Goal: Task Accomplishment & Management: Manage account settings

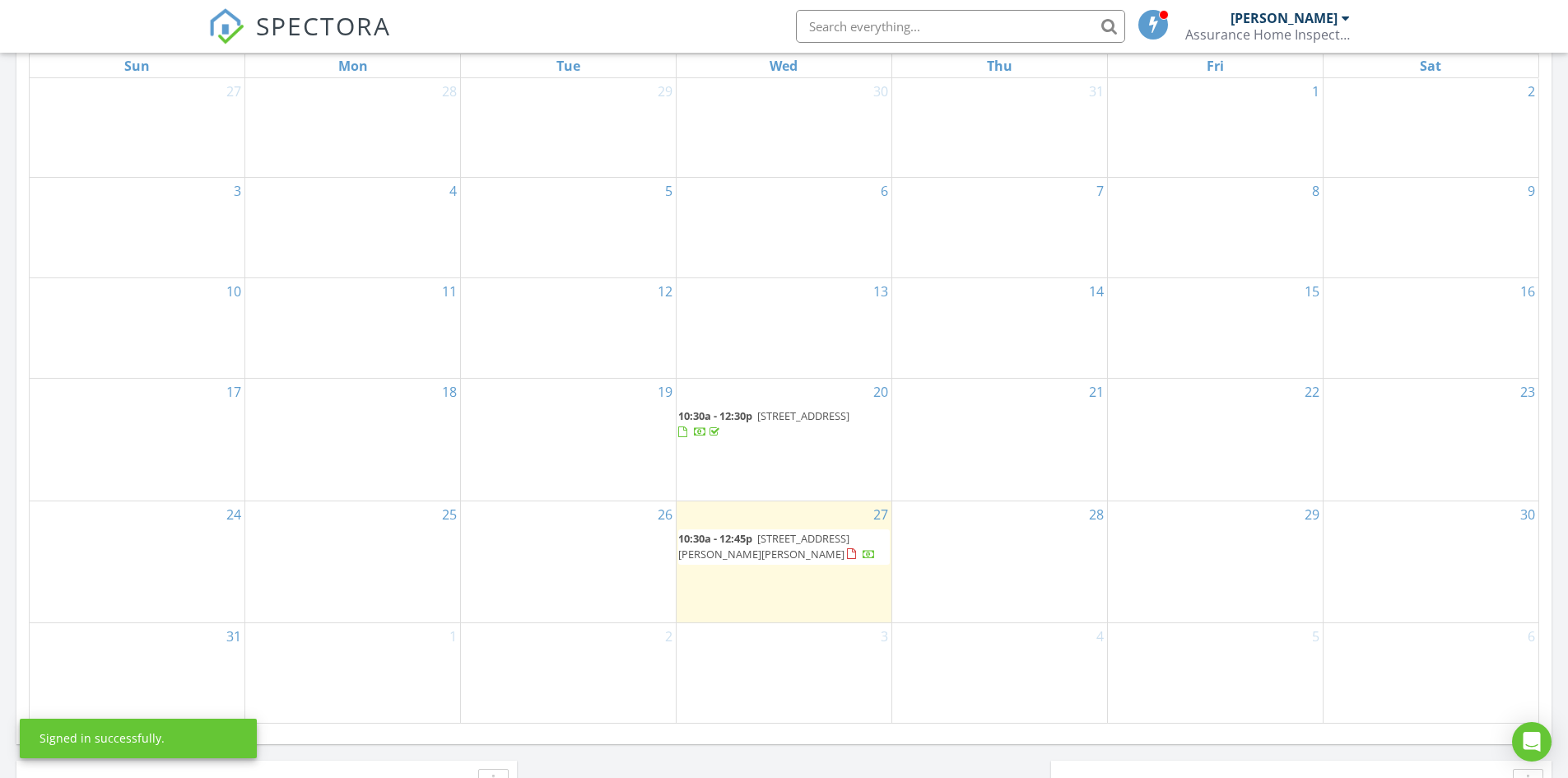
scroll to position [1018, 0]
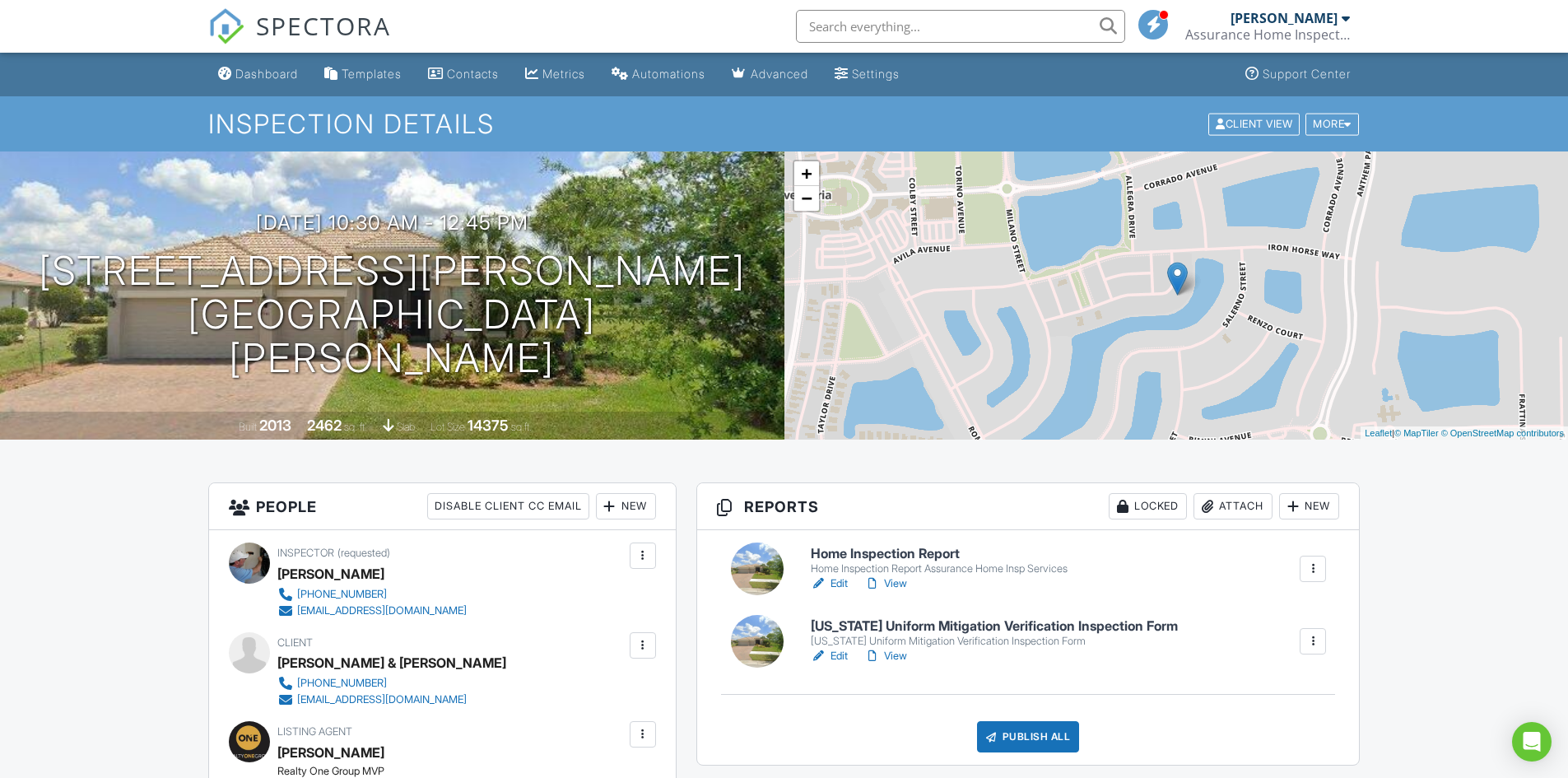
click at [898, 548] on h6 "Home Inspection Report" at bounding box center [939, 553] width 257 height 15
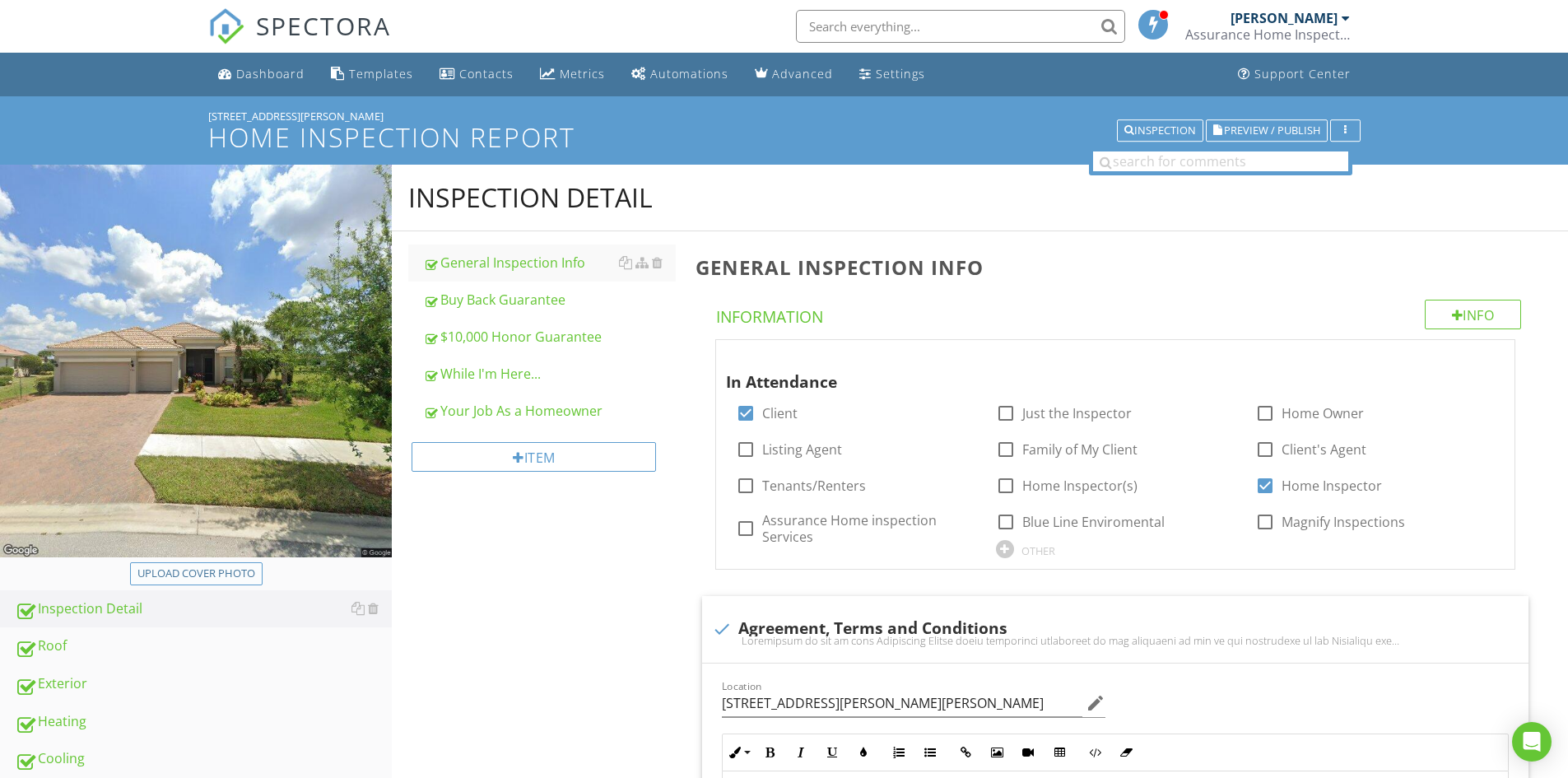
click at [227, 576] on div "Upload cover photo" at bounding box center [196, 573] width 118 height 17
type input "C:\fakepath\aa ave house 5.jpg"
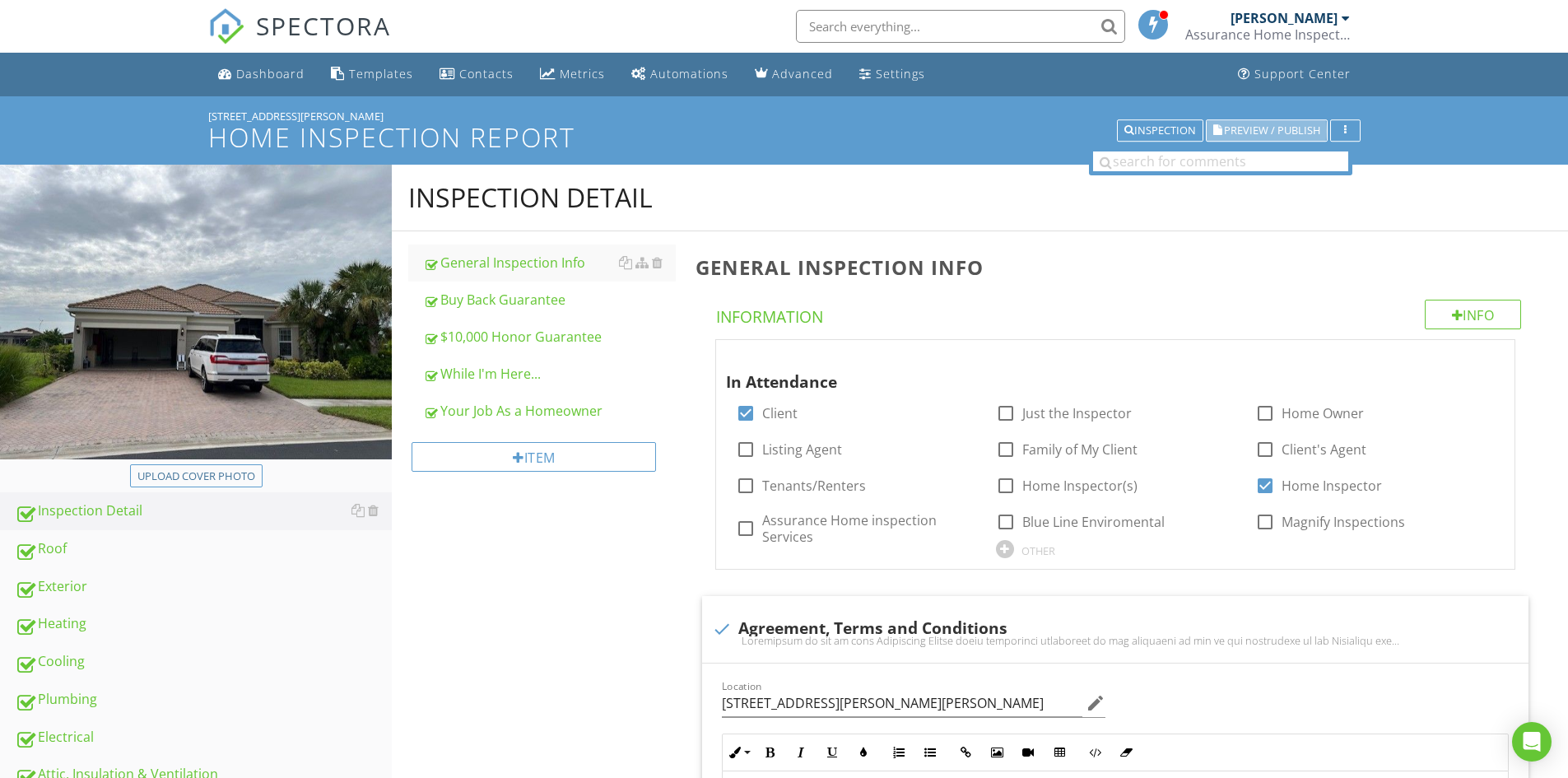
click at [1256, 125] on span "Preview / Publish" at bounding box center [1272, 130] width 96 height 11
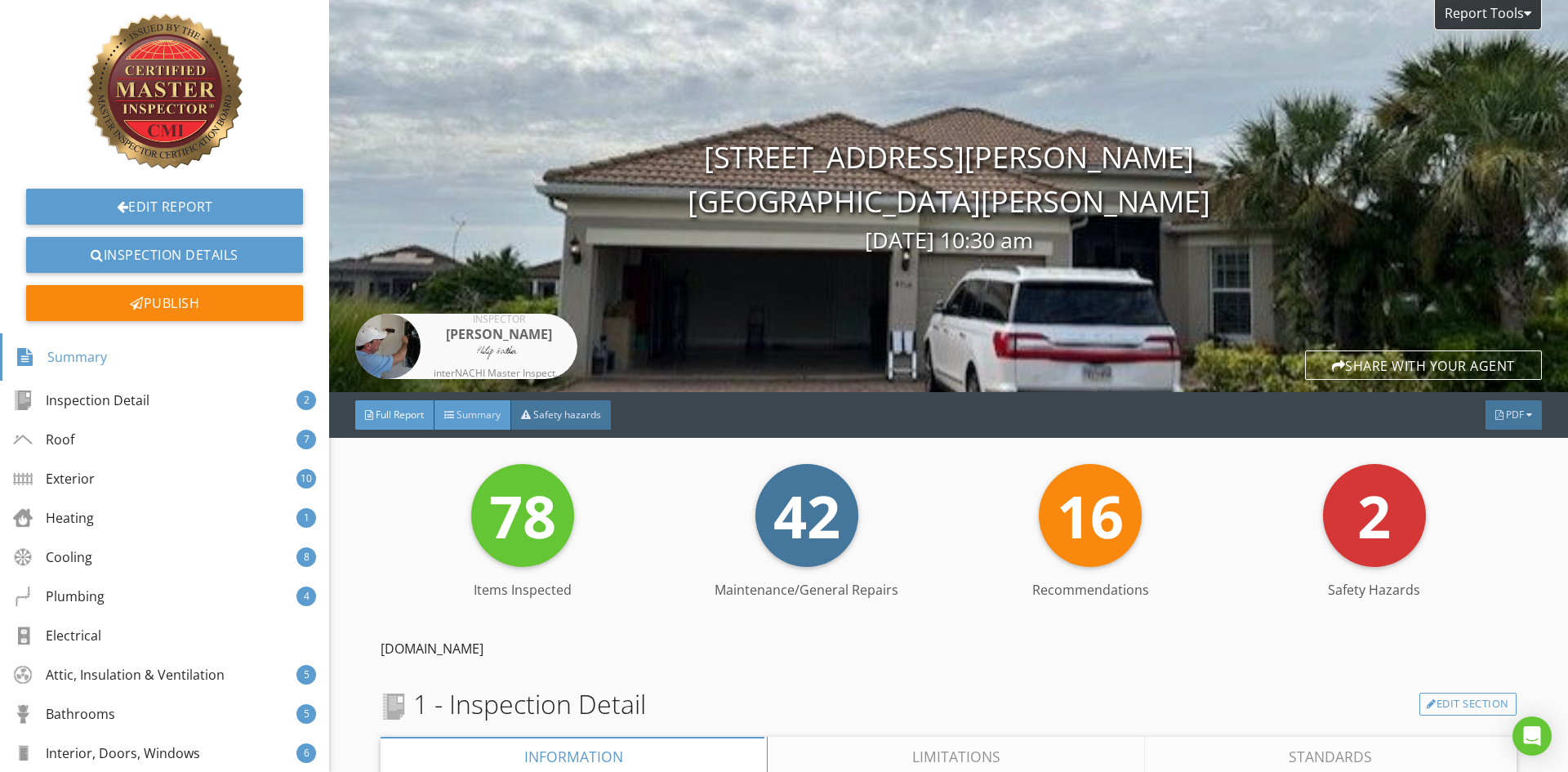
click at [486, 413] on span "Summary" at bounding box center [478, 414] width 44 height 14
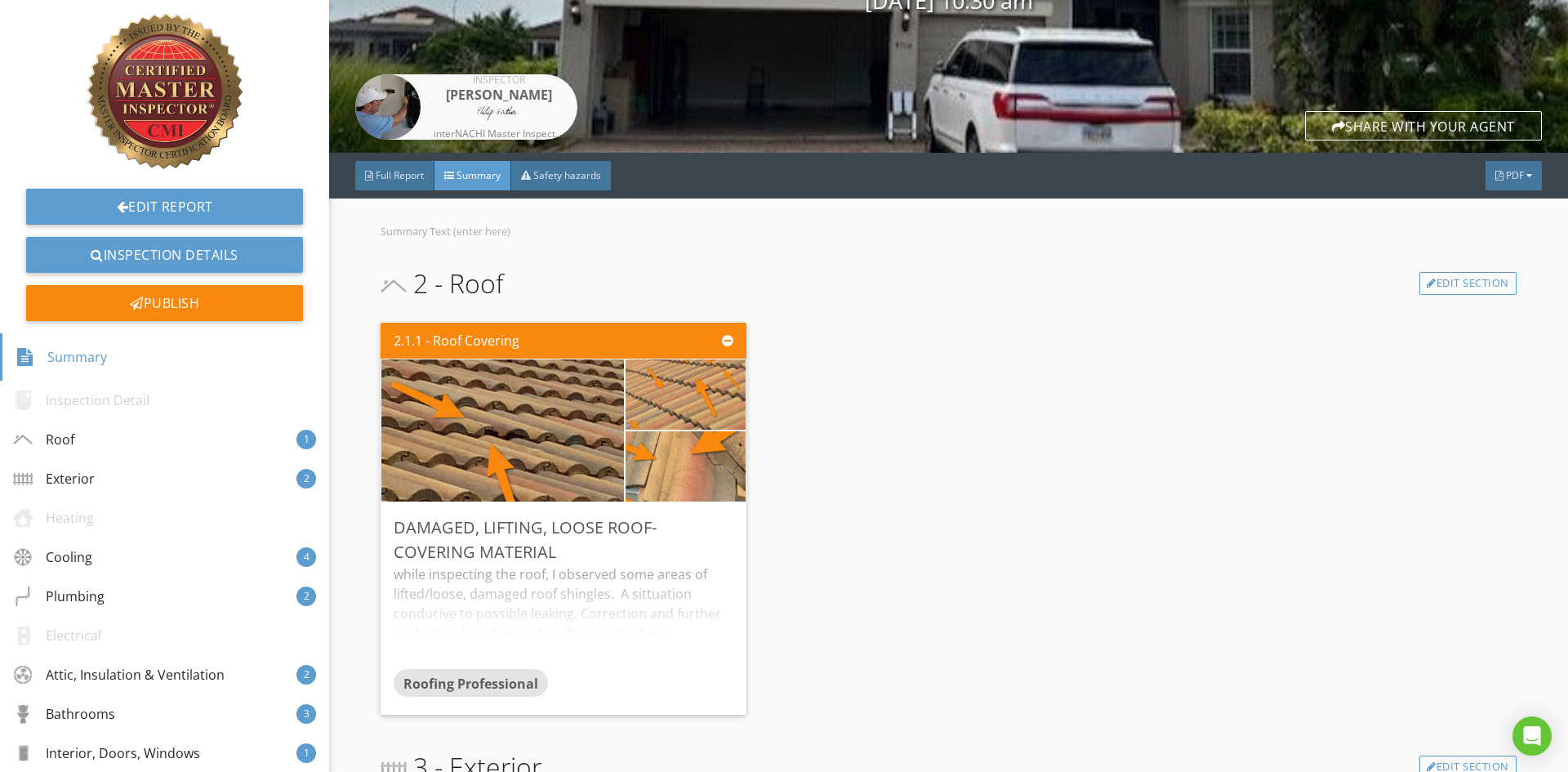
scroll to position [245, 0]
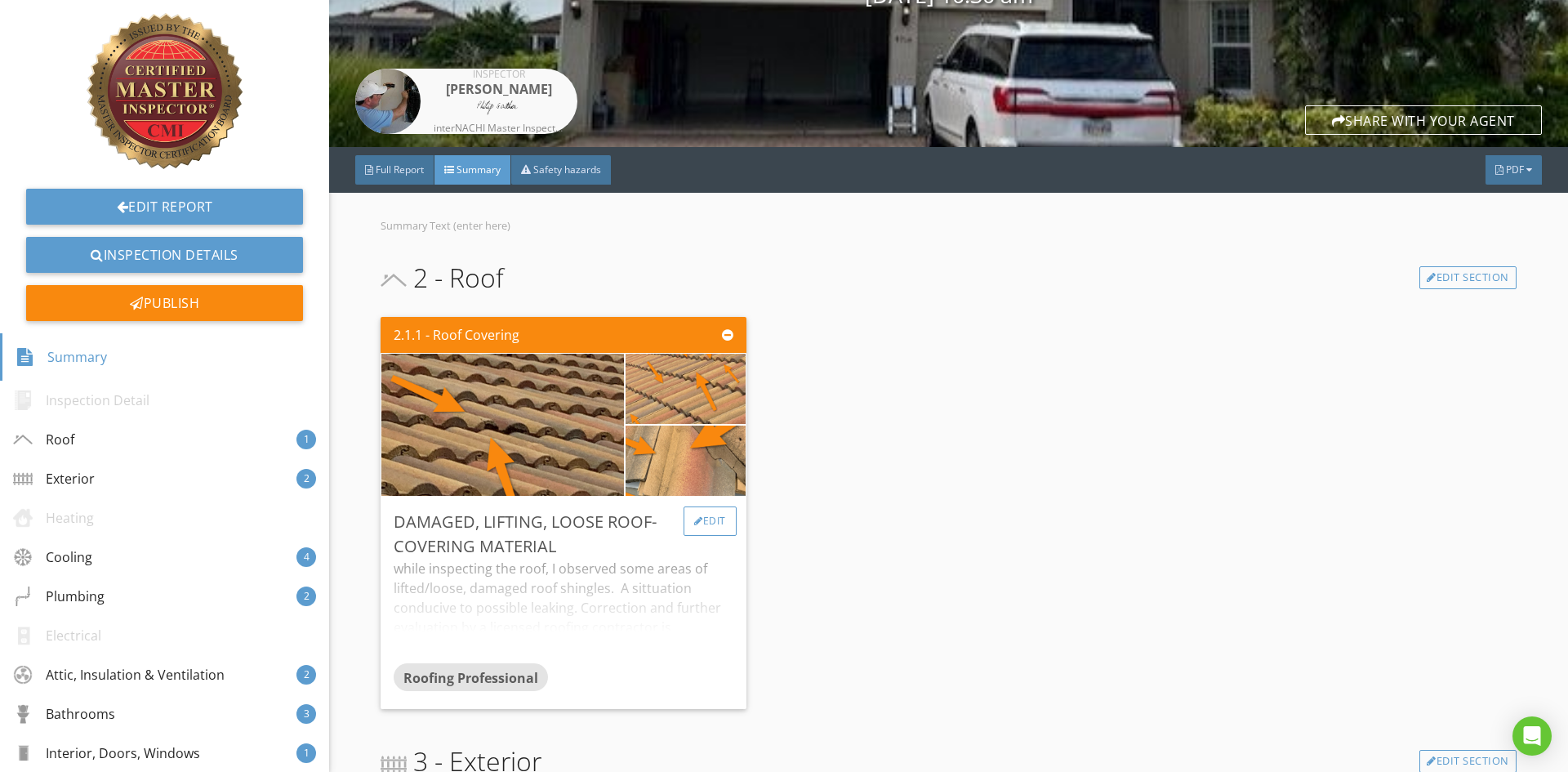
click at [705, 525] on div "Edit" at bounding box center [710, 521] width 54 height 29
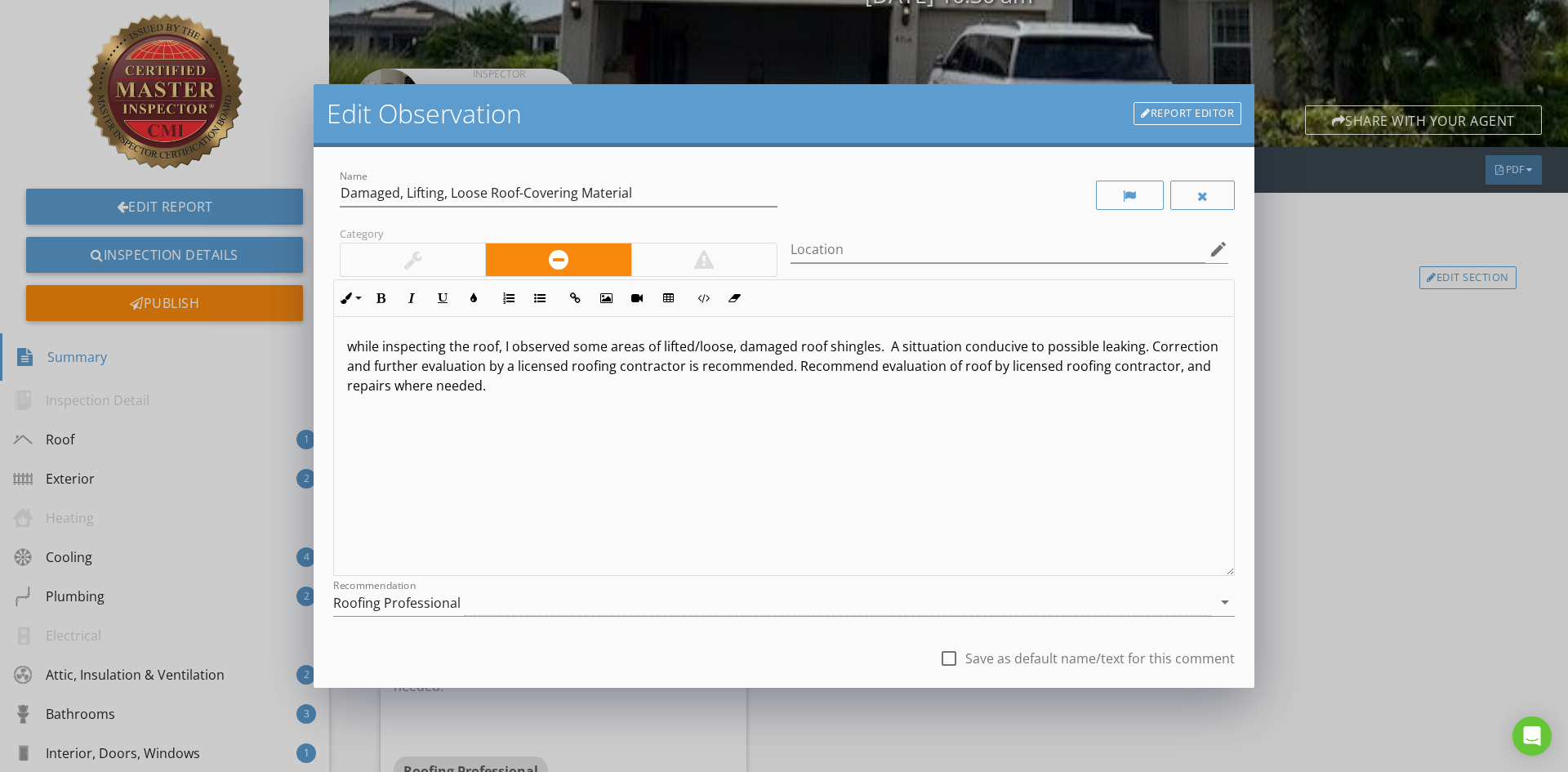
click at [609, 348] on p "while inspecting the roof, I observed some areas of lifted/loose, damaged roof …" at bounding box center [783, 366] width 874 height 58
click at [700, 349] on p "while inspecting the roof, I observed areas of lifted/loose, damaged roof shing…" at bounding box center [783, 366] width 874 height 58
click at [837, 351] on p "while inspecting the roof, I observed areas of lifted/loose, damaged roof shing…" at bounding box center [783, 366] width 874 height 58
click at [1073, 352] on p "while inspecting the roof, I observed areas of lifted/loose, damaged roof tiles…" at bounding box center [783, 366] width 874 height 58
click at [1048, 370] on p "while inspecting the roof, I observed areas of lifted/loose, damaged roof tiles…" at bounding box center [783, 366] width 874 height 58
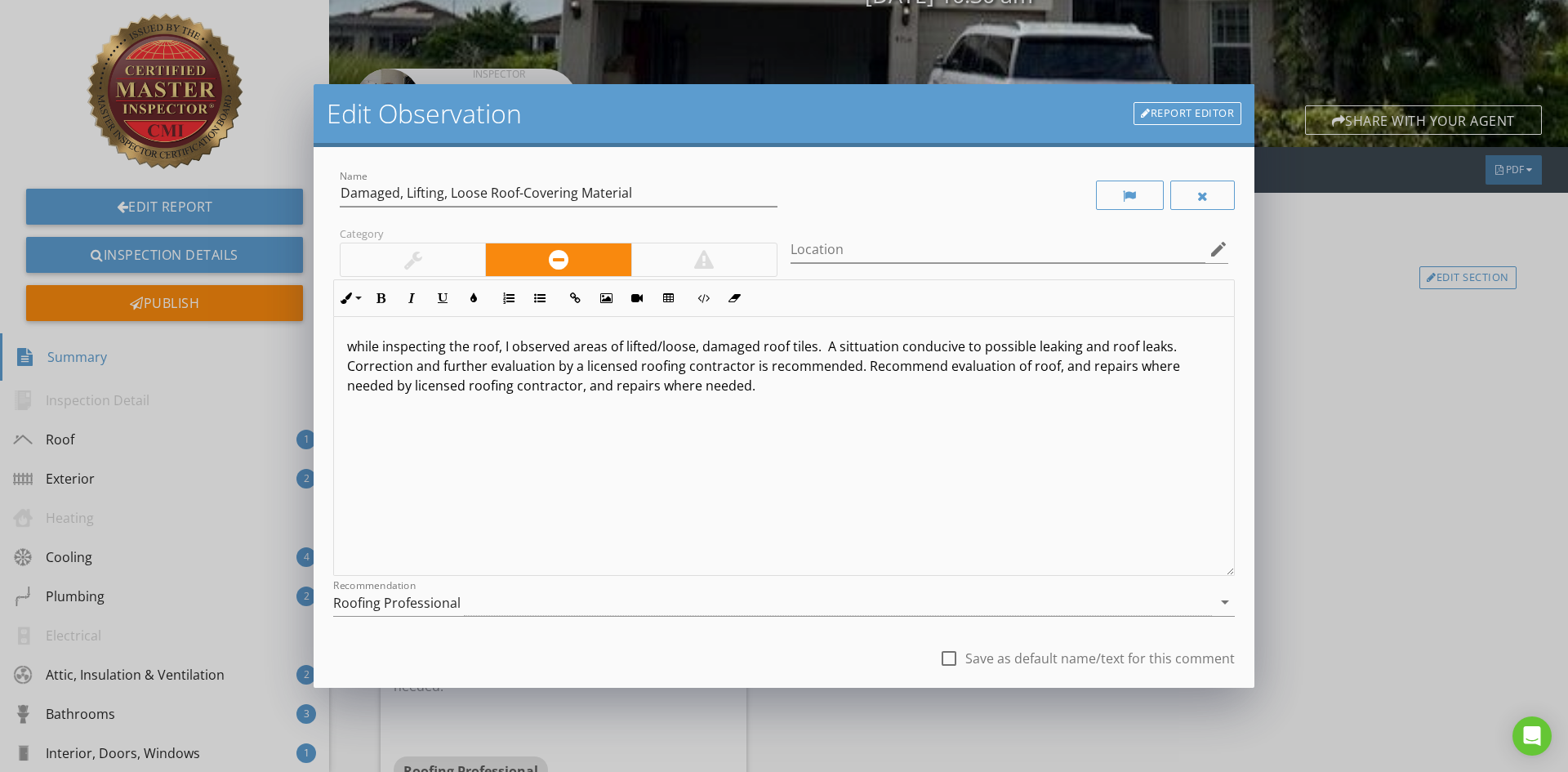
click at [751, 387] on p "while inspecting the roof, I observed areas of lifted/loose, damaged roof tiles…" at bounding box center [783, 366] width 874 height 58
click at [699, 351] on p "while inspecting the roof, I observed areas of lifted/loose, damaged roof tiles…" at bounding box center [783, 366] width 874 height 58
click at [849, 351] on p "while inspecting the roof, I observed areas of lifted/loose, and damaged roof t…" at bounding box center [783, 366] width 874 height 58
click at [961, 347] on p "while inspecting the roof, I observed areas of lifted/loose, and damaged roof t…" at bounding box center [783, 366] width 874 height 58
click at [495, 366] on p "while inspecting the roof, I observed areas of lifted/loose, and damaged roof t…" at bounding box center [783, 366] width 874 height 58
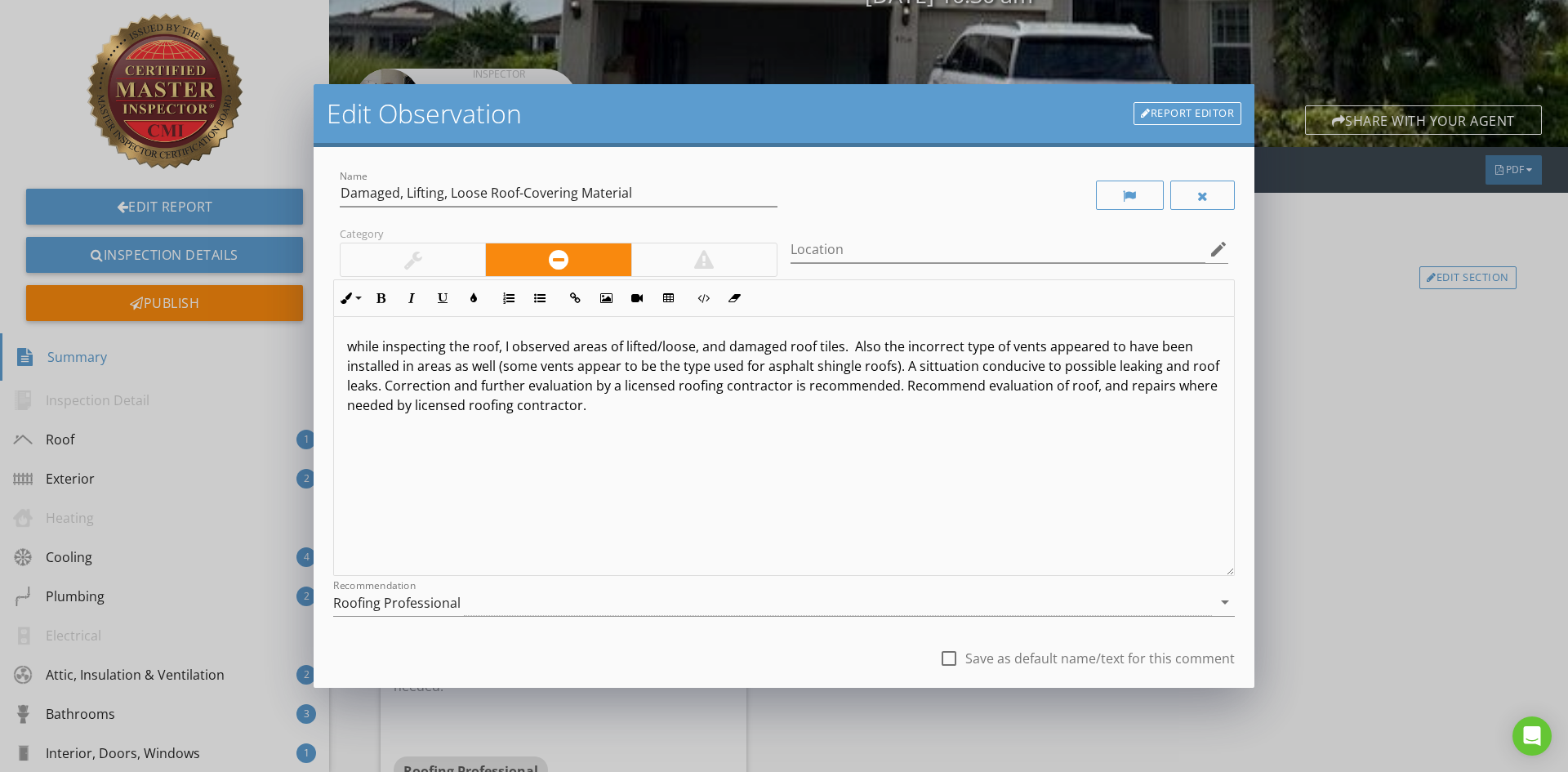
click at [1107, 365] on p "while inspecting the roof, I observed areas of lifted/loose, and damaged roof t…" at bounding box center [783, 376] width 874 height 79
click at [914, 366] on p "while inspecting the roof, I observed areas of lifted/loose, and damaged roof t…" at bounding box center [783, 376] width 874 height 79
click at [954, 367] on p "while inspecting the roof, I observed areas of lifted/loose, and damaged roof t…" at bounding box center [783, 376] width 874 height 79
click at [1118, 367] on p "while inspecting the roof, I observed areas of lifted/loose, and damaged roof t…" at bounding box center [783, 376] width 874 height 79
click at [447, 387] on p "while inspecting the roof, I observed areas of lifted/loose, and damaged roof t…" at bounding box center [783, 376] width 874 height 79
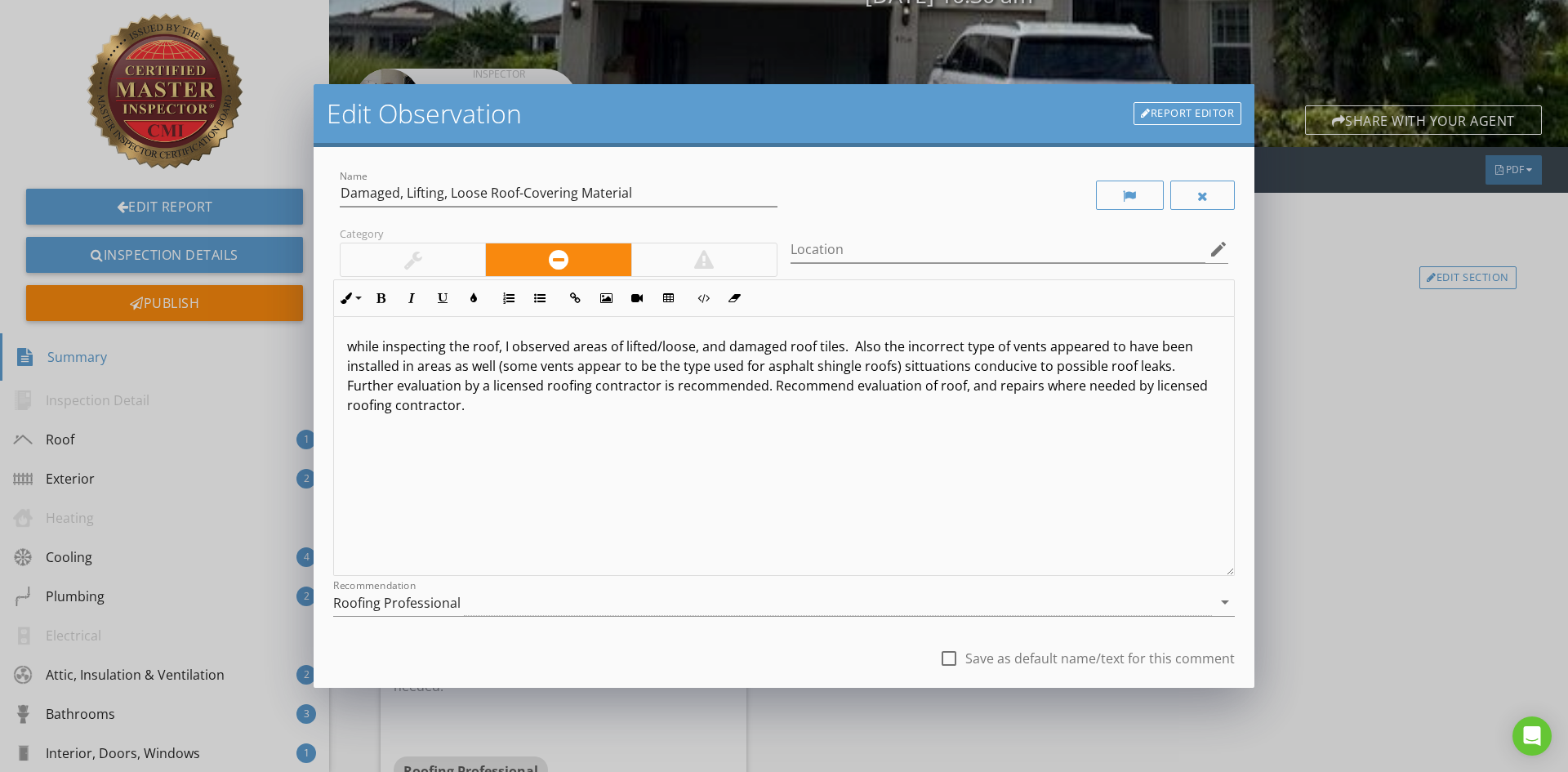
click at [465, 390] on p "while inspecting the roof, I observed areas of lifted/loose, and damaged roof t…" at bounding box center [783, 376] width 874 height 79
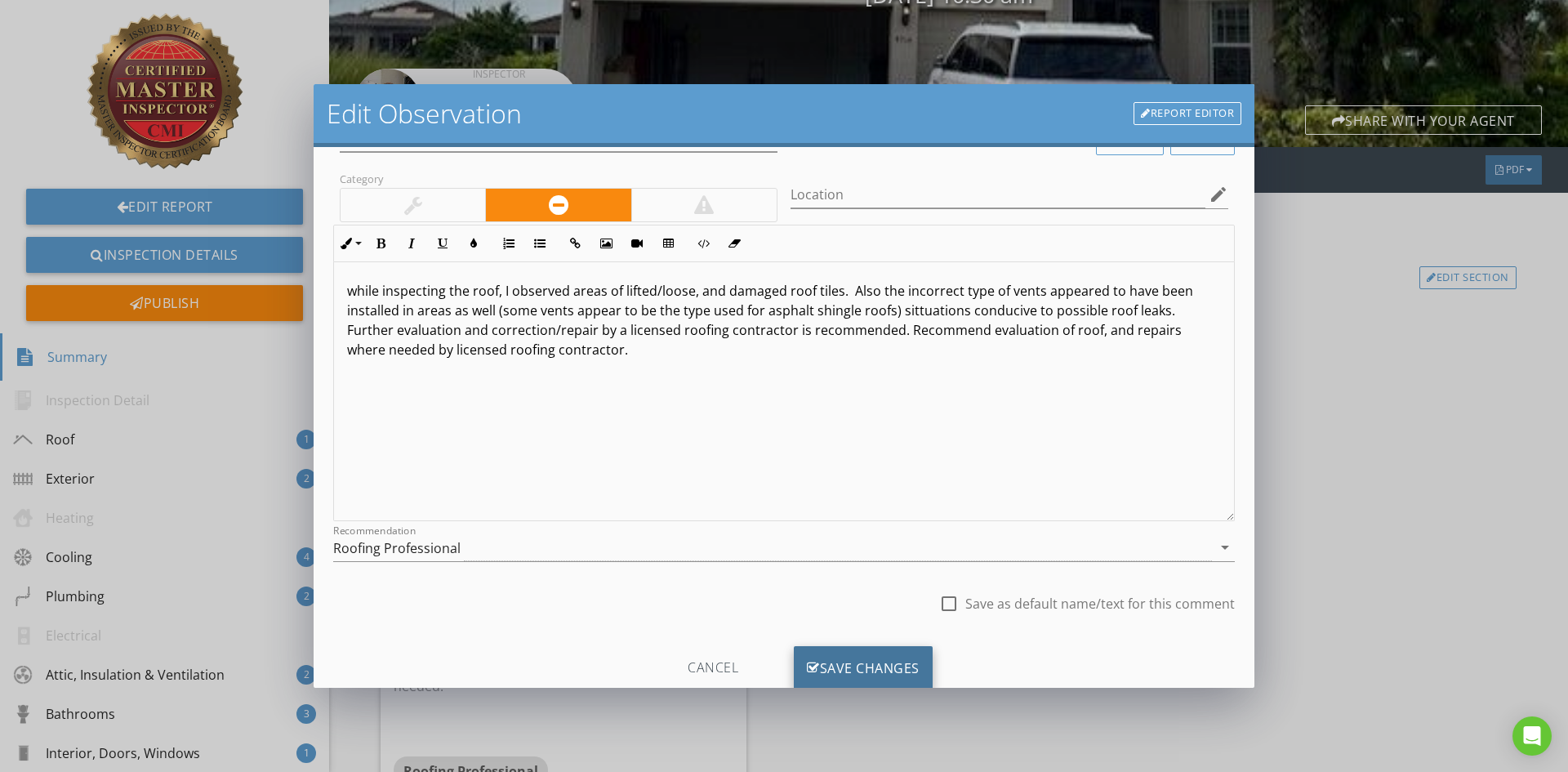
scroll to position [102, 0]
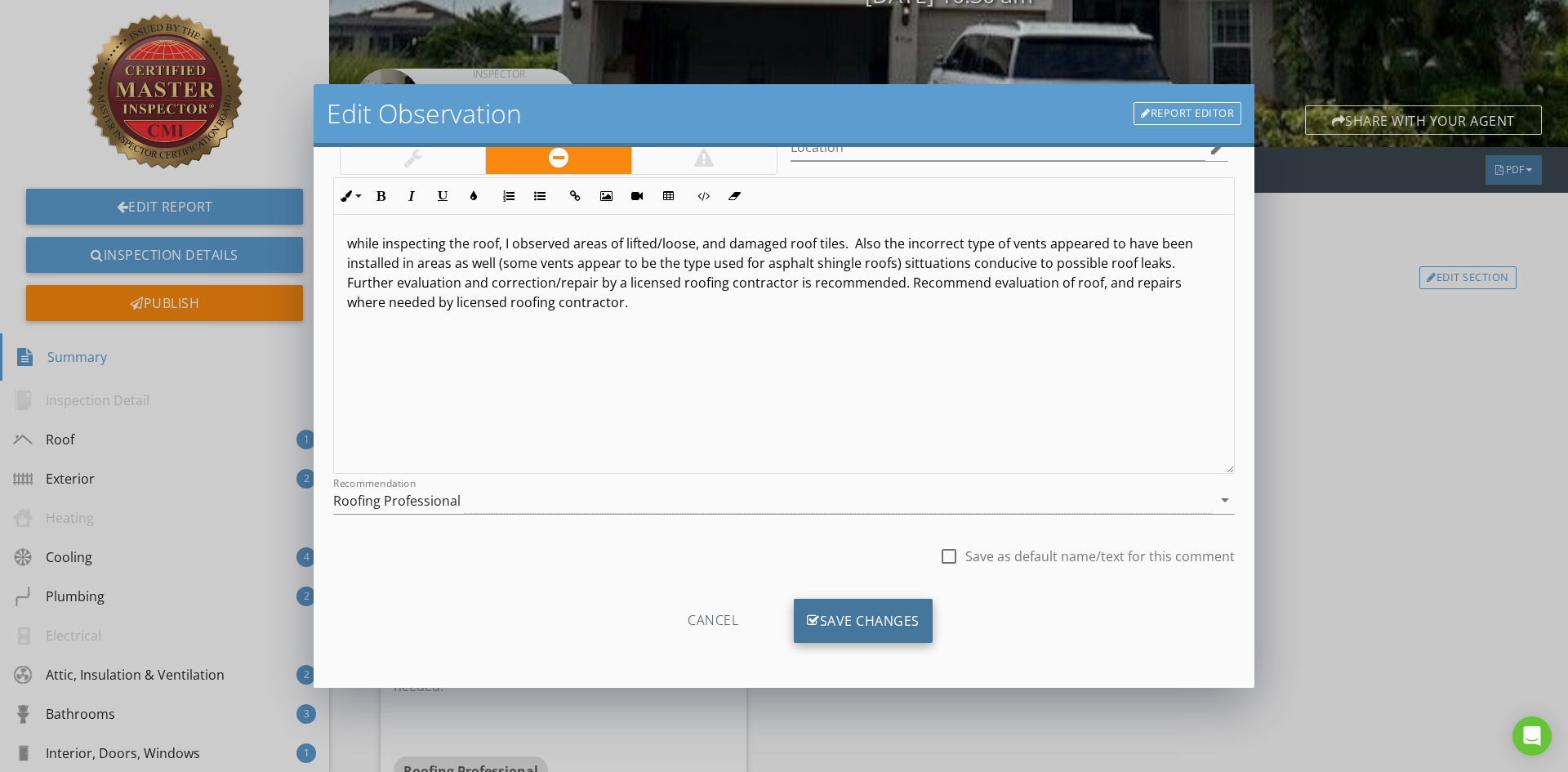
click at [895, 615] on div "Save Changes" at bounding box center [863, 620] width 139 height 44
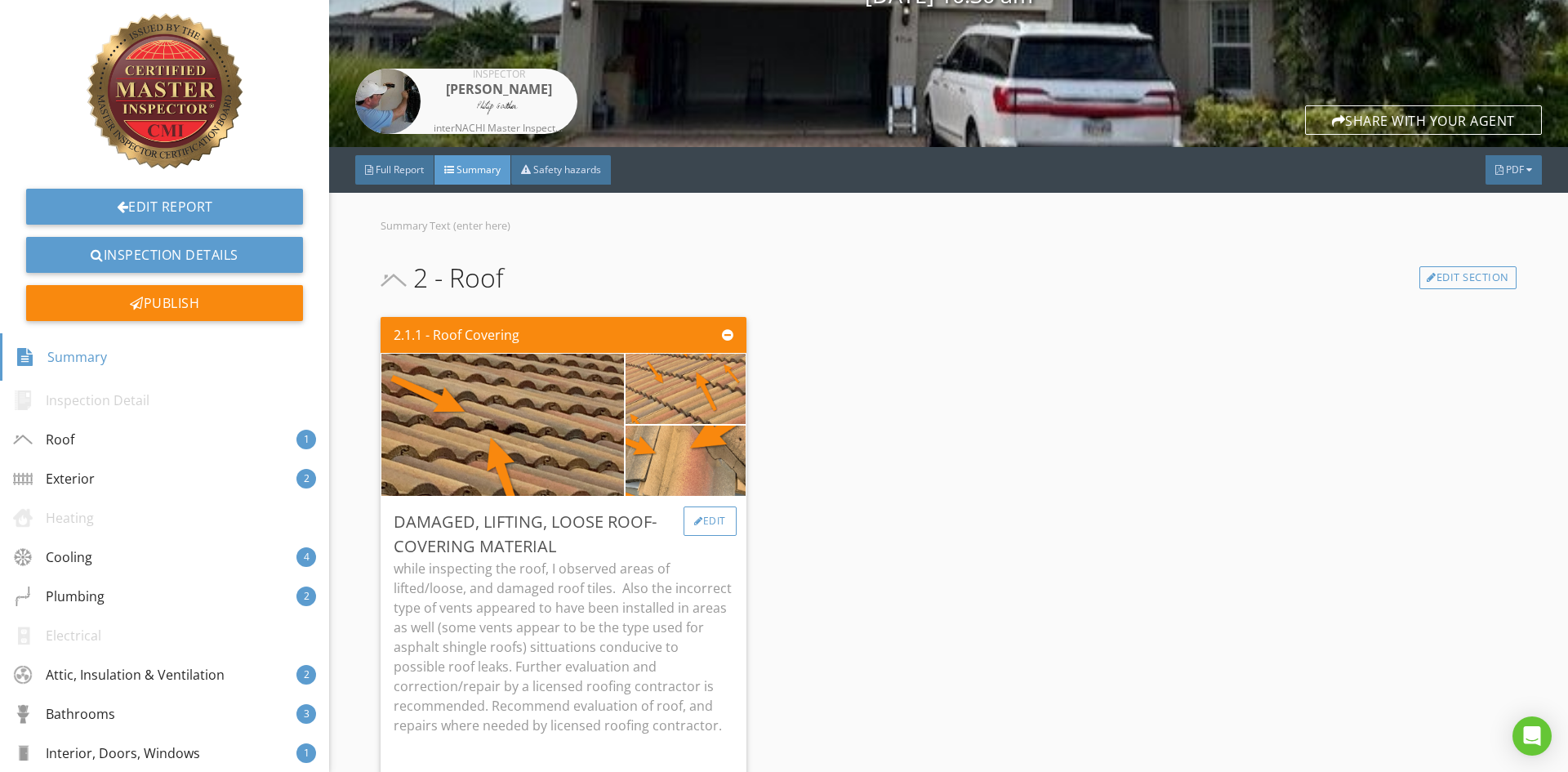
click at [716, 519] on div "Edit" at bounding box center [710, 521] width 54 height 29
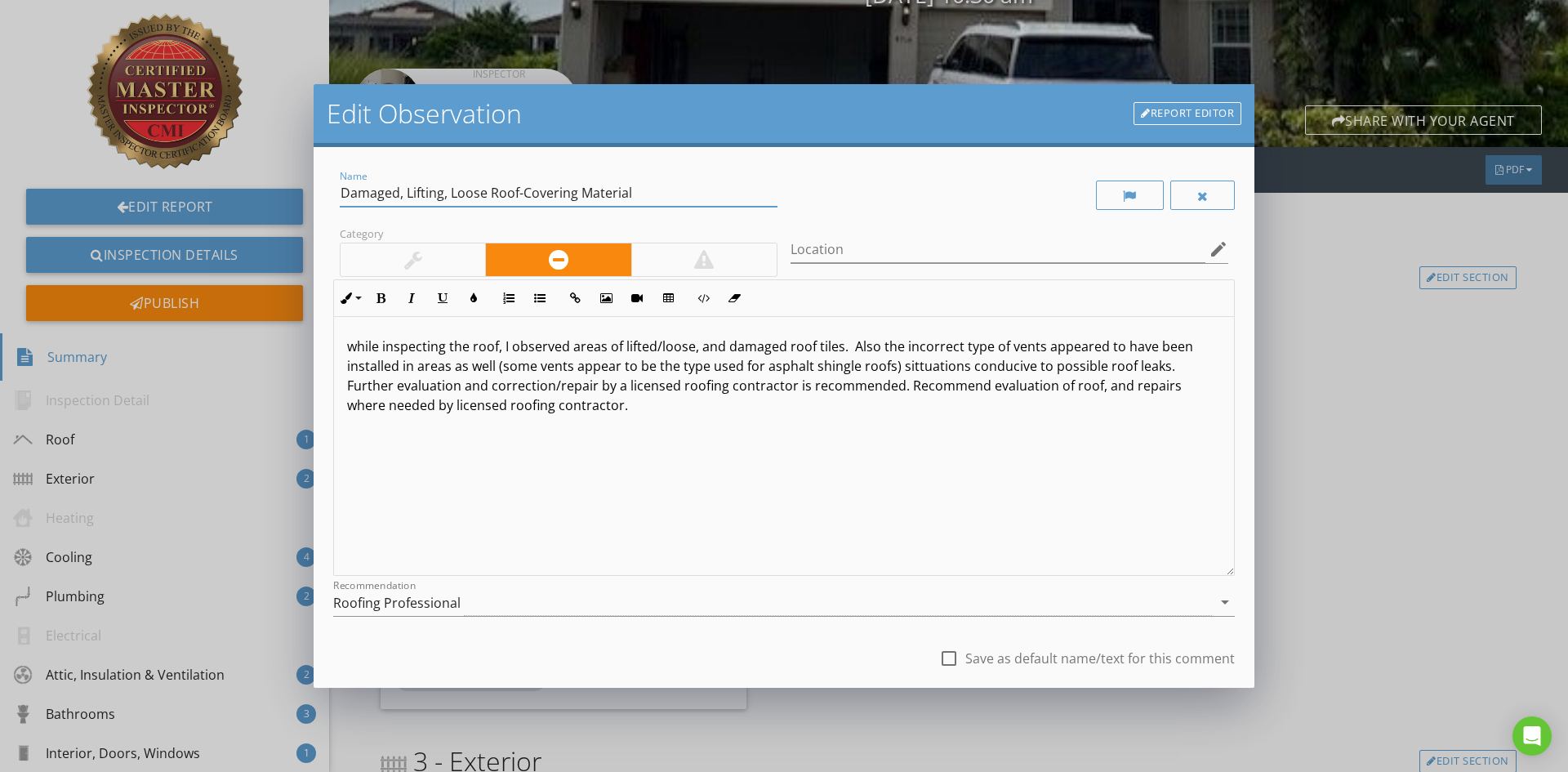
click at [627, 197] on input "Damaged, Lifting, Loose Roof-Covering Material" at bounding box center [559, 194] width 438 height 27
click at [632, 198] on input "Damaged, Lifting, Loose Roof-Covering Material" at bounding box center [559, 194] width 438 height 27
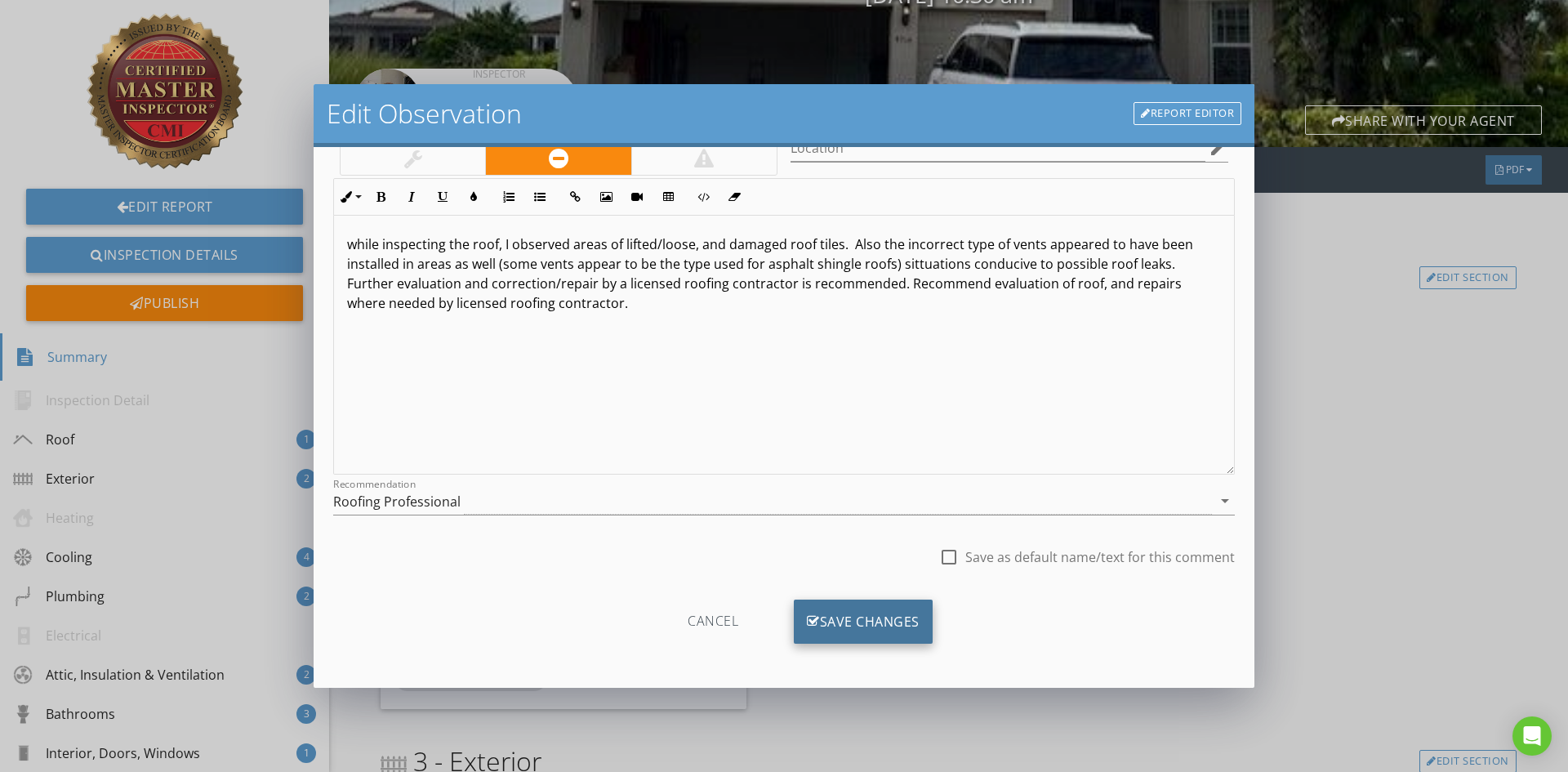
scroll to position [102, 0]
type input "Damaged, Lifting, Loose Roof-Covering Material, improper roof vents used"
click at [915, 621] on div "Save Changes" at bounding box center [863, 620] width 139 height 44
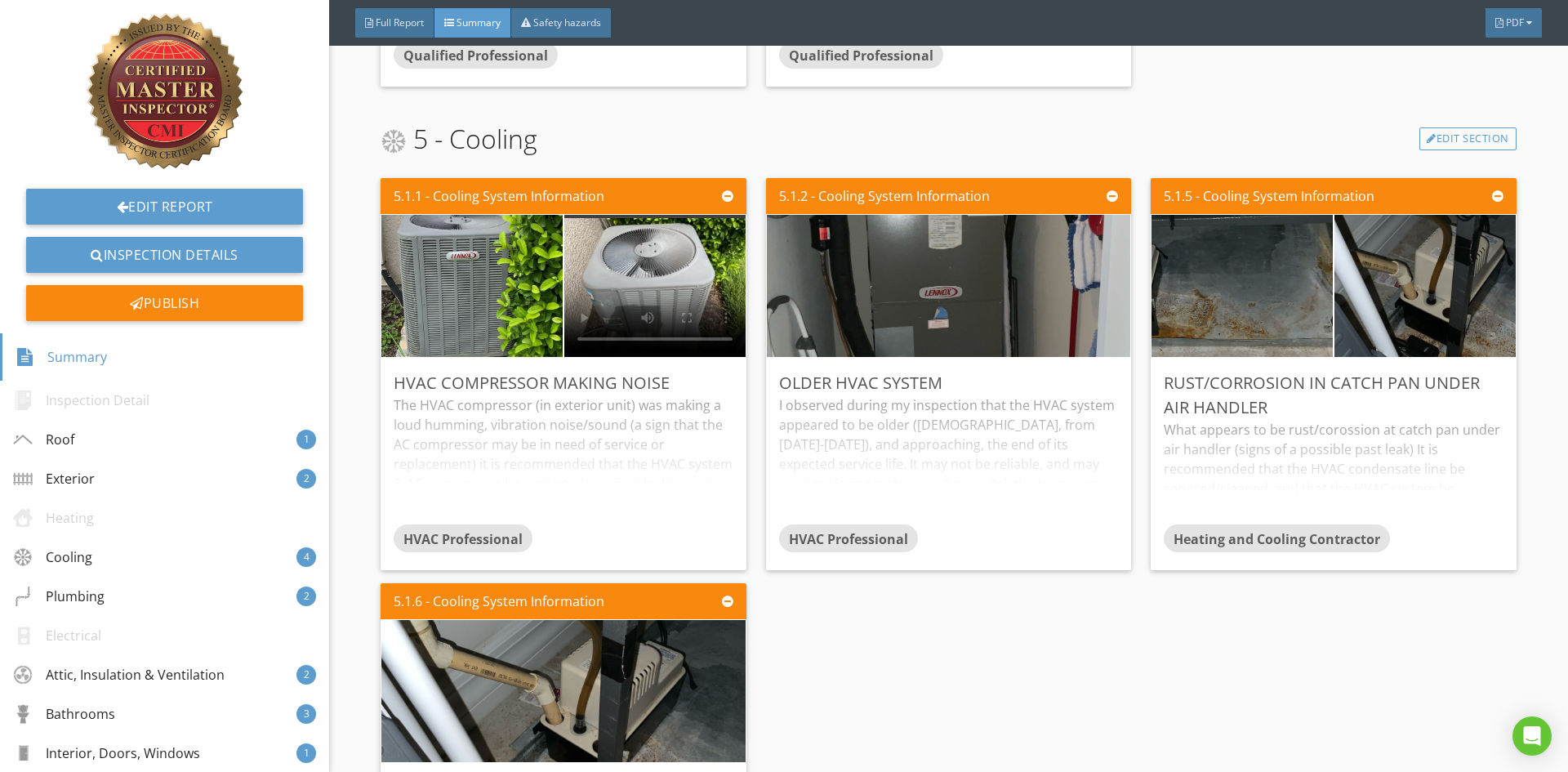
scroll to position [1306, 0]
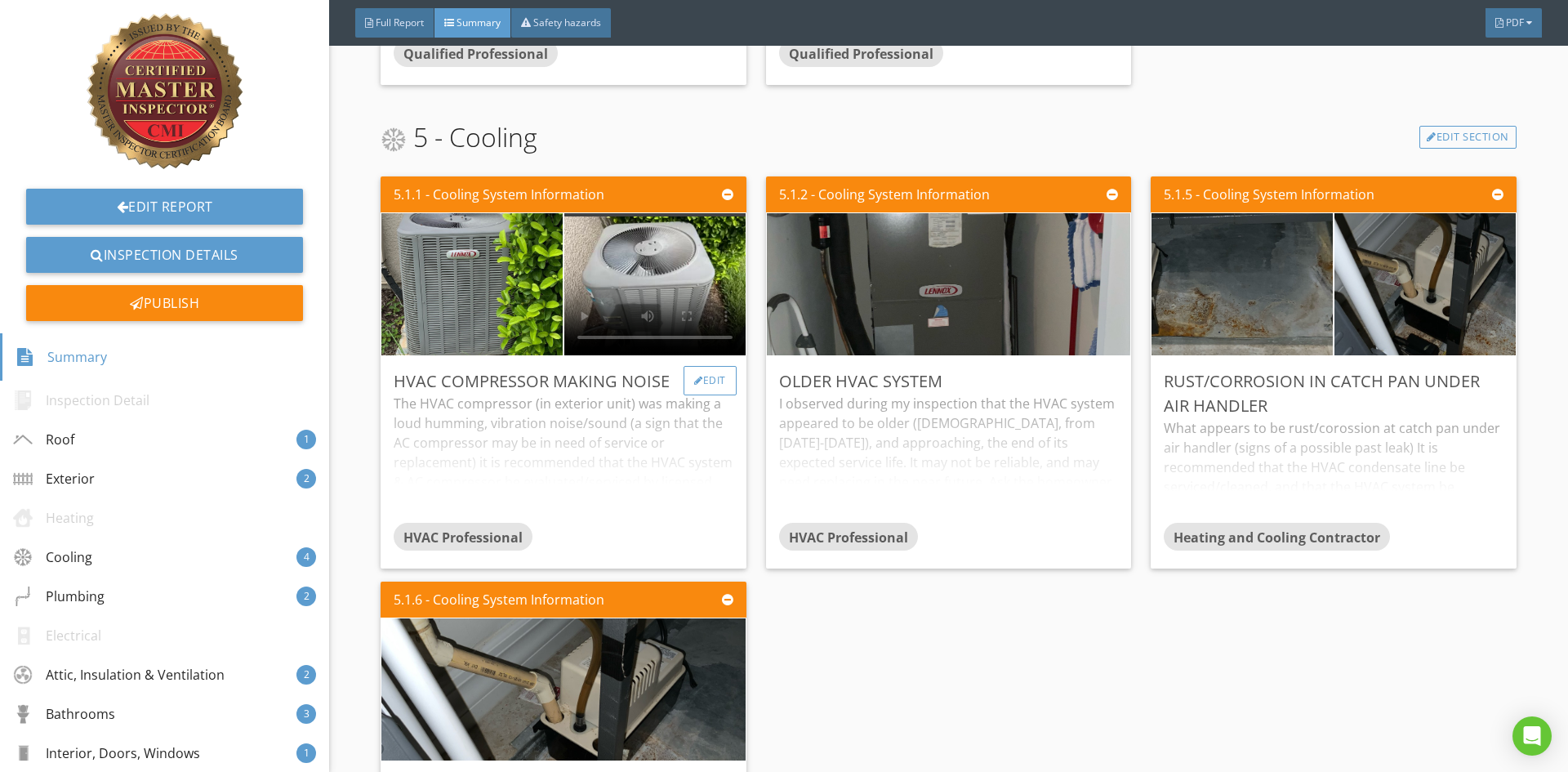
click at [708, 382] on div "Edit" at bounding box center [710, 381] width 54 height 29
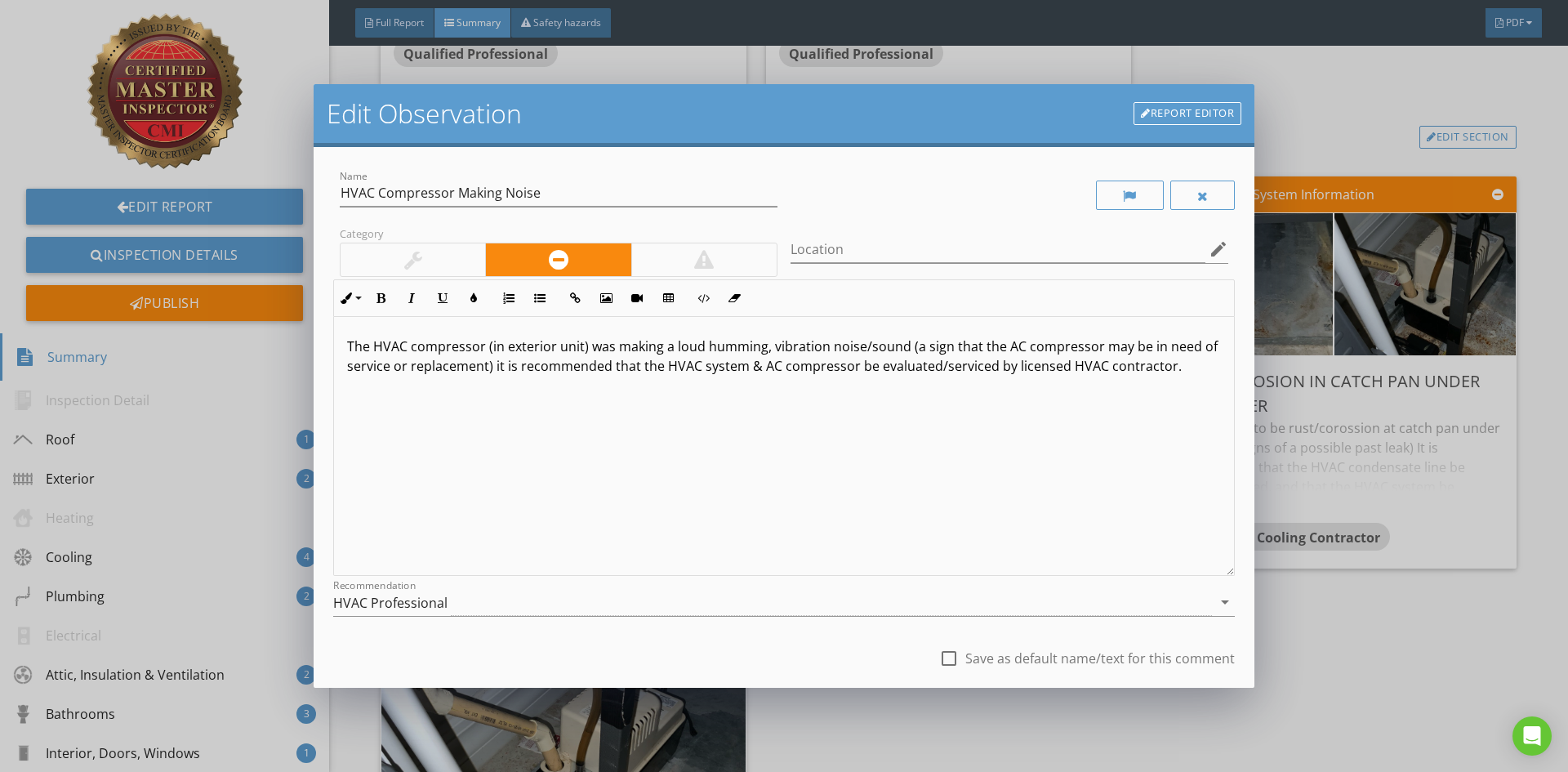
click at [1095, 347] on p "The HVAC compressor (in exterior unit) was making a loud humming, vibration noi…" at bounding box center [783, 356] width 874 height 39
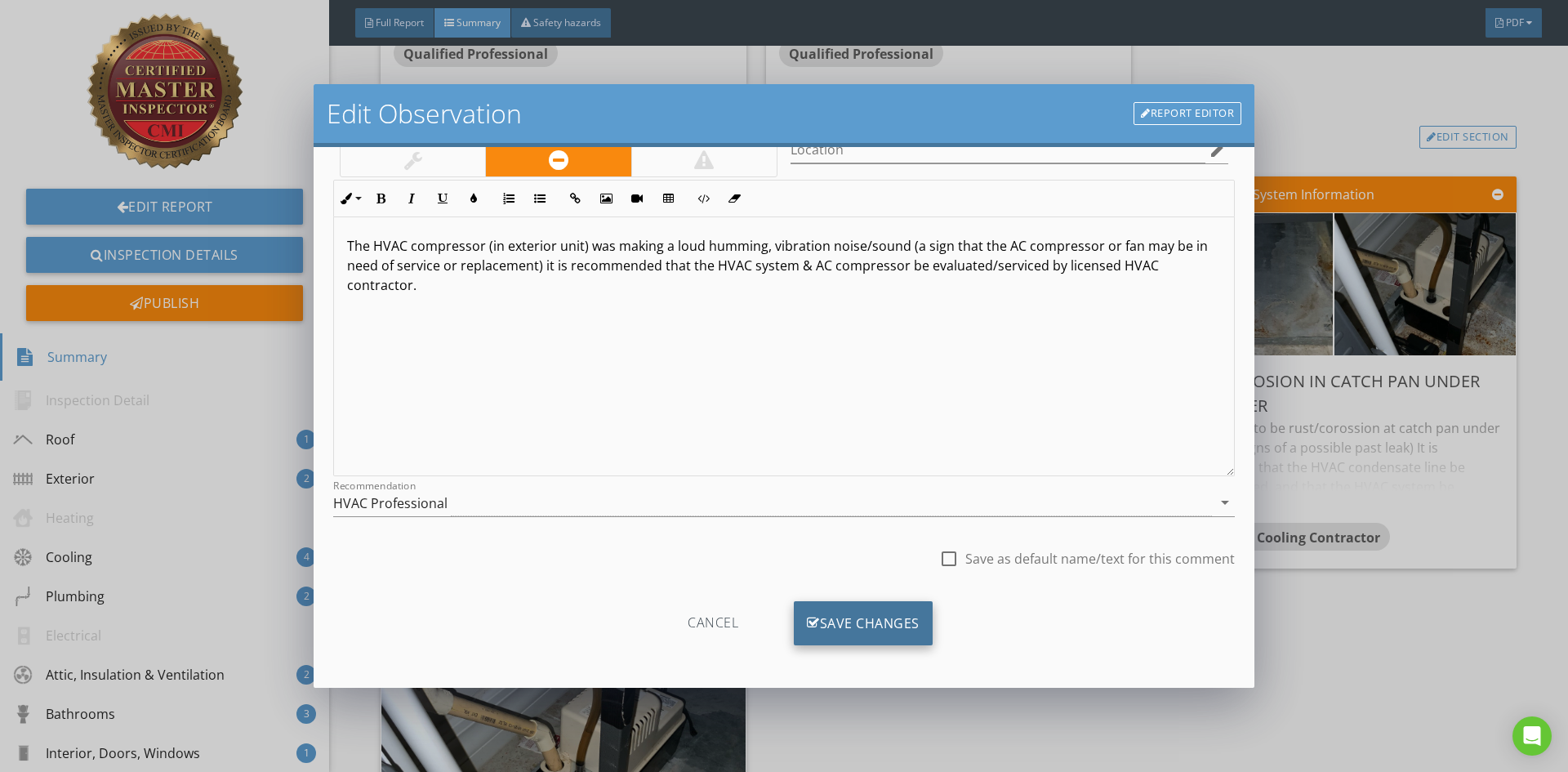
scroll to position [102, 0]
click at [891, 627] on div "Save Changes" at bounding box center [863, 620] width 139 height 44
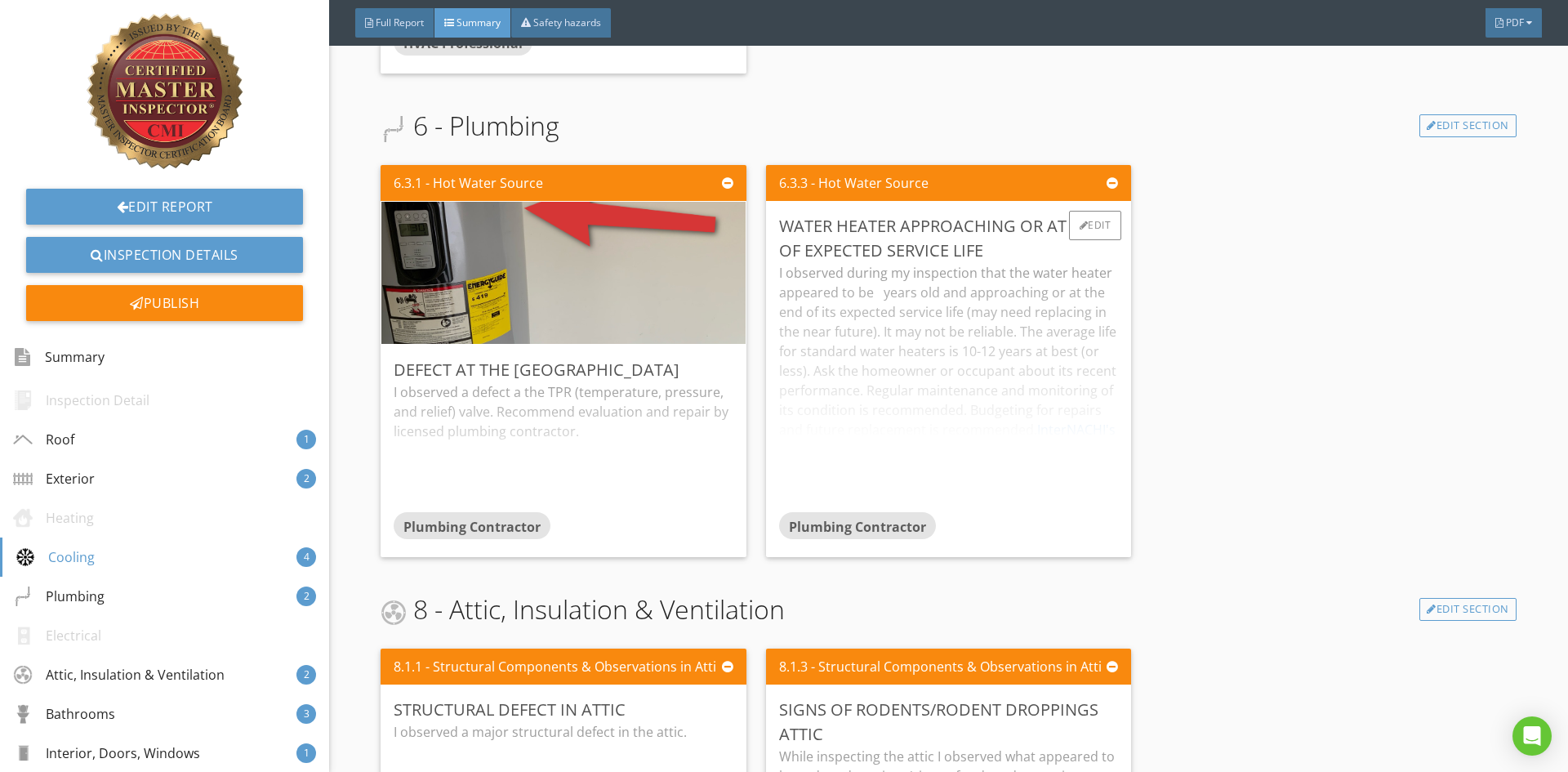
scroll to position [2286, 0]
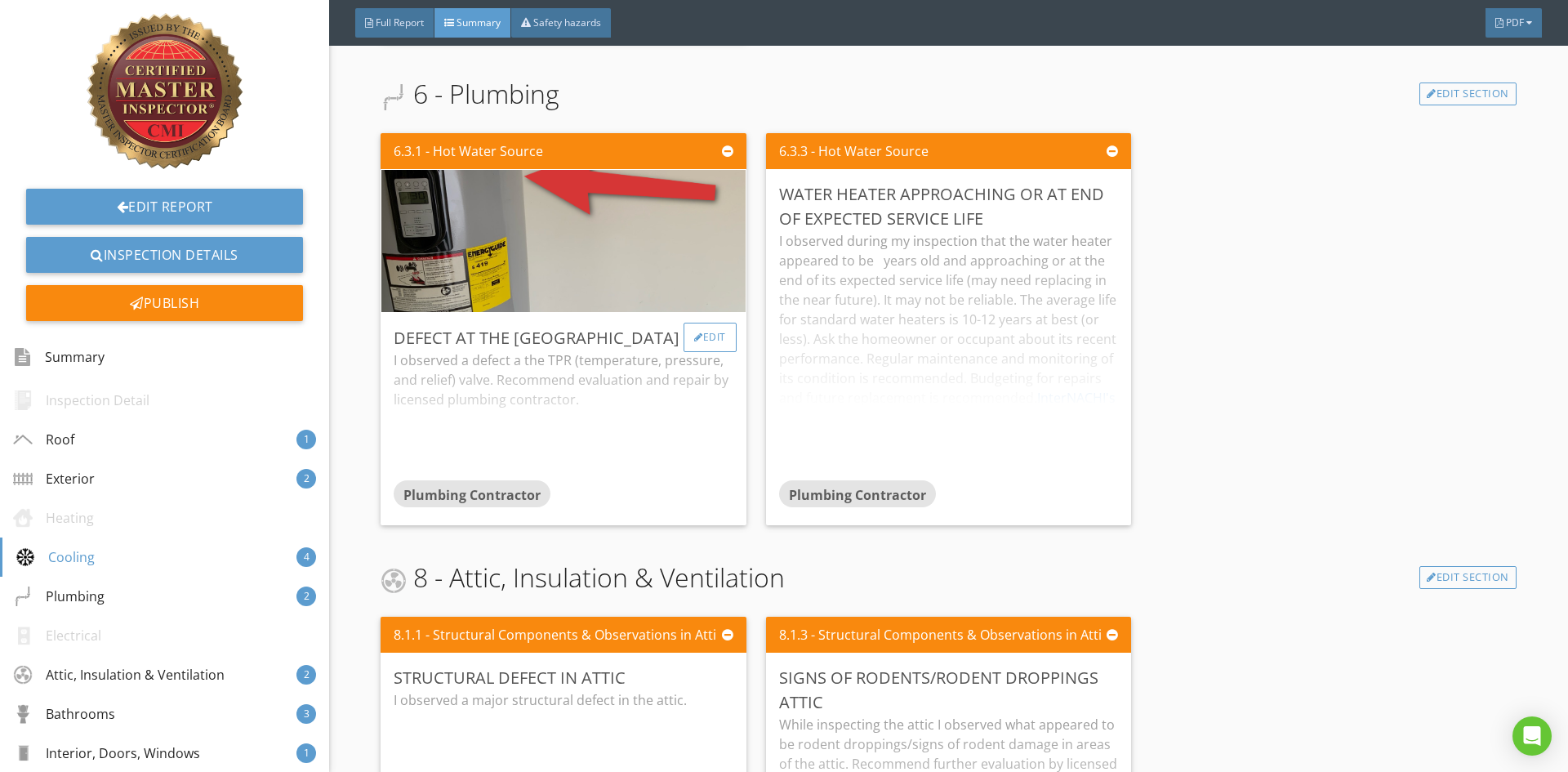
click at [716, 335] on div "Edit" at bounding box center [710, 337] width 54 height 29
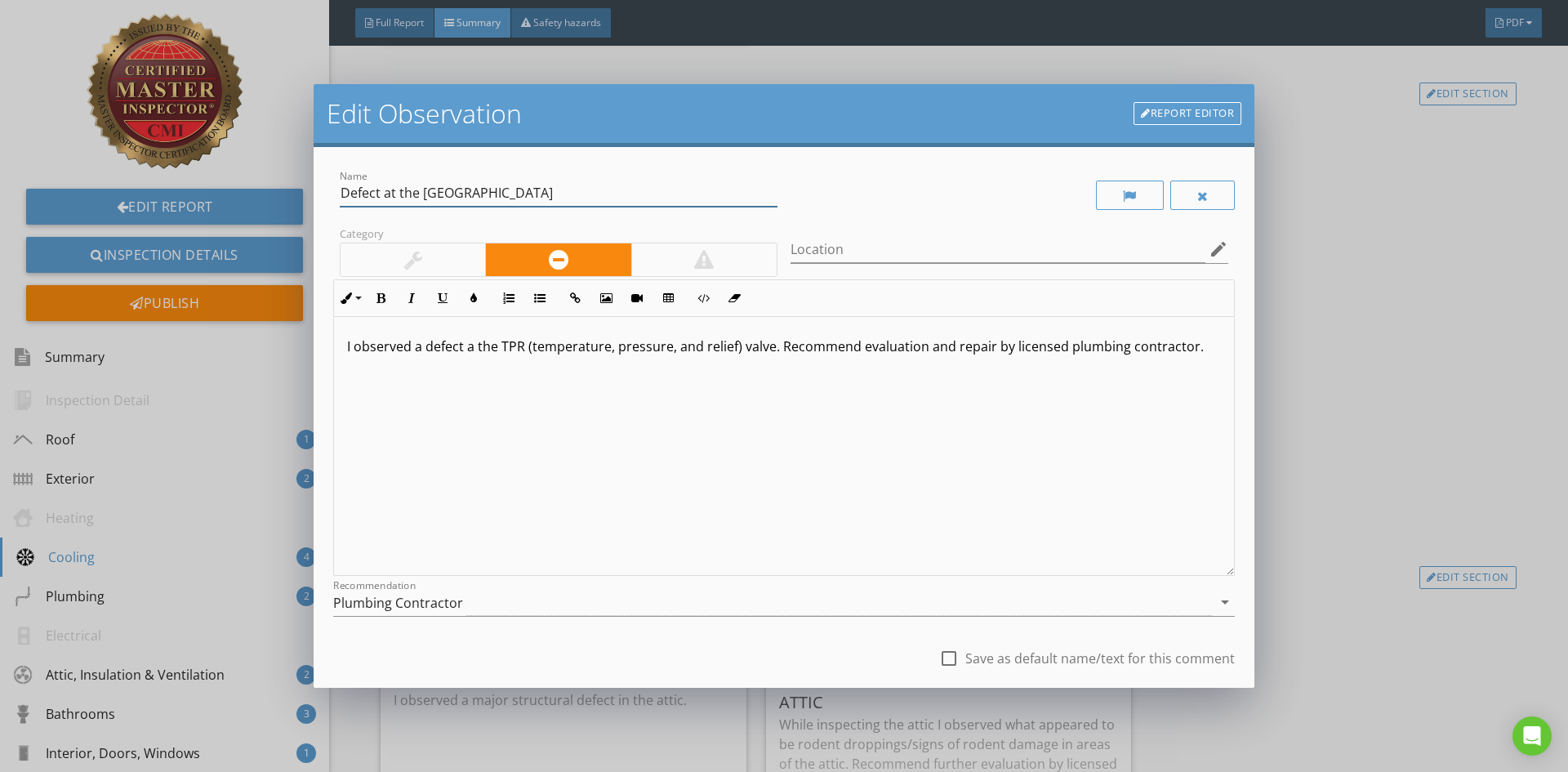
click at [498, 195] on input "Defect at the TPR Valve" at bounding box center [559, 194] width 438 height 27
type input "Defect at the TPR Valve (TPR extension missing)"
click at [770, 352] on p "I observed a defect a the TPR (temperature, pressure, and relief) valve. Recomm…" at bounding box center [783, 347] width 874 height 19
click at [1093, 348] on p "I observed a defect a the TPR (temperature, pressure, and relief) valve, the TP…" at bounding box center [783, 356] width 874 height 39
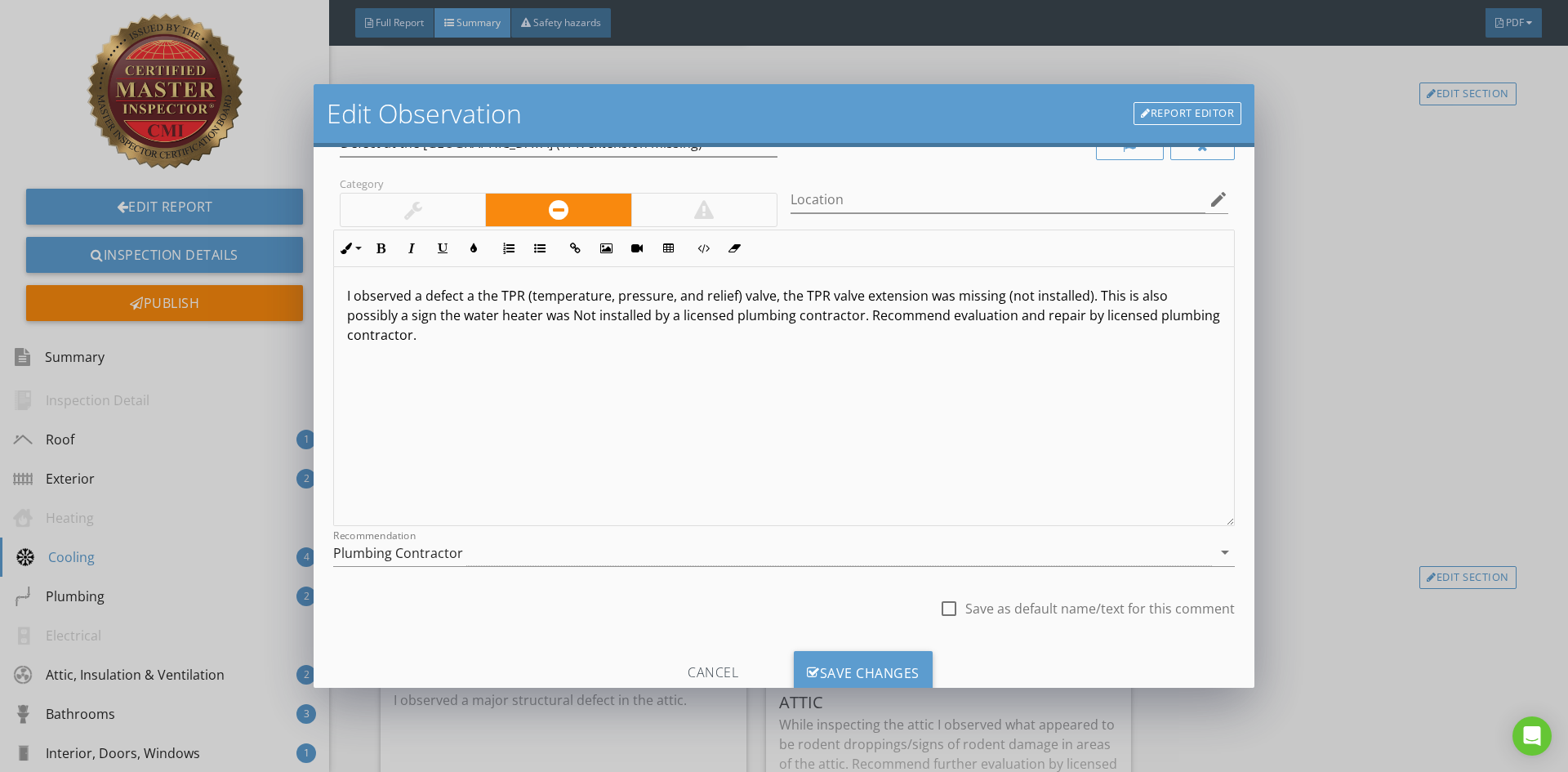
scroll to position [102, 0]
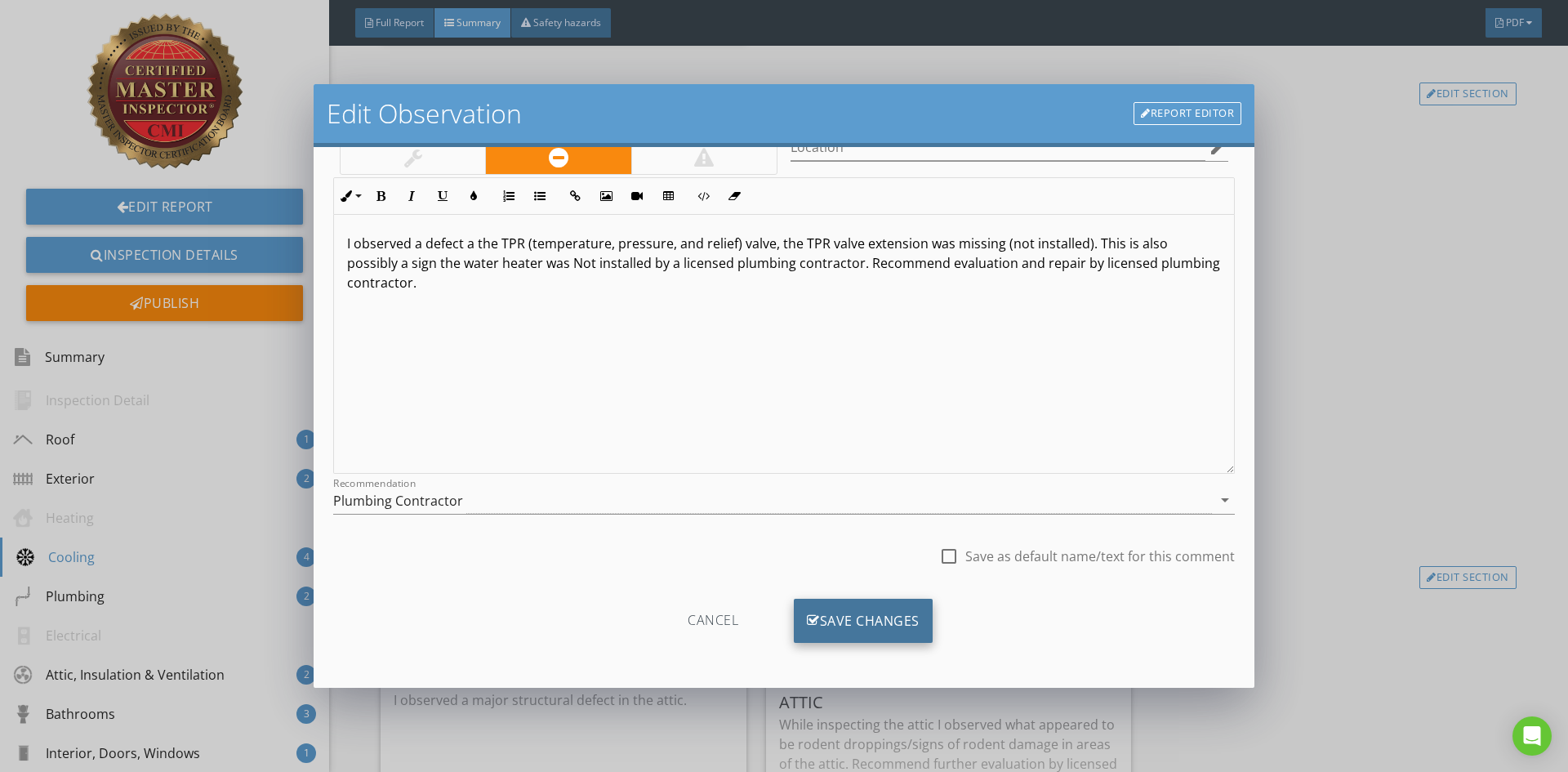
click at [867, 633] on div "Save Changes" at bounding box center [863, 620] width 139 height 44
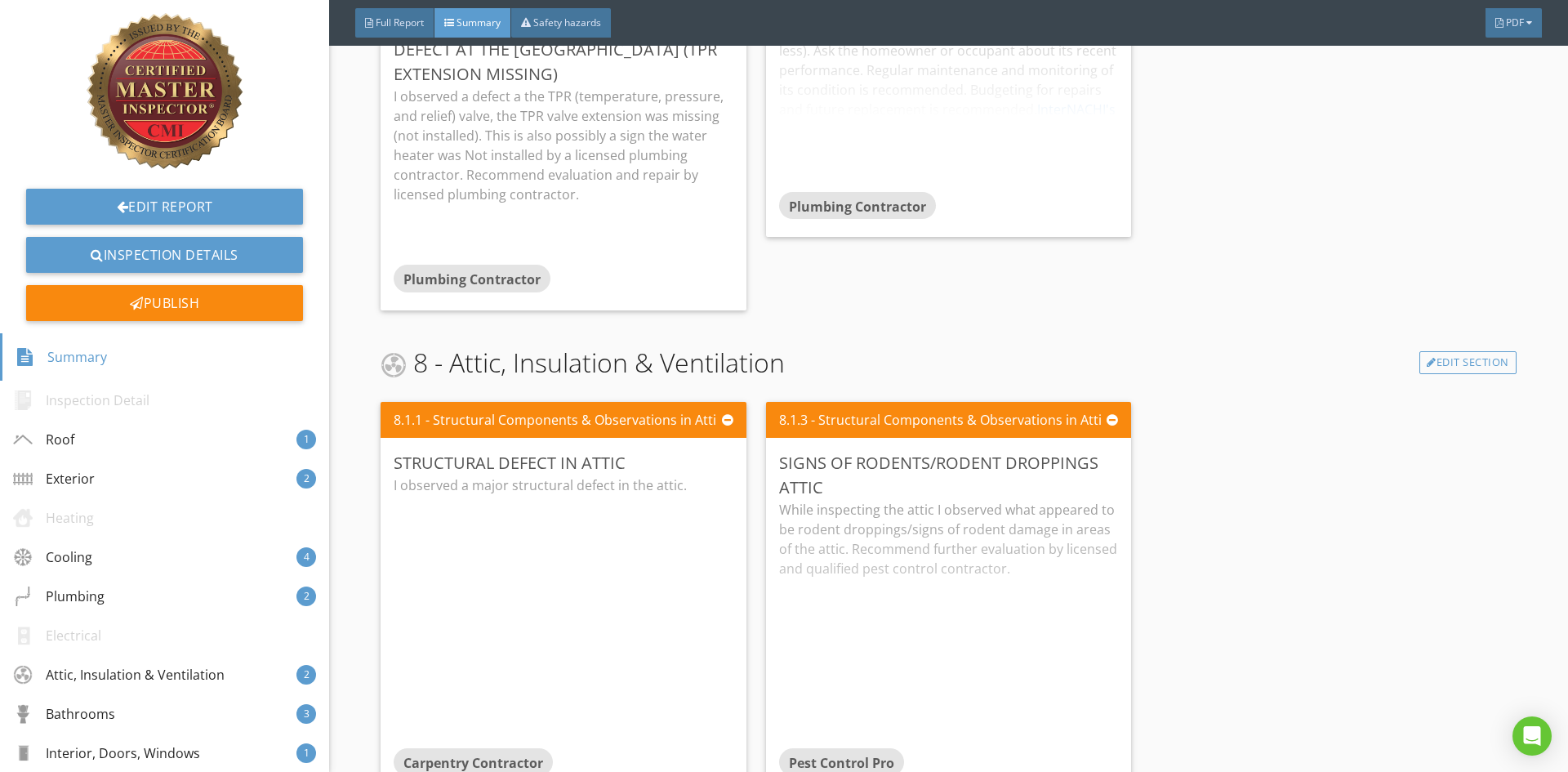
scroll to position [2776, 0]
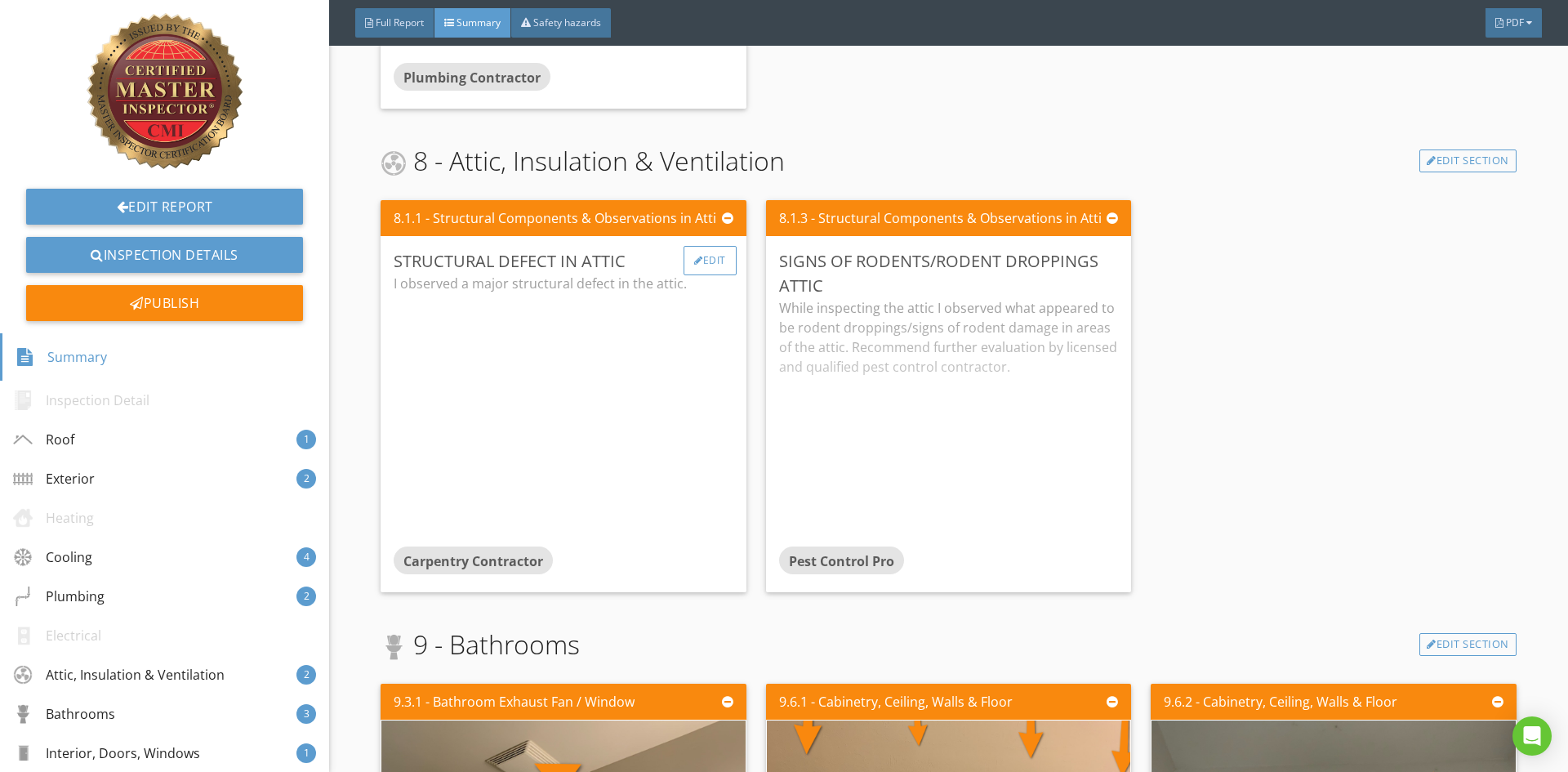
click at [701, 262] on div "Edit" at bounding box center [710, 260] width 54 height 29
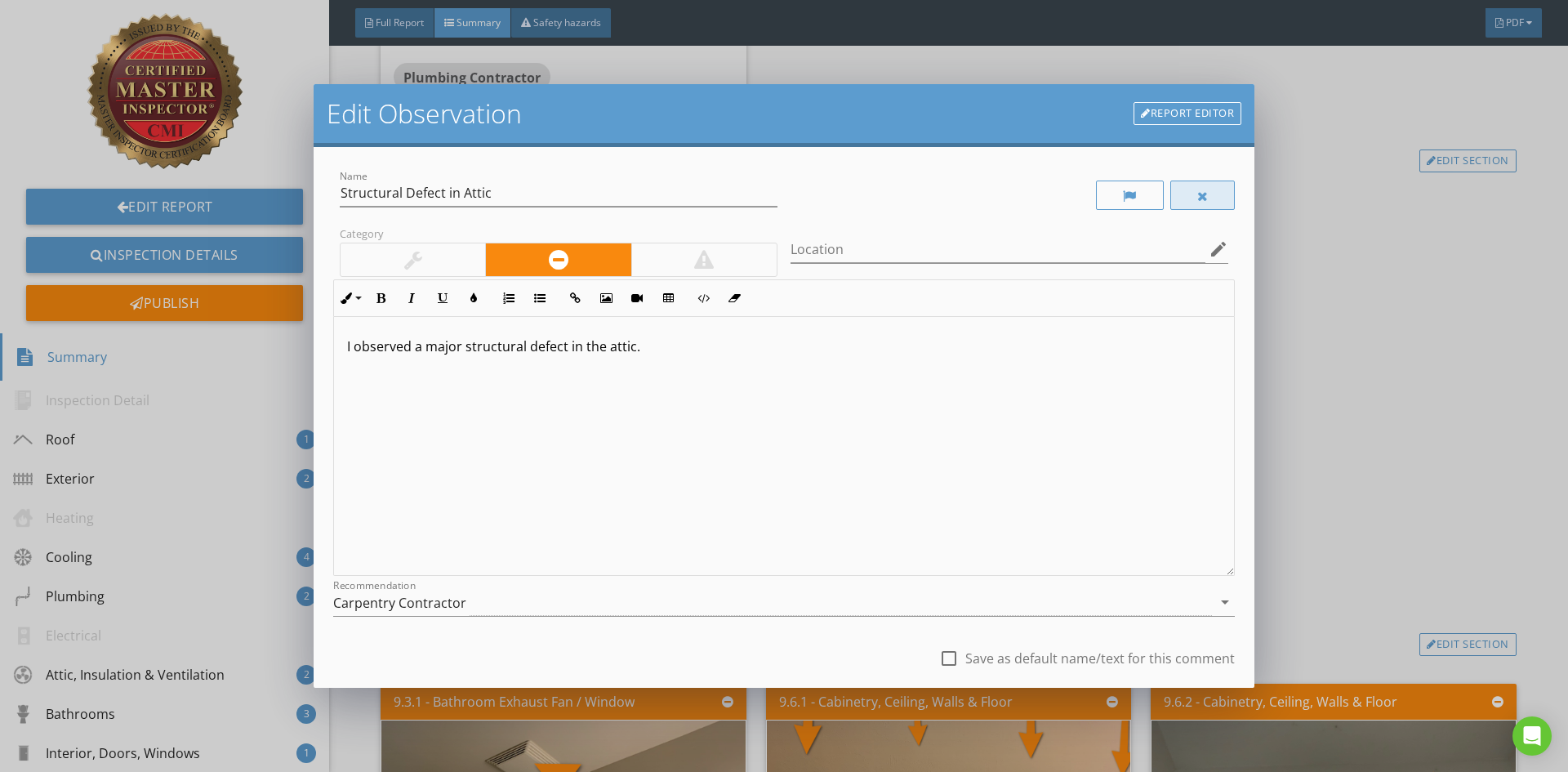
click at [1197, 191] on div at bounding box center [1203, 196] width 12 height 13
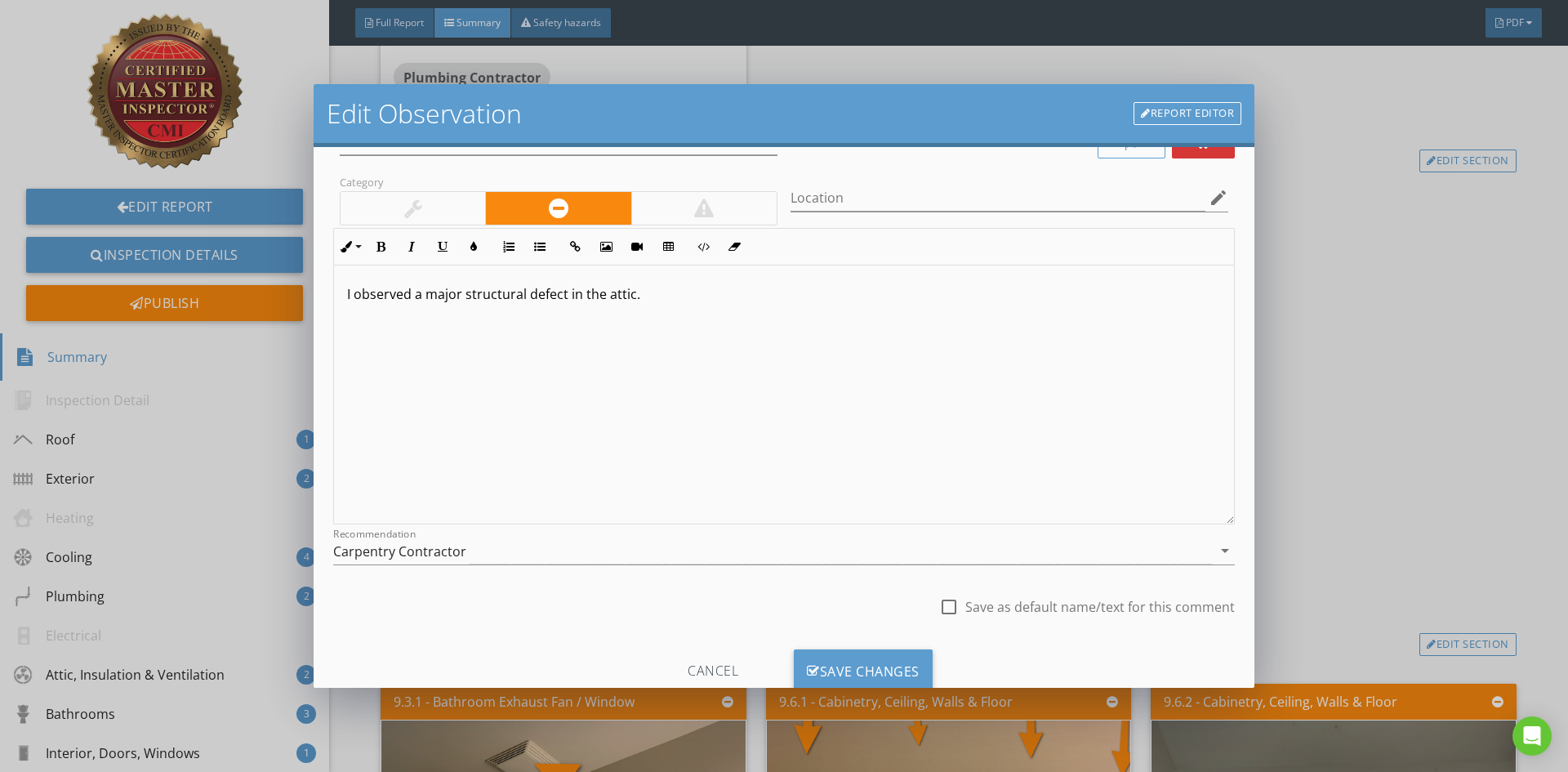
scroll to position [102, 0]
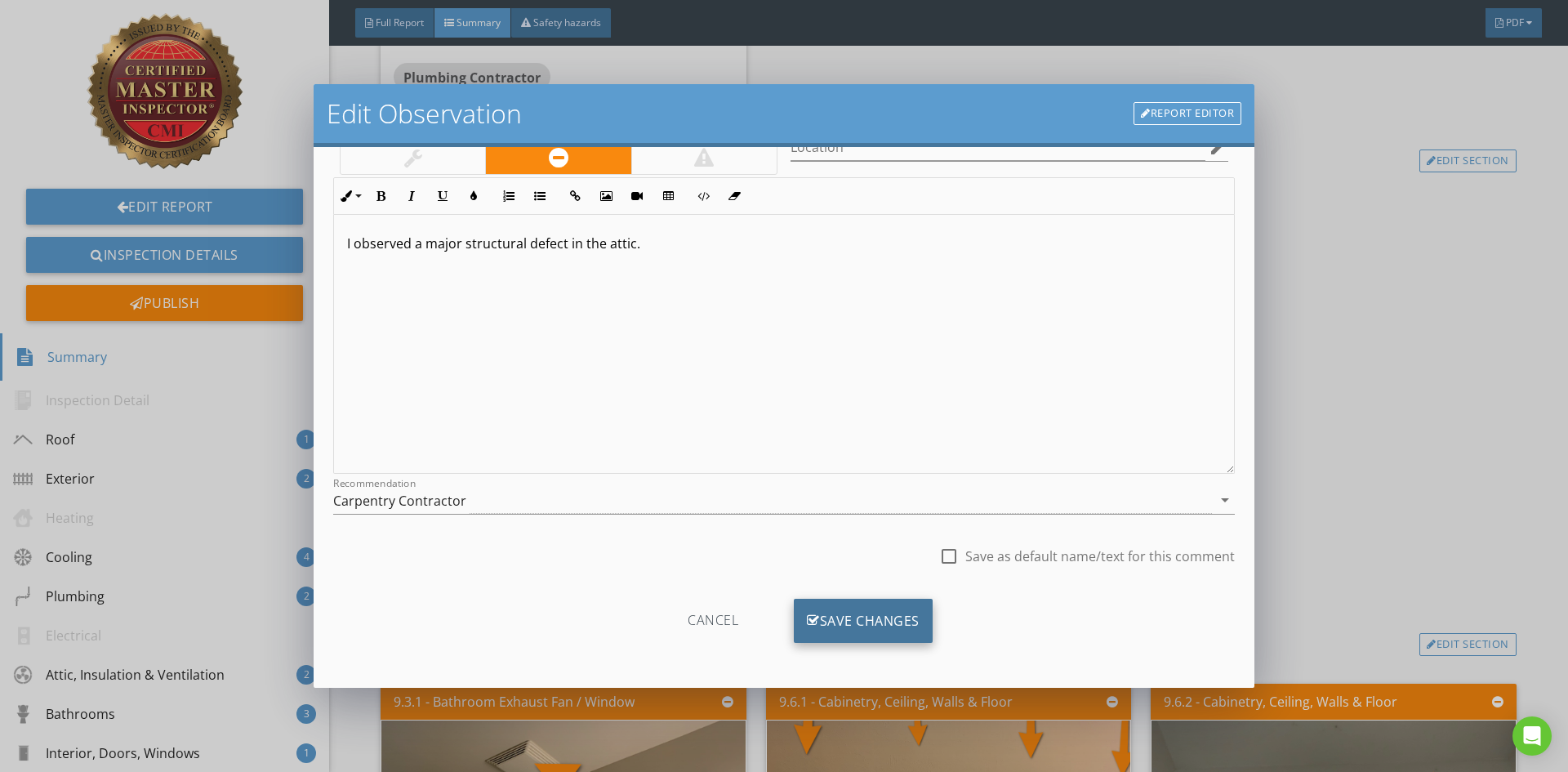
click at [884, 615] on div "Save Changes" at bounding box center [863, 620] width 139 height 44
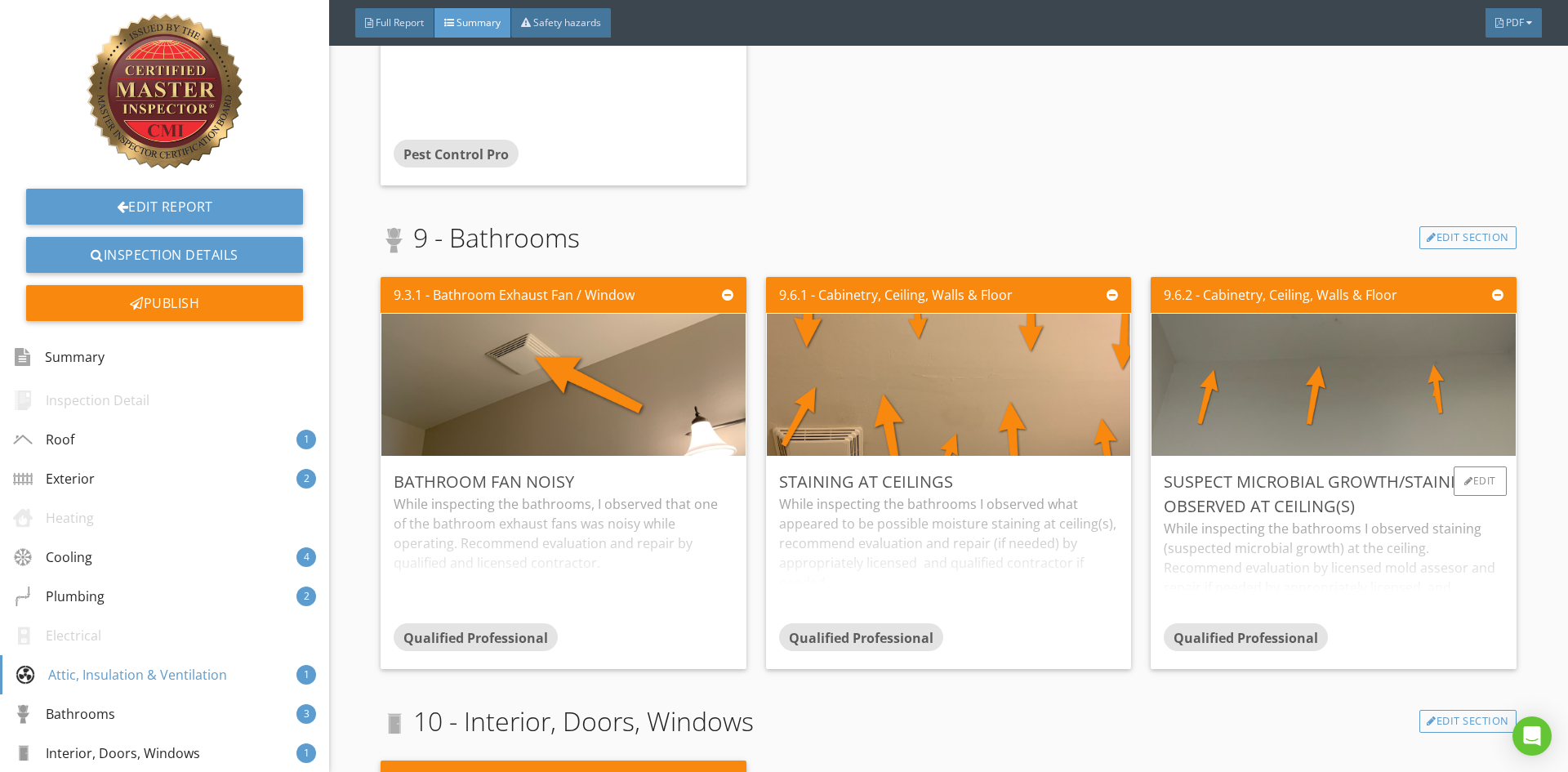
scroll to position [3184, 0]
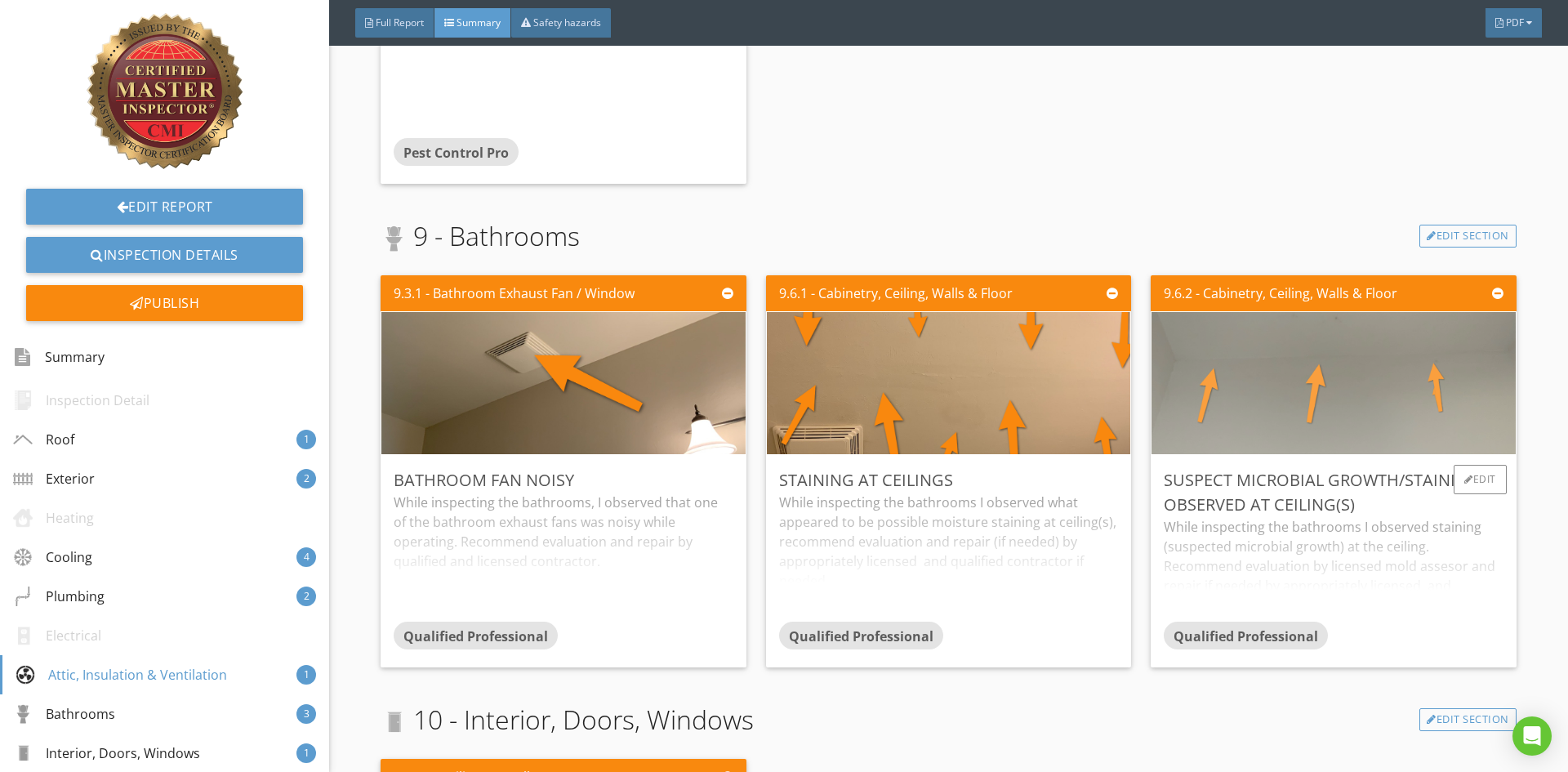
click at [1380, 408] on img at bounding box center [1333, 383] width 473 height 355
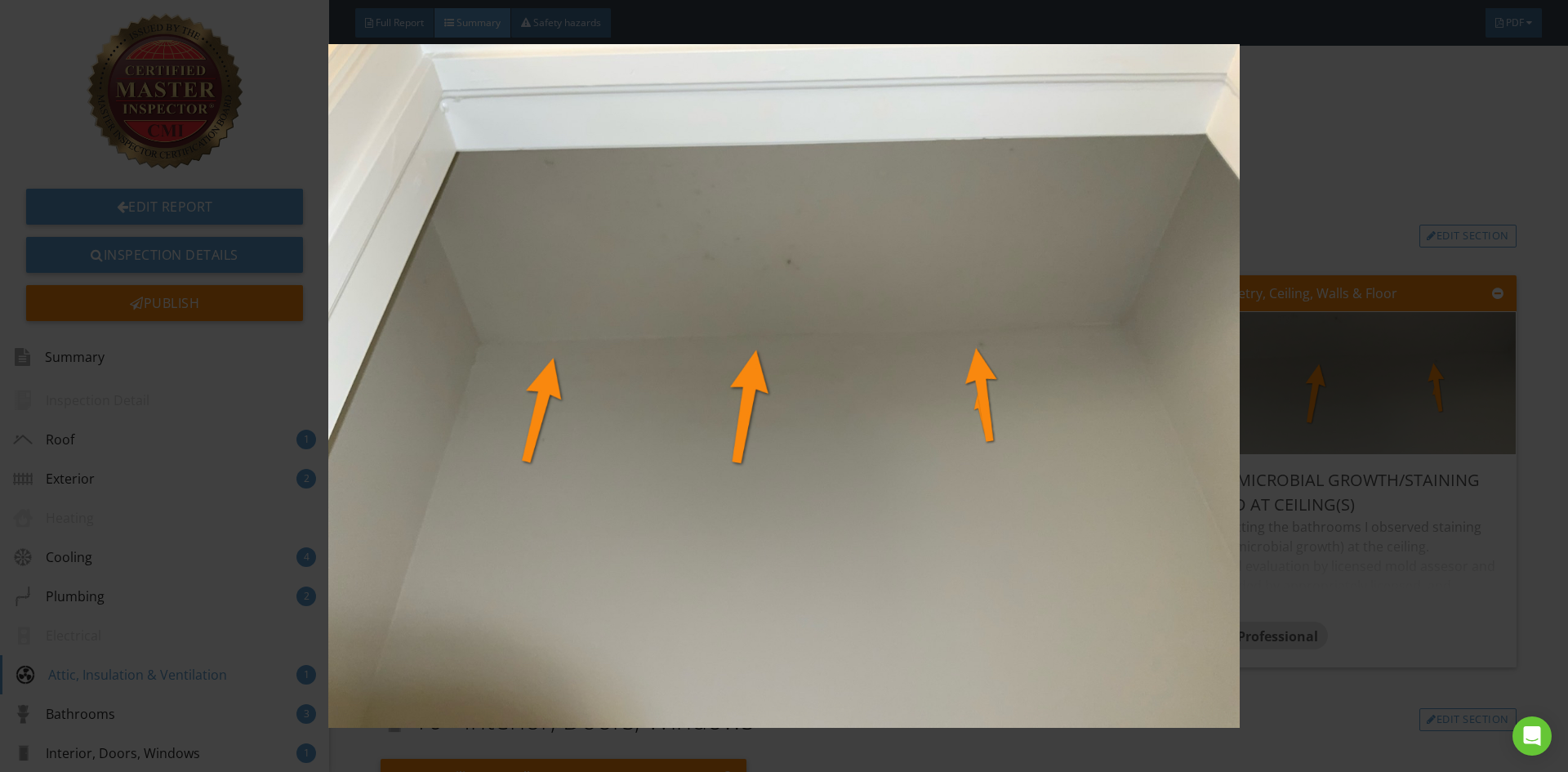
click at [1376, 693] on img at bounding box center [783, 386] width 1440 height 683
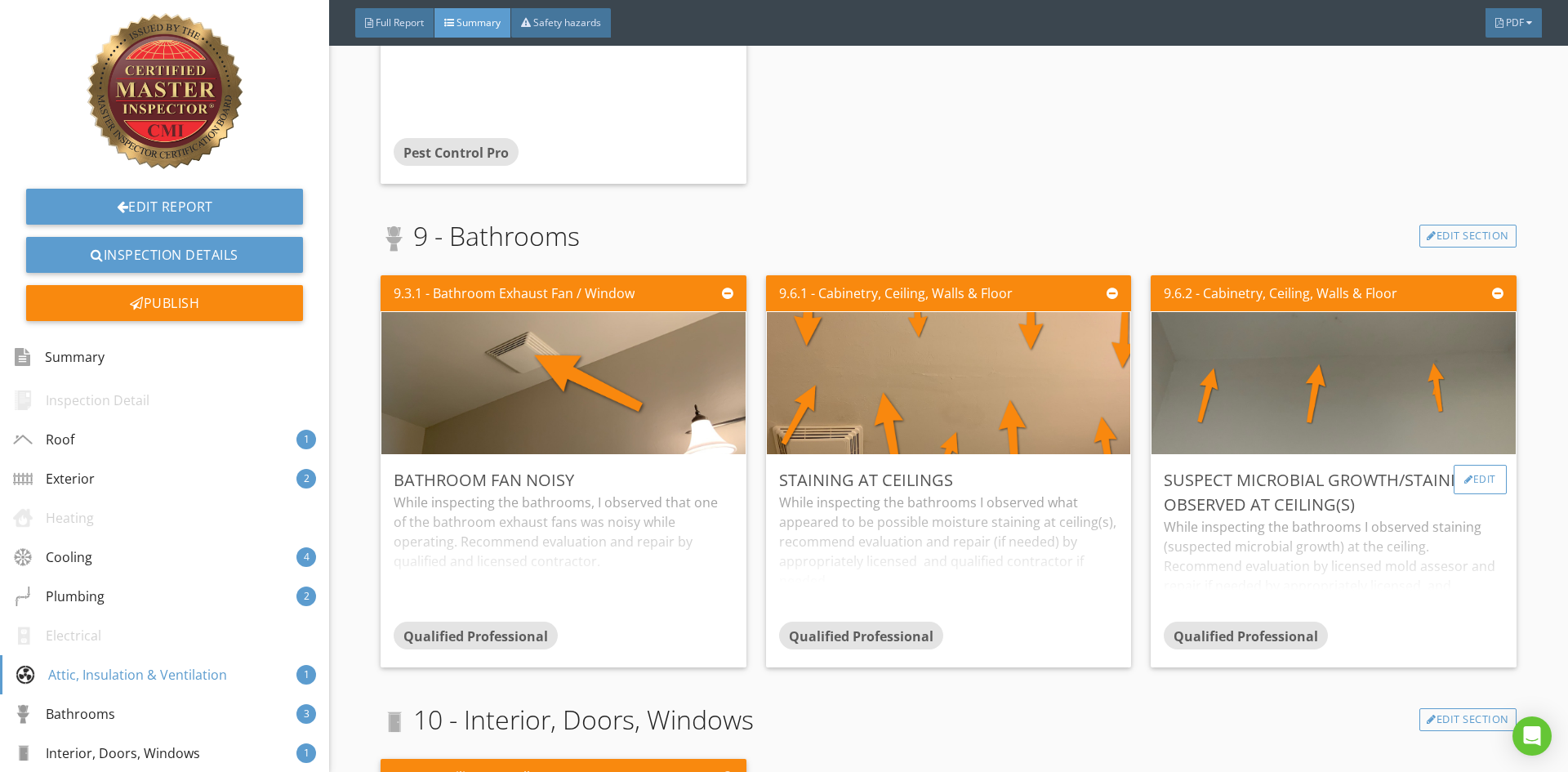
click at [1466, 480] on div "Edit" at bounding box center [1480, 479] width 54 height 29
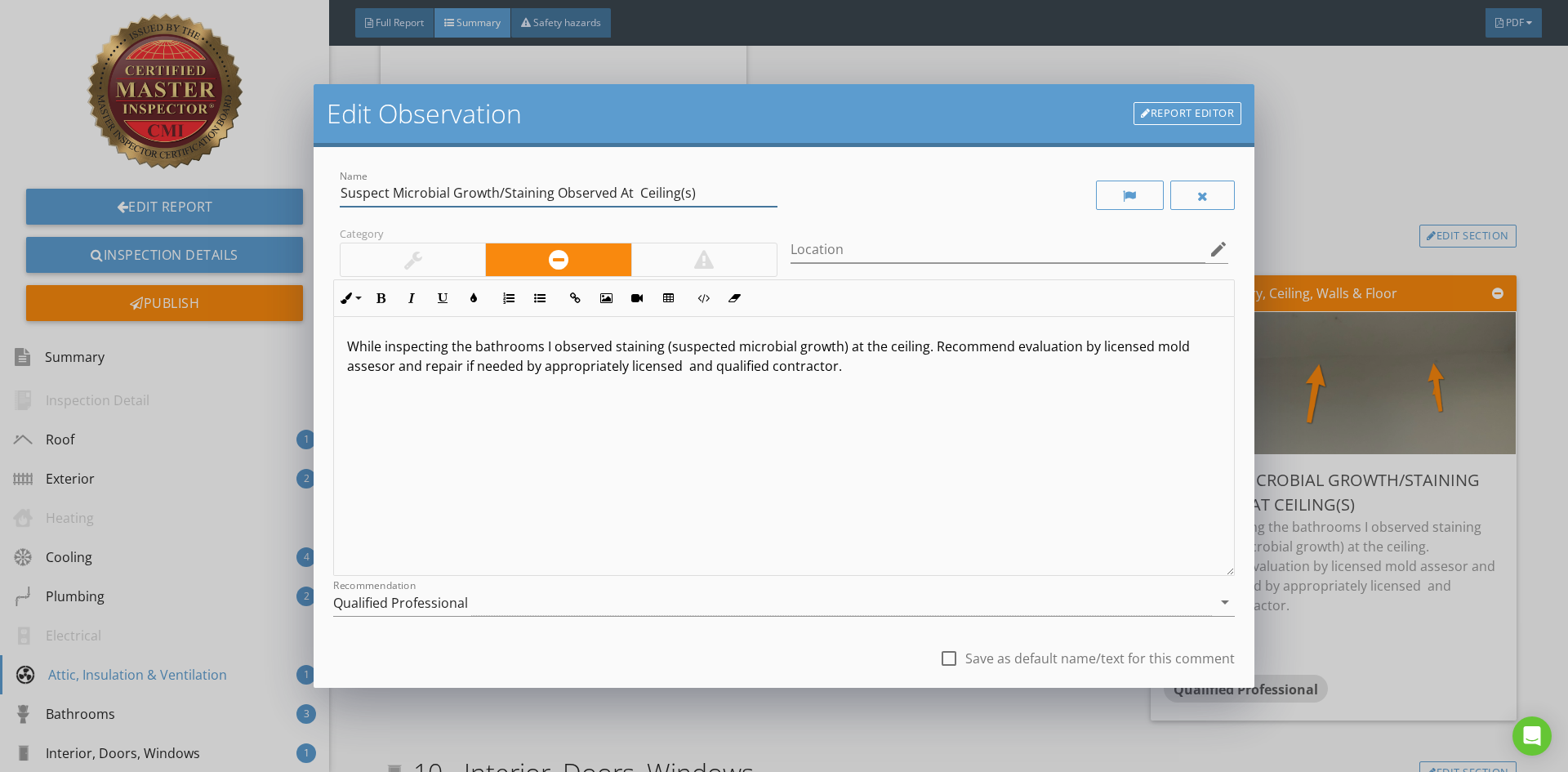
click at [392, 200] on input "Suspect Microbial Growth/Staining Observed At Ceiling(s)" at bounding box center [559, 194] width 438 height 27
click at [610, 192] on input "Suspect Possible Microbial Growth/Staining Observed At Ceiling(s)" at bounding box center [559, 194] width 438 height 27
type input "Suspect Possible Microbial Growth/Staining Observed At Ceiling(s)"
click at [612, 348] on p "While inspecting the bathrooms I observed staining (suspected microbial growth)…" at bounding box center [783, 356] width 874 height 39
click at [1050, 348] on p "While inspecting the bathrooms I observed what appeared to be staining (suspect…" at bounding box center [783, 356] width 874 height 39
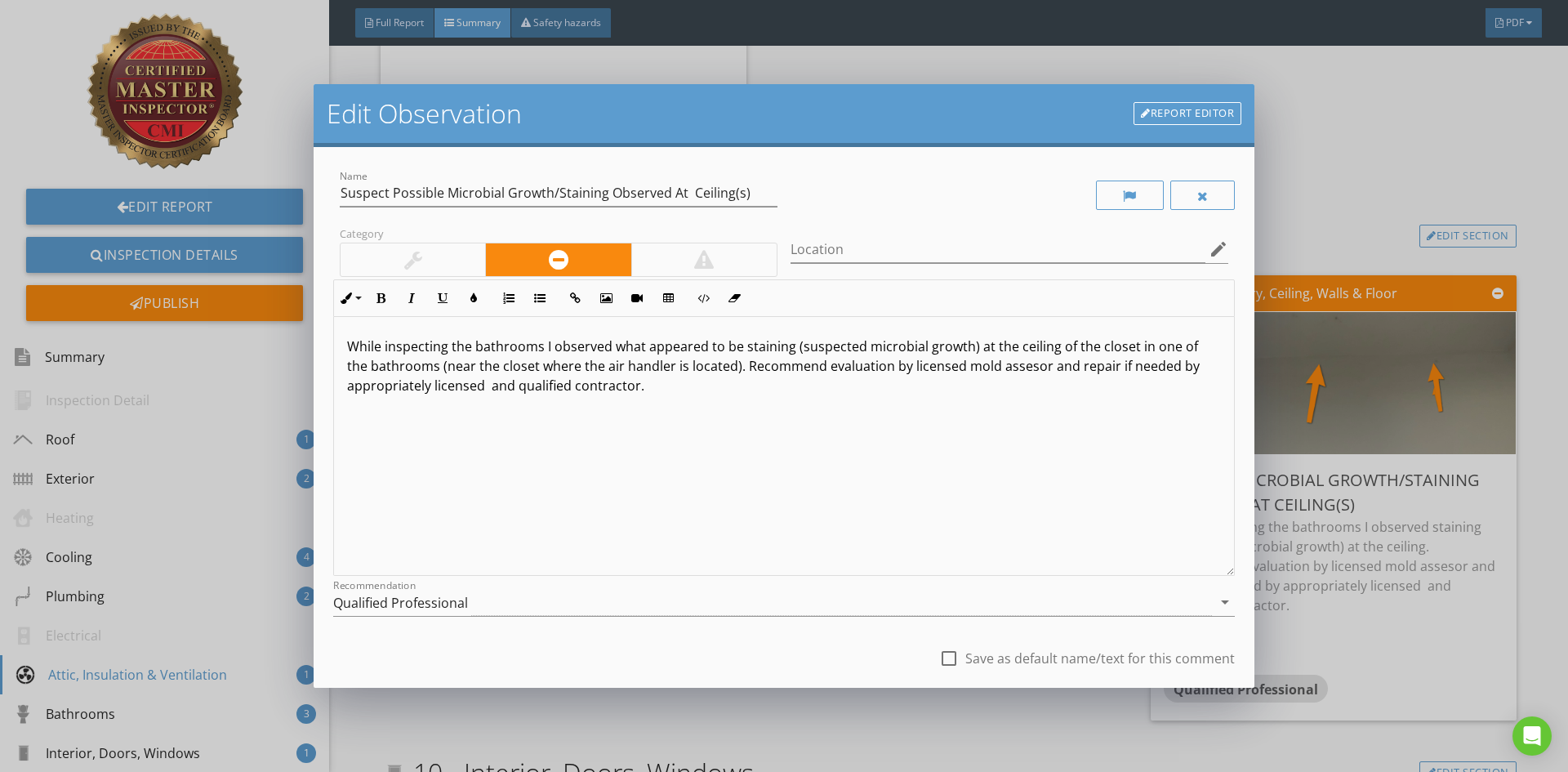
click at [636, 392] on p "While inspecting the bathrooms I observed what appeared to be staining (suspect…" at bounding box center [783, 366] width 874 height 58
click at [961, 371] on p "While inspecting the bathrooms I observed what appeared to be staining (suspect…" at bounding box center [783, 356] width 874 height 39
click at [1041, 371] on p "While inspecting the bathrooms I observed what appeared to be staining (suspect…" at bounding box center [783, 356] width 874 height 39
click at [448, 345] on p "While inspecting the bathrooms I observed what appeared to be staining (suspect…" at bounding box center [783, 356] width 874 height 39
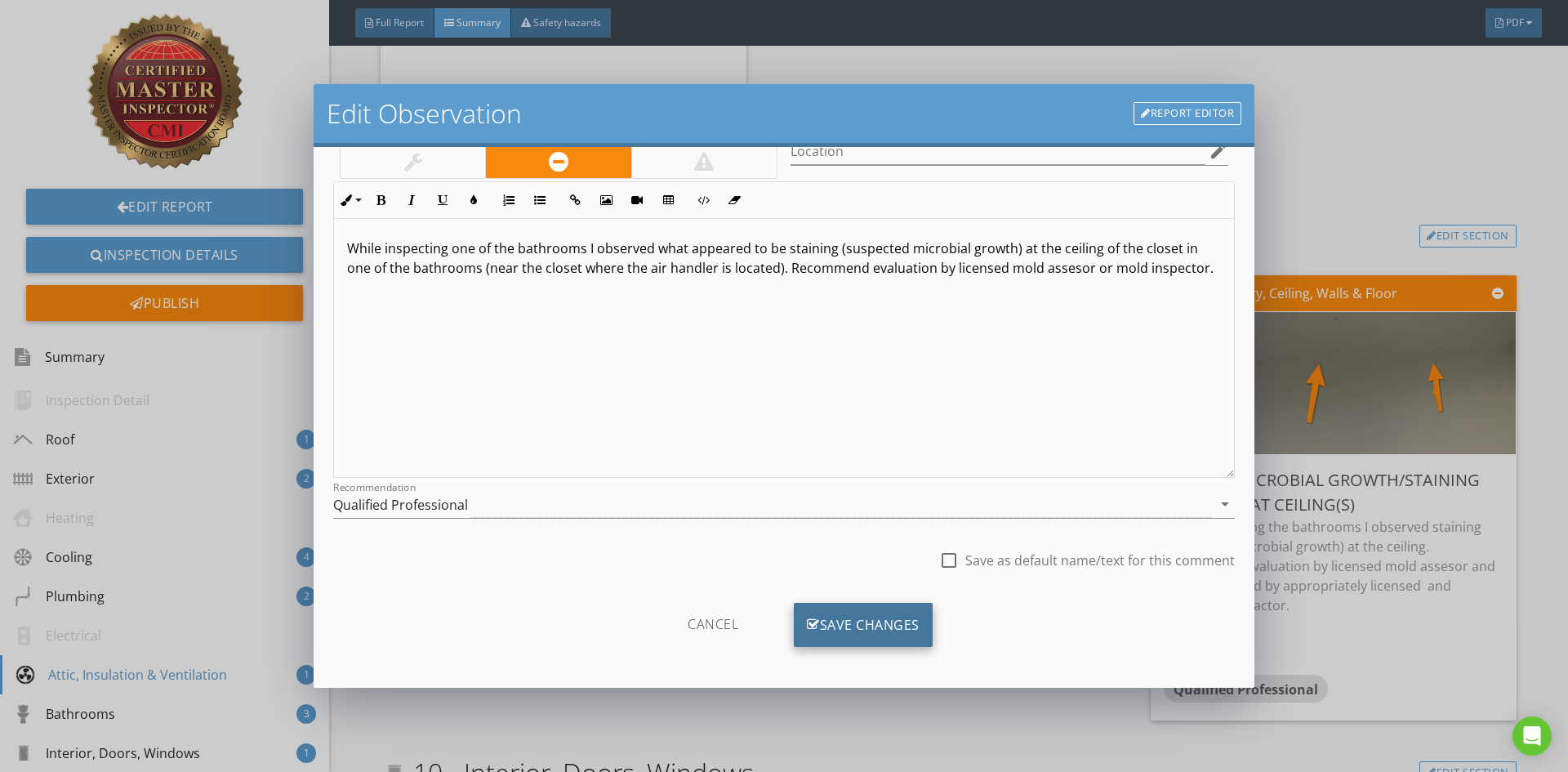
scroll to position [102, 0]
click at [876, 615] on div "Save Changes" at bounding box center [863, 620] width 139 height 44
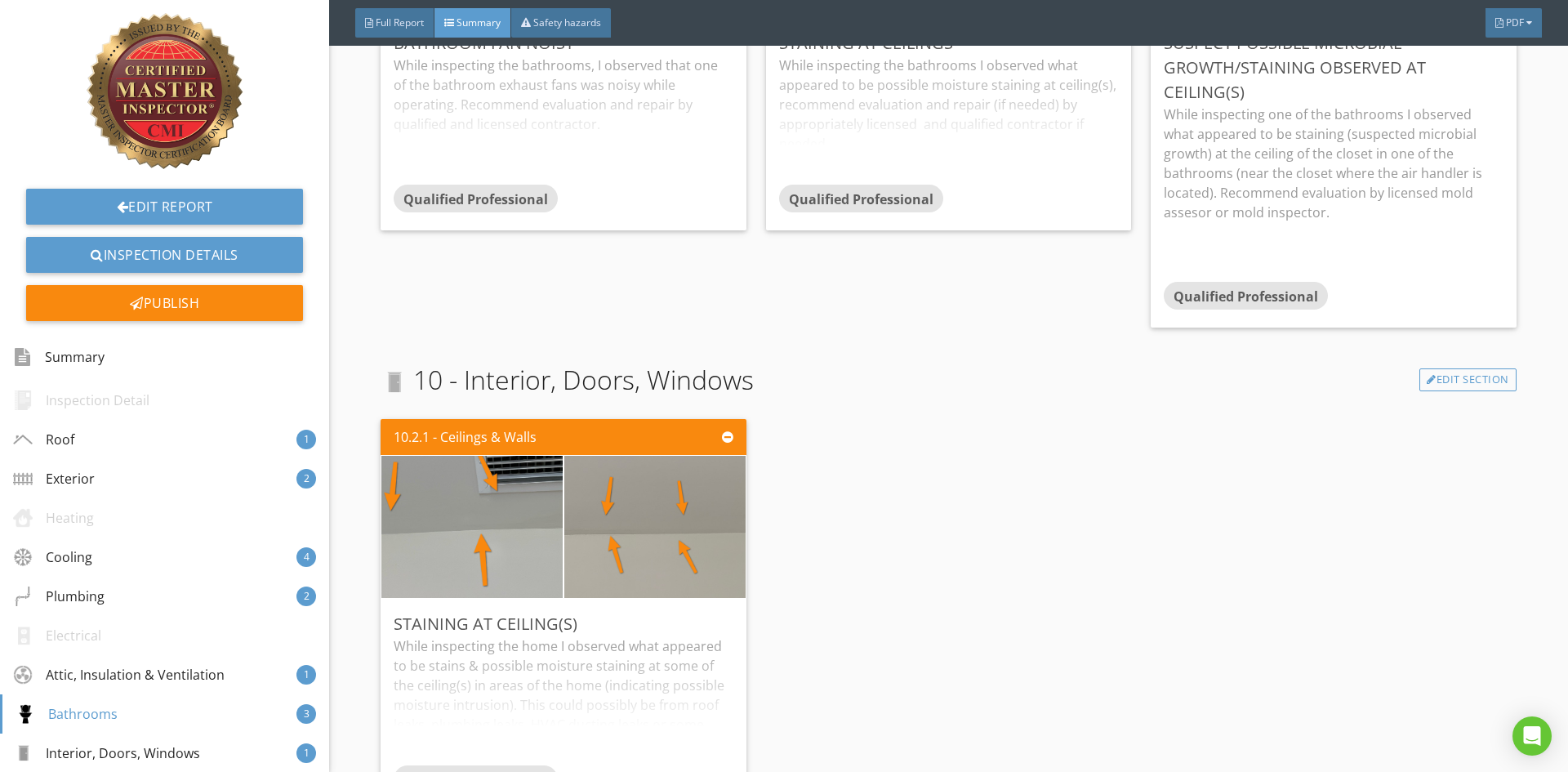
scroll to position [3838, 0]
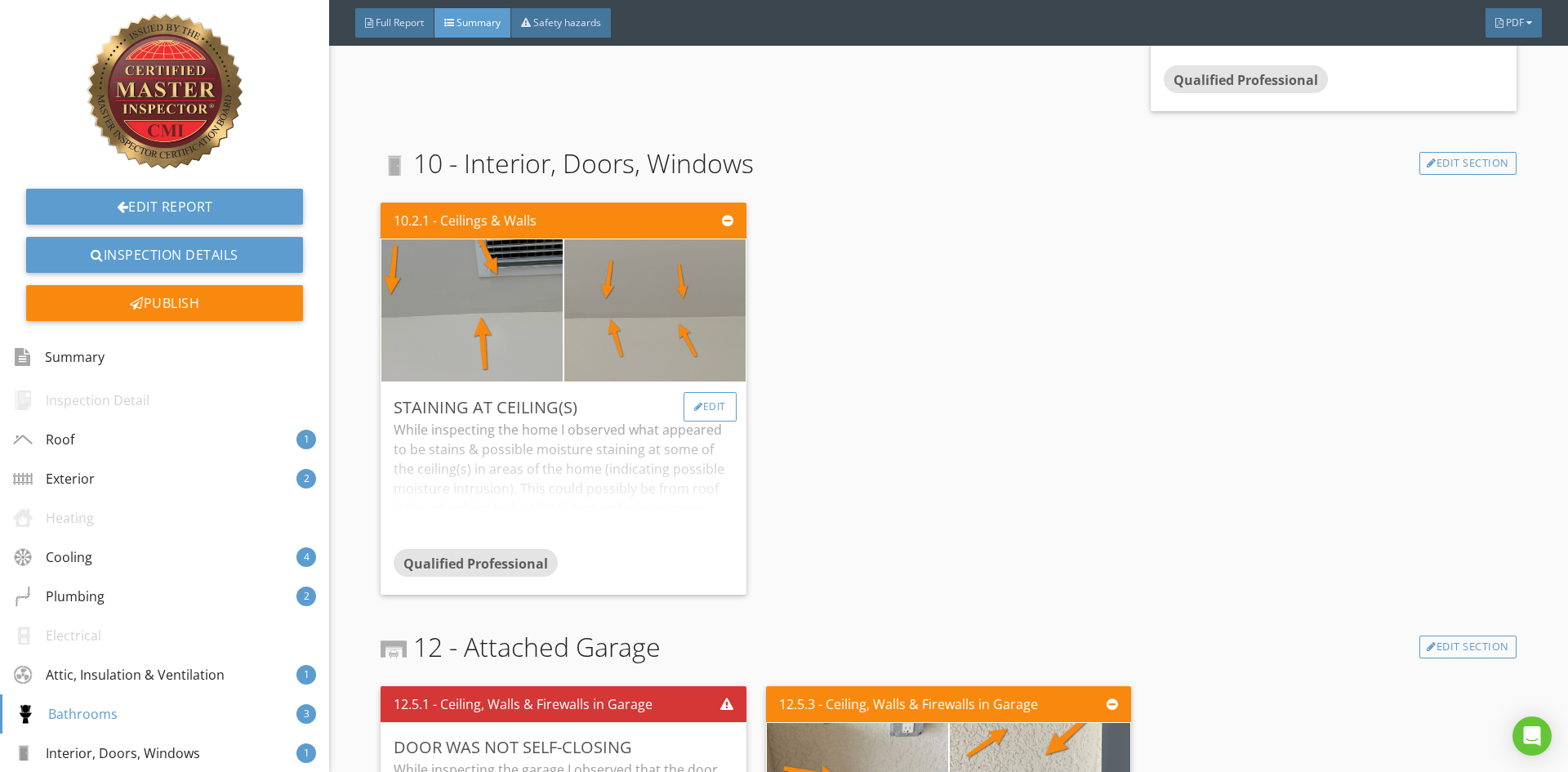
click at [703, 410] on div "Edit" at bounding box center [710, 407] width 54 height 29
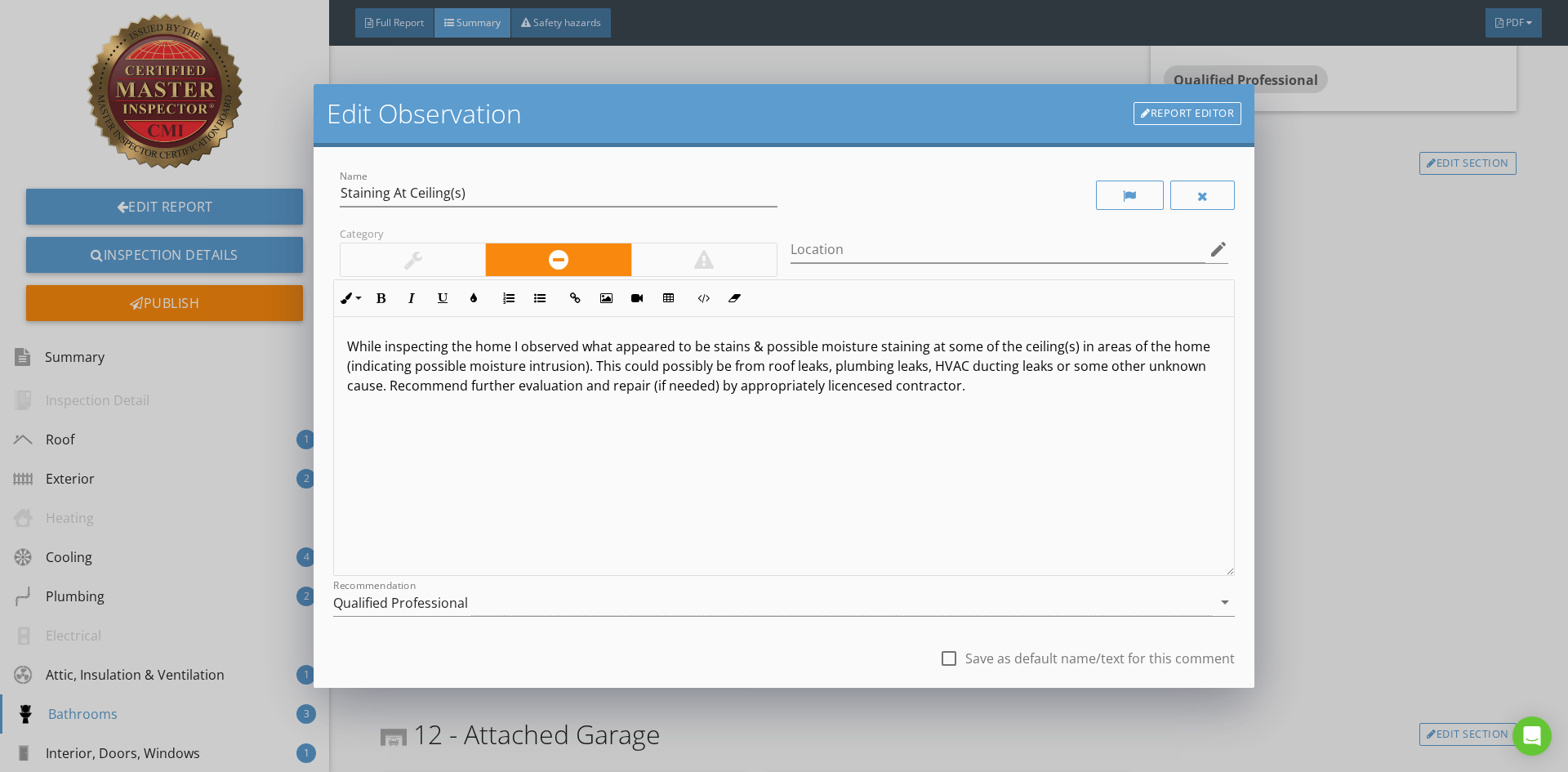
click at [1122, 348] on p "While inspecting the home I observed what appeared to be stains & possible mois…" at bounding box center [783, 366] width 874 height 58
click at [1126, 386] on p "While inspecting the home I observed what appeared to be stains & possible mois…" at bounding box center [783, 366] width 874 height 58
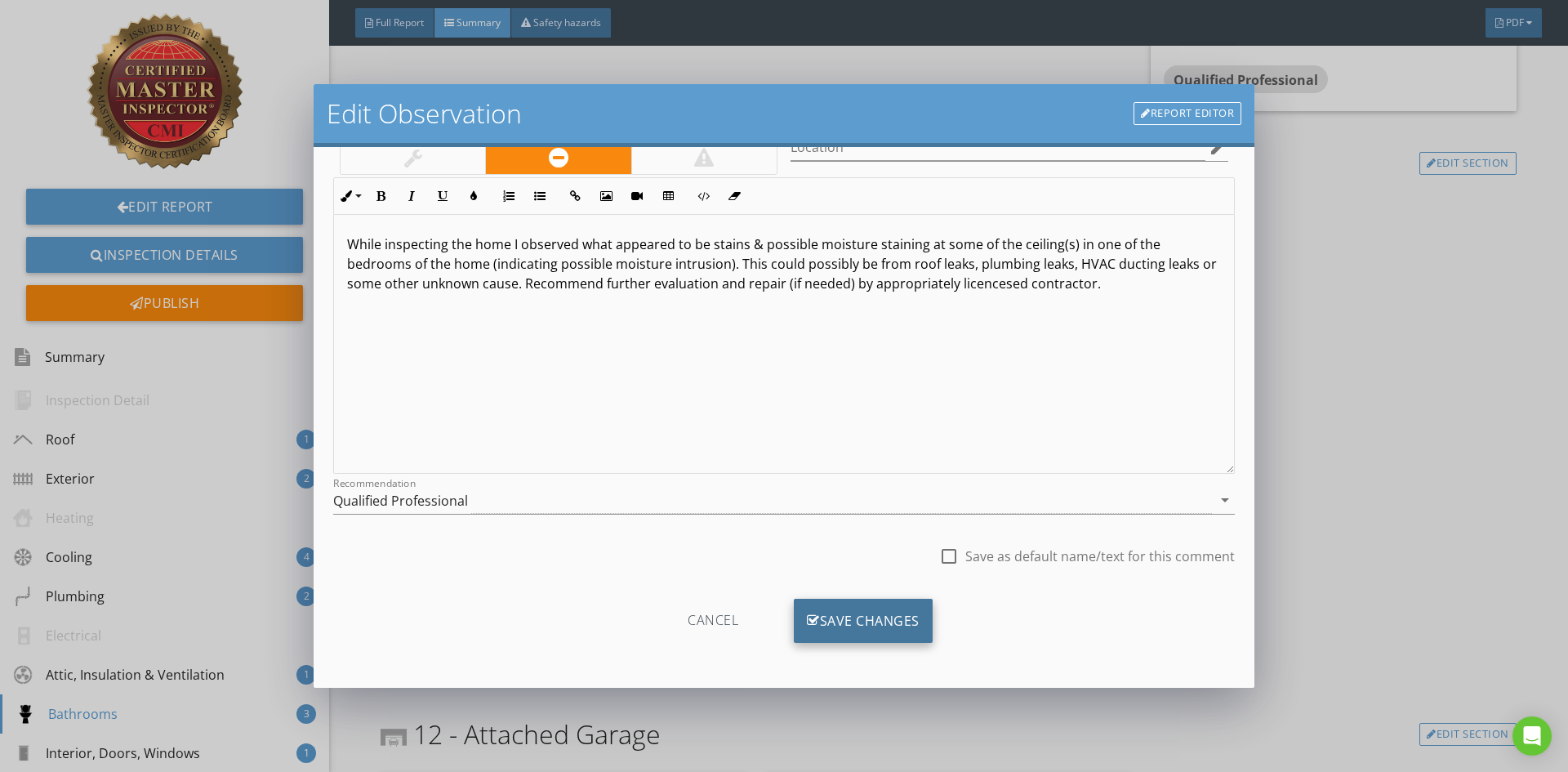
click at [851, 622] on div "Save Changes" at bounding box center [863, 620] width 139 height 44
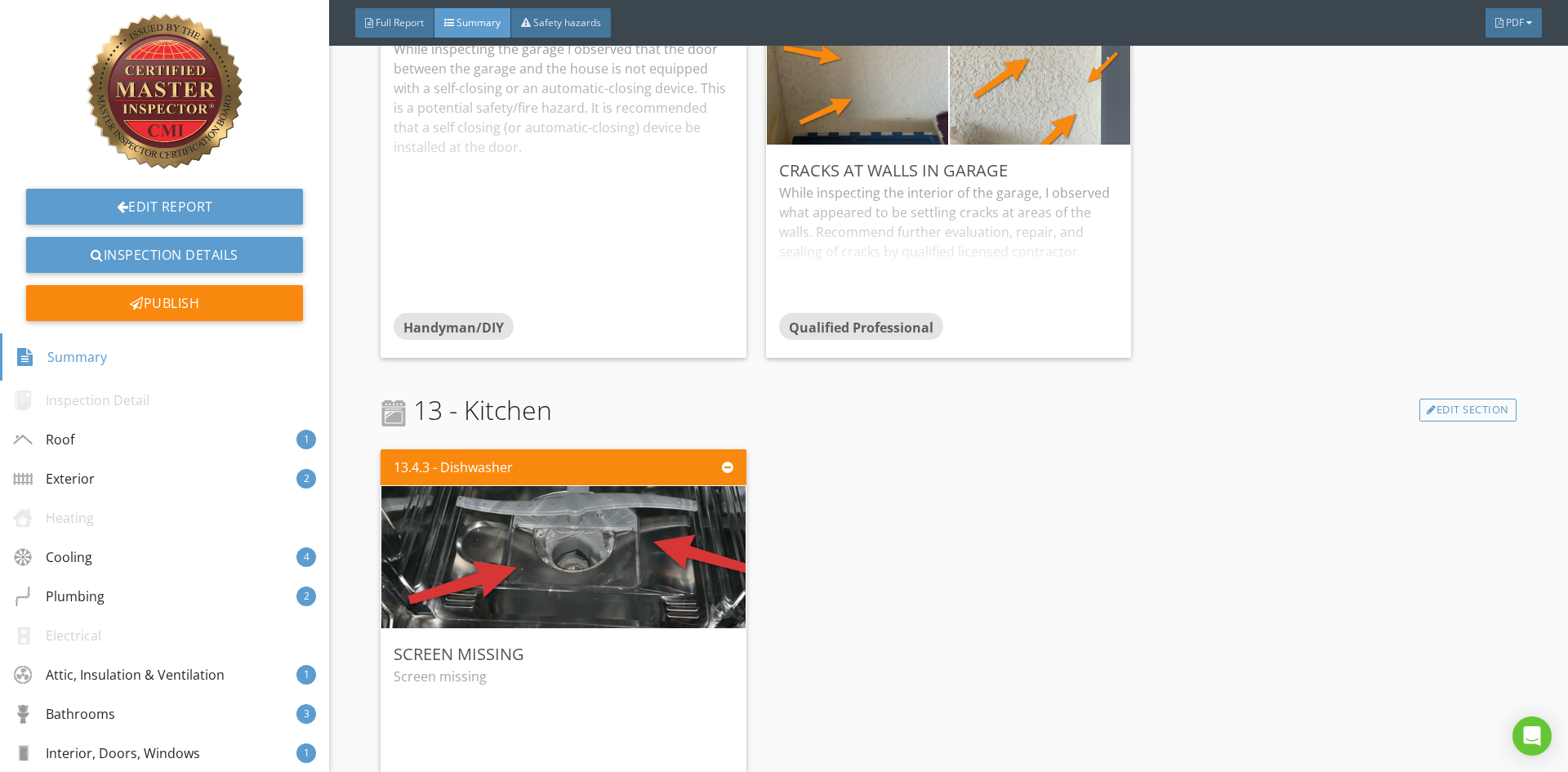
scroll to position [4653, 0]
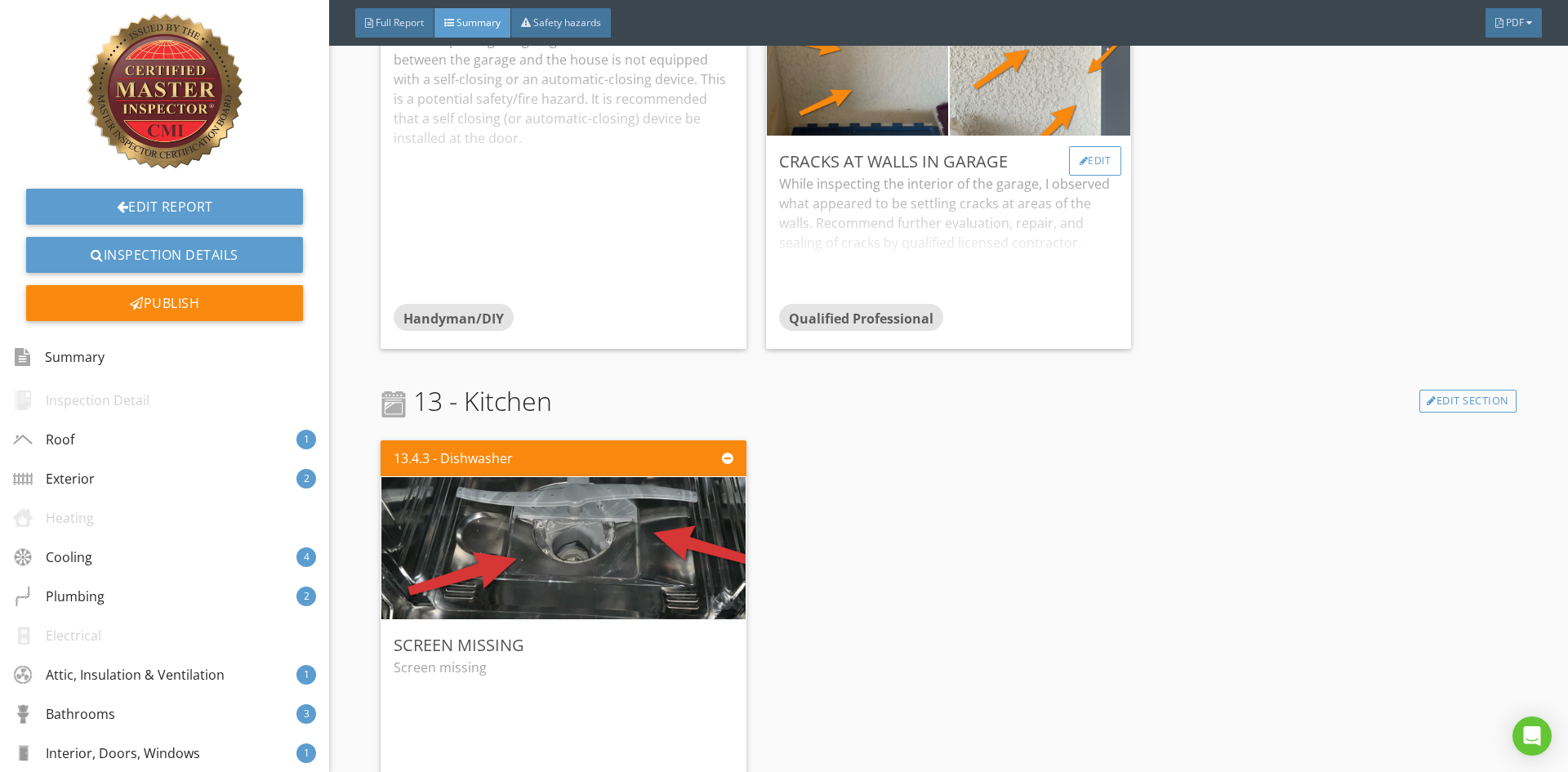
click at [1078, 157] on div "Edit" at bounding box center [1096, 161] width 54 height 29
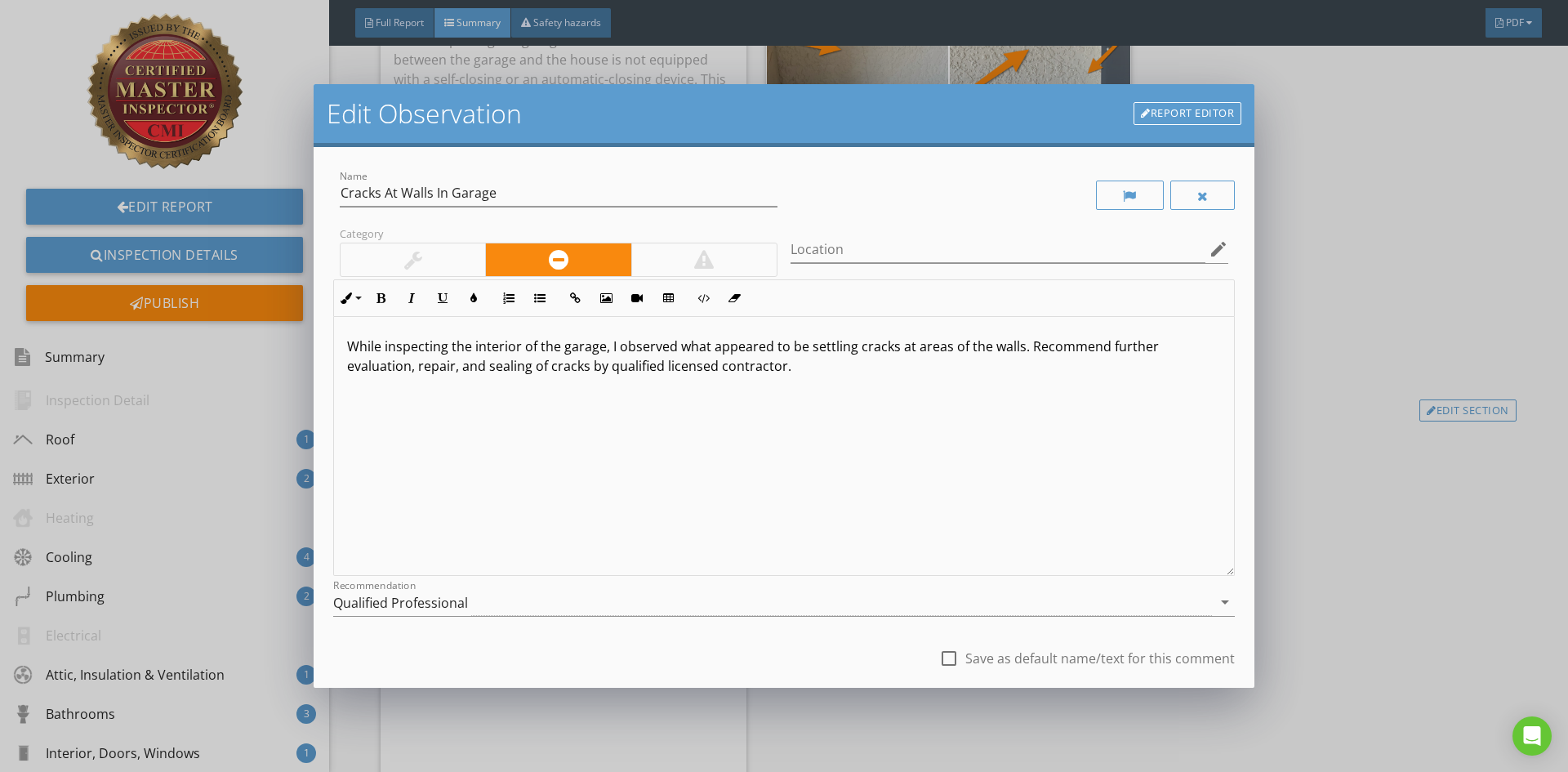
click at [1015, 351] on p "While inspecting the interior of the garage, I observed what appeared to be set…" at bounding box center [783, 356] width 874 height 39
click at [392, 367] on p "While inspecting the interior of the garage, I observed what appeared to be set…" at bounding box center [783, 356] width 874 height 39
click at [610, 370] on p "While inspecting the interior of the garage, I observed what appeared to be set…" at bounding box center [783, 356] width 874 height 39
click at [681, 366] on p "While inspecting the interior of the garage, I observed what appeared to be set…" at bounding box center [783, 356] width 874 height 39
click at [676, 367] on p "While inspecting the interior of the garage, I observed what appeared to be set…" at bounding box center [783, 356] width 874 height 39
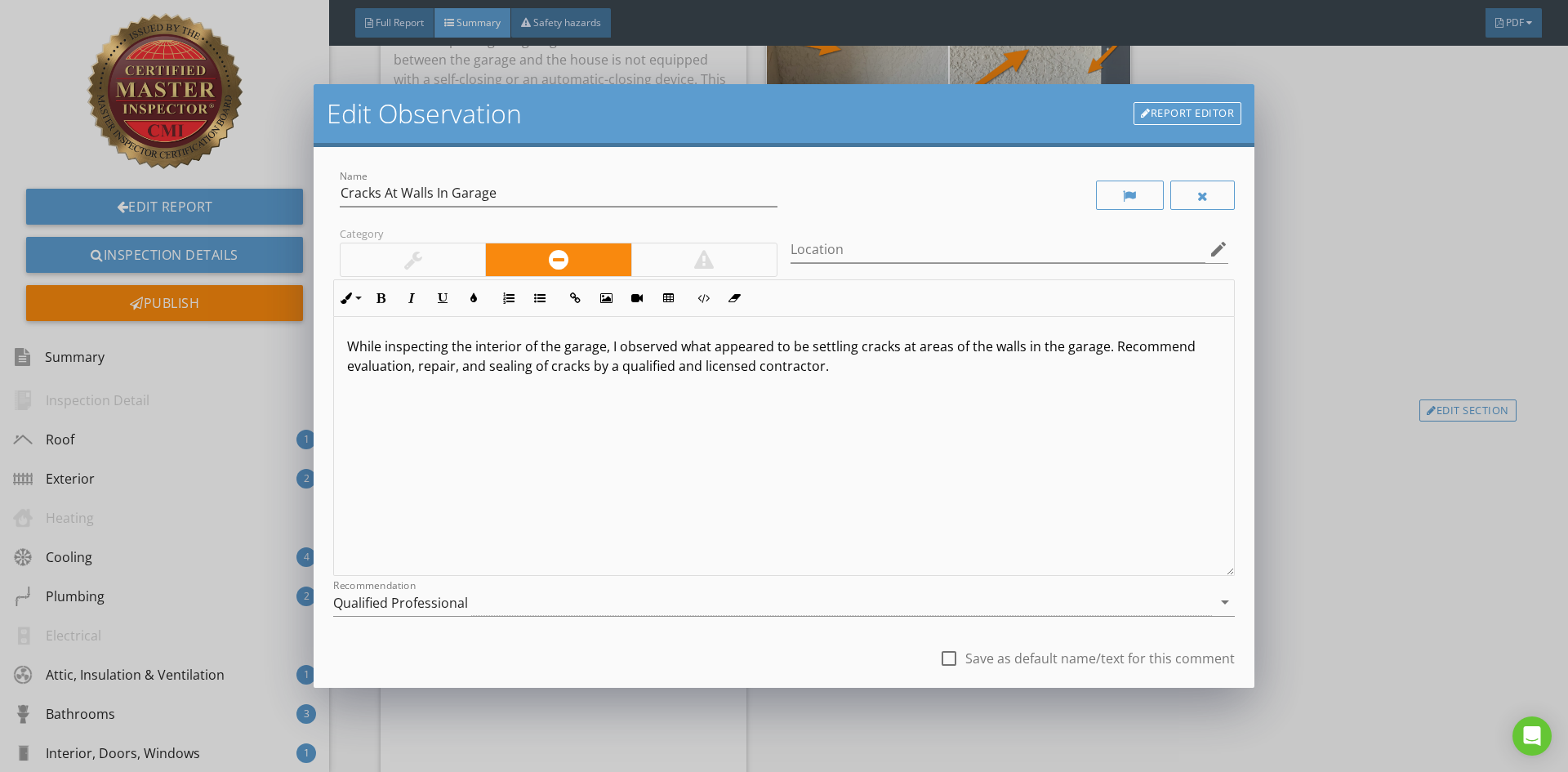
click at [841, 360] on p "While inspecting the interior of the garage, I observed what appeared to be set…" at bounding box center [783, 356] width 874 height 39
click at [939, 655] on div at bounding box center [949, 658] width 28 height 28
checkbox input "true"
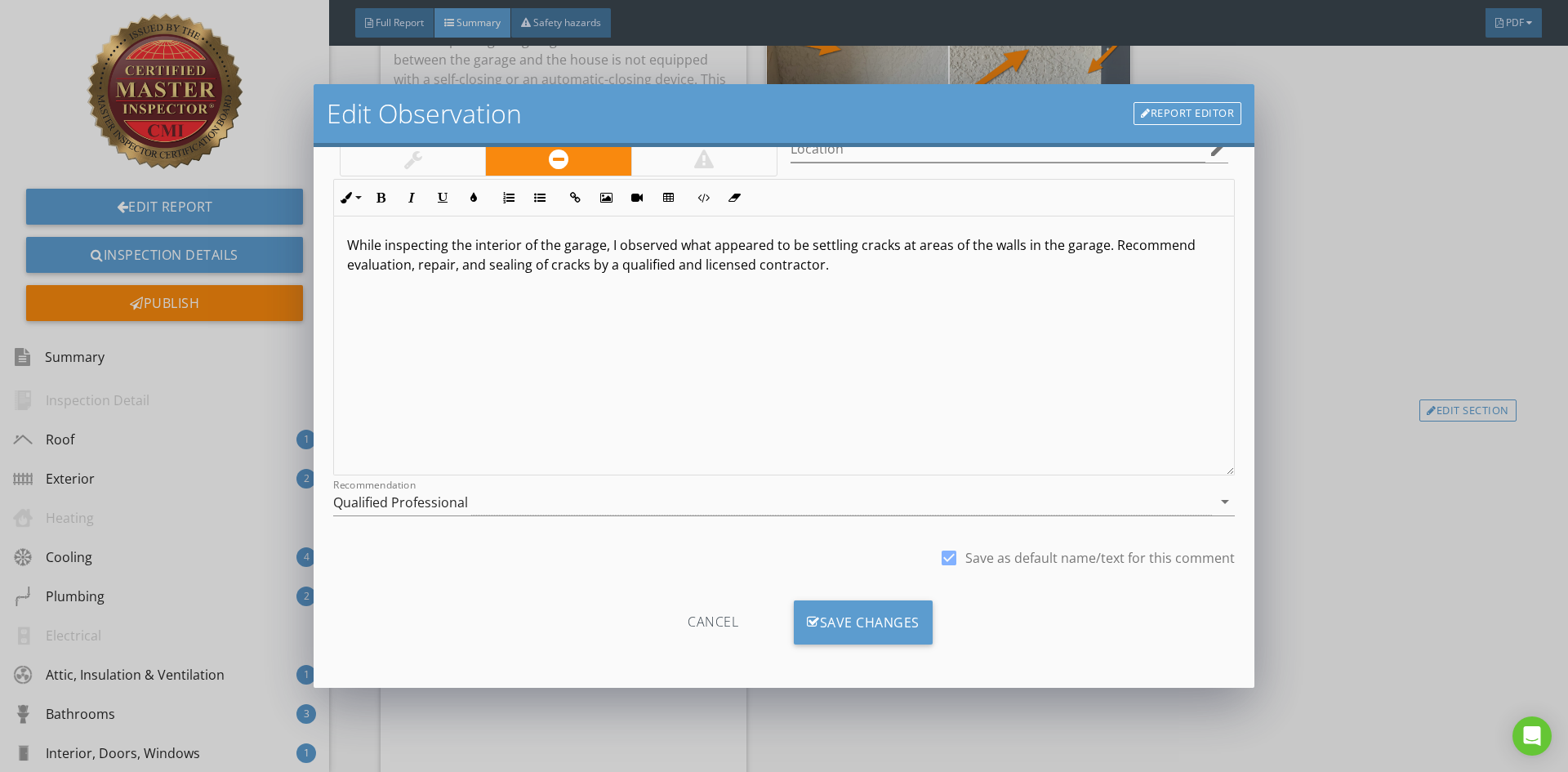
scroll to position [102, 0]
click at [874, 627] on div "Save Changes" at bounding box center [863, 620] width 139 height 44
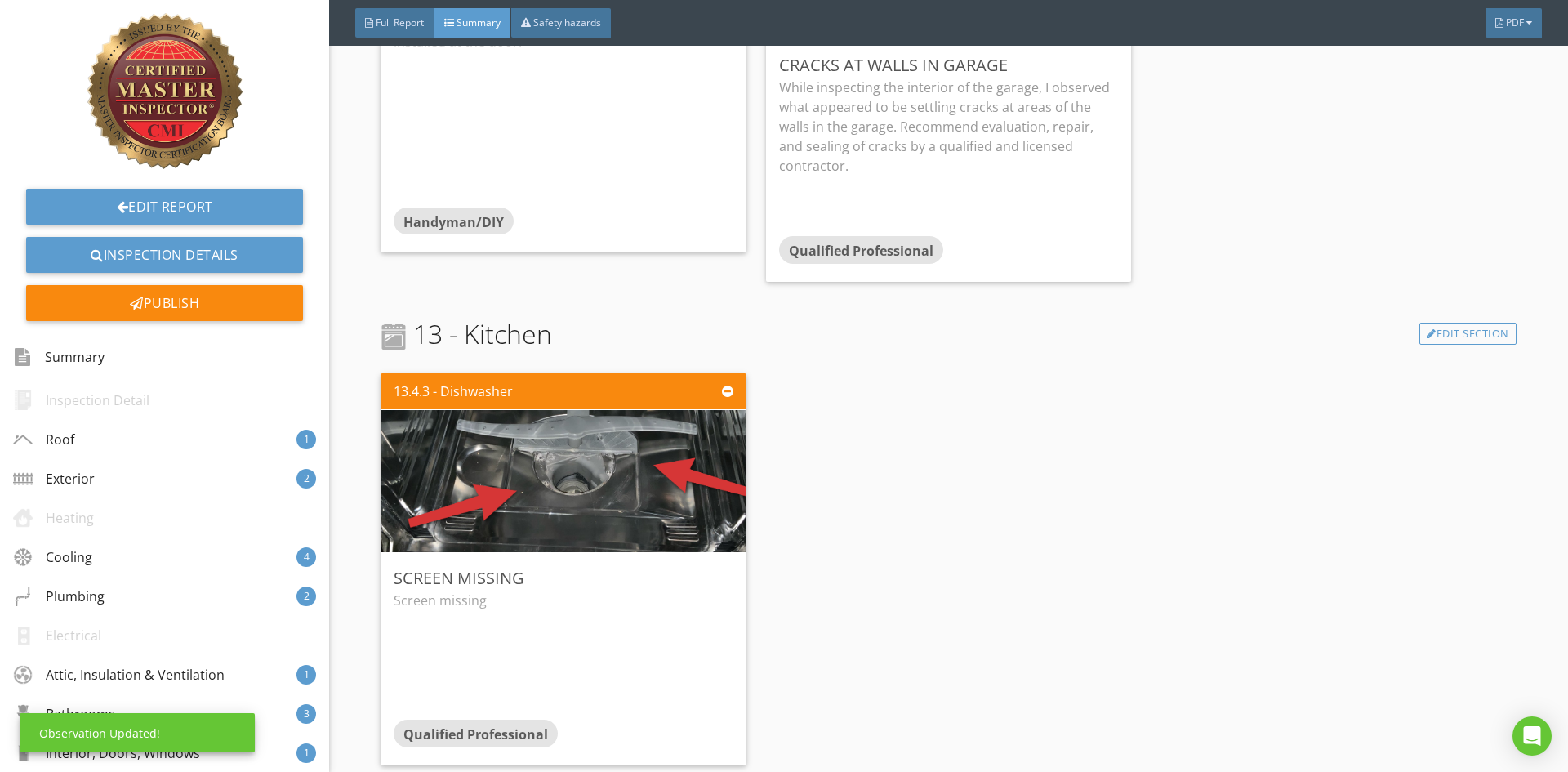
scroll to position [4762, 0]
click at [711, 565] on div "Edit" at bounding box center [710, 577] width 54 height 29
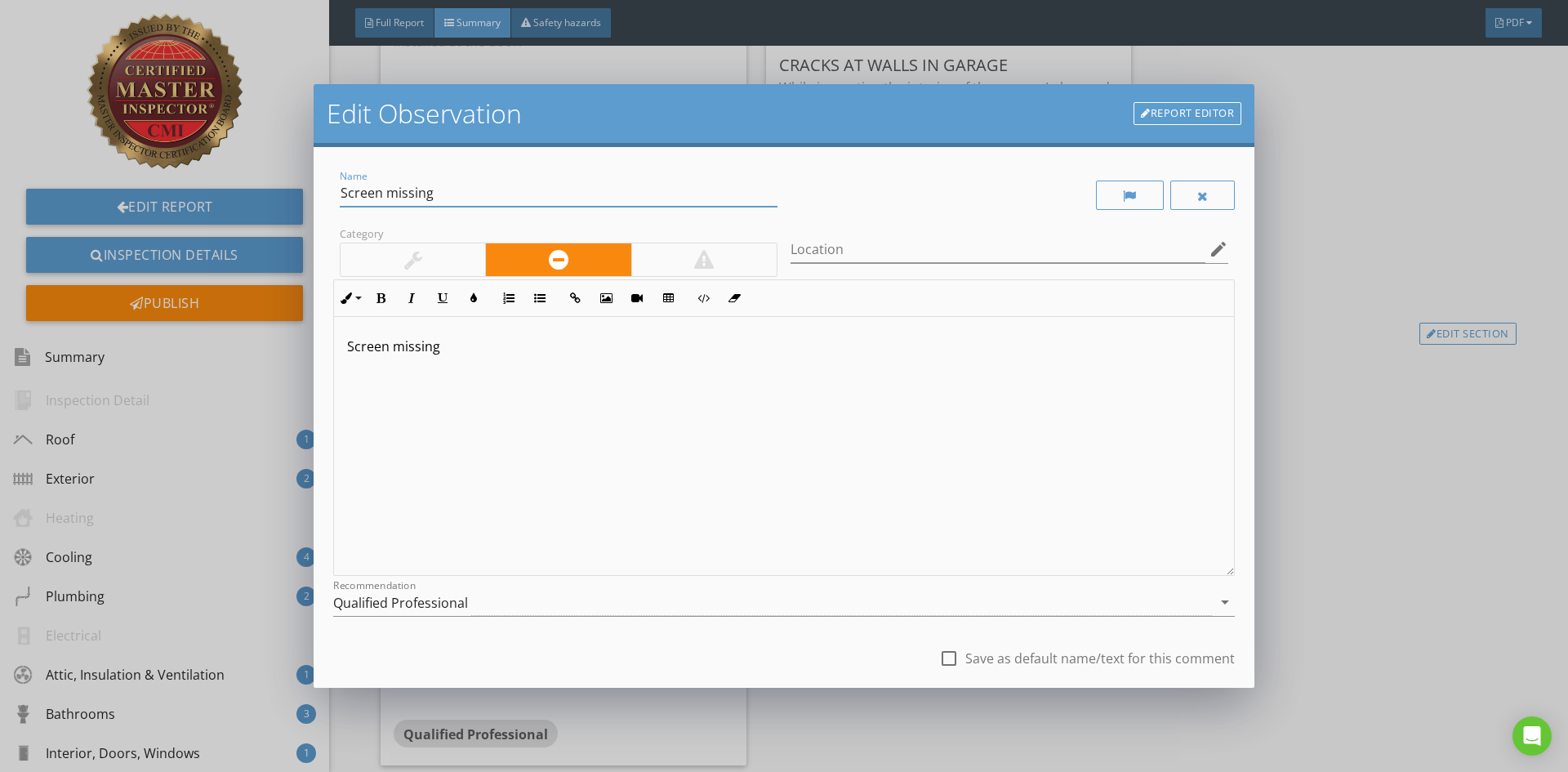
click at [446, 199] on input "Screen missing" at bounding box center [559, 194] width 438 height 27
type input "Screen not installed"
click at [443, 252] on div at bounding box center [413, 260] width 144 height 33
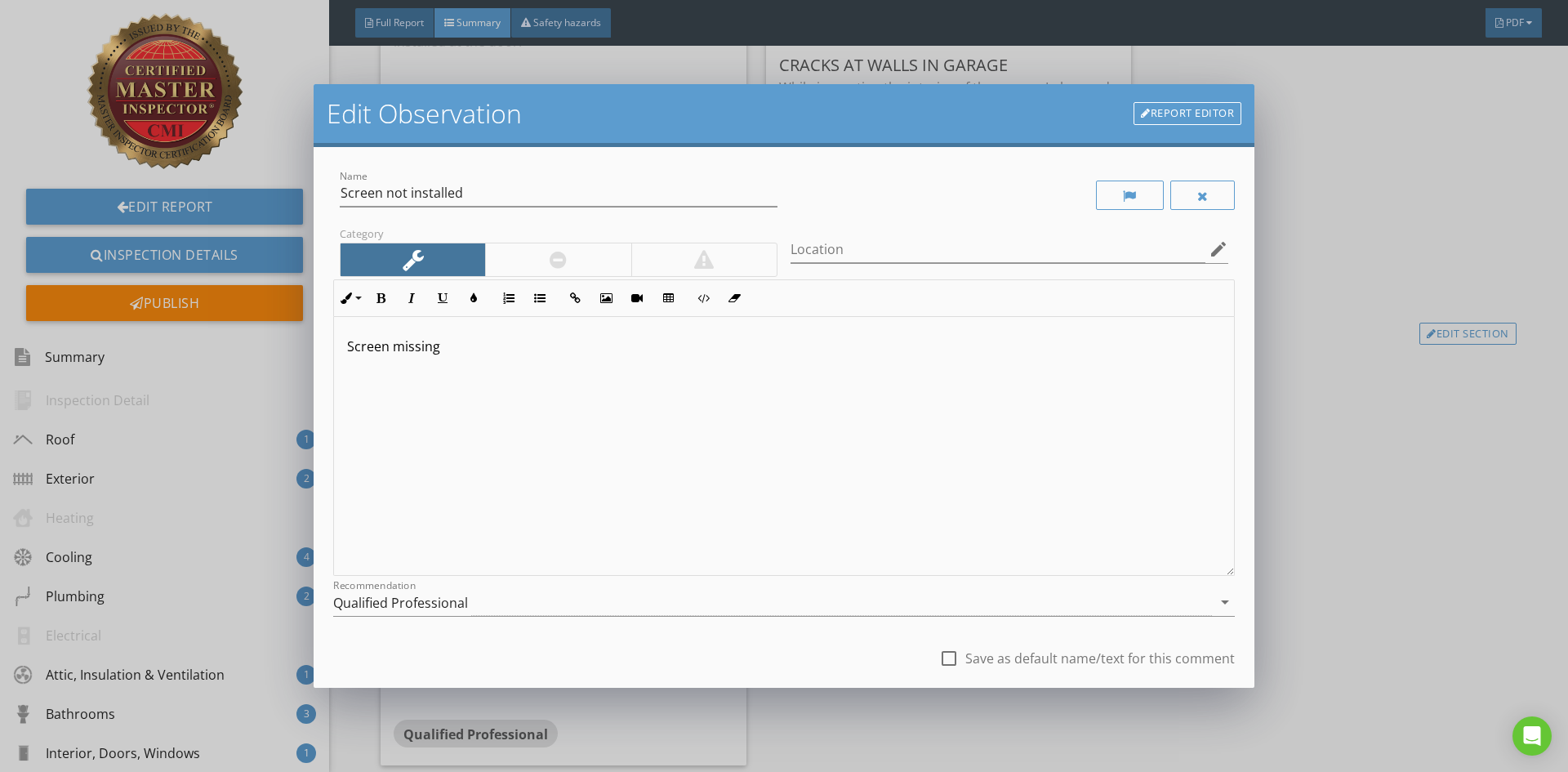
click at [350, 352] on p "Screen missing" at bounding box center [783, 347] width 874 height 19
click at [689, 349] on p "While inspecting the kitchen, I observed that the screen missing" at bounding box center [783, 347] width 874 height 19
click at [962, 350] on p "While inspecting the kitchen, I observed that the screen for the dishwasher was…" at bounding box center [783, 347] width 874 height 19
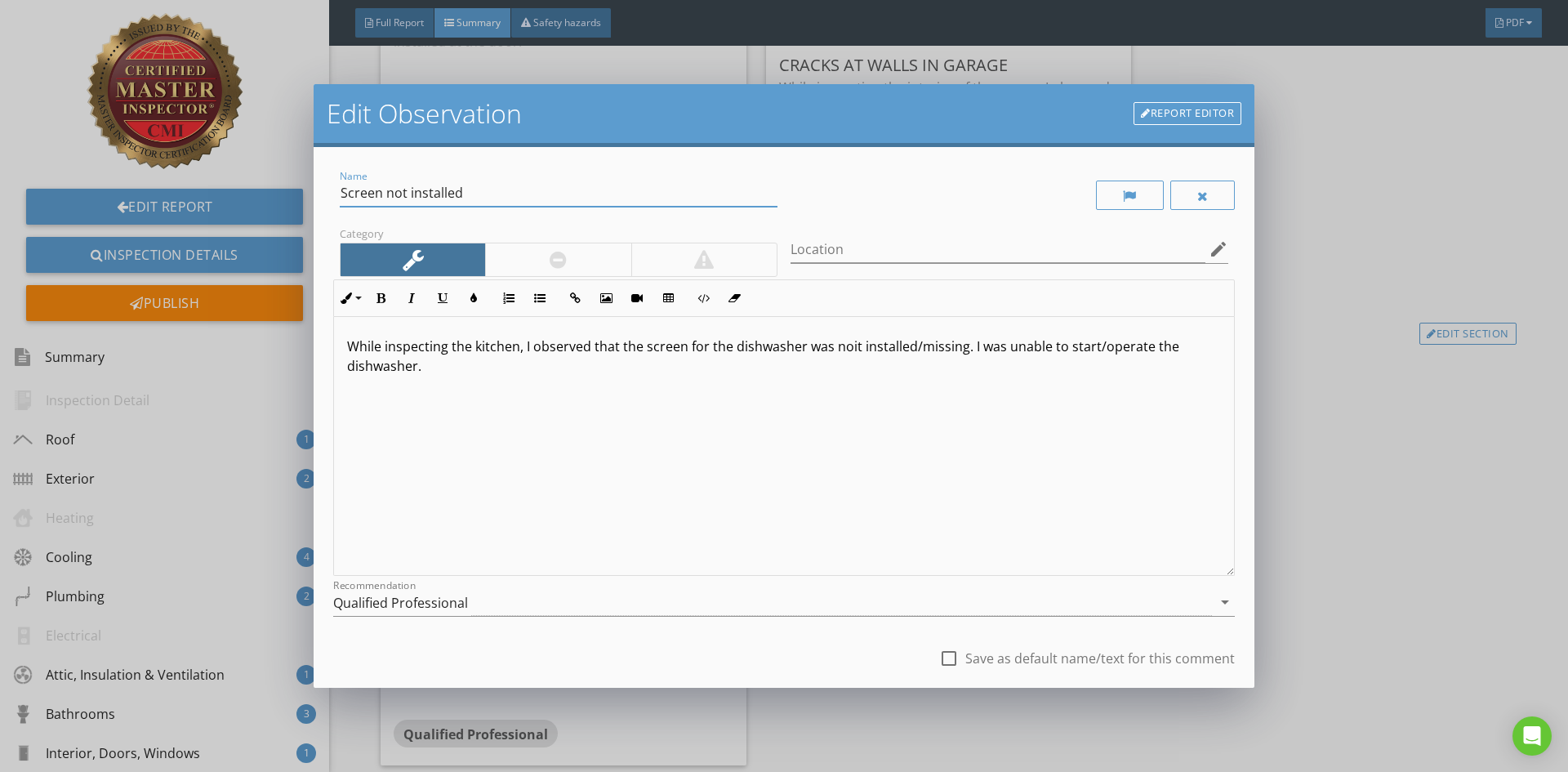
click at [384, 195] on input "Screen not installed" at bounding box center [559, 194] width 438 height 27
type input "Screen for dishwasher not installed"
click at [595, 598] on div "Qualified Professional" at bounding box center [772, 603] width 878 height 27
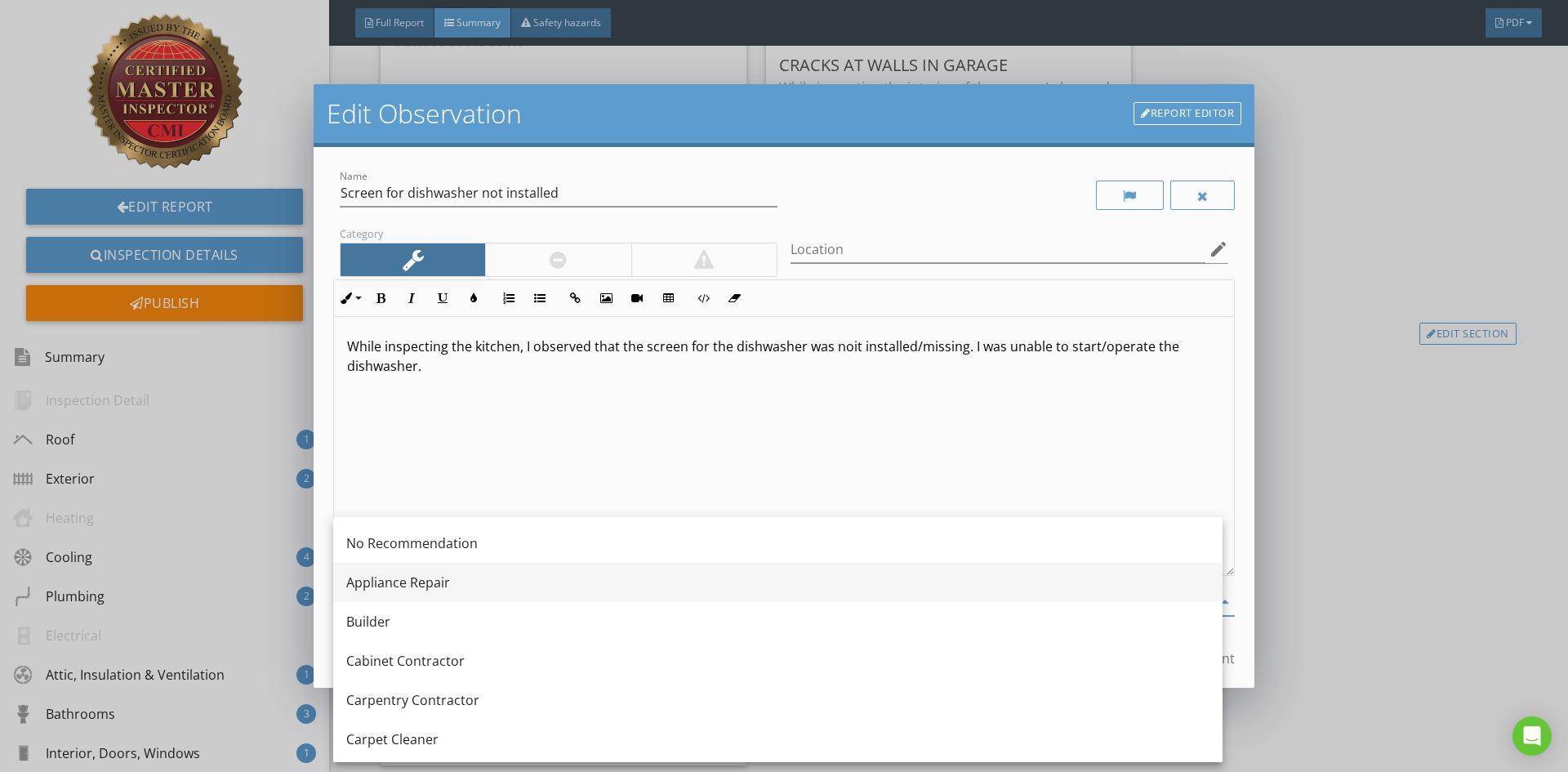
click at [425, 575] on div "Appliance Repair" at bounding box center [778, 582] width 863 height 19
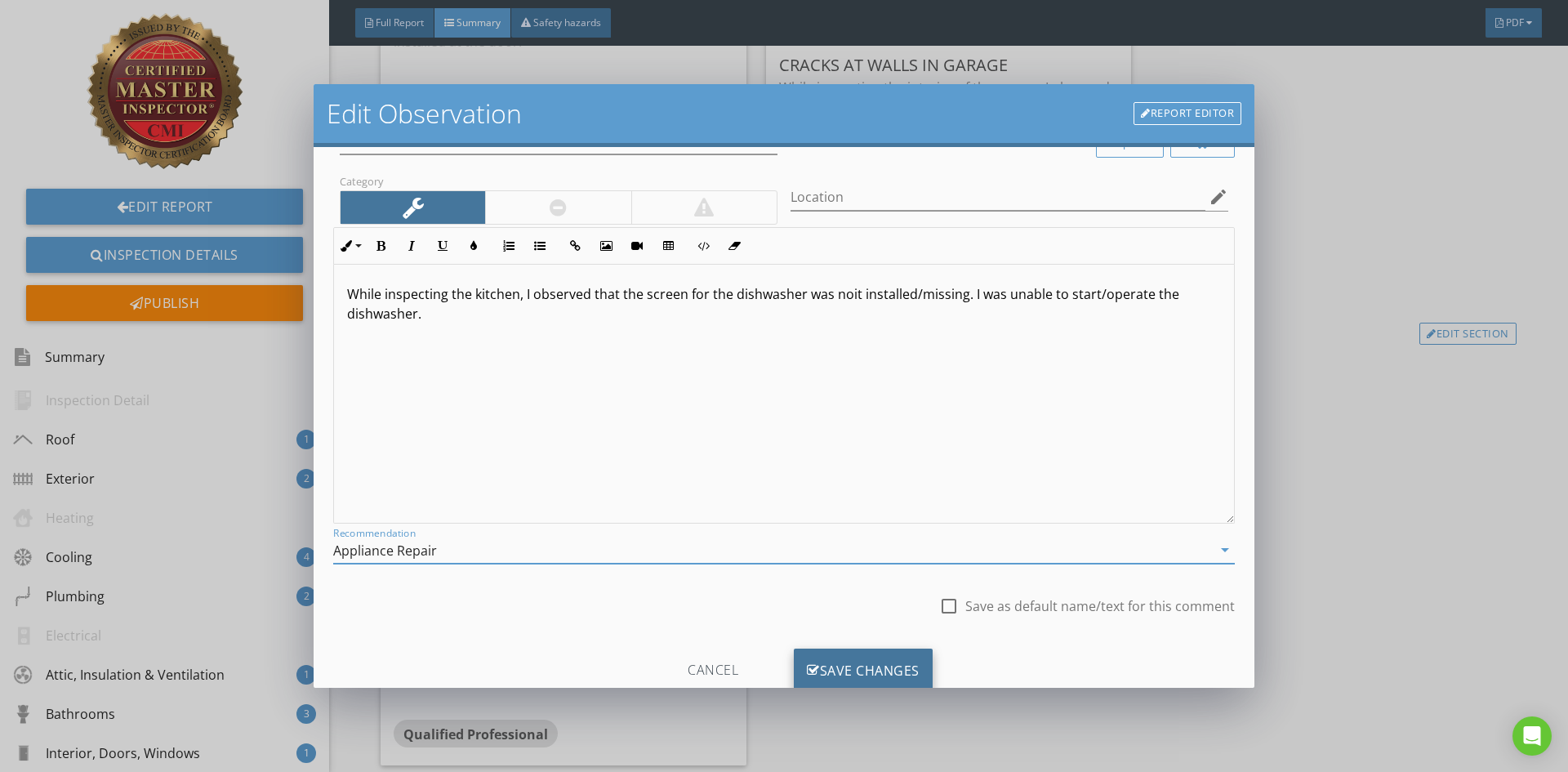
scroll to position [102, 0]
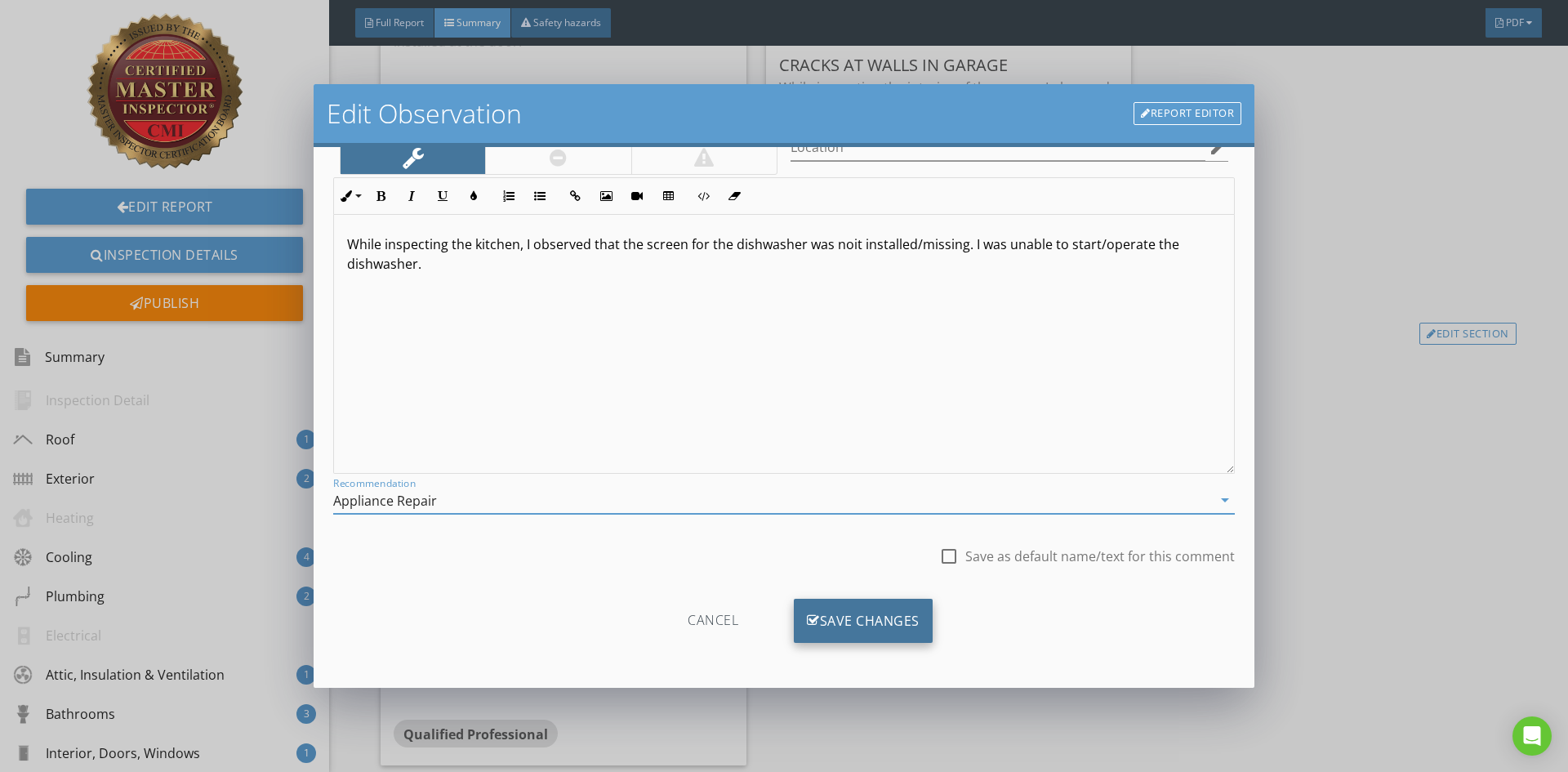
click at [841, 626] on div "Save Changes" at bounding box center [863, 620] width 139 height 44
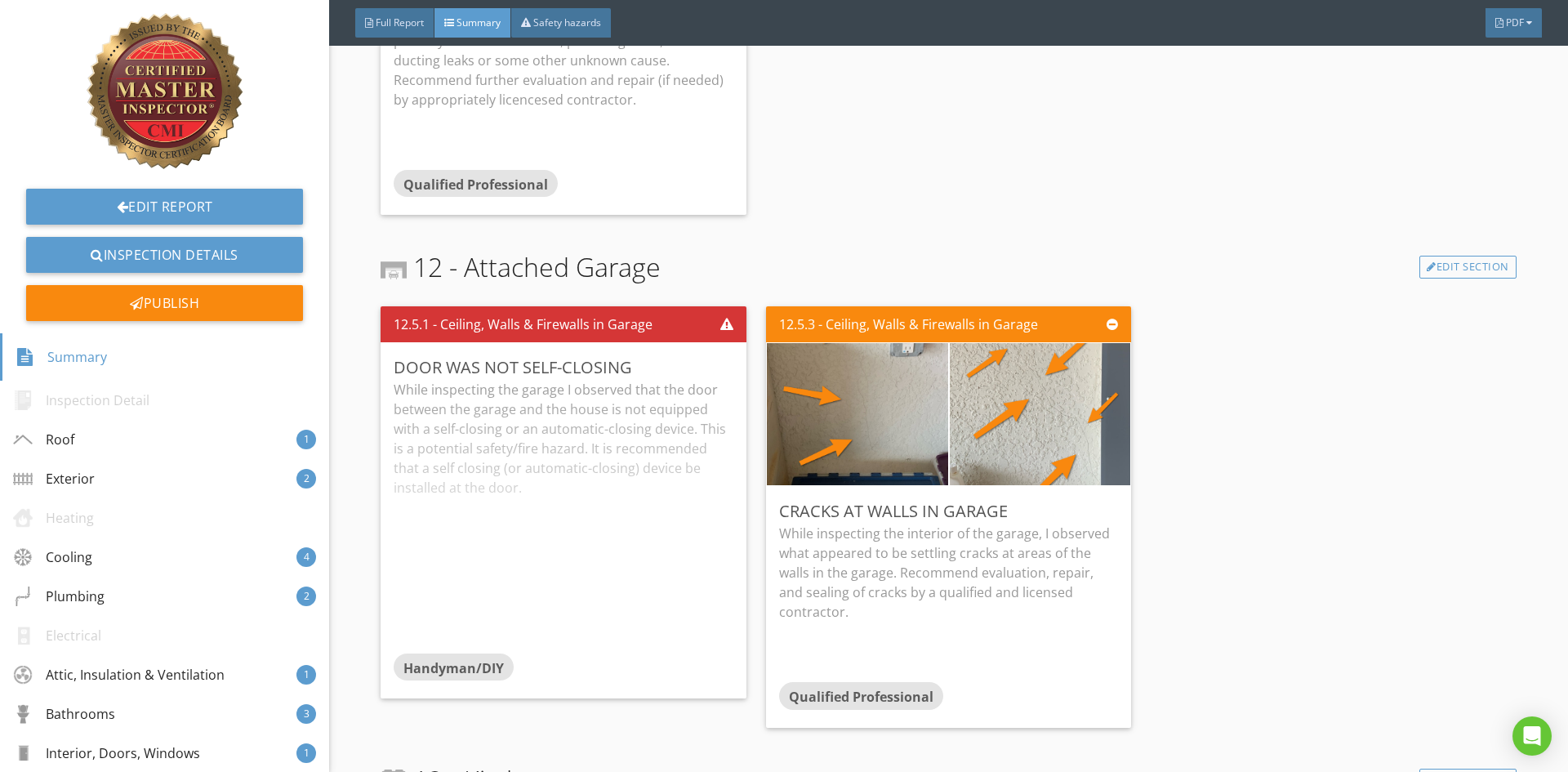
scroll to position [4276, 0]
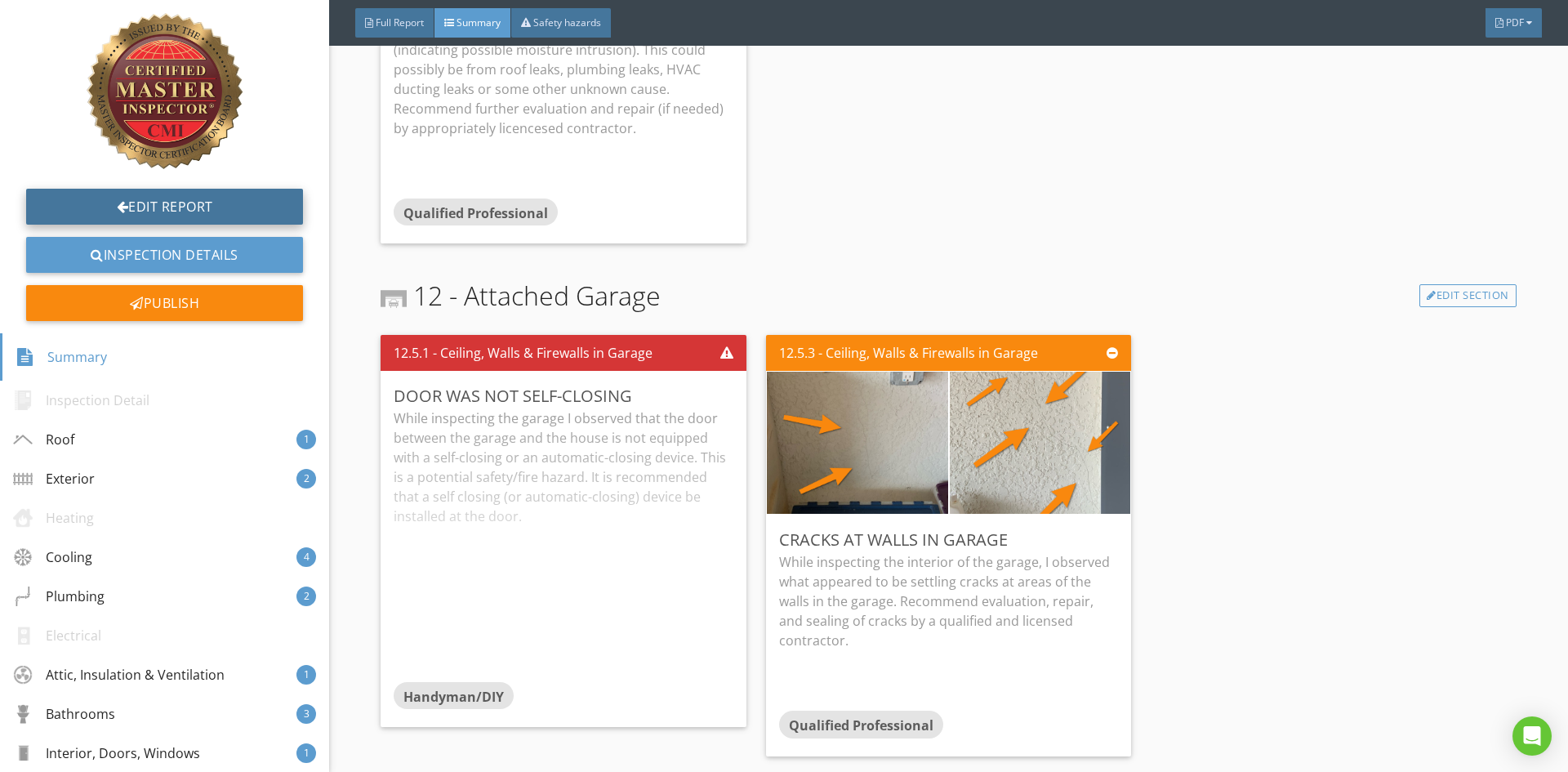
click at [117, 208] on div at bounding box center [123, 205] width 13 height 13
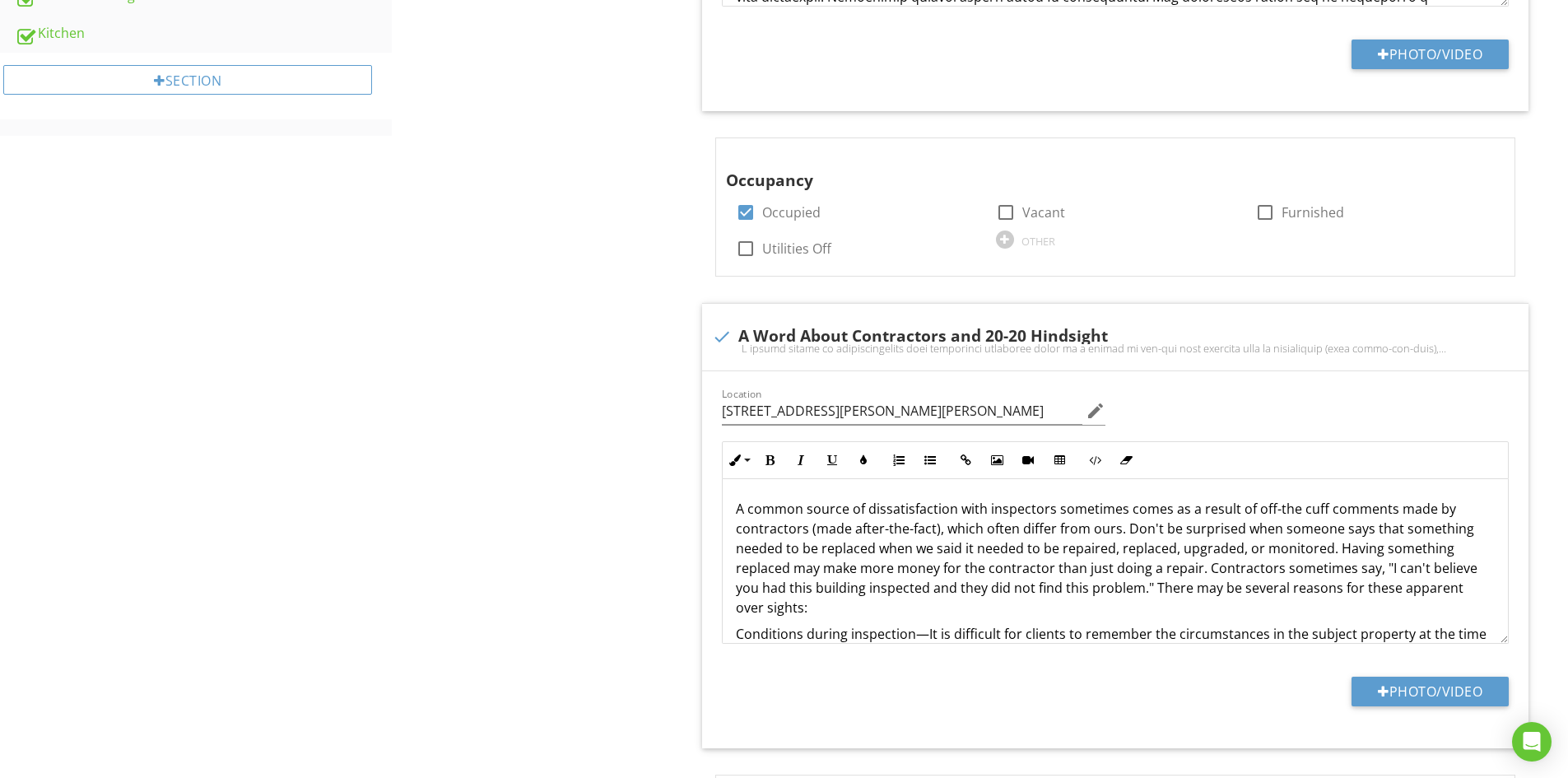
scroll to position [823, 0]
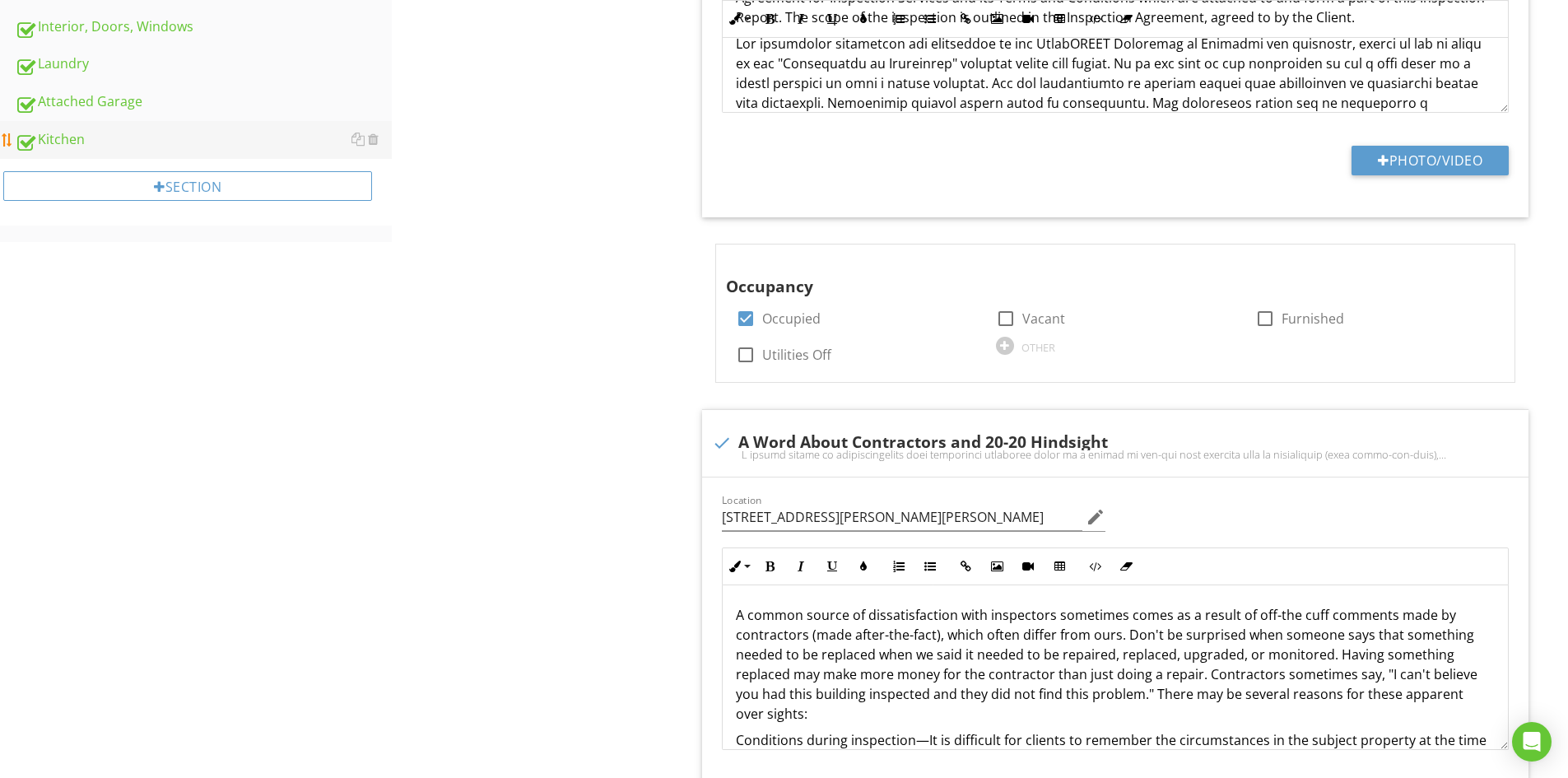
click at [63, 133] on div "Kitchen" at bounding box center [203, 140] width 377 height 22
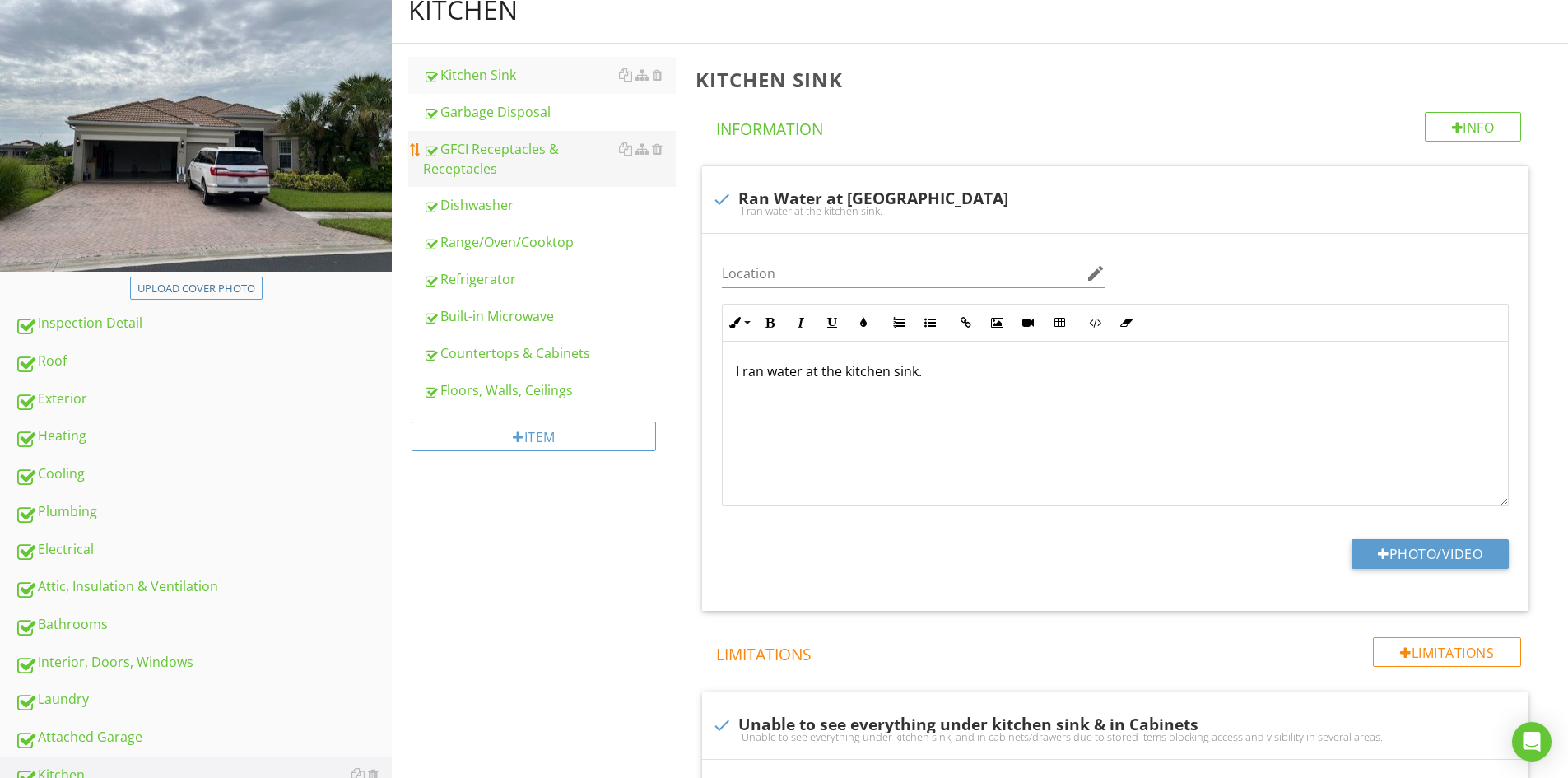
scroll to position [165, 0]
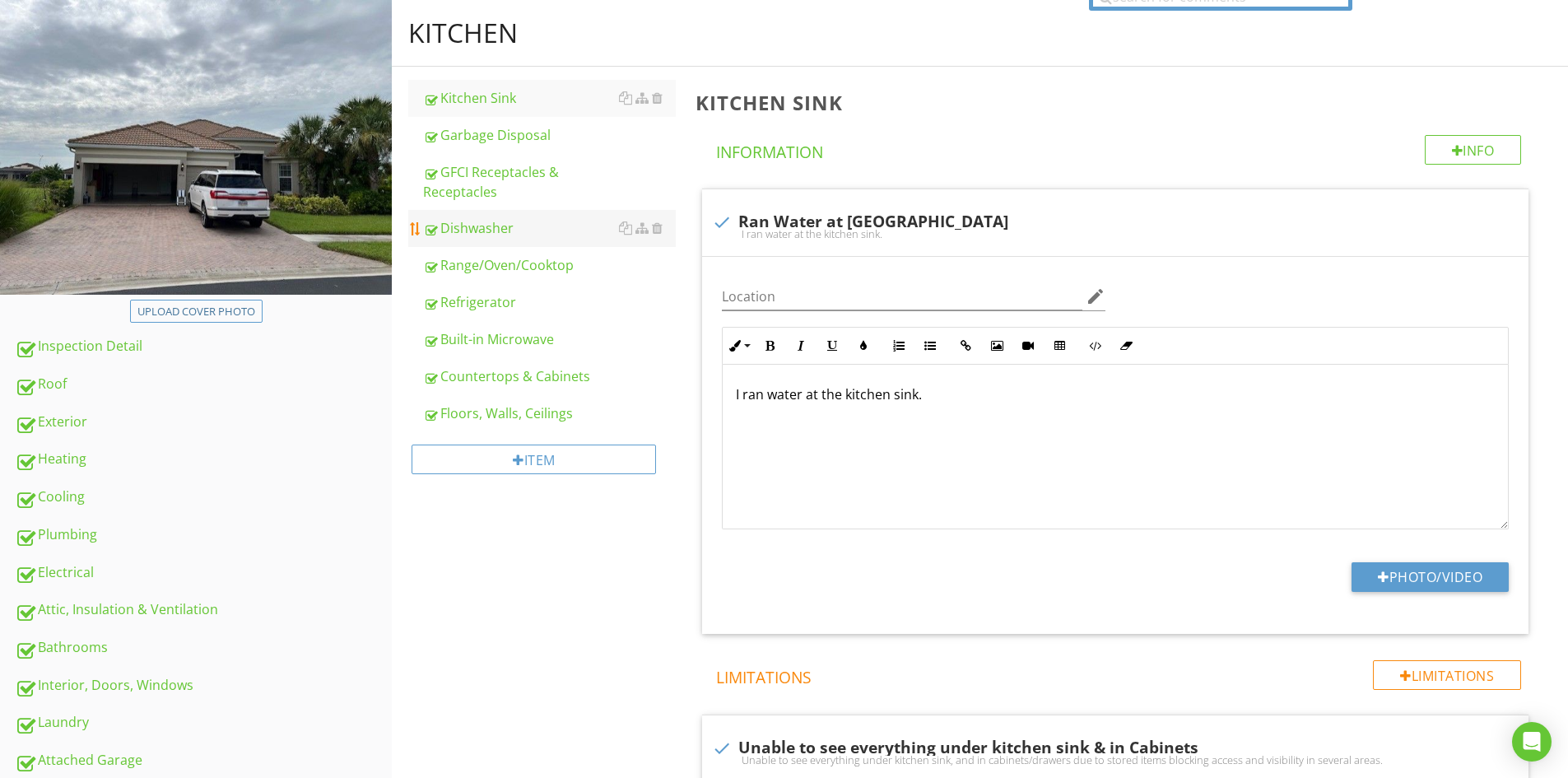
click at [472, 226] on div "Dishwasher" at bounding box center [549, 228] width 252 height 20
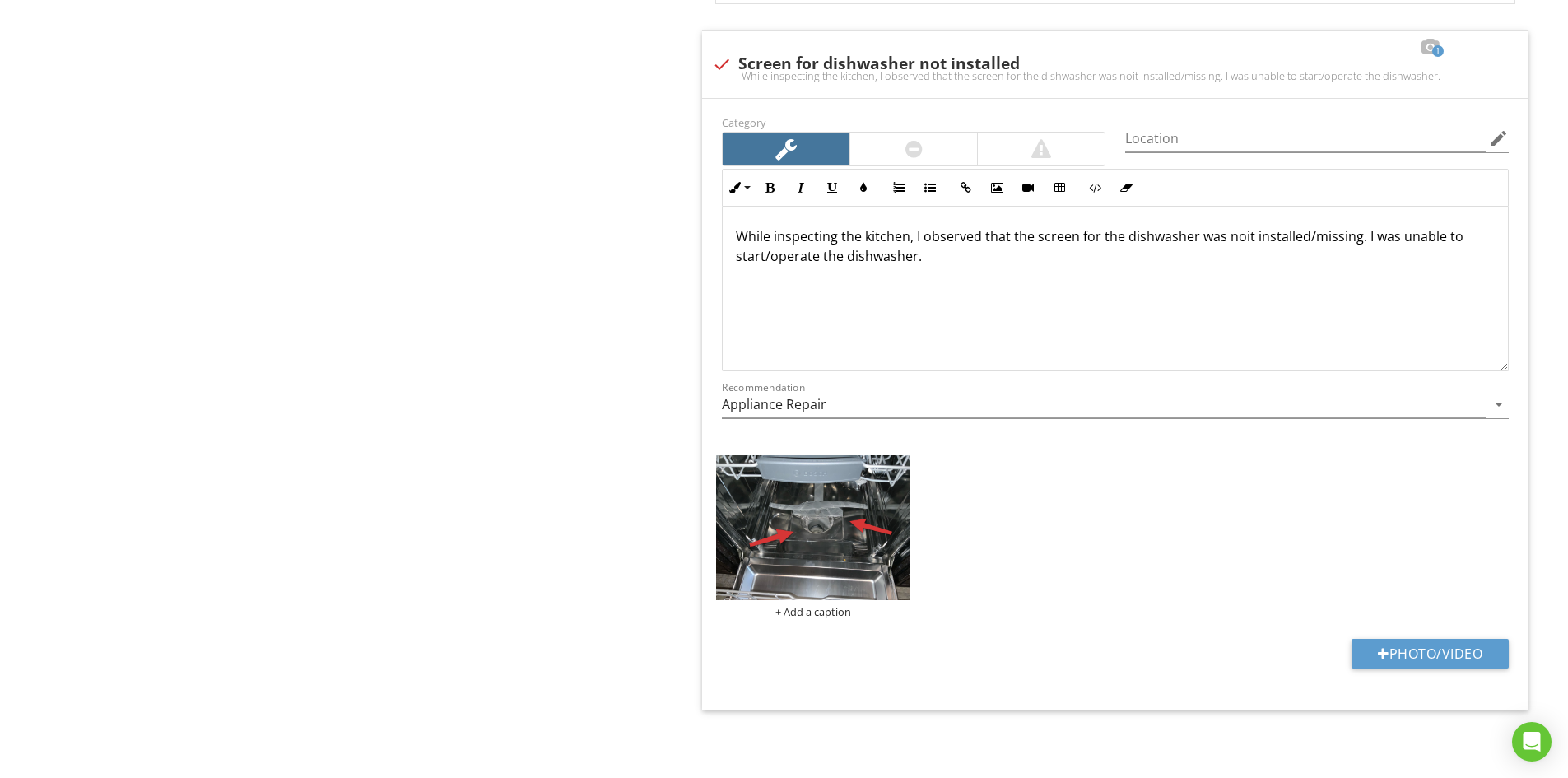
scroll to position [4908, 0]
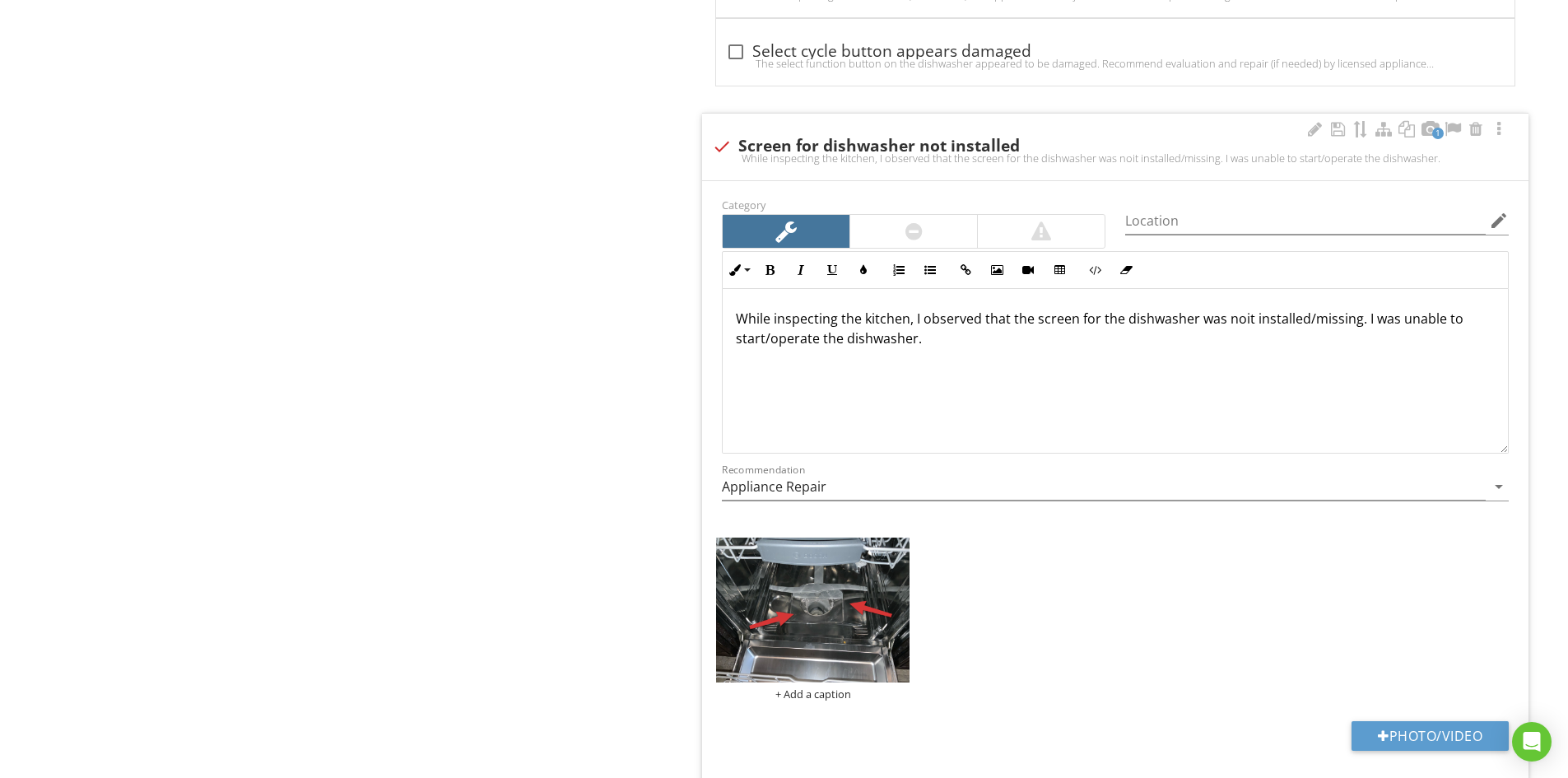
click at [1245, 323] on p "While inspecting the kitchen, I observed that the screen for the dishwasher was…" at bounding box center [1115, 328] width 758 height 39
click at [1351, 324] on p "While inspecting the kitchen, I observed that the screen for the dishwasher was…" at bounding box center [1115, 328] width 758 height 39
click at [1035, 337] on p "While inspecting the kitchen, I observed that the screen for the dishwasher was…" at bounding box center [1115, 328] width 758 height 39
click at [915, 341] on p "While inspecting the kitchen, I observed that the screen for the dishwasher was…" at bounding box center [1115, 328] width 758 height 39
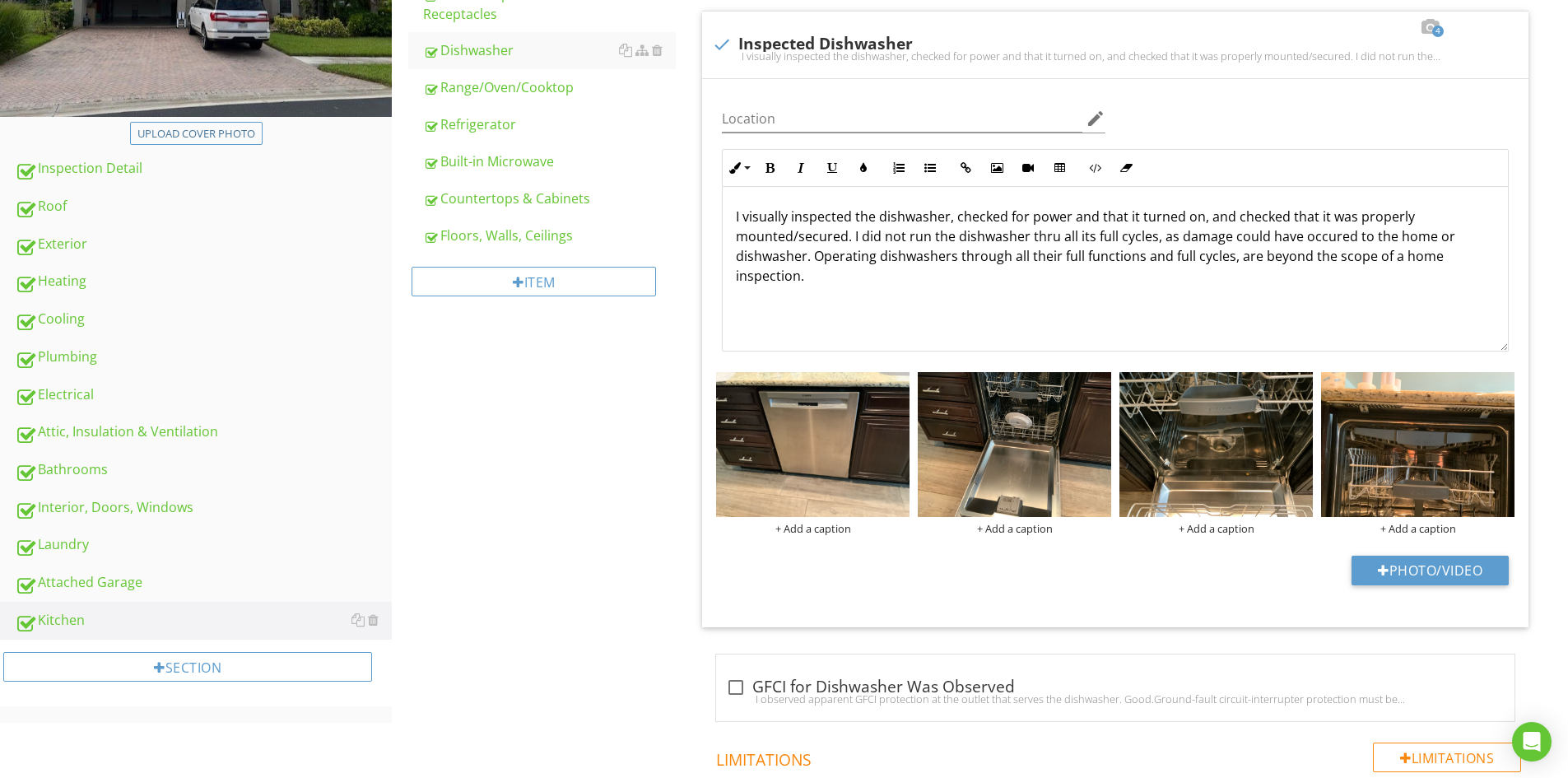
scroll to position [0, 0]
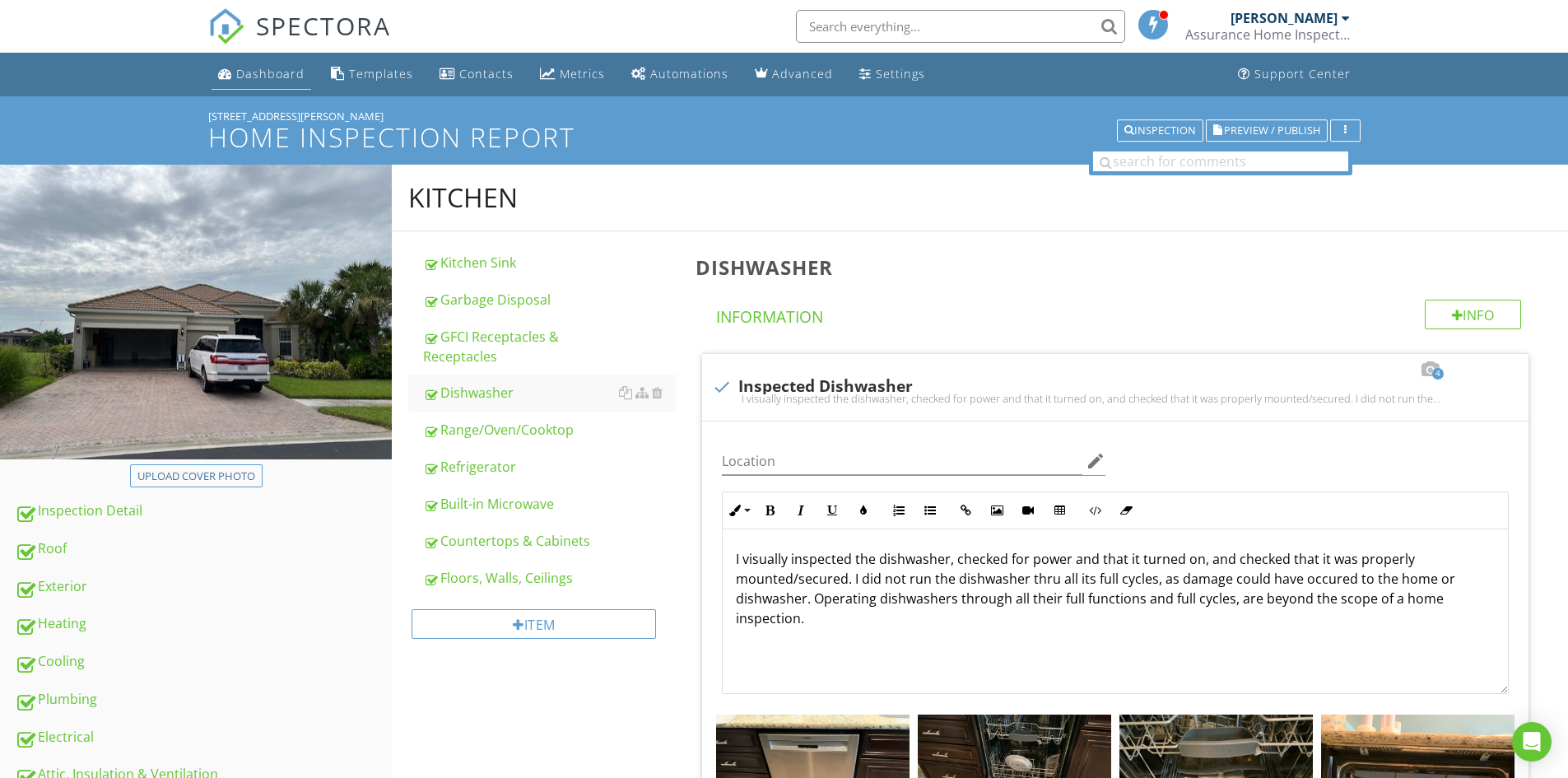
click at [265, 71] on div "Dashboard" at bounding box center [271, 74] width 69 height 16
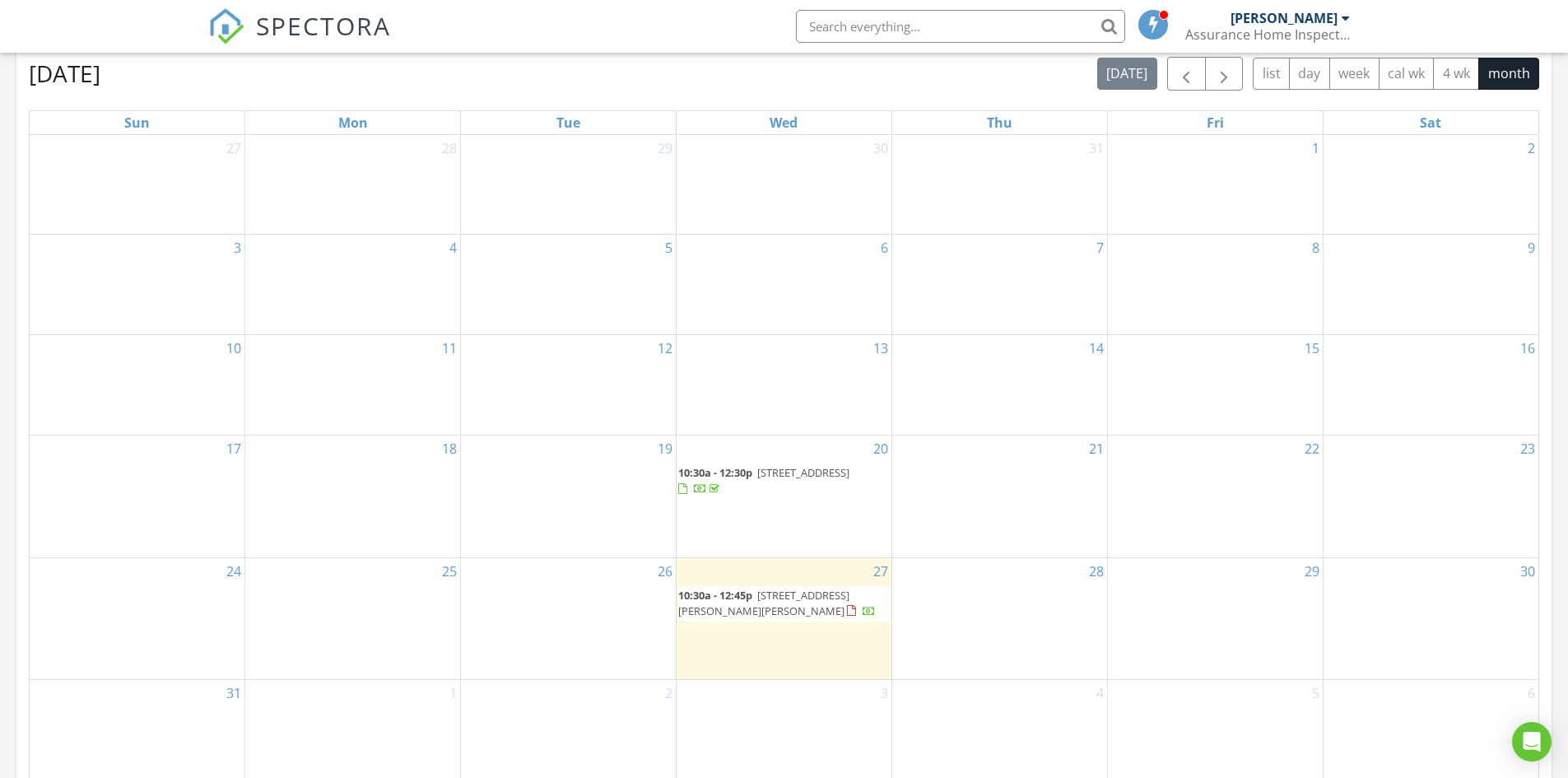
scroll to position [741, 0]
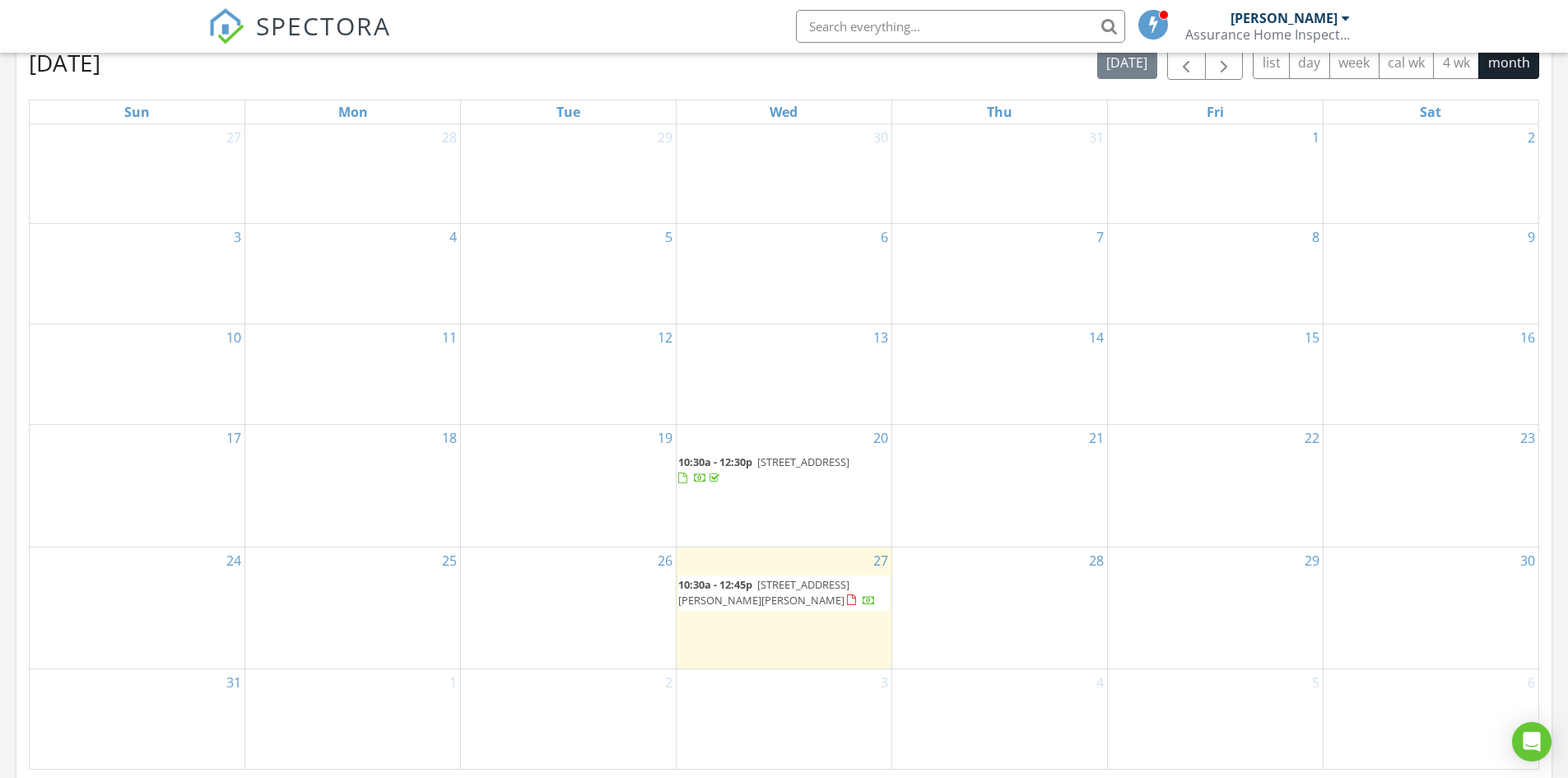
click at [783, 592] on span "10:30a - 12:45p [STREET_ADDRESS][PERSON_NAME][PERSON_NAME]" at bounding box center [784, 593] width 212 height 32
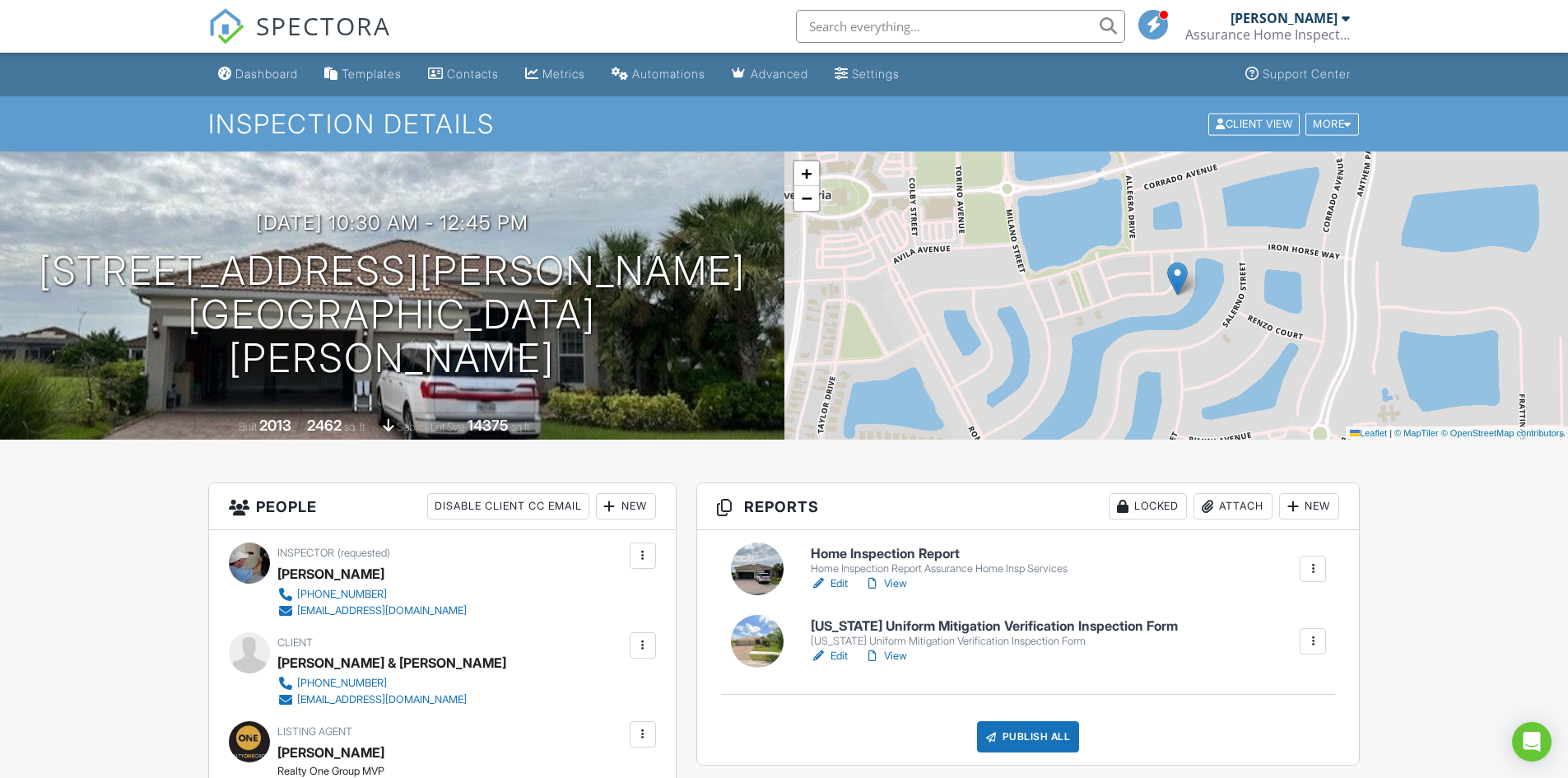
click at [876, 548] on h6 "Home Inspection Report" at bounding box center [939, 553] width 257 height 15
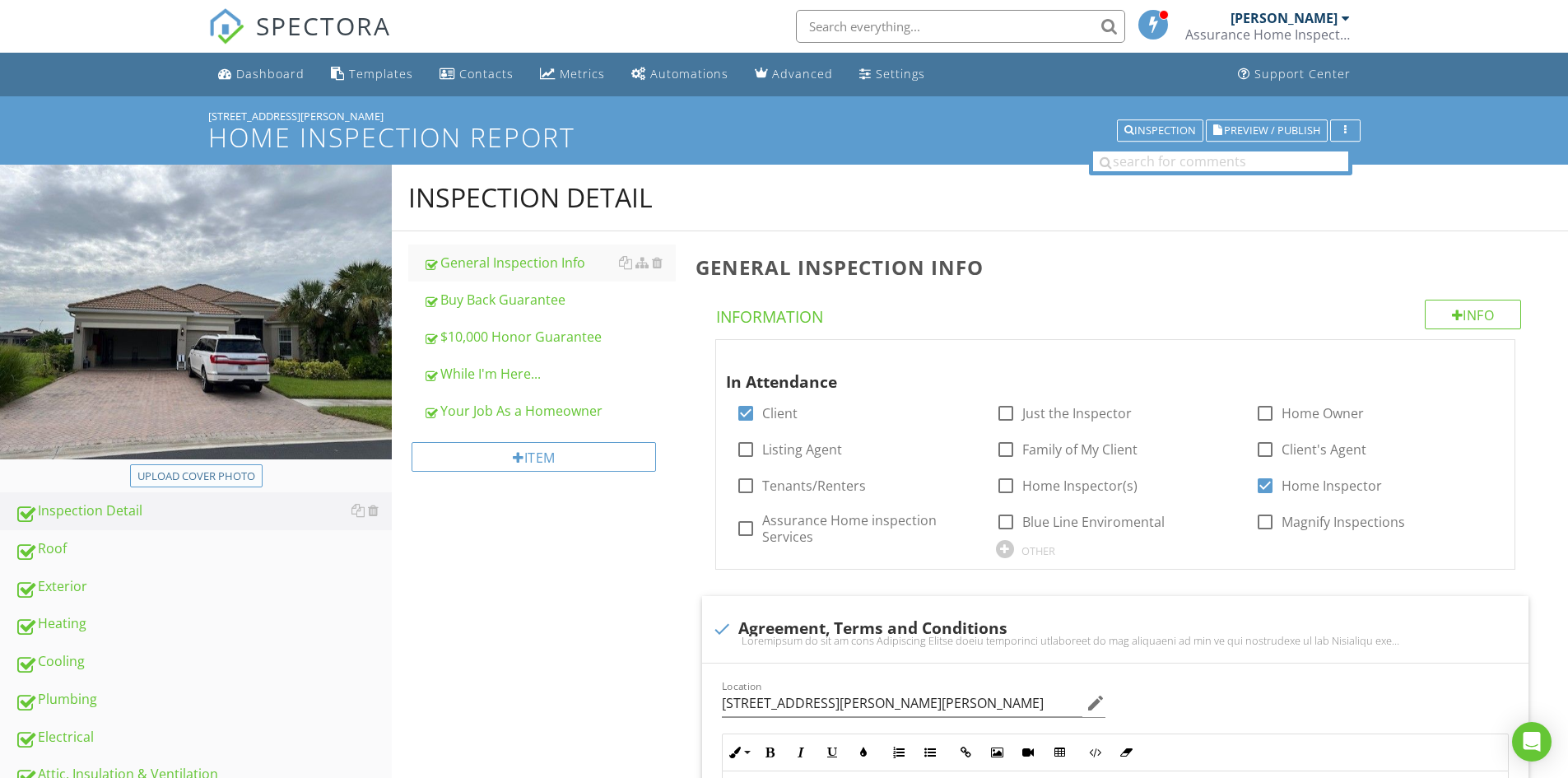
click at [216, 465] on button "Upload cover photo" at bounding box center [196, 475] width 132 height 23
type input "C:\fakepath\aa ave house 5.jpg"
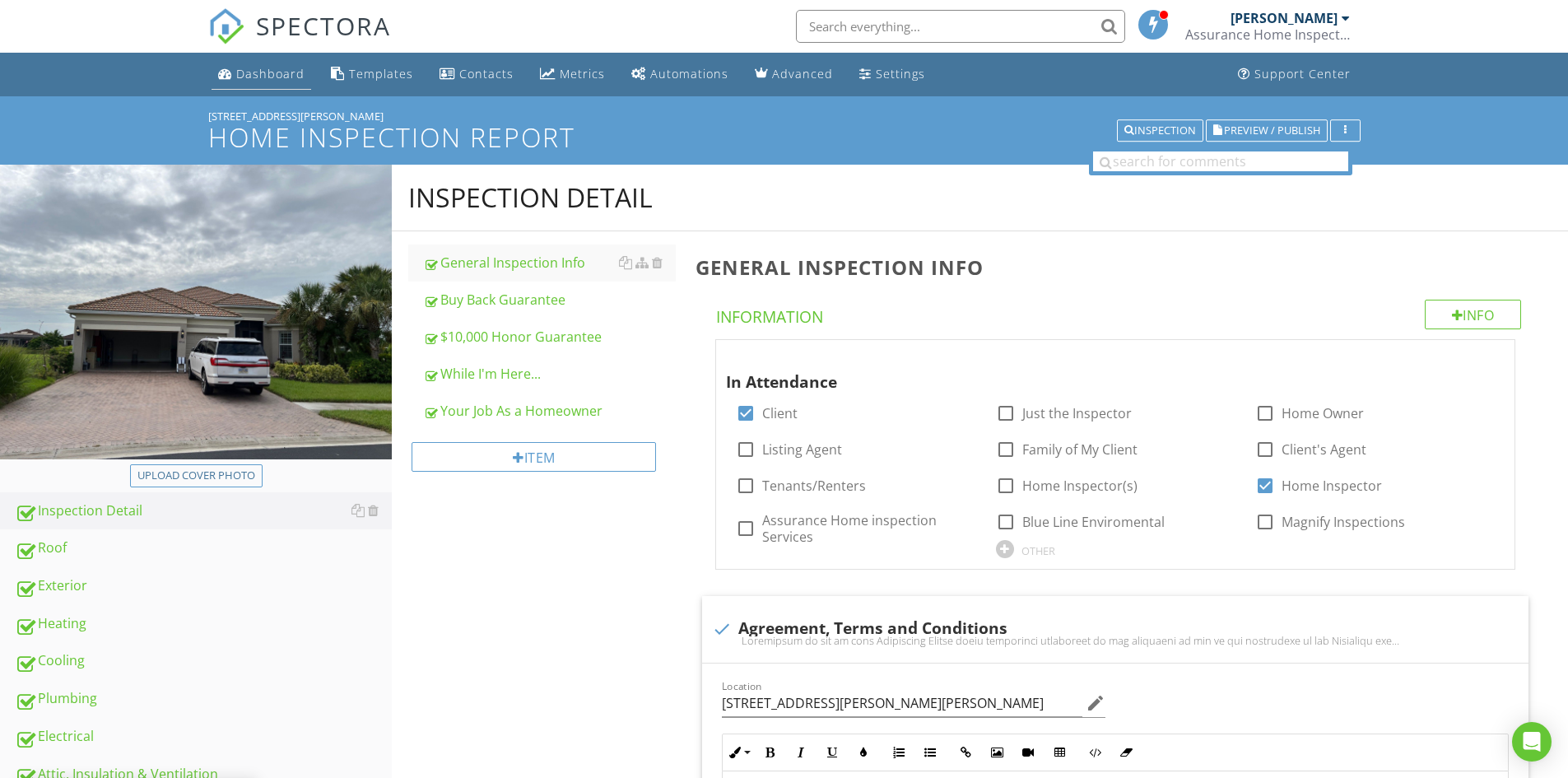
click at [262, 73] on div "Dashboard" at bounding box center [271, 74] width 69 height 16
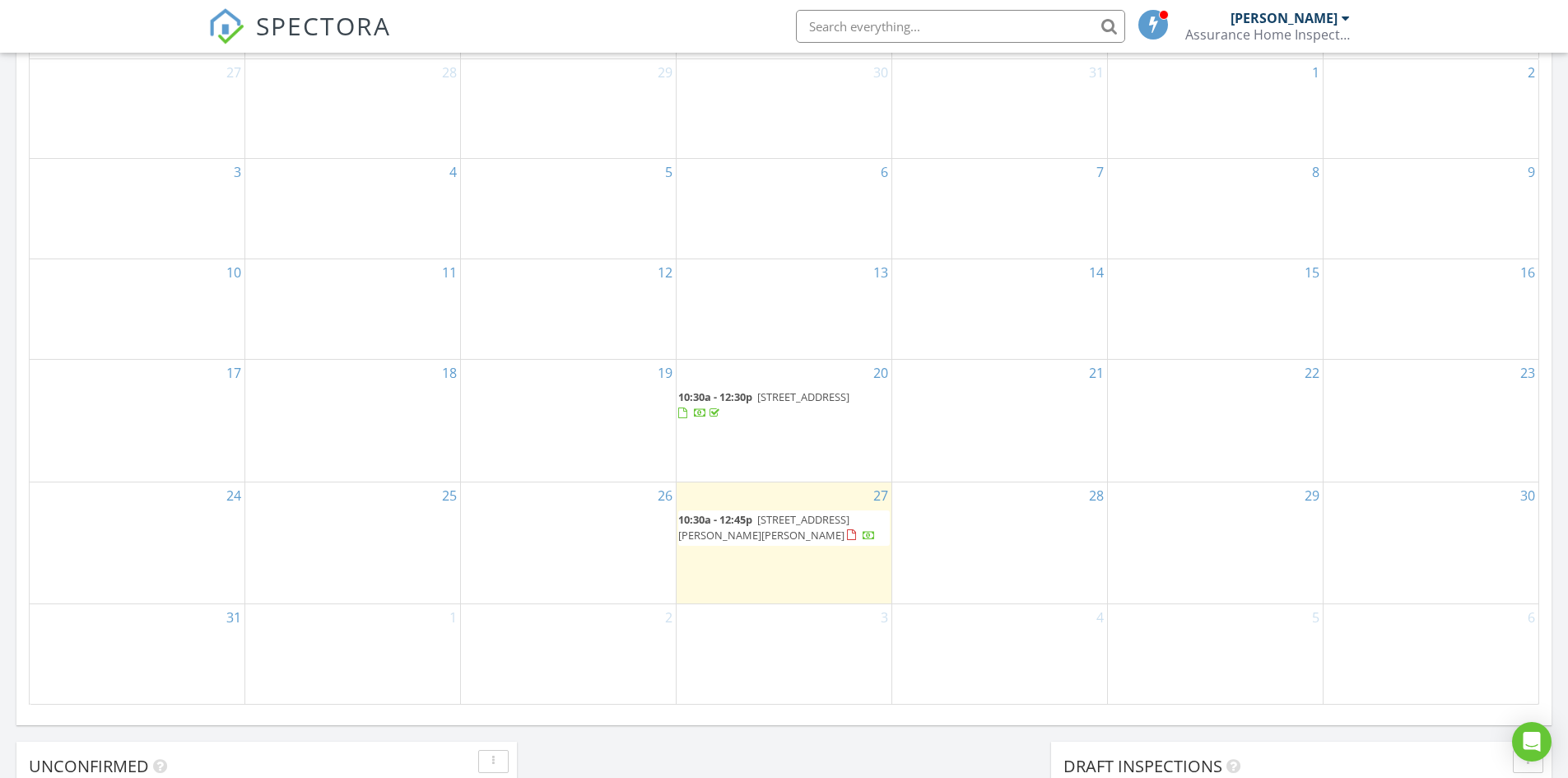
scroll to position [823, 0]
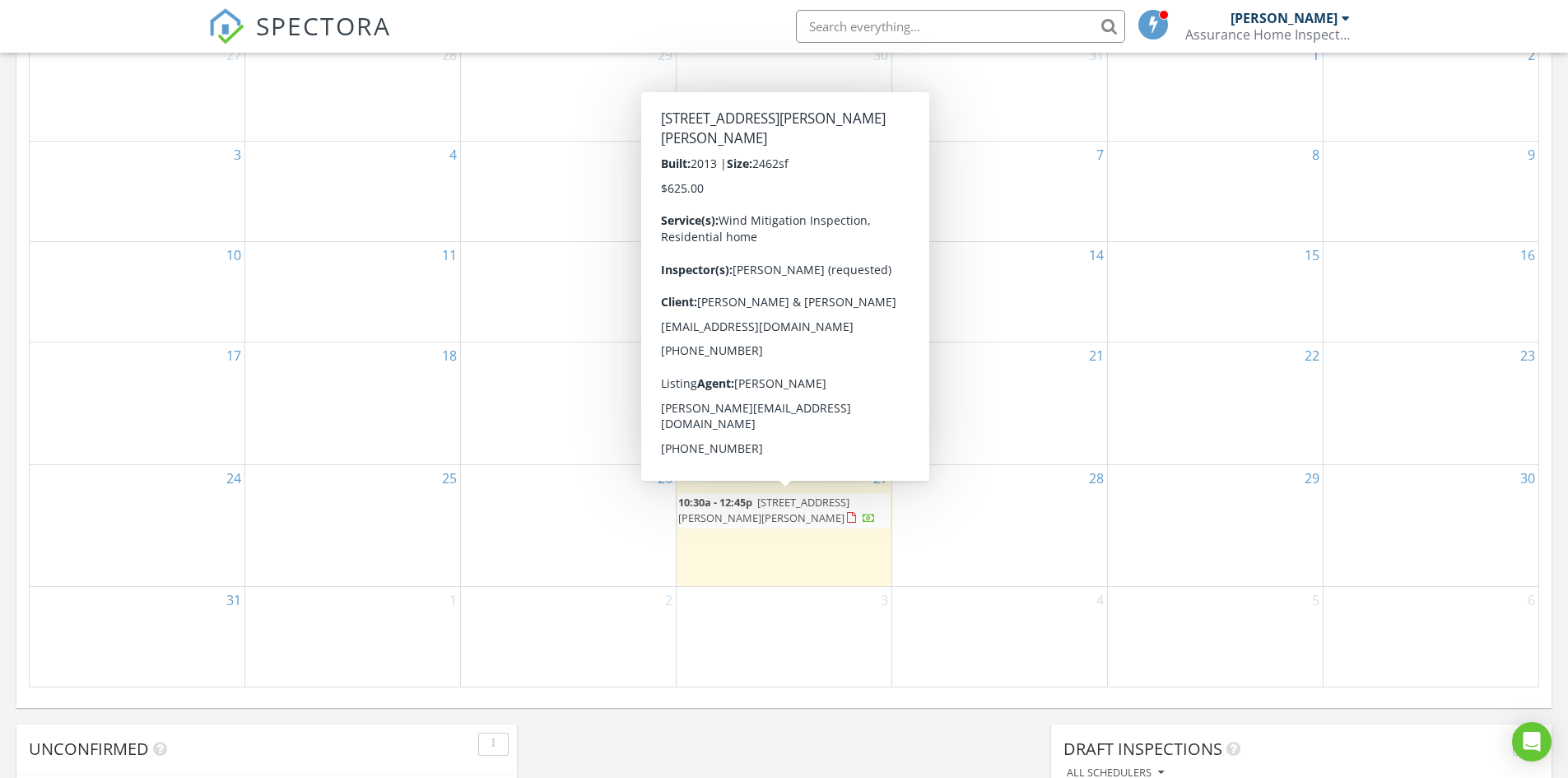
click at [793, 506] on span "[STREET_ADDRESS][PERSON_NAME][PERSON_NAME]" at bounding box center [763, 509] width 171 height 30
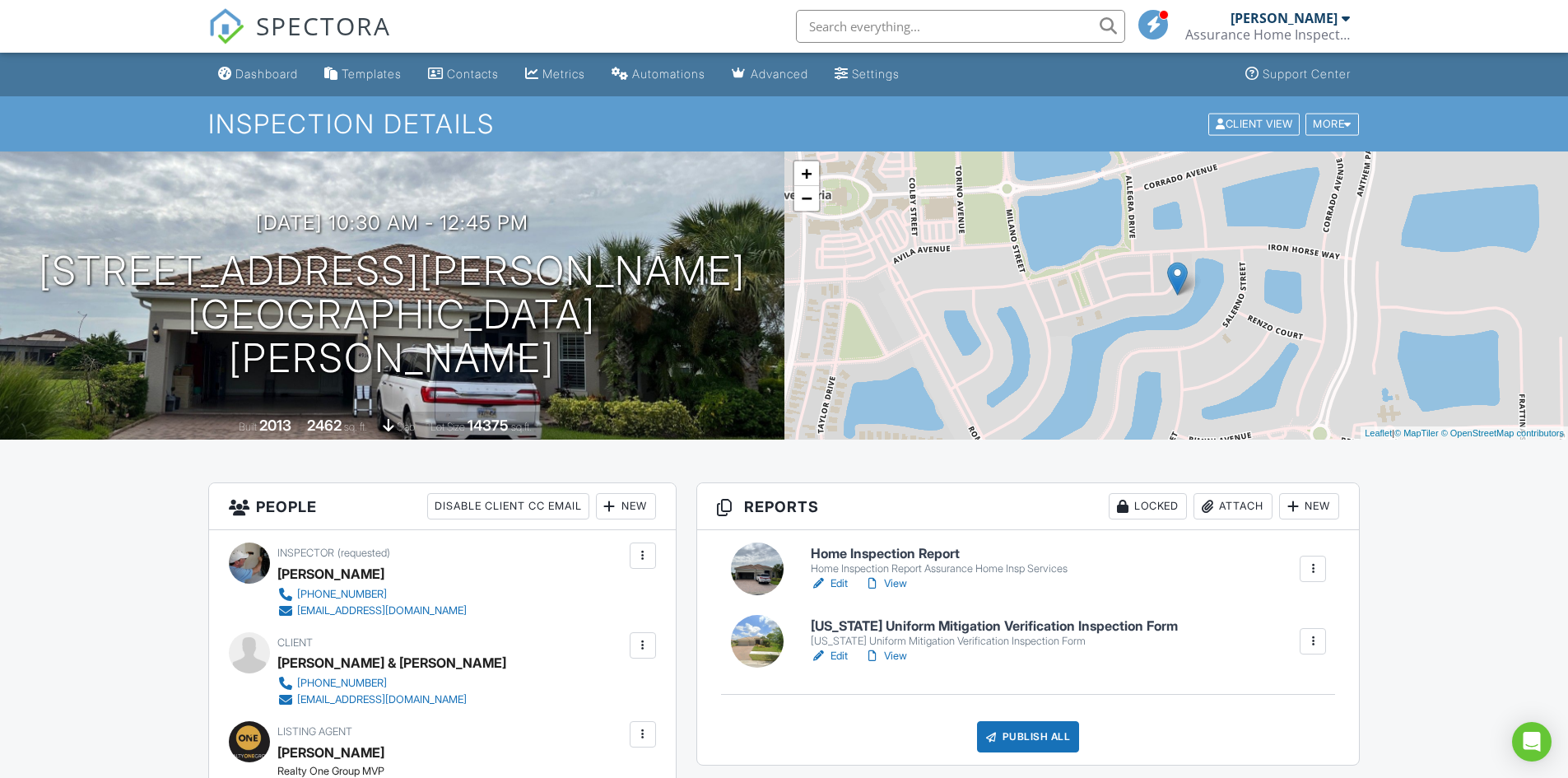
click at [884, 550] on h6 "Home Inspection Report" at bounding box center [939, 553] width 257 height 15
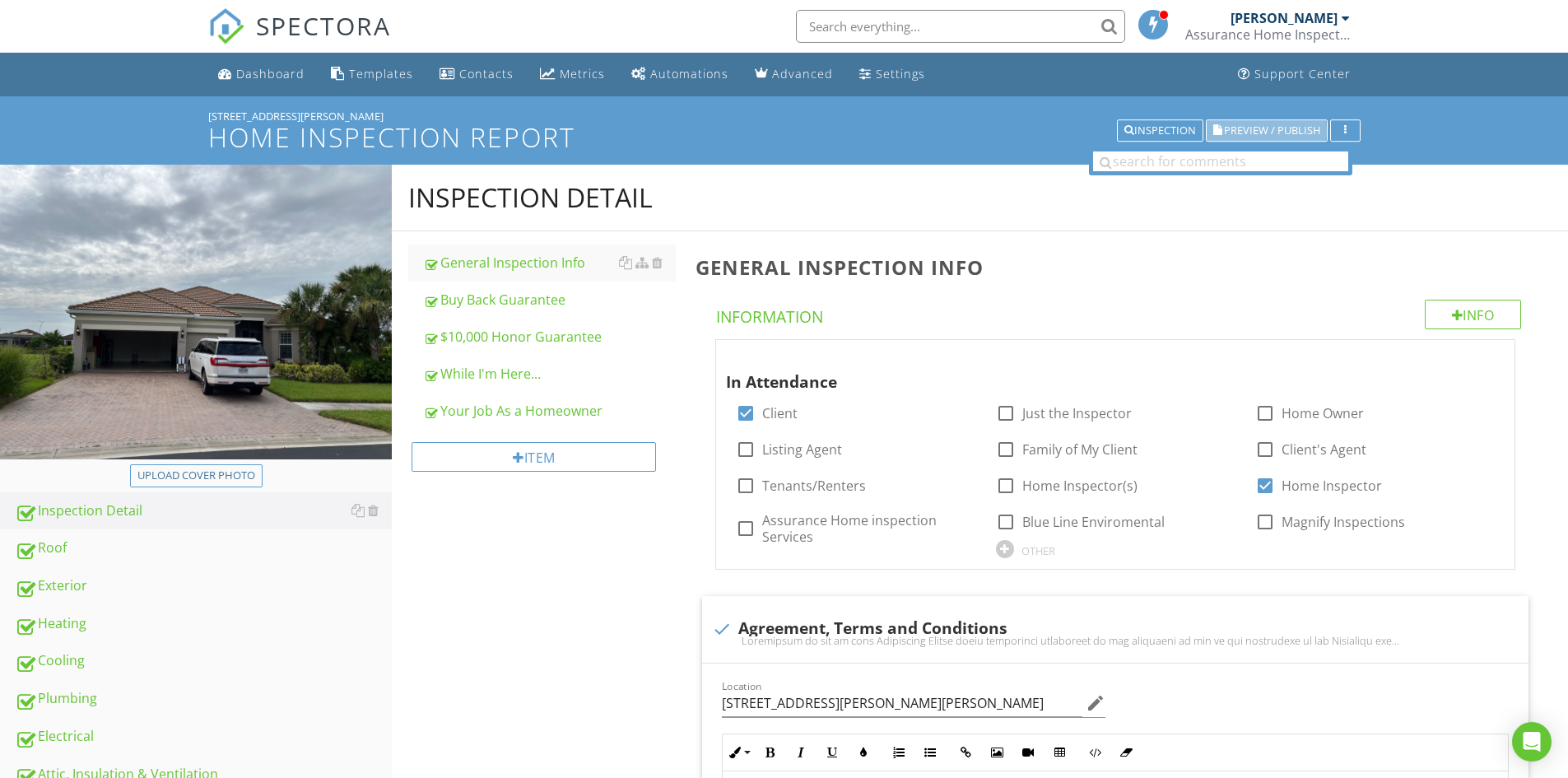
click at [1251, 126] on span "Preview / Publish" at bounding box center [1272, 130] width 96 height 11
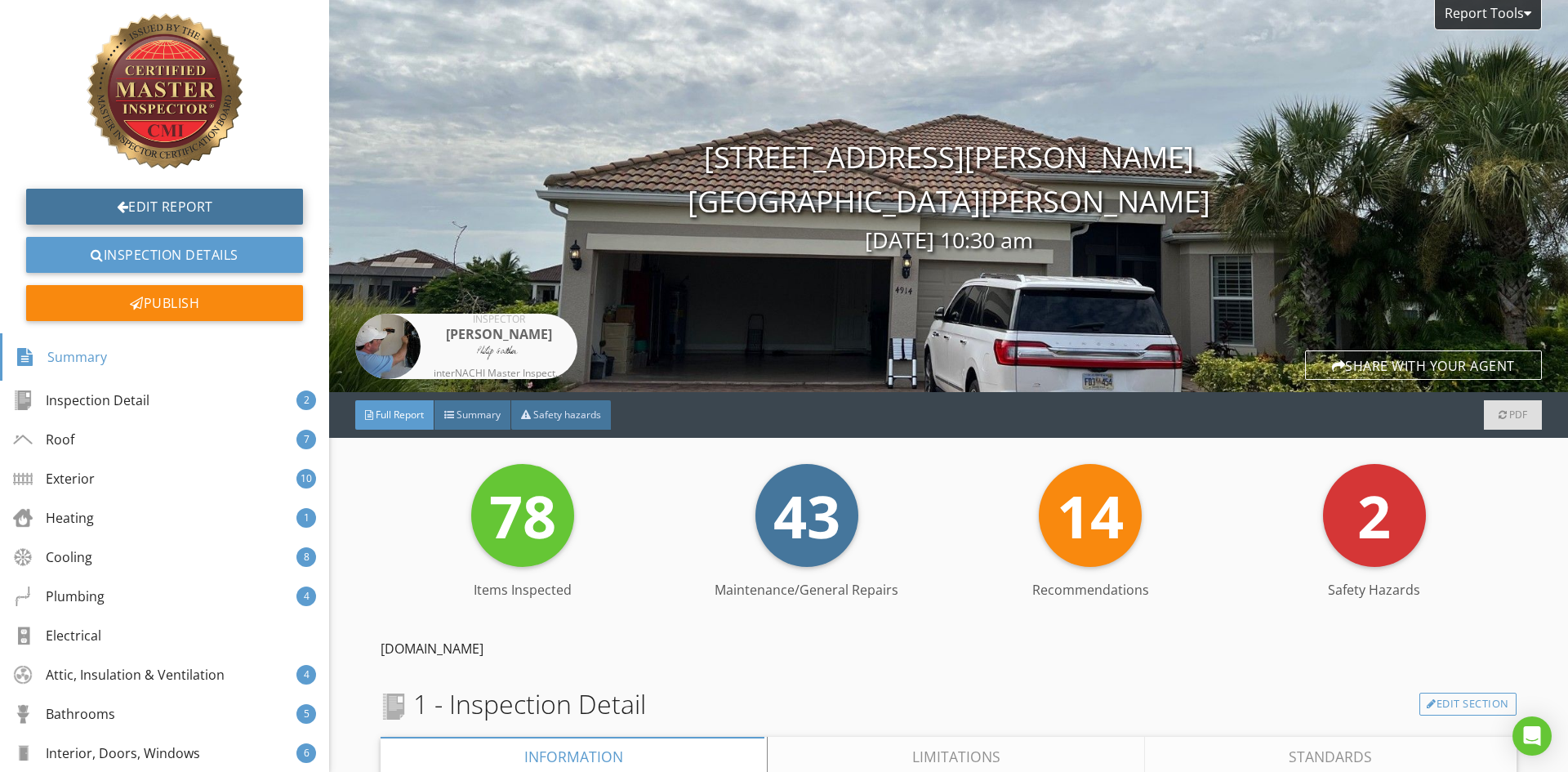
click at [124, 205] on link "Edit Report" at bounding box center [165, 206] width 277 height 36
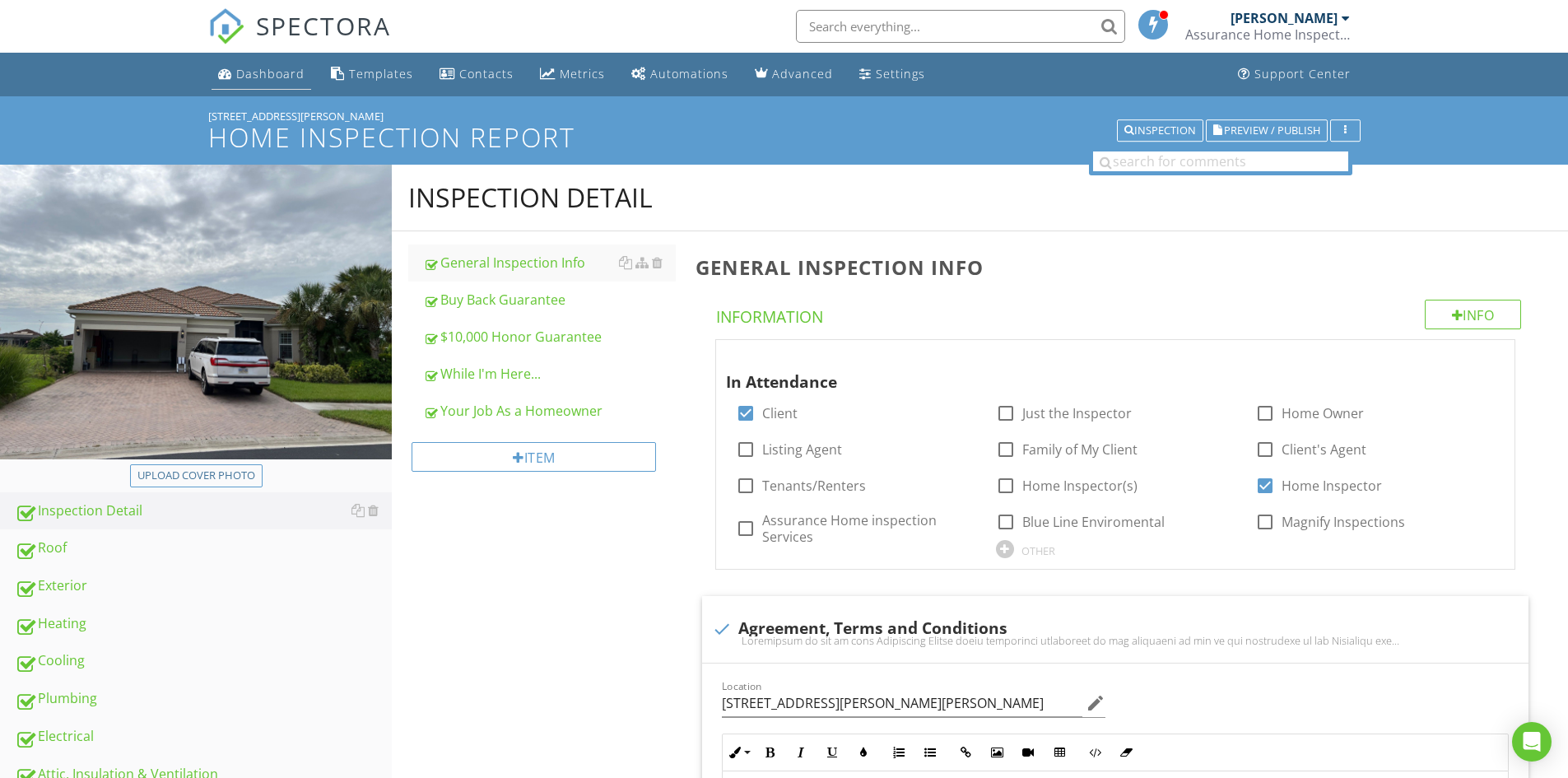
click at [261, 72] on div "Dashboard" at bounding box center [271, 74] width 69 height 16
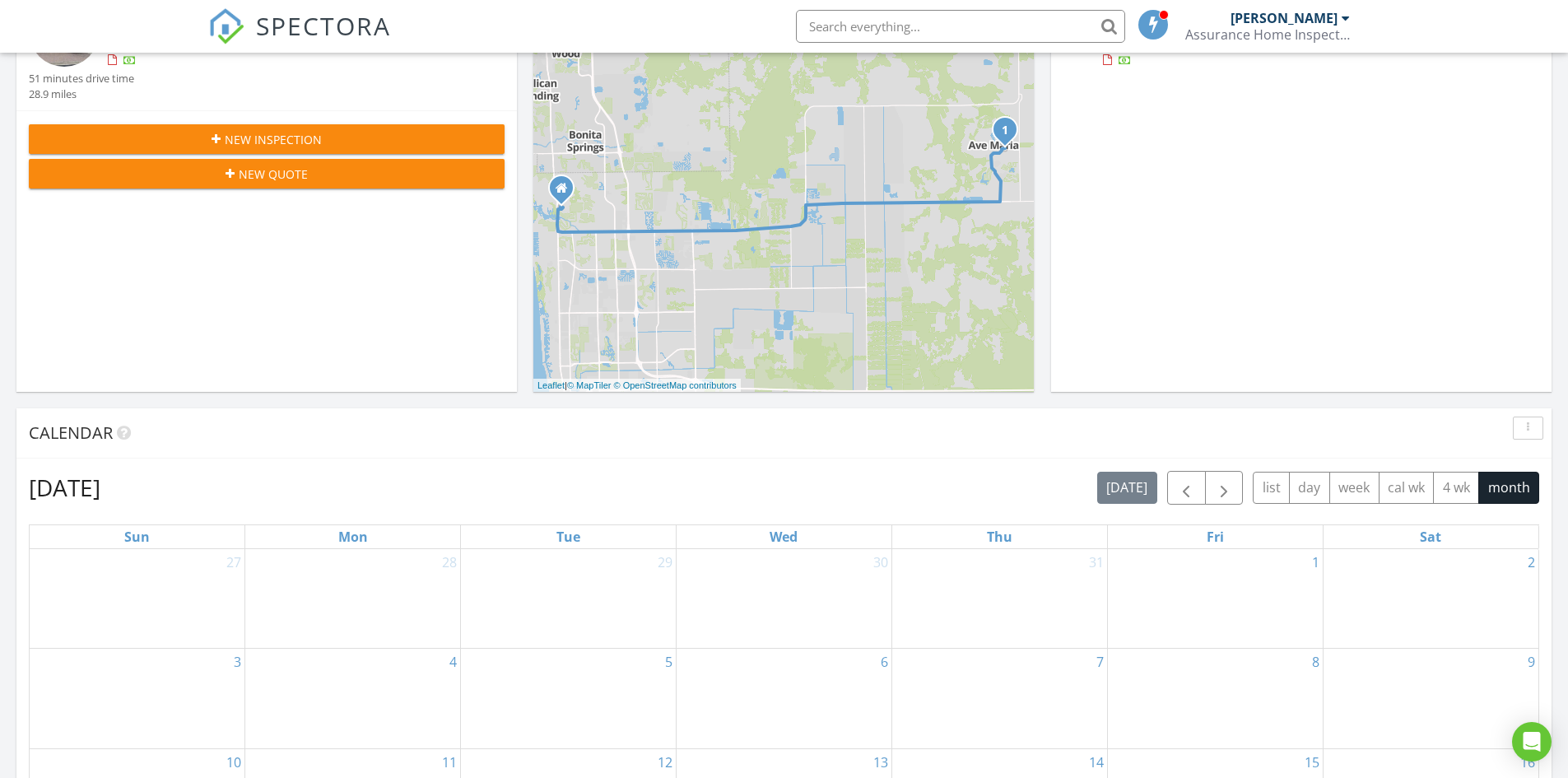
scroll to position [823, 0]
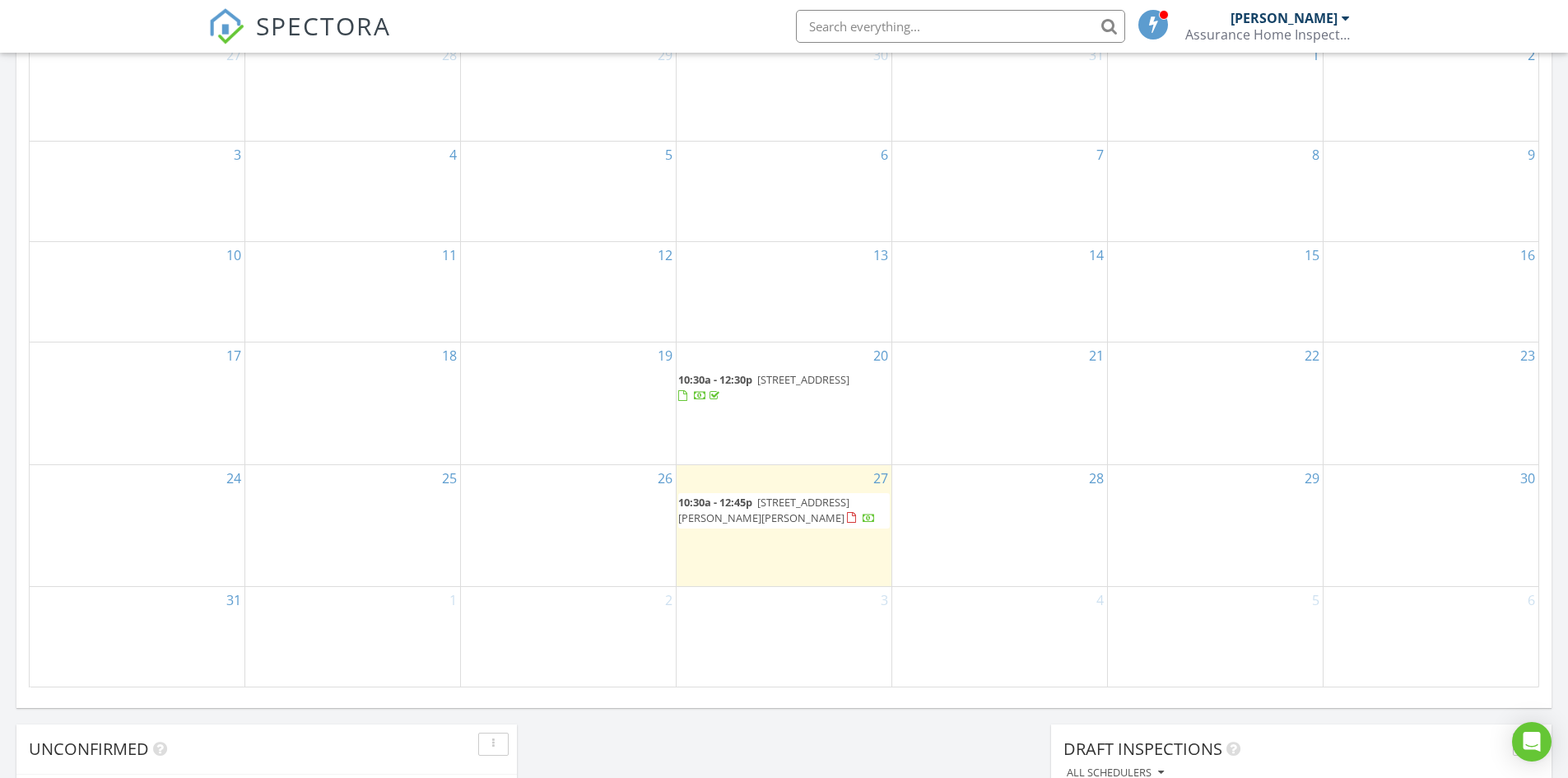
click at [809, 506] on span "4914 Lowell Dr, Ave Maria 34142" at bounding box center [763, 509] width 171 height 30
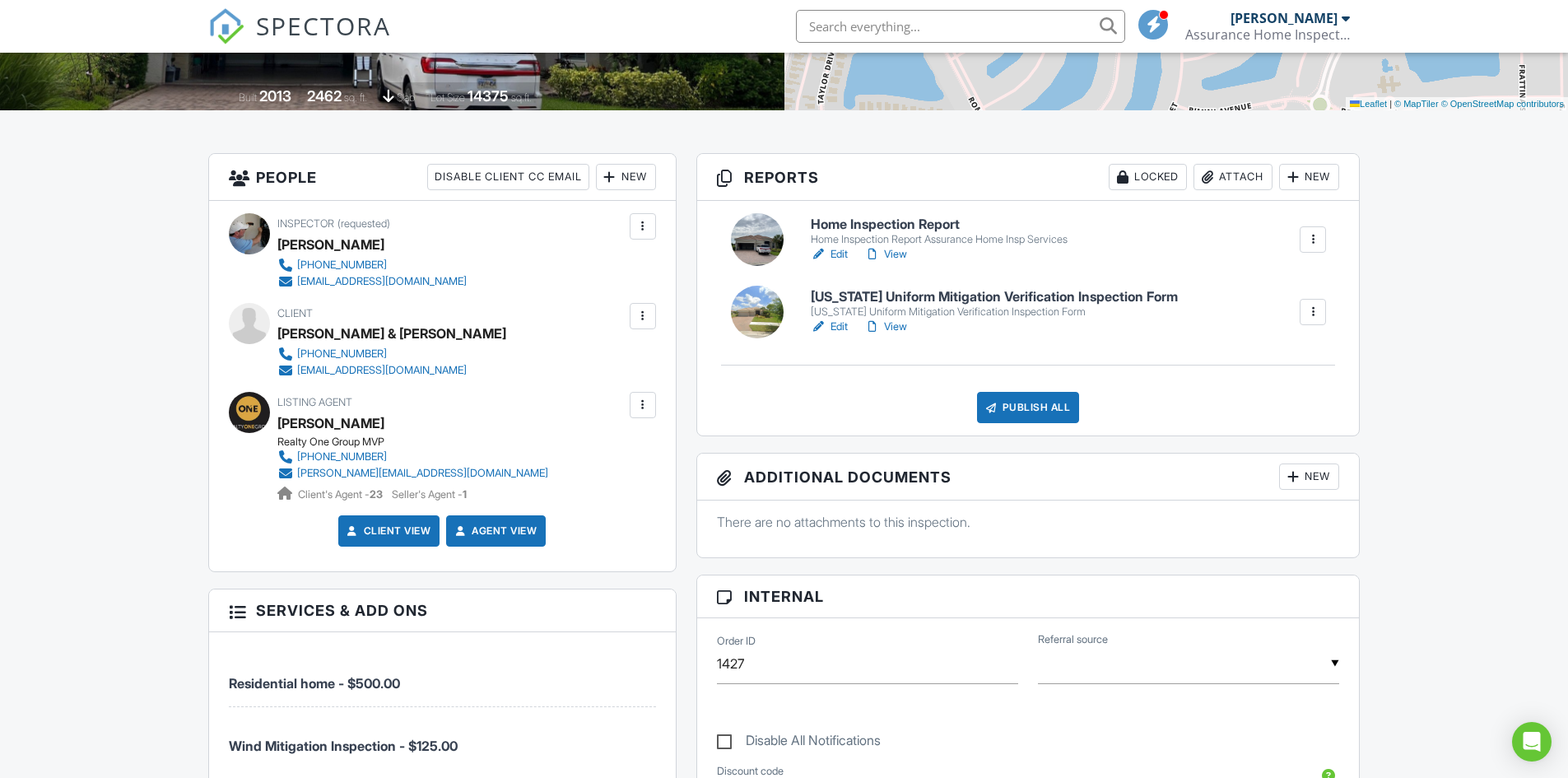
click at [640, 407] on div at bounding box center [643, 404] width 17 height 17
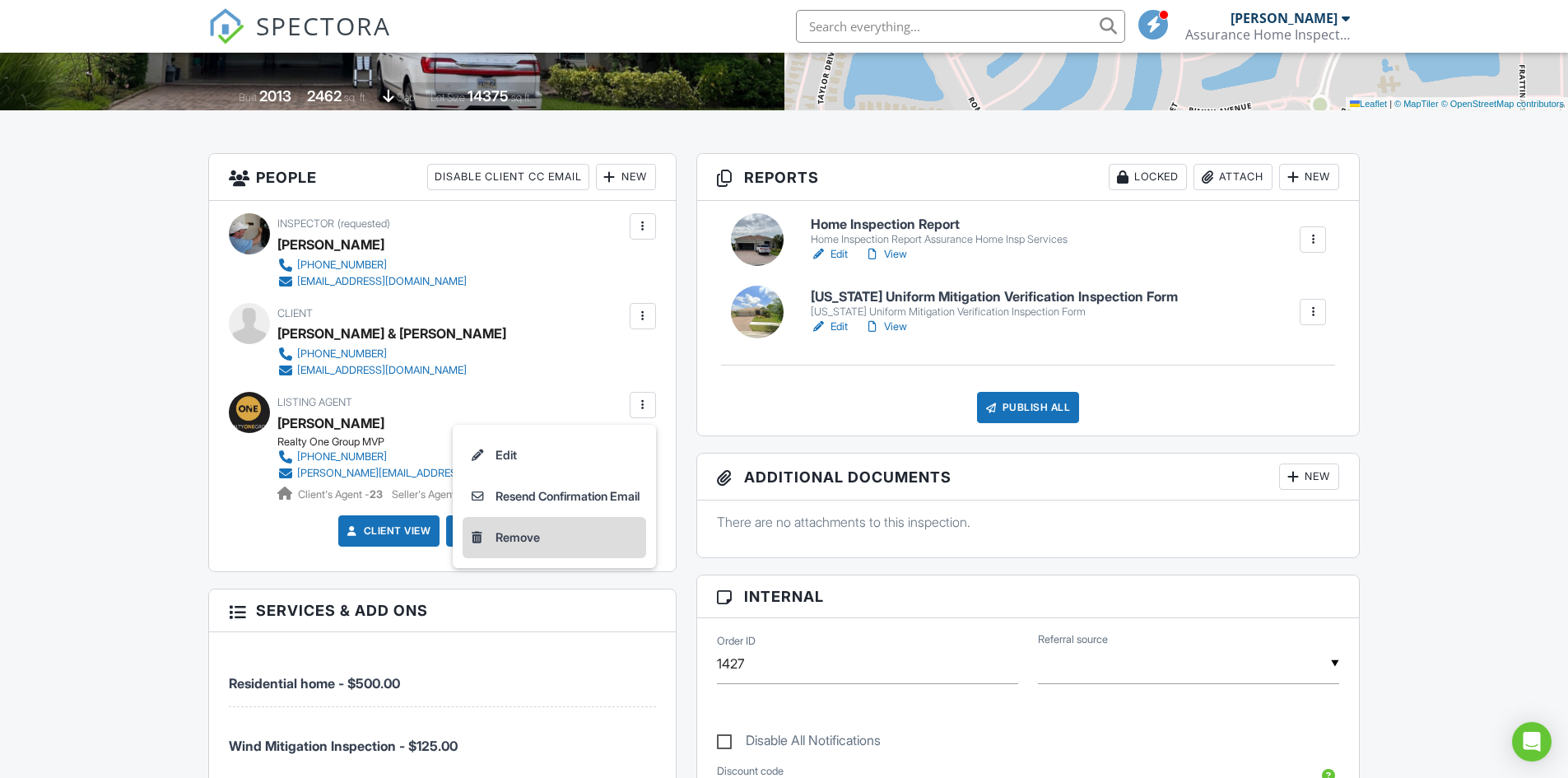
click at [512, 535] on li "Remove" at bounding box center [553, 538] width 183 height 41
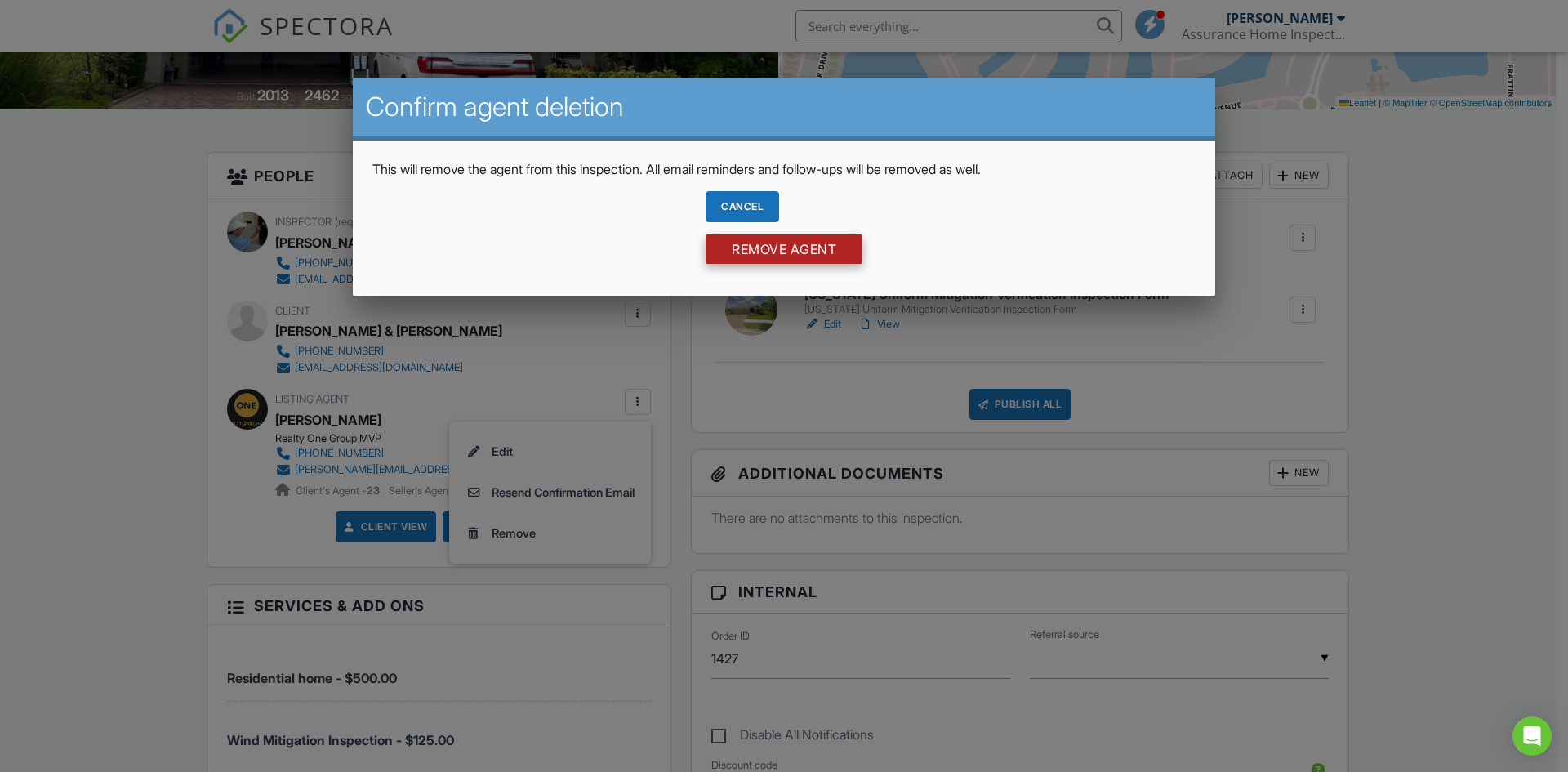
click at [795, 249] on input "Remove Agent" at bounding box center [784, 249] width 157 height 29
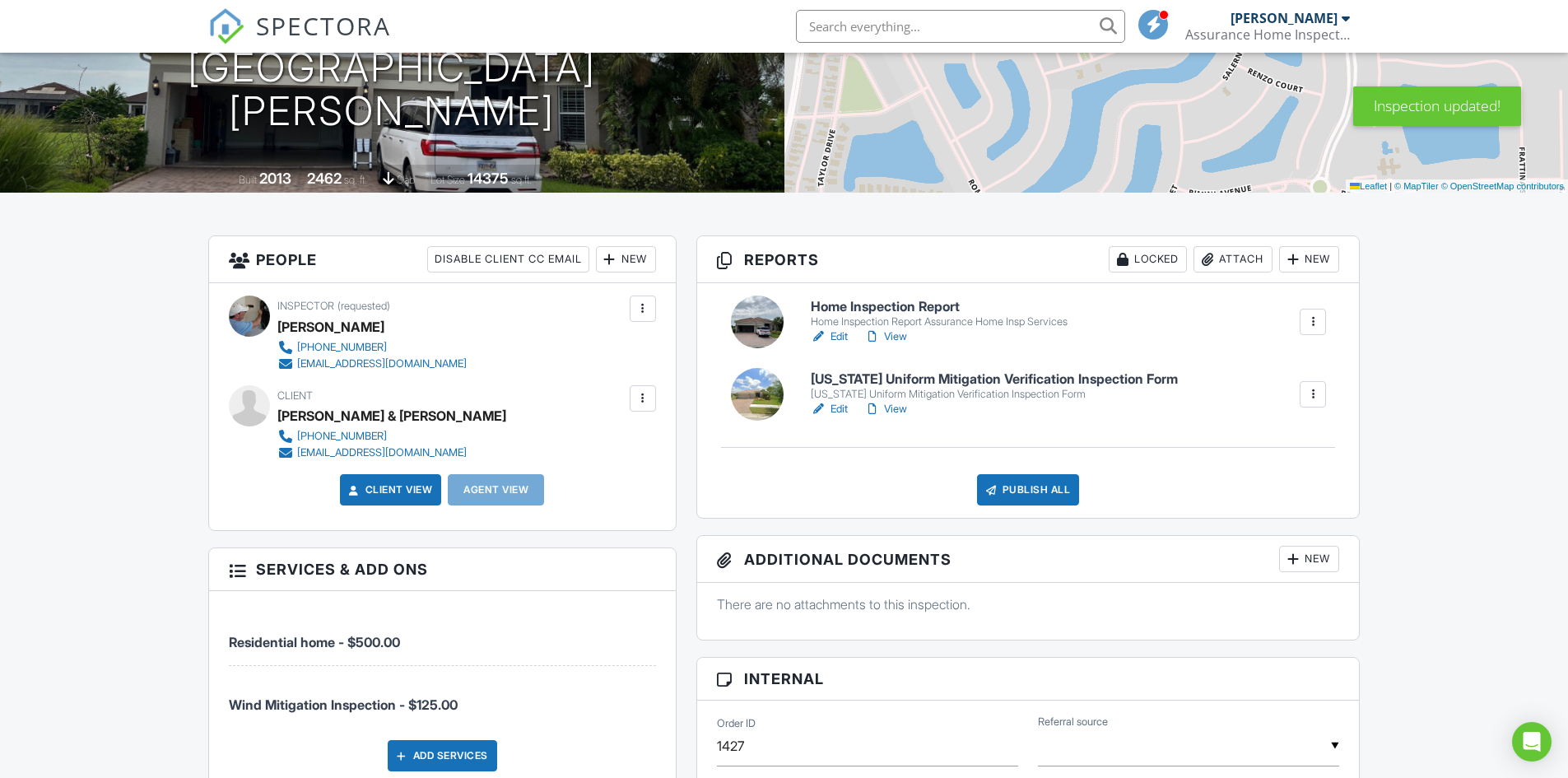
click at [625, 260] on div "New" at bounding box center [625, 259] width 60 height 26
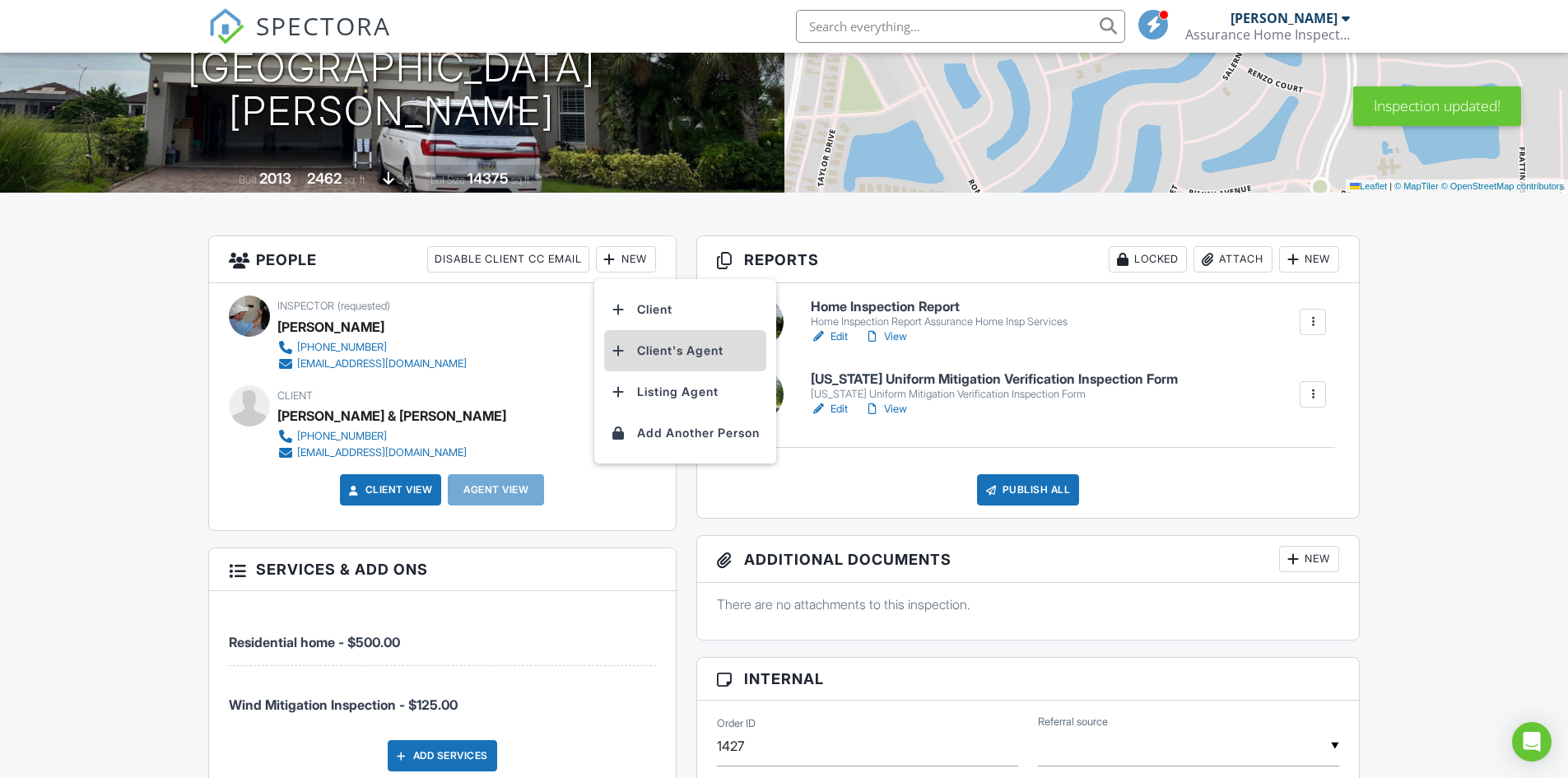
click at [676, 346] on li "Client's Agent" at bounding box center [685, 350] width 162 height 41
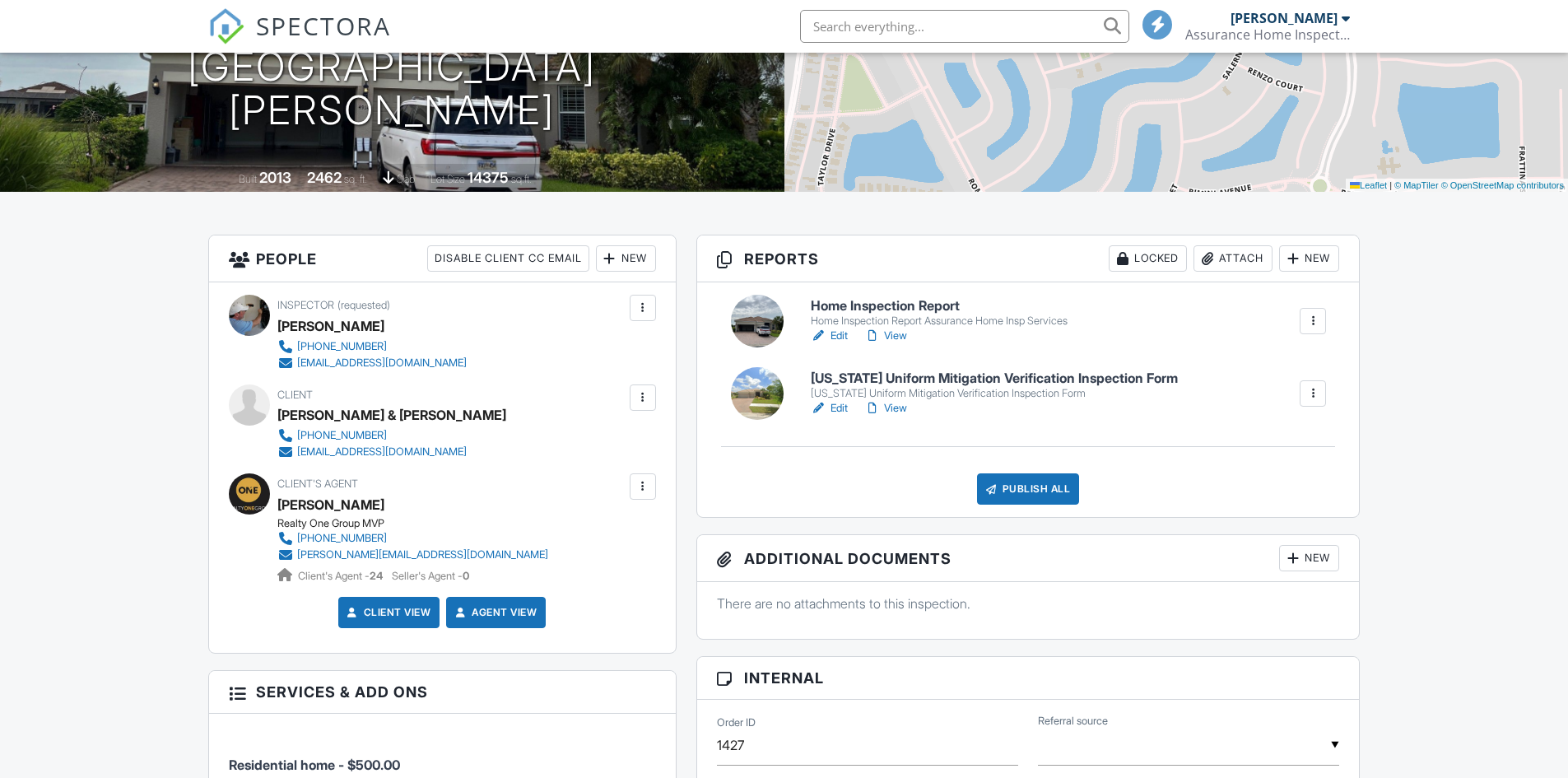
scroll to position [247, 0]
click at [873, 305] on h6 "Home Inspection Report" at bounding box center [939, 306] width 257 height 15
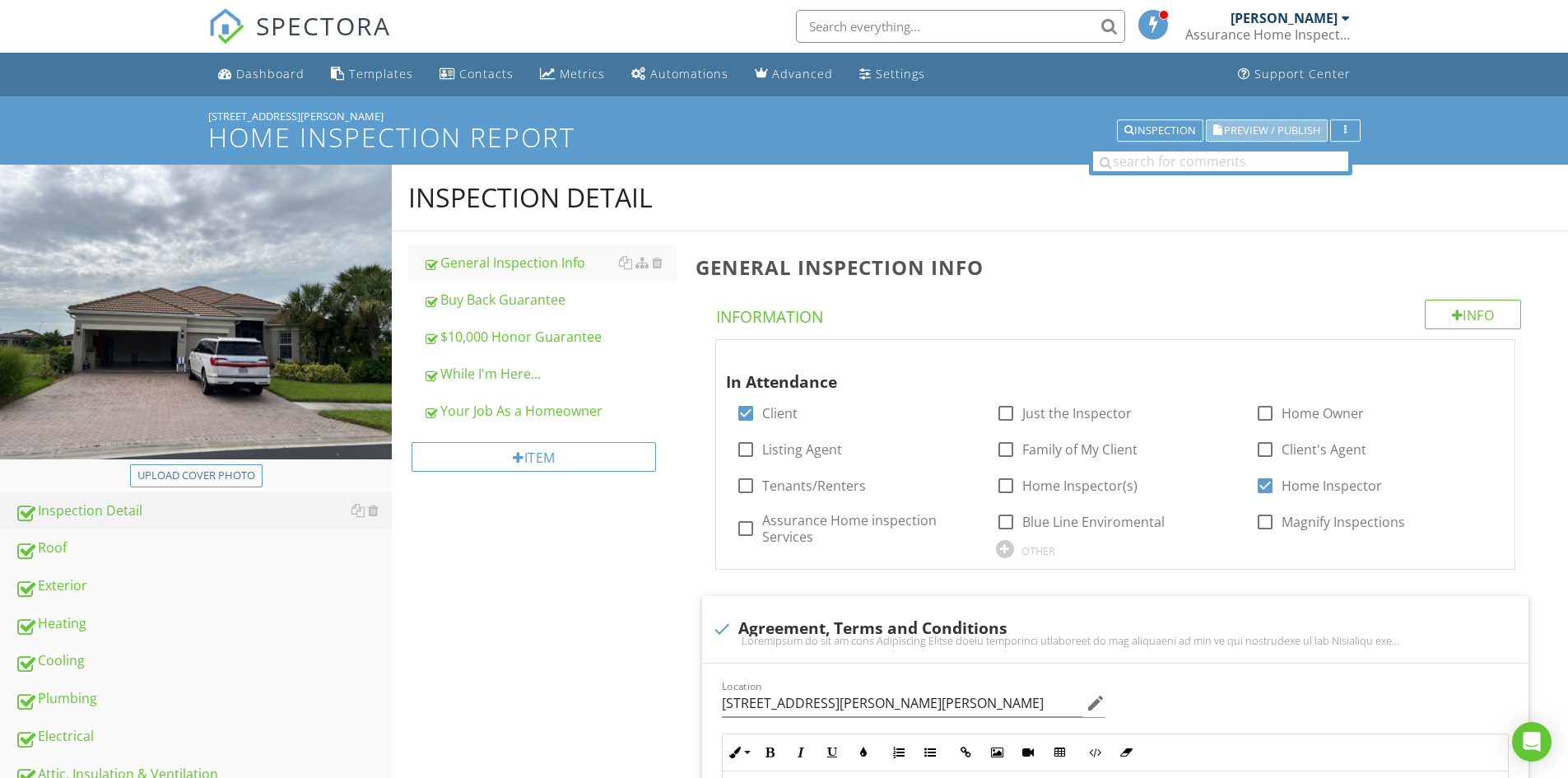
click at [1242, 125] on span "Preview / Publish" at bounding box center [1272, 130] width 96 height 11
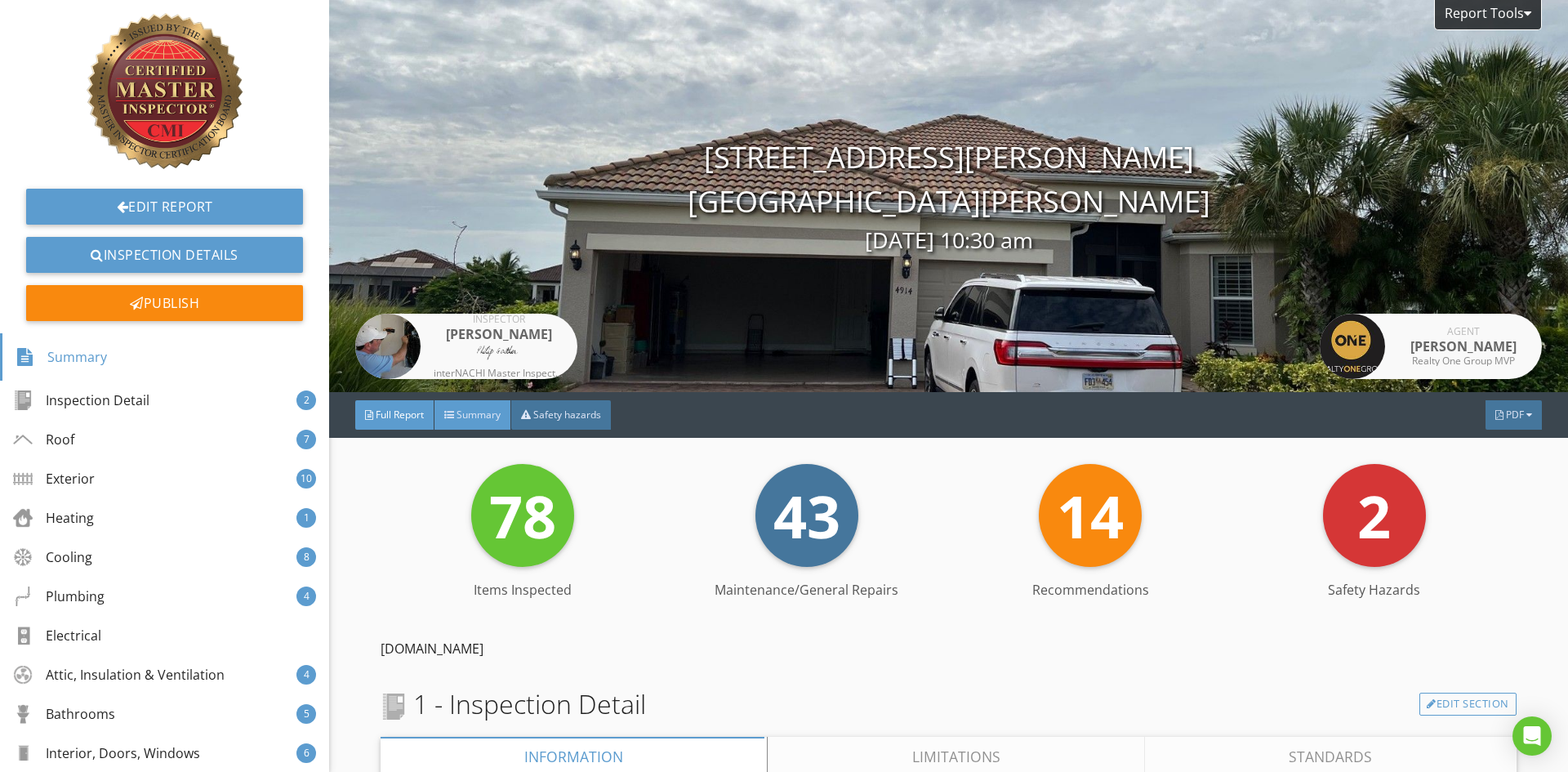
click at [478, 412] on span "Summary" at bounding box center [478, 414] width 44 height 14
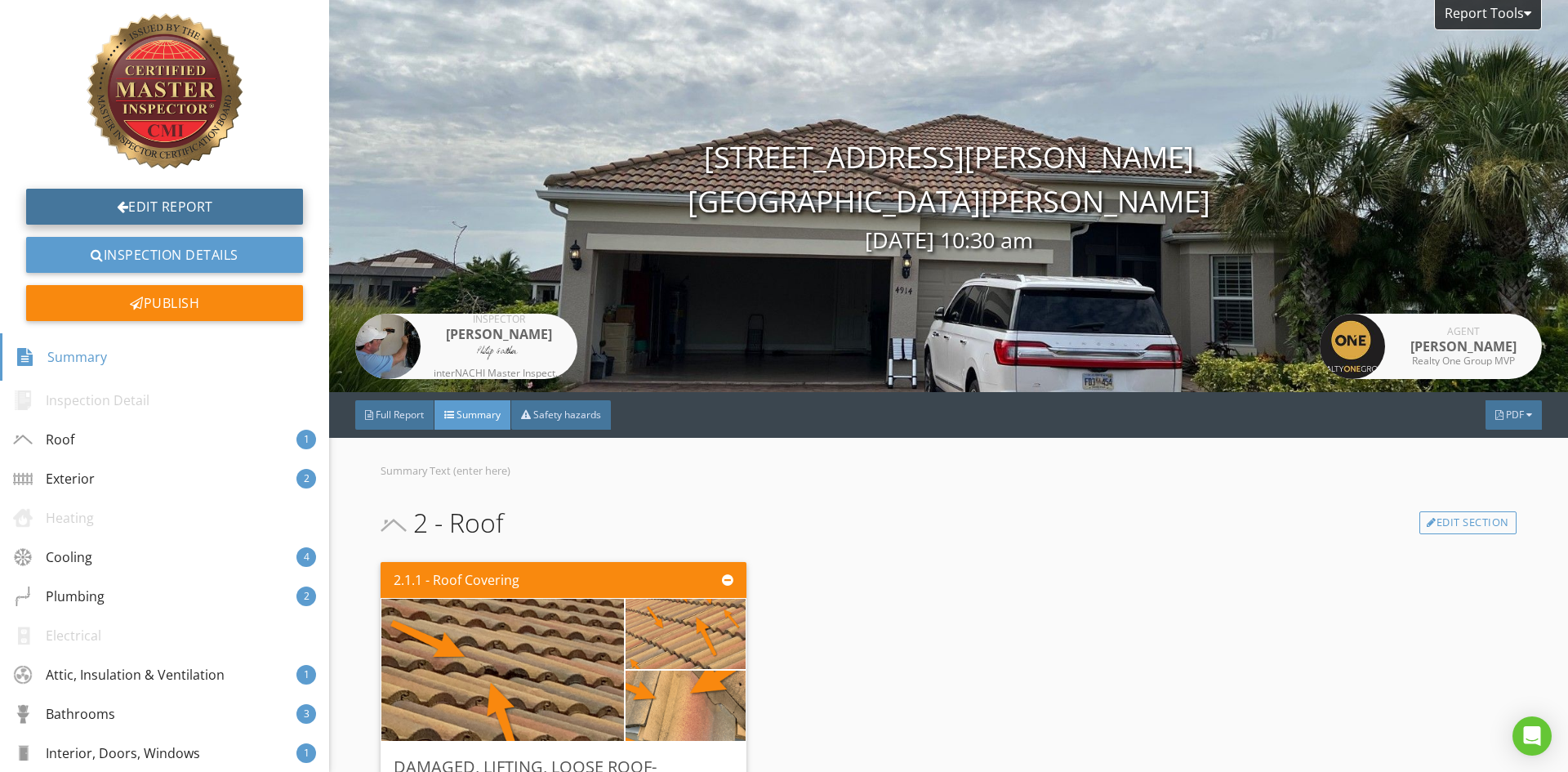
click at [117, 204] on div at bounding box center [123, 205] width 13 height 13
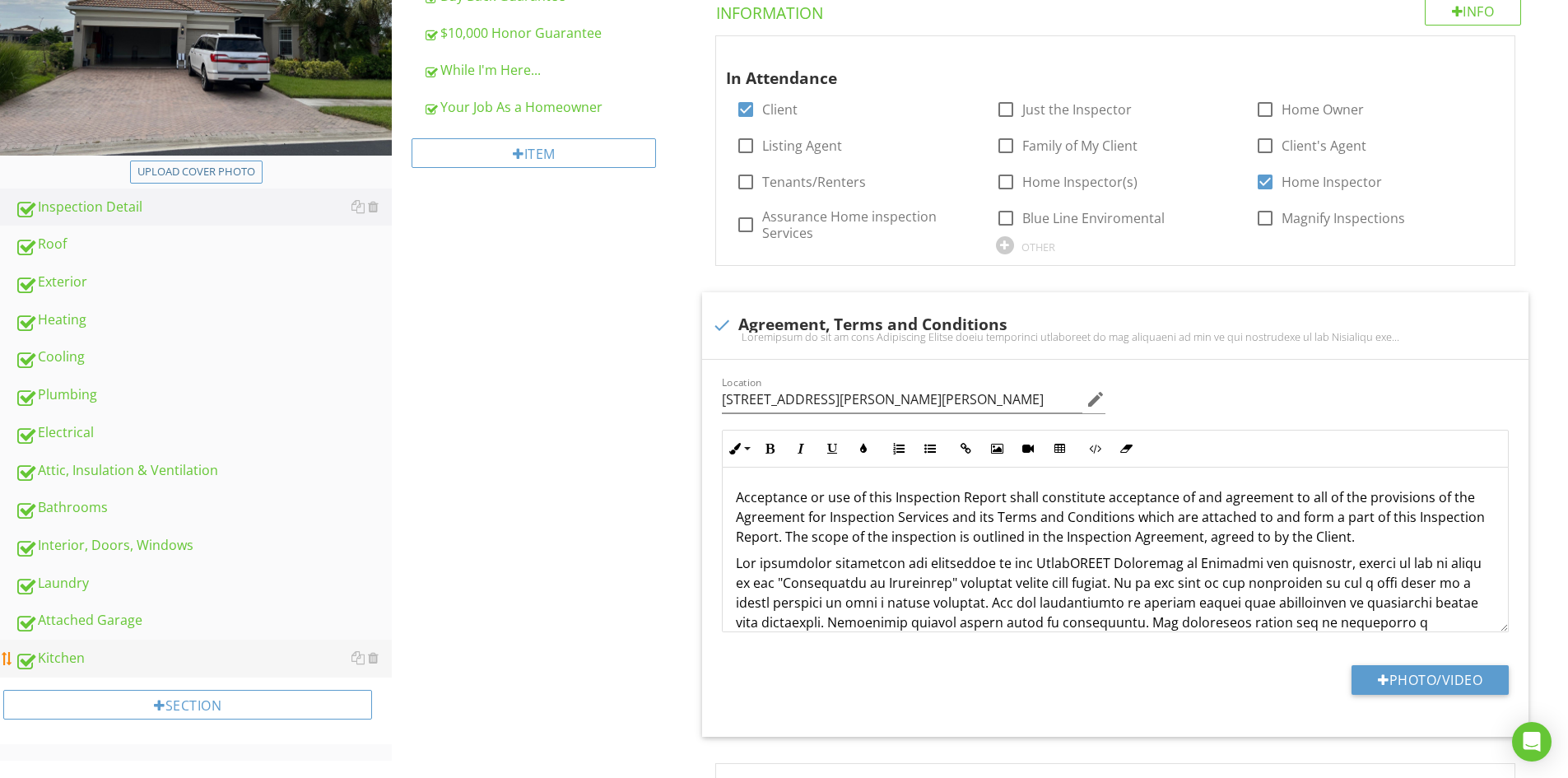
scroll to position [329, 0]
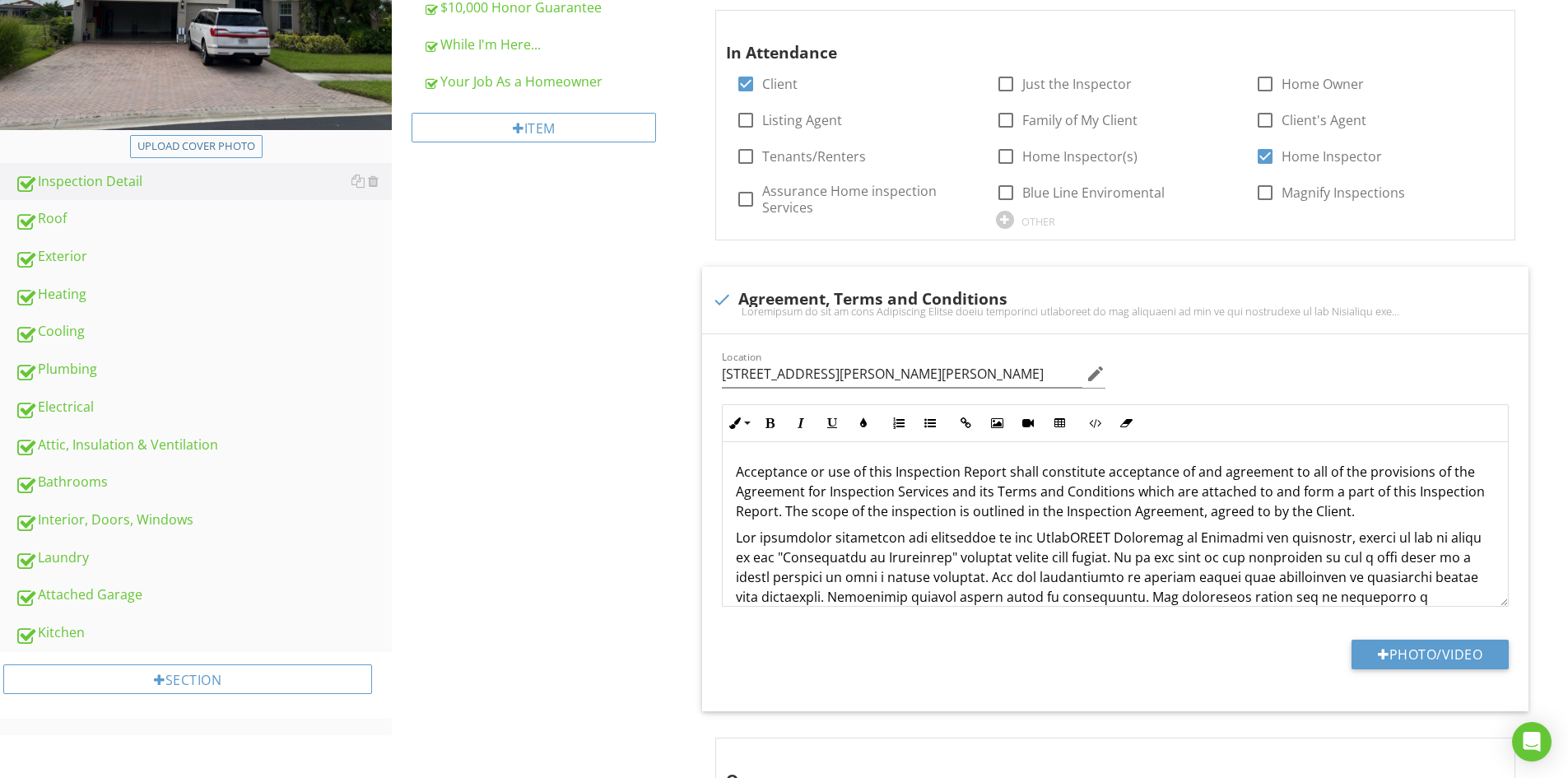
drag, startPoint x: 56, startPoint y: 333, endPoint x: 487, endPoint y: 555, distance: 484.8
click at [57, 333] on div "Cooling" at bounding box center [203, 332] width 377 height 22
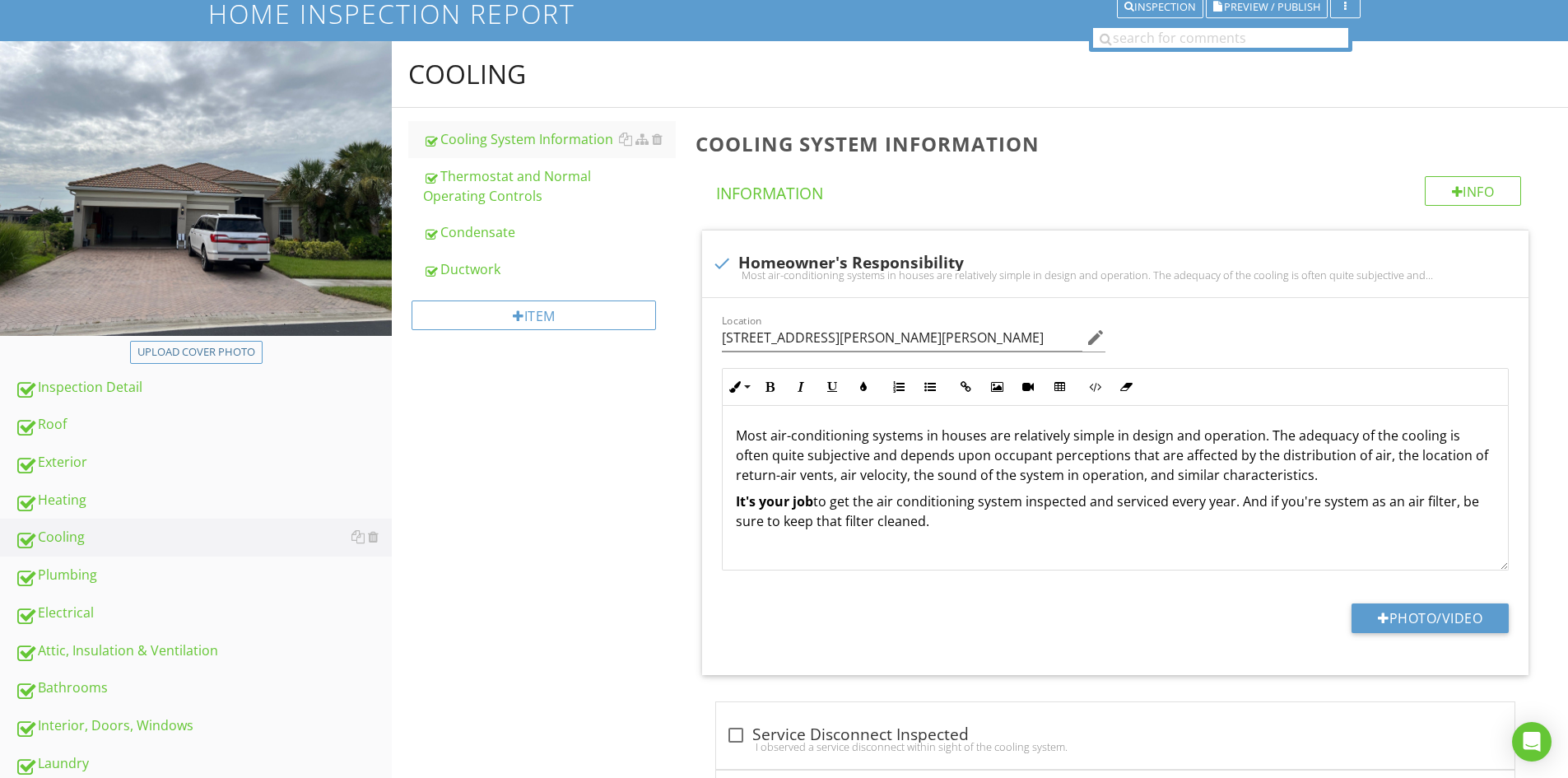
scroll to position [82, 0]
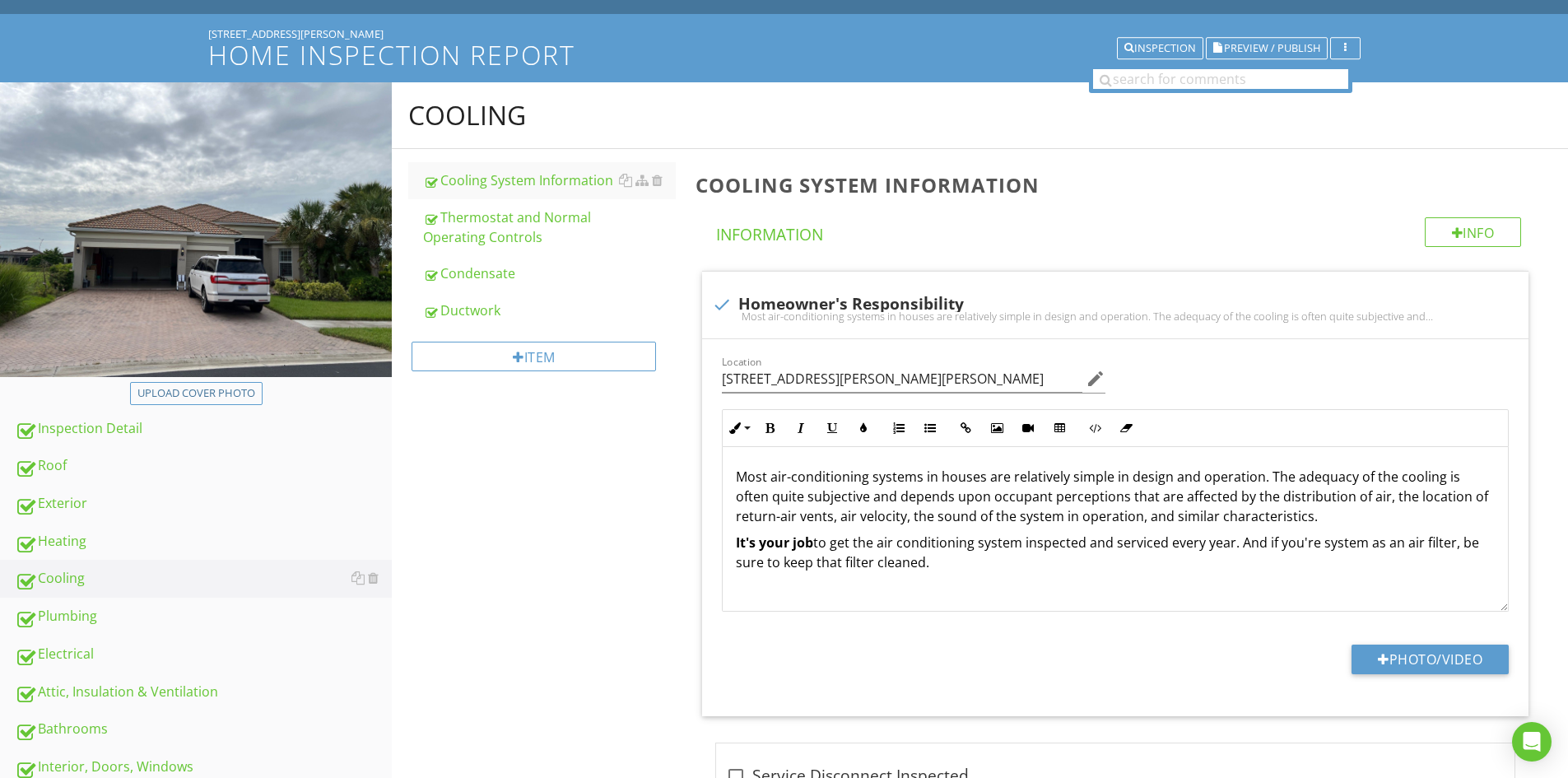
click at [489, 263] on link "Condensate" at bounding box center [549, 273] width 252 height 36
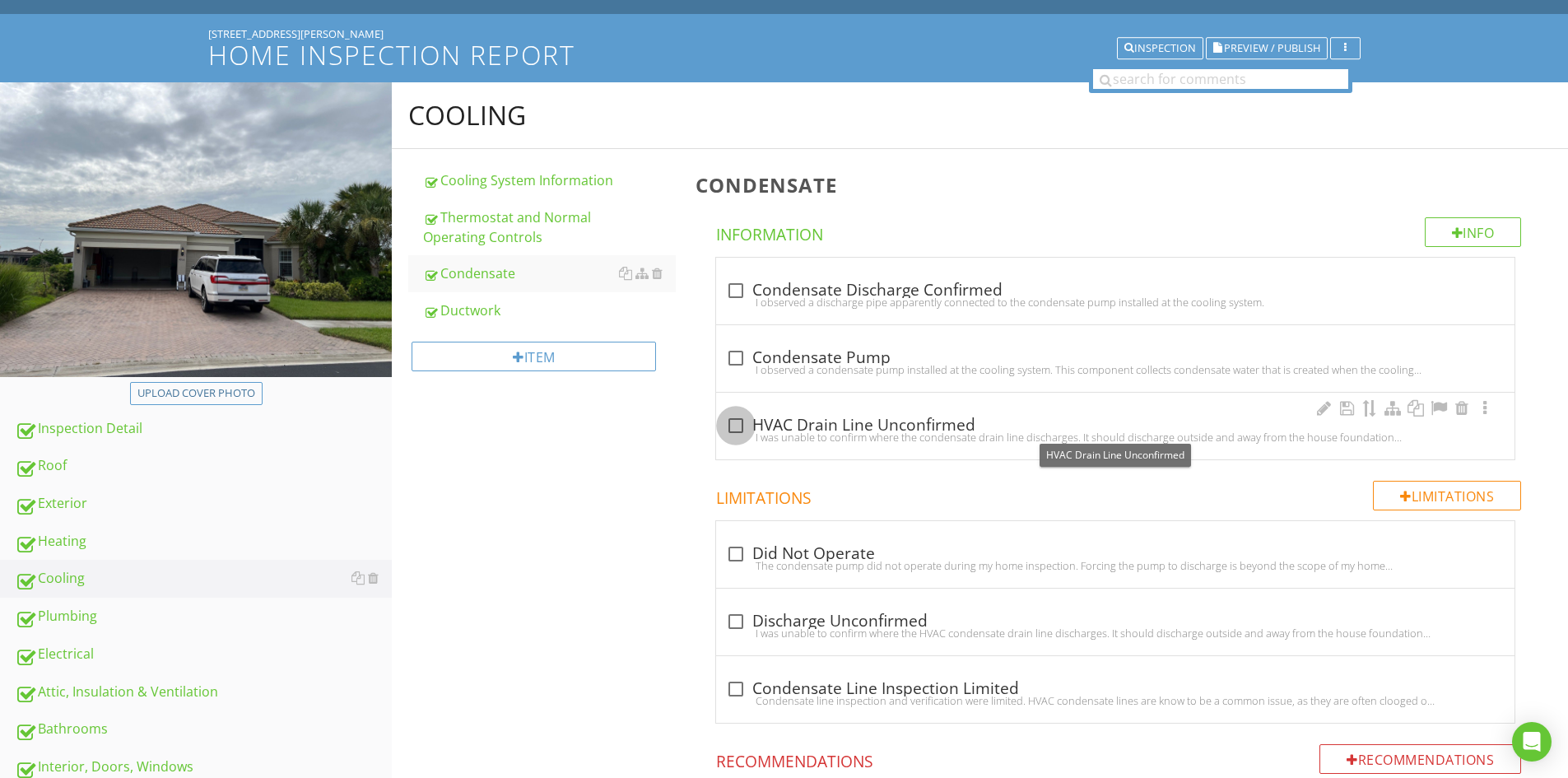
click at [735, 424] on div at bounding box center [735, 425] width 28 height 28
checkbox input "true"
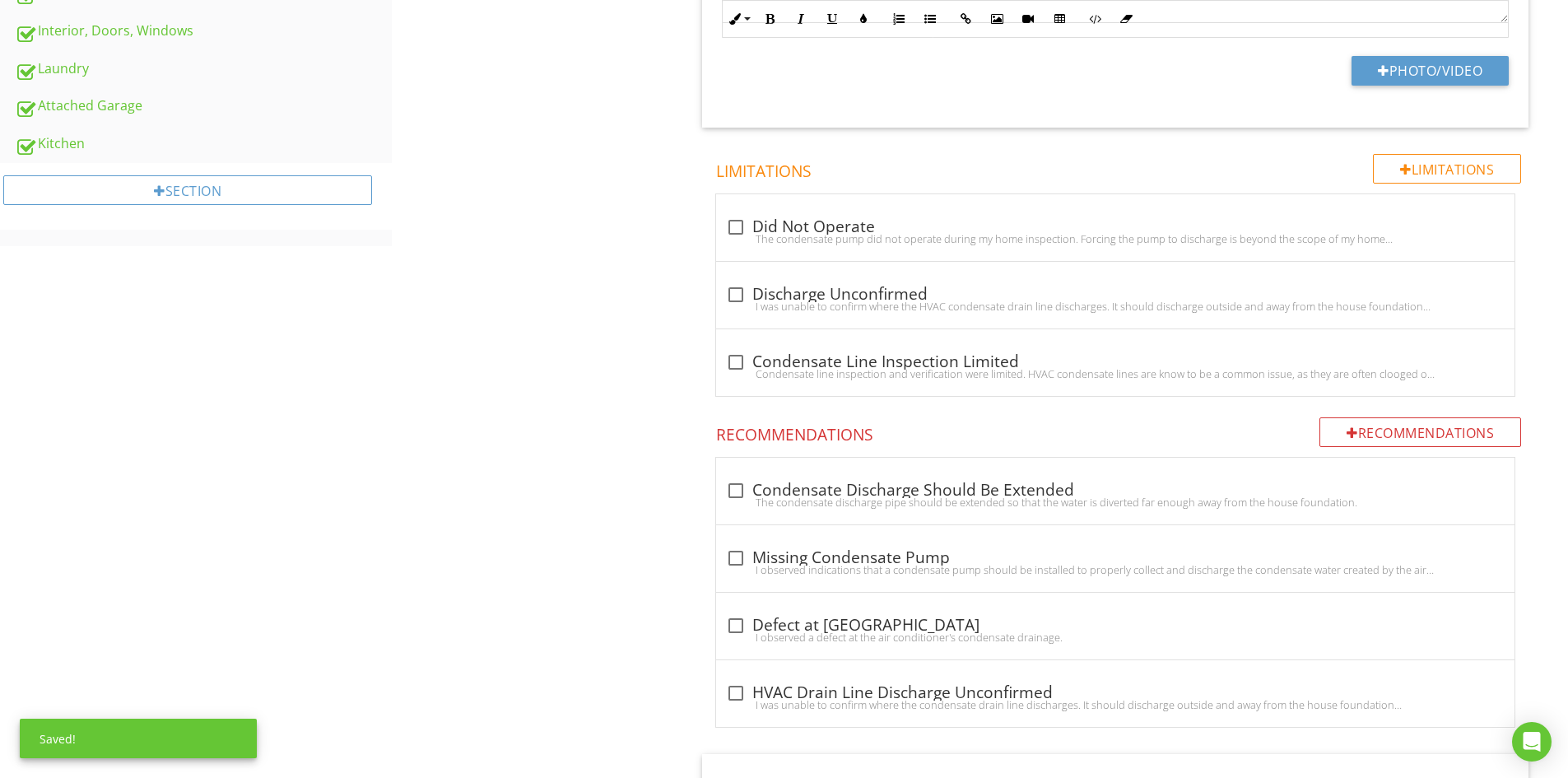
scroll to position [823, 0]
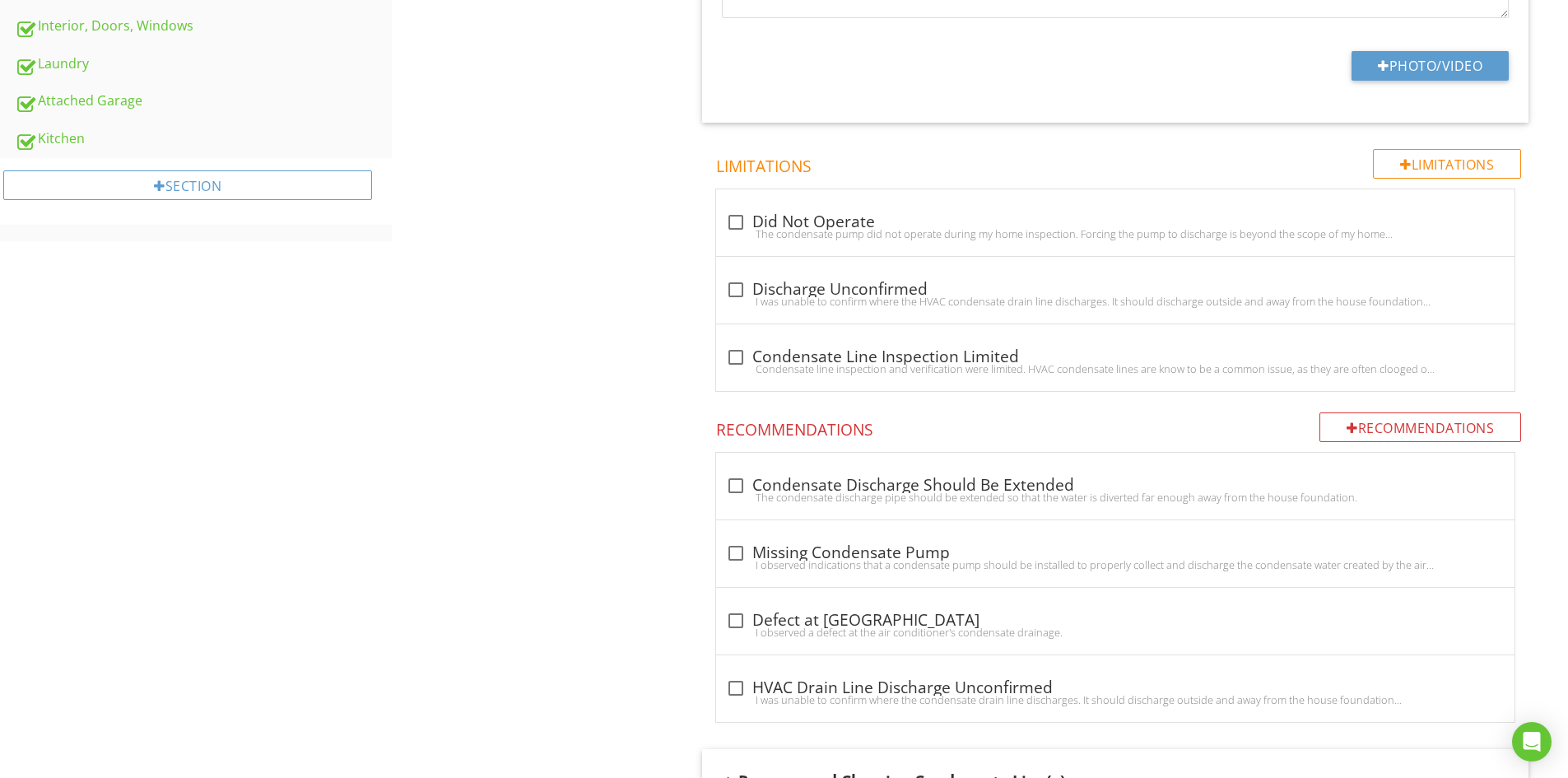
drag, startPoint x: 733, startPoint y: 228, endPoint x: 698, endPoint y: 233, distance: 35.4
click at [733, 227] on div "The condensate pump did not operate during my home inspection. Forcing the pump…" at bounding box center [1115, 233] width 778 height 13
checkbox input "true"
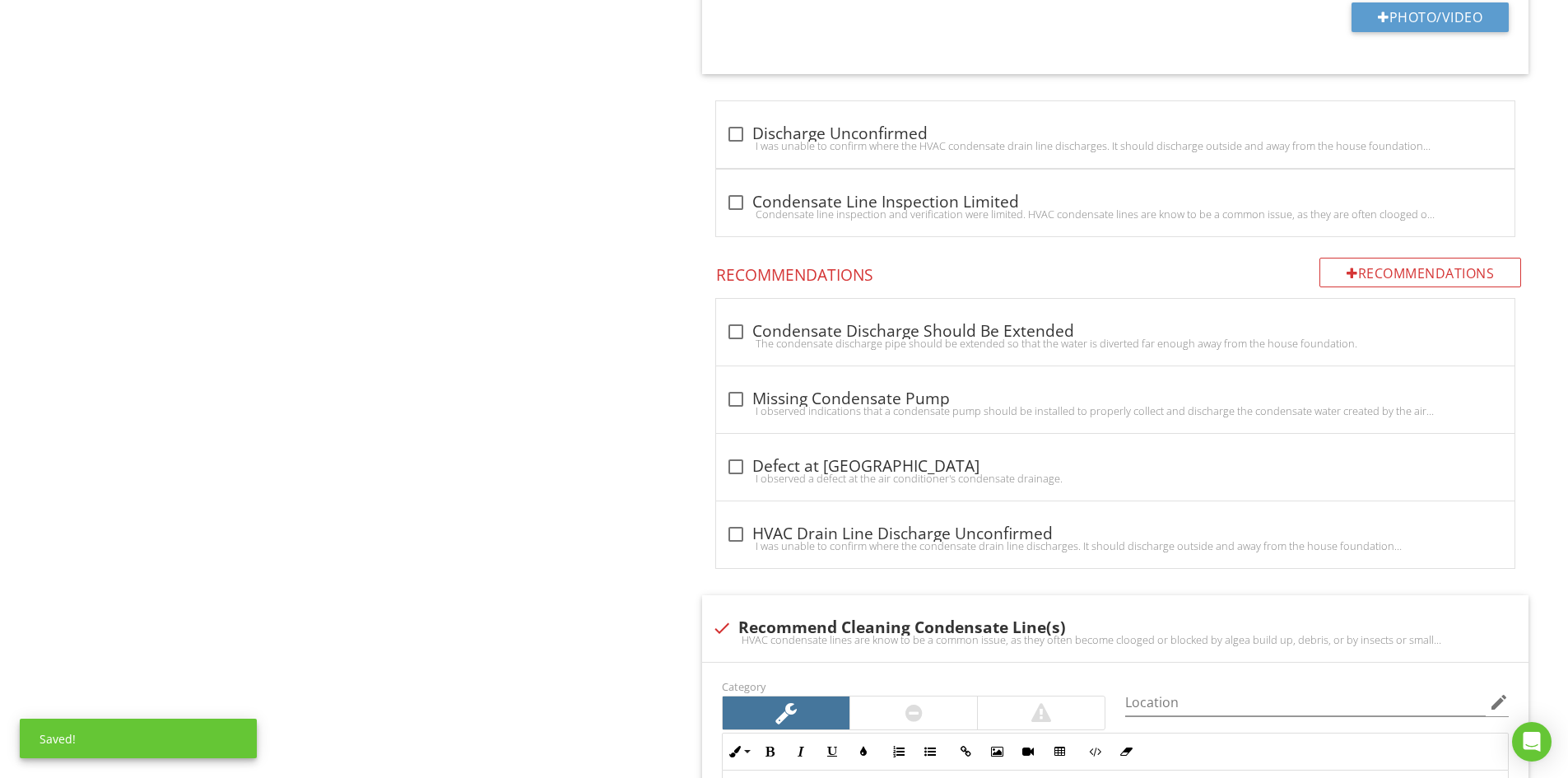
scroll to position [1481, 0]
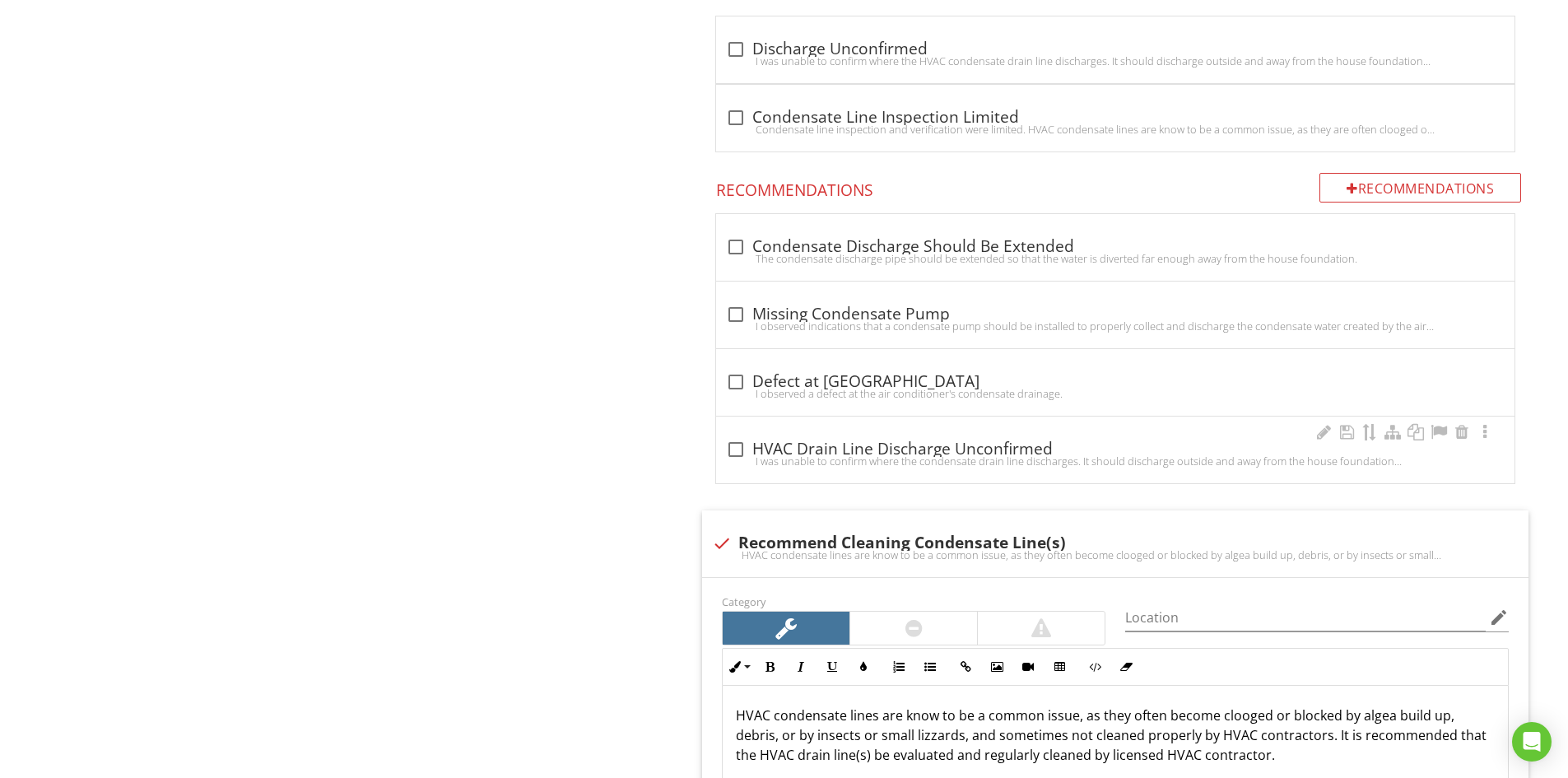
click at [734, 447] on div at bounding box center [735, 449] width 28 height 28
checkbox input "true"
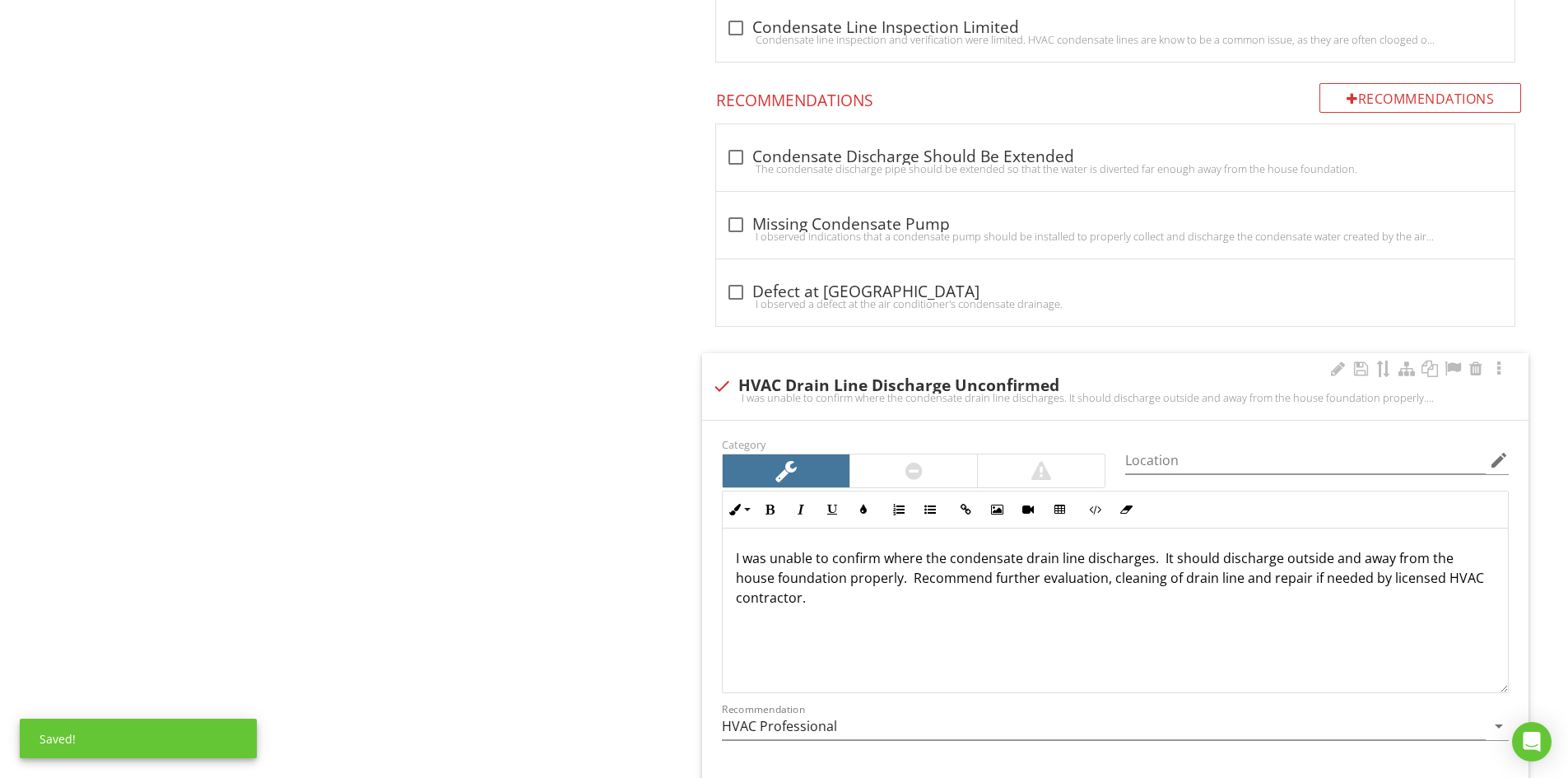
scroll to position [1728, 0]
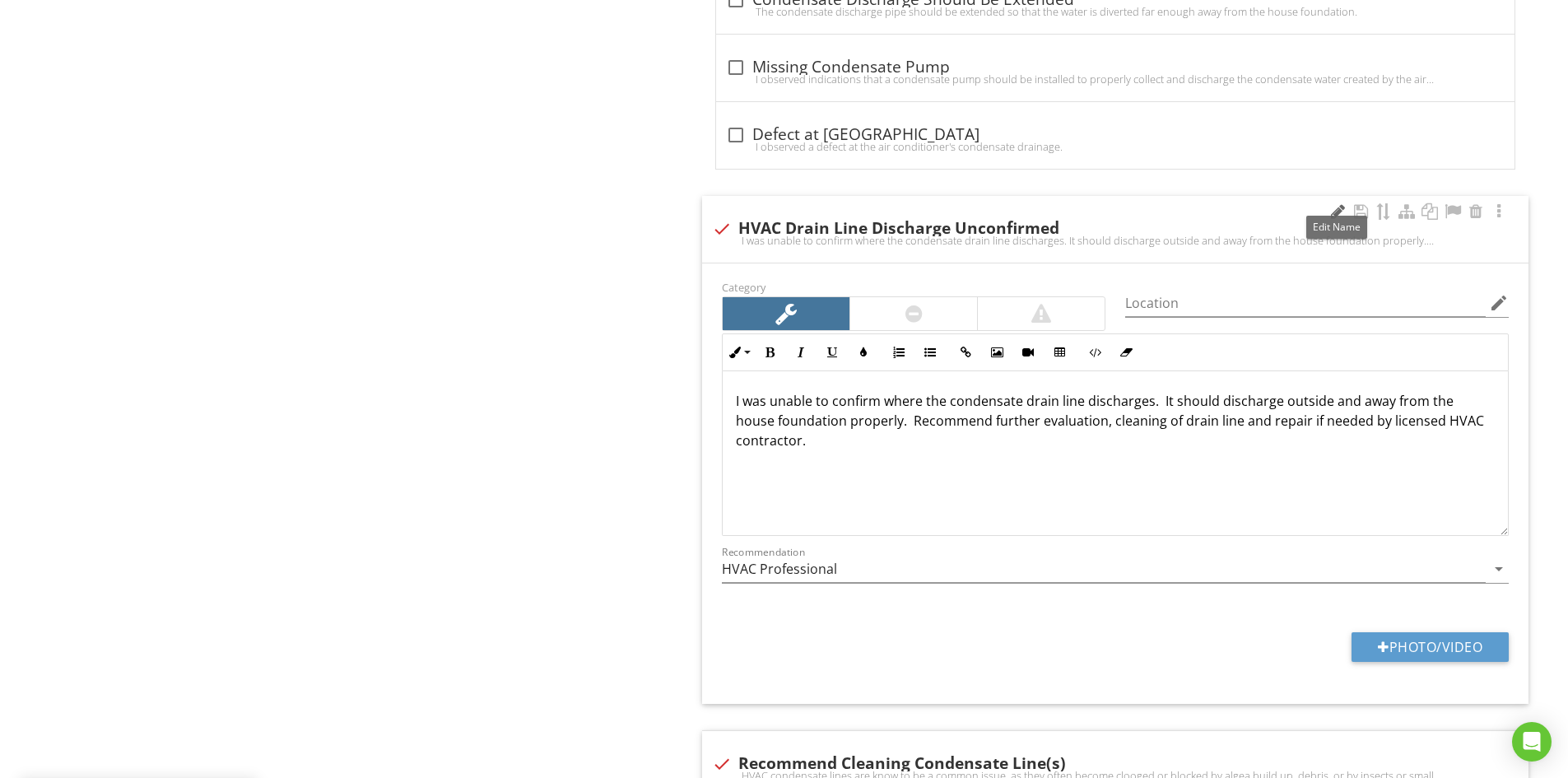
click at [1333, 208] on div at bounding box center [1337, 211] width 20 height 17
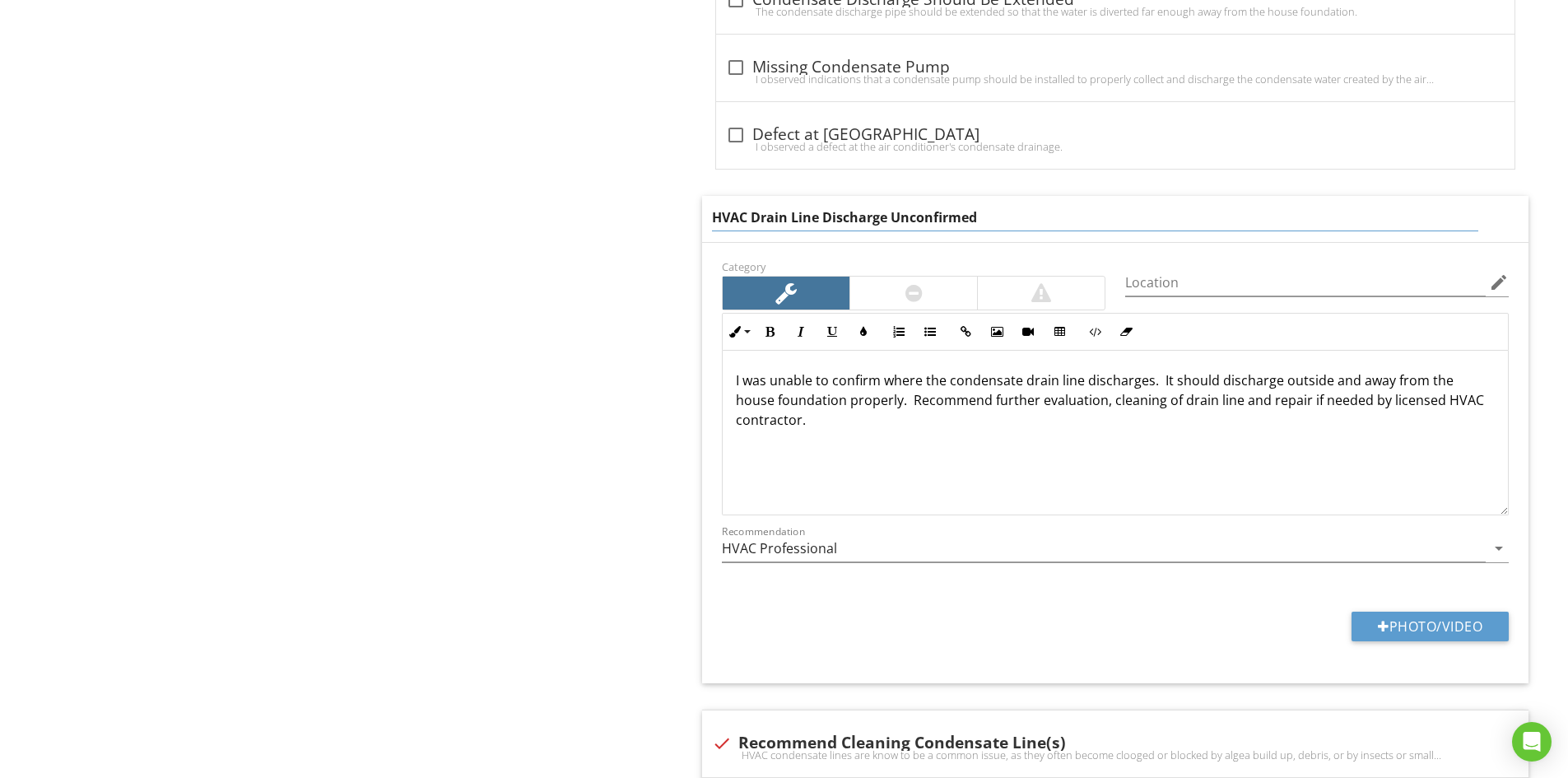
click at [893, 217] on input "HVAC Drain Line Discharge Unconfirmed" at bounding box center [1094, 218] width 766 height 27
type input "HVAC Drain Line Discharge Operation Unconfirmed"
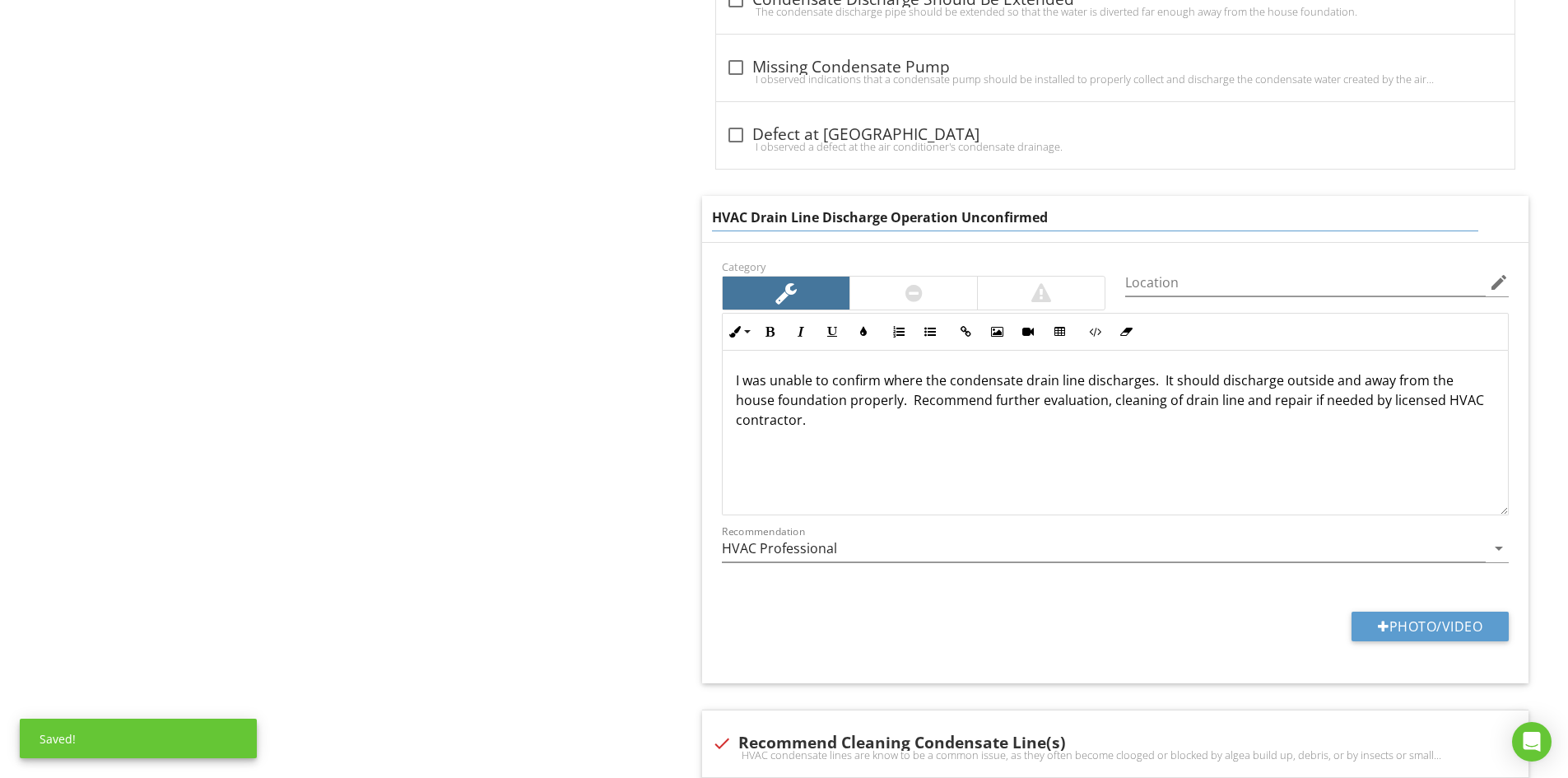
click at [927, 377] on div "I was unable to confirm where the condensate drain line discharges. It should d…" at bounding box center [1115, 433] width 785 height 165
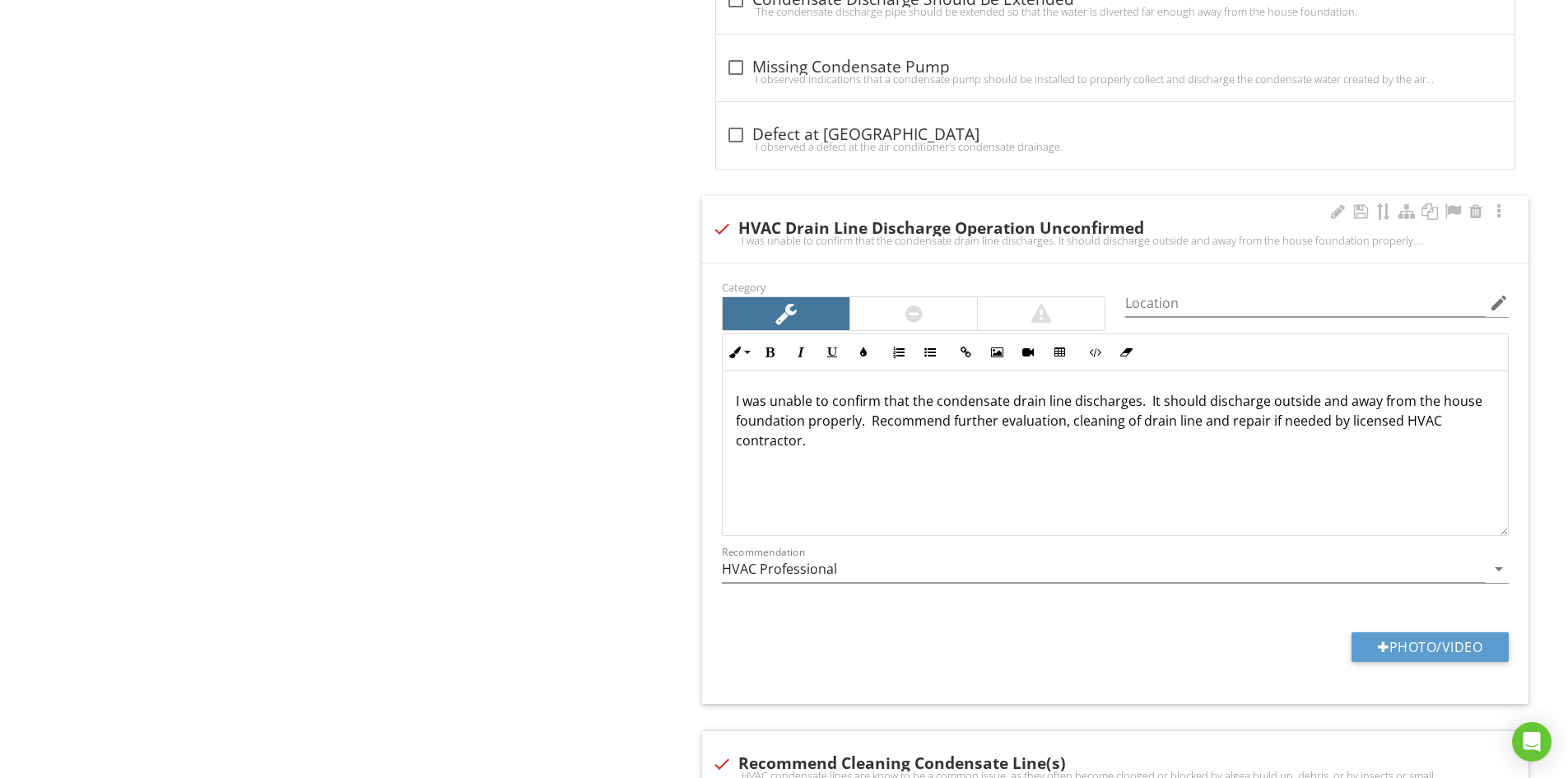
click at [940, 400] on p "I was unable to confirm that the condensate drain line discharges. It should di…" at bounding box center [1115, 420] width 758 height 59
click at [937, 400] on p "I was unable to confirm that the condensate drain line discharges. It should di…" at bounding box center [1115, 420] width 758 height 59
click at [1157, 404] on p "I was unable to confirm that the AC condensate drain line discharges. It should…" at bounding box center [1115, 420] width 758 height 59
click at [967, 422] on p "I was unable to confirm that the AC condensate drain line discharging properly.…" at bounding box center [1115, 420] width 758 height 59
click at [1129, 445] on p "I was unable to confirm that the AC condensate drain line discharging properly.…" at bounding box center [1115, 420] width 758 height 59
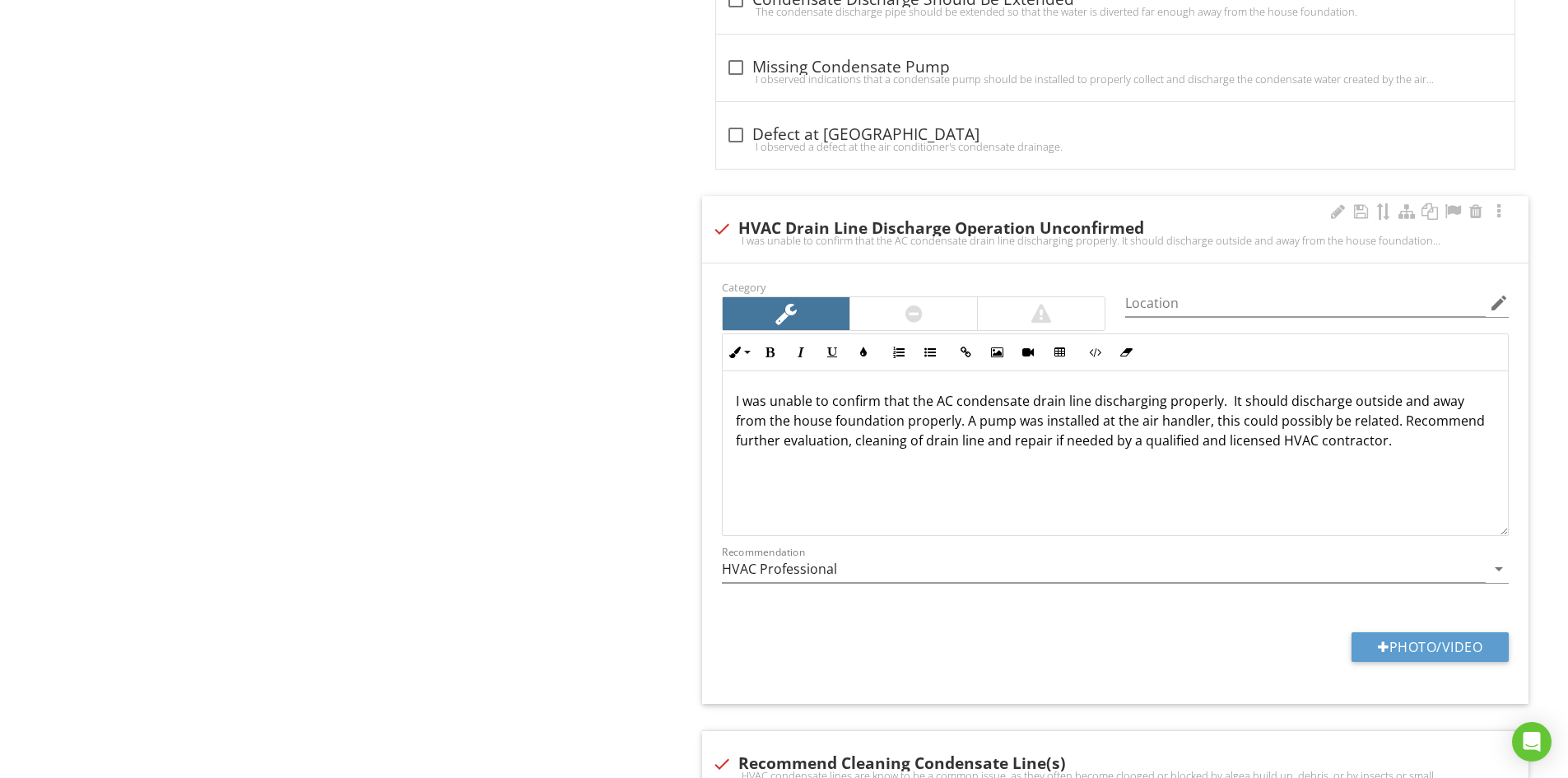
click at [1415, 438] on p "I was unable to confirm that the AC condensate drain line discharging properly.…" at bounding box center [1115, 420] width 758 height 59
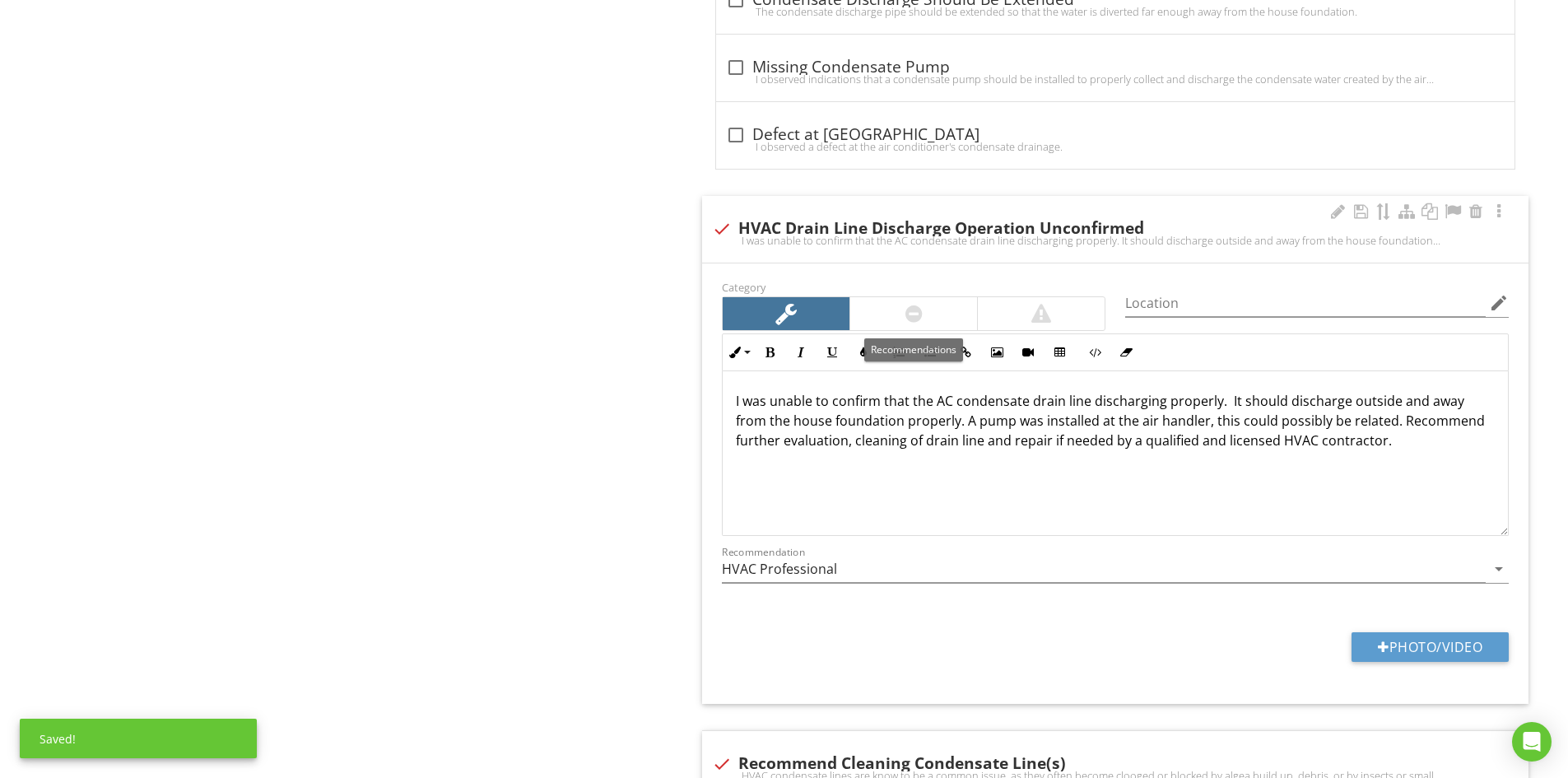
click at [950, 313] on div at bounding box center [913, 314] width 127 height 33
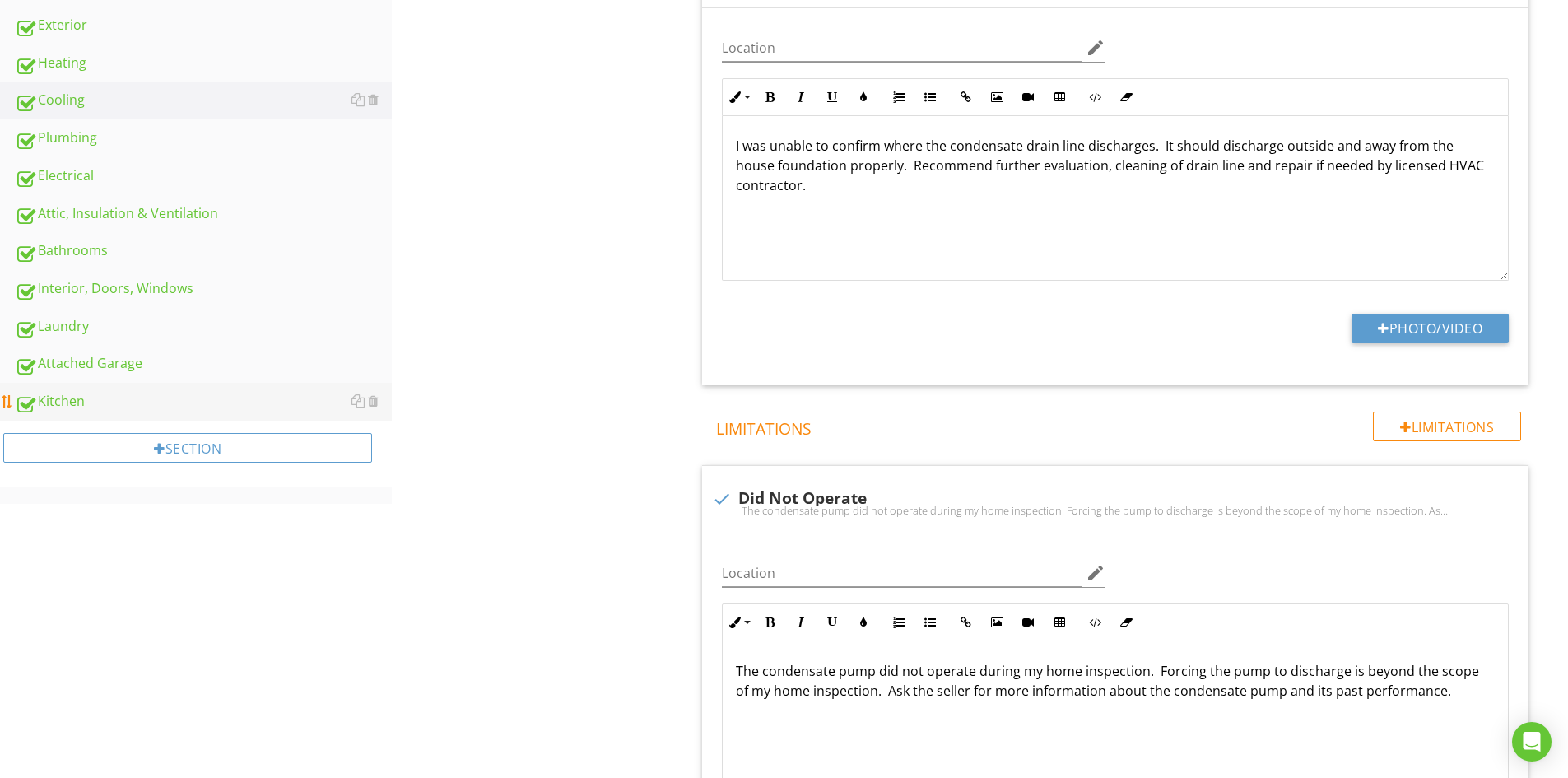
scroll to position [349, 0]
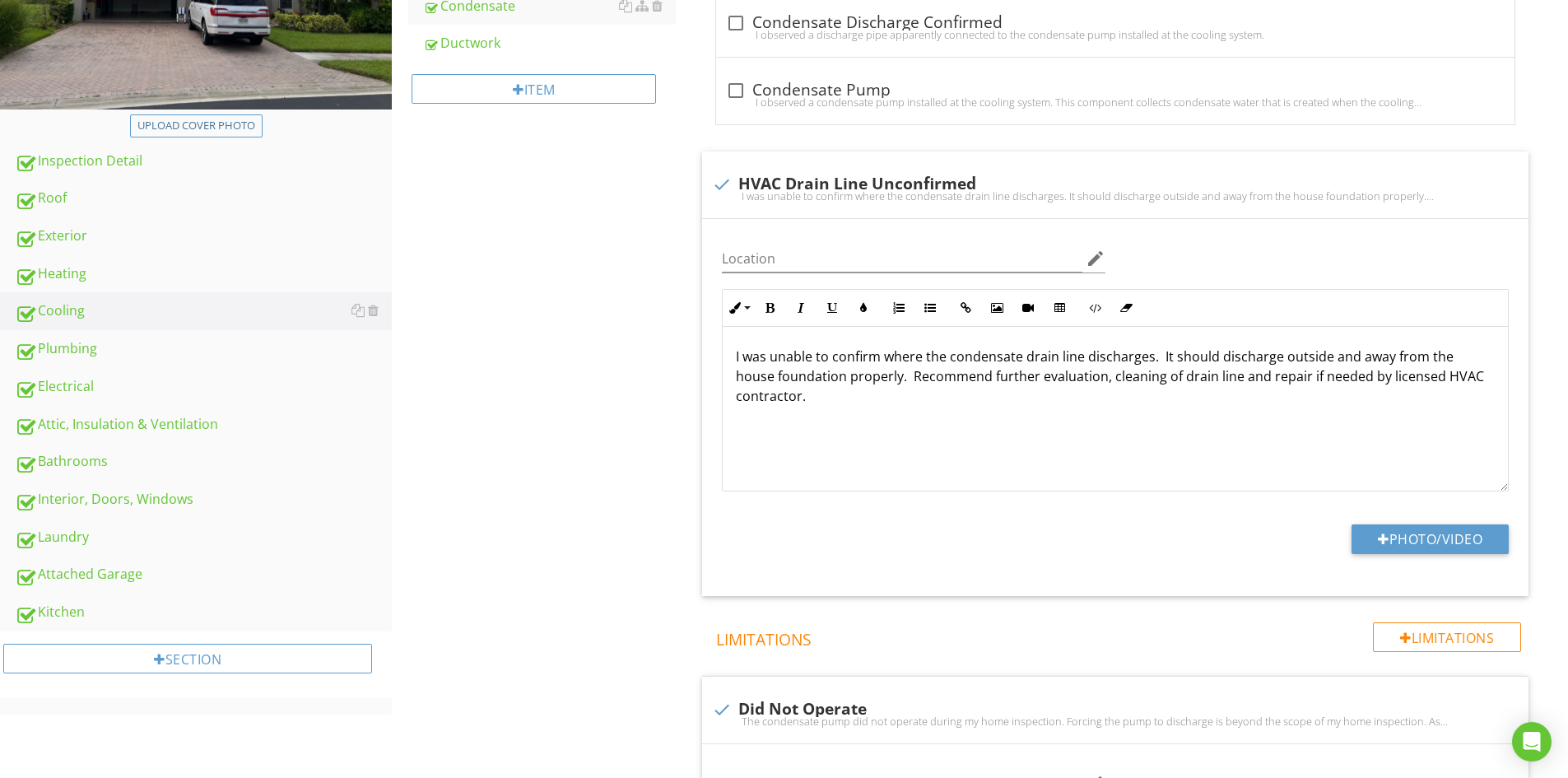
click at [81, 426] on div "Attic, Insulation & Ventilation" at bounding box center [203, 425] width 377 height 22
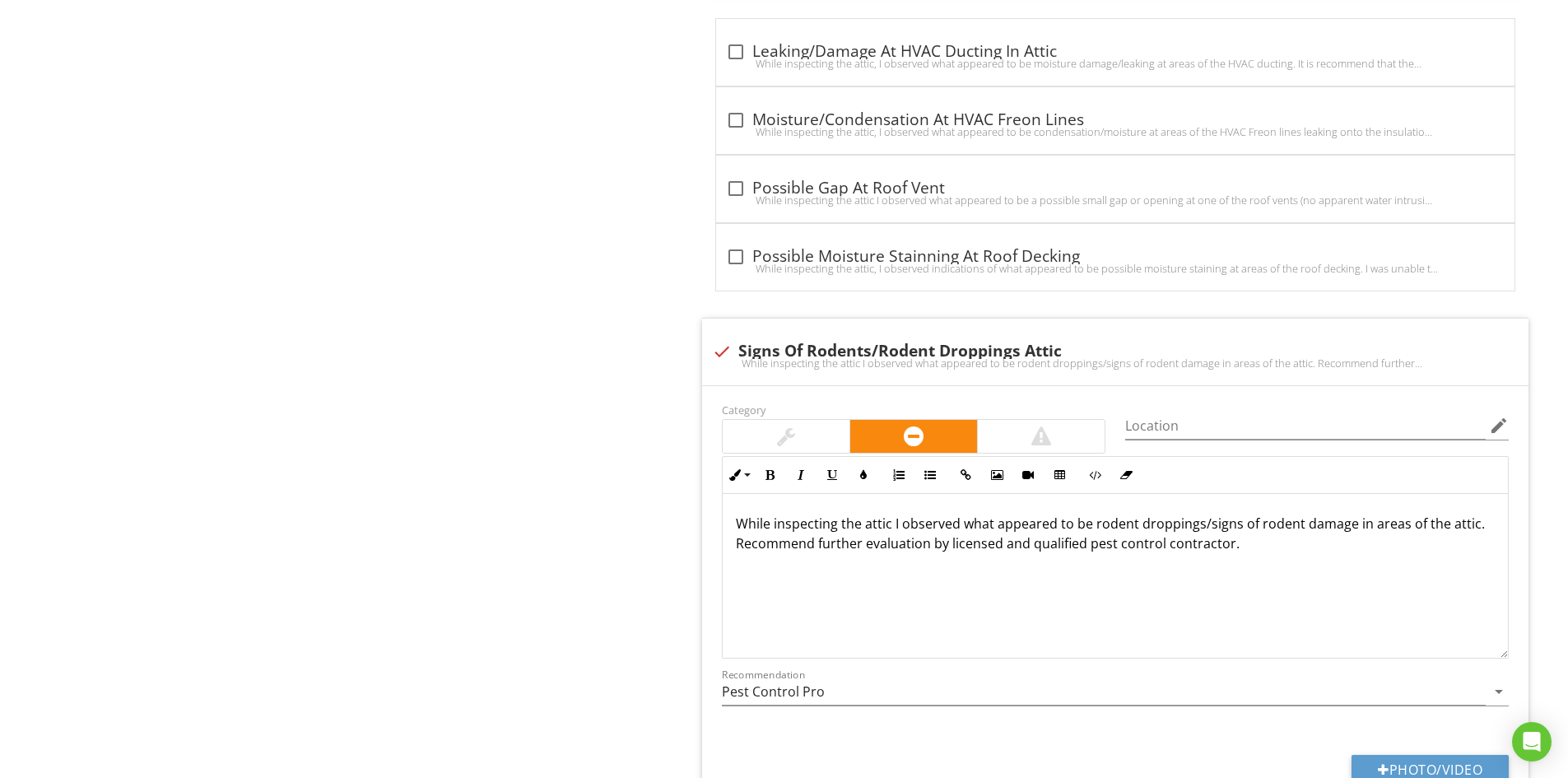
scroll to position [3292, 0]
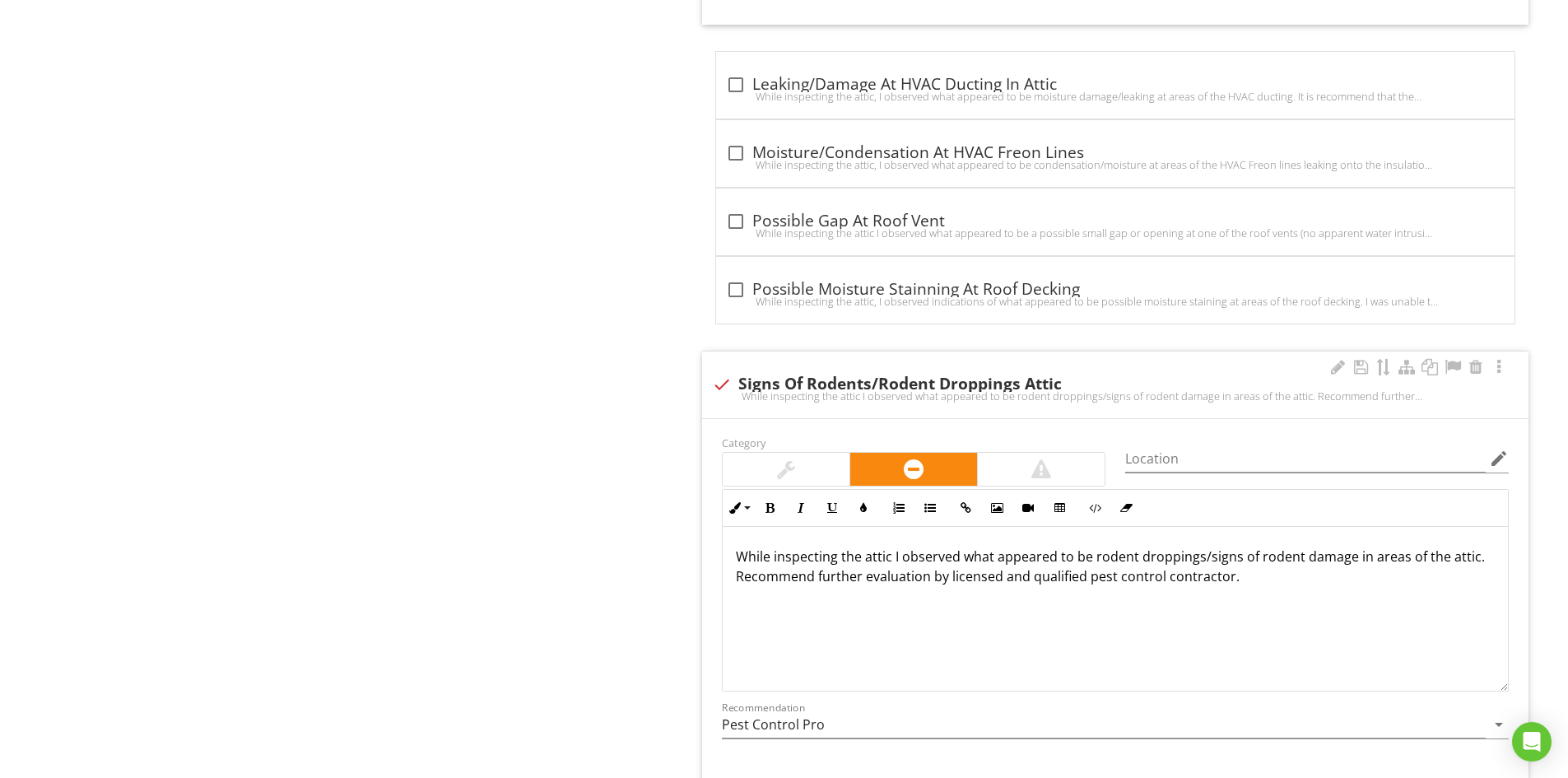
click at [1074, 558] on p "While inspecting the attic I observed what appeared to be rodent droppings/sign…" at bounding box center [1115, 566] width 758 height 39
click at [1402, 563] on p "While inspecting the attic I observed what appeared to possibly be rodent dropp…" at bounding box center [1115, 566] width 758 height 39
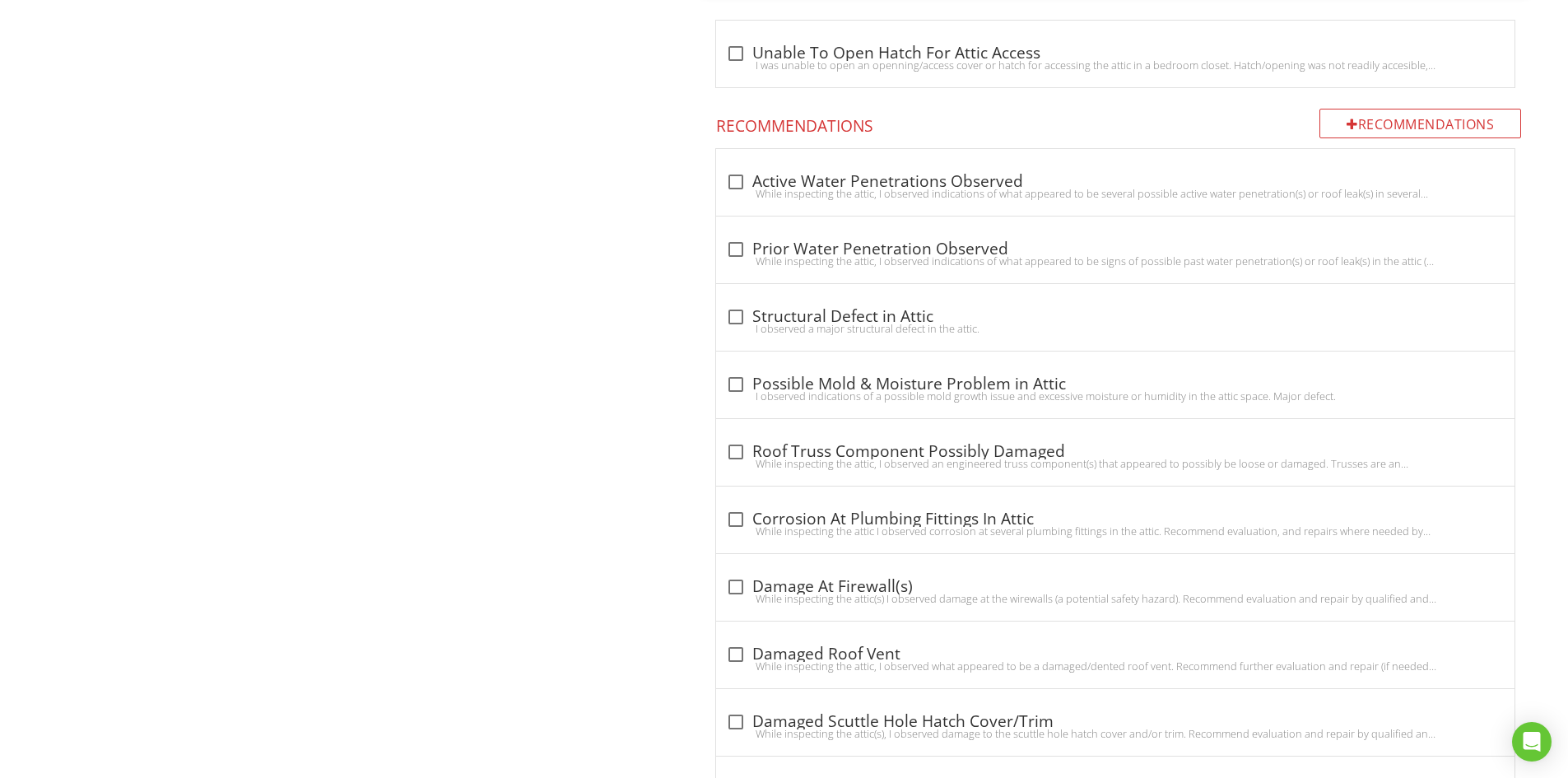
scroll to position [1893, 0]
click at [738, 248] on div at bounding box center [735, 247] width 28 height 28
checkbox input "true"
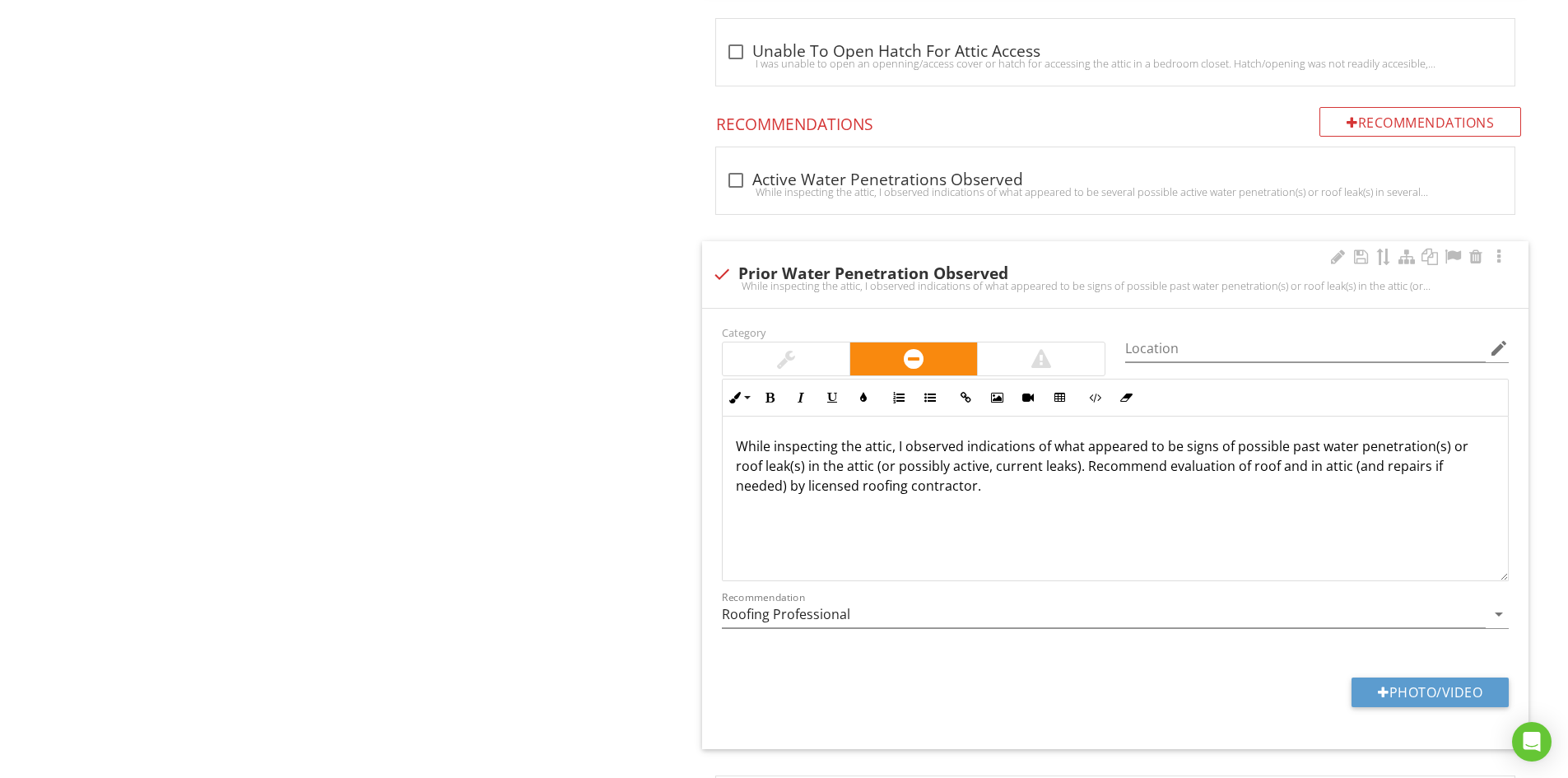
click at [1284, 451] on p "While inspecting the attic, I observed indications of what appeared to be signs…" at bounding box center [1115, 465] width 758 height 59
click at [1262, 446] on p "While inspecting the attic, I observed indications of what appeared to be signs…" at bounding box center [1115, 465] width 758 height 59
click at [1075, 469] on p "While inspecting the attic, I observed indications of what appeared to be signs…" at bounding box center [1115, 465] width 758 height 59
click at [806, 489] on p "While inspecting the attic, I observed indications of what appeared to be signs…" at bounding box center [1115, 465] width 758 height 59
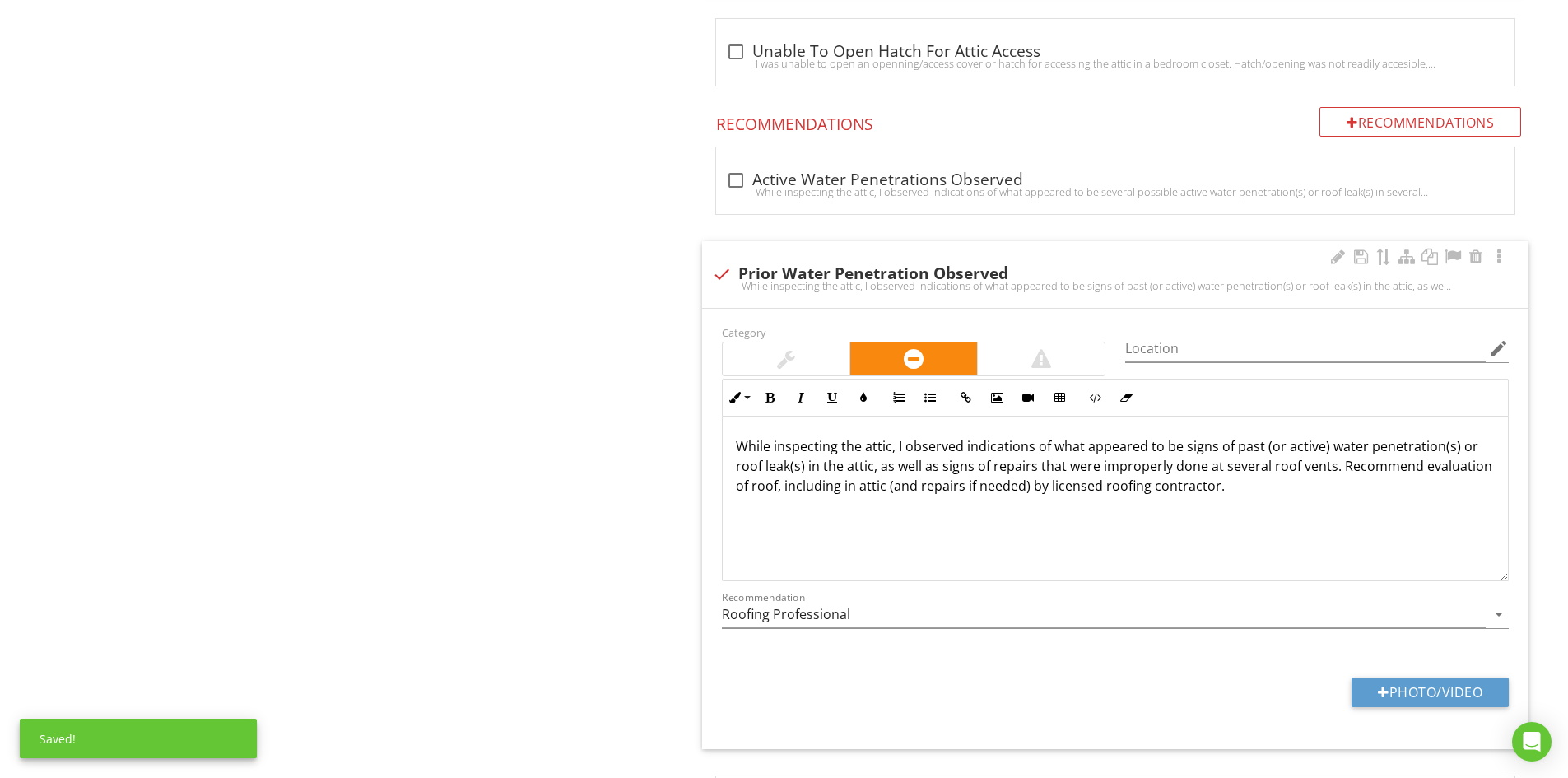
click at [860, 490] on p "While inspecting the attic, I observed indications of what appeared to be signs…" at bounding box center [1115, 465] width 758 height 59
click at [1002, 489] on p "While inspecting the attic, I observed indications of what appeared to be signs…" at bounding box center [1115, 465] width 758 height 59
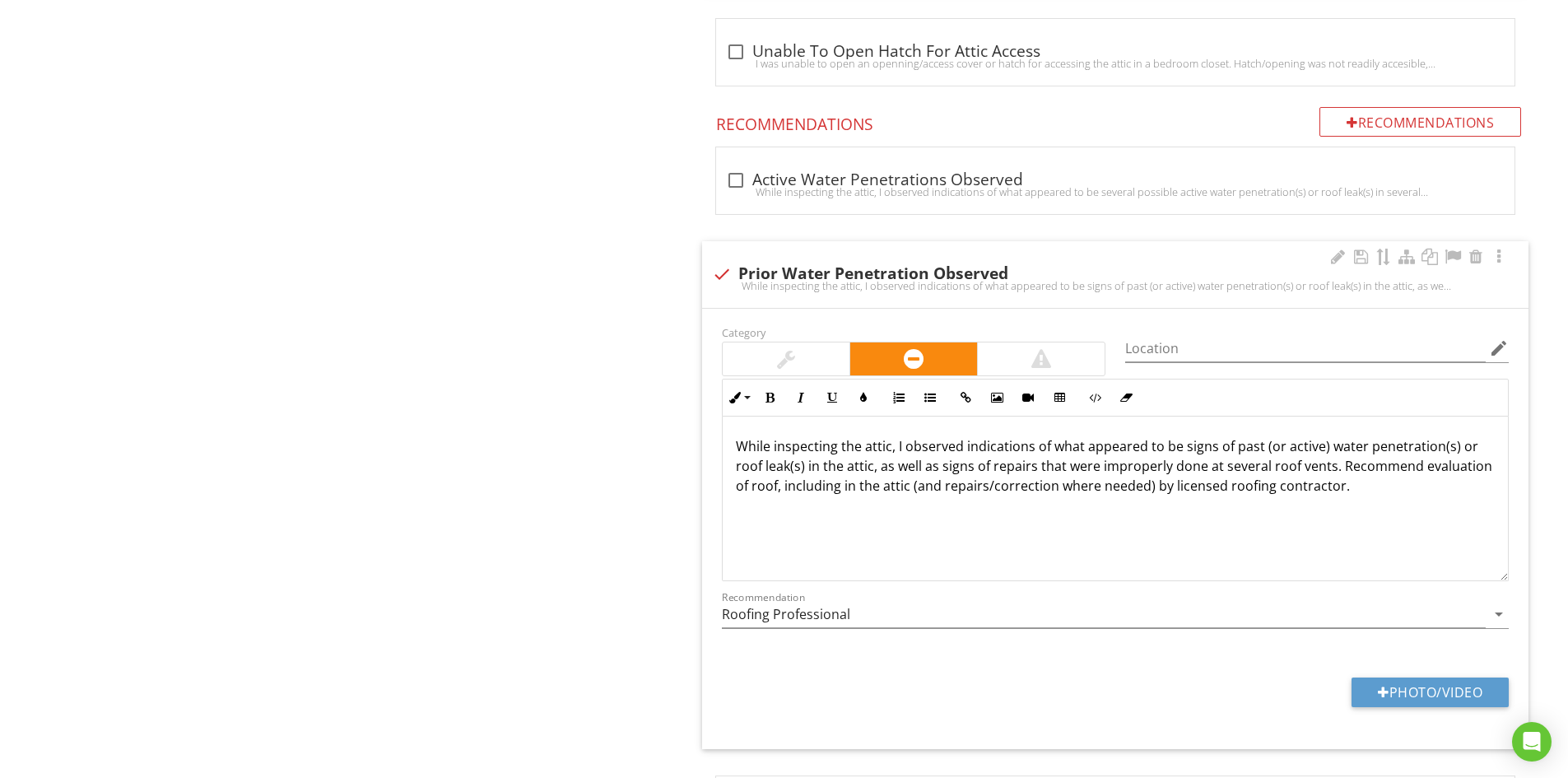
click at [785, 486] on p "While inspecting the attic, I observed indications of what appeared to be signs…" at bounding box center [1115, 465] width 758 height 59
click at [920, 490] on p "While inspecting the attic, I observed indications of what appeared to be signs…" at bounding box center [1115, 465] width 758 height 59
click at [918, 485] on p "While inspecting the attic, I observed indications of what appeared to be signs…" at bounding box center [1115, 465] width 758 height 59
click at [1150, 488] on p "While inspecting the attic, I observed indications of what appeared to be signs…" at bounding box center [1115, 465] width 758 height 59
click at [1166, 489] on p "While inspecting the attic, I observed indications of what appeared to be signs…" at bounding box center [1115, 465] width 758 height 59
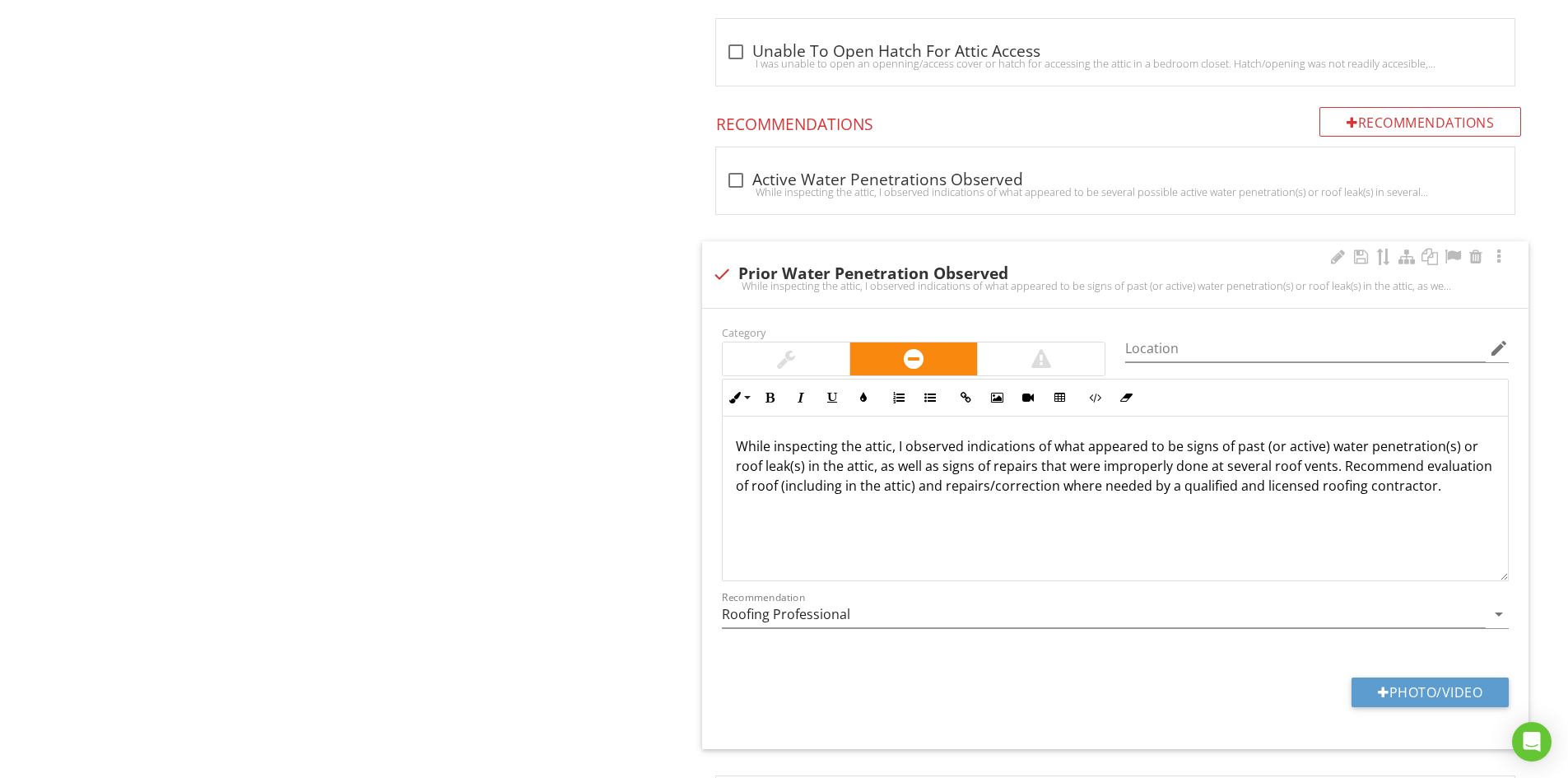
click at [1278, 448] on p "While inspecting the attic, I observed indications of what appeared to be signs…" at bounding box center [1115, 465] width 758 height 59
click at [929, 467] on p "While inspecting the attic, I observed indications of what appeared to be signs…" at bounding box center [1115, 475] width 758 height 79
click at [1255, 467] on p "While inspecting the attic, I observed indications of what appeared to be signs…" at bounding box center [1115, 475] width 758 height 79
click at [1043, 504] on p "While inspecting the attic, I observed indications of what appeared to be signs…" at bounding box center [1115, 475] width 758 height 79
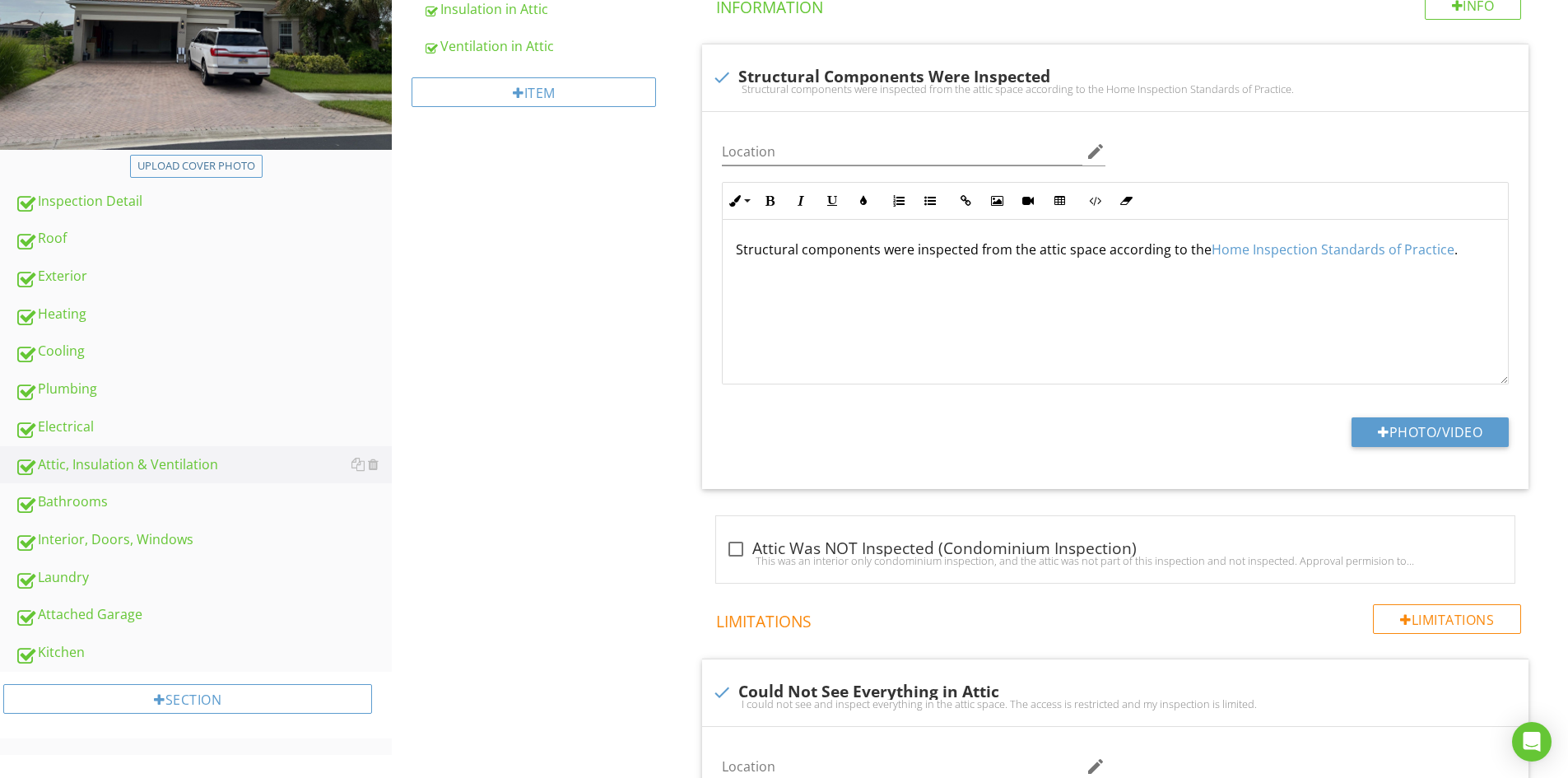
scroll to position [329, 0]
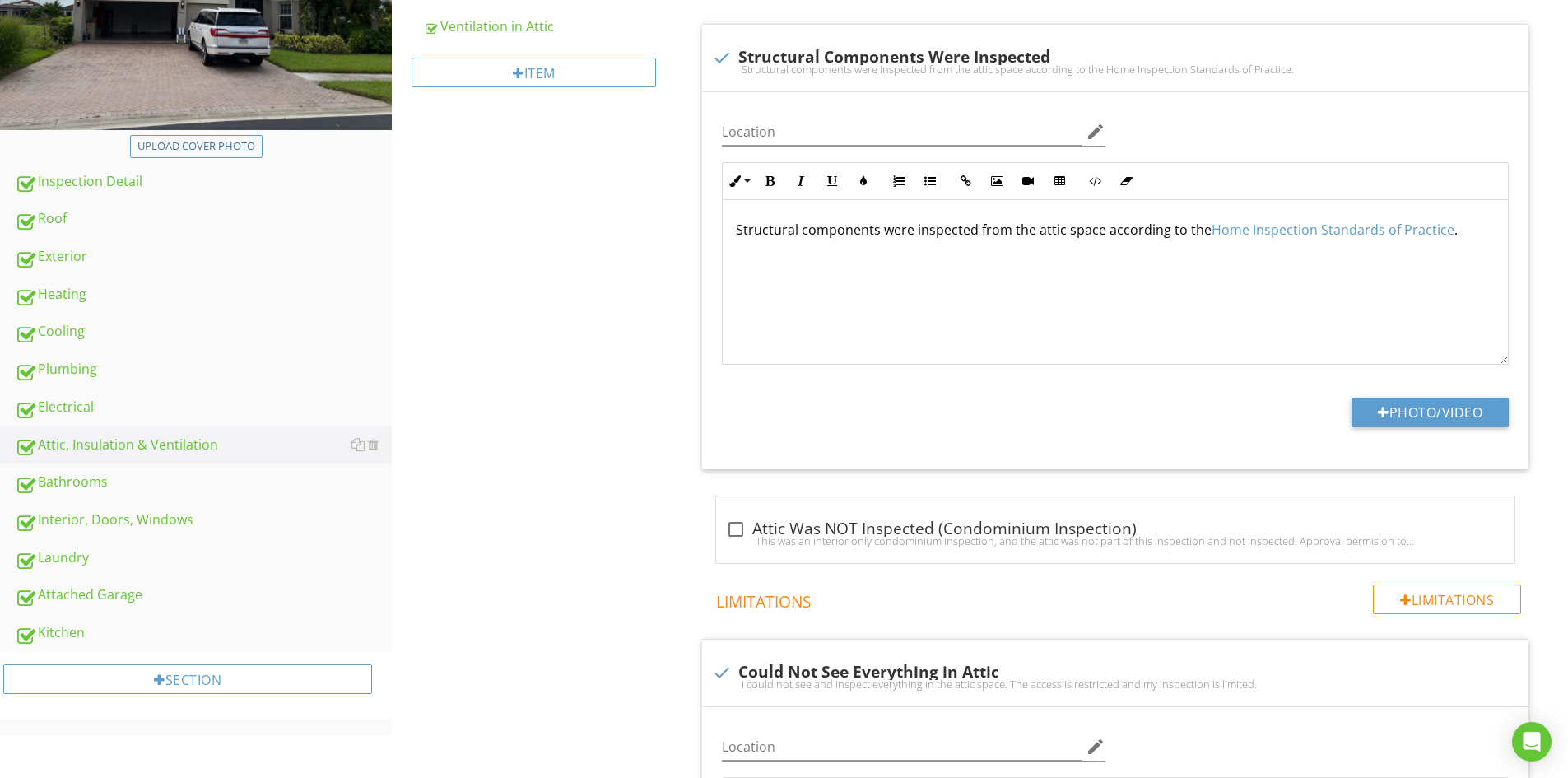
click at [72, 368] on div "Plumbing" at bounding box center [203, 370] width 377 height 22
type textarea "<p>Structural components were inspected from the attic space according to the <…"
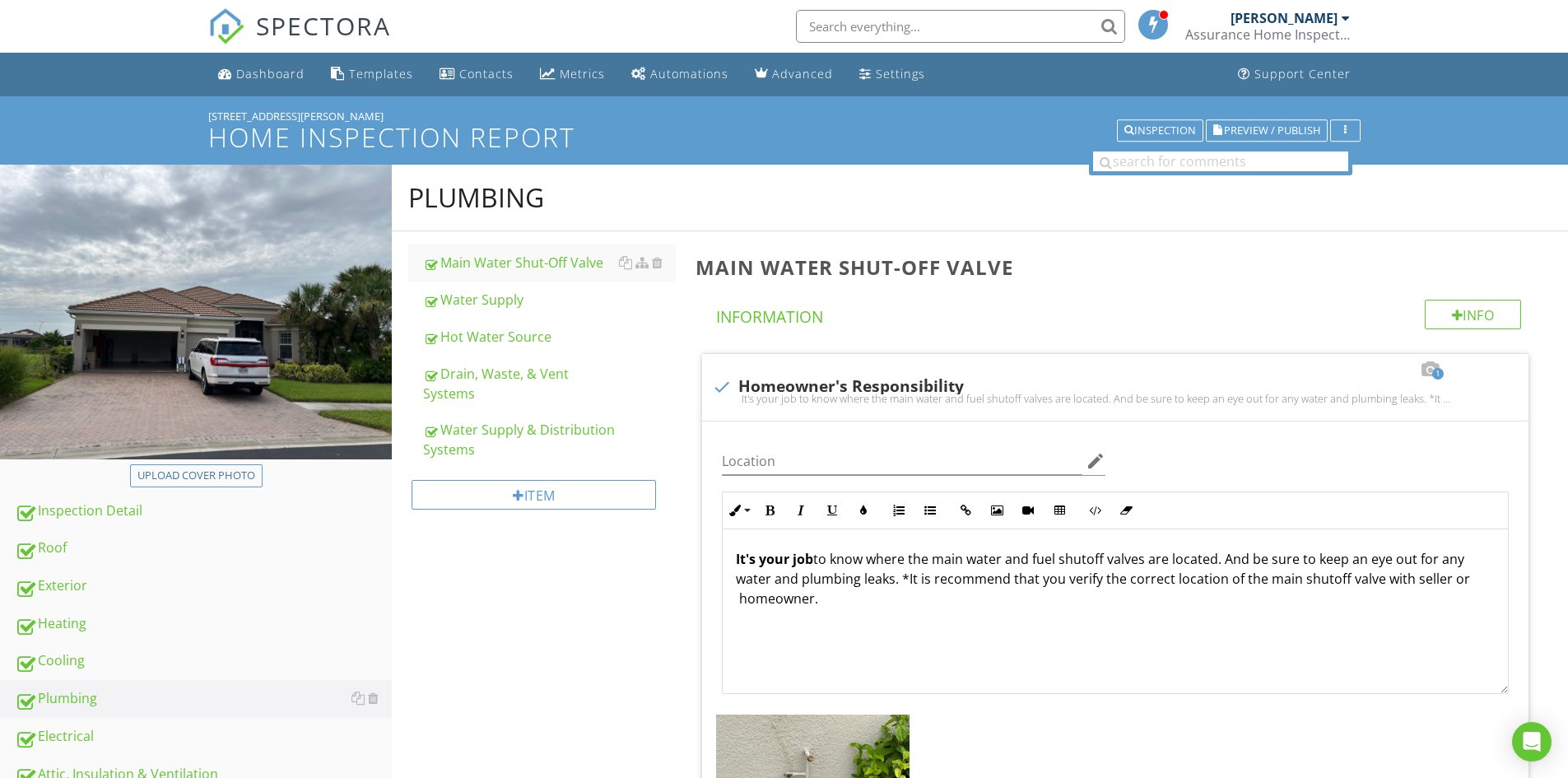
drag, startPoint x: 504, startPoint y: 342, endPoint x: 620, endPoint y: 595, distance: 278.3
click at [503, 341] on div "Hot Water Source" at bounding box center [549, 337] width 252 height 20
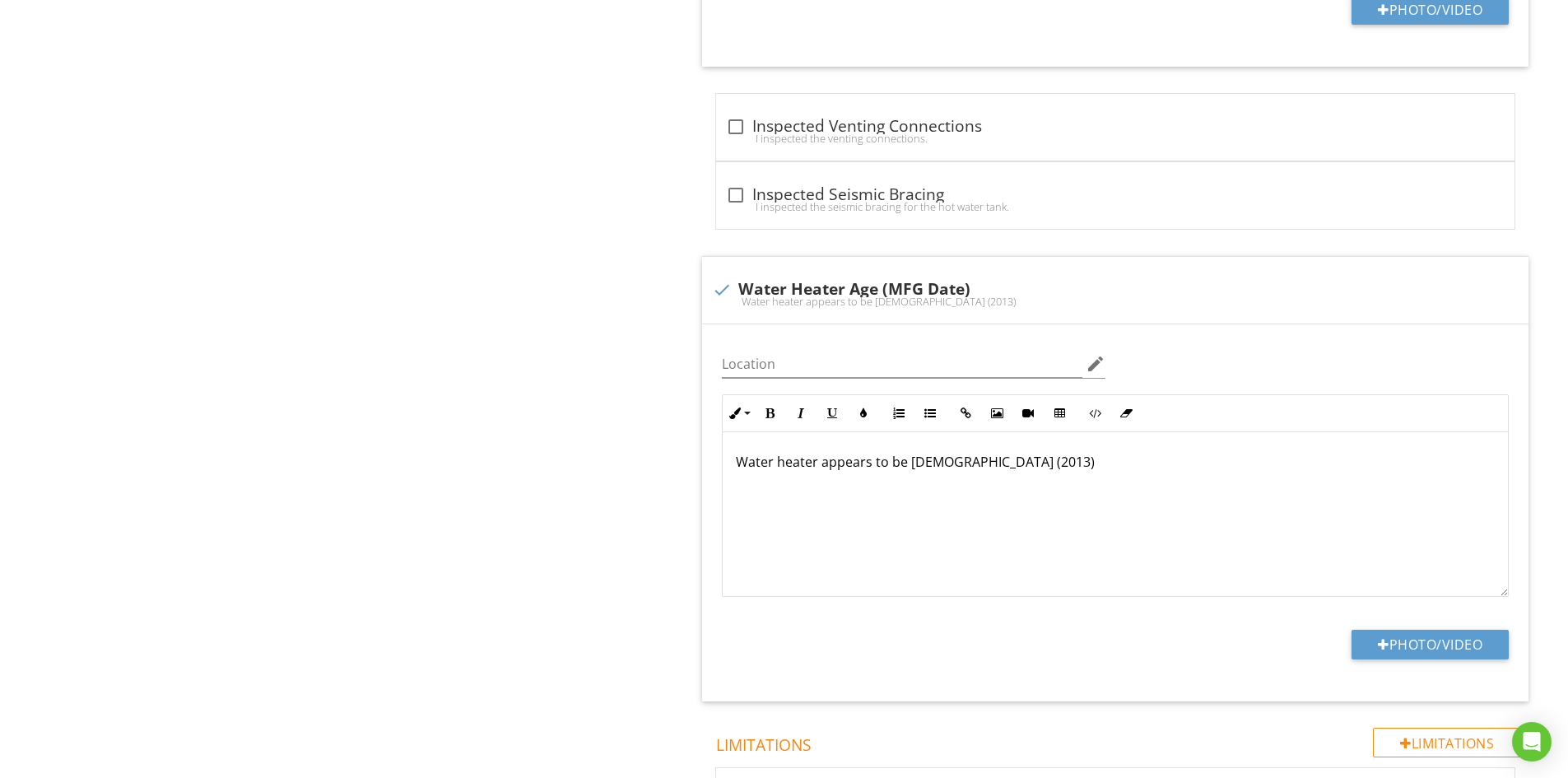
scroll to position [1893, 0]
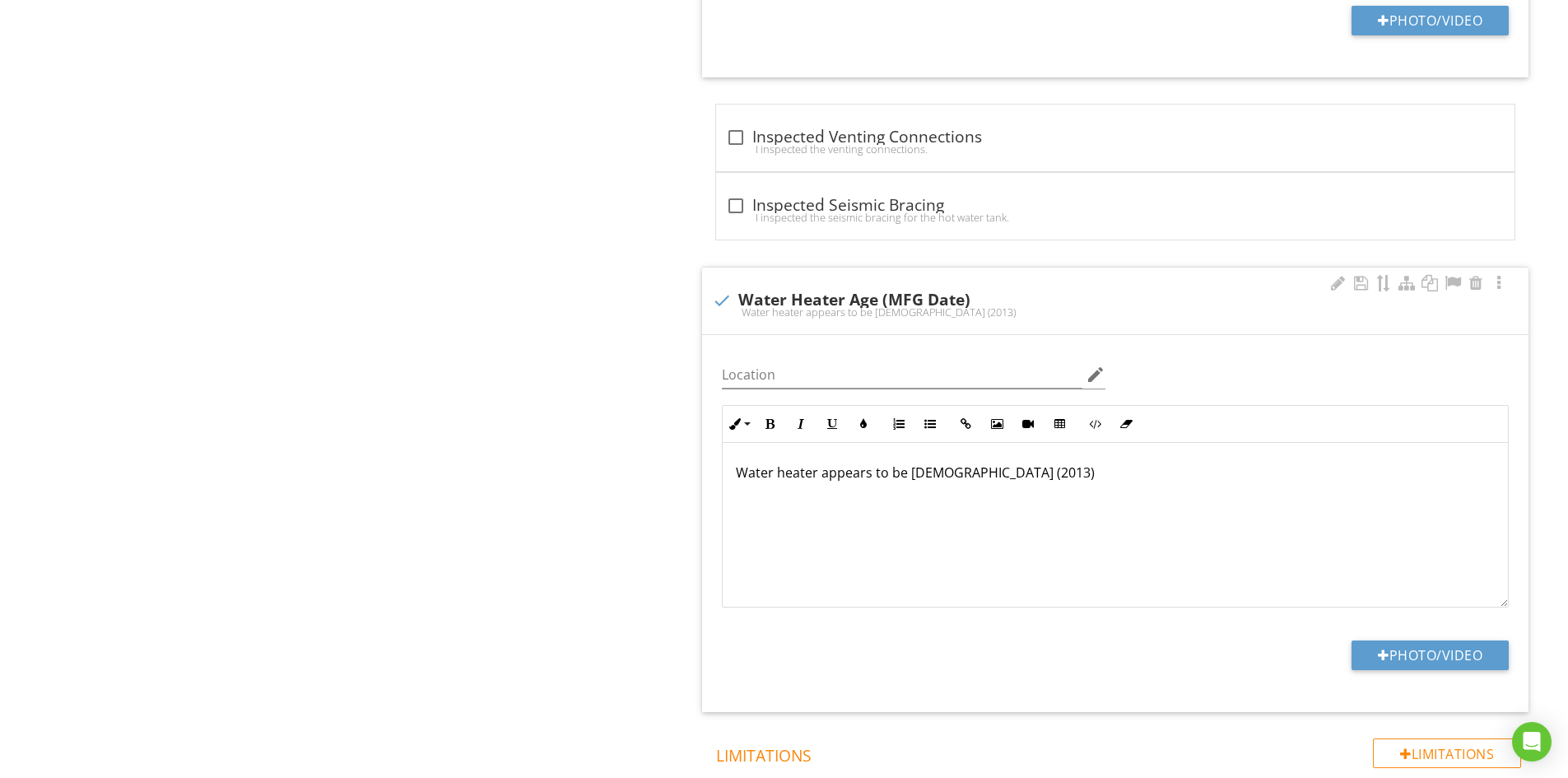
click at [1018, 475] on p "Water heater appears to be 12 years old (2013)" at bounding box center [1115, 472] width 758 height 20
click at [920, 470] on p "Water heater appears to be 12 years old (2021)" at bounding box center [1115, 472] width 758 height 20
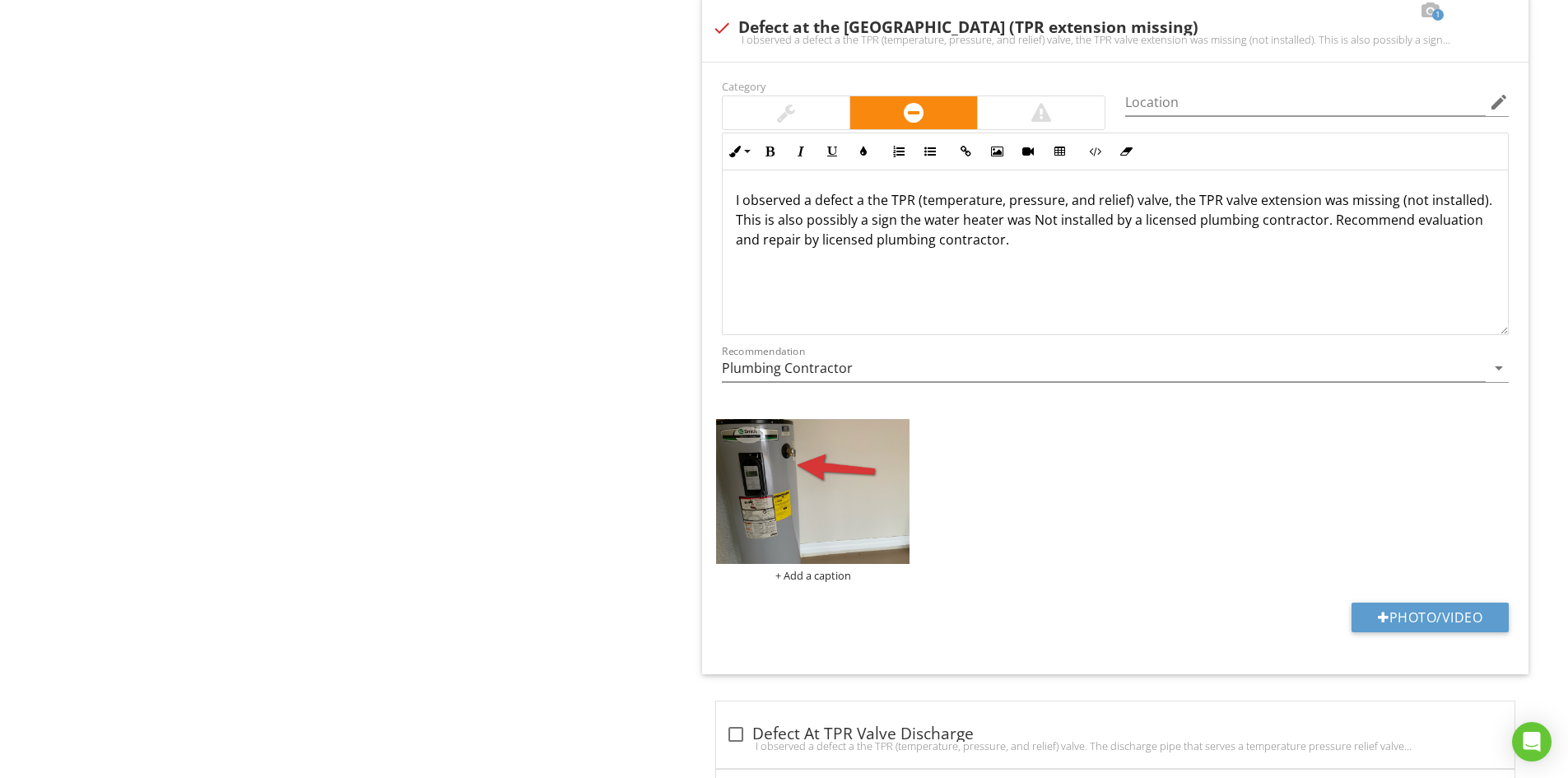
scroll to position [3292, 0]
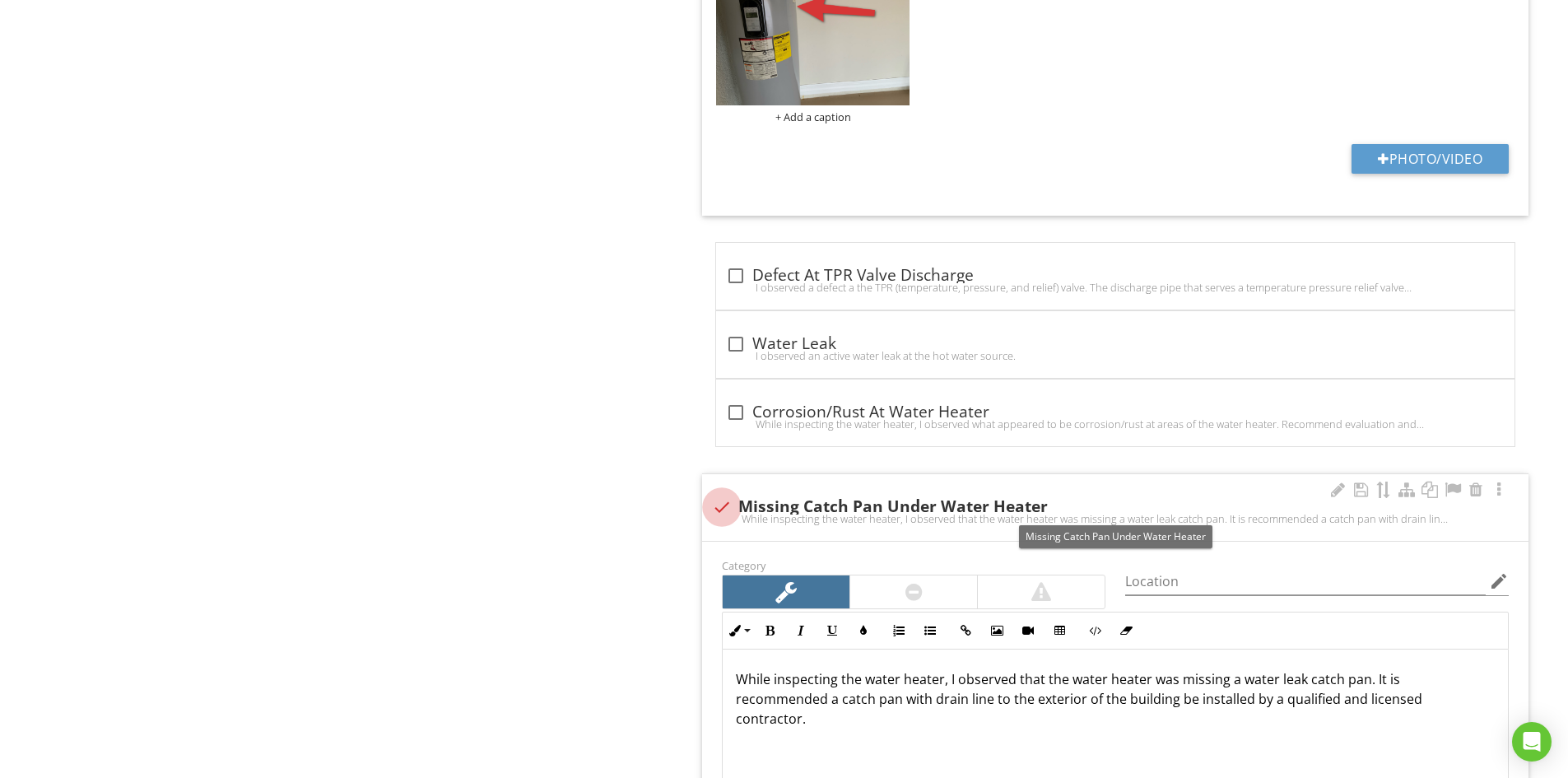
click at [719, 507] on div at bounding box center [721, 506] width 28 height 28
checkbox input "true"
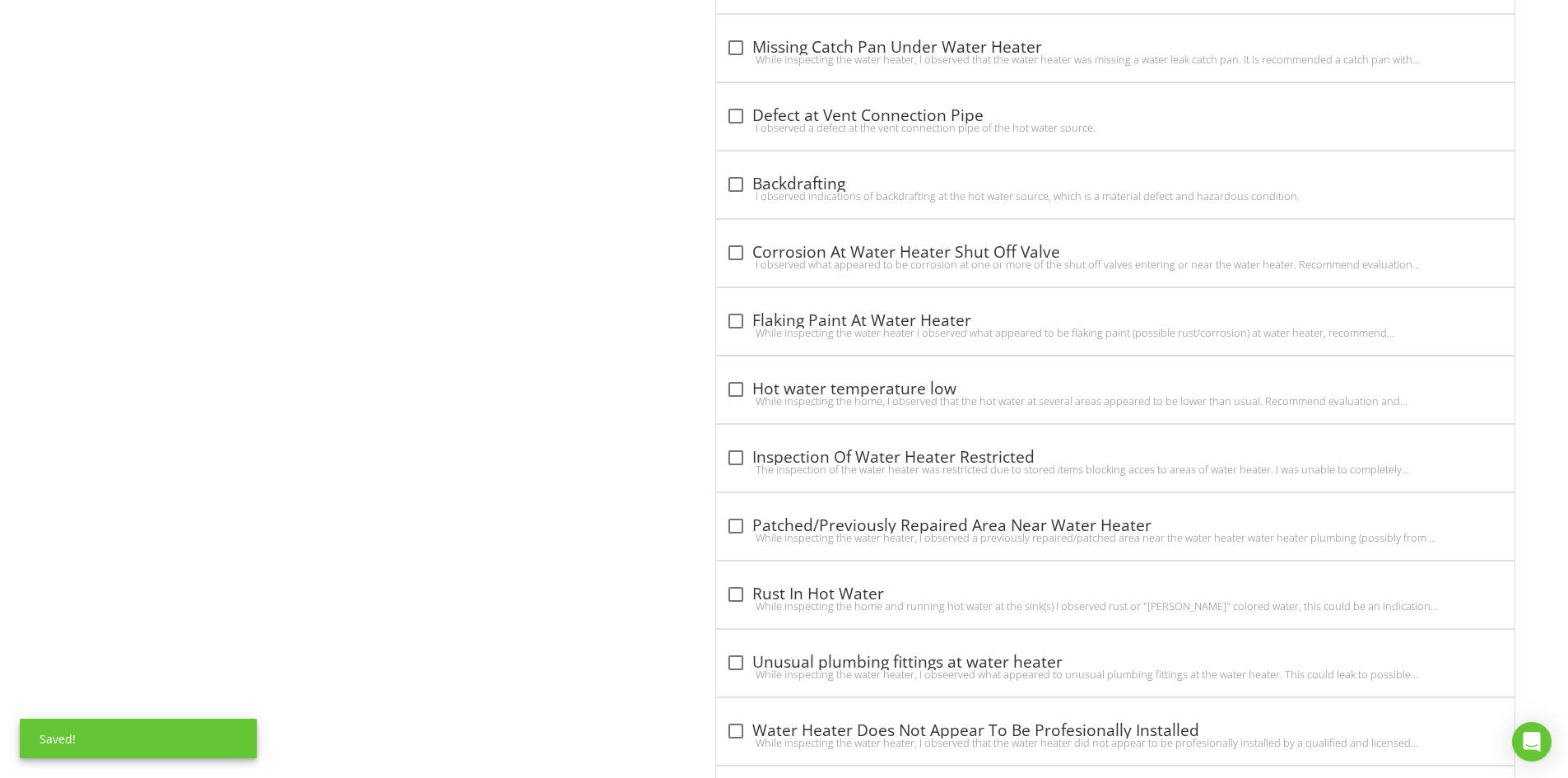
scroll to position [4279, 0]
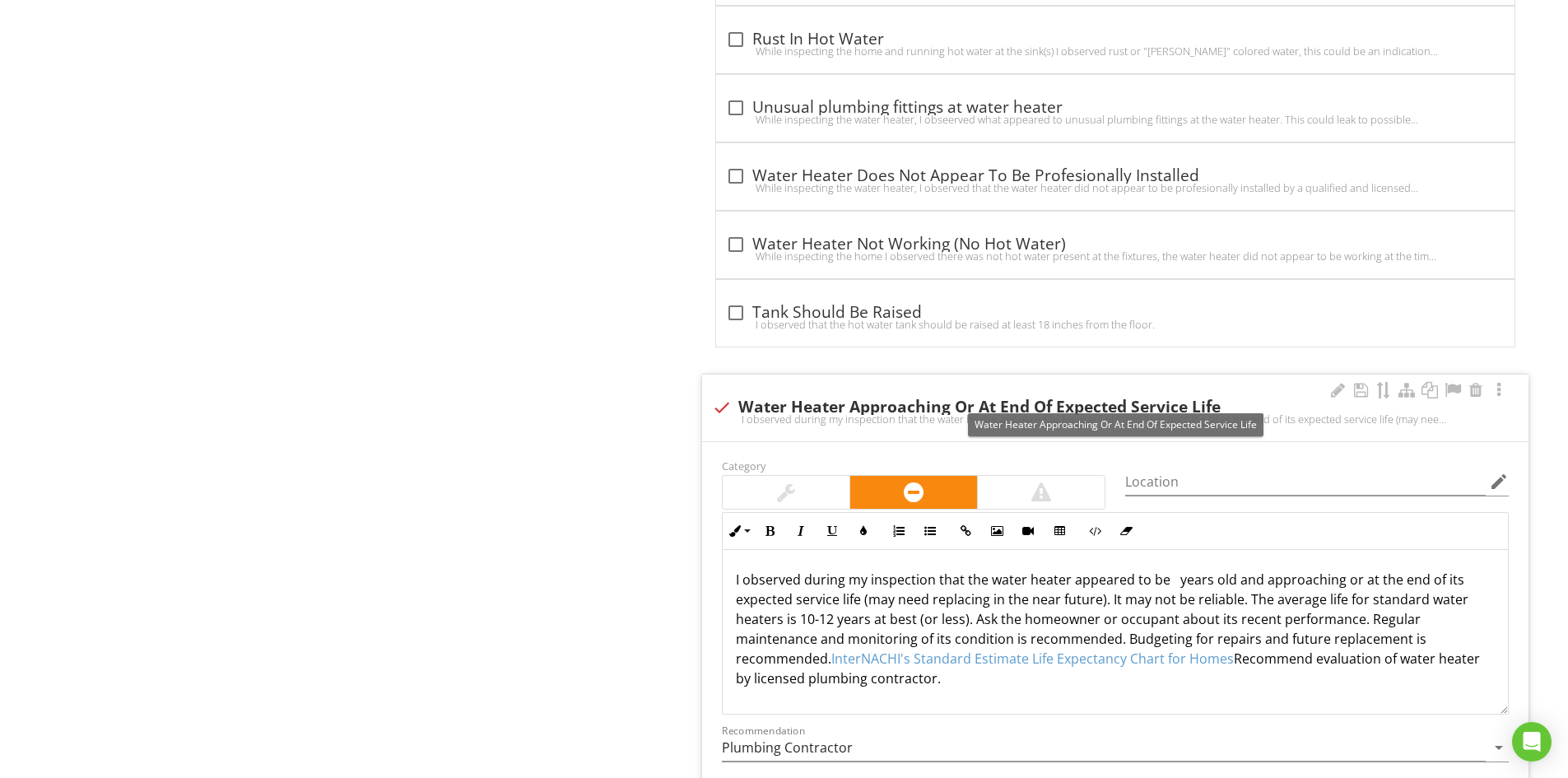
click at [718, 405] on div at bounding box center [721, 407] width 28 height 28
checkbox input "true"
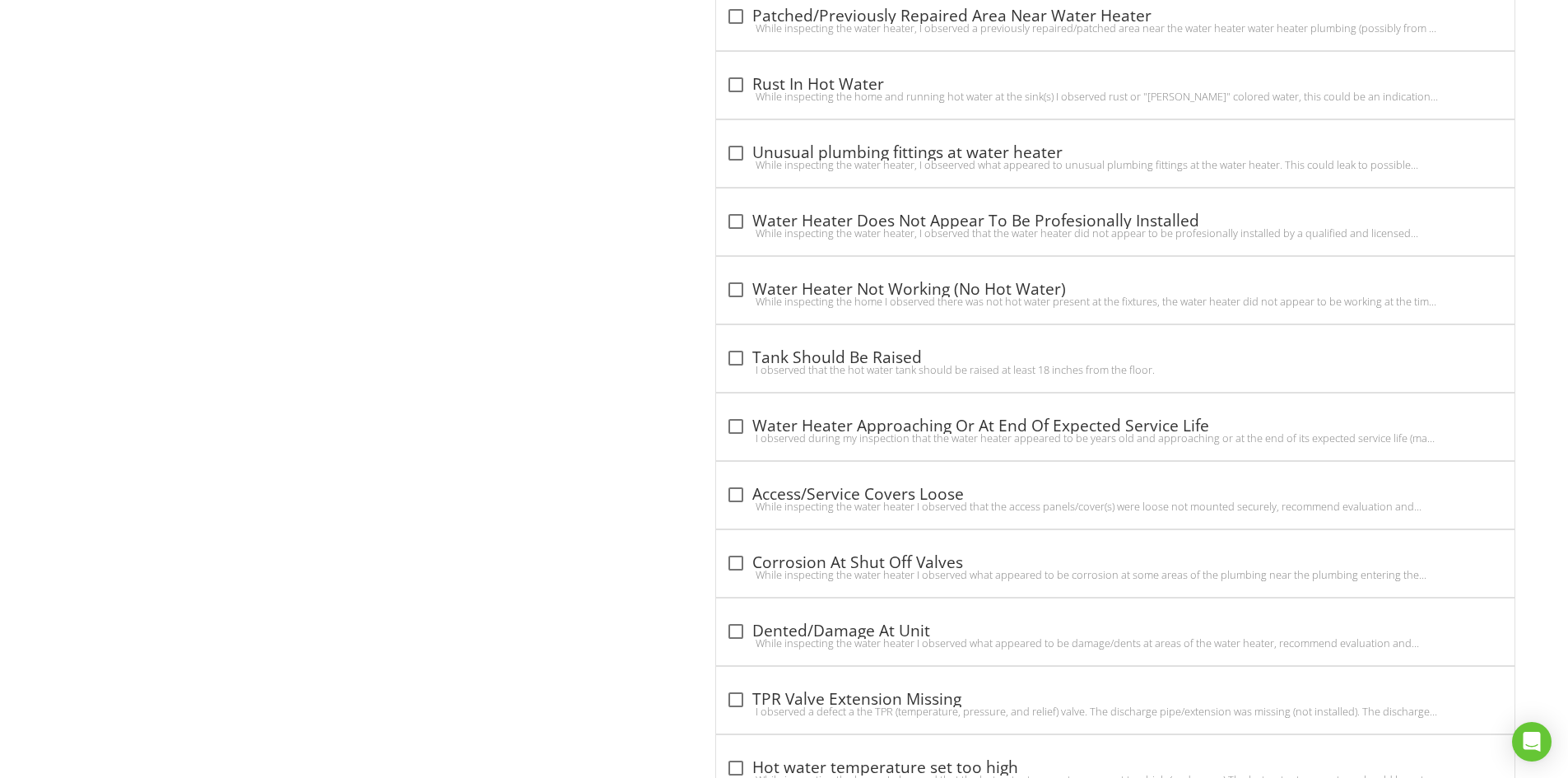
scroll to position [4146, 0]
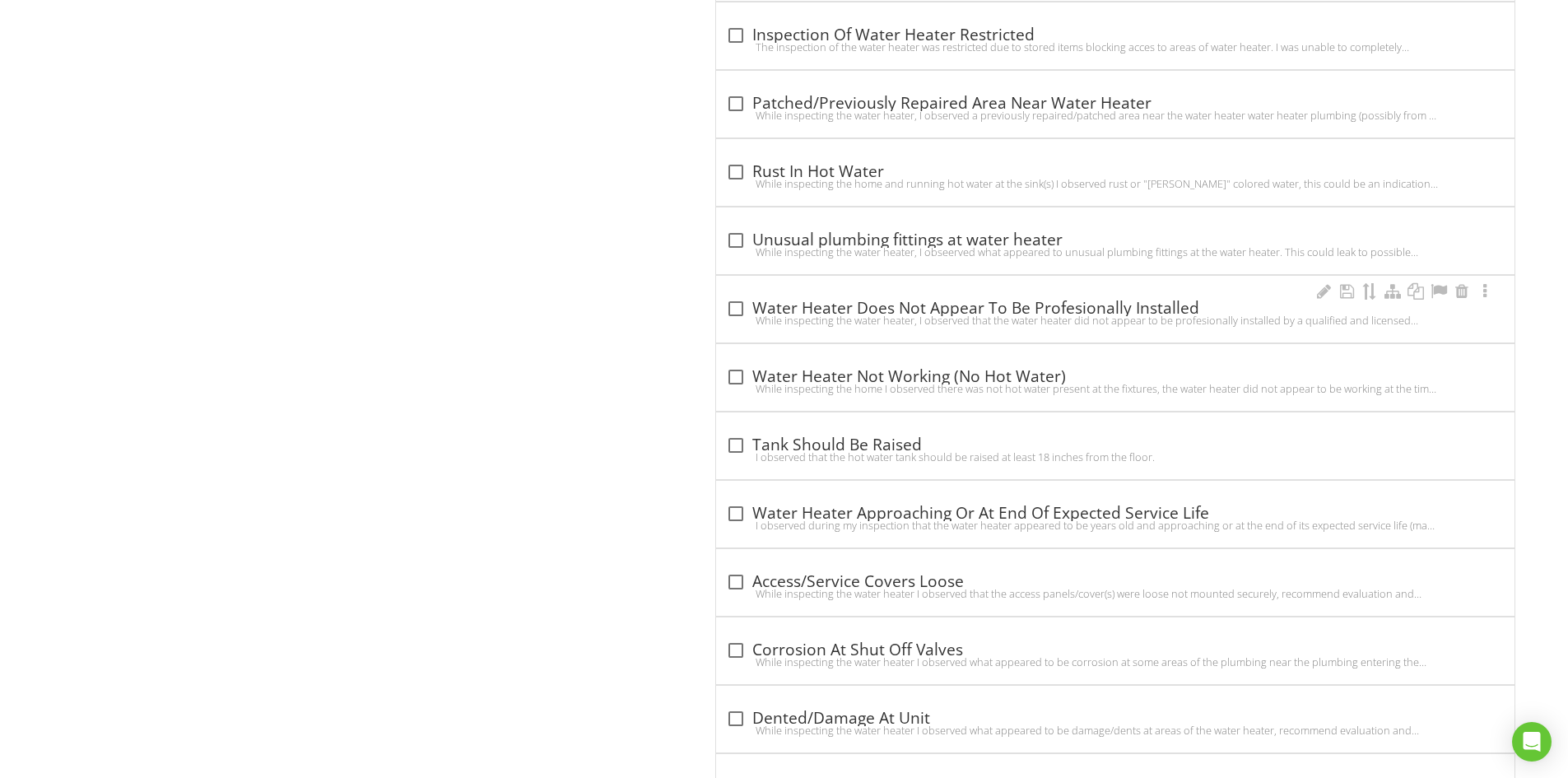
click at [739, 311] on div at bounding box center [735, 308] width 28 height 28
checkbox input "true"
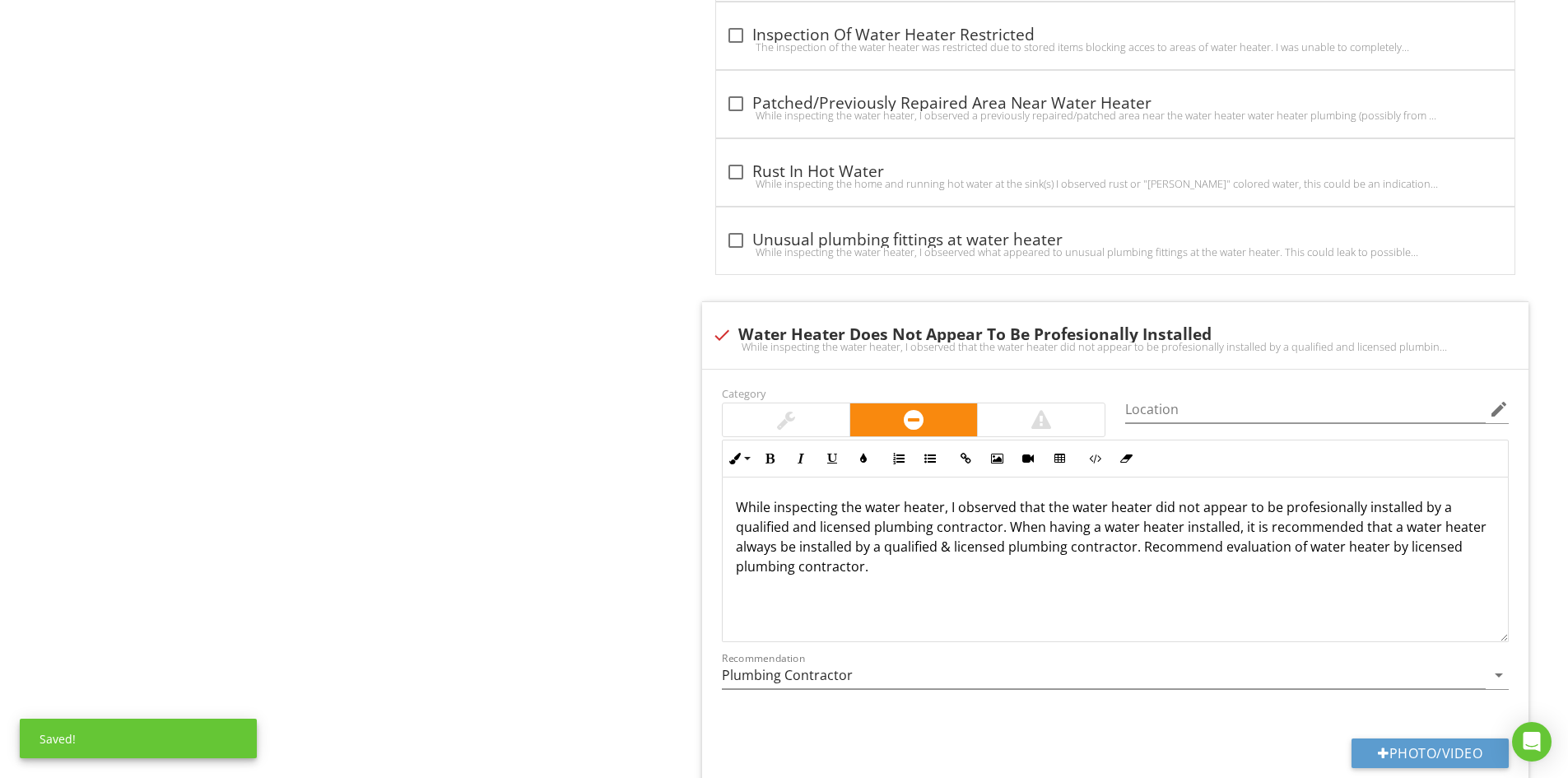
drag, startPoint x: 788, startPoint y: 421, endPoint x: 676, endPoint y: 432, distance: 112.5
click at [787, 421] on div at bounding box center [786, 420] width 18 height 20
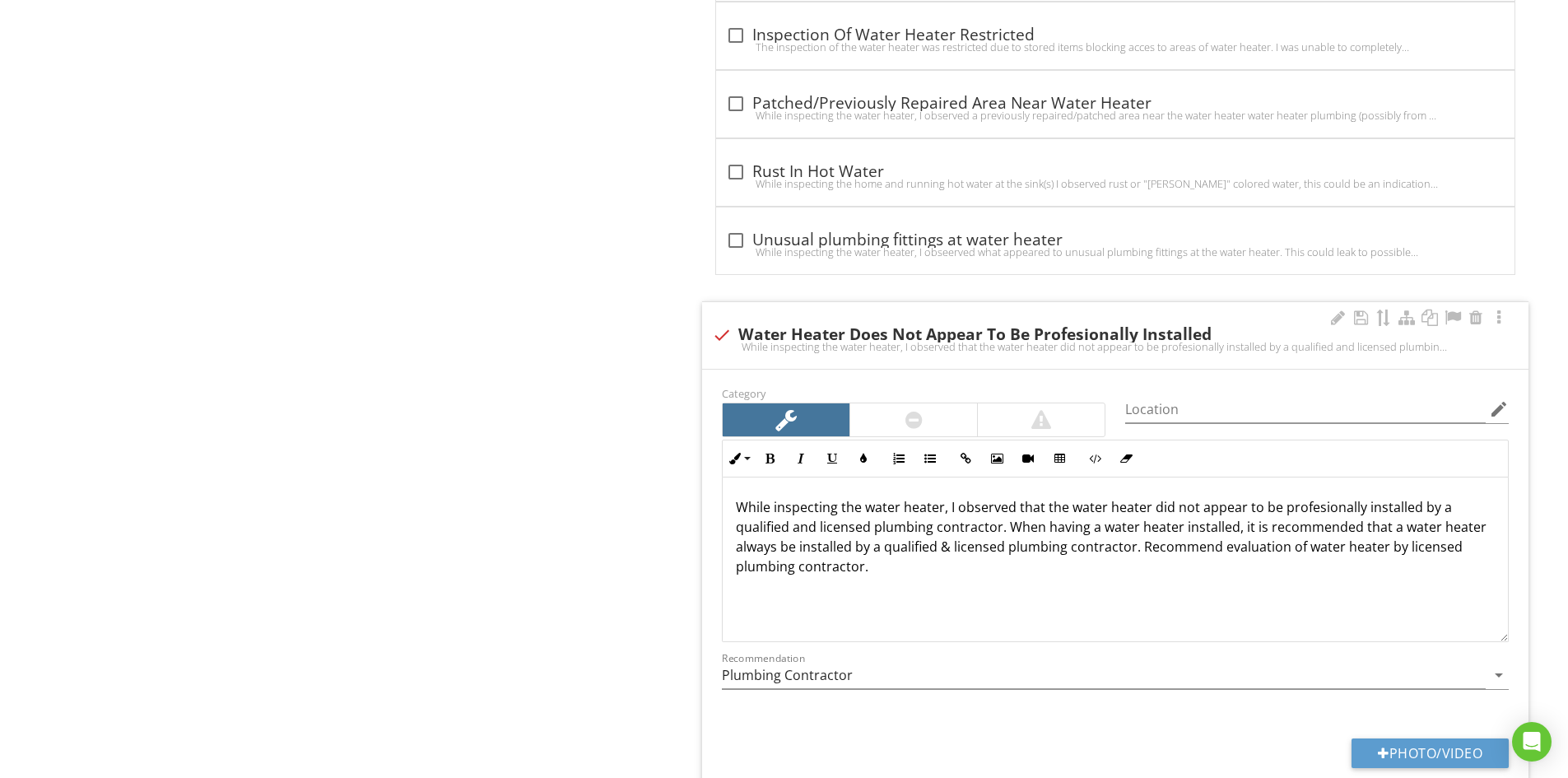
click at [998, 527] on p "While inspecting the water heater, I observed that the water heater did not app…" at bounding box center [1115, 537] width 758 height 79
click at [1349, 528] on p "While inspecting the water heater, I observed that the water heater did not app…" at bounding box center [1115, 537] width 758 height 79
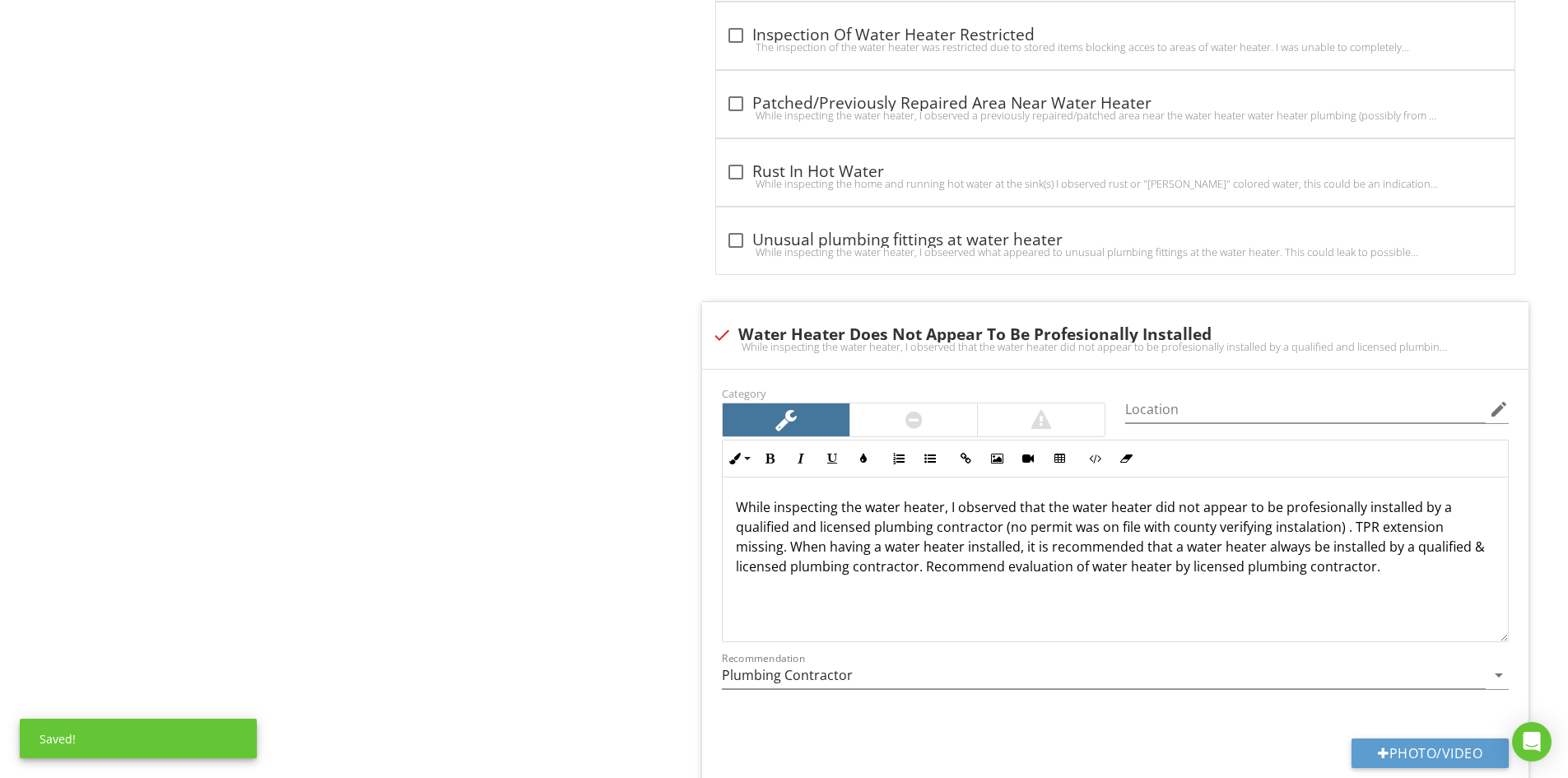
drag, startPoint x: 609, startPoint y: 611, endPoint x: 584, endPoint y: 614, distance: 25.2
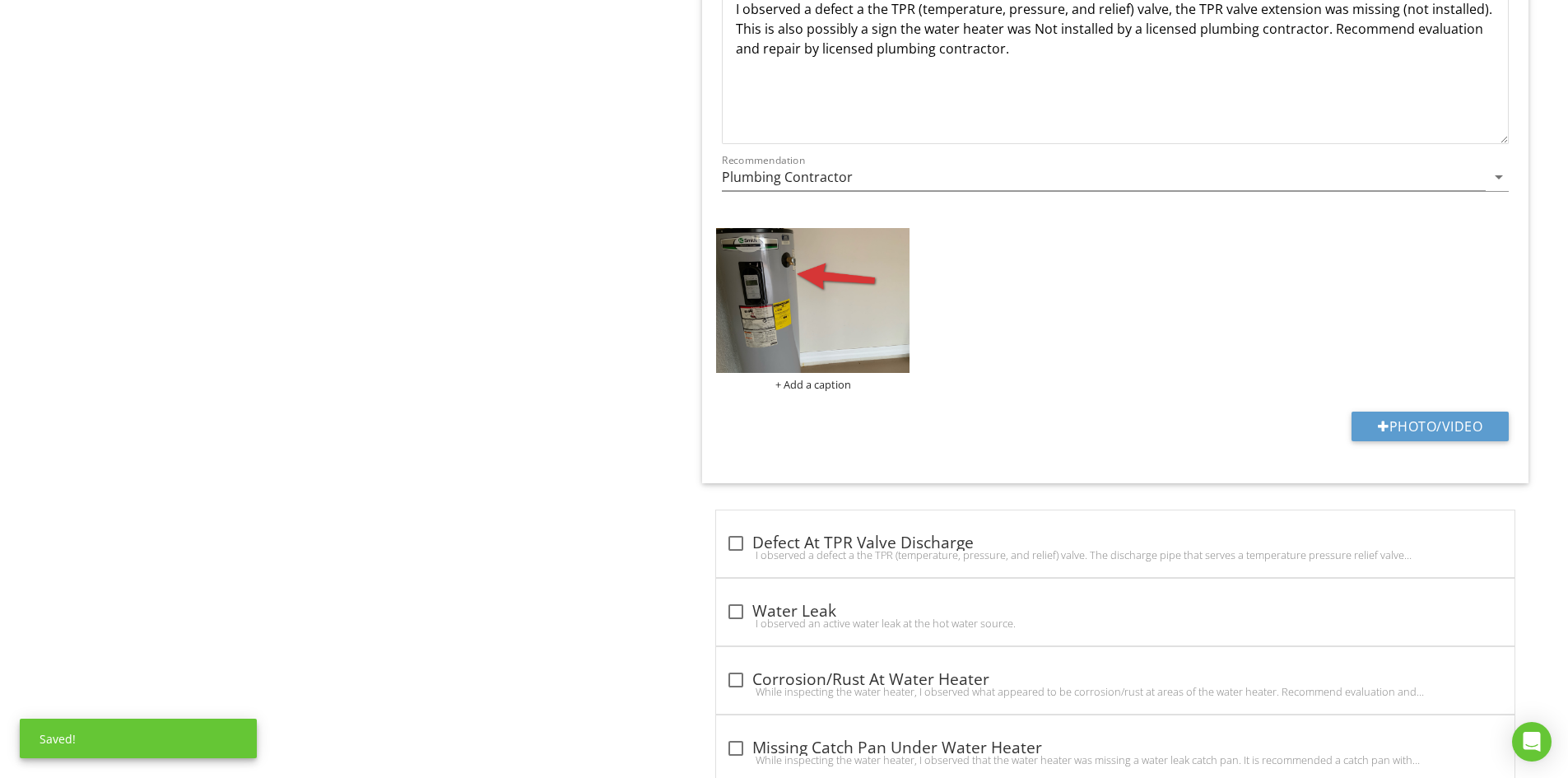
scroll to position [2583, 0]
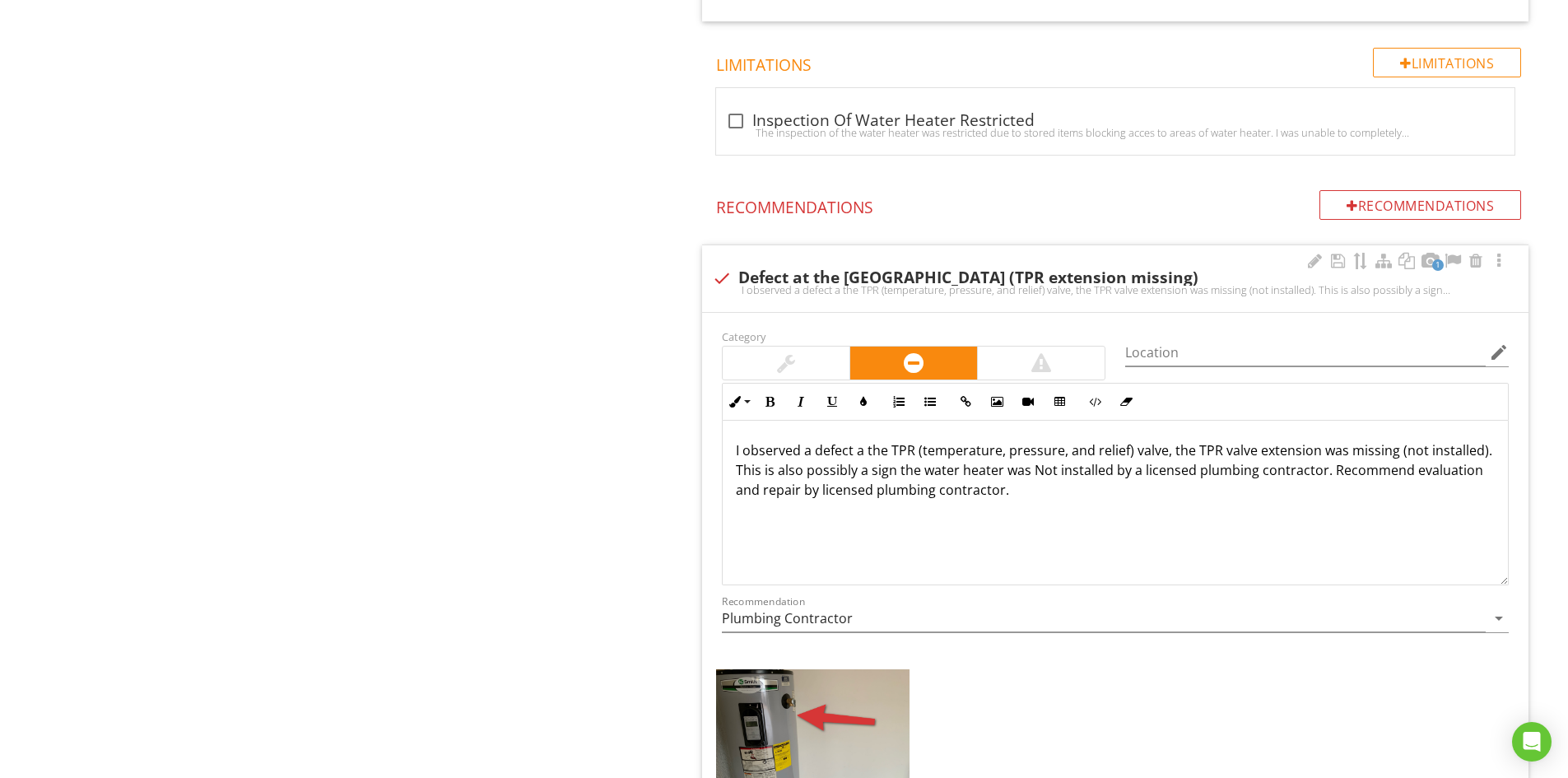
click at [1383, 476] on p "I observed a defect a the TPR (temperature, pressure, and relief) valve, the TP…" at bounding box center [1115, 470] width 758 height 59
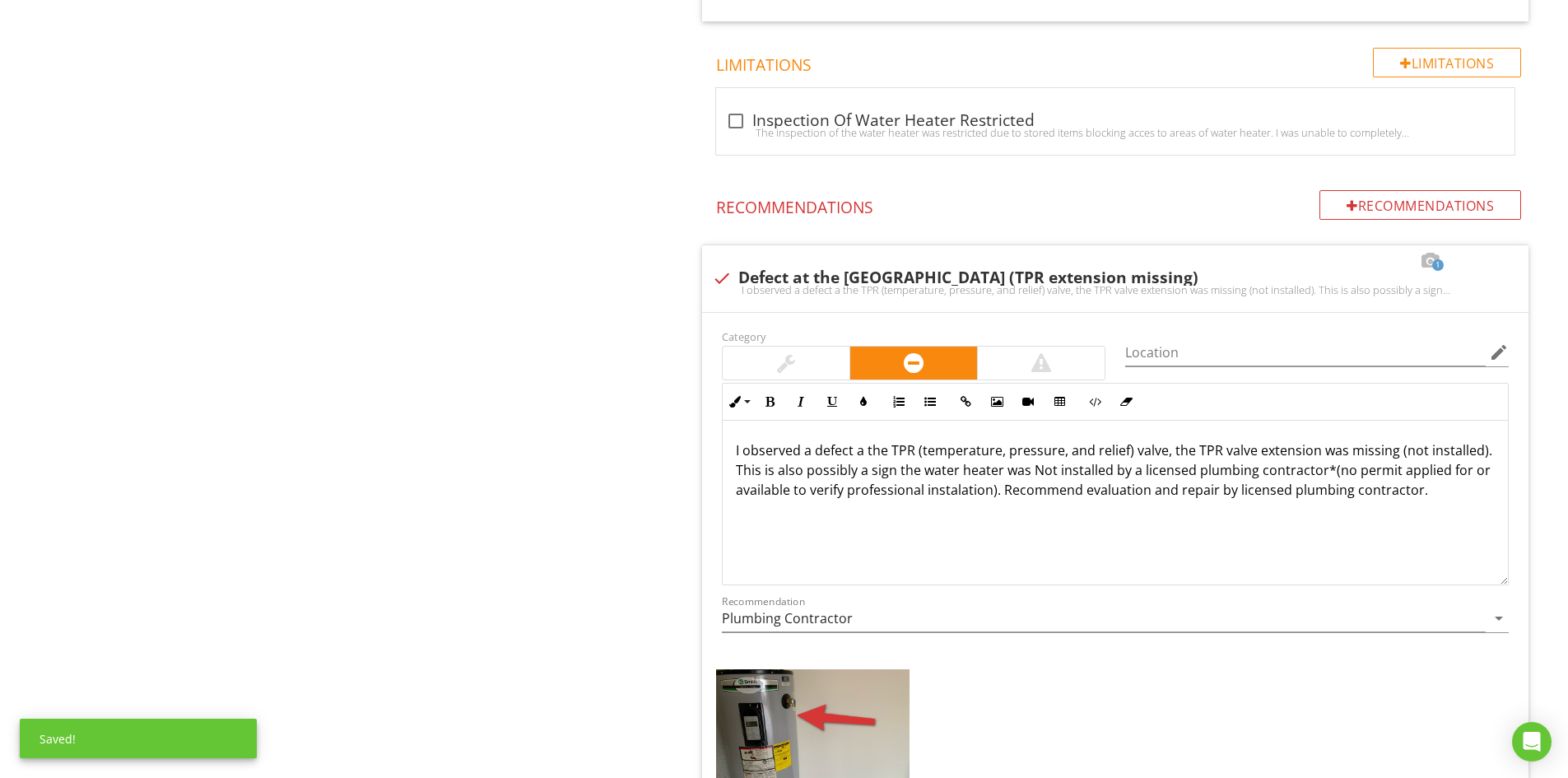
click at [584, 543] on div "Plumbing Main Water Shut-Off Valve Water Supply Hot Water Source Drain, Waste, …" at bounding box center [979, 700] width 1176 height 6239
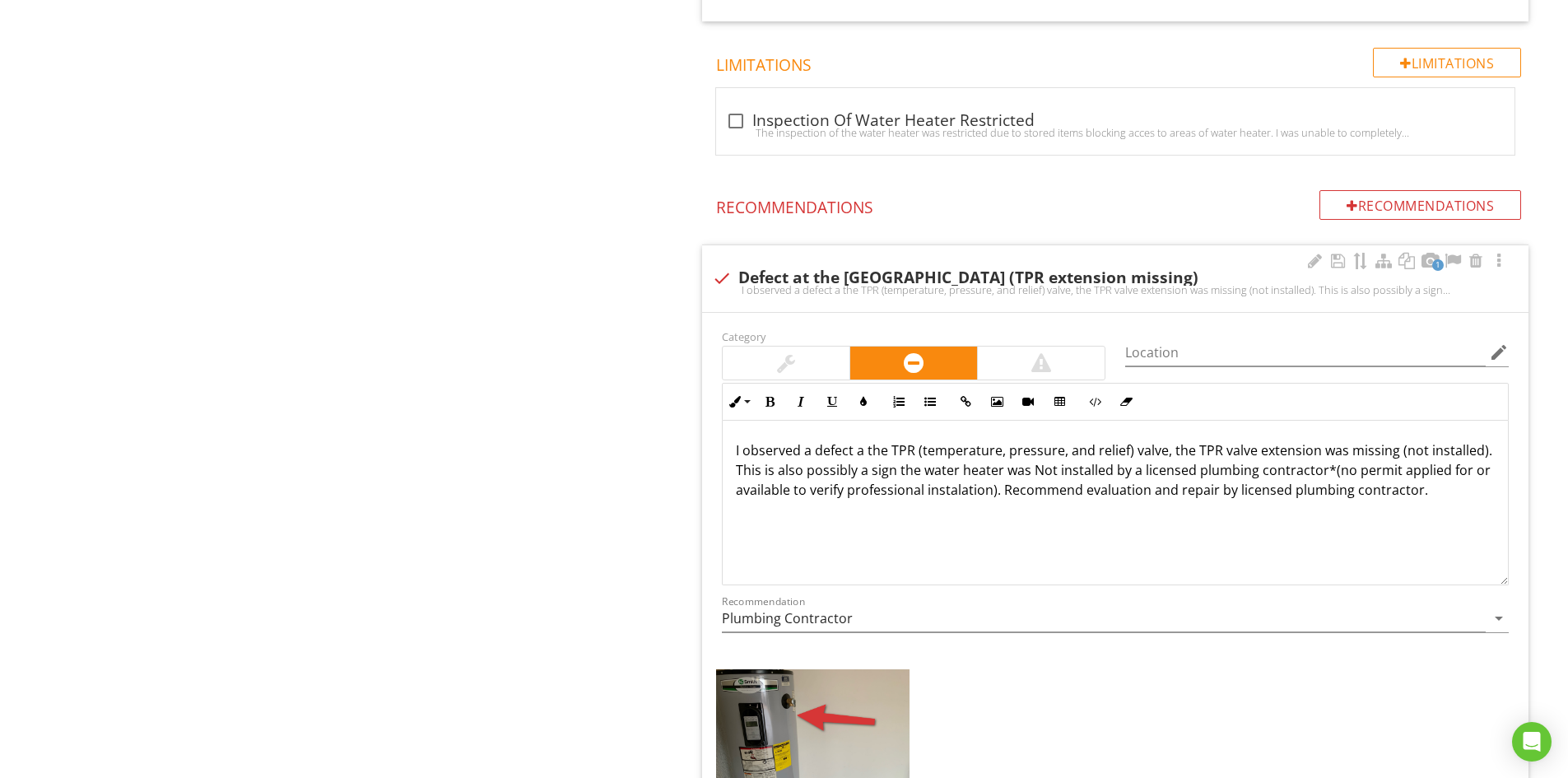
click at [869, 473] on p "I observed a defect a the TPR (temperature, pressure, and relief) valve, the TP…" at bounding box center [1115, 470] width 758 height 59
click at [1076, 470] on p "I observed a defect a the TPR (temperature, pressure, and relief) valve, the TP…" at bounding box center [1115, 470] width 758 height 59
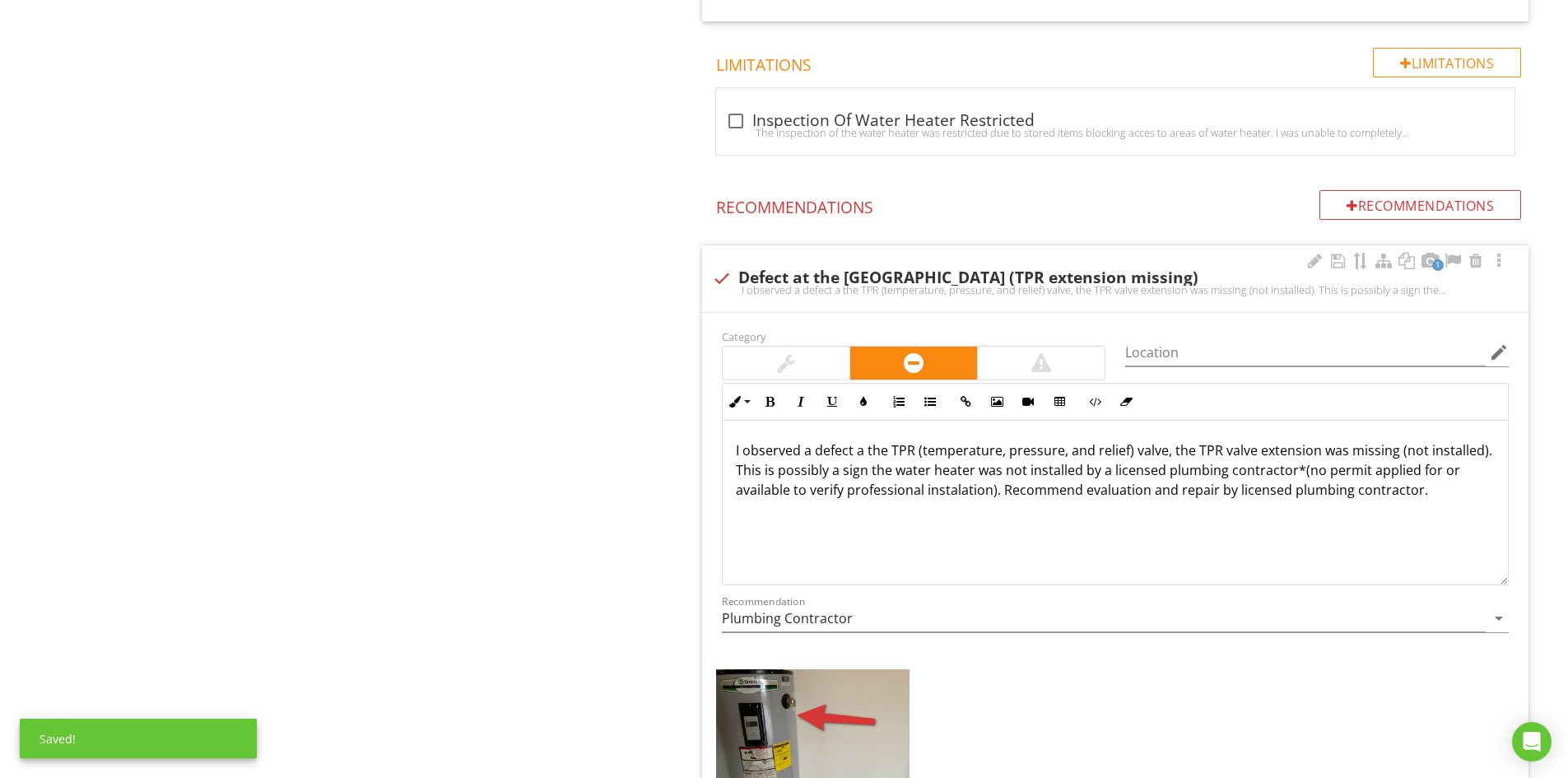
click at [1175, 473] on p "I observed a defect a the TPR (temperature, pressure, and relief) valve, the TP…" at bounding box center [1115, 470] width 758 height 59
click at [1437, 469] on p "I observed a defect a the TPR (temperature, pressure, and relief) valve, the TP…" at bounding box center [1115, 480] width 758 height 79
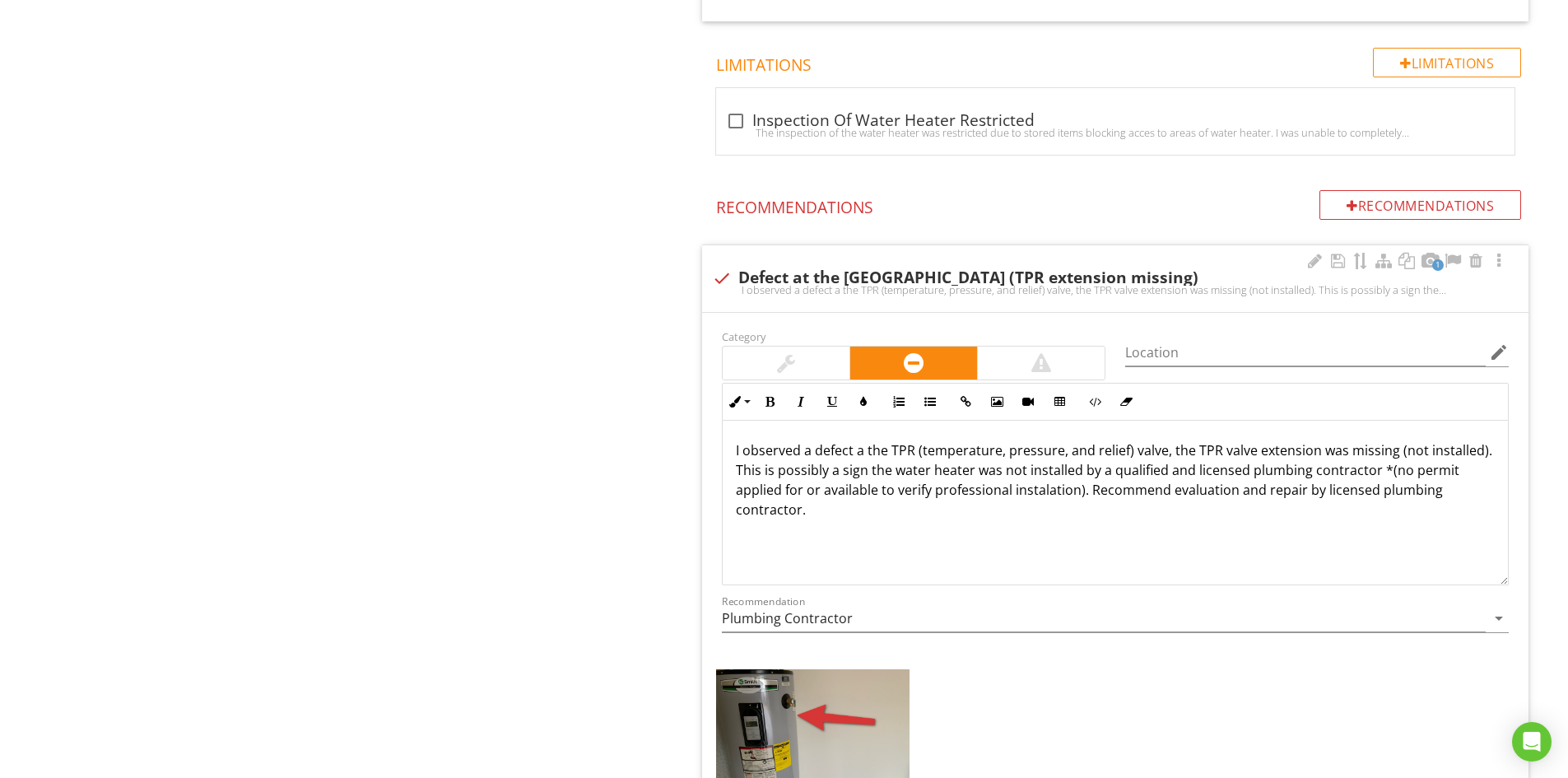
click at [1307, 493] on p "I observed a defect a the TPR (temperature, pressure, and relief) valve, the TP…" at bounding box center [1115, 480] width 758 height 79
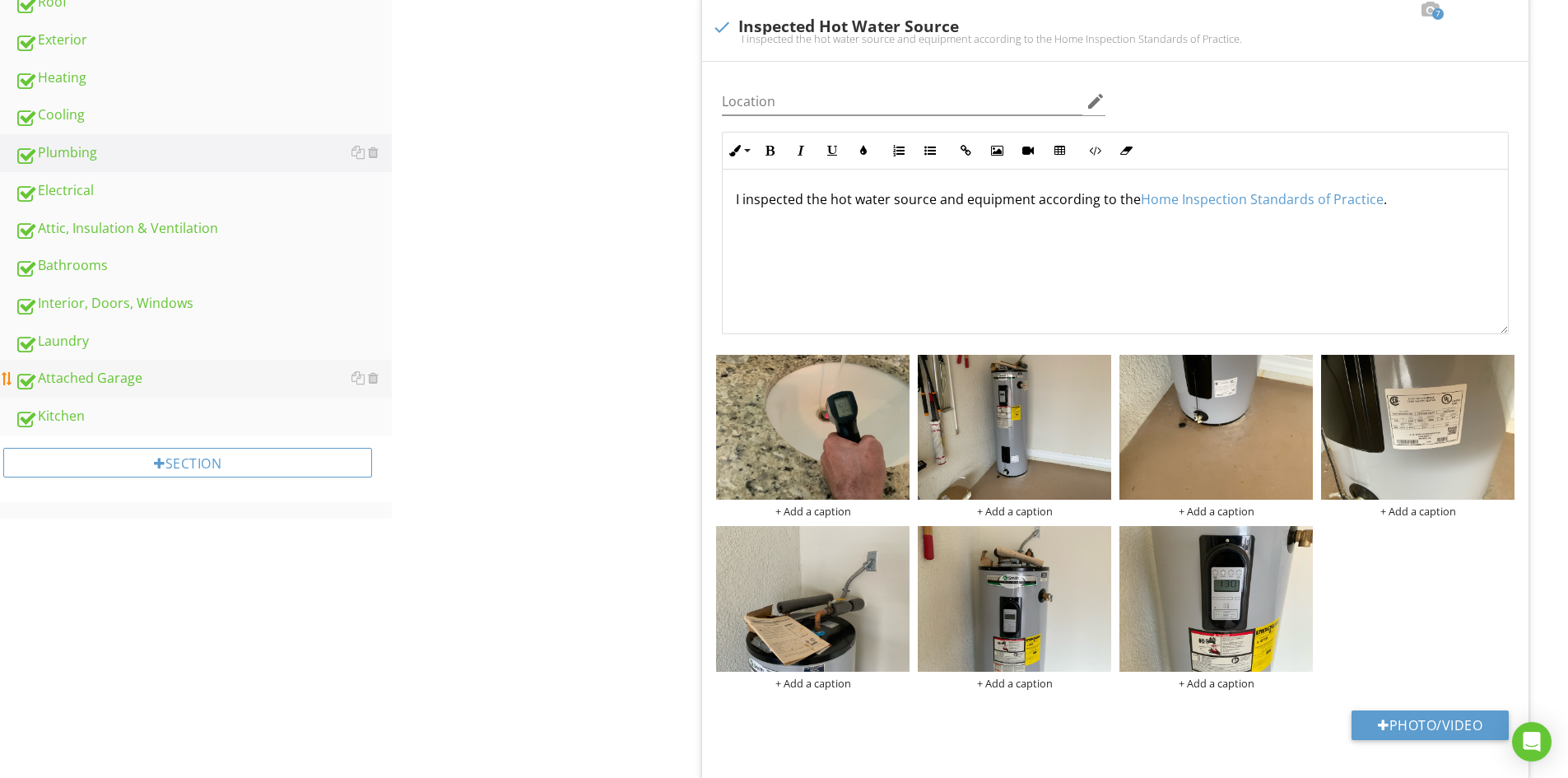
scroll to position [279, 0]
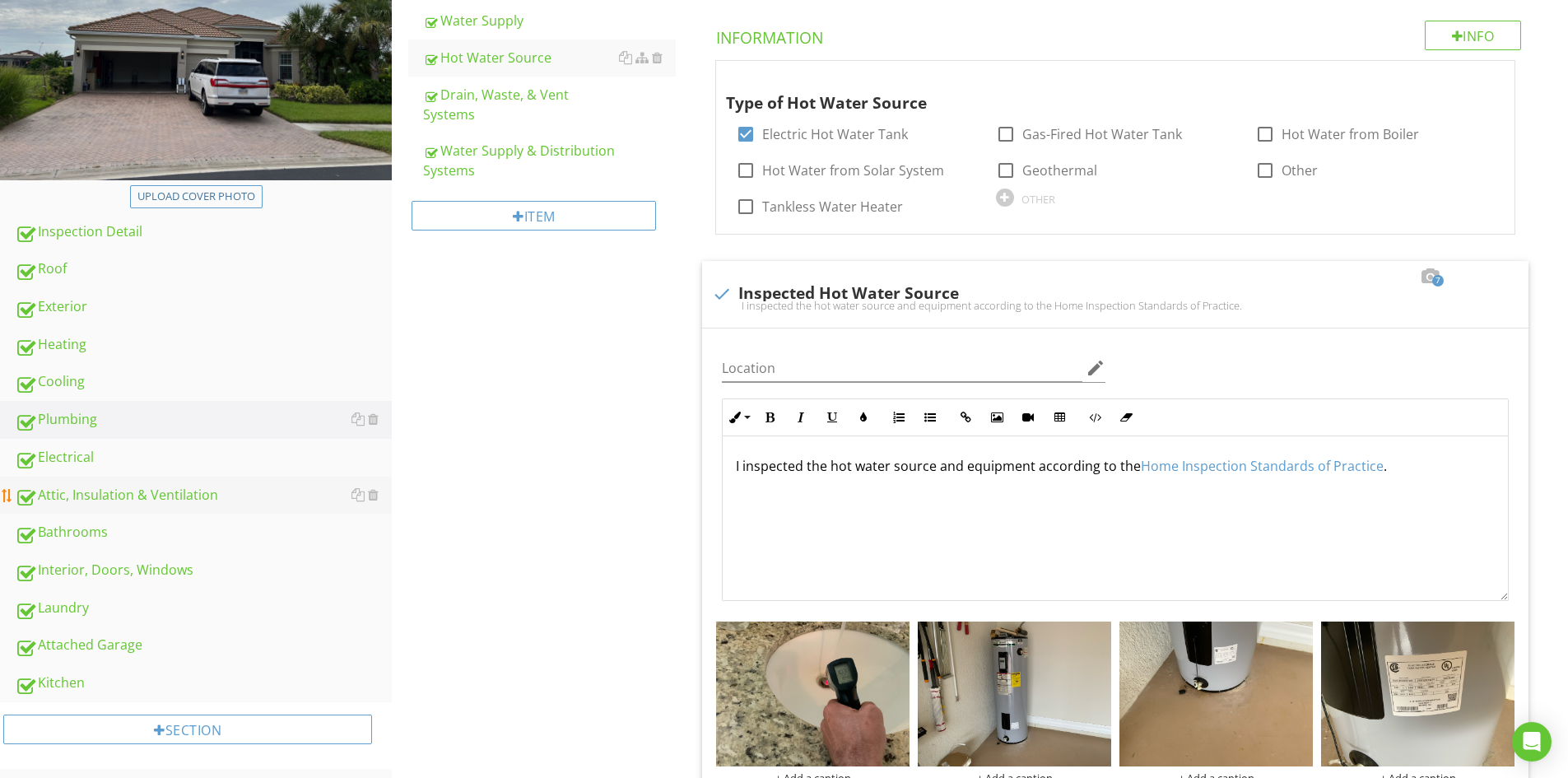
click at [86, 496] on div "Attic, Insulation & Ventilation" at bounding box center [203, 495] width 377 height 22
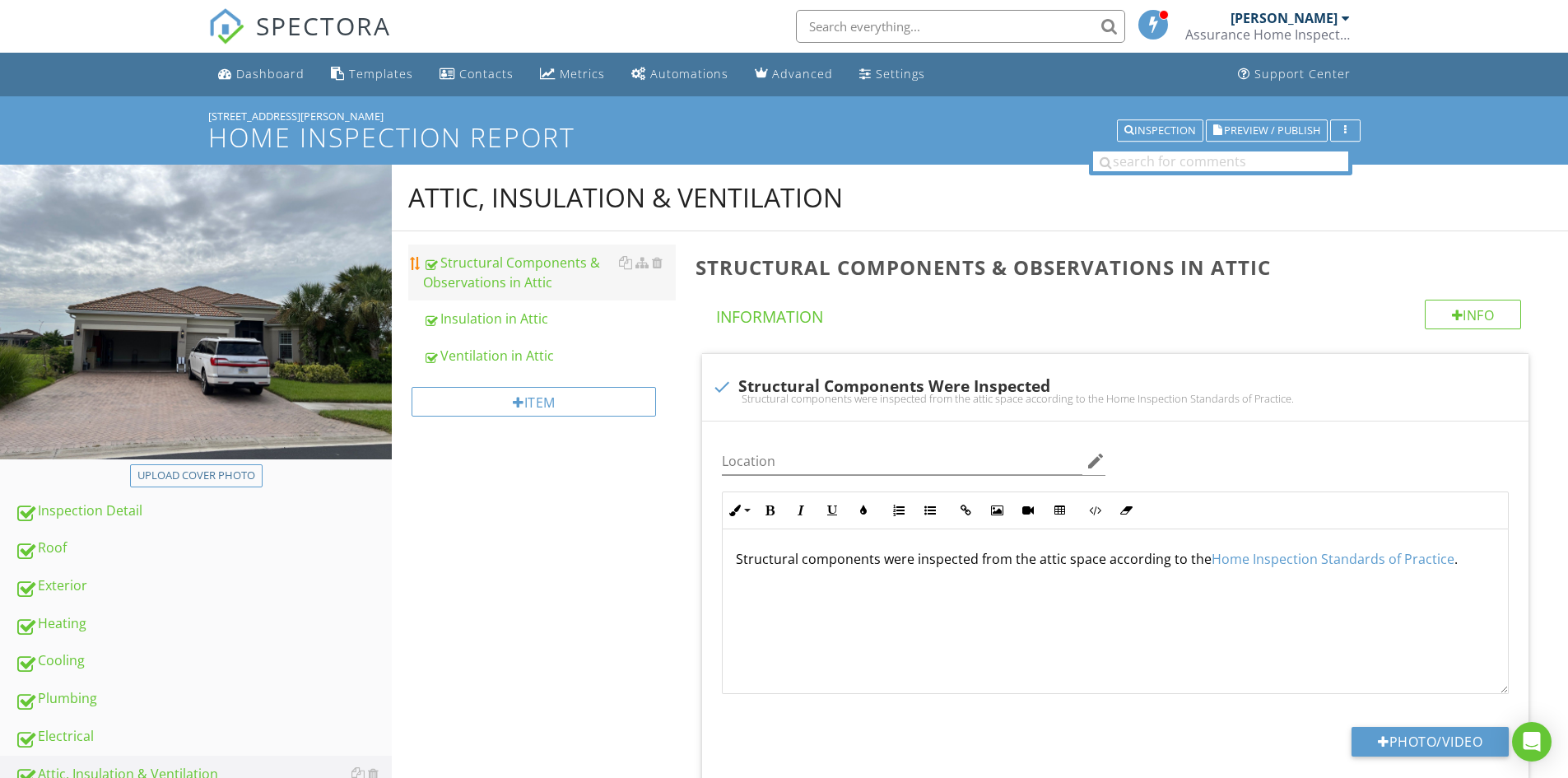
click at [505, 277] on div "Structural Components & Observations in Attic" at bounding box center [549, 272] width 252 height 39
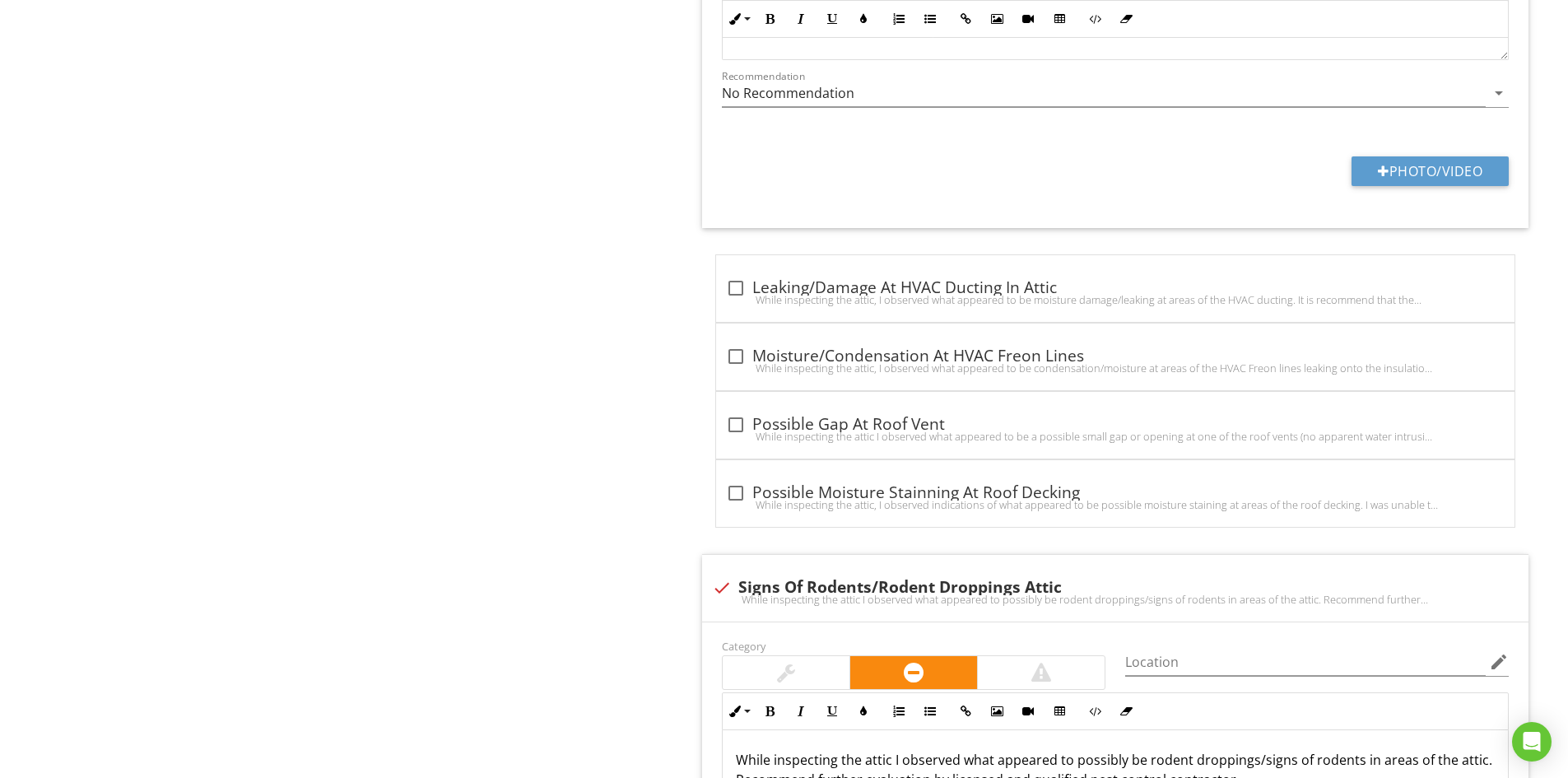
scroll to position [3565, 0]
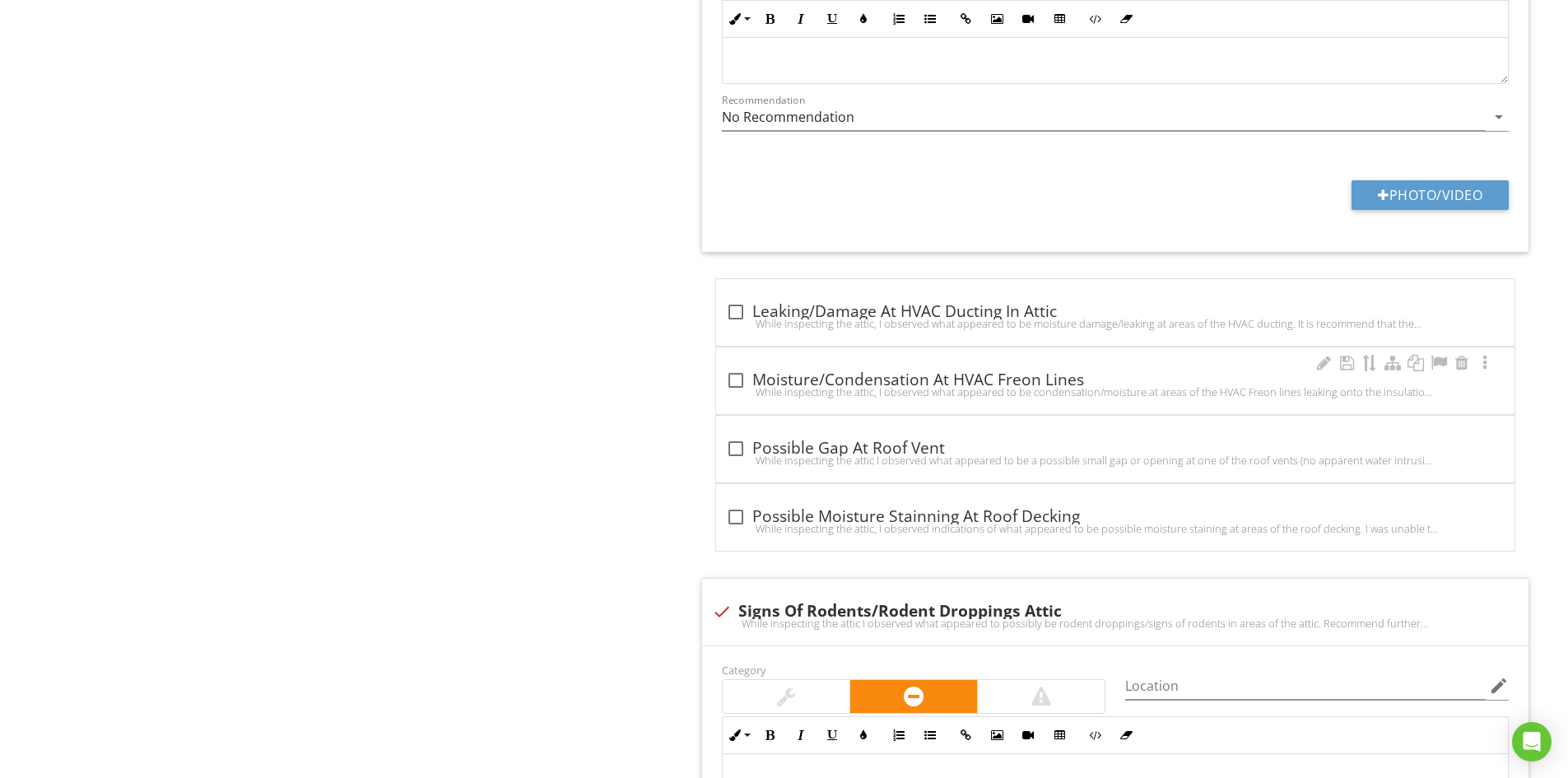
click at [727, 381] on div at bounding box center [735, 380] width 28 height 28
checkbox input "true"
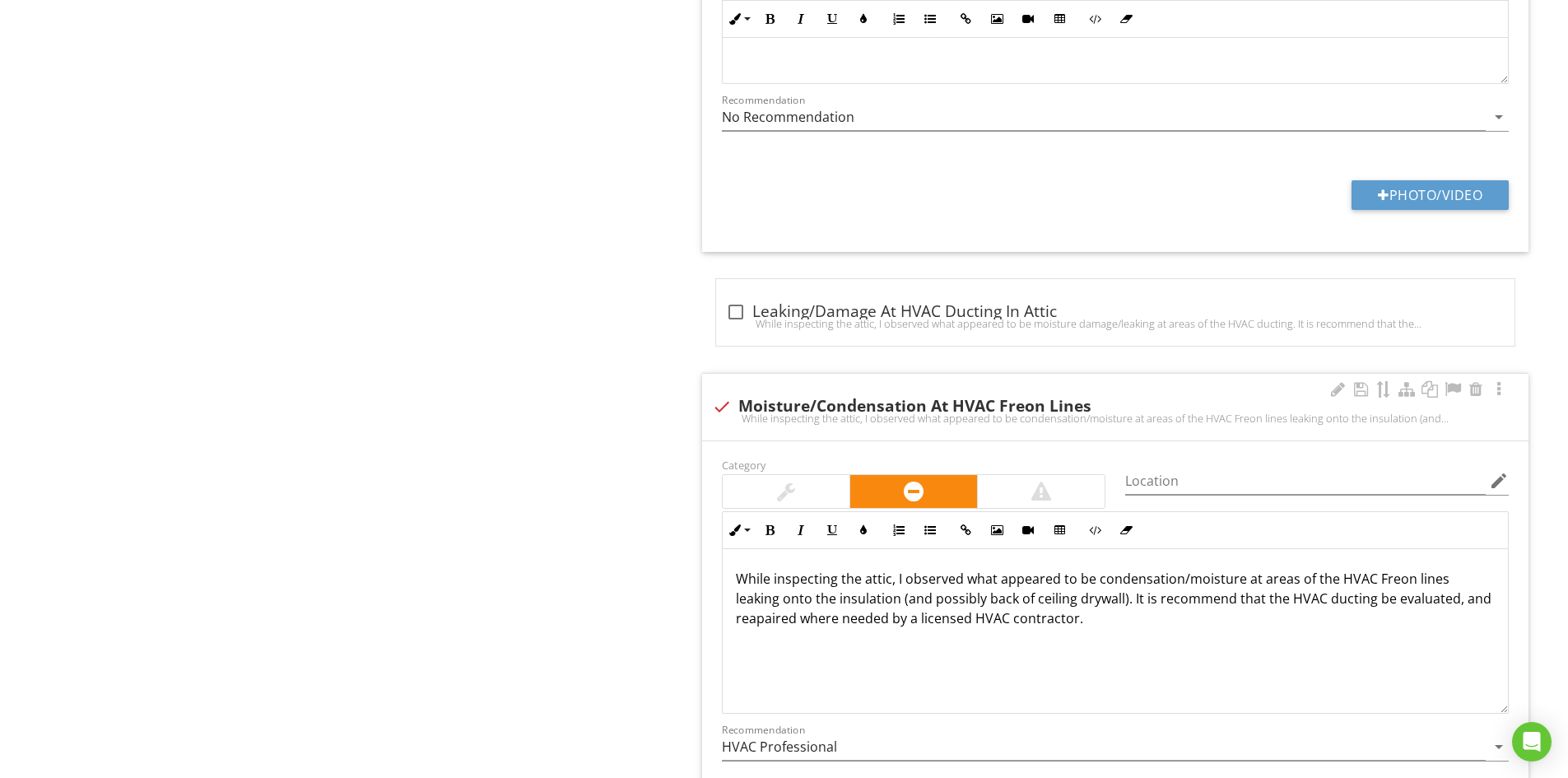
click at [1236, 582] on p "While inspecting the attic, I observed what appeared to be condensation/moistur…" at bounding box center [1115, 598] width 758 height 59
click at [1018, 603] on p "While inspecting the attic, I observed what appeared to be condensation/moistur…" at bounding box center [1115, 598] width 758 height 59
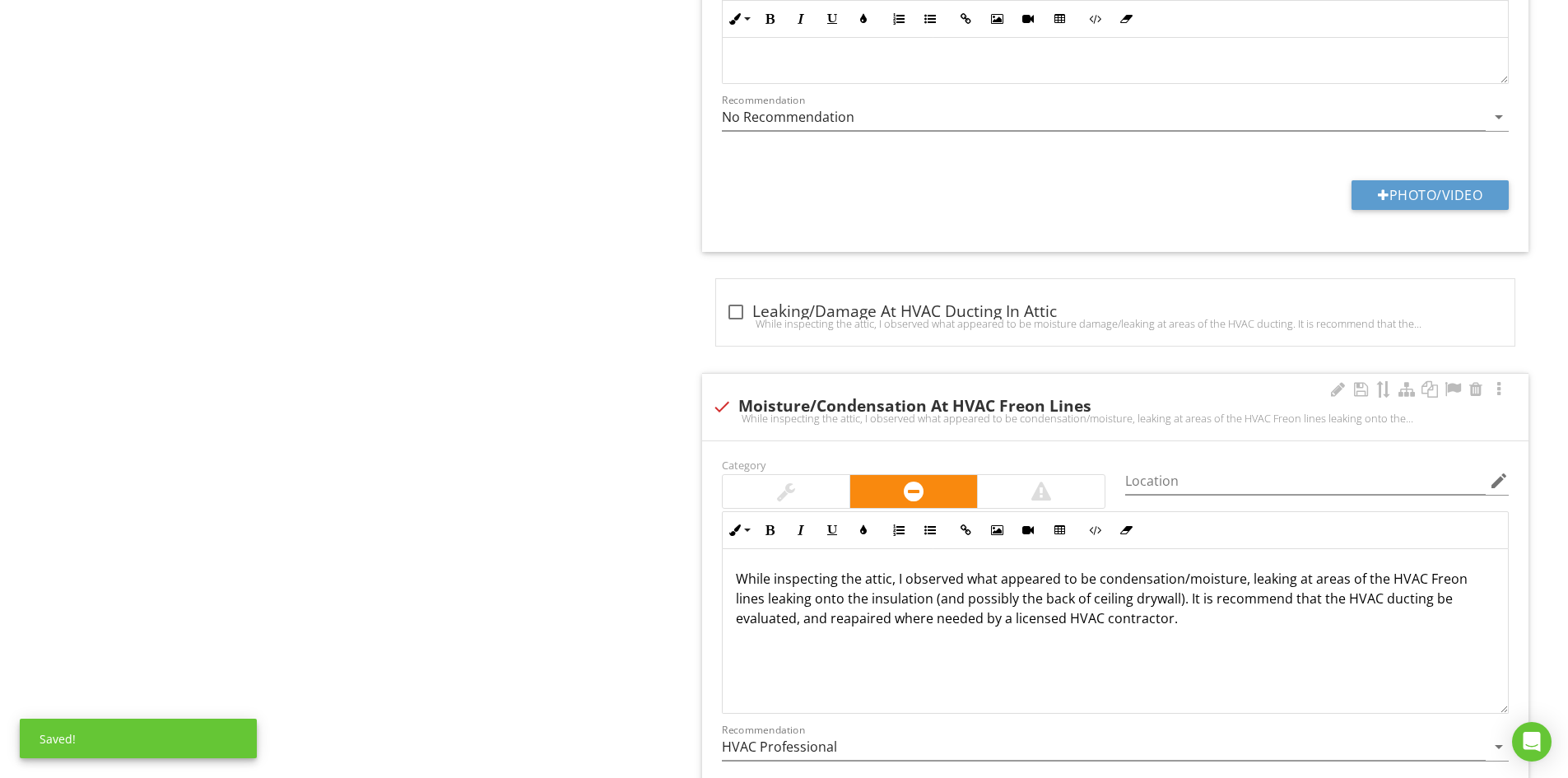
click at [1073, 599] on p "While inspecting the attic, I observed what appeared to be condensation/moistur…" at bounding box center [1115, 598] width 758 height 59
click at [1119, 604] on p "While inspecting the attic, I observed what appeared to be condensation/moistur…" at bounding box center [1115, 598] width 758 height 59
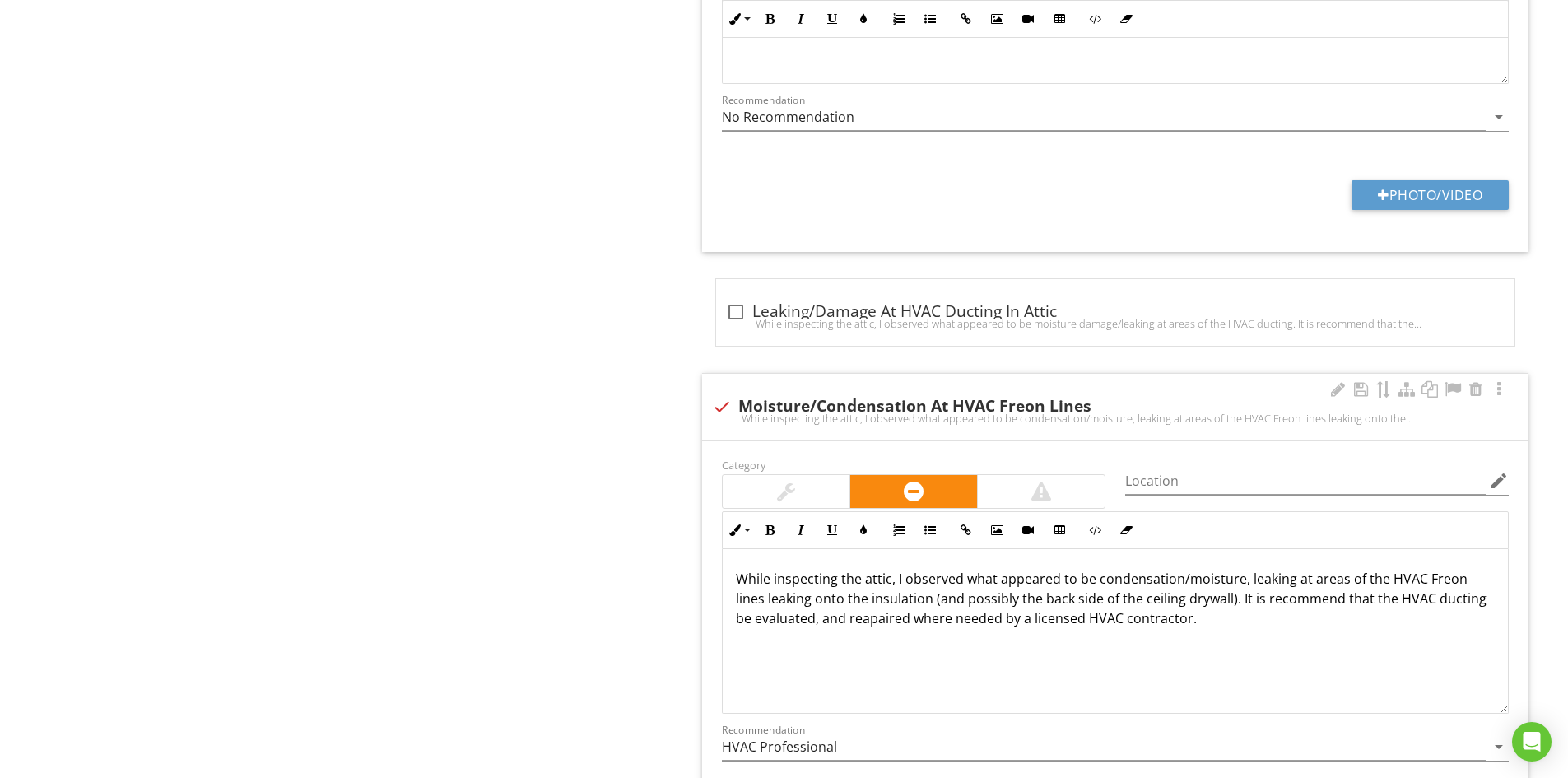
click at [1228, 599] on p "While inspecting the attic, I observed what appeared to be condensation/moistur…" at bounding box center [1115, 598] width 758 height 59
click at [782, 619] on p "While inspecting the attic, I observed what appeared to be condensation/moistur…" at bounding box center [1115, 598] width 758 height 59
click at [804, 621] on p "While inspecting the attic, I observed what appeared to be condensation/moistur…" at bounding box center [1115, 598] width 758 height 59
click at [1281, 602] on p "While inspecting the attic, I observed what appeared to be condensation/moistur…" at bounding box center [1115, 598] width 758 height 59
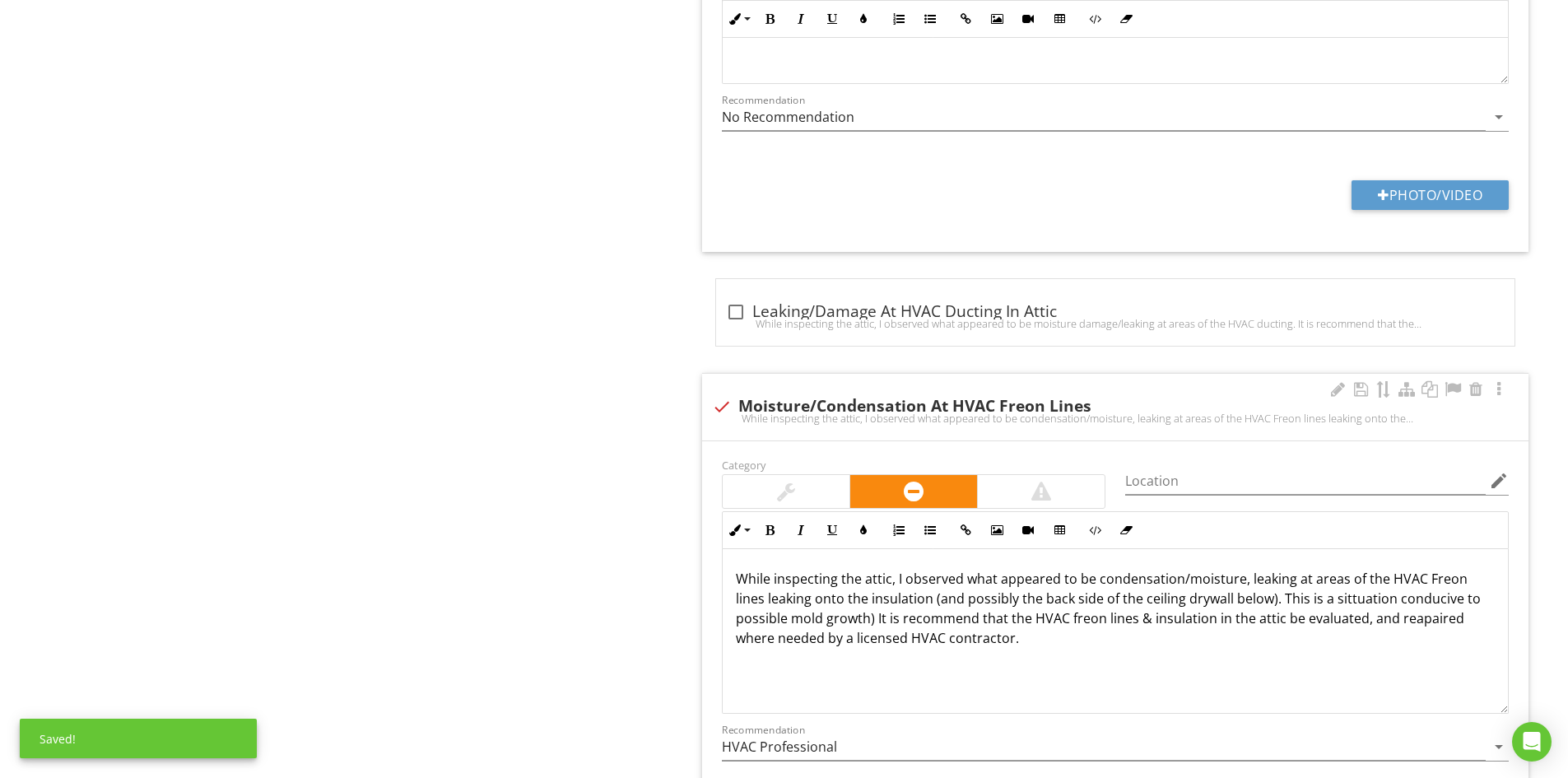
click at [1031, 645] on p "While inspecting the attic, I observed what appeared to be condensation/moistur…" at bounding box center [1115, 608] width 758 height 79
click at [1294, 584] on p "While inspecting the attic, I observed what appeared to be condensation/moistur…" at bounding box center [1115, 608] width 758 height 79
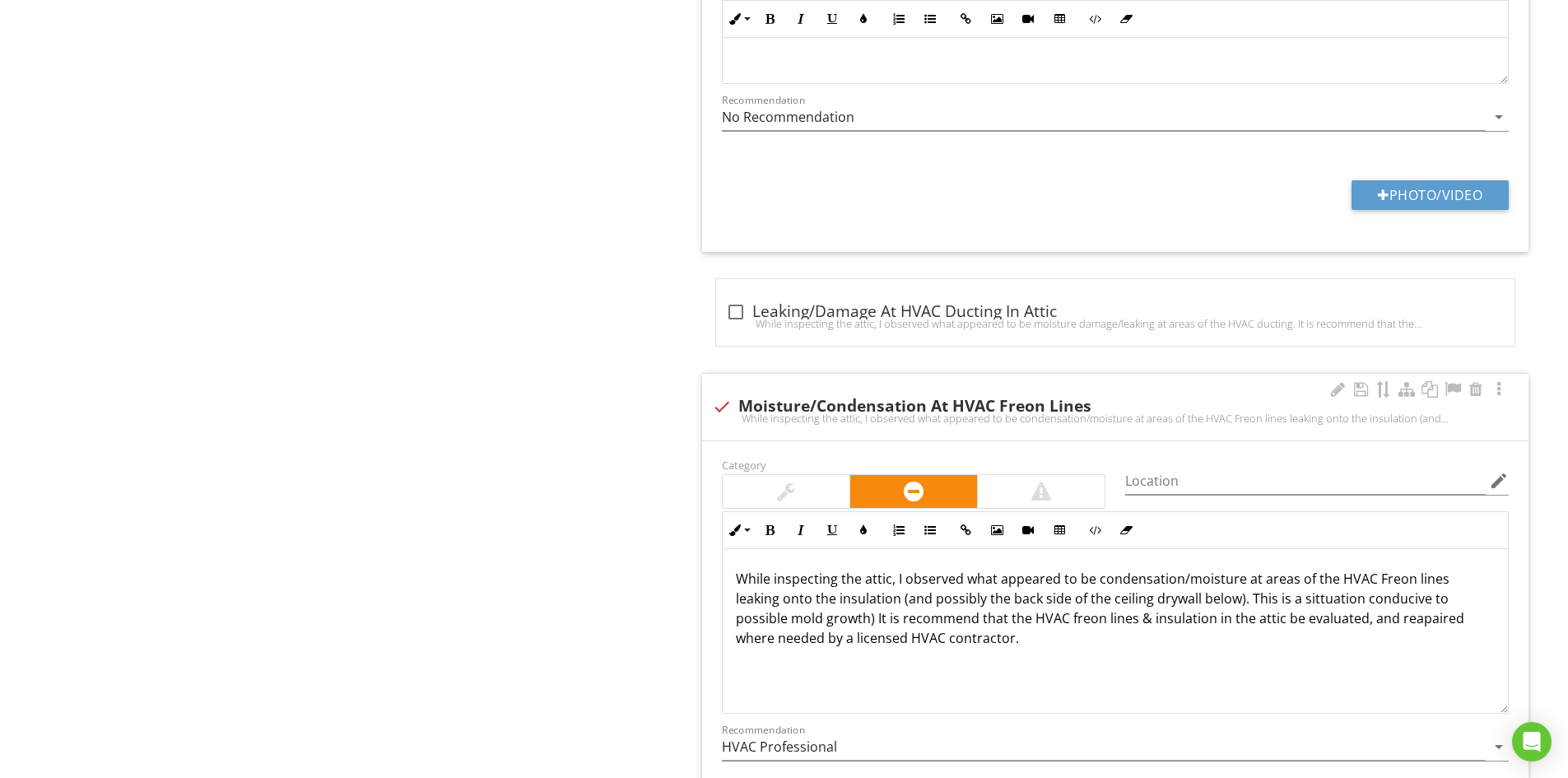
click at [901, 604] on p "While inspecting the attic, I observed what appeared to be condensation/moistur…" at bounding box center [1115, 608] width 758 height 79
click at [1041, 604] on p "While inspecting the attic, I observed what appeared to be condensation/moistur…" at bounding box center [1115, 608] width 758 height 79
click at [1109, 644] on p "While inspecting the attic, I observed what appeared to be condensation/moistur…" at bounding box center [1115, 608] width 758 height 79
click at [1095, 580] on p "While inspecting the attic, I observed what appeared to be condensation/moistur…" at bounding box center [1115, 608] width 758 height 79
click at [1211, 640] on p "While inspecting the attic, I observed what appeared to be signs of condensatio…" at bounding box center [1115, 608] width 758 height 79
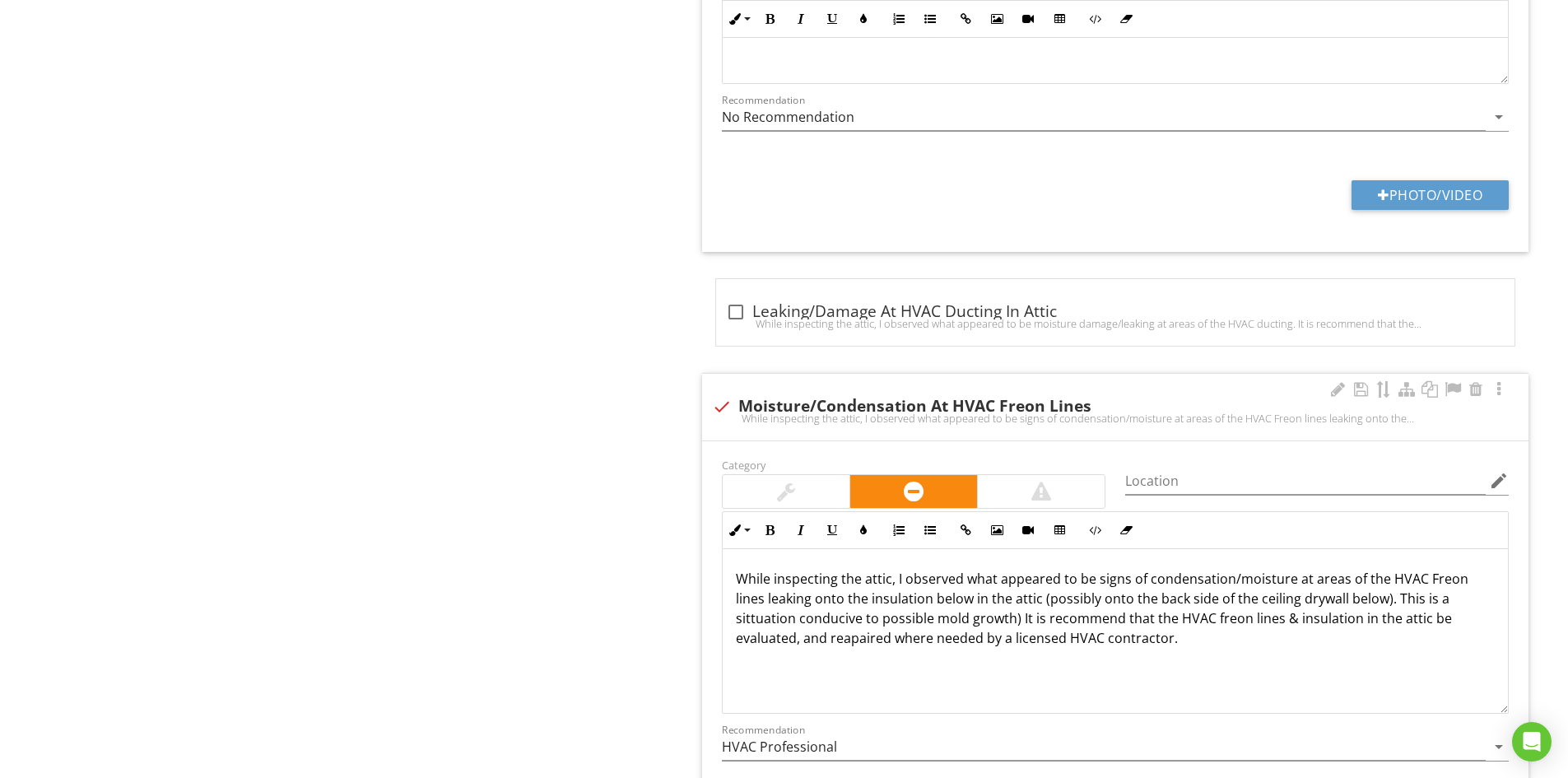
click at [1018, 620] on p "While inspecting the attic, I observed what appeared to be signs of condensatio…" at bounding box center [1115, 608] width 758 height 79
click at [1219, 636] on p "While inspecting the attic, I observed what appeared to be signs of condensatio…" at bounding box center [1115, 608] width 758 height 79
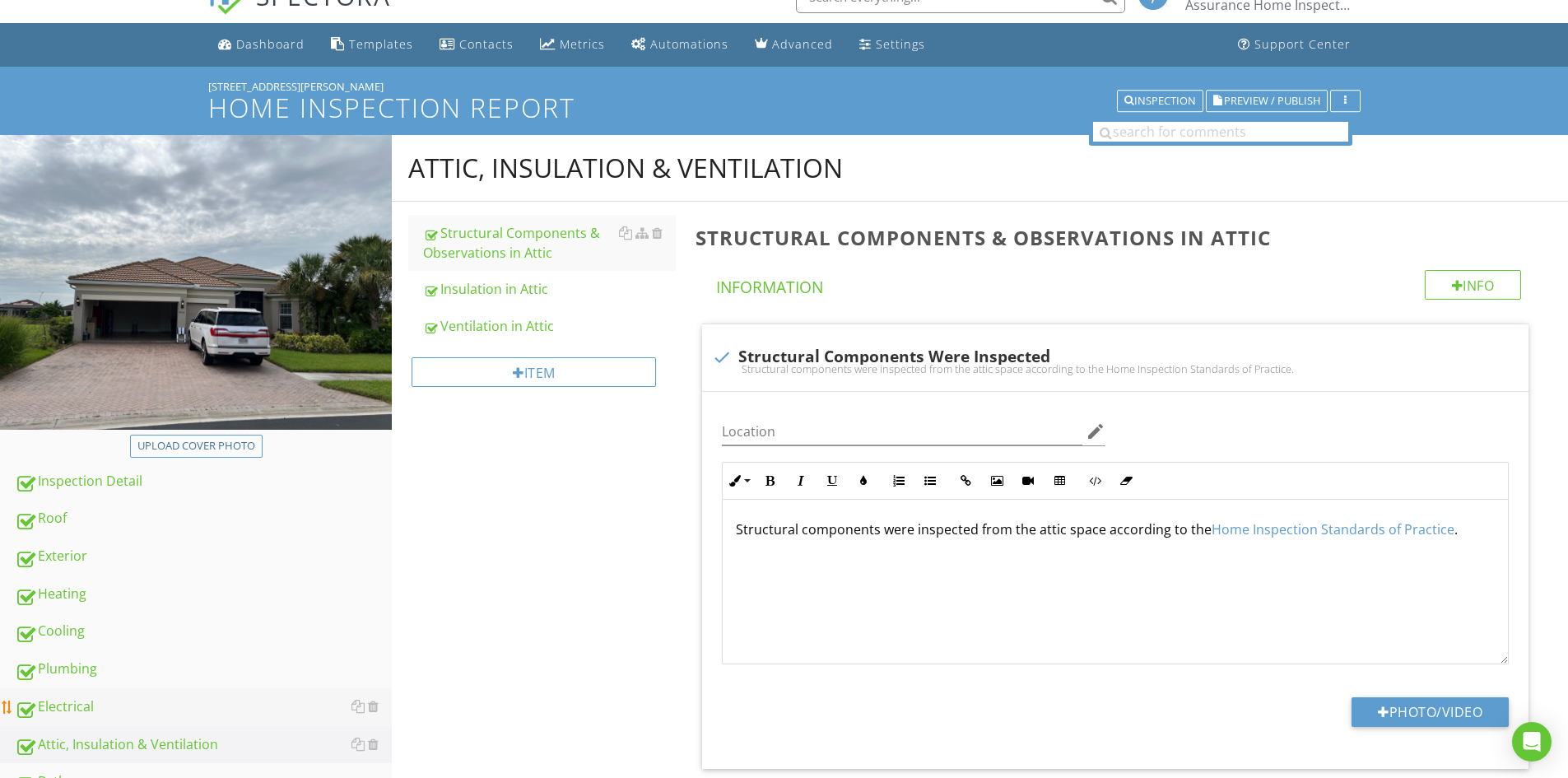
scroll to position [82, 0]
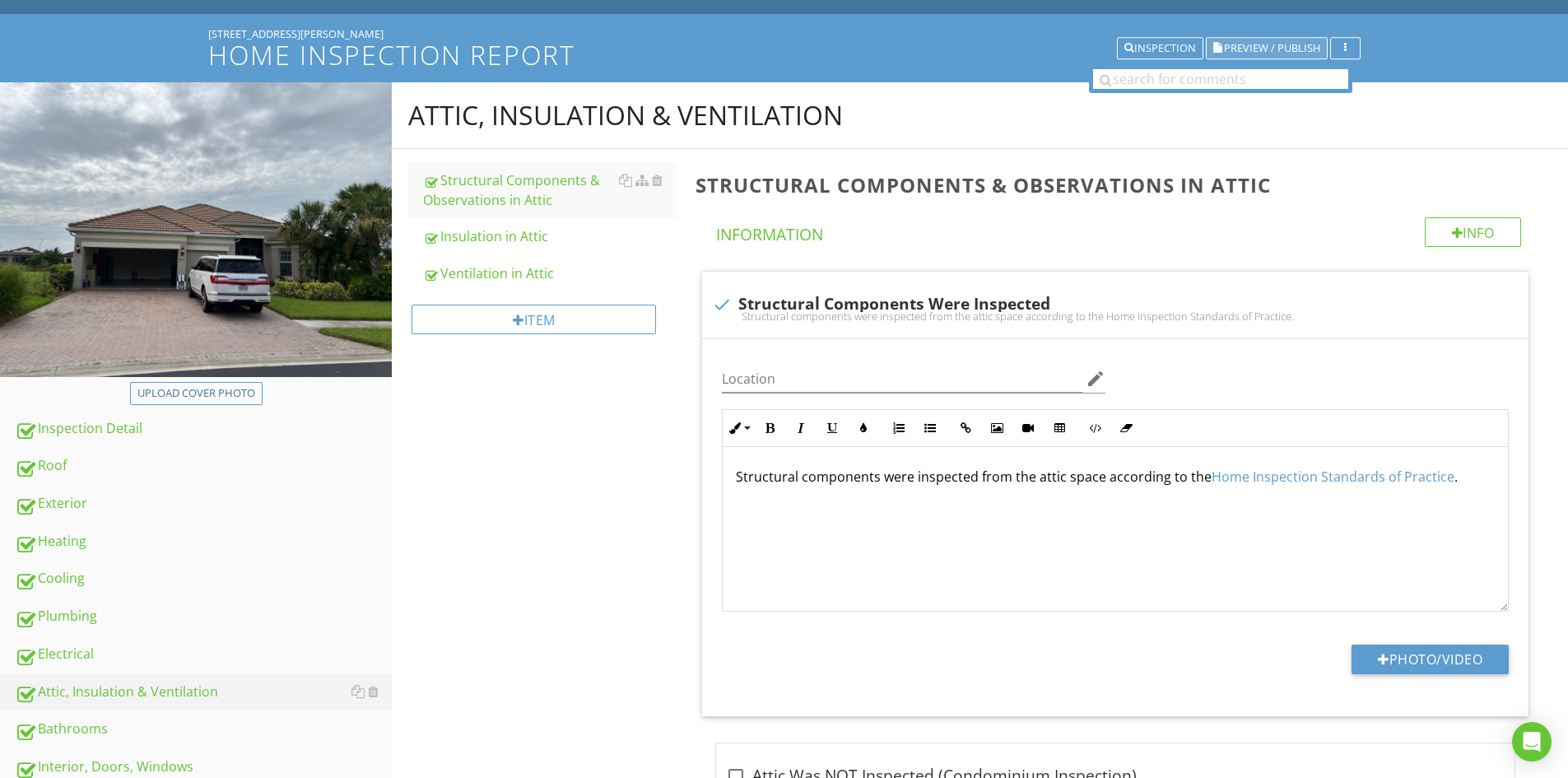
click at [1262, 48] on span "Preview / Publish" at bounding box center [1272, 48] width 96 height 11
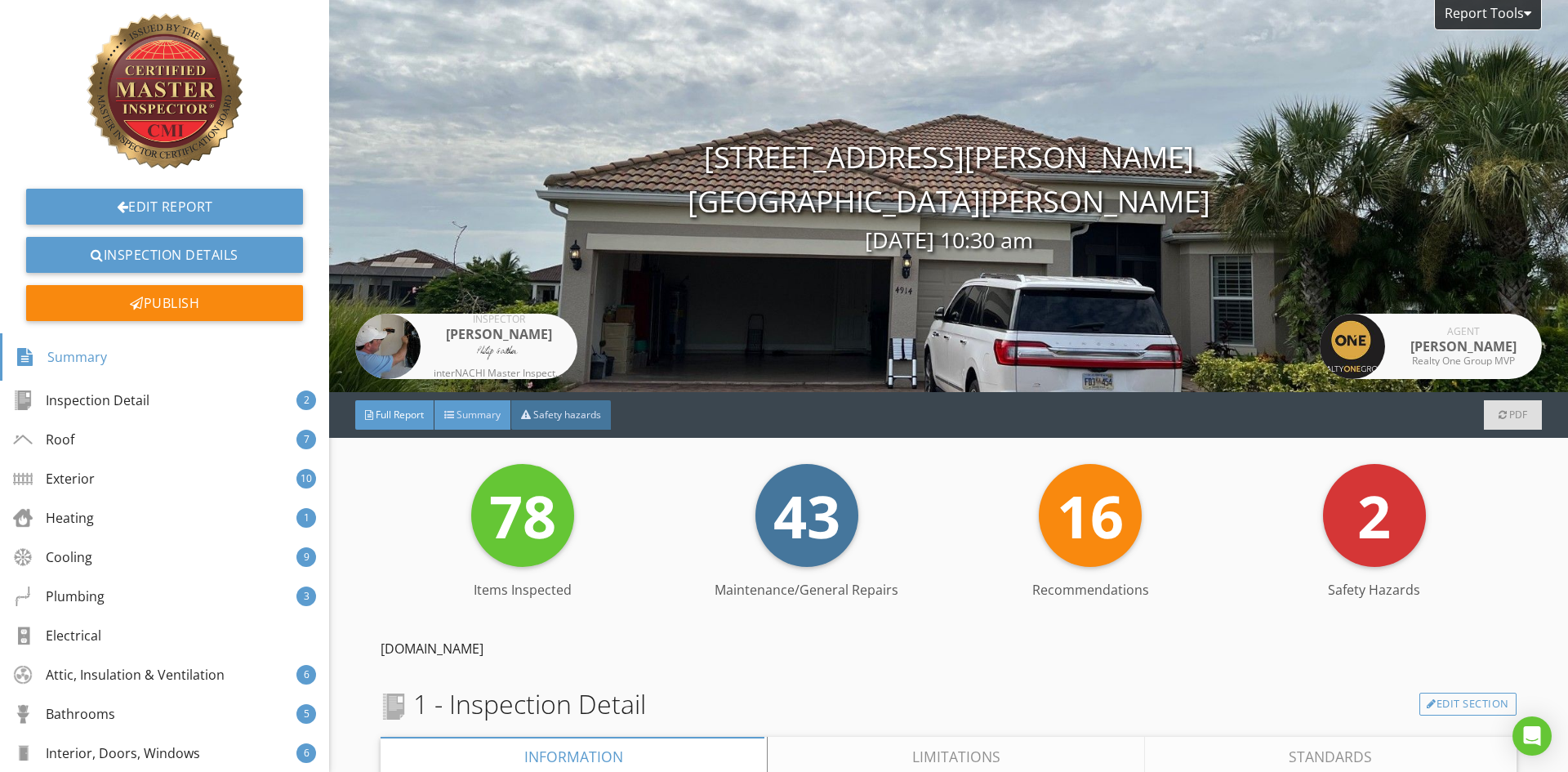
click at [491, 411] on span "Summary" at bounding box center [478, 414] width 44 height 14
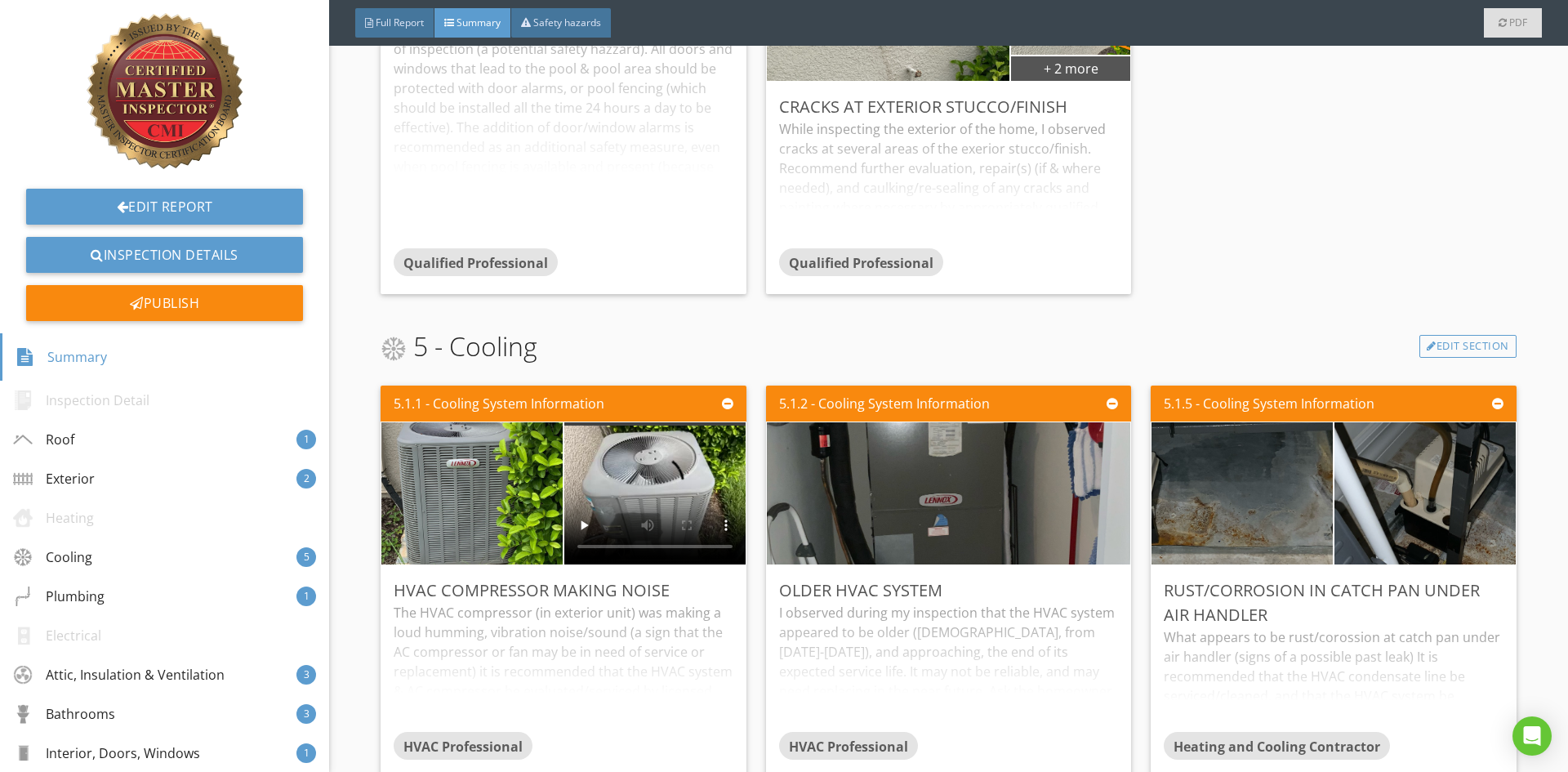
scroll to position [1306, 0]
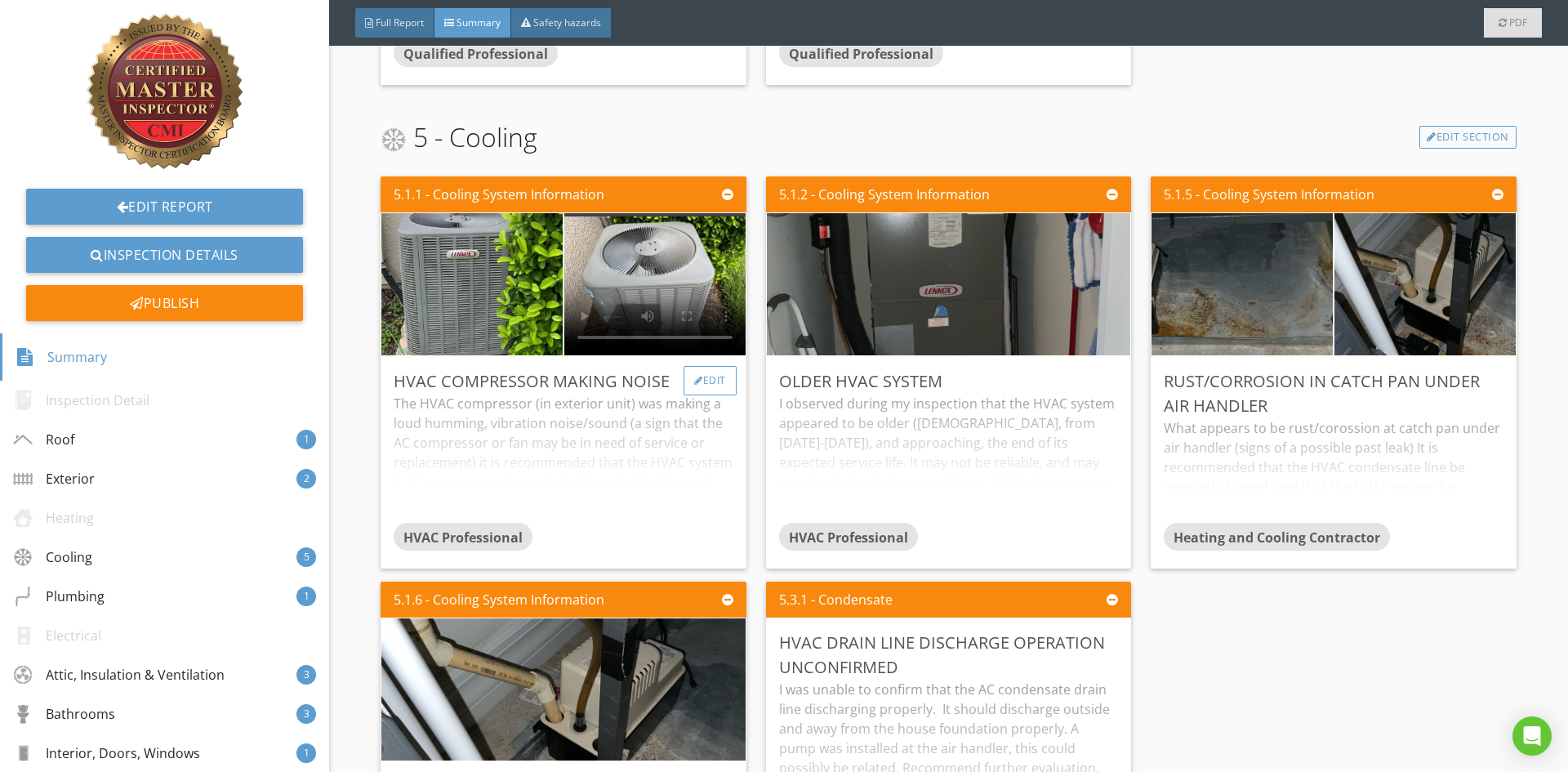
click at [722, 386] on div "Edit" at bounding box center [710, 381] width 54 height 29
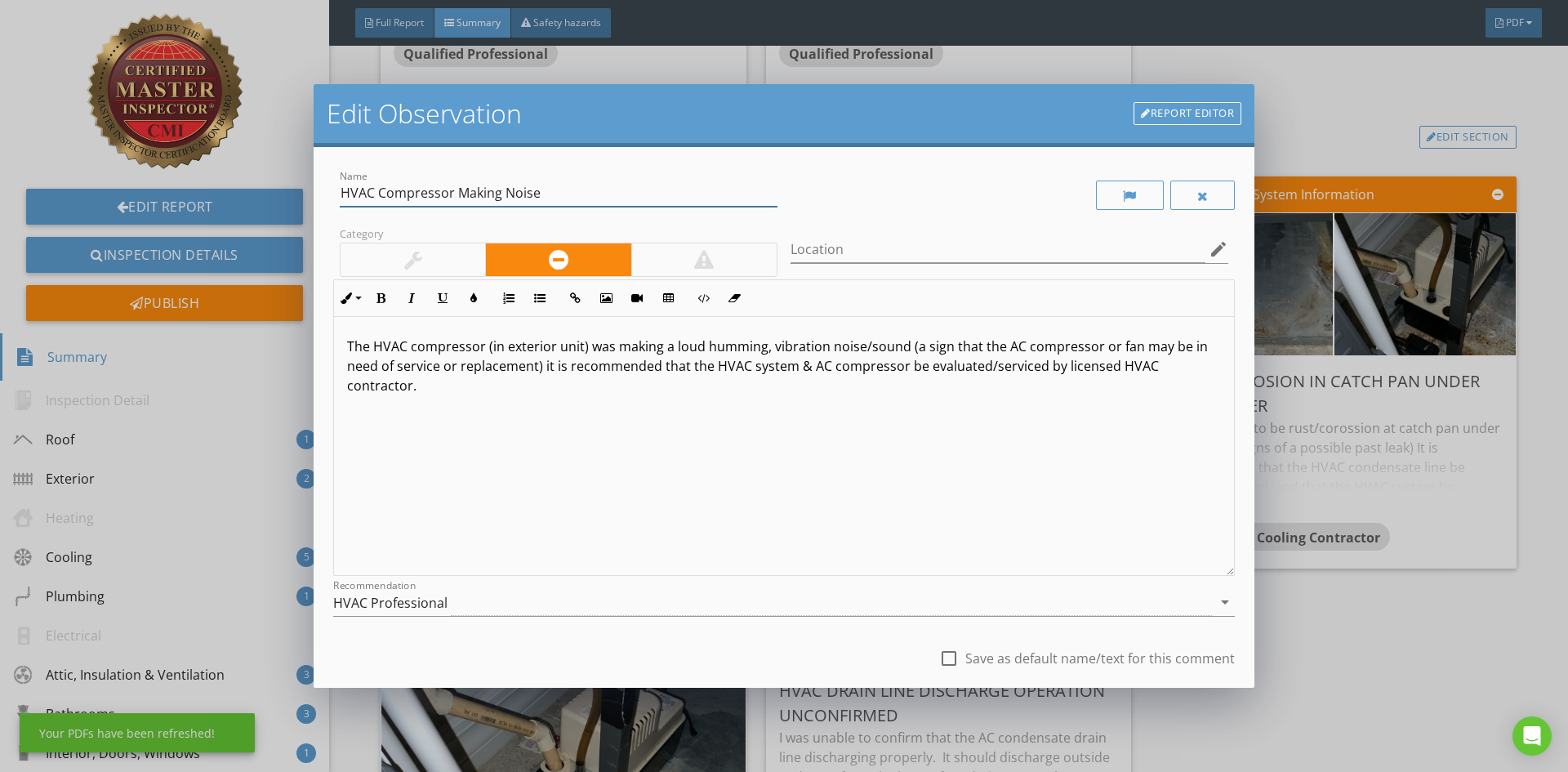
click at [453, 196] on input "HVAC Compressor Making Noise" at bounding box center [559, 194] width 438 height 27
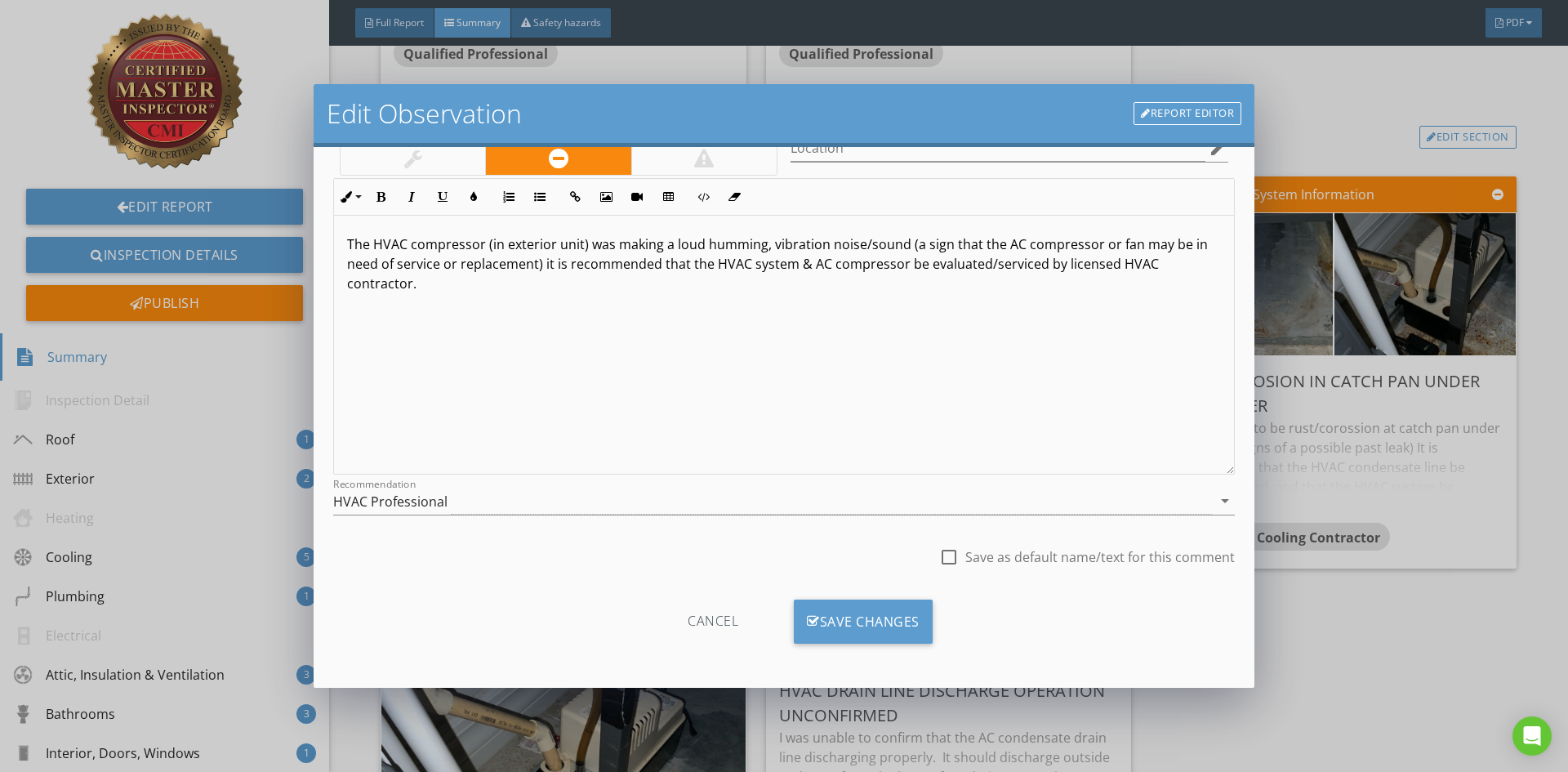
scroll to position [102, 0]
type input "HVAC Compressor Or Fan Making Noise"
click at [889, 610] on div "Save Changes" at bounding box center [863, 620] width 139 height 44
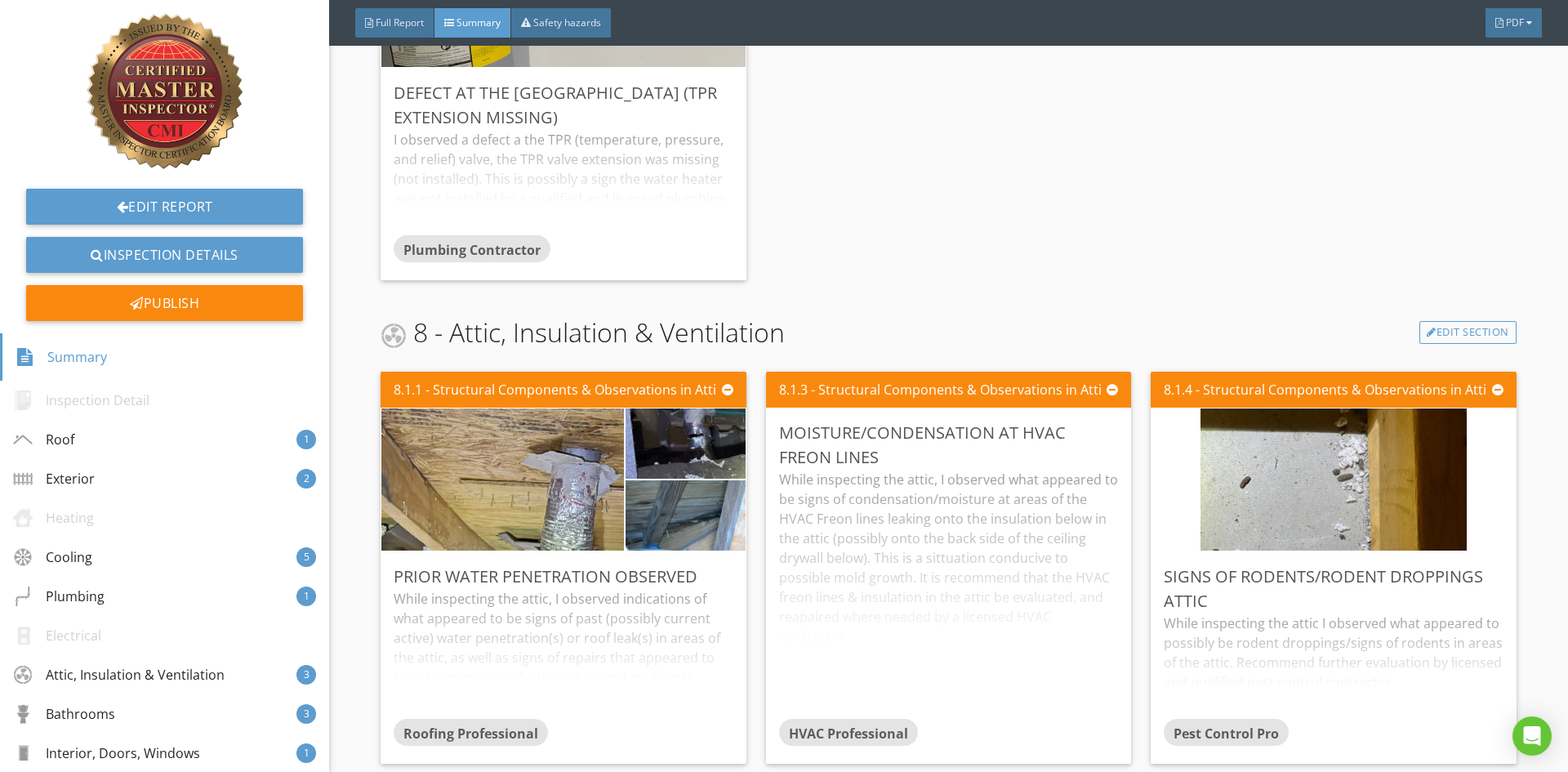
scroll to position [2695, 0]
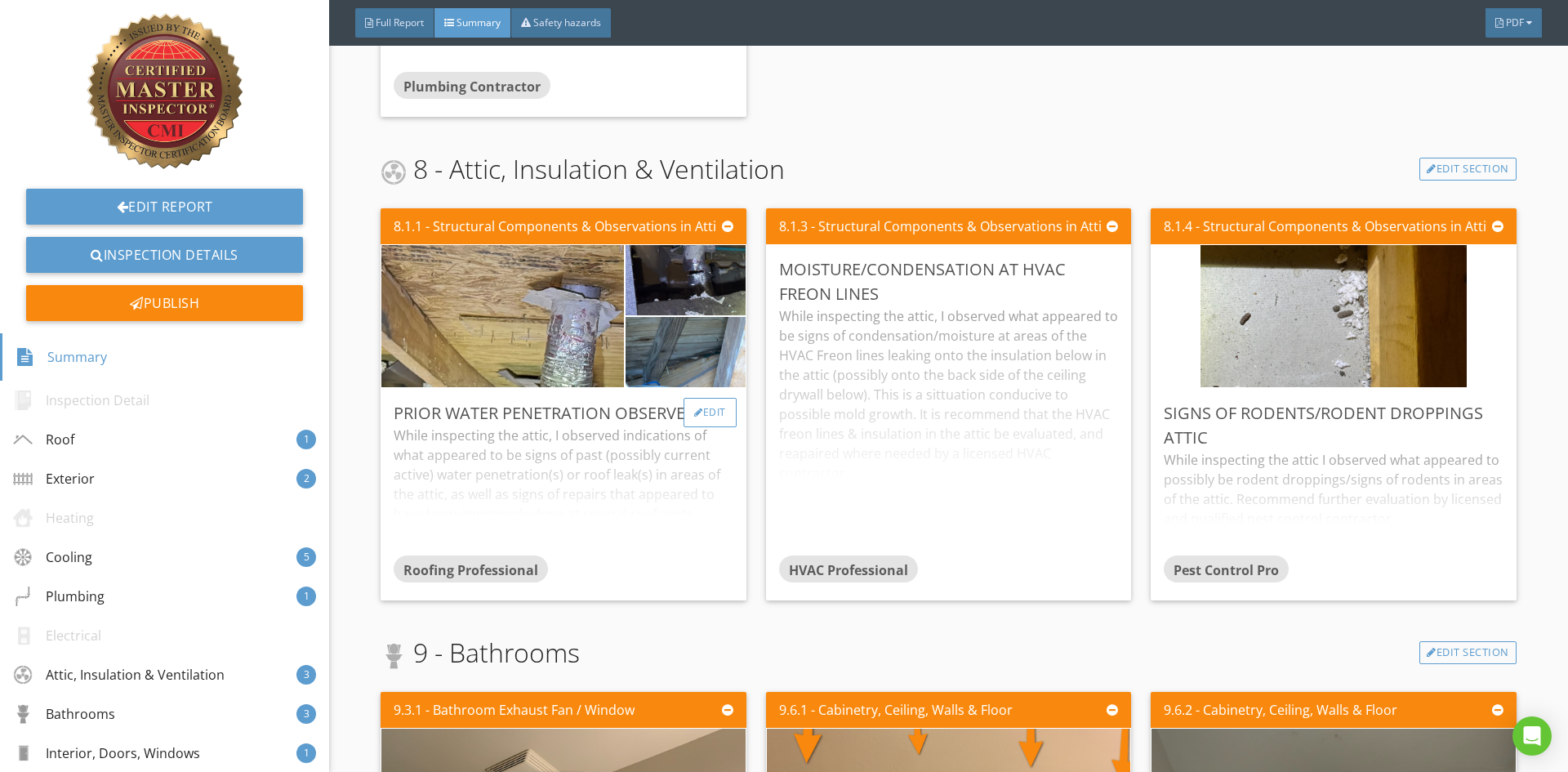
click at [716, 427] on div "Edit" at bounding box center [710, 412] width 54 height 29
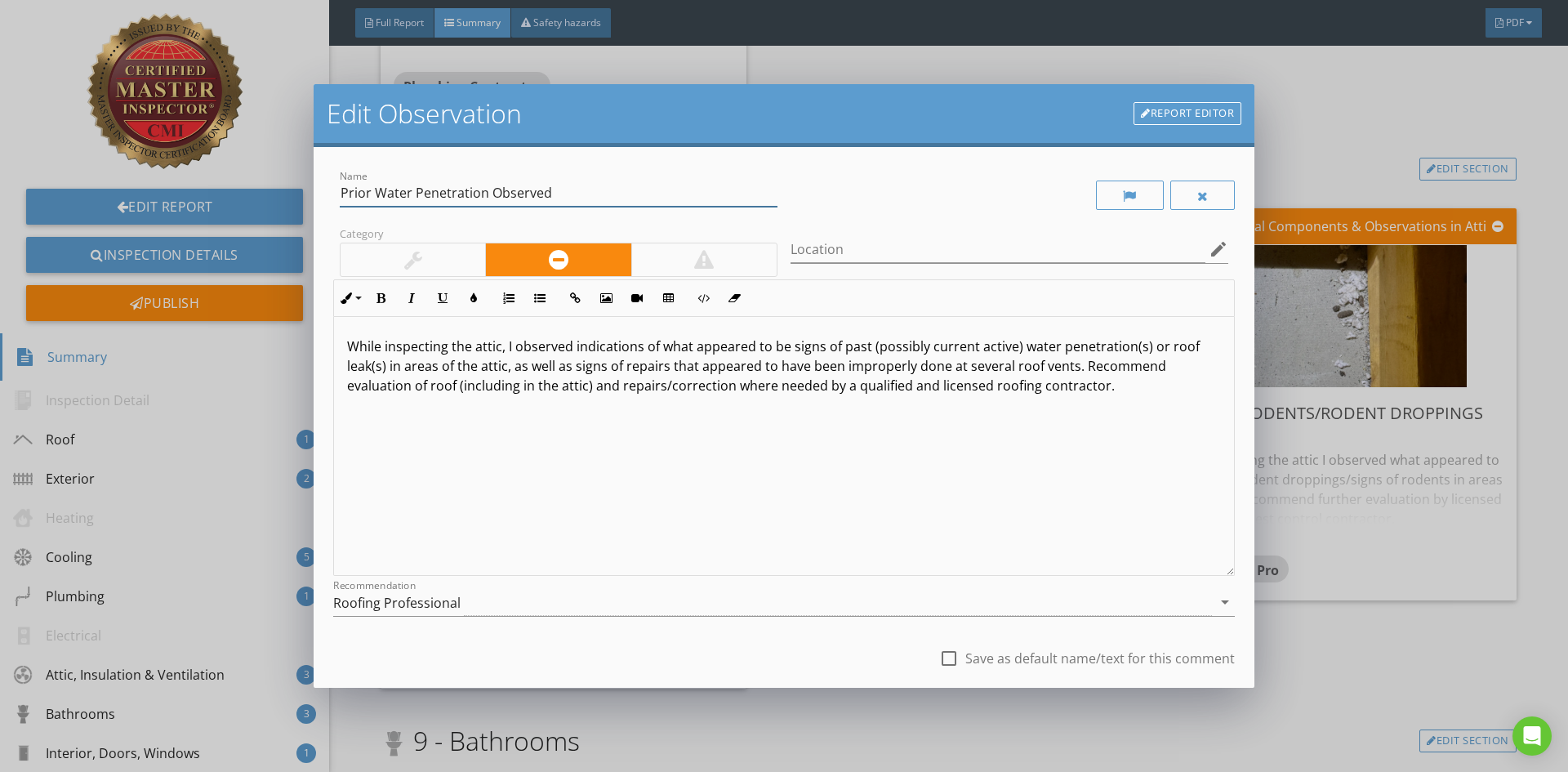
click at [376, 193] on input "Prior Water Penetration Observed" at bounding box center [559, 194] width 438 height 27
click at [452, 194] on input "Water Penetration Observed" at bounding box center [559, 194] width 438 height 27
type input "Water Penetration Roof Leaks Observed"
click at [1015, 347] on p "While inspecting the attic, I observed indications of what appeared to be signs…" at bounding box center [783, 366] width 874 height 58
click at [984, 351] on p "While inspecting the attic, I observed indications of what appeared to be signs…" at bounding box center [783, 366] width 874 height 58
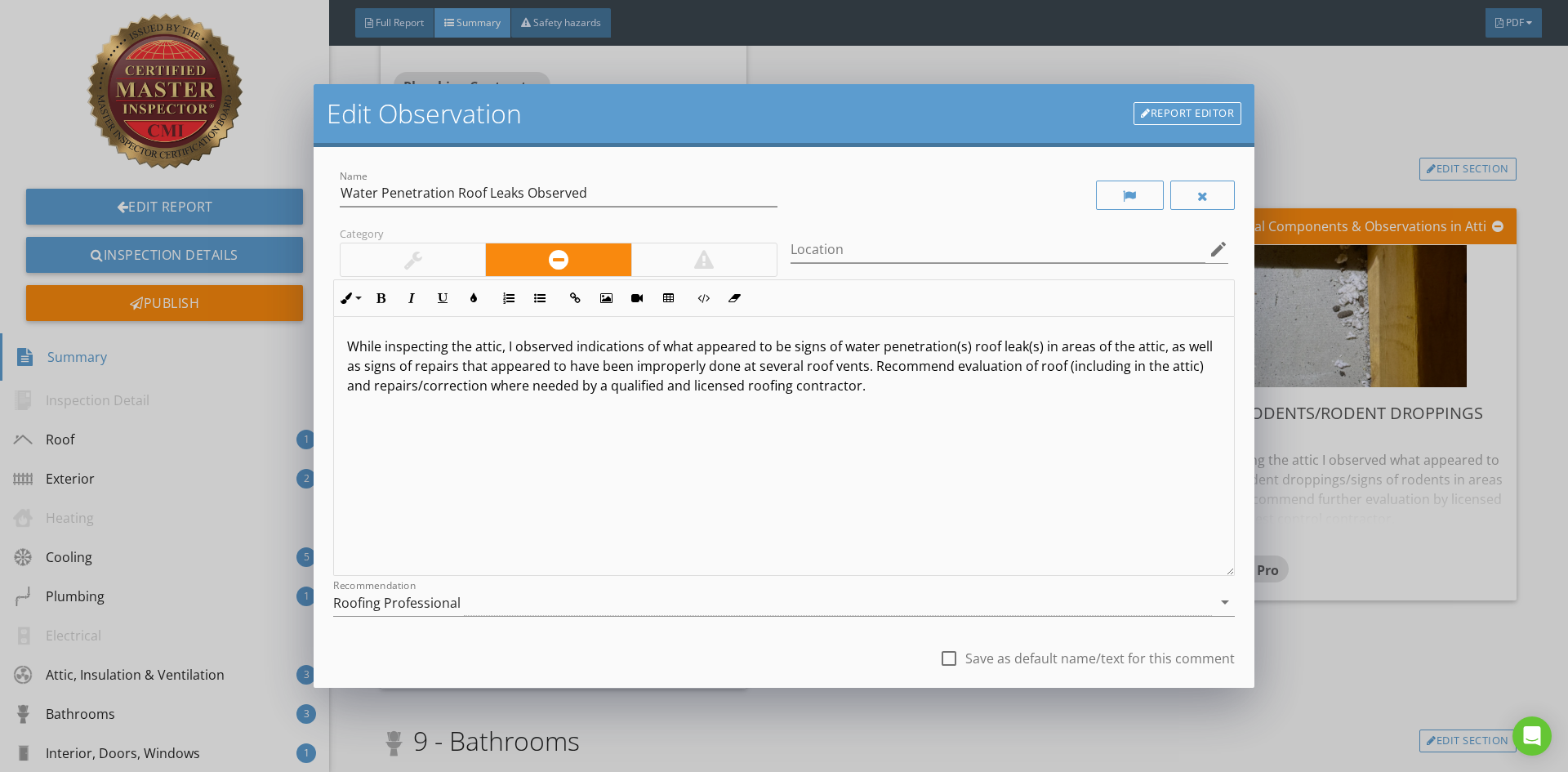
click at [442, 367] on p "While inspecting the attic, I observed indications of what appeared to be signs…" at bounding box center [783, 366] width 874 height 58
click at [559, 370] on p "While inspecting the attic, I observed indications of what appeared to be signs…" at bounding box center [783, 366] width 874 height 58
click at [1007, 389] on p "While inspecting the attic, I observed indications of what appeared to be signs…" at bounding box center [783, 366] width 874 height 58
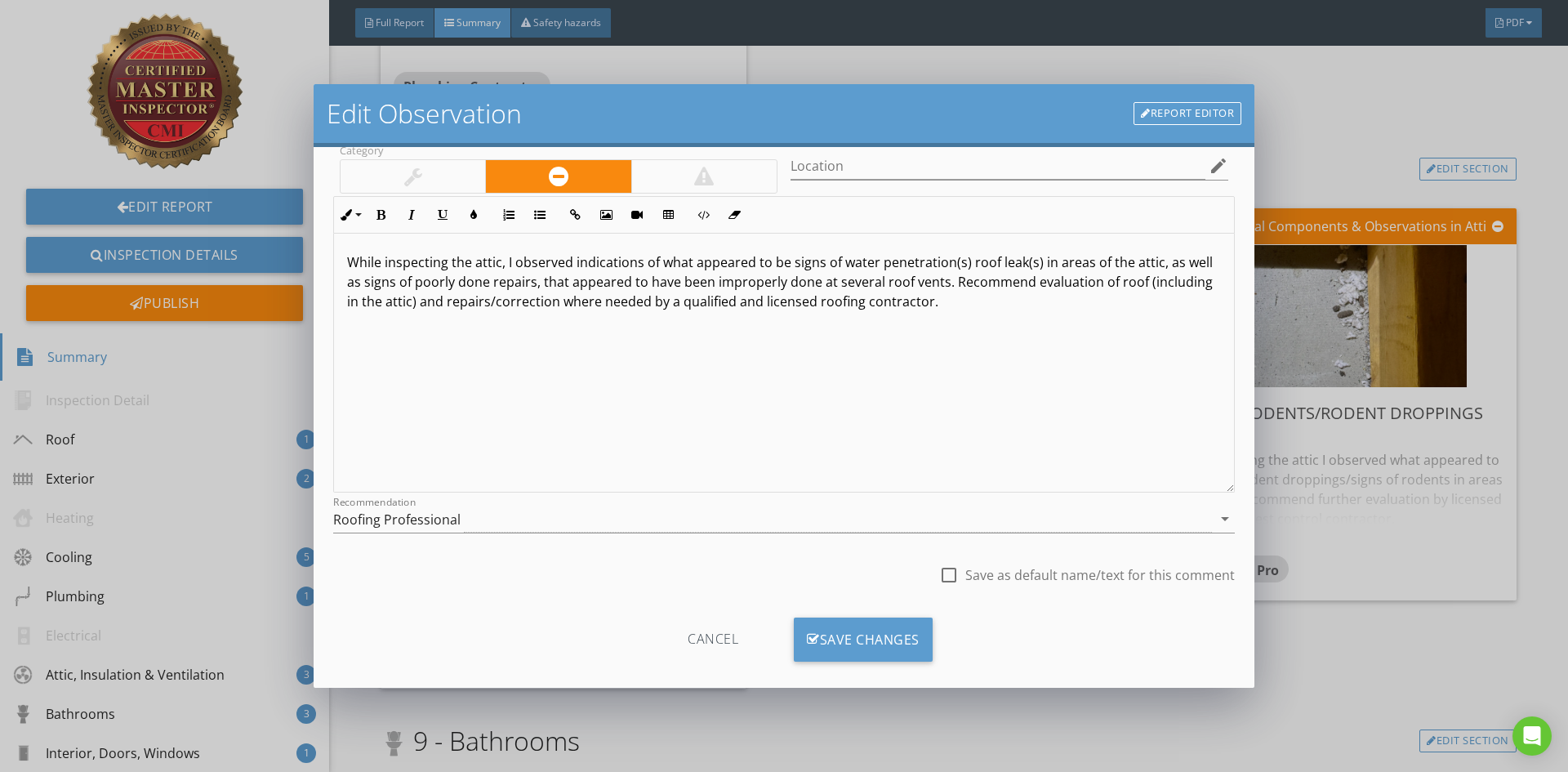
scroll to position [102, 0]
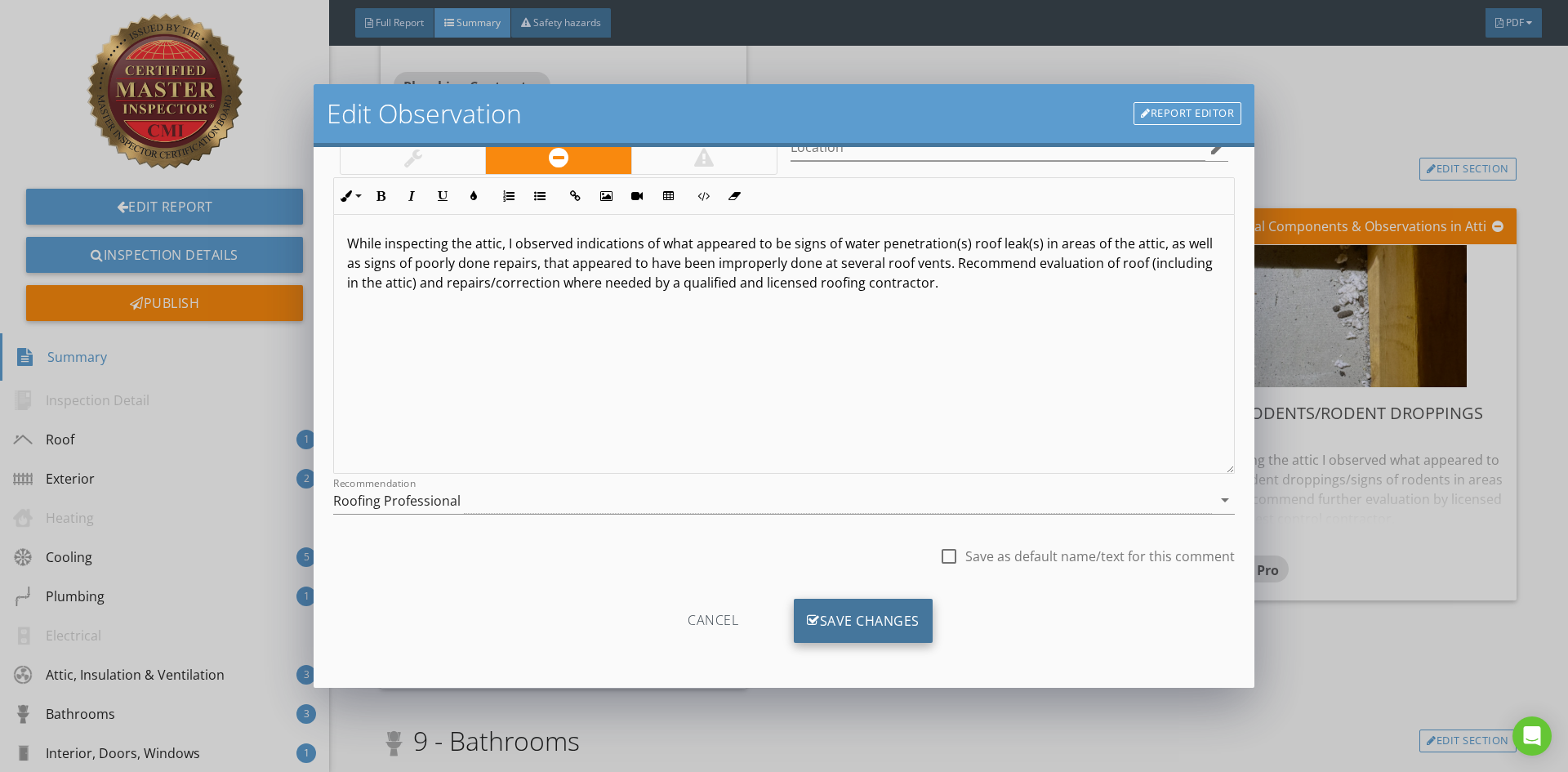
click at [878, 620] on div "Save Changes" at bounding box center [863, 620] width 139 height 44
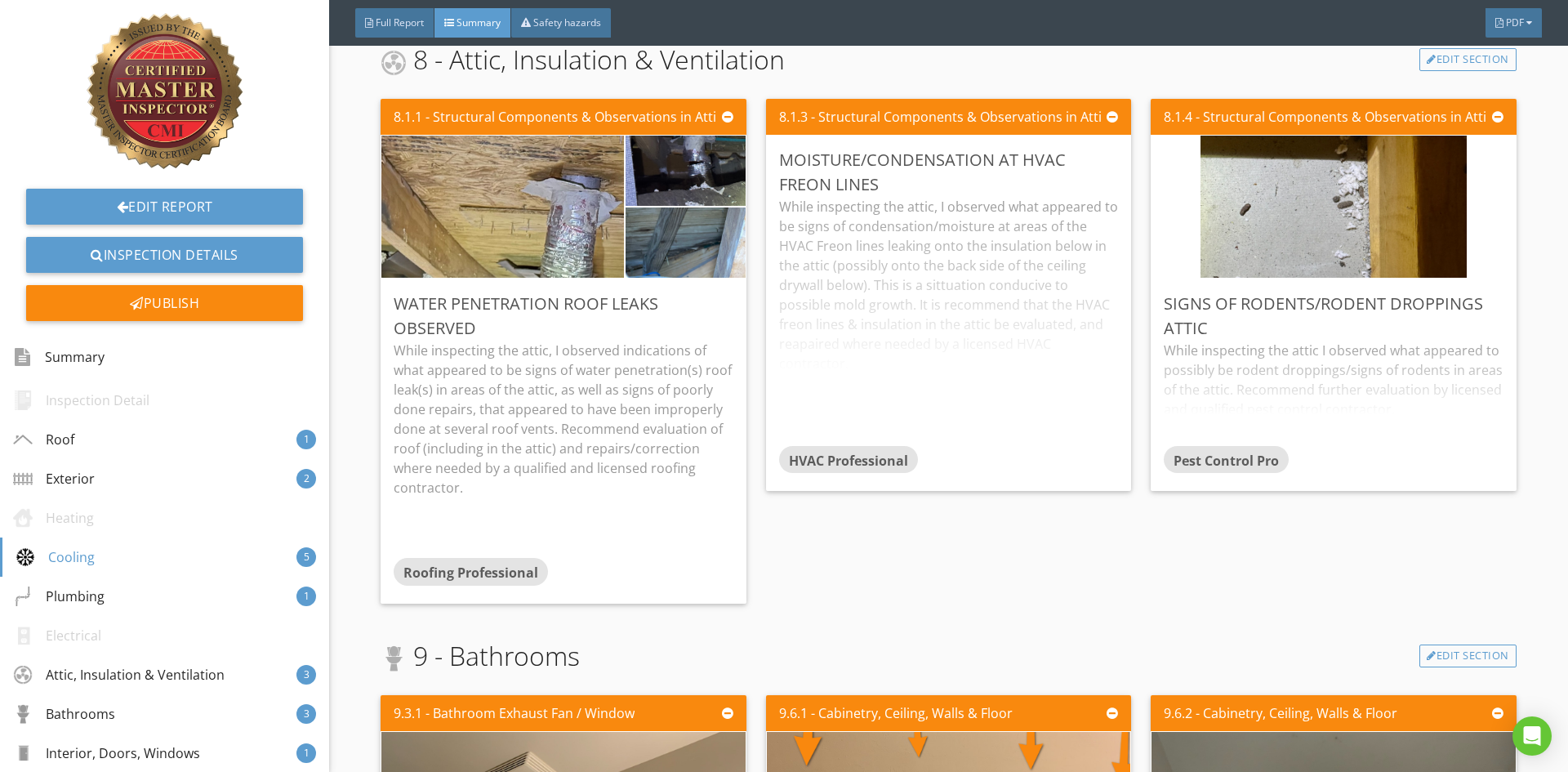
scroll to position [2333, 0]
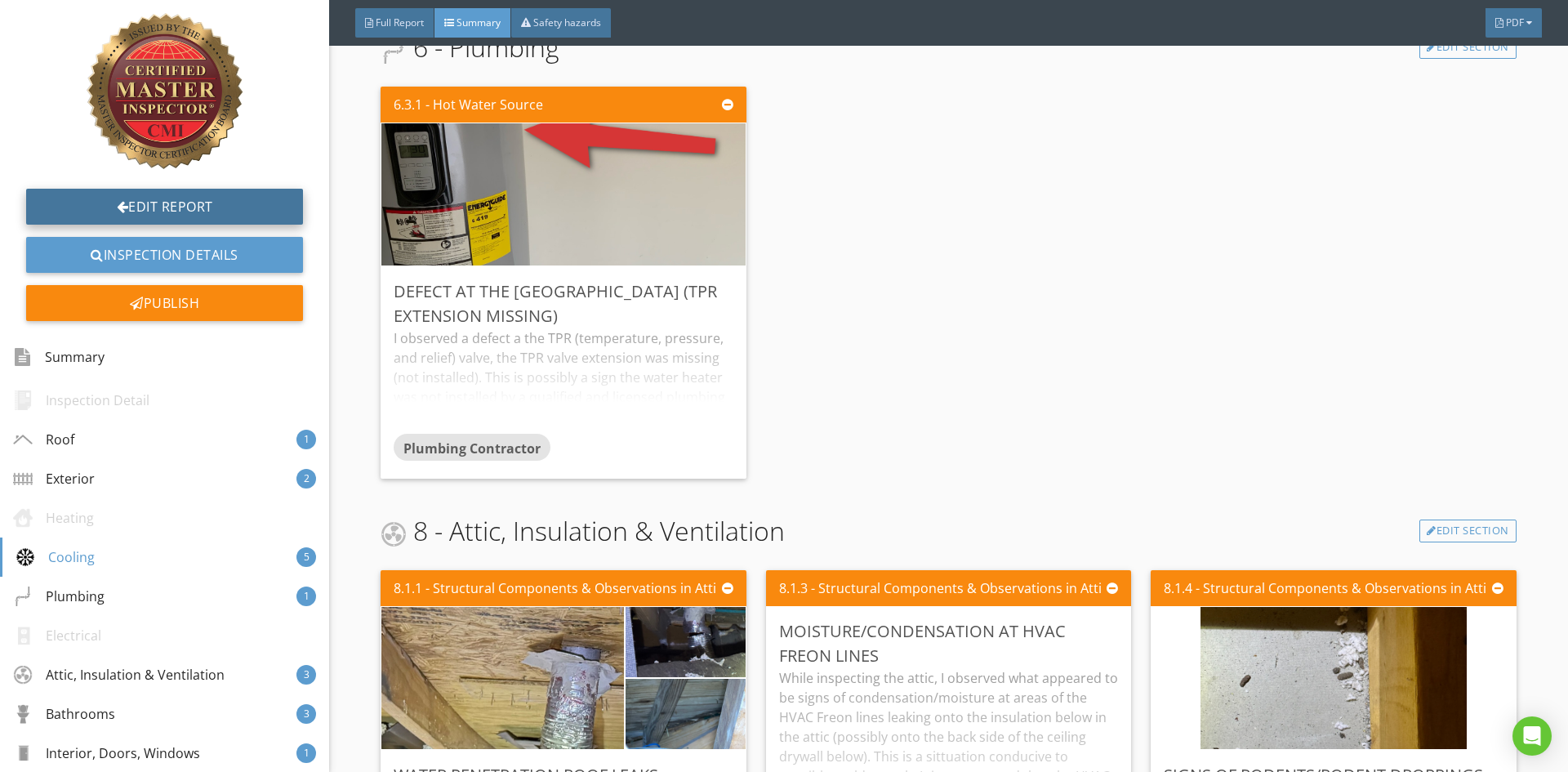
click at [117, 204] on div at bounding box center [123, 205] width 13 height 13
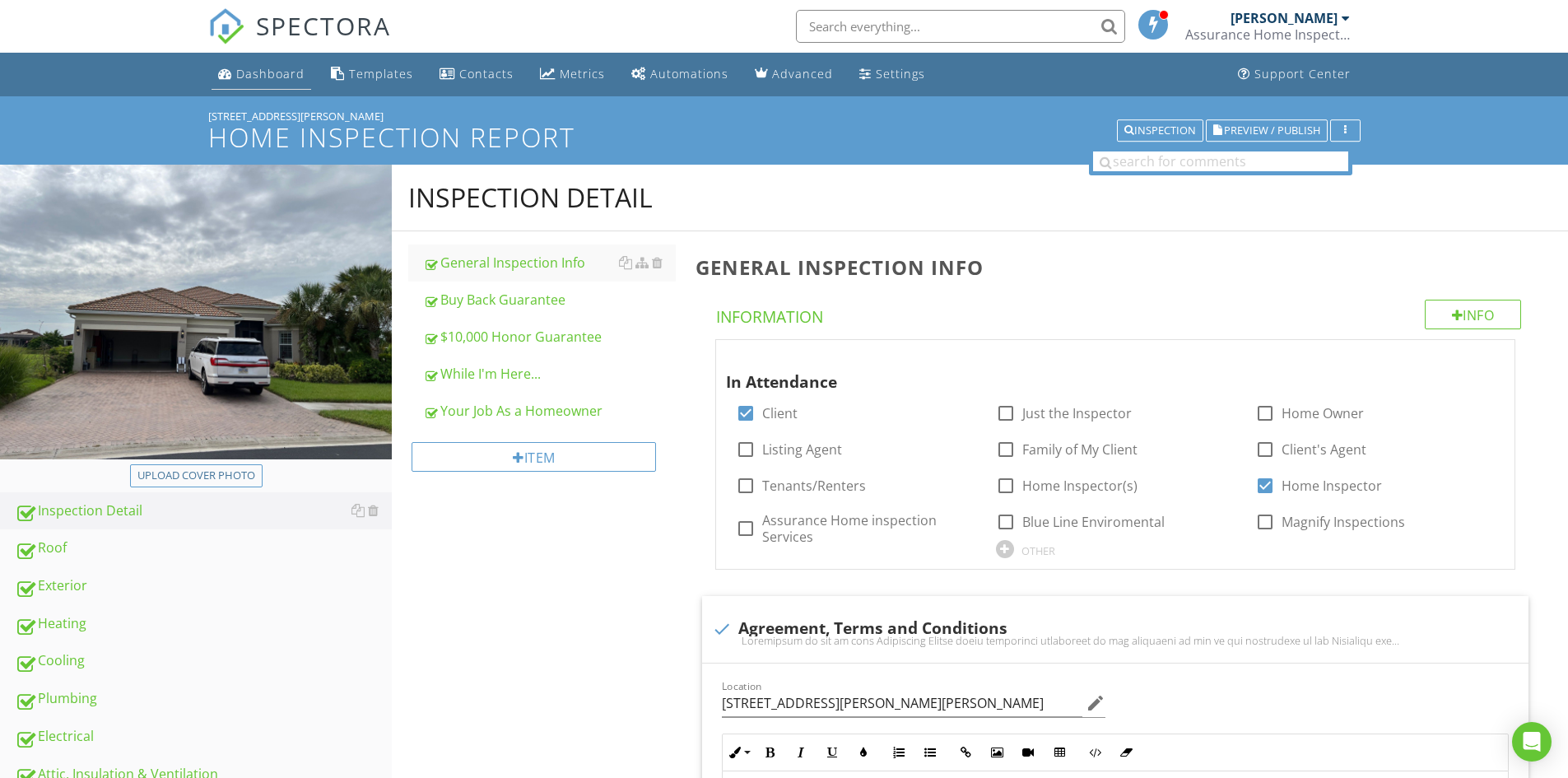
click at [273, 77] on div "Dashboard" at bounding box center [271, 74] width 69 height 16
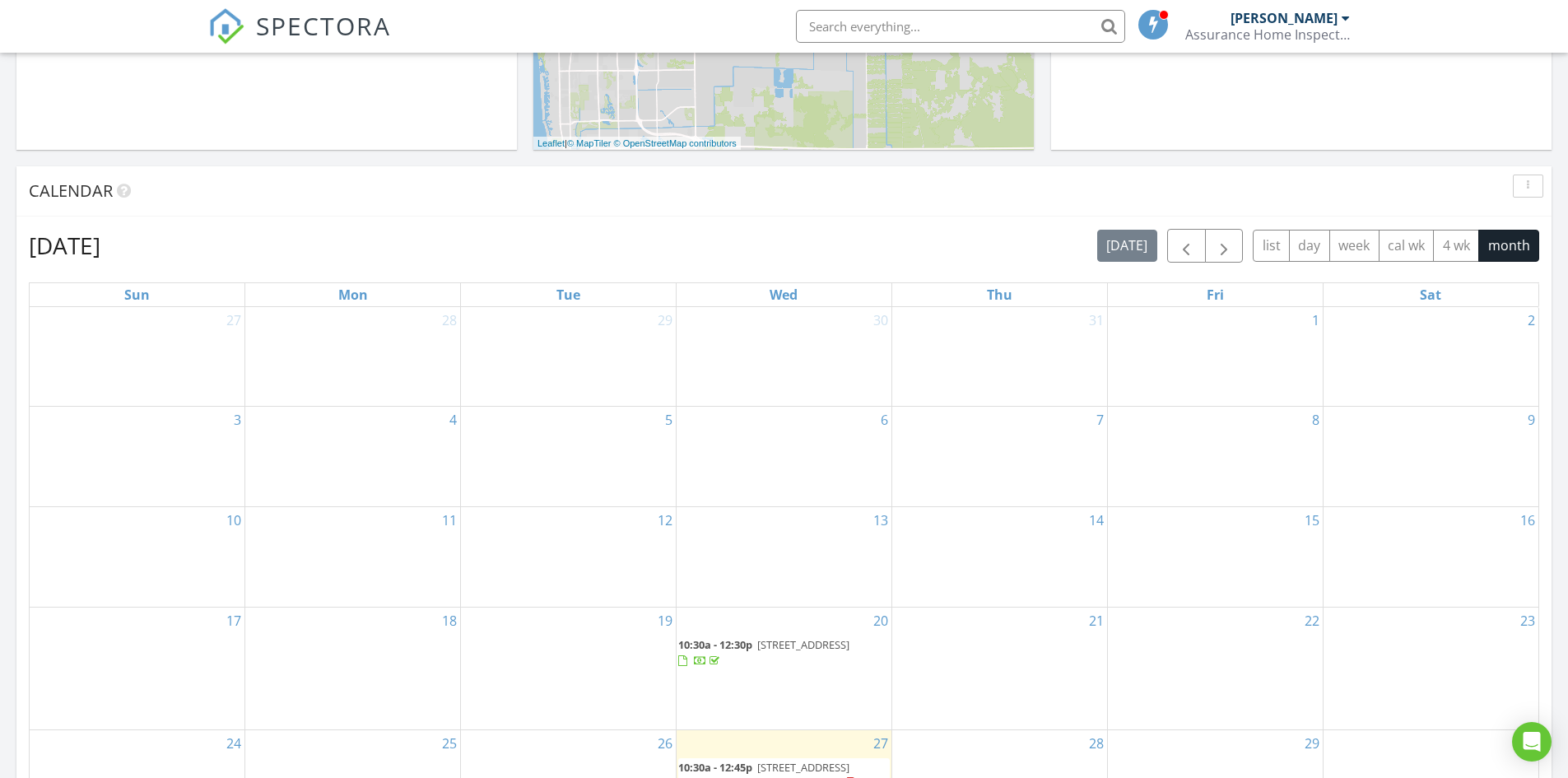
scroll to position [823, 0]
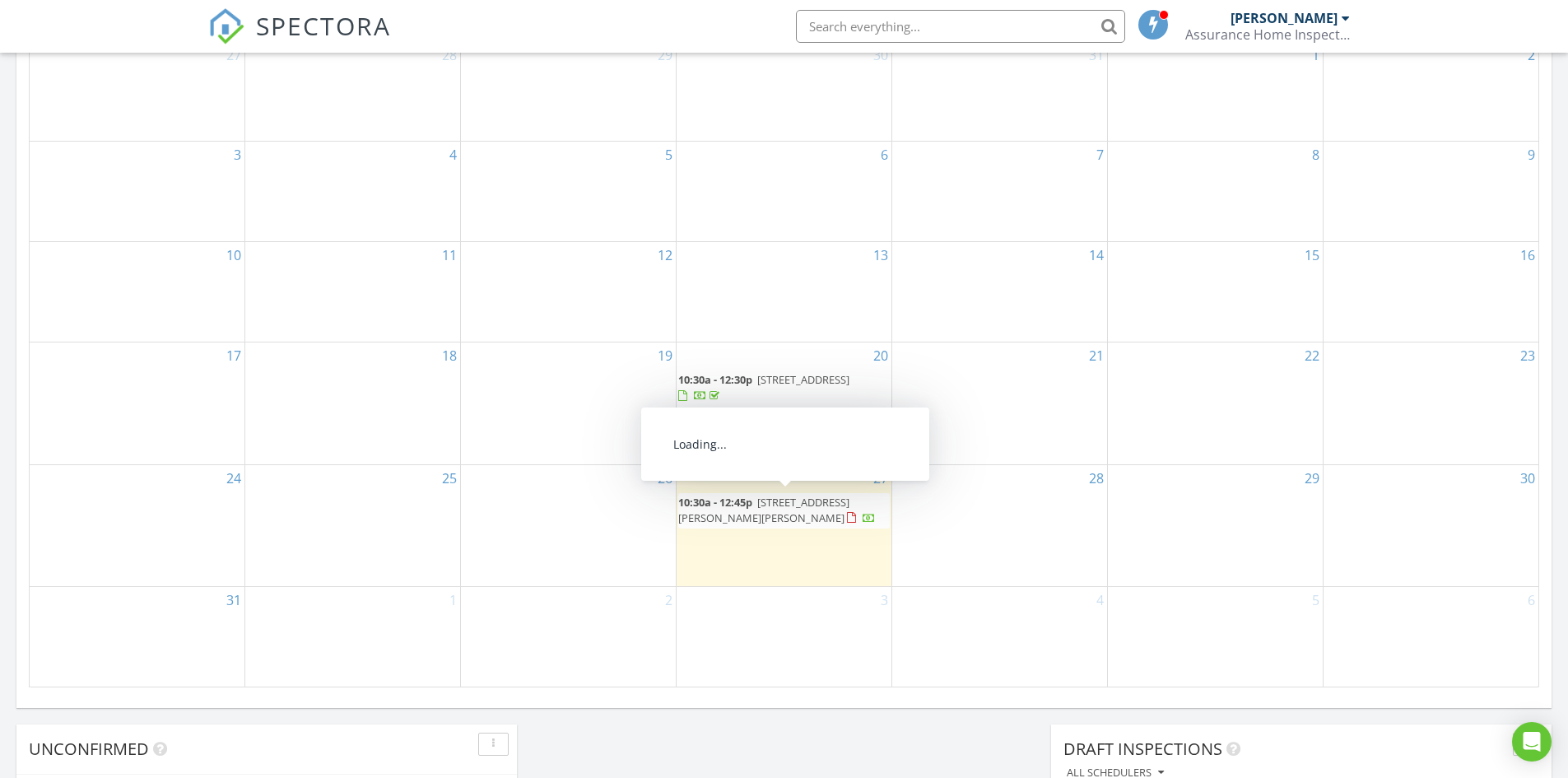
click at [811, 507] on span "[STREET_ADDRESS][PERSON_NAME][PERSON_NAME]" at bounding box center [763, 509] width 171 height 30
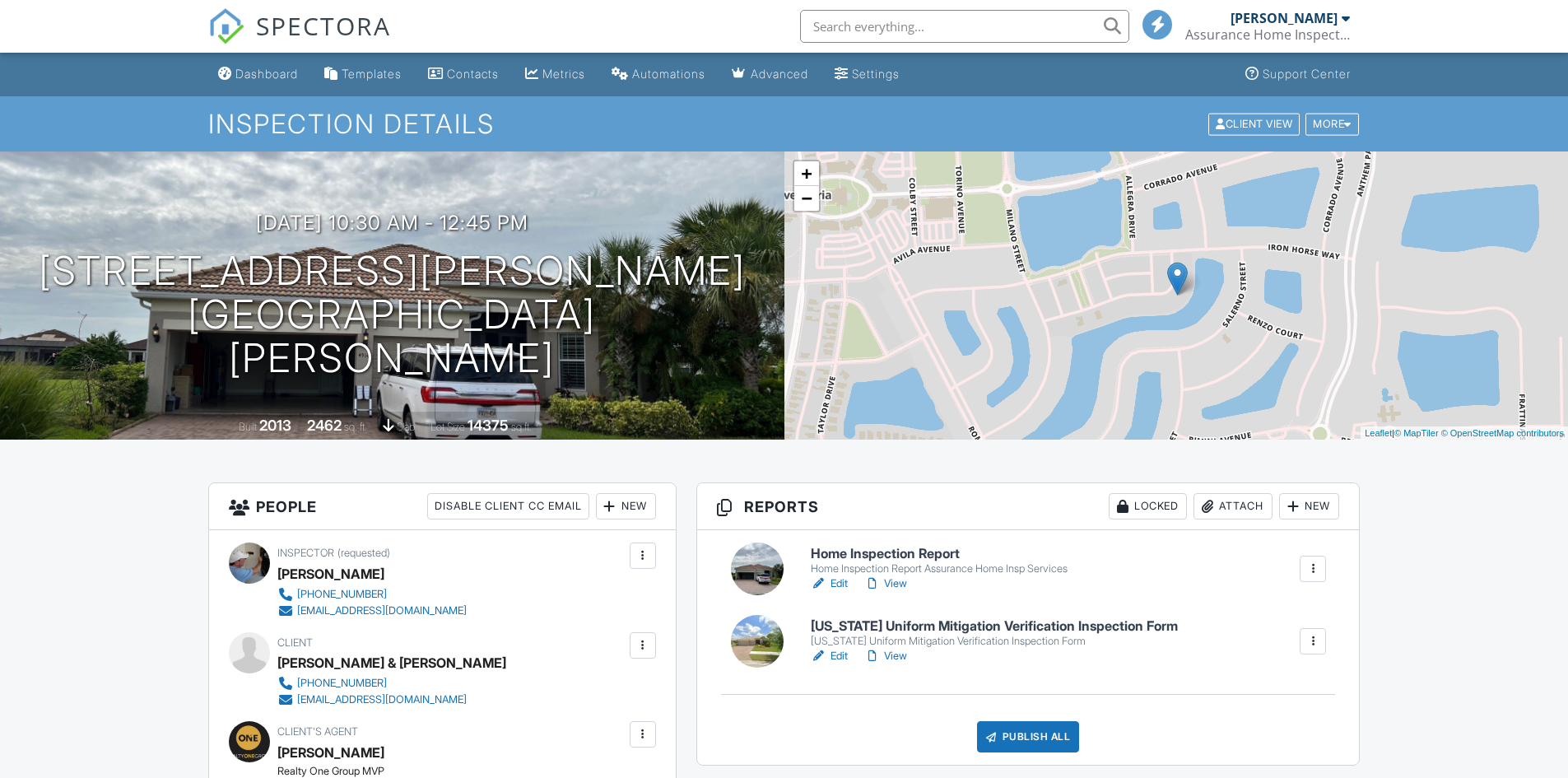
click at [880, 551] on h6 "Home Inspection Report" at bounding box center [939, 553] width 257 height 15
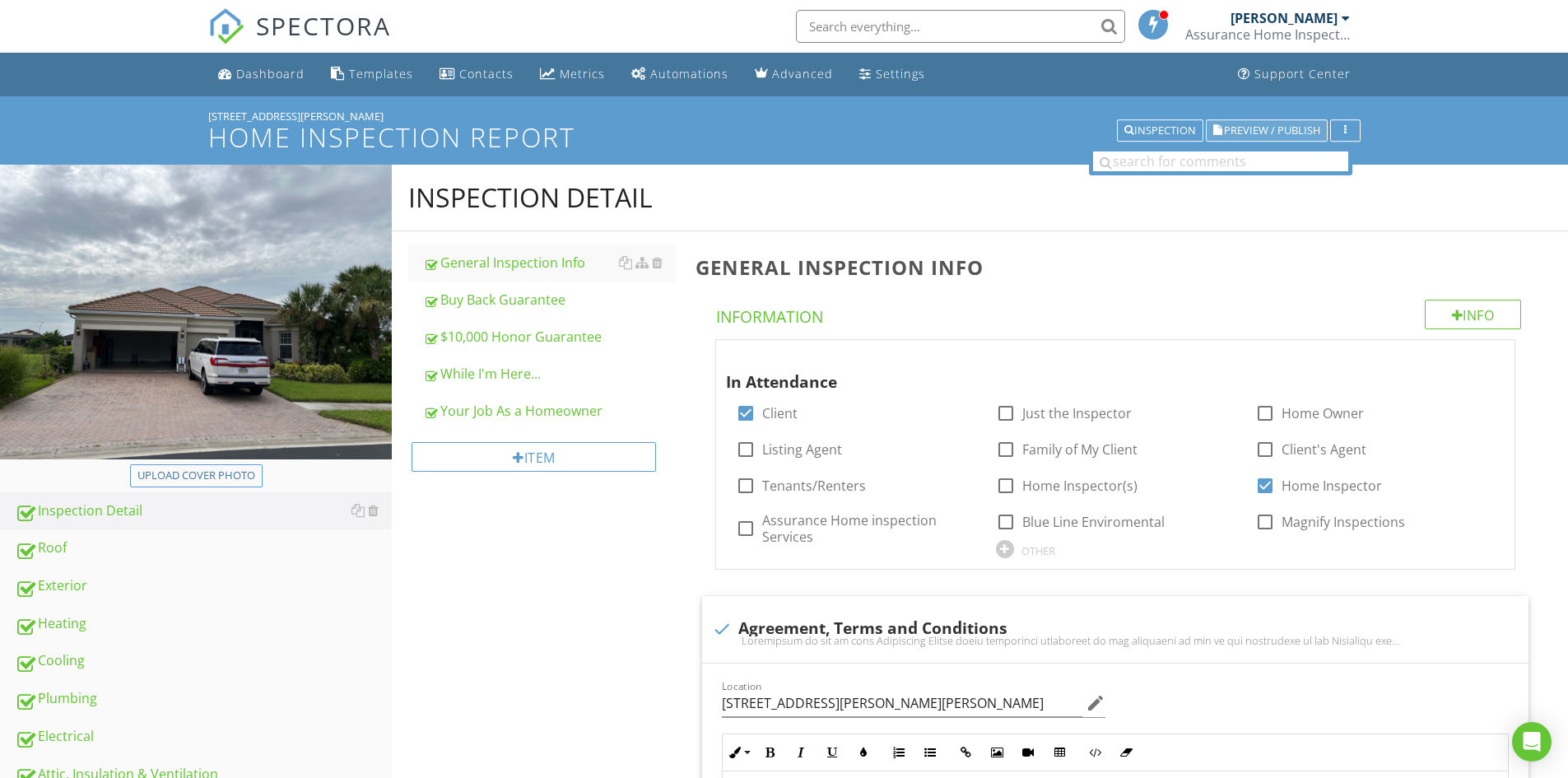
click at [1260, 128] on span "Preview / Publish" at bounding box center [1272, 130] width 96 height 11
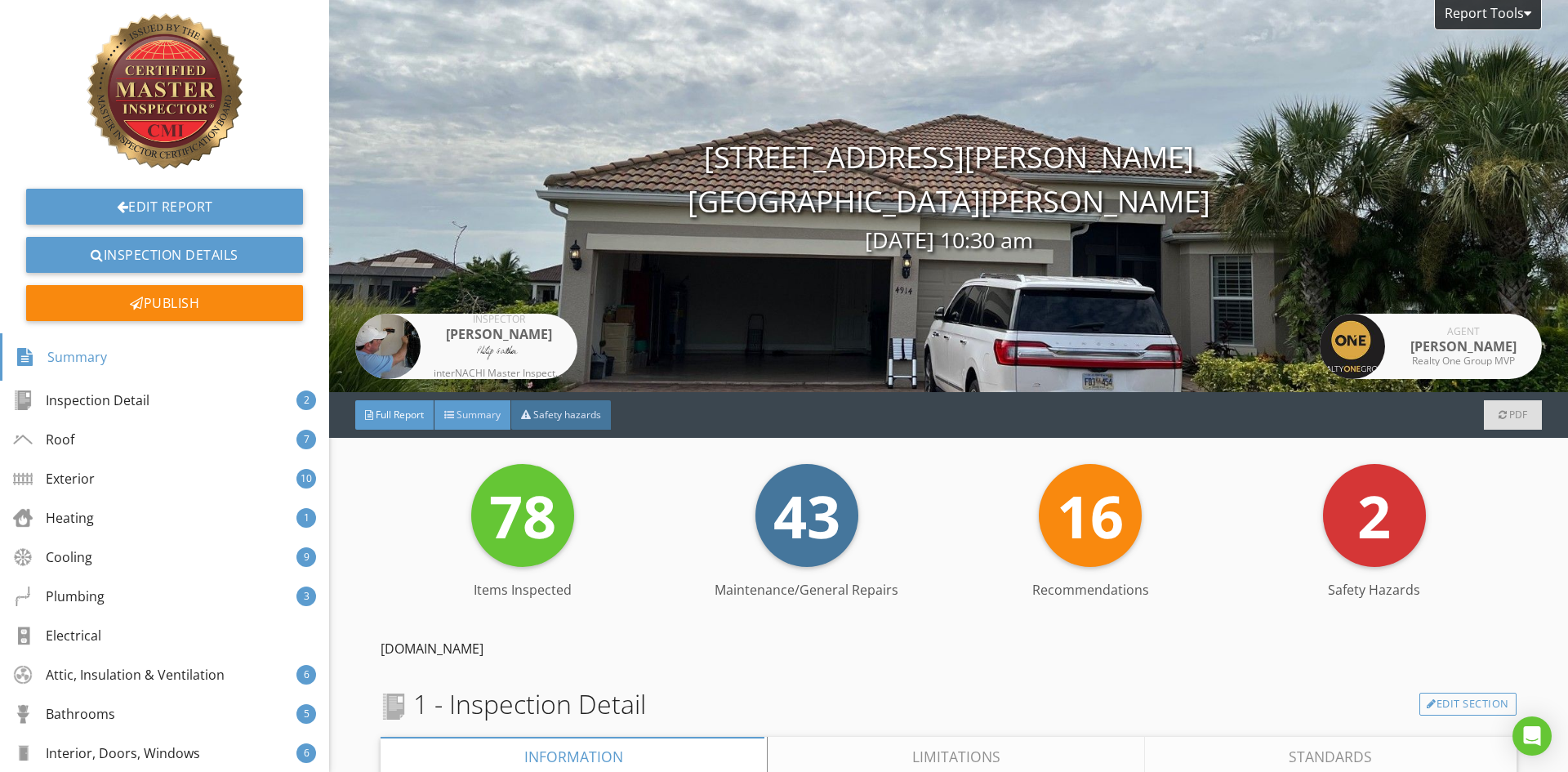
click at [485, 410] on span "Summary" at bounding box center [478, 414] width 44 height 14
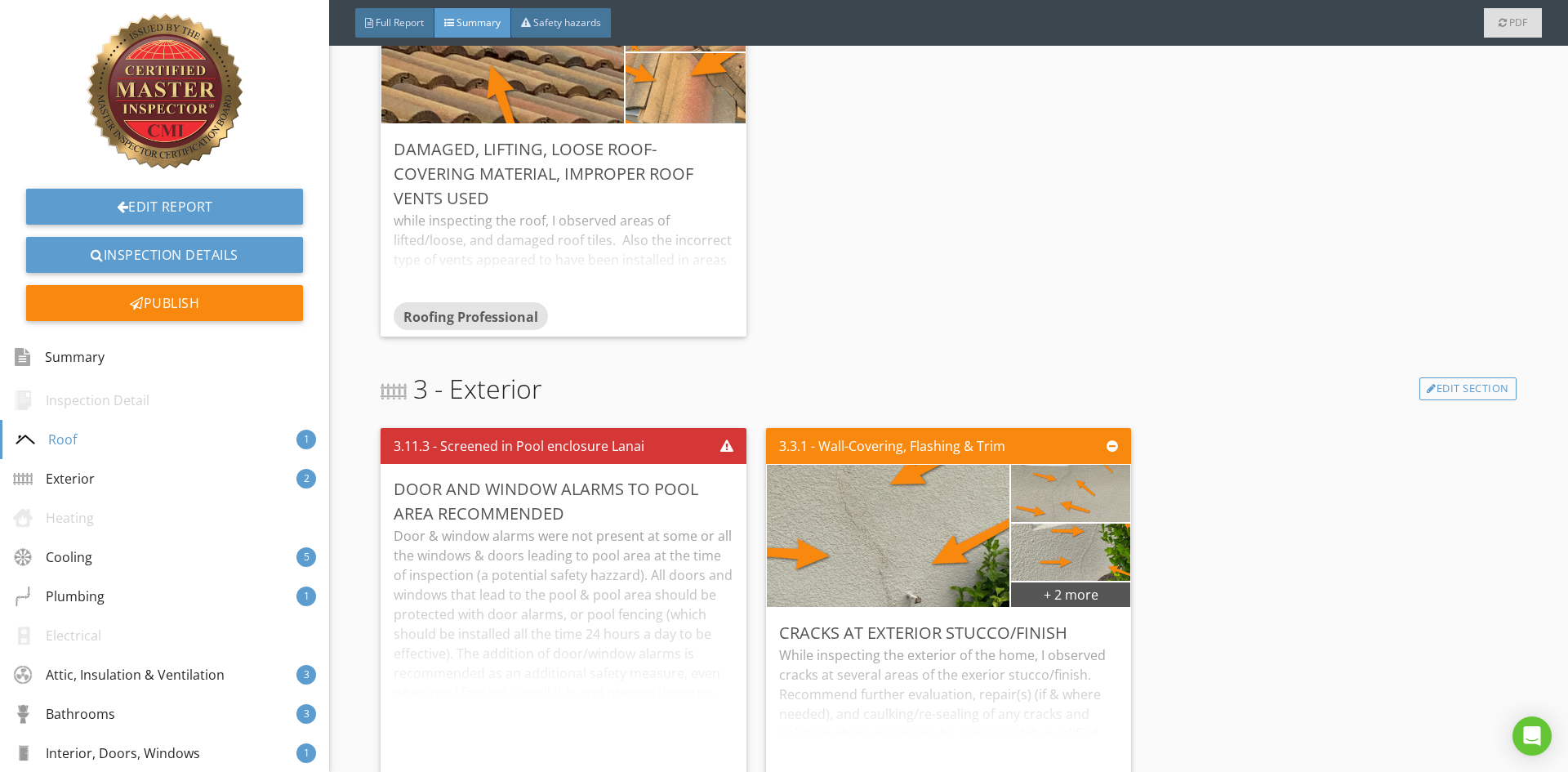
scroll to position [326, 0]
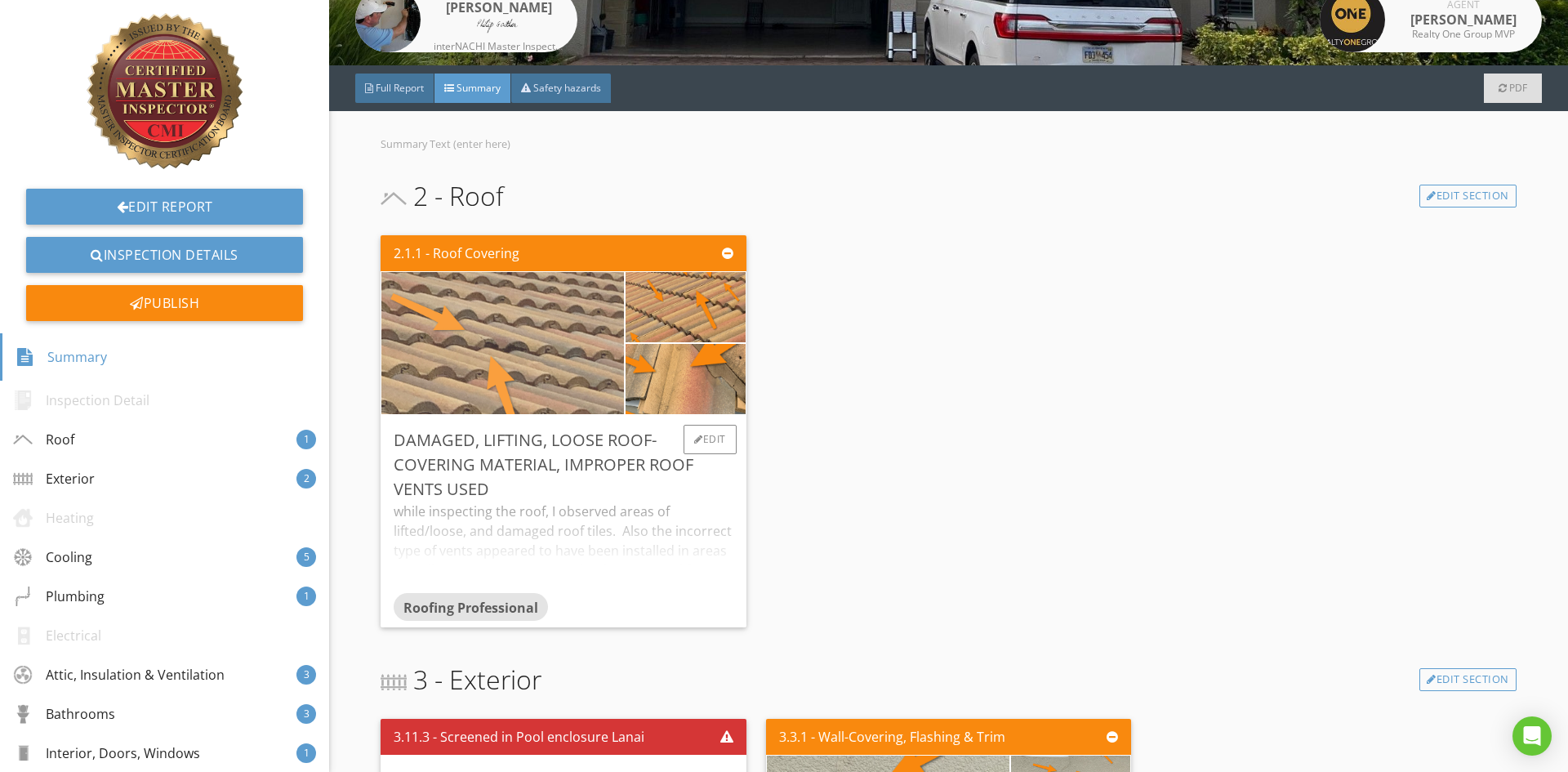
click at [553, 307] on img at bounding box center [503, 343] width 473 height 355
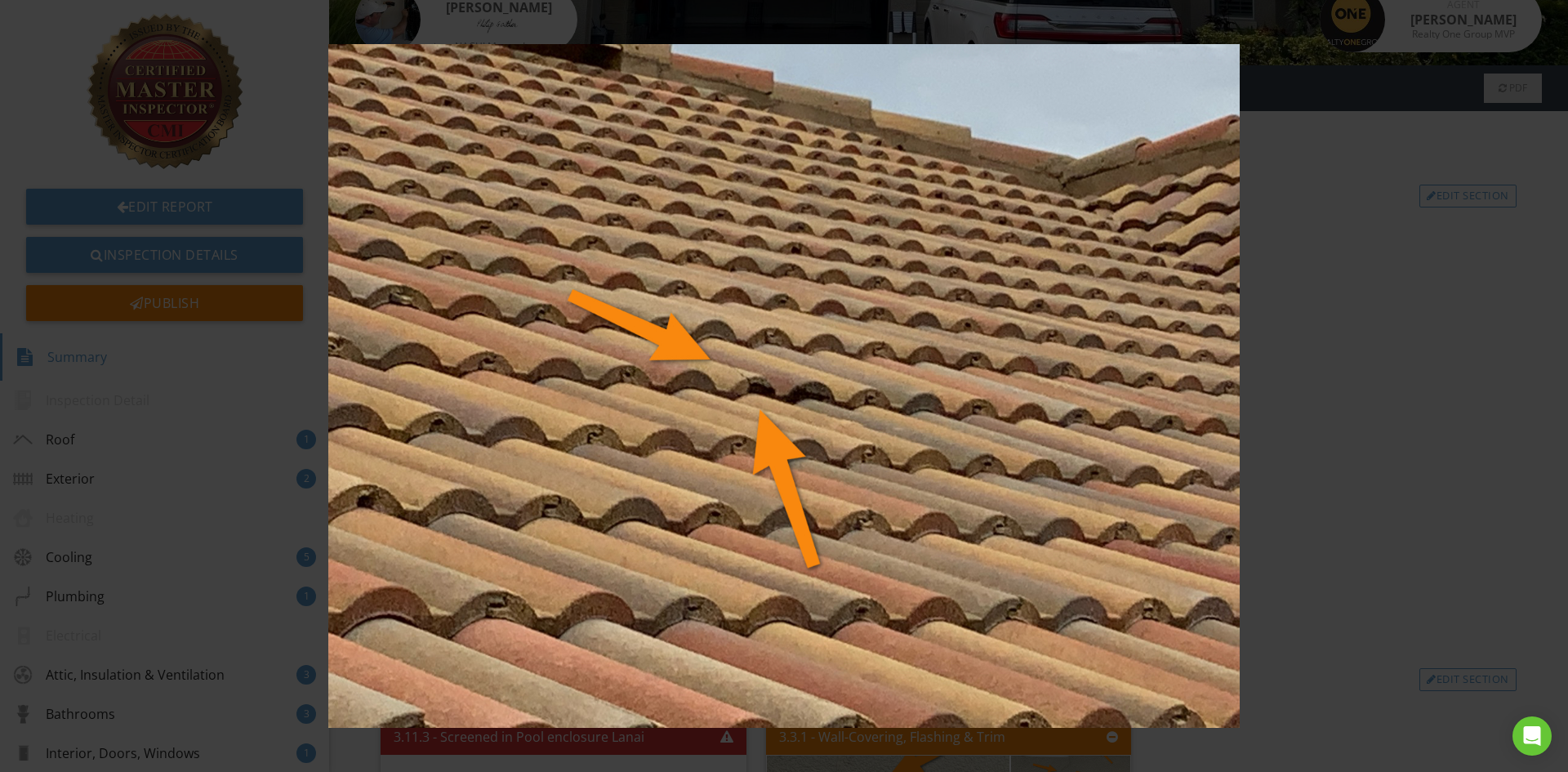
click at [1443, 458] on img at bounding box center [783, 386] width 1440 height 683
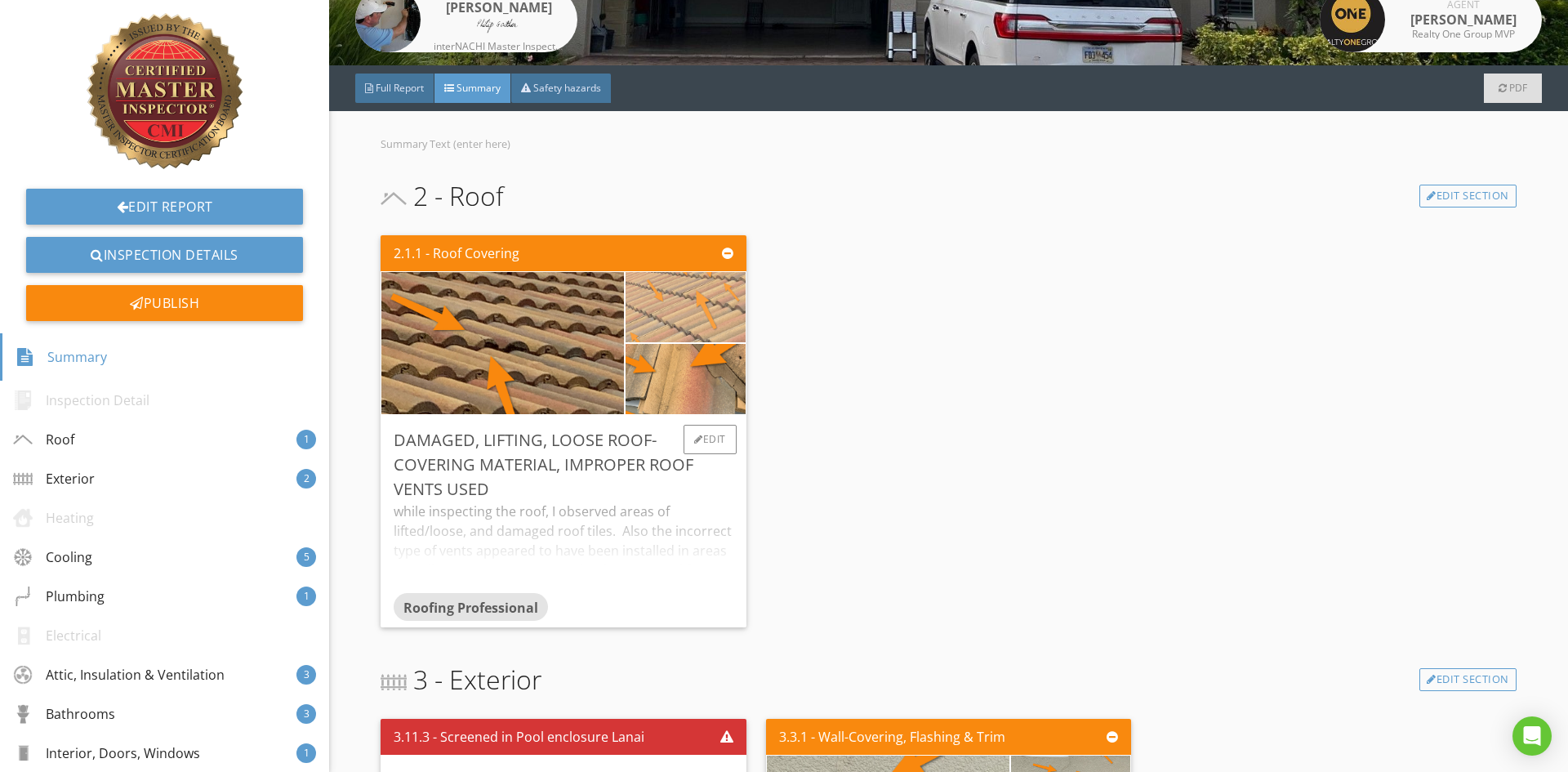
click at [715, 311] on img at bounding box center [686, 308] width 235 height 175
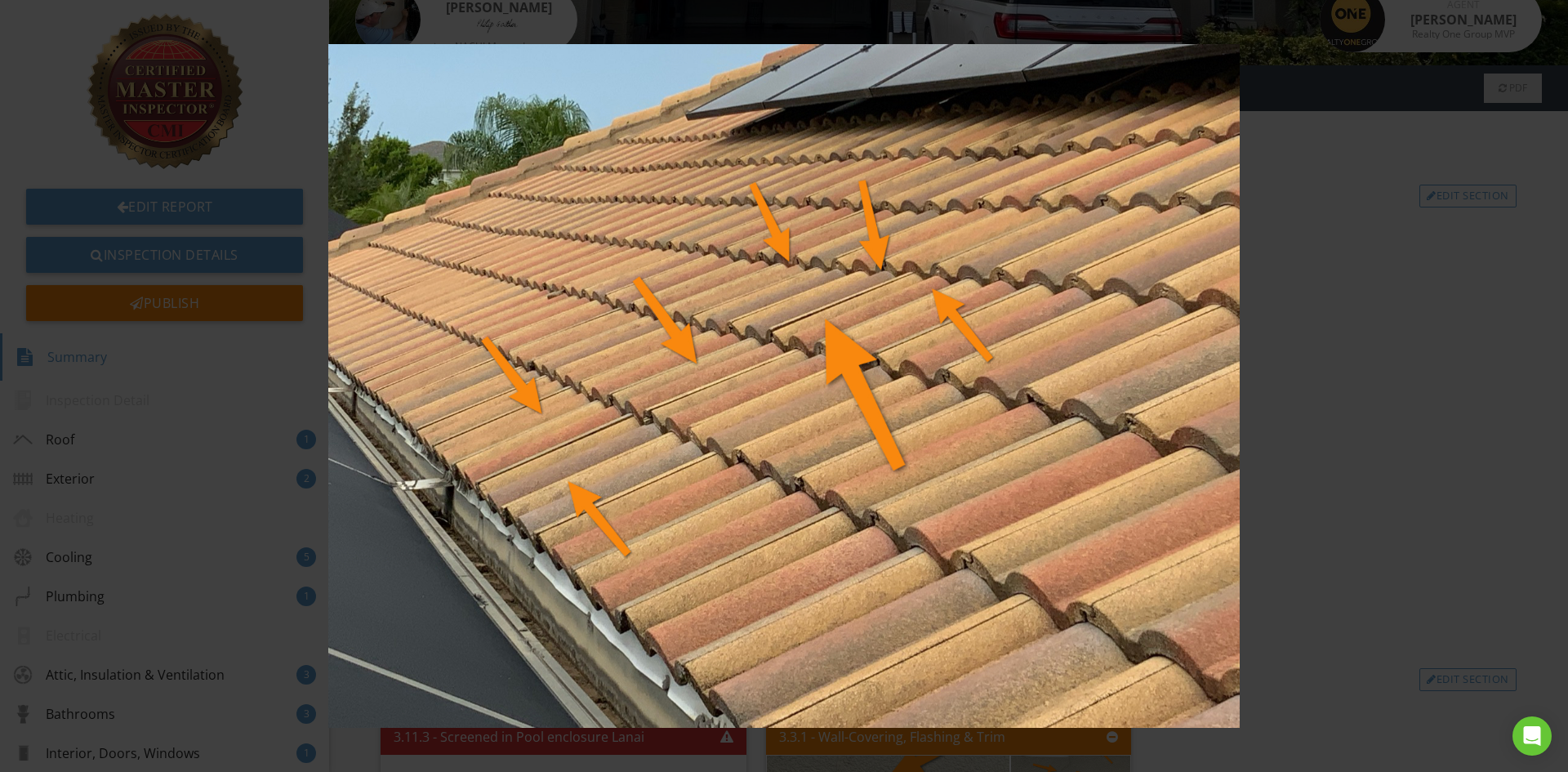
click at [1400, 437] on img at bounding box center [783, 386] width 1440 height 683
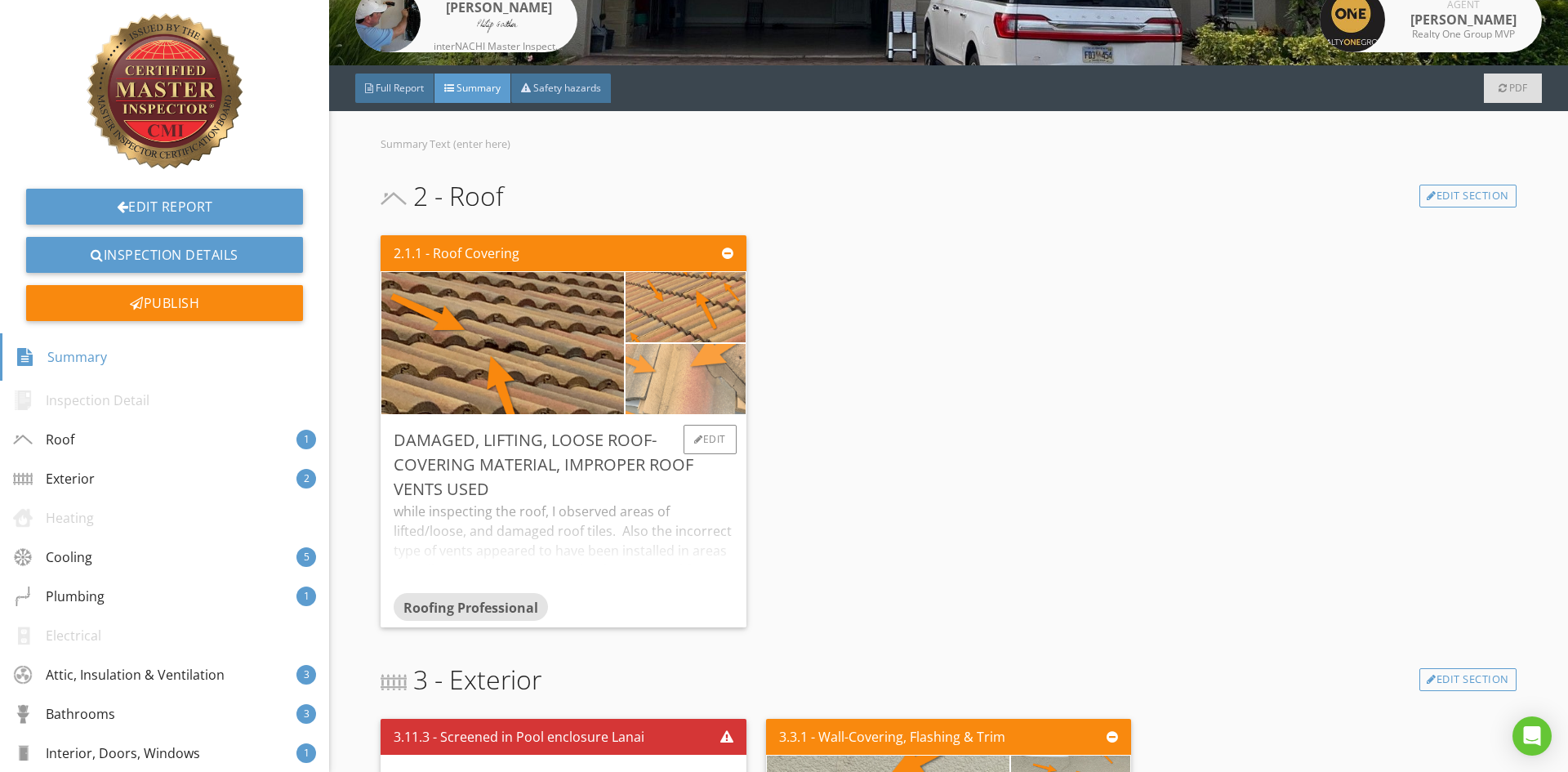
click at [687, 396] on img at bounding box center [686, 379] width 235 height 175
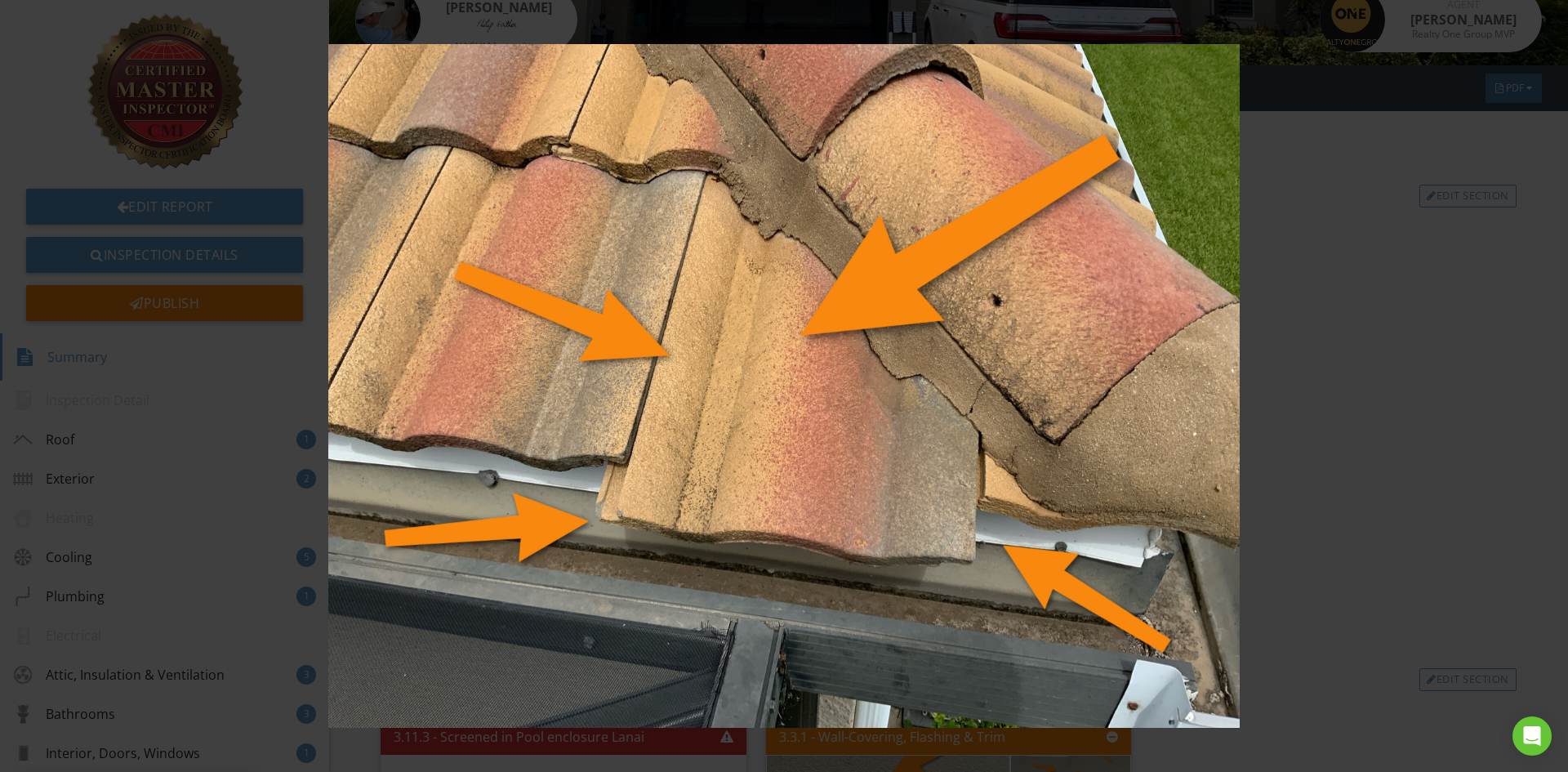
click at [1418, 440] on img at bounding box center [783, 386] width 1440 height 683
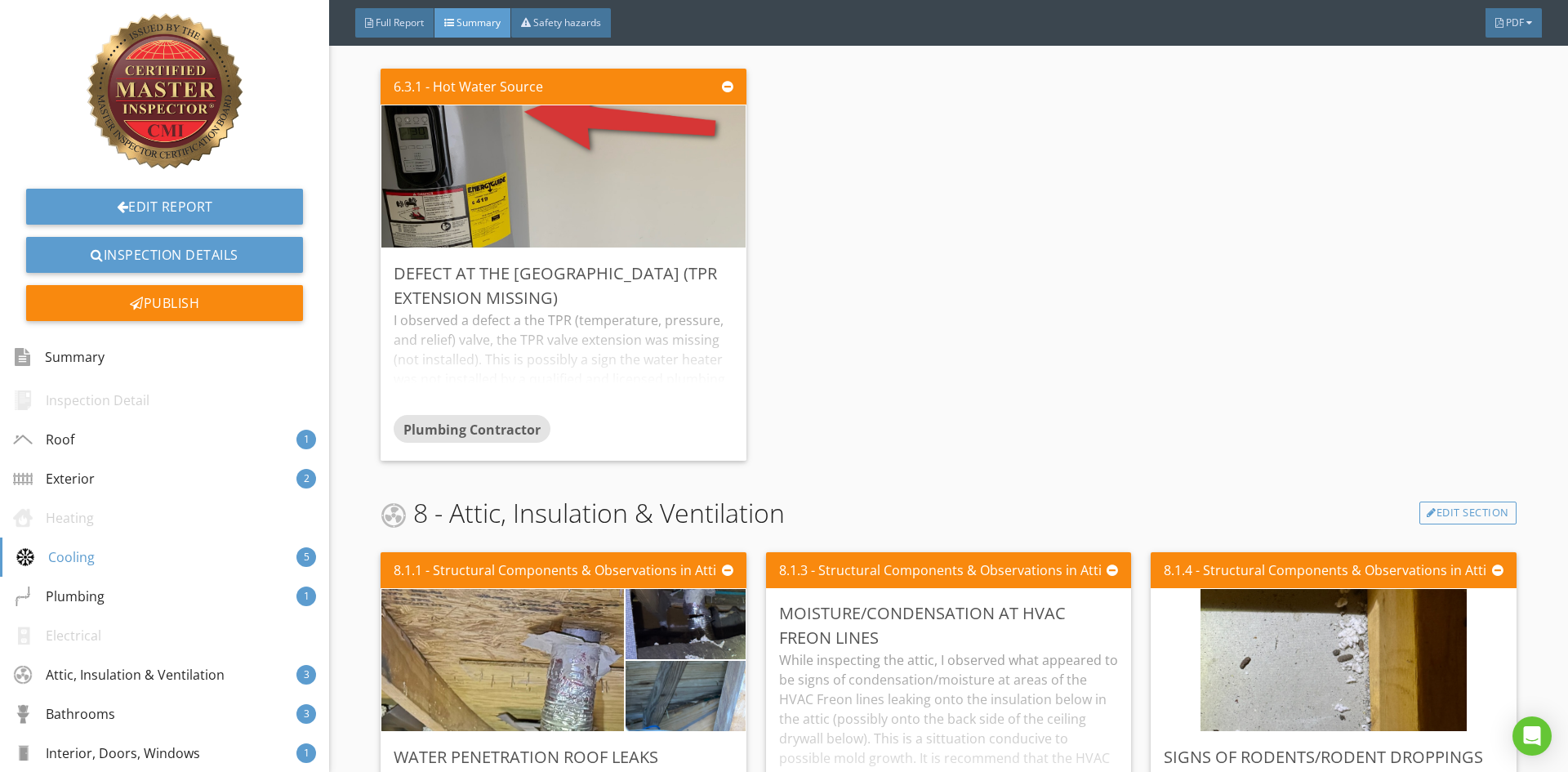
scroll to position [2613, 0]
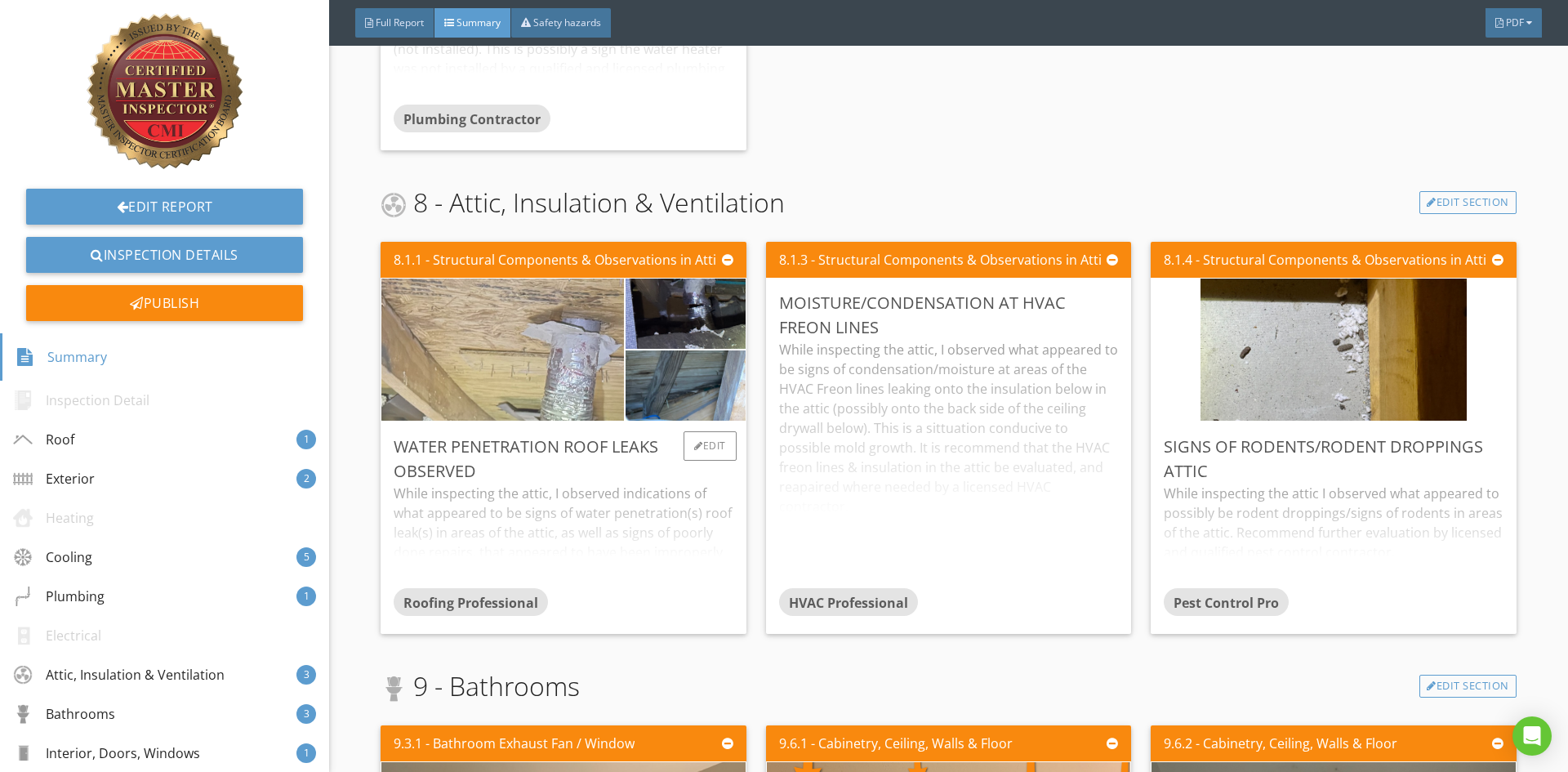
click at [531, 376] on img at bounding box center [503, 349] width 473 height 355
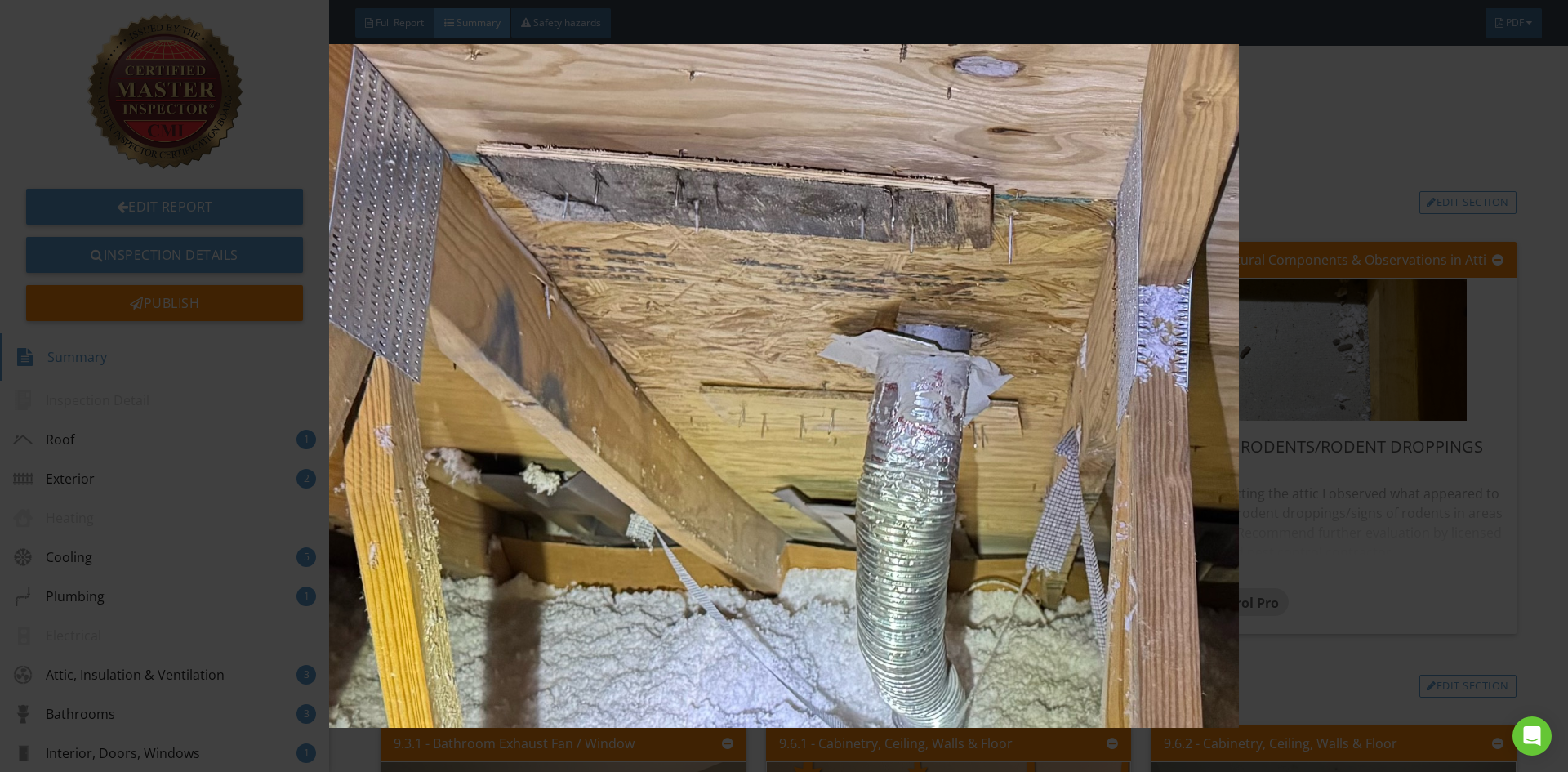
click at [1298, 685] on img at bounding box center [783, 386] width 1440 height 683
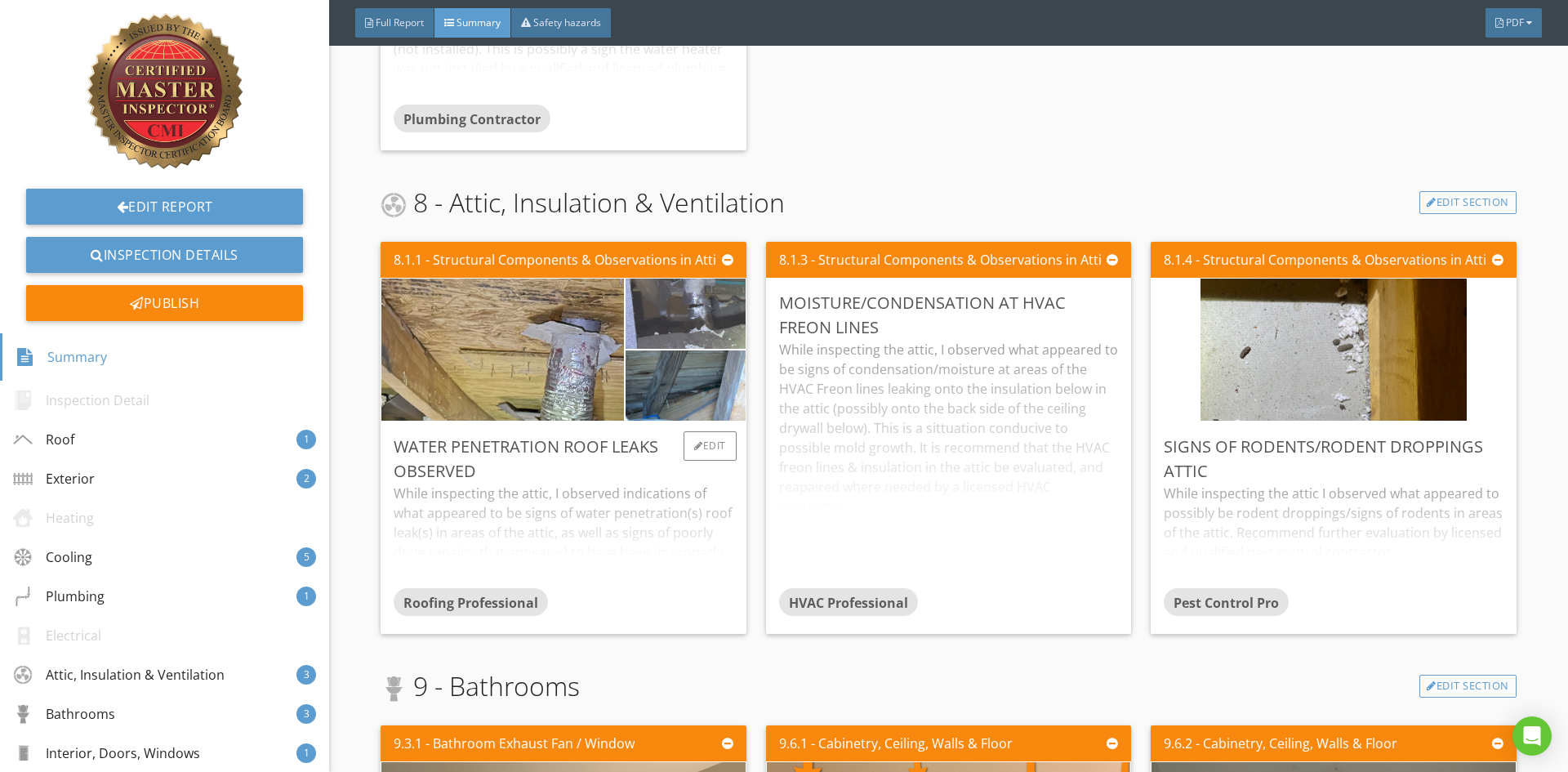
click at [728, 333] on img at bounding box center [686, 313] width 234 height 175
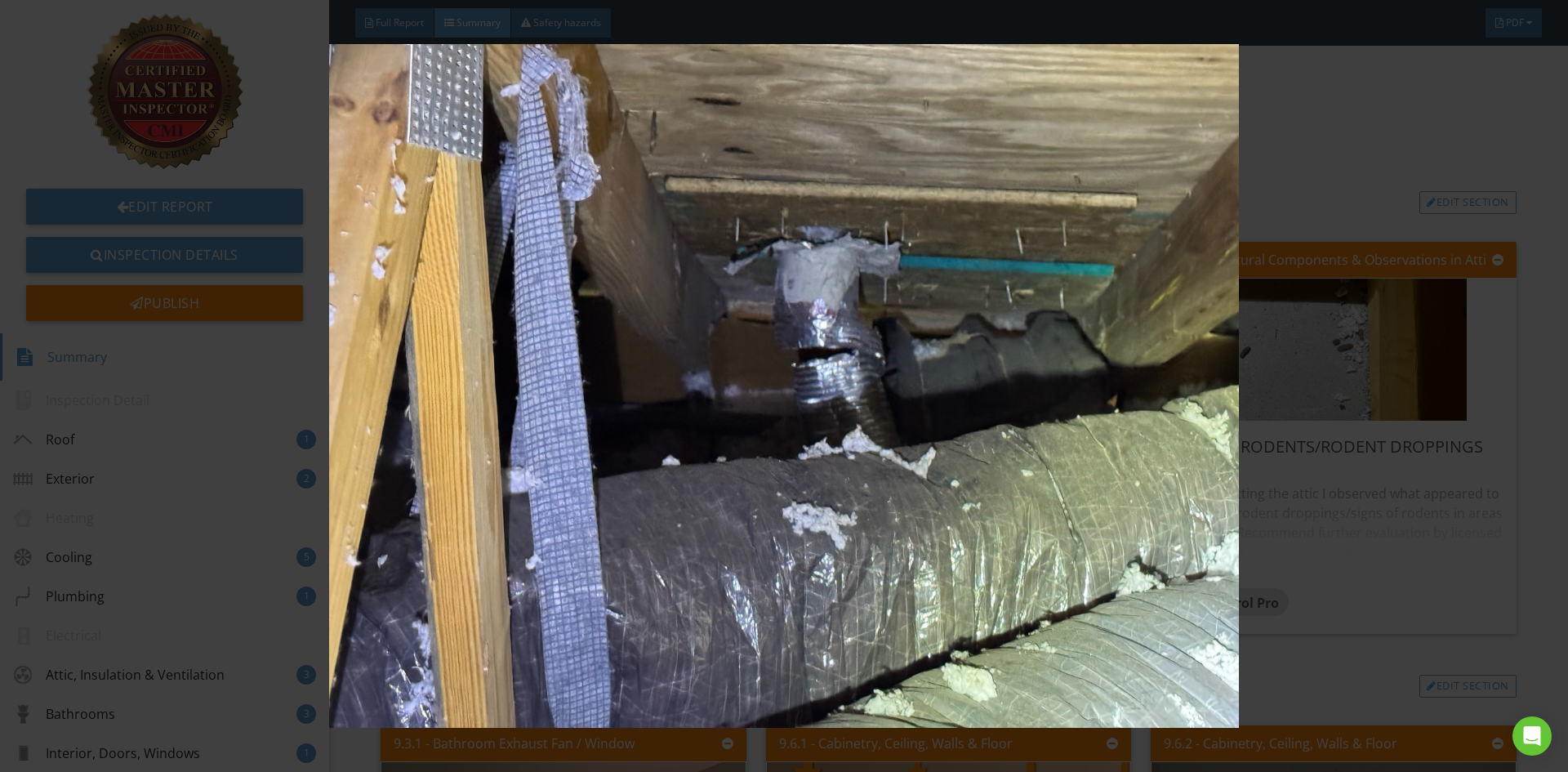
click at [1345, 686] on img at bounding box center [783, 386] width 1440 height 683
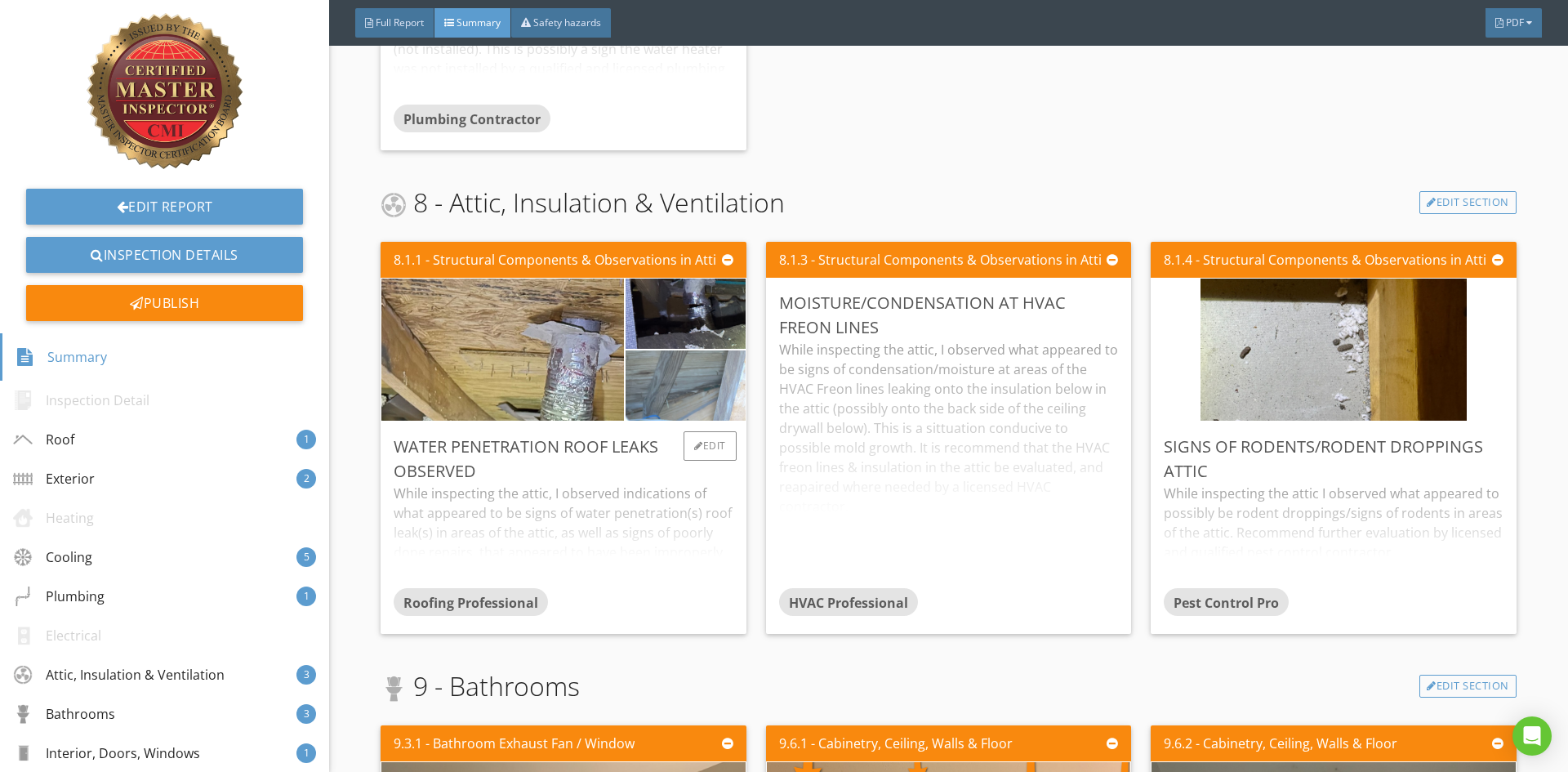
click at [708, 405] on img at bounding box center [686, 386] width 234 height 175
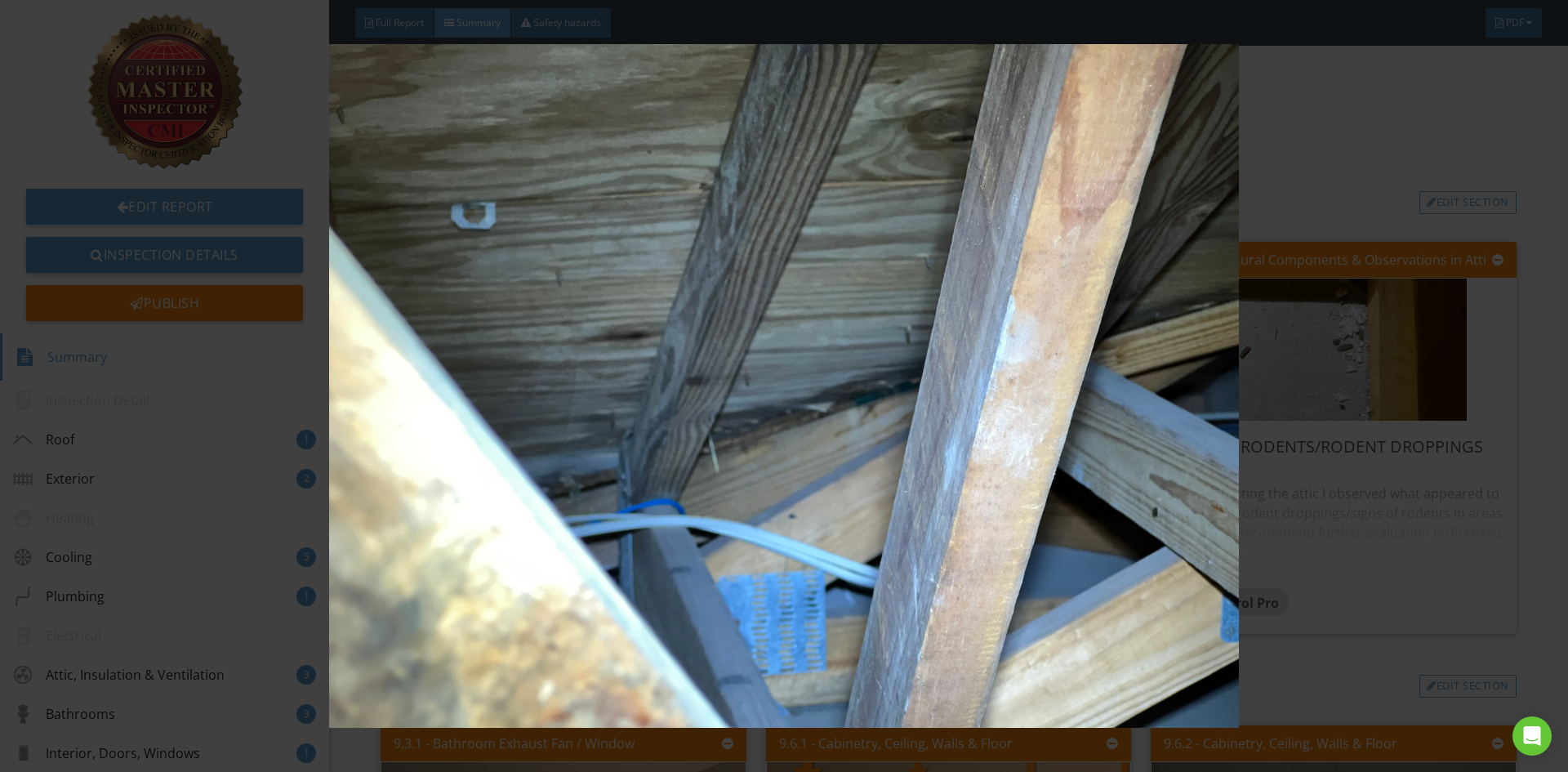
click at [1343, 695] on img at bounding box center [783, 386] width 1440 height 683
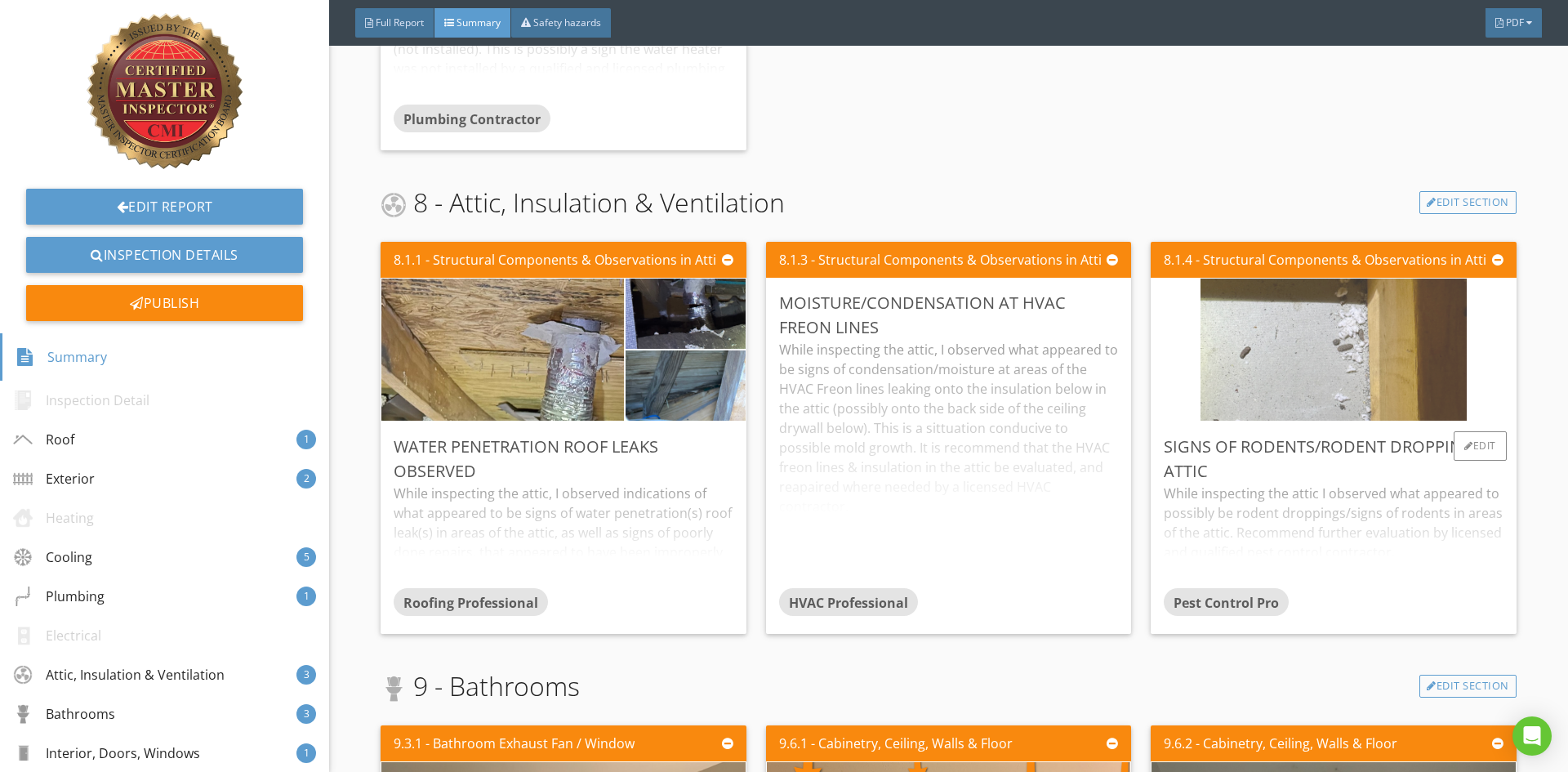
click at [1374, 387] on img at bounding box center [1334, 349] width 267 height 355
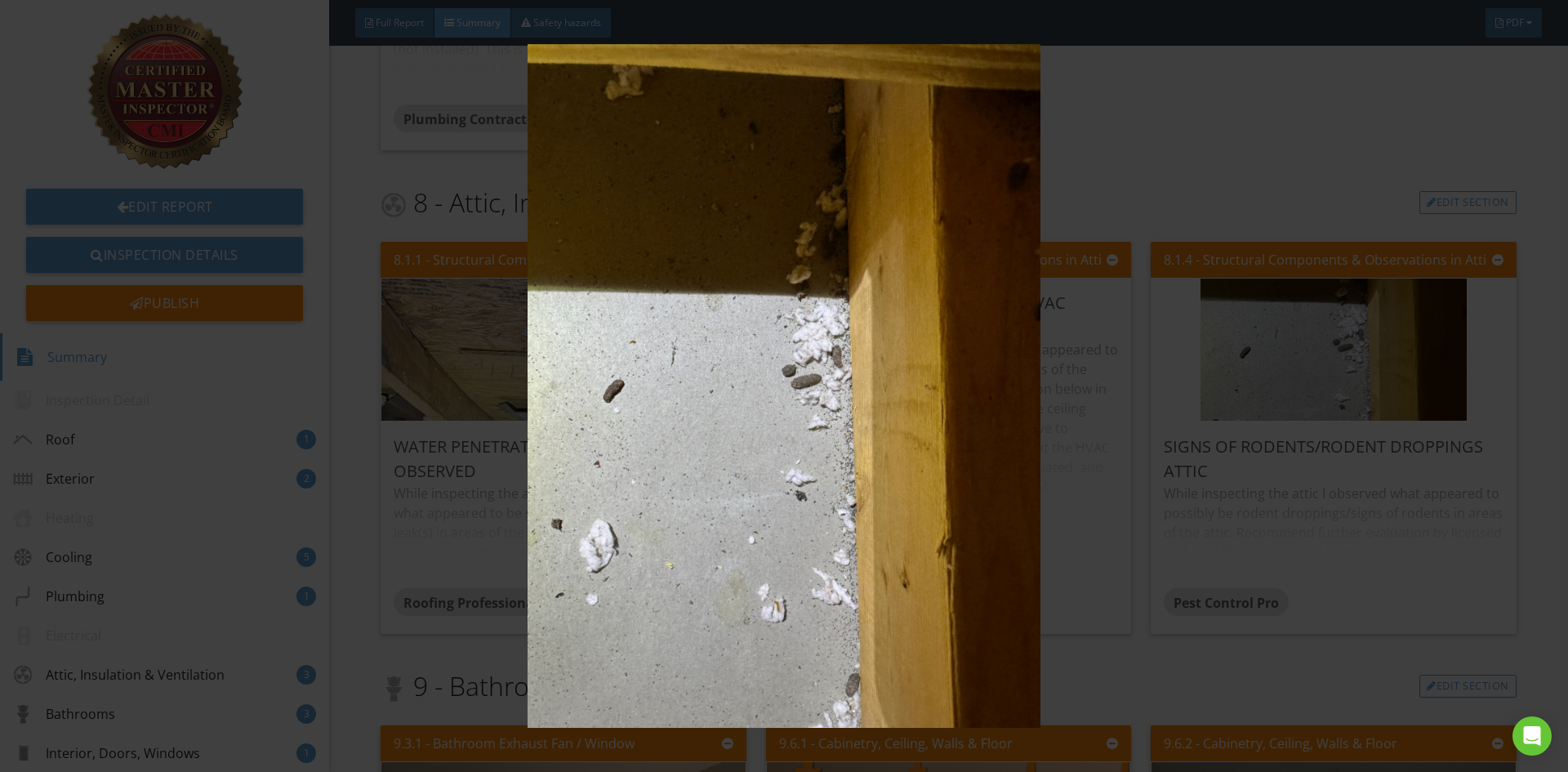
click at [1162, 674] on img at bounding box center [783, 386] width 1440 height 683
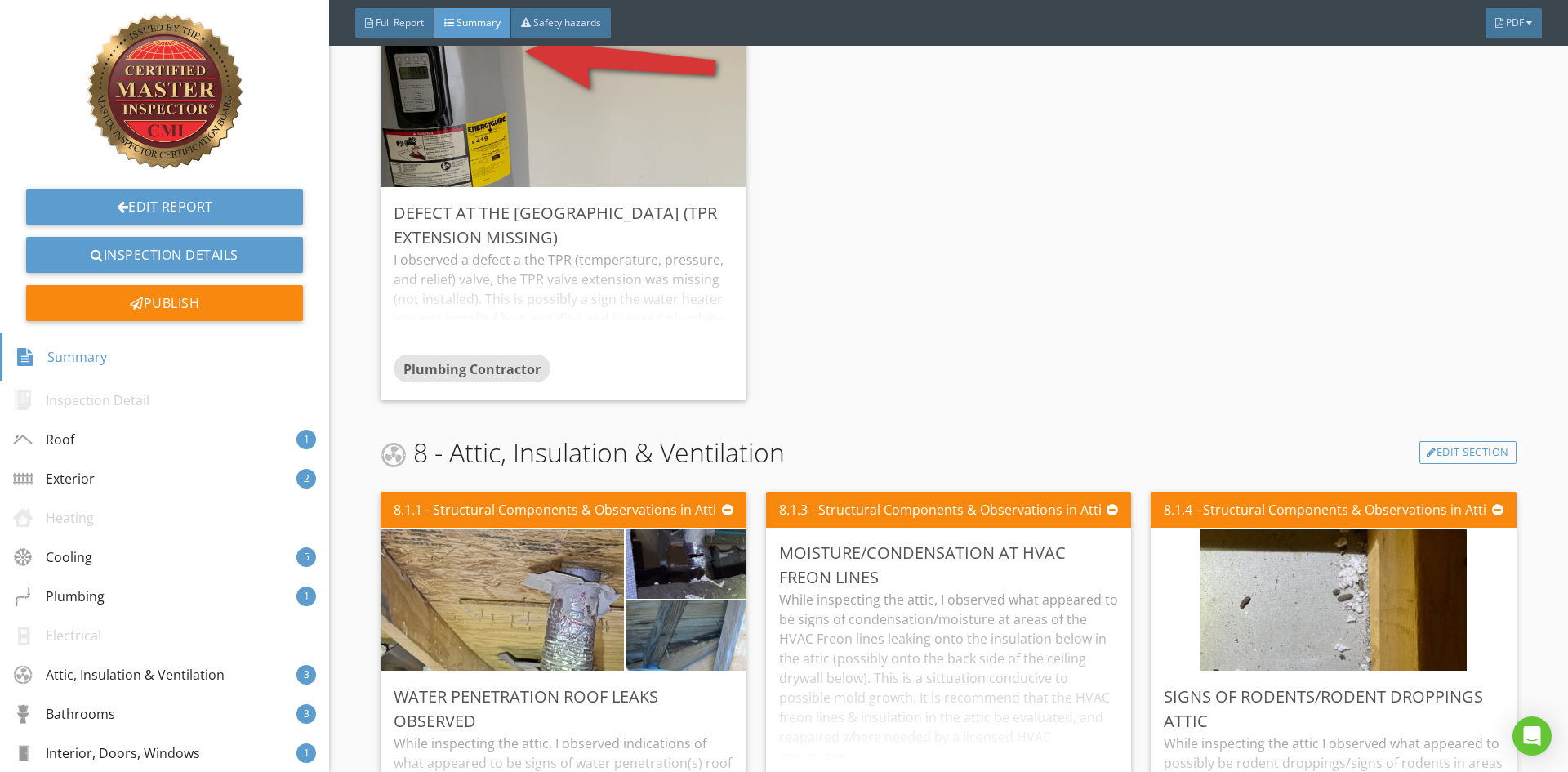
scroll to position [2392, 0]
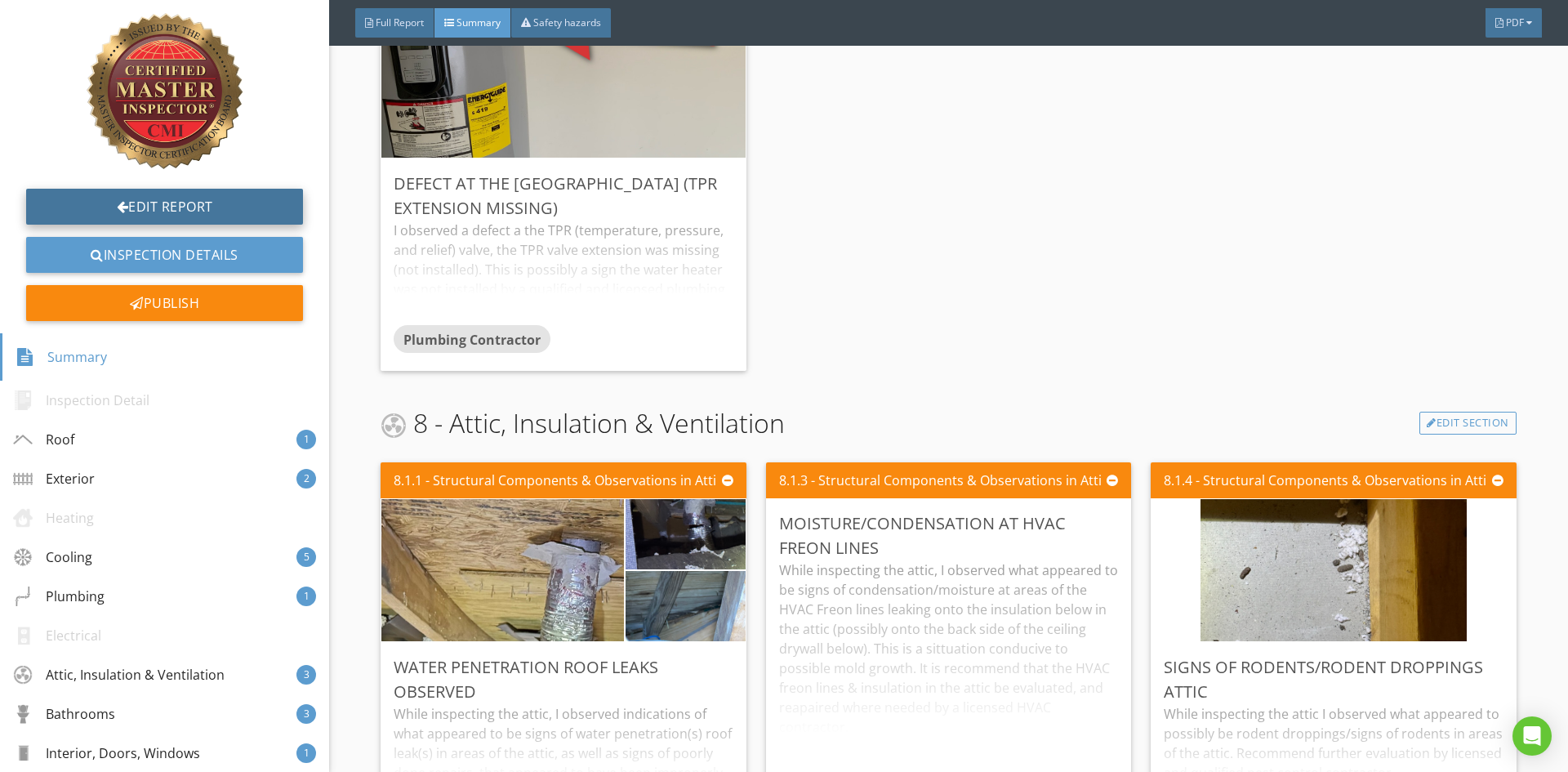
click at [117, 202] on div at bounding box center [123, 205] width 13 height 13
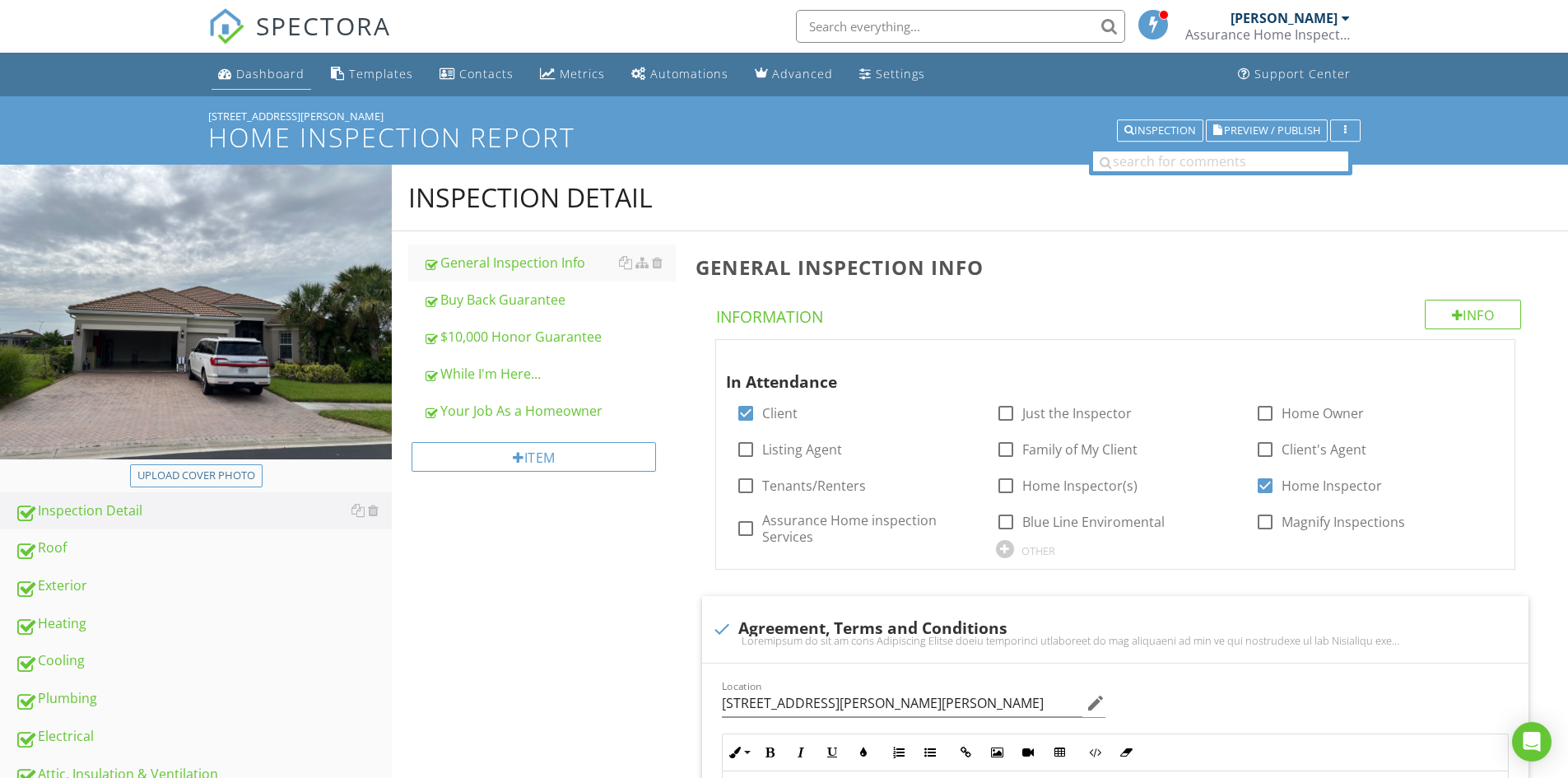
click at [255, 71] on div "Dashboard" at bounding box center [271, 74] width 69 height 16
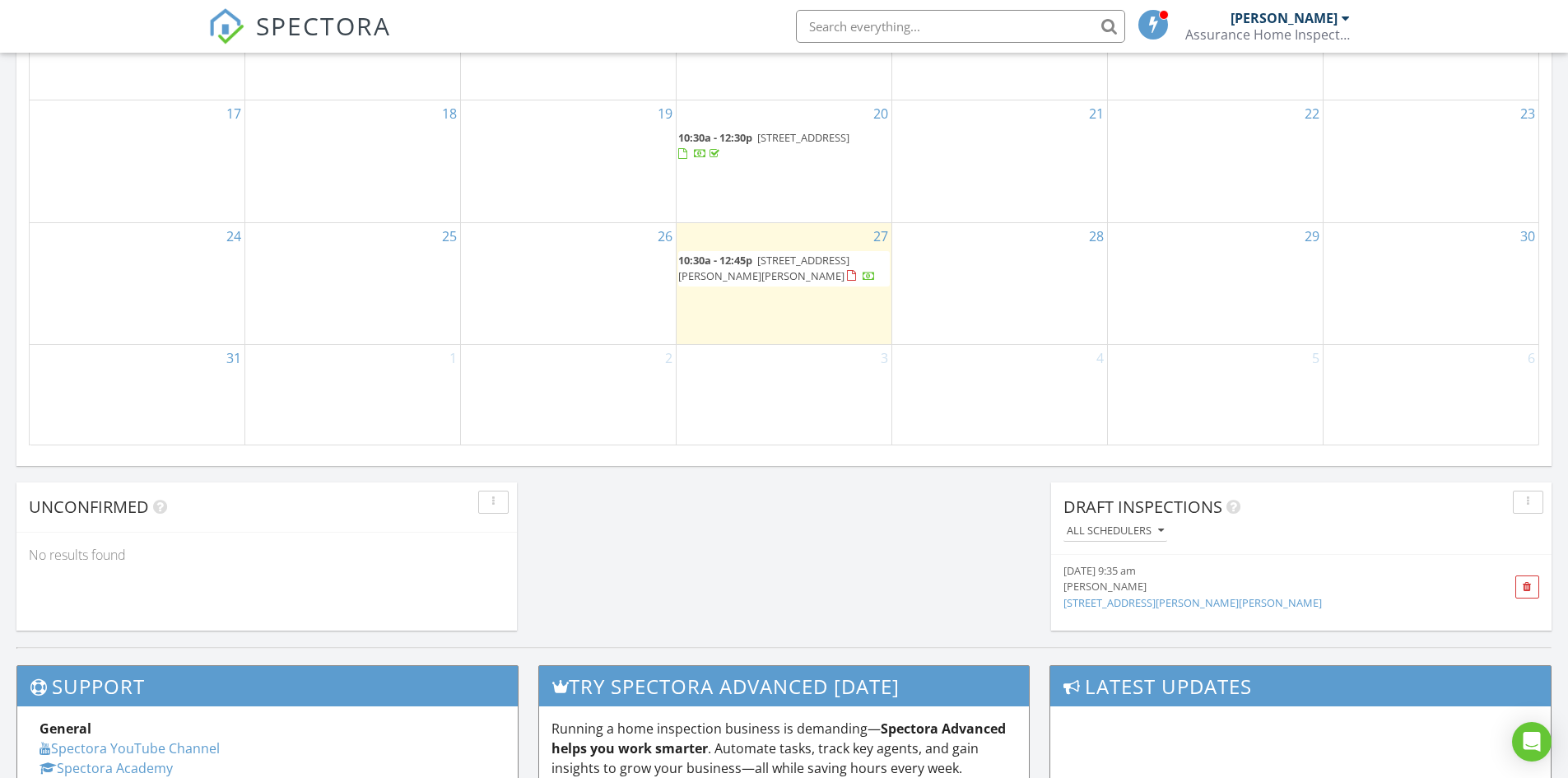
scroll to position [1069, 0]
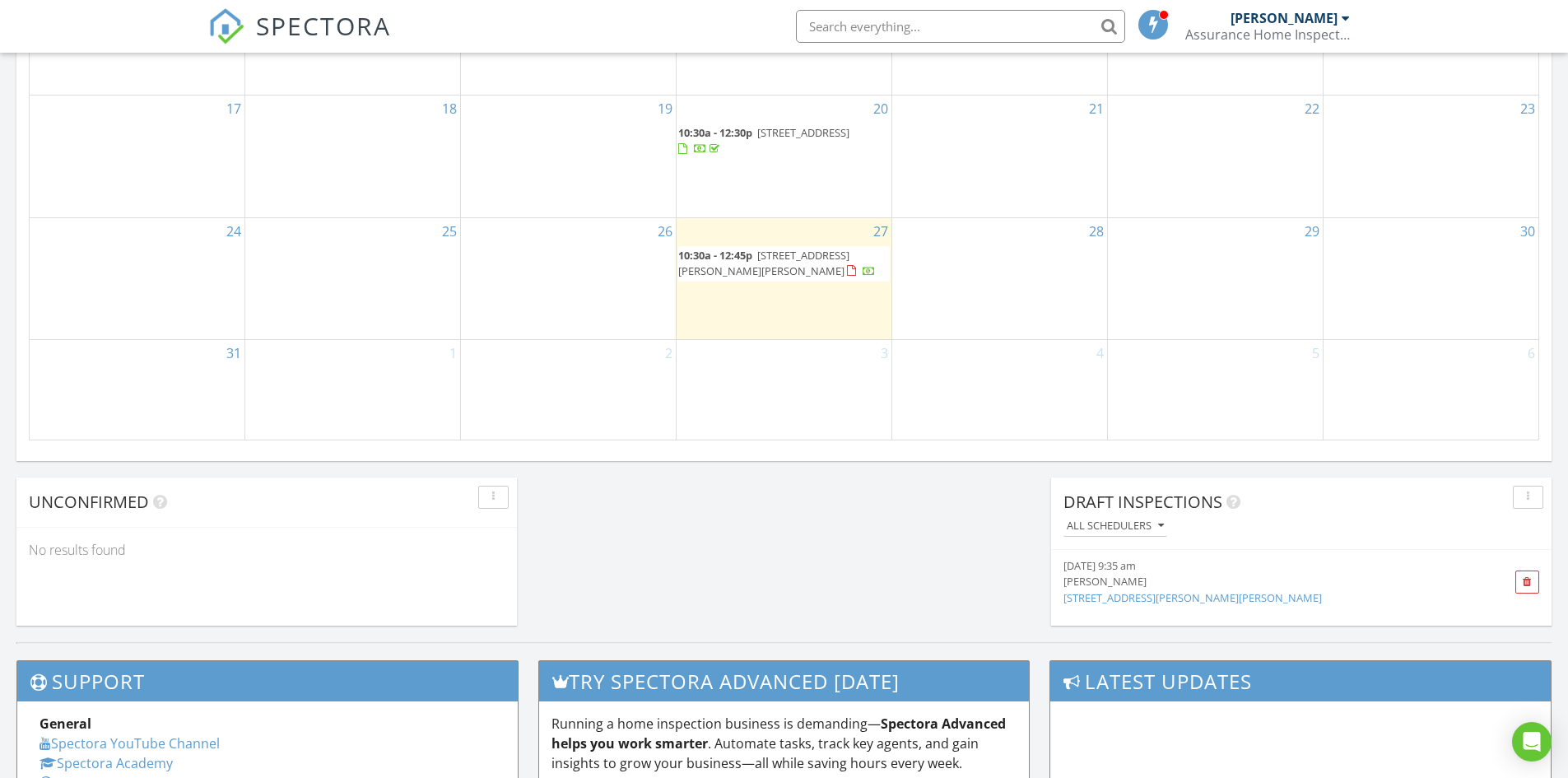
click at [798, 263] on span "10:30a - 12:45p 4914 Lowell Dr, Ave Maria 34142" at bounding box center [784, 263] width 212 height 32
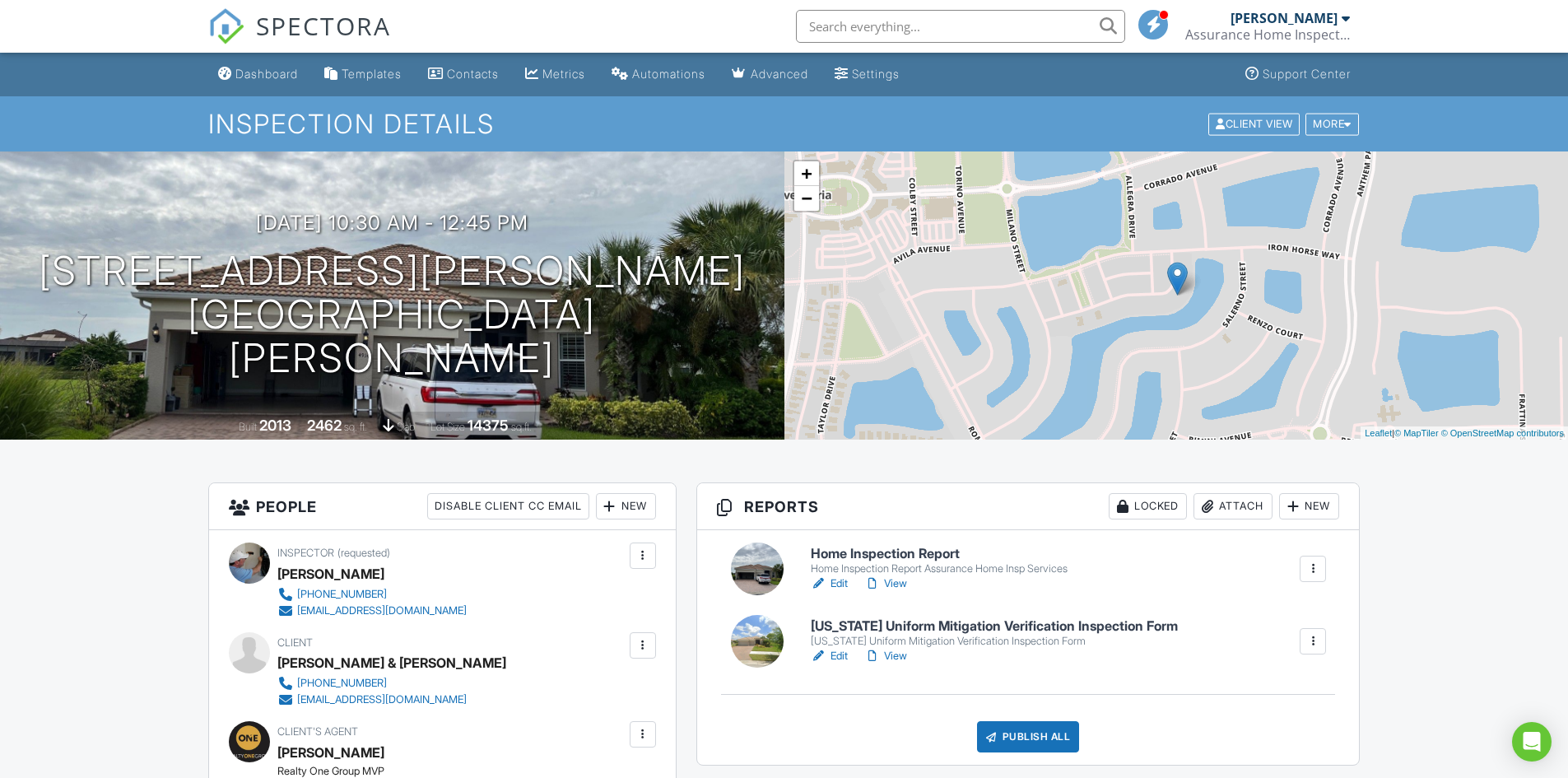
click at [858, 553] on h6 "Home Inspection Report" at bounding box center [939, 553] width 257 height 15
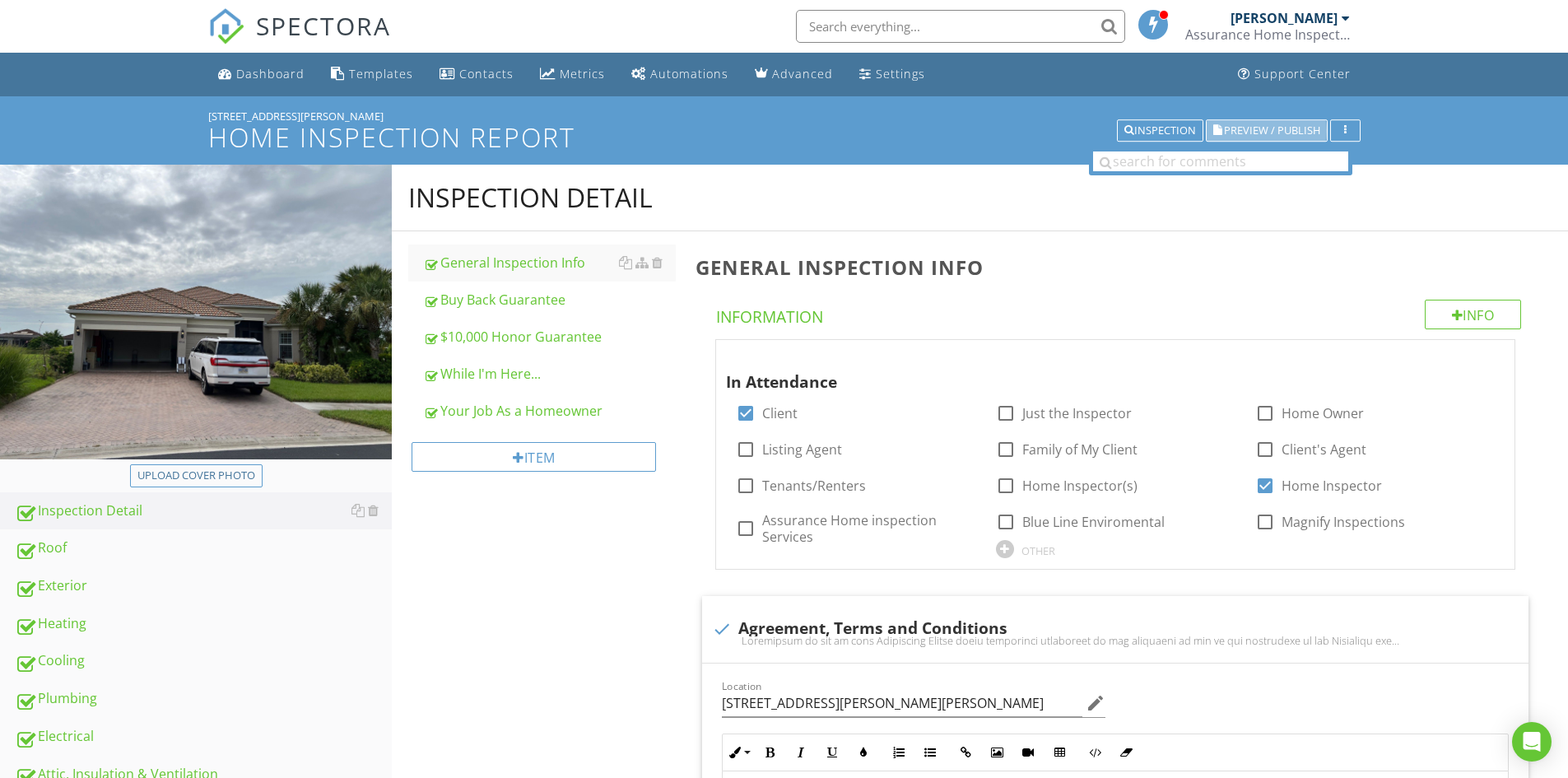
click at [1255, 128] on span "Preview / Publish" at bounding box center [1272, 130] width 96 height 11
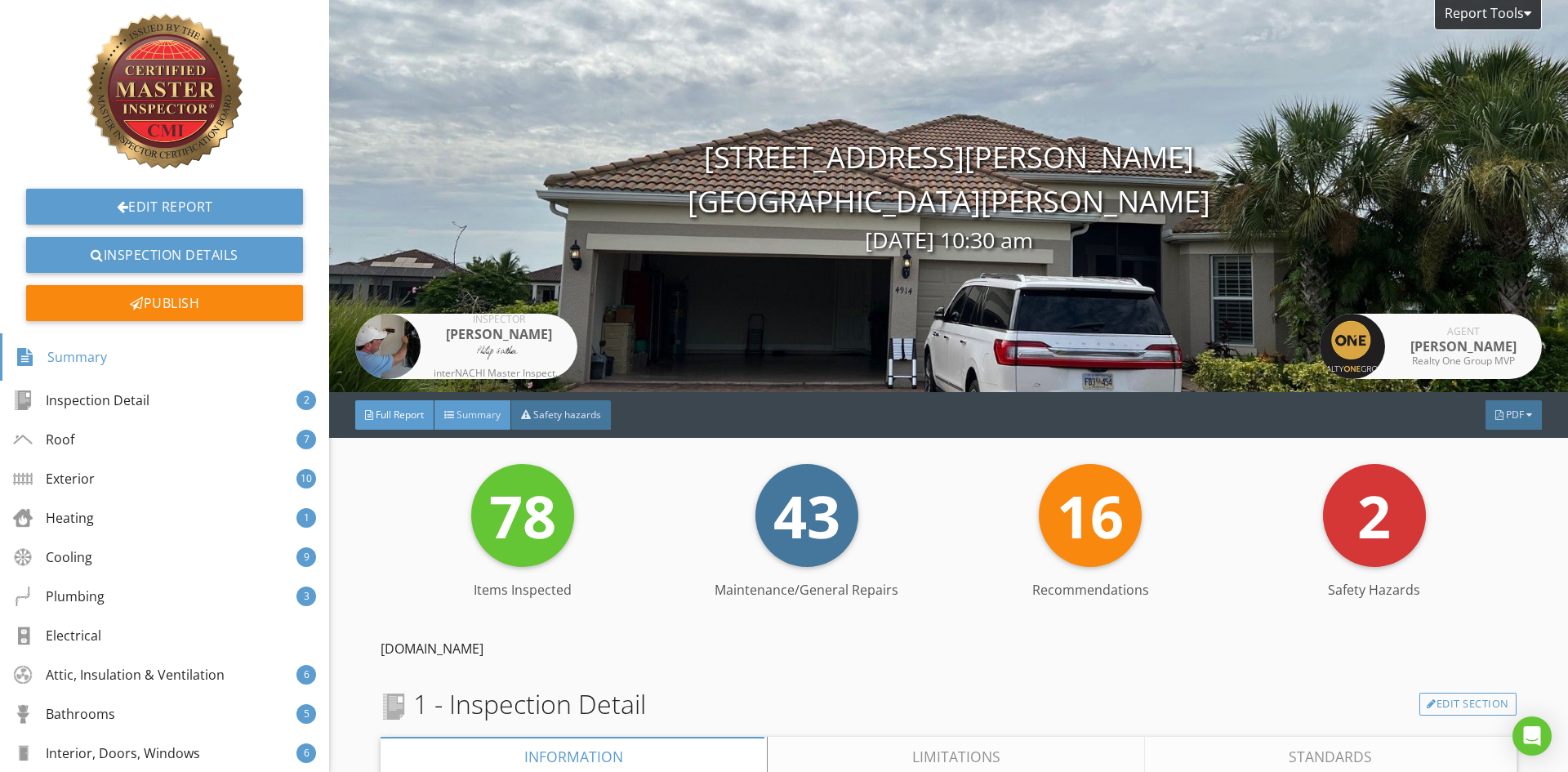
click at [479, 414] on span "Summary" at bounding box center [478, 414] width 44 height 14
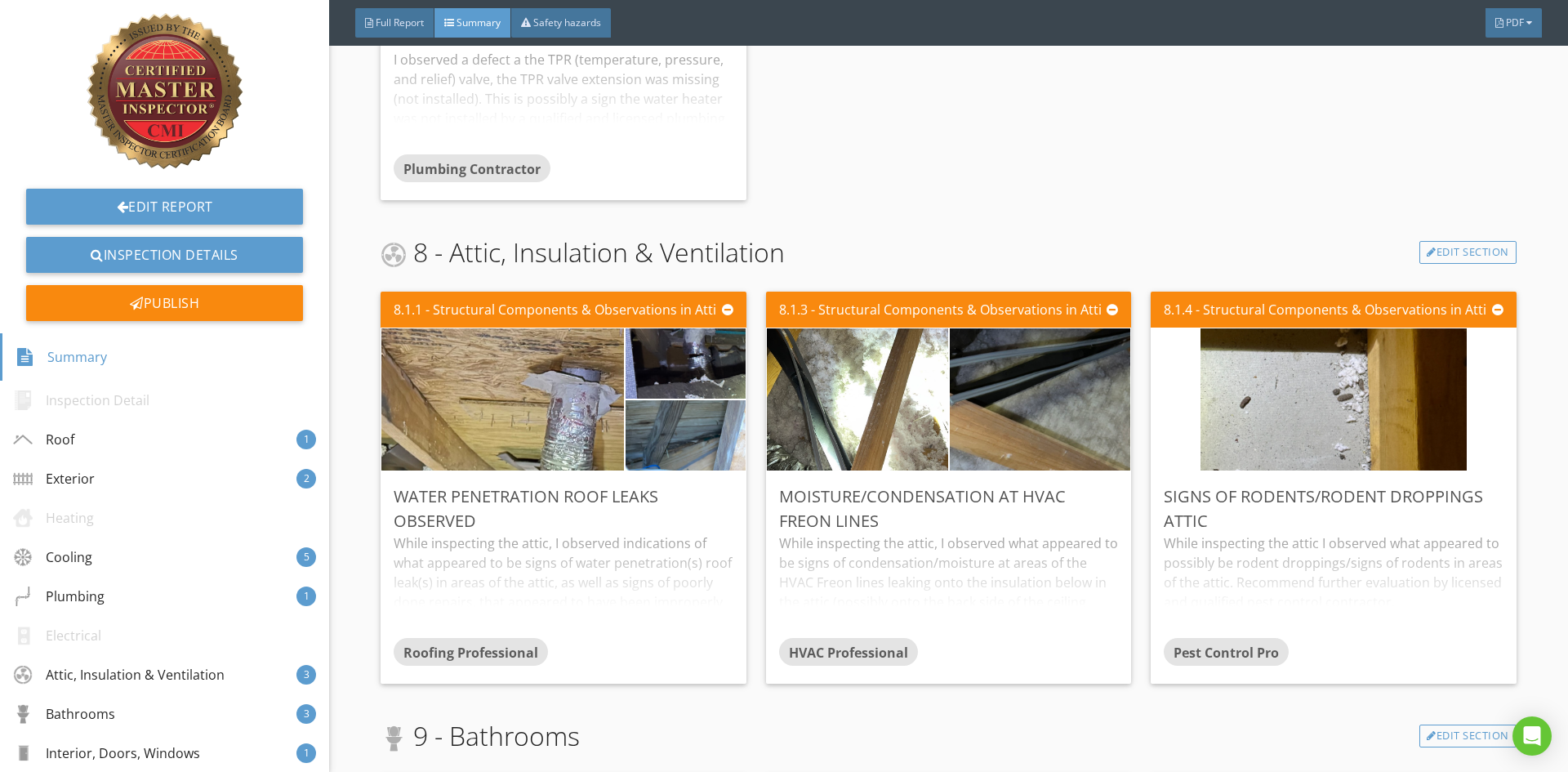
scroll to position [2776, 0]
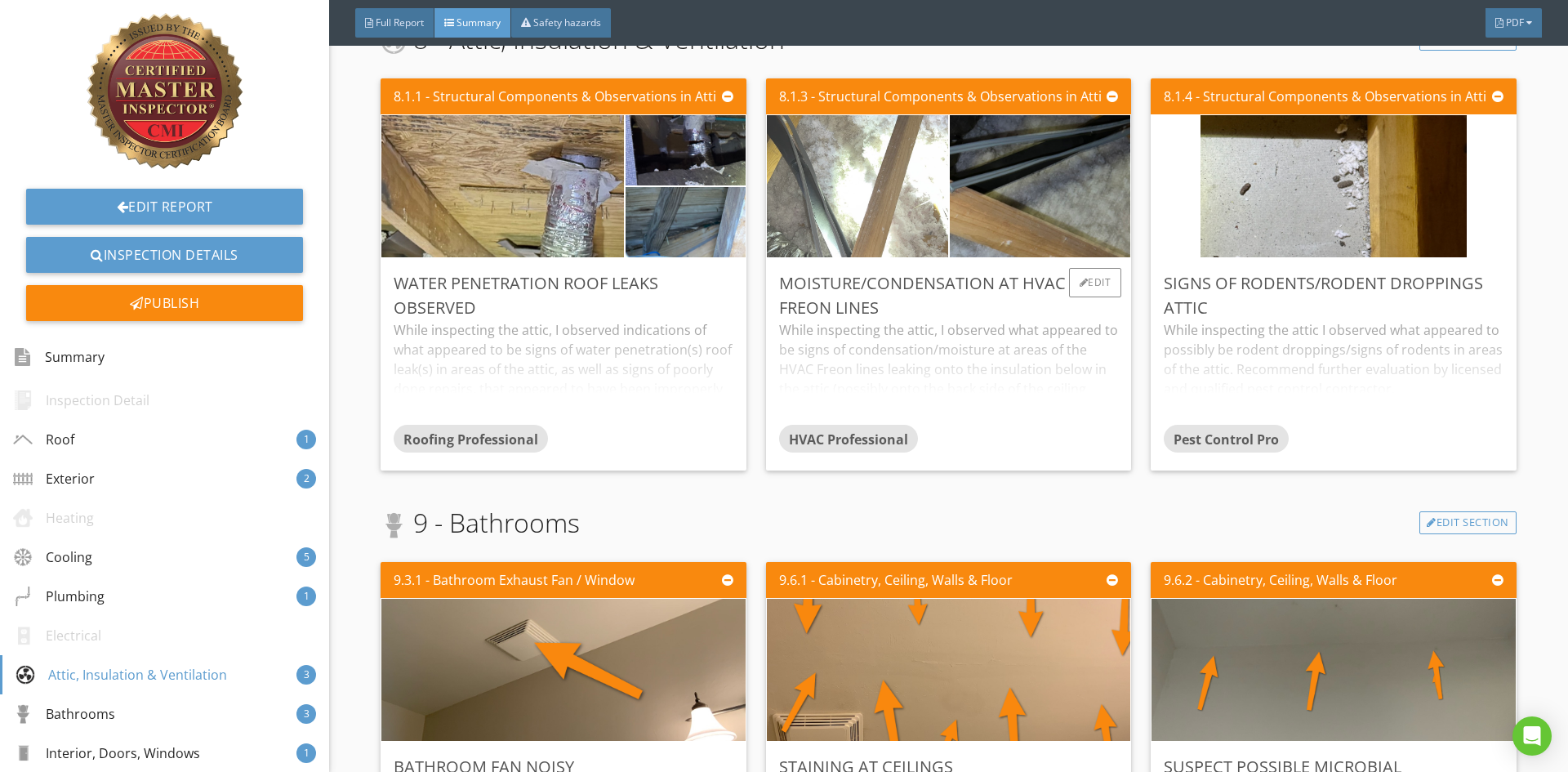
click at [877, 216] on img at bounding box center [857, 186] width 267 height 355
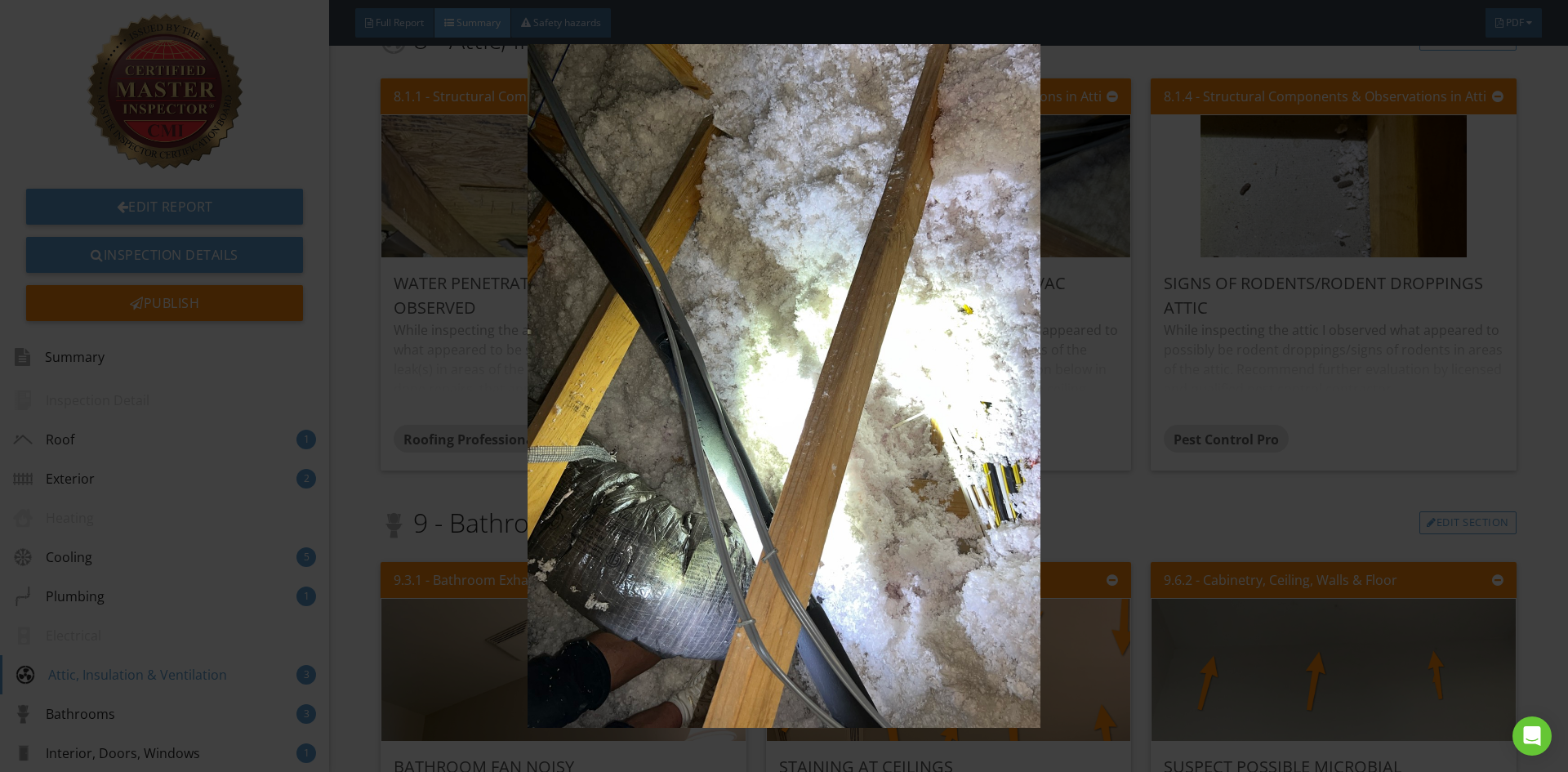
click at [1176, 522] on img at bounding box center [783, 386] width 1440 height 683
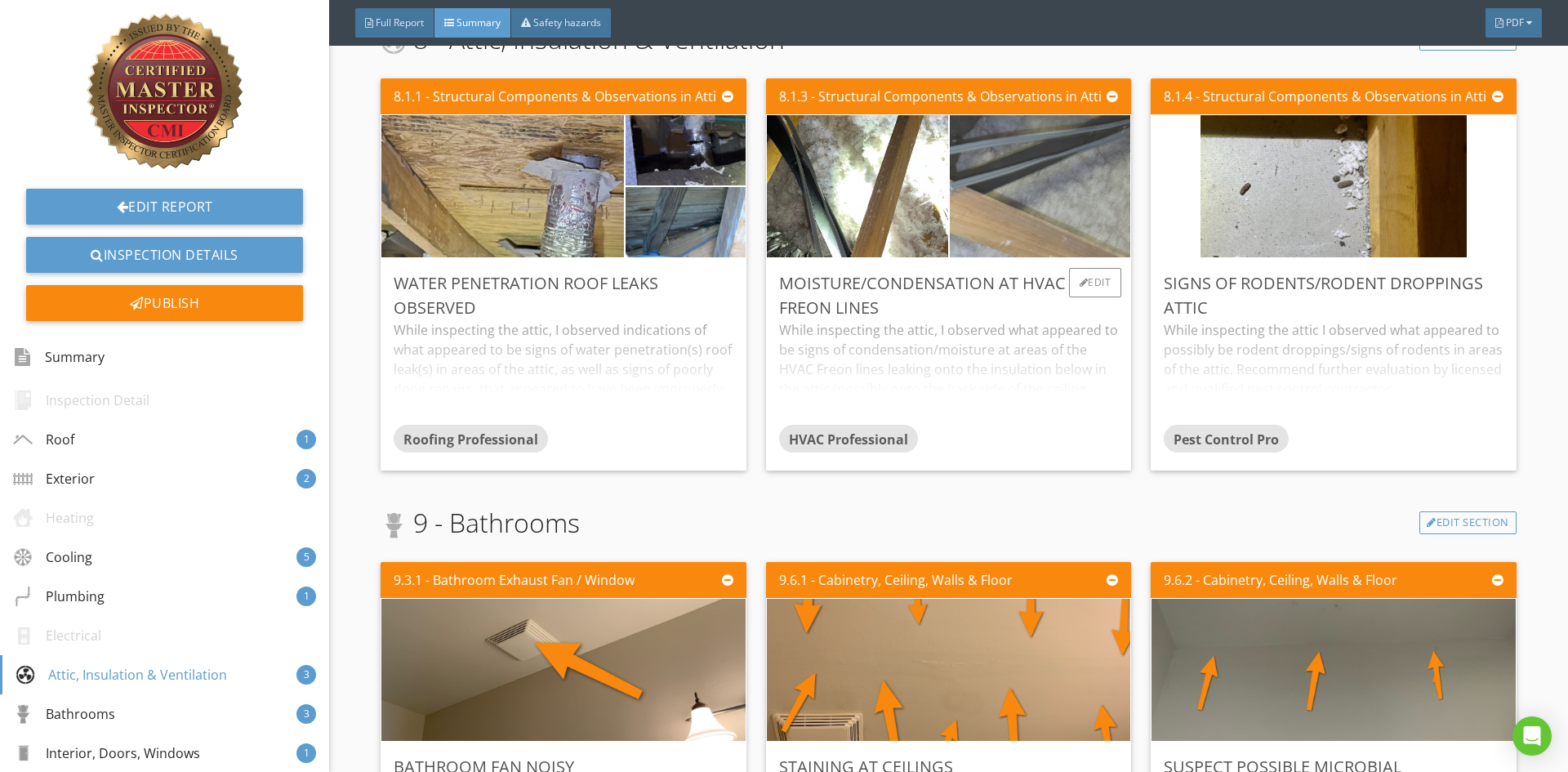
click at [1025, 191] on img at bounding box center [1039, 186] width 453 height 340
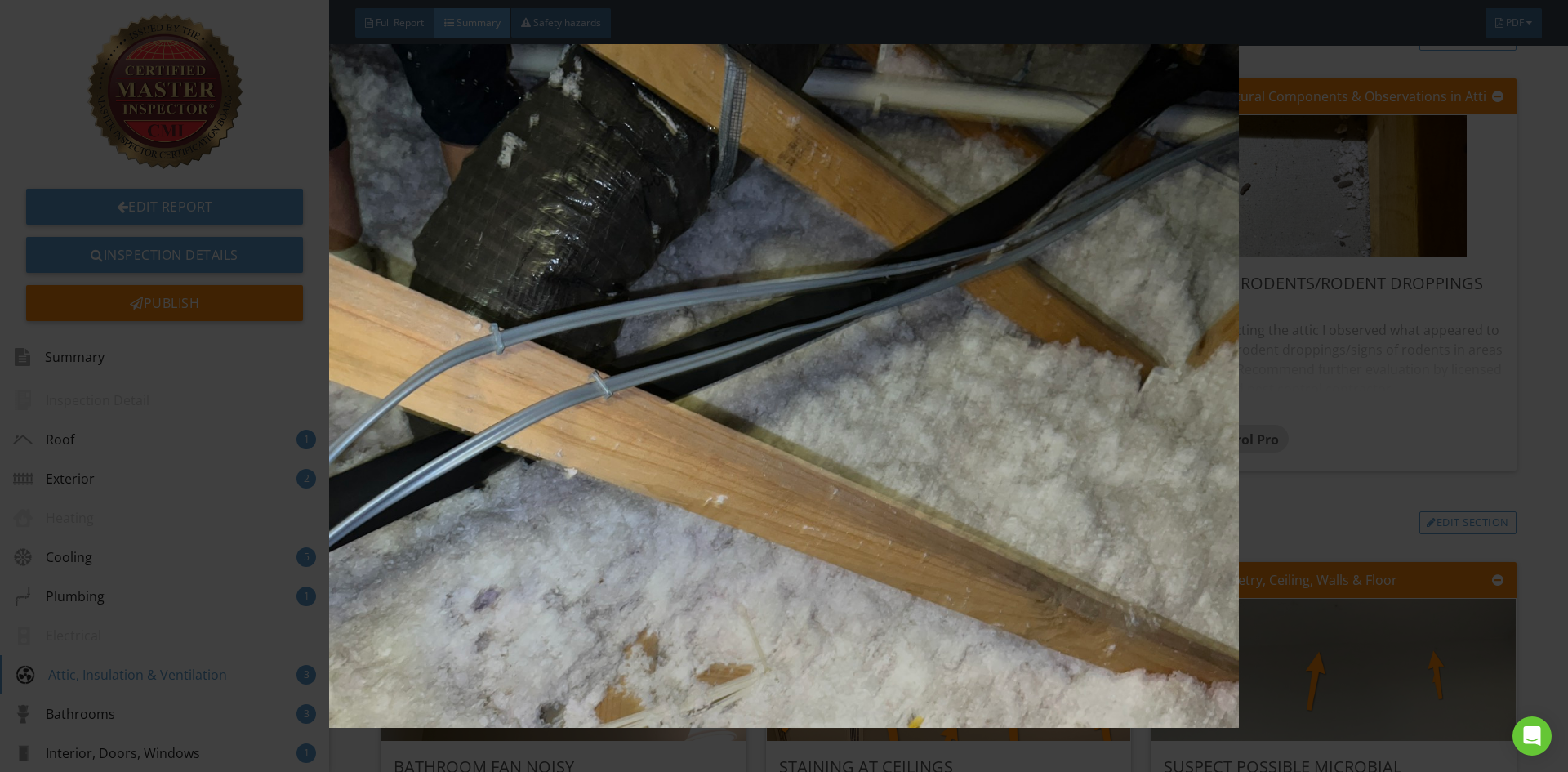
click at [1542, 598] on div at bounding box center [784, 386] width 1568 height 772
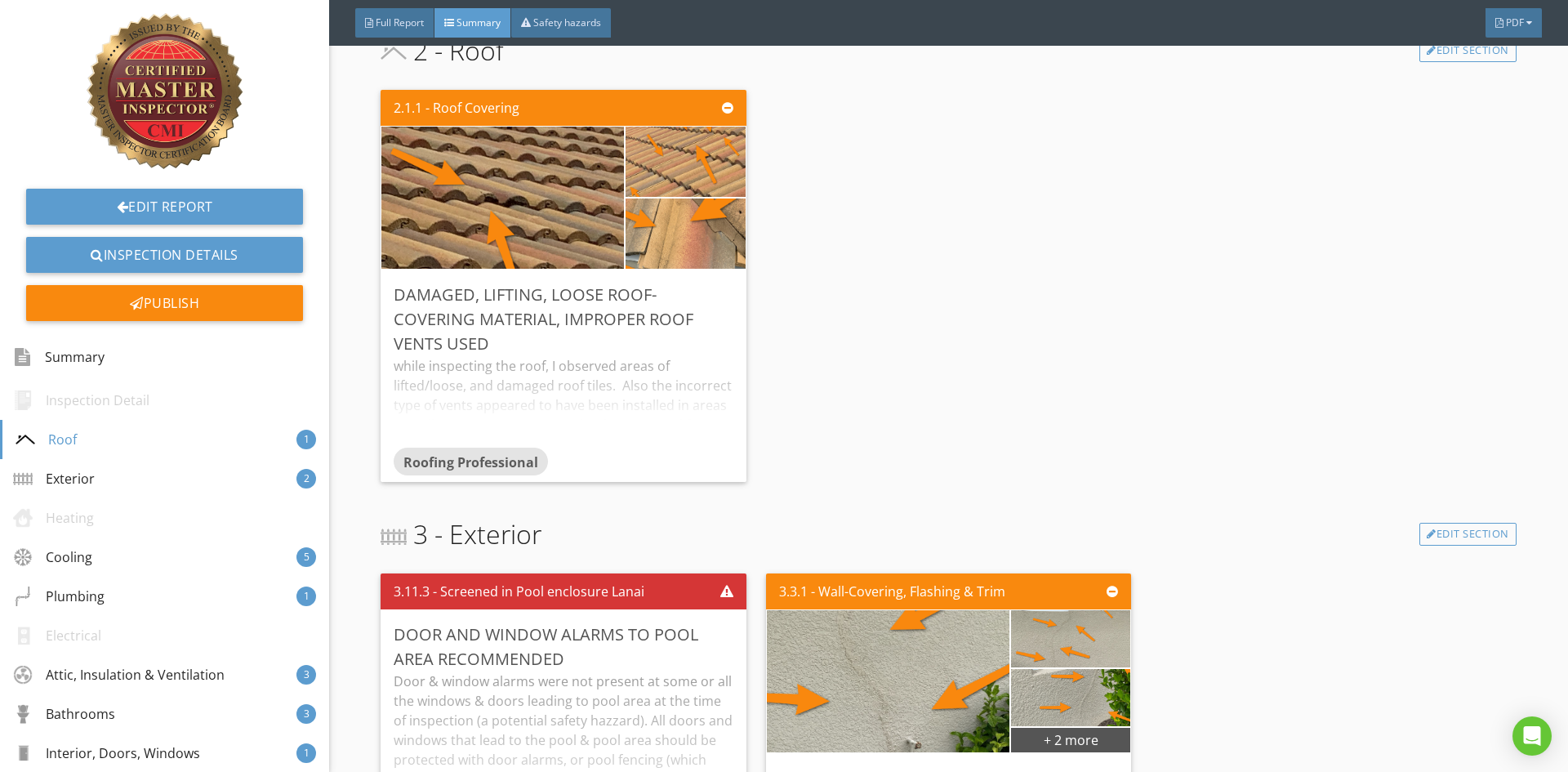
scroll to position [0, 0]
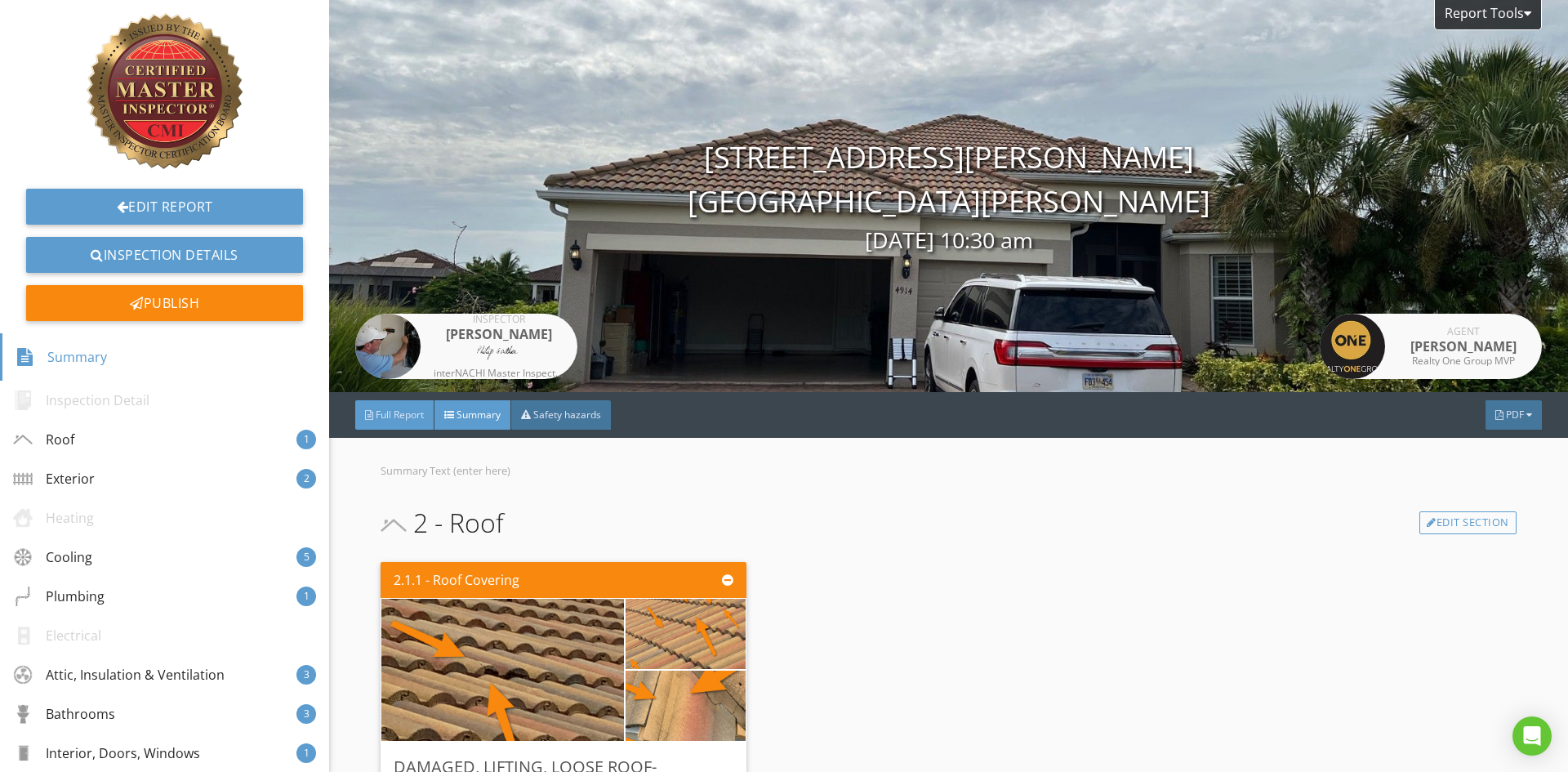
click at [392, 418] on span "Full Report" at bounding box center [399, 414] width 48 height 14
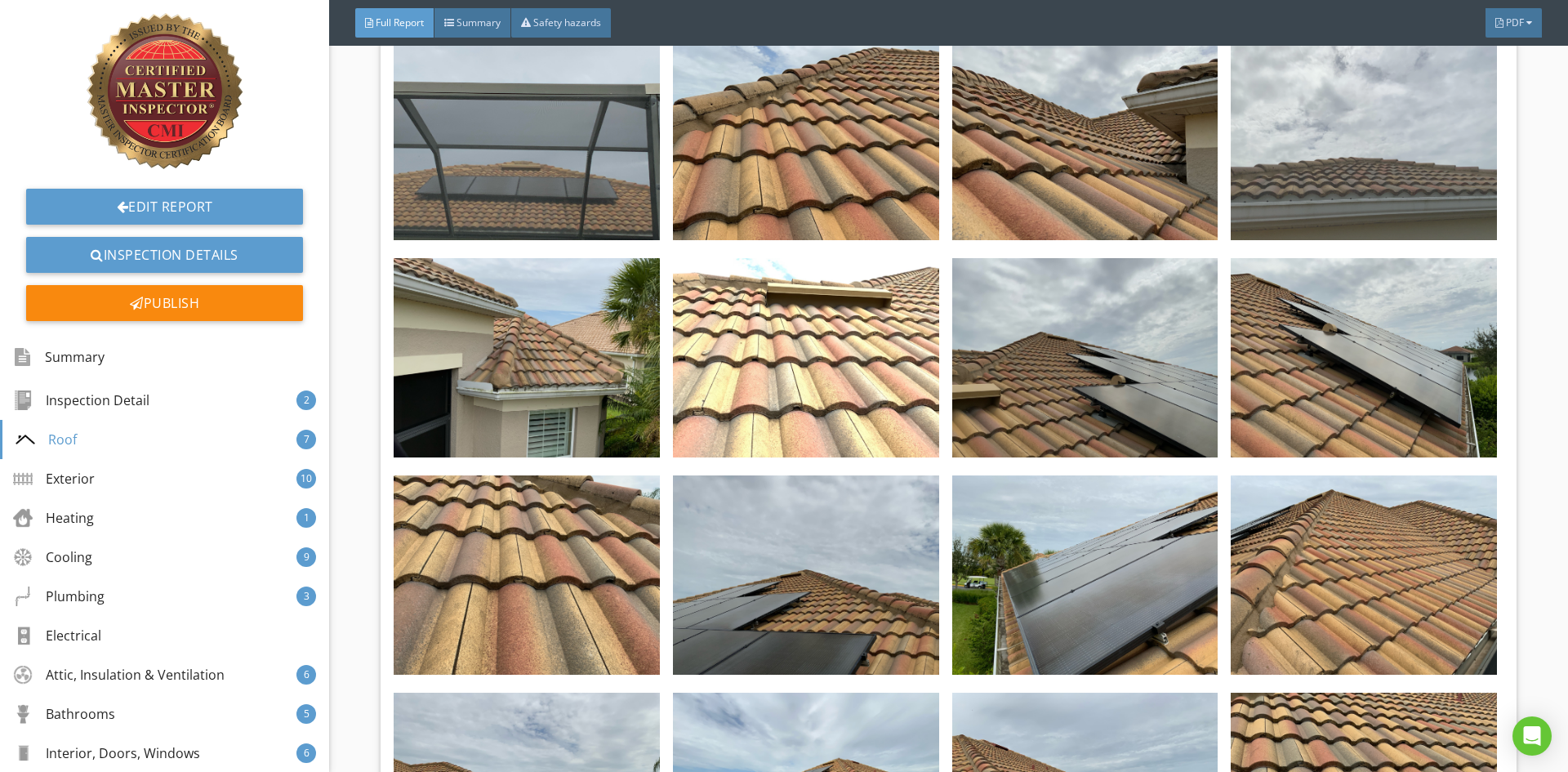
scroll to position [5796, 0]
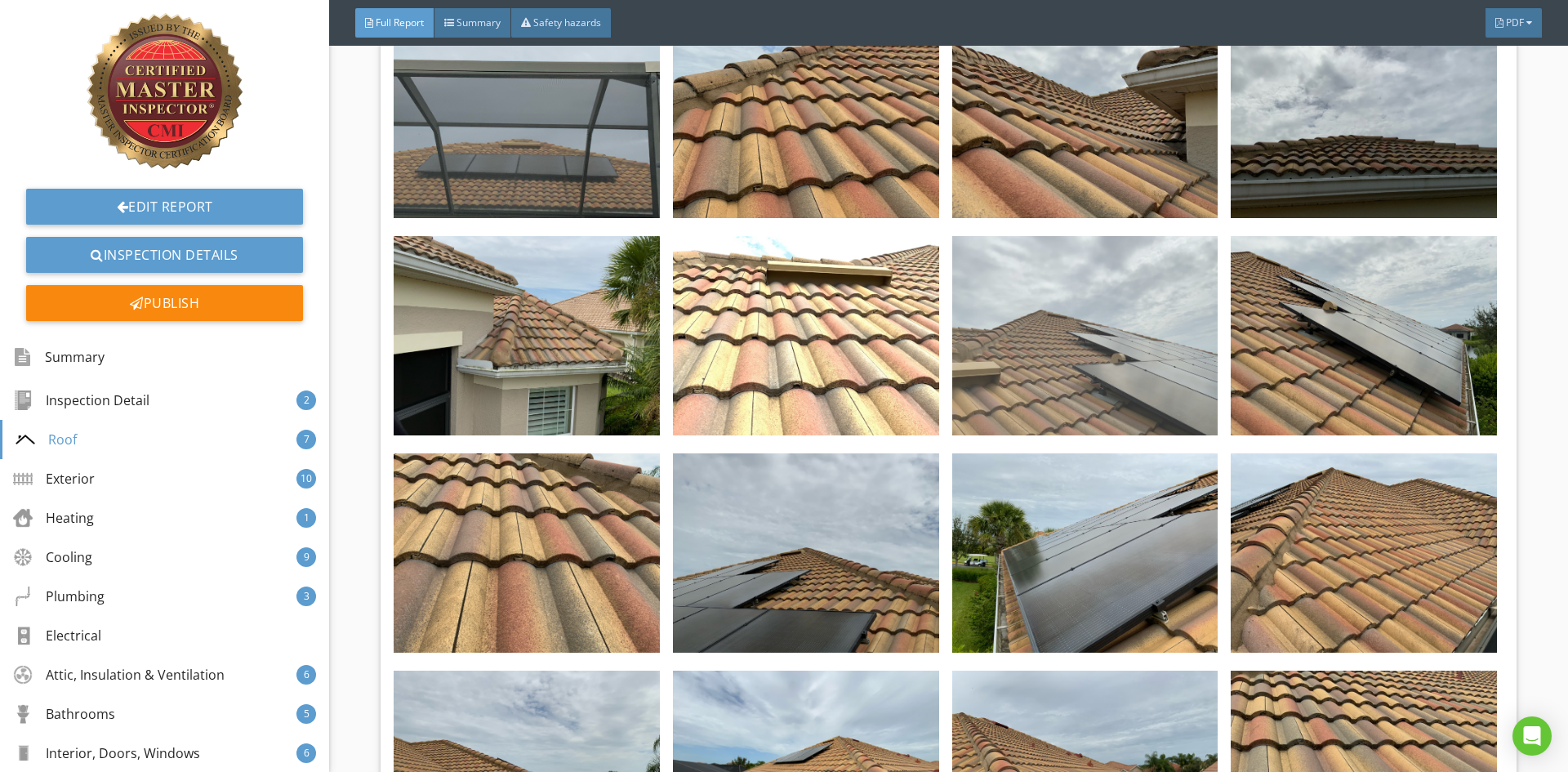
click at [1181, 338] on img at bounding box center [1085, 335] width 266 height 200
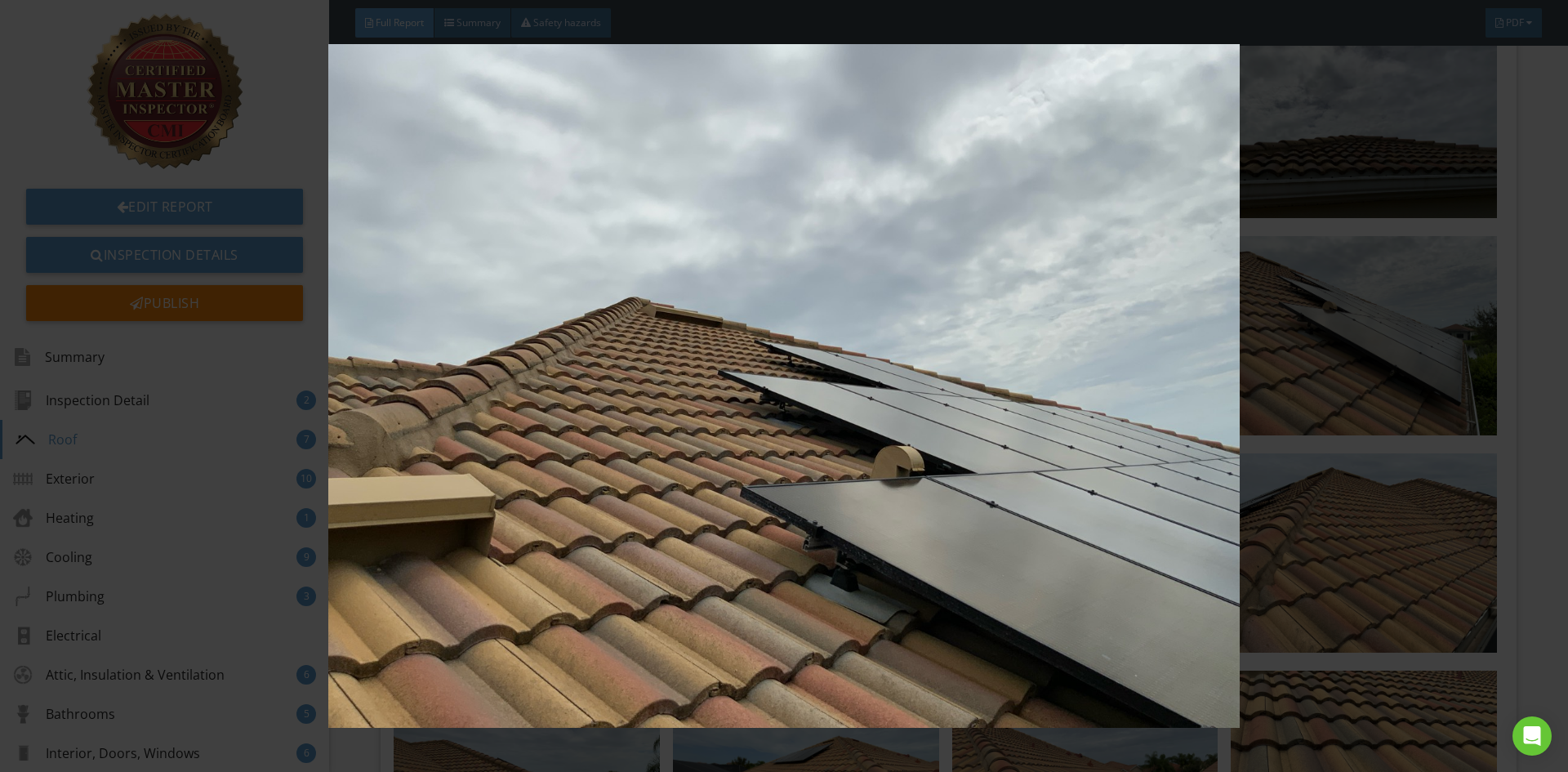
click at [1530, 564] on div at bounding box center [784, 386] width 1568 height 772
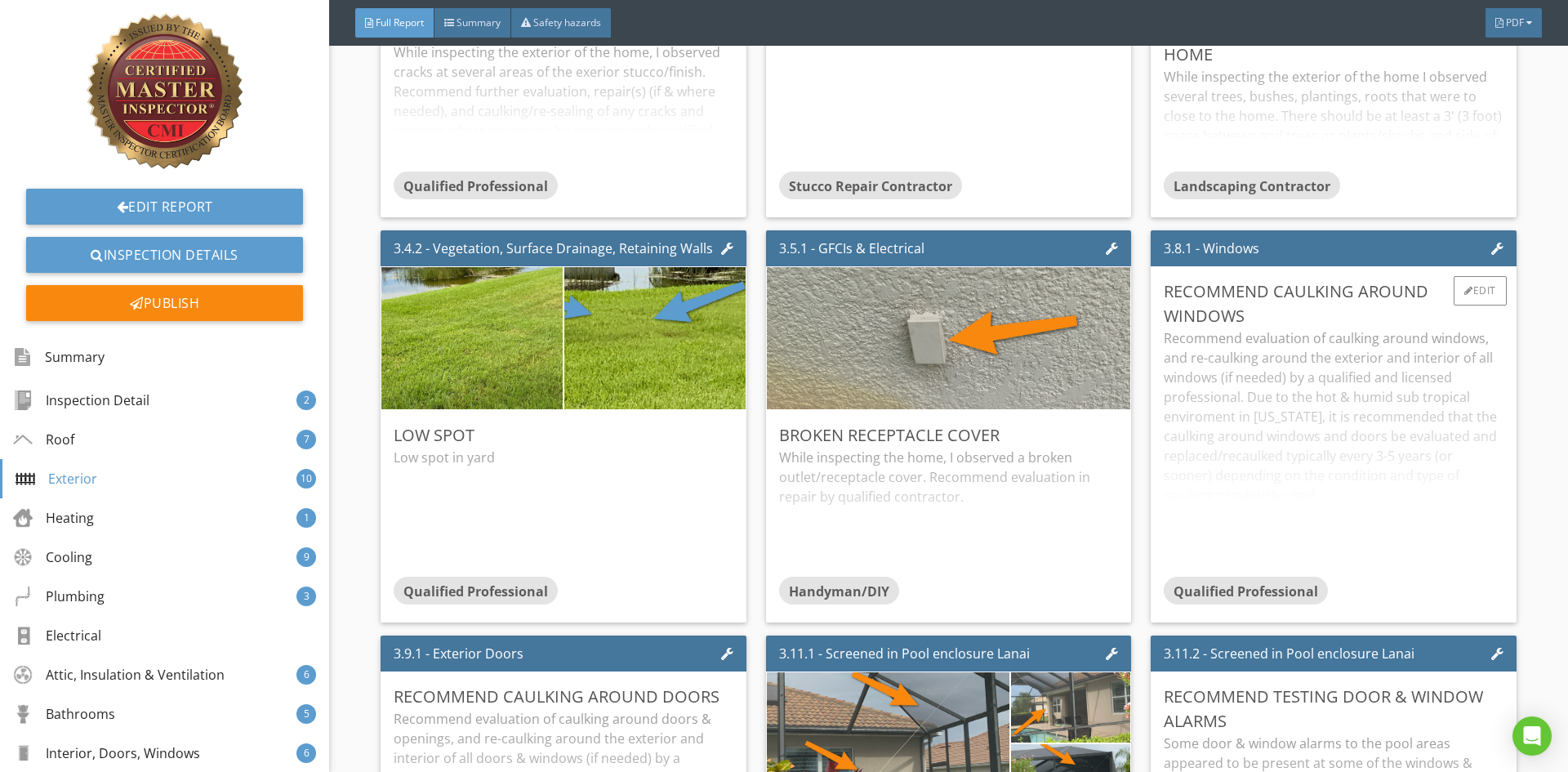
scroll to position [11920, 0]
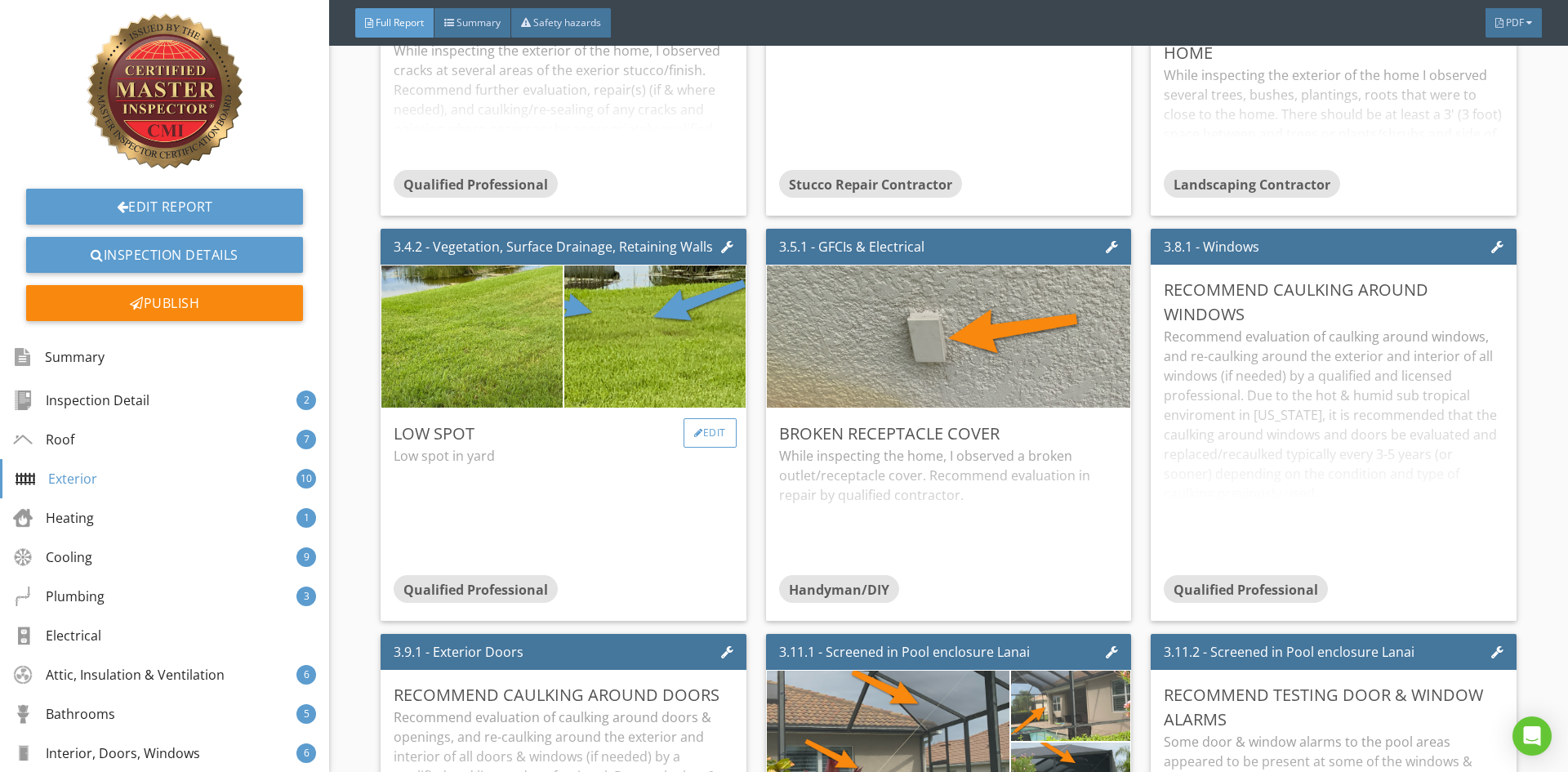
click at [710, 418] on div "Edit" at bounding box center [710, 432] width 54 height 29
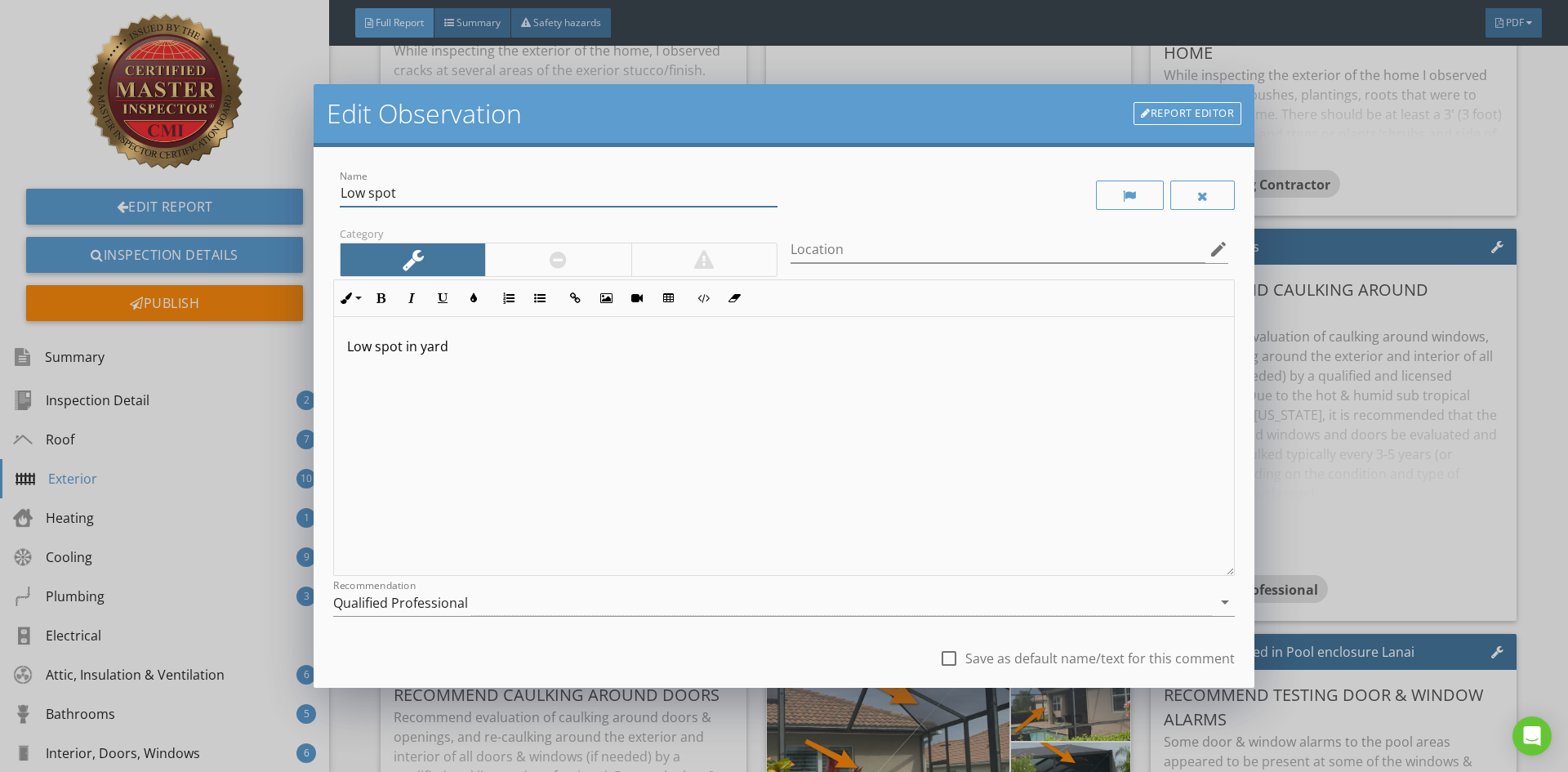
click at [421, 193] on input "Low spot" at bounding box center [559, 194] width 438 height 27
type input "L"
type input "Soil Errosion/Depression In Ground"
click at [943, 659] on div at bounding box center [949, 658] width 28 height 28
checkbox input "true"
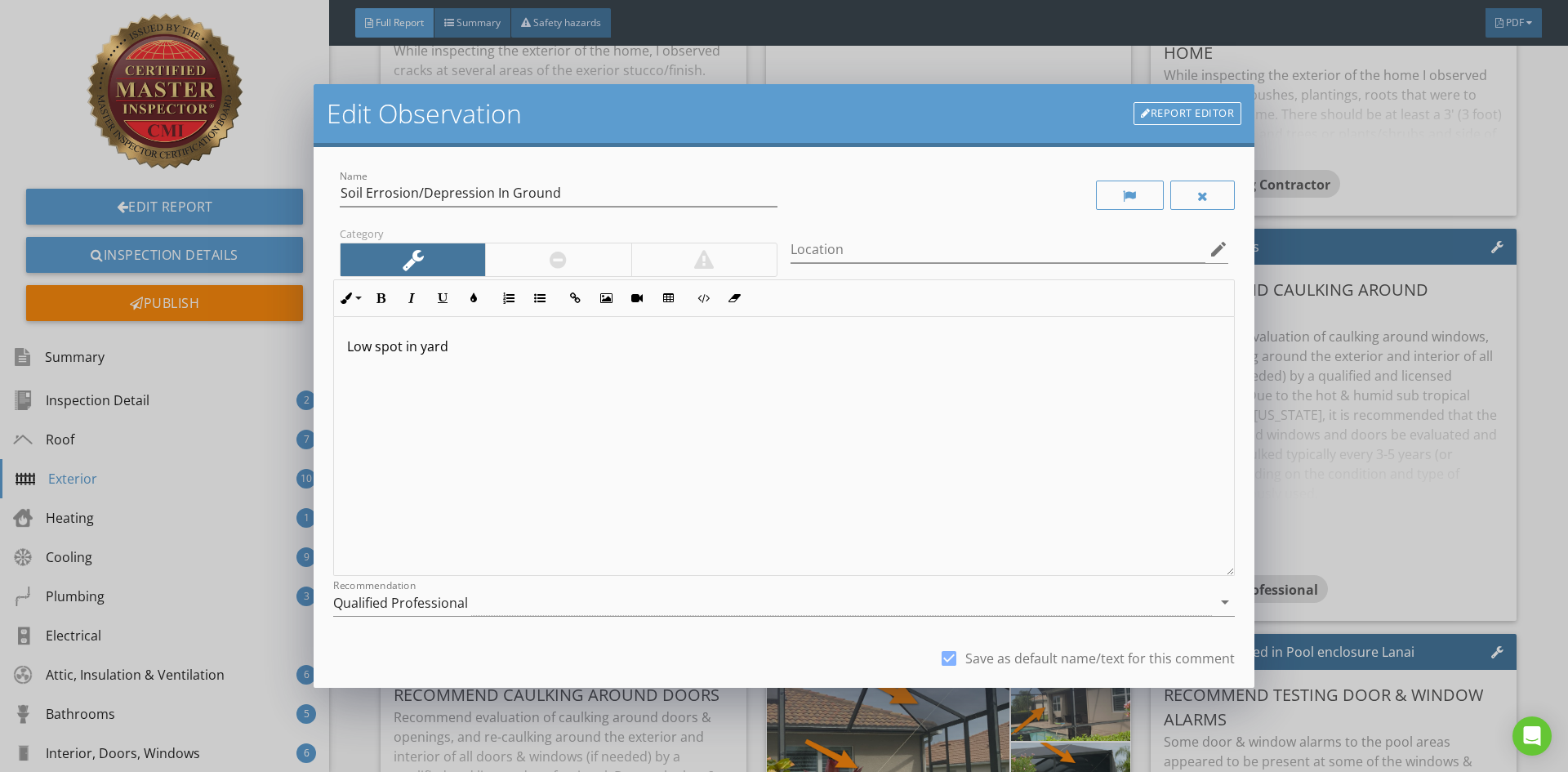
click at [356, 346] on p "Low spot in yard" at bounding box center [783, 347] width 874 height 19
click at [908, 353] on p "While inspecting the exterior of the home I observed what appeared to be a low …" at bounding box center [783, 347] width 874 height 19
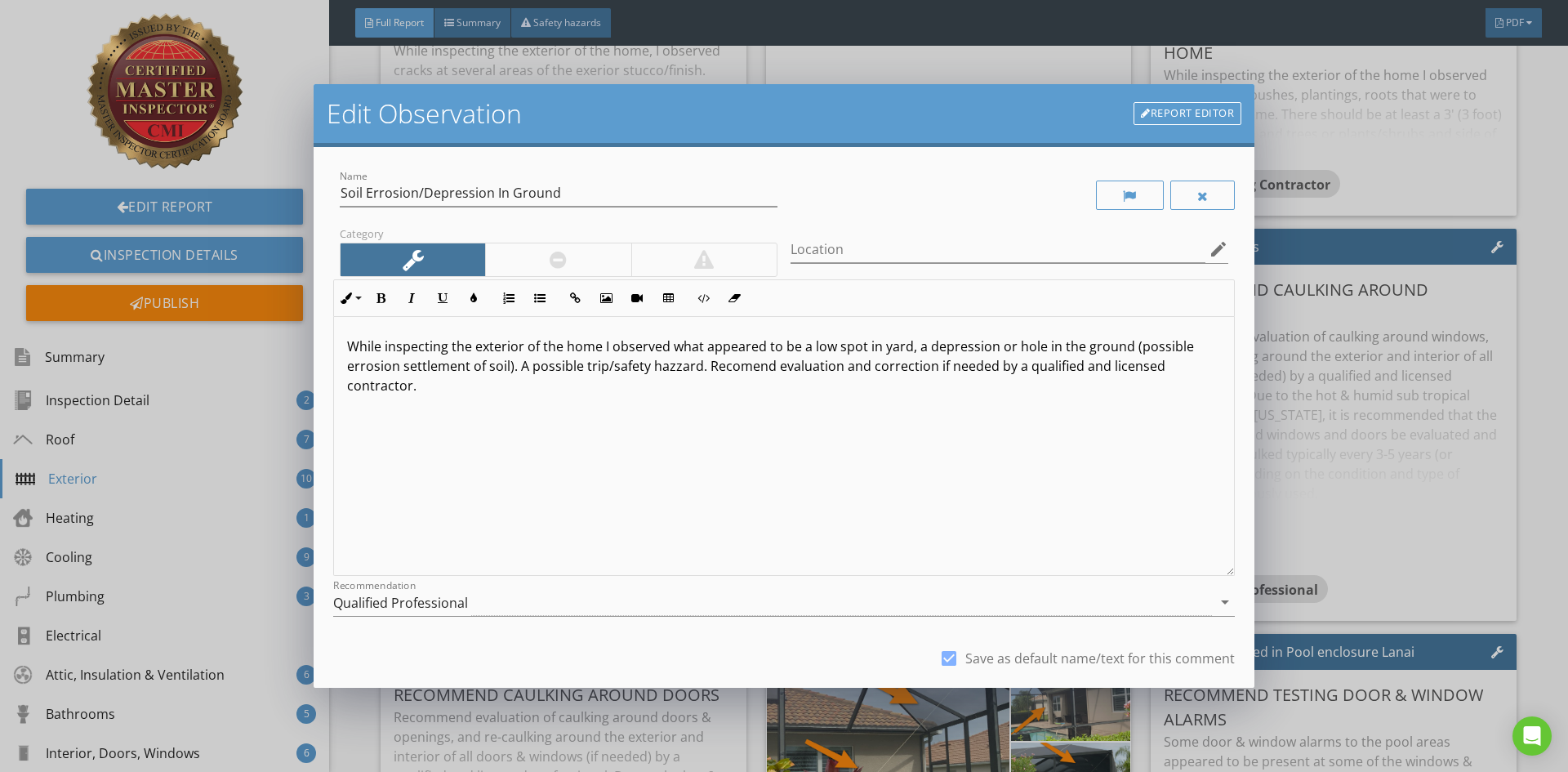
scroll to position [102, 0]
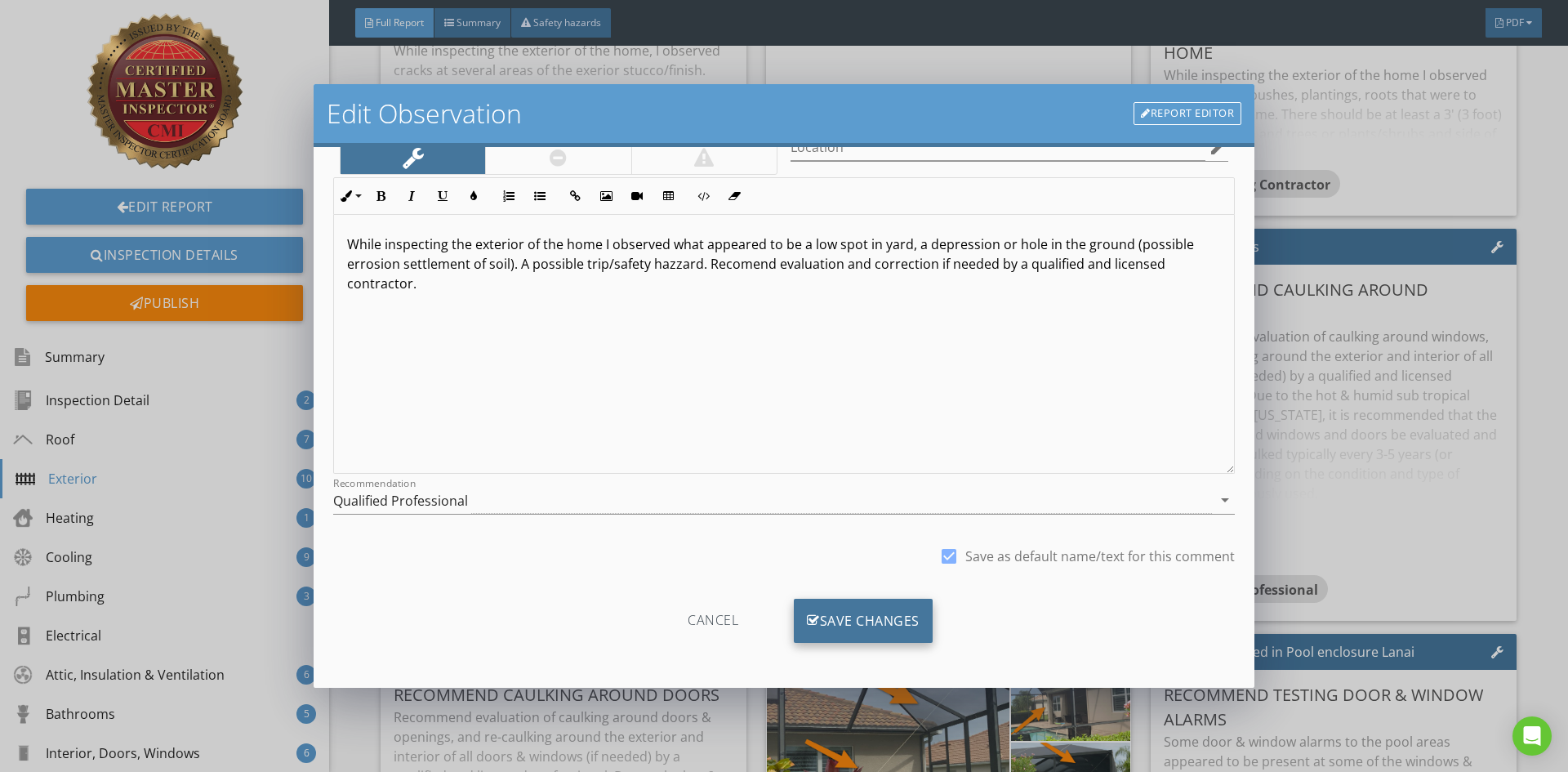
click at [878, 626] on div "Save Changes" at bounding box center [863, 620] width 139 height 44
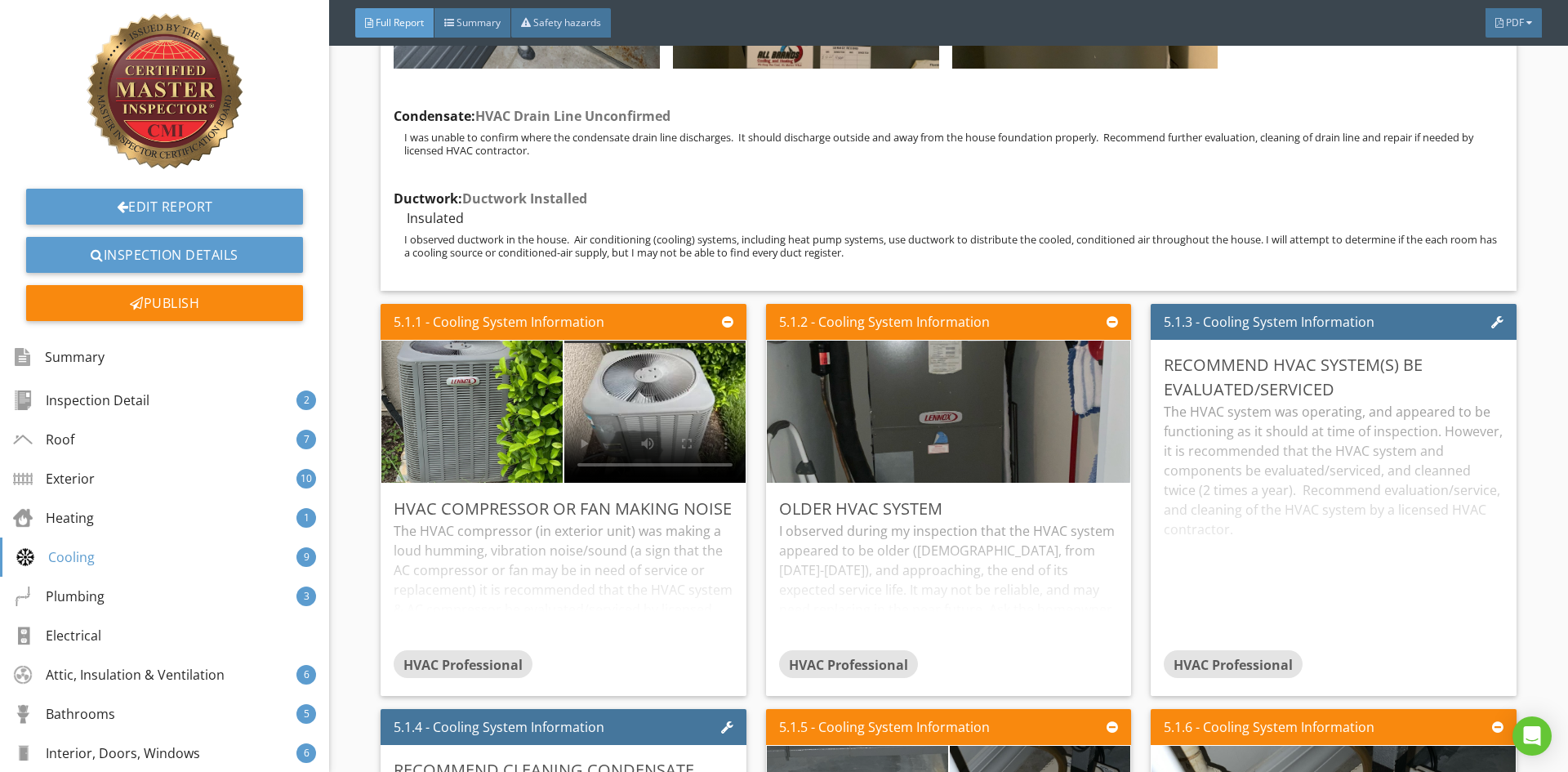
scroll to position [15839, 0]
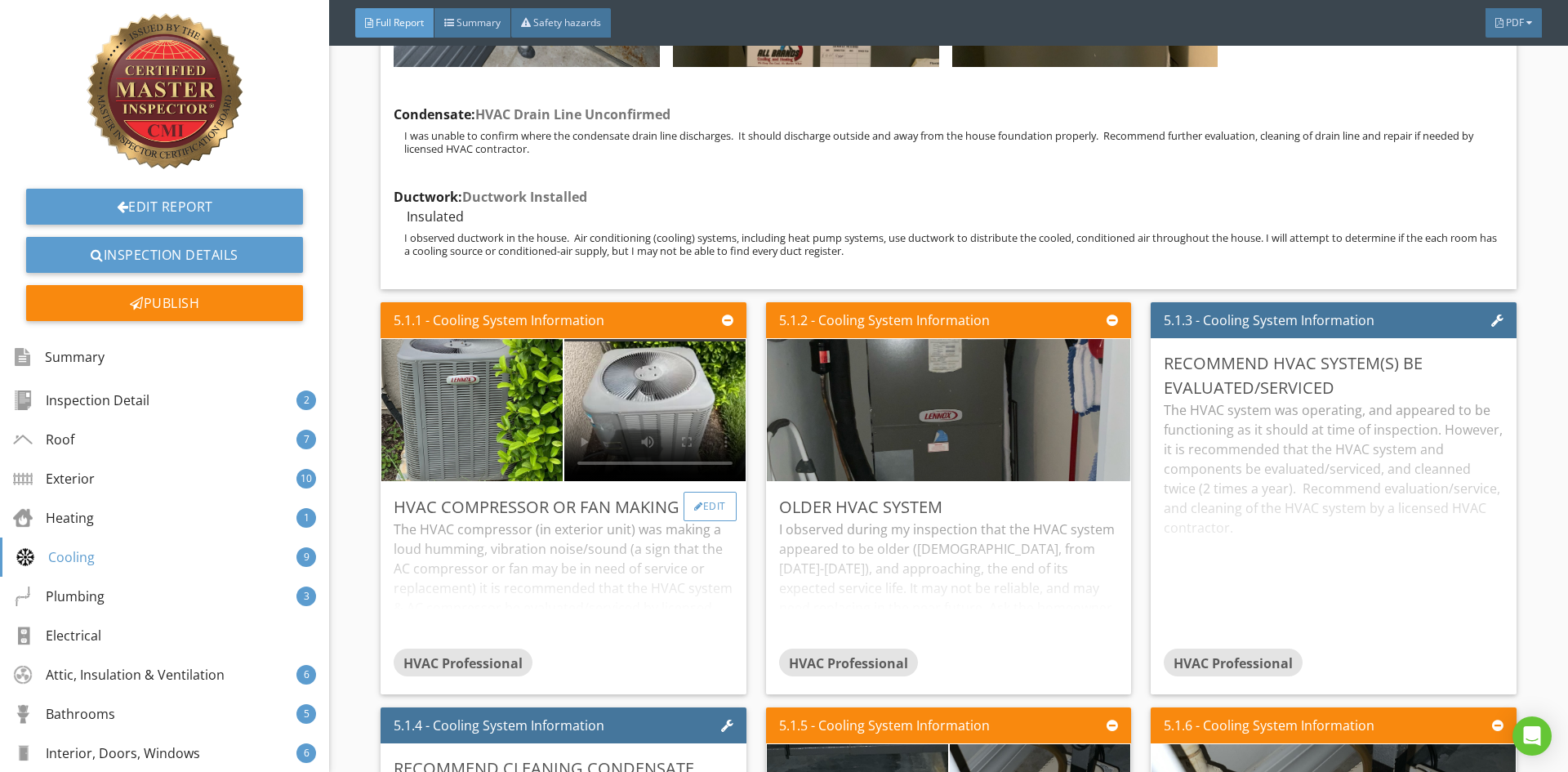
click at [703, 492] on div "Edit" at bounding box center [710, 506] width 54 height 29
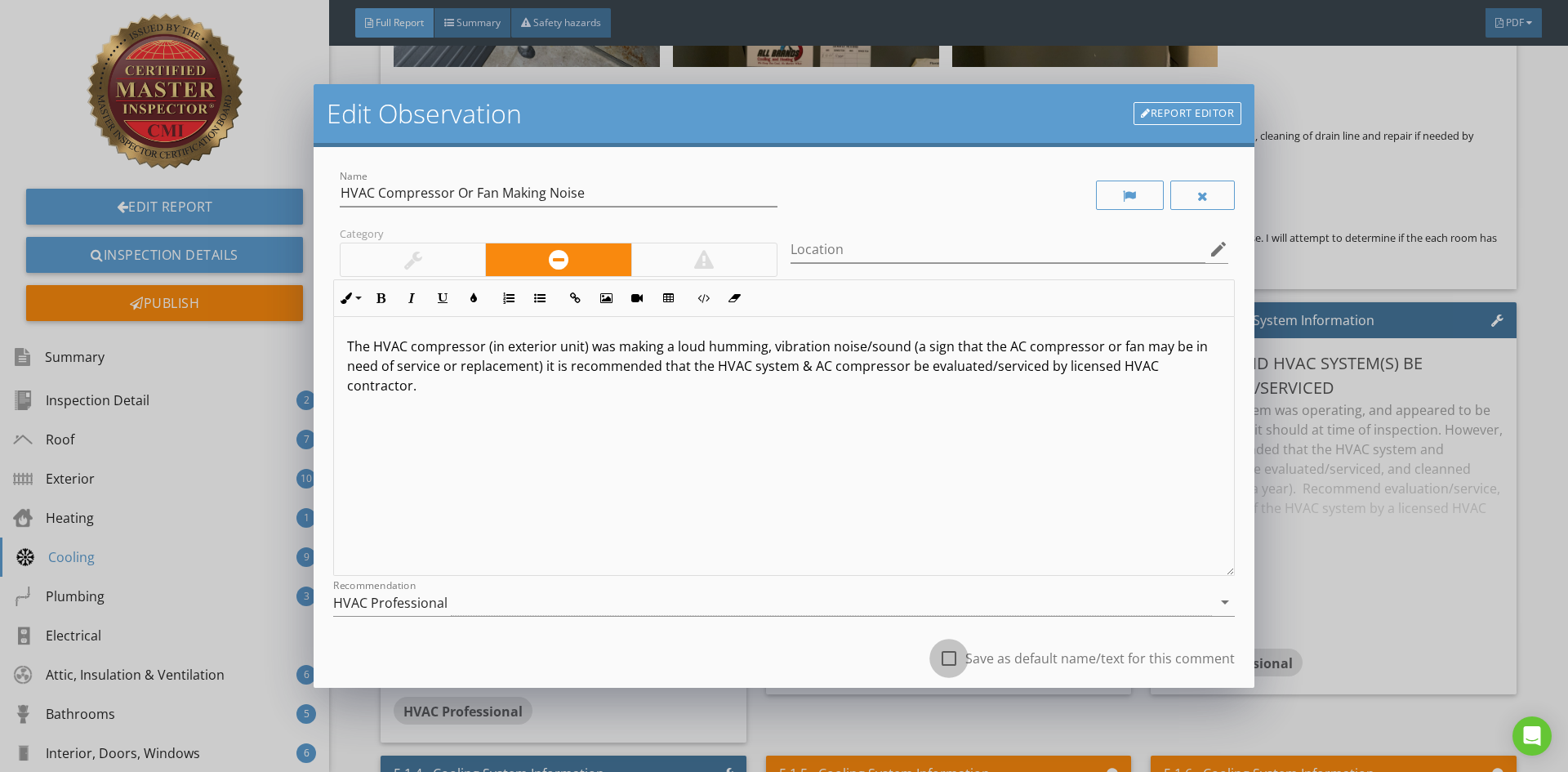
click at [935, 656] on div at bounding box center [949, 658] width 28 height 28
checkbox input "true"
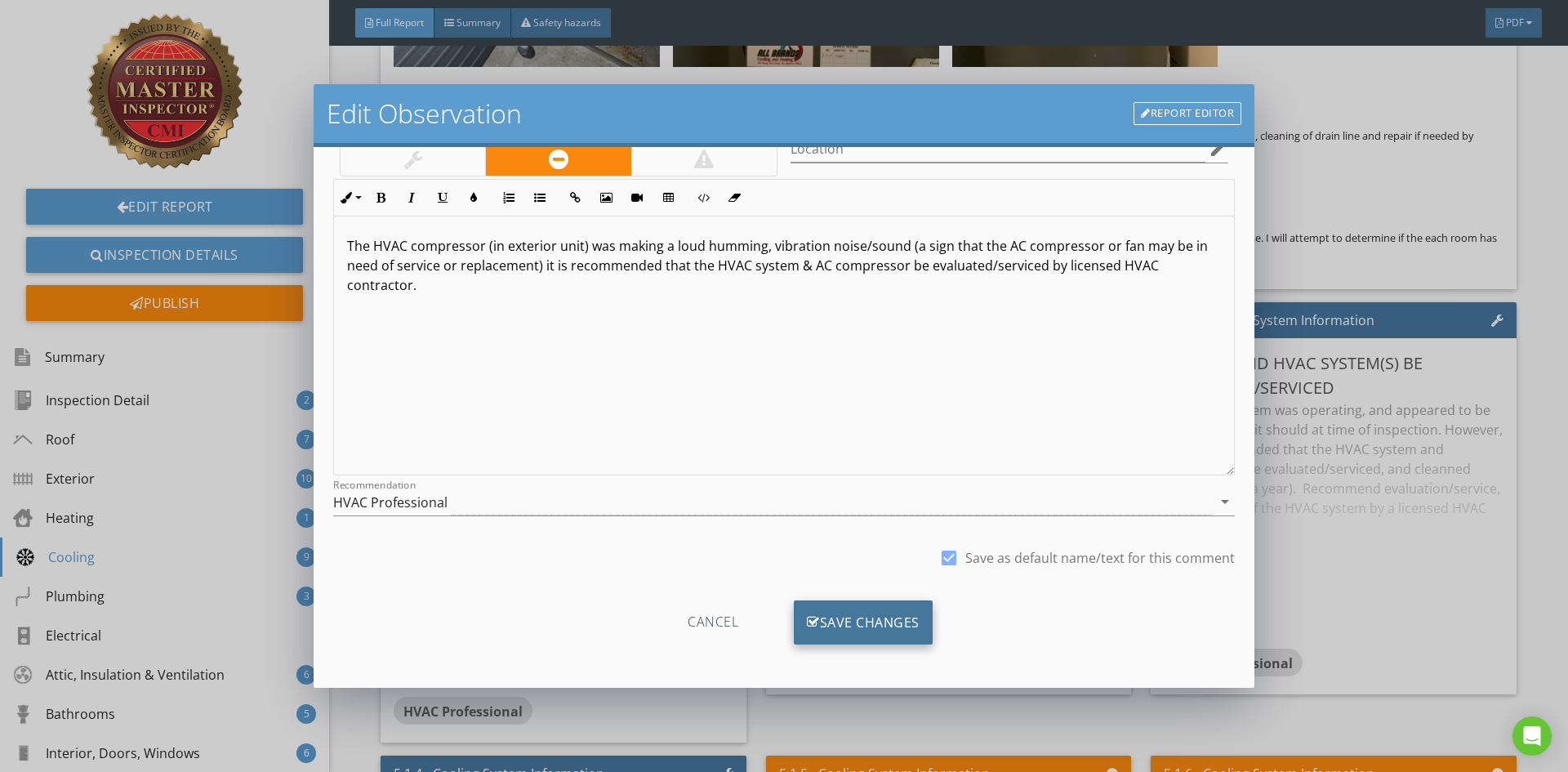
scroll to position [102, 0]
click at [883, 621] on div "Save Changes" at bounding box center [863, 620] width 139 height 44
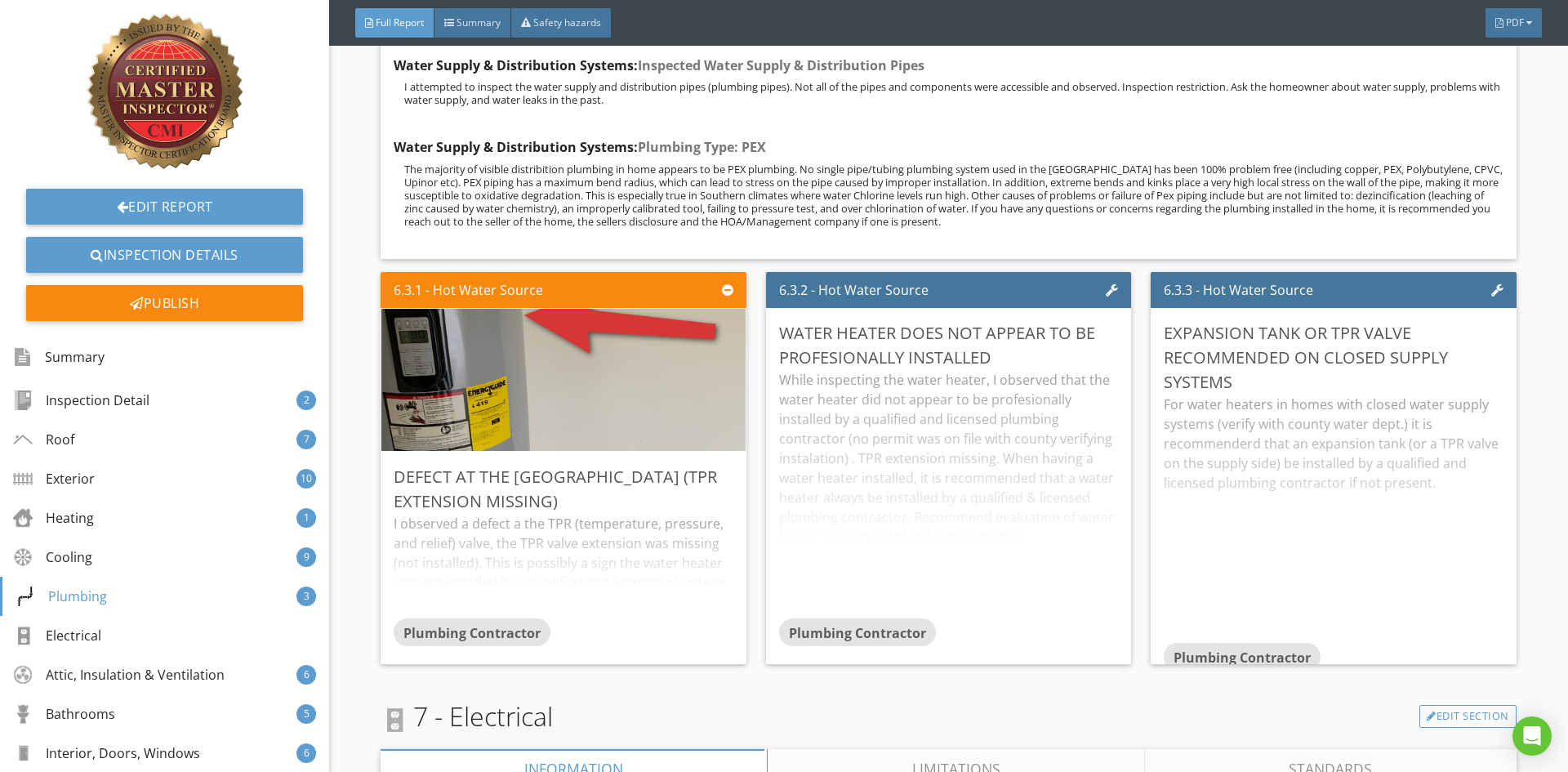
scroll to position [19350, 0]
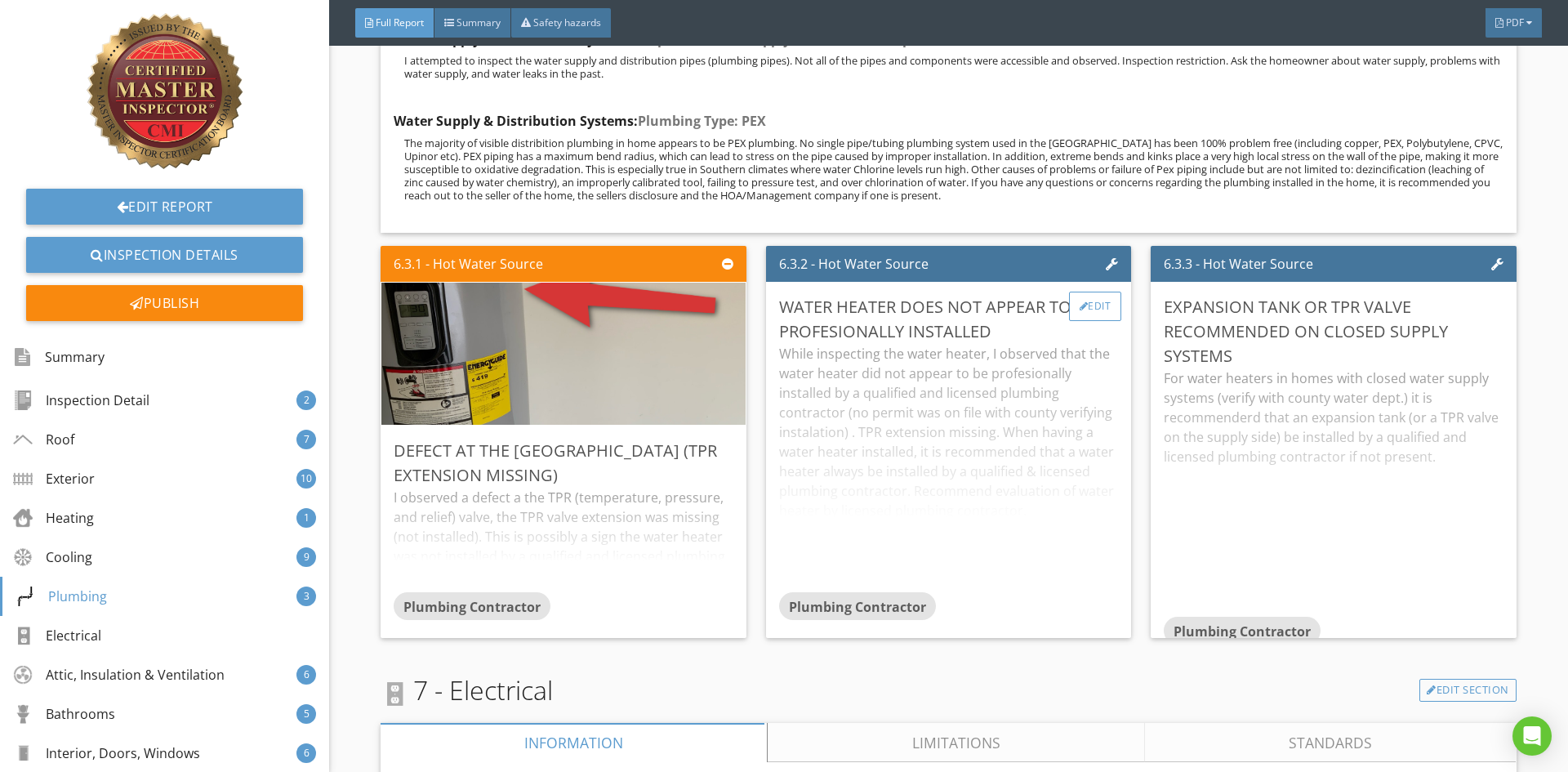
click at [1101, 291] on div "Edit" at bounding box center [1096, 306] width 54 height 29
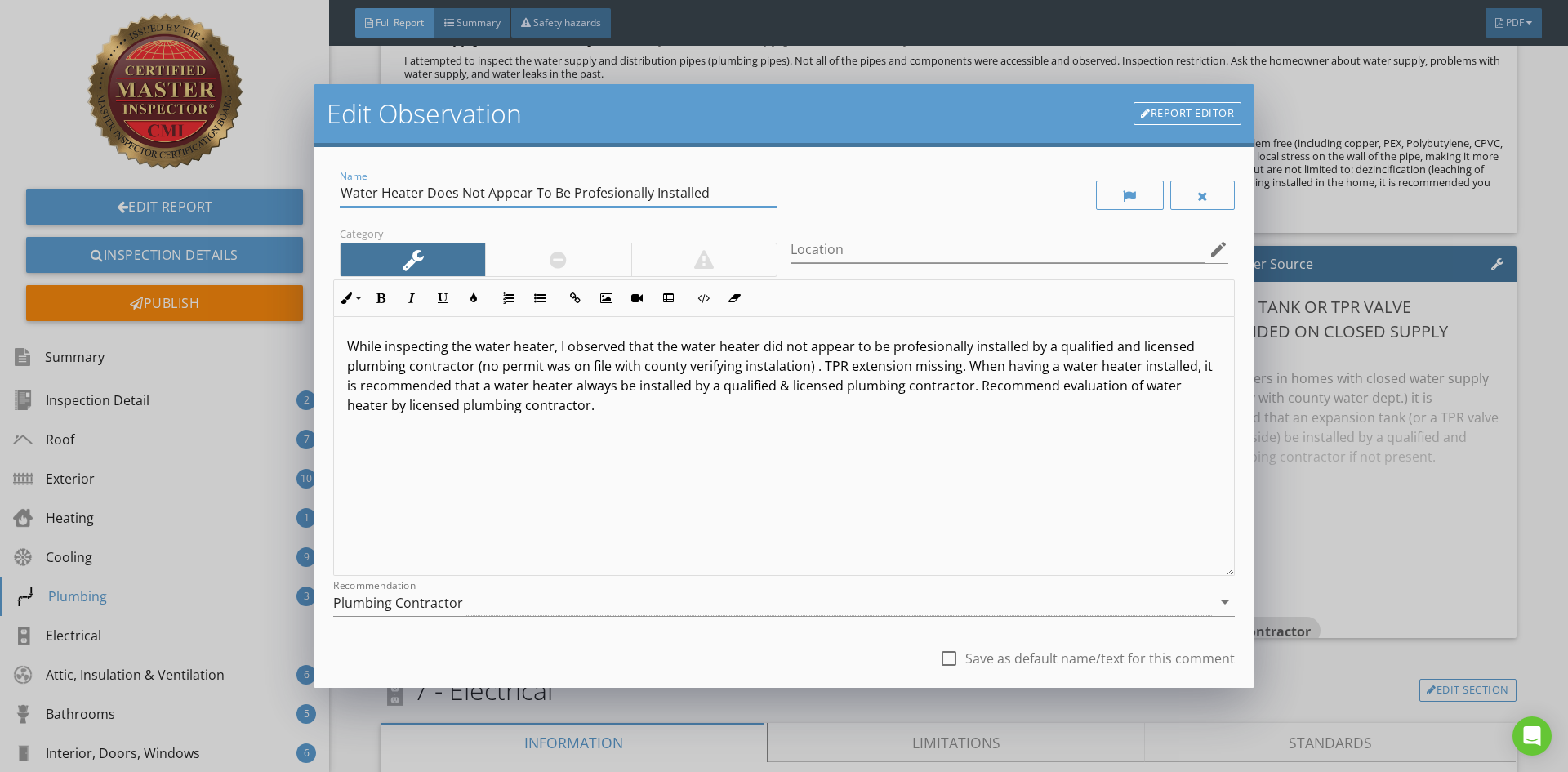
click at [605, 198] on input "Water Heater Does Not Appear To Be Profesionally Installed" at bounding box center [559, 194] width 438 height 27
type input "Water Heater Does Not Appear To Be Professionally Installed"
click at [941, 665] on div at bounding box center [949, 658] width 28 height 28
checkbox input "true"
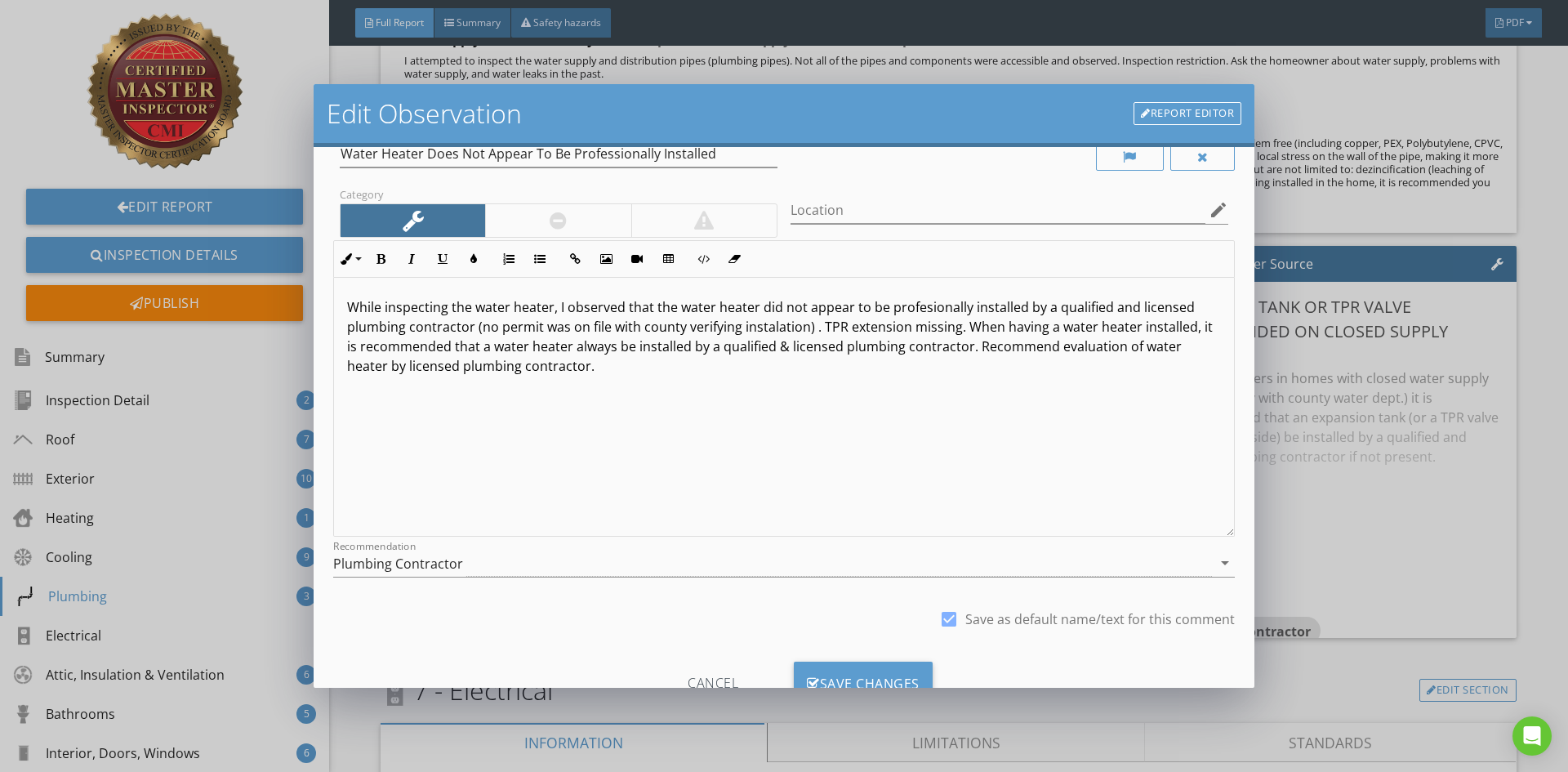
scroll to position [102, 0]
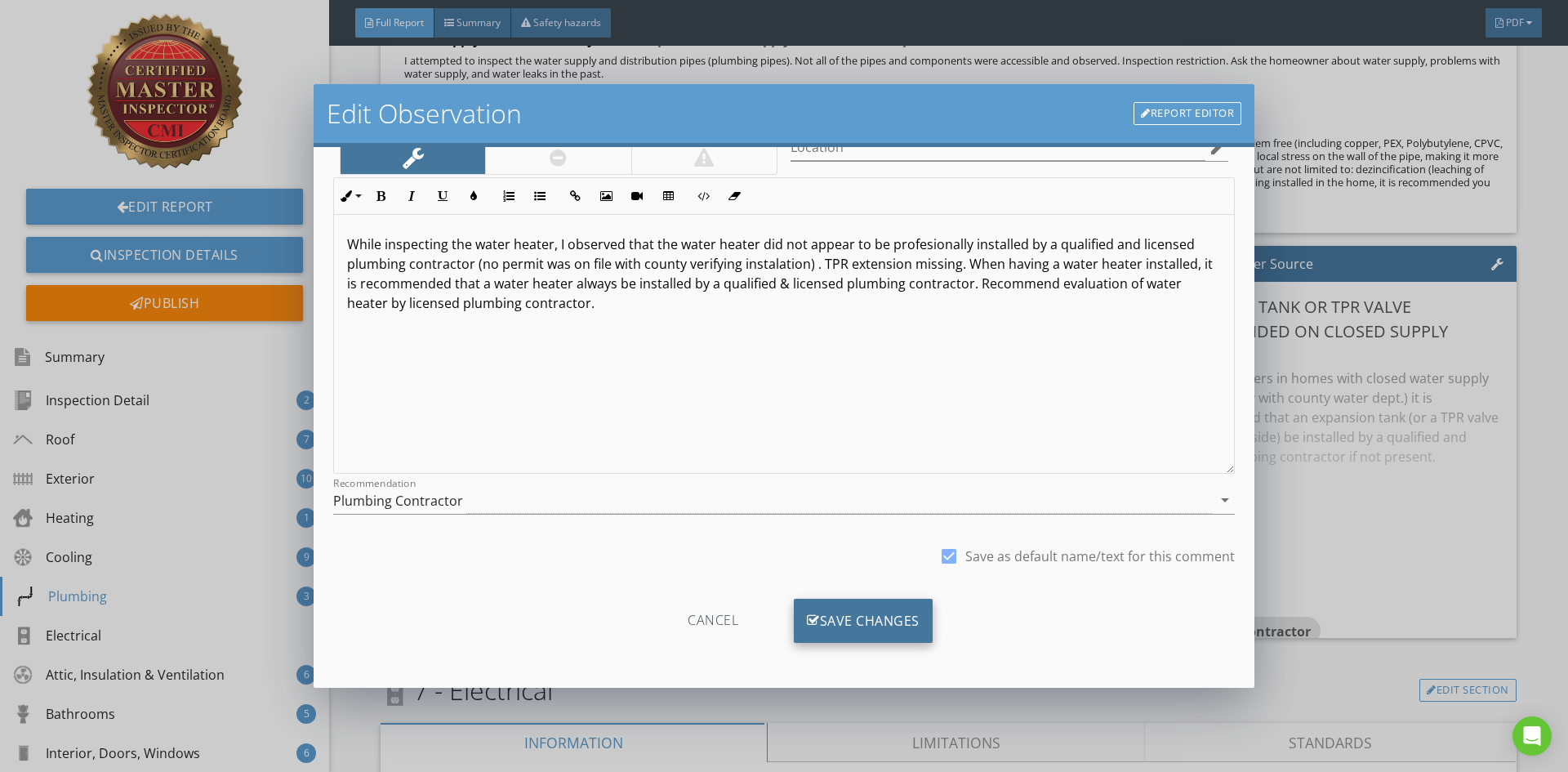
click at [907, 630] on div "Save Changes" at bounding box center [863, 620] width 139 height 44
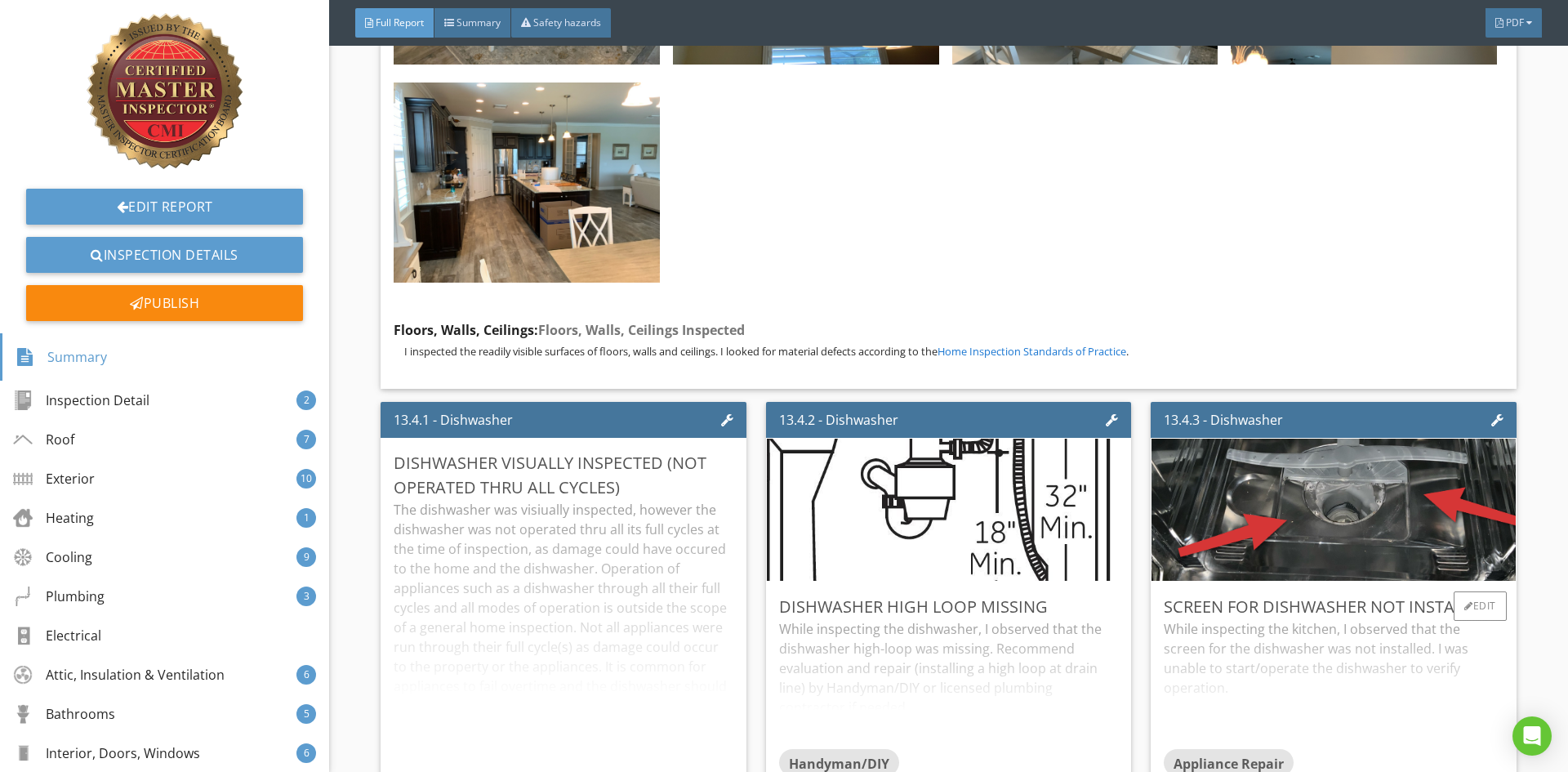
scroll to position [39434, 0]
click at [1100, 590] on div "Edit" at bounding box center [1096, 605] width 54 height 29
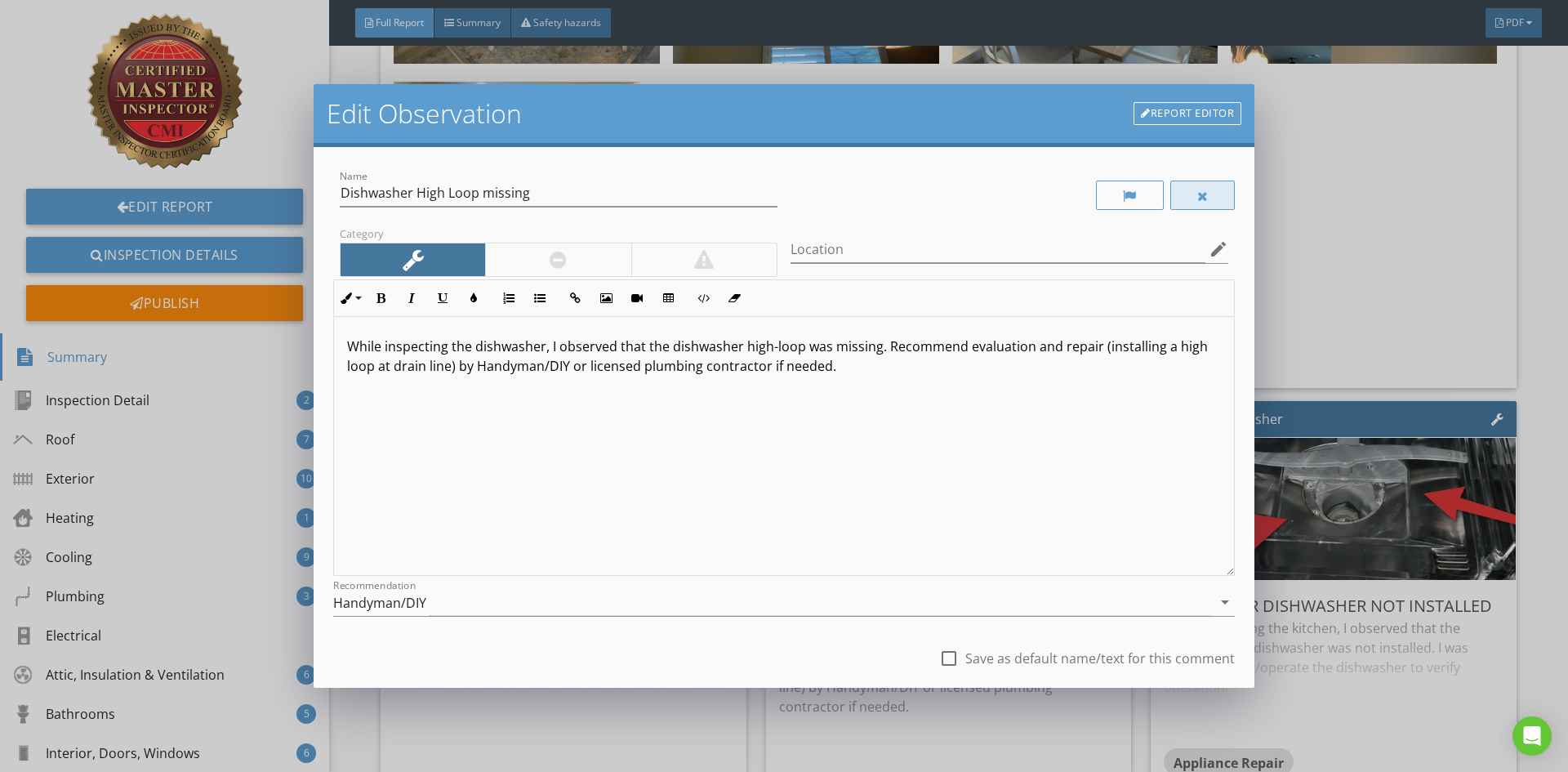
click at [1183, 185] on div at bounding box center [1203, 195] width 65 height 29
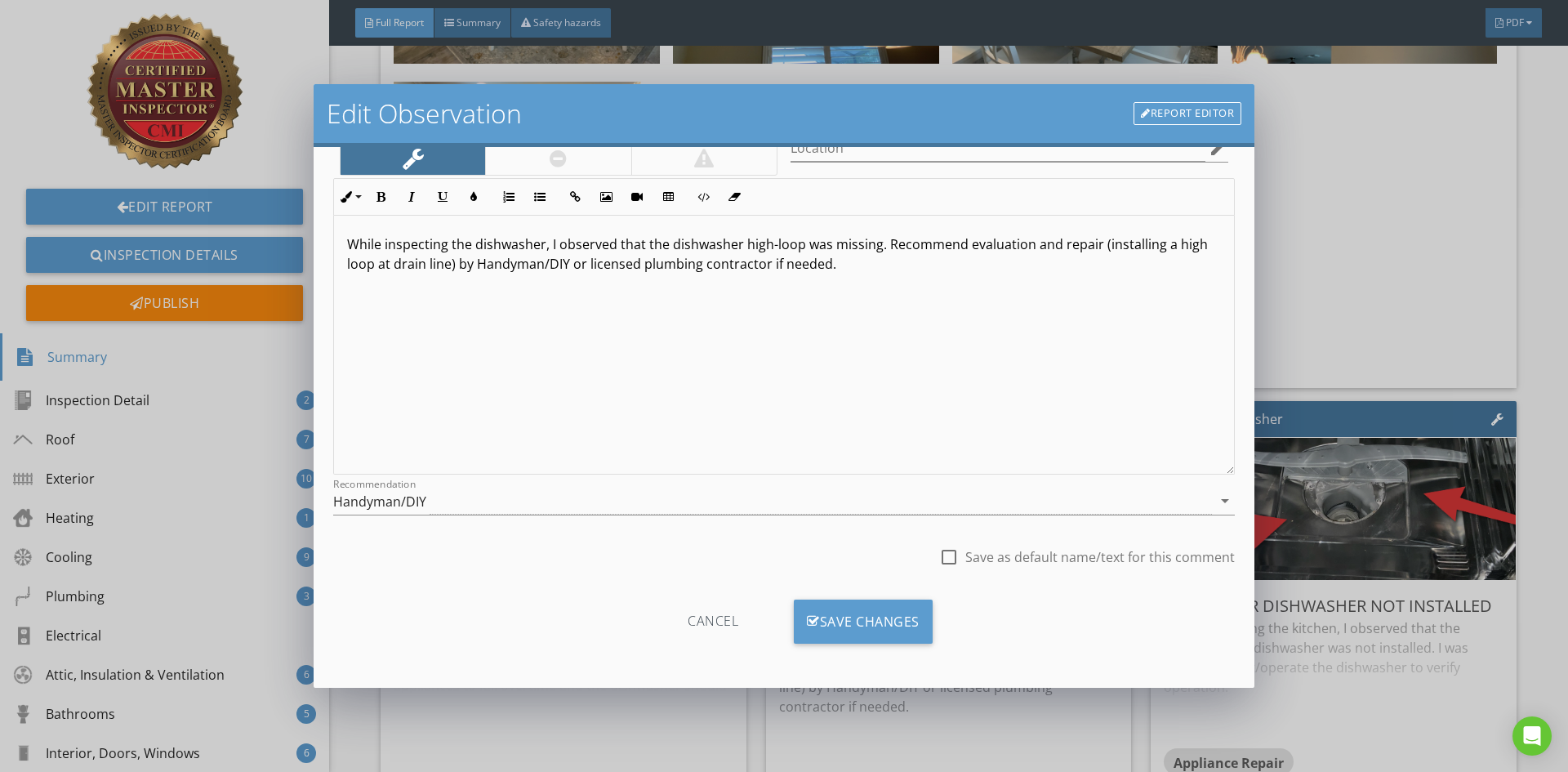
scroll to position [102, 0]
click at [882, 619] on div "Save Changes" at bounding box center [863, 620] width 139 height 44
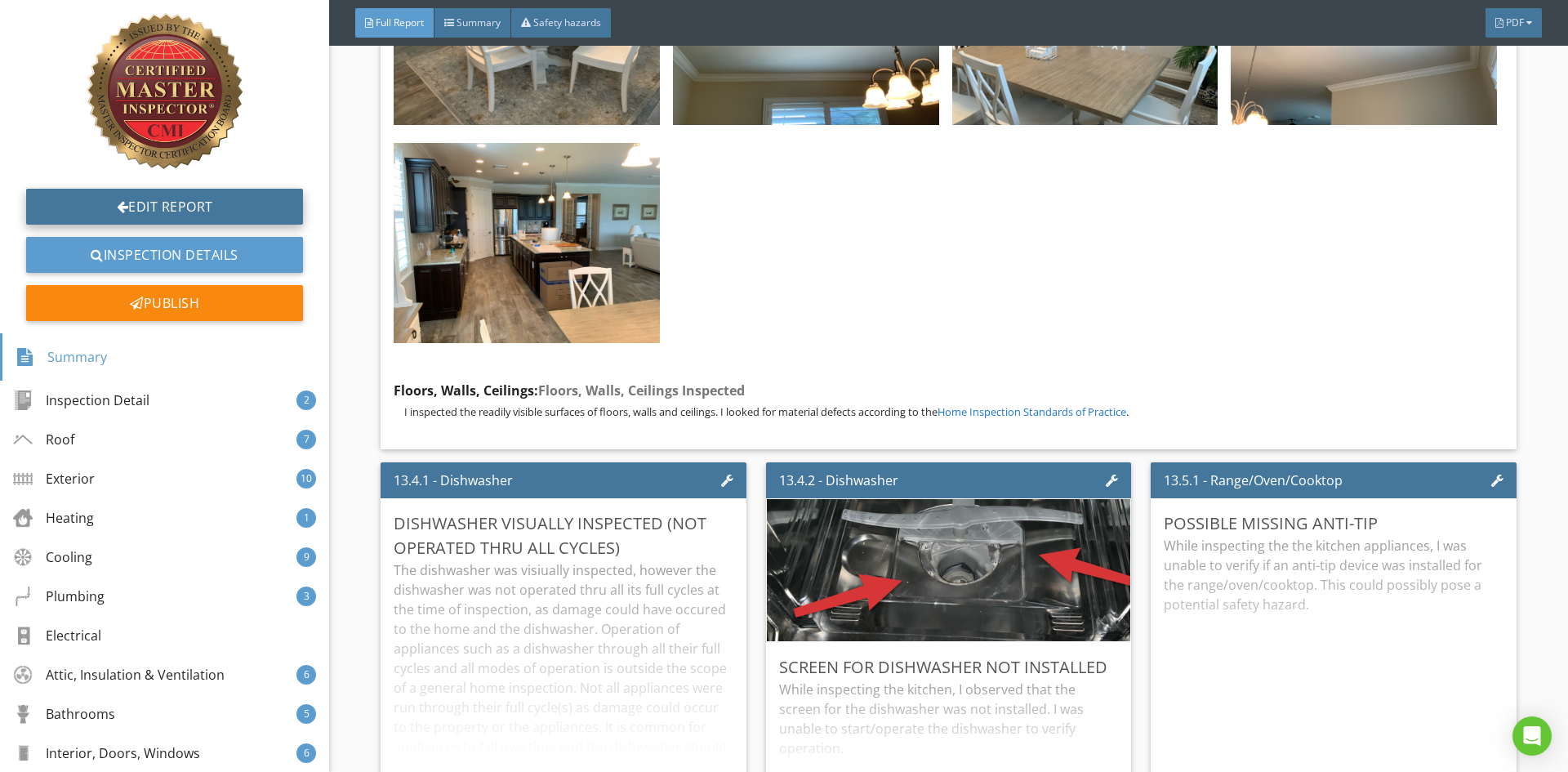
click at [89, 211] on link "Edit Report" at bounding box center [165, 206] width 277 height 36
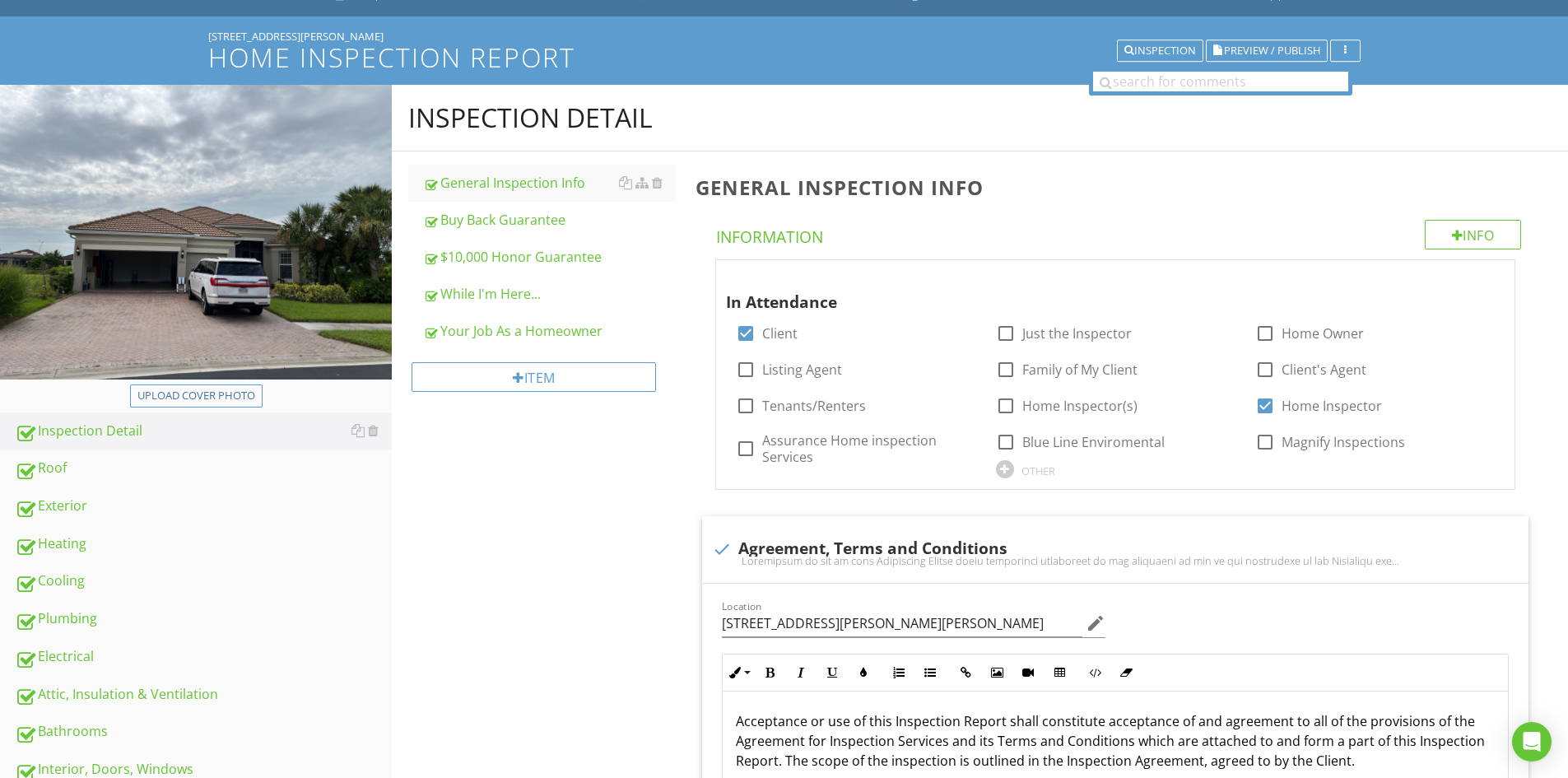
scroll to position [411, 0]
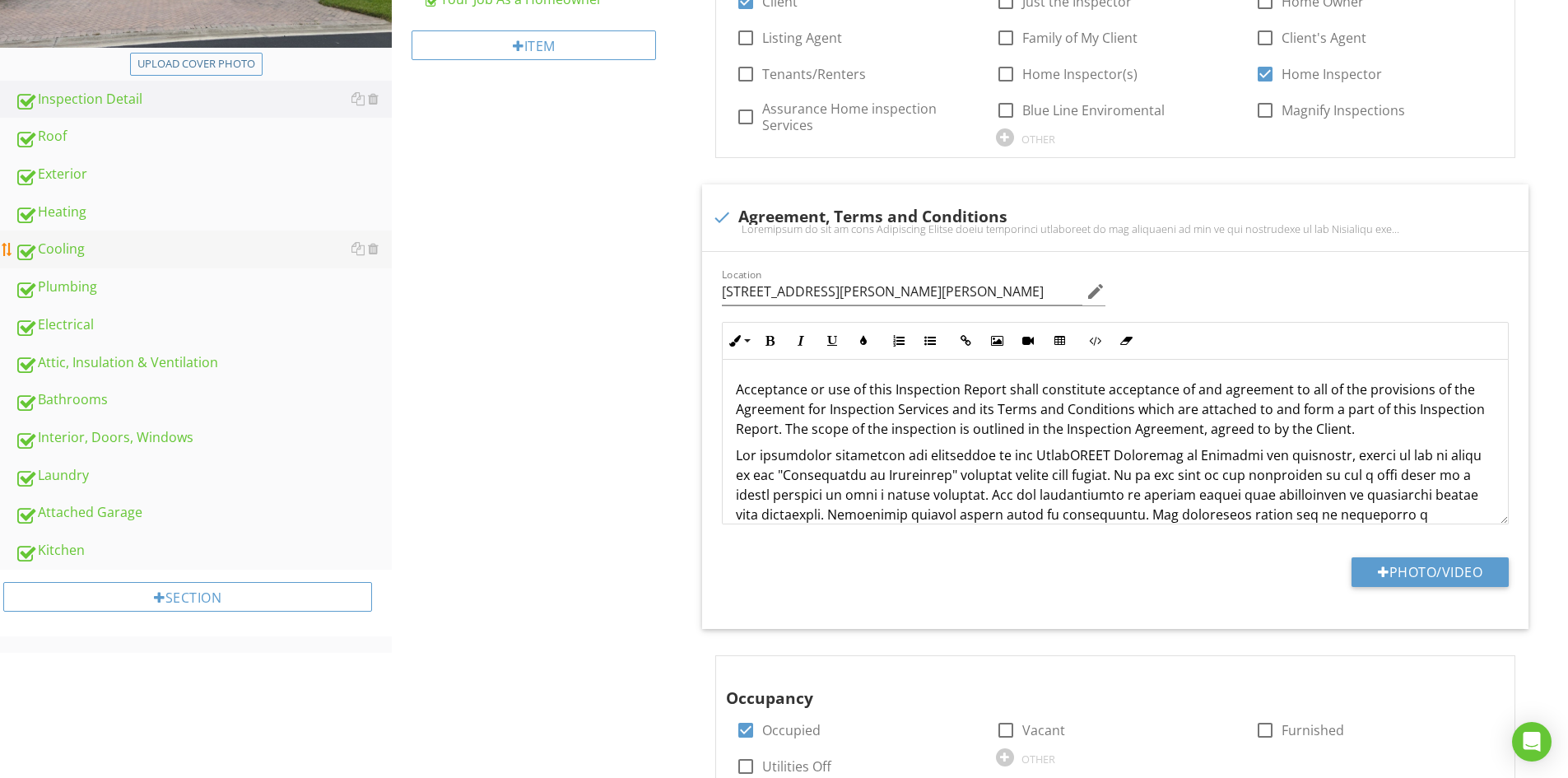
click at [51, 240] on div "Cooling" at bounding box center [203, 249] width 377 height 22
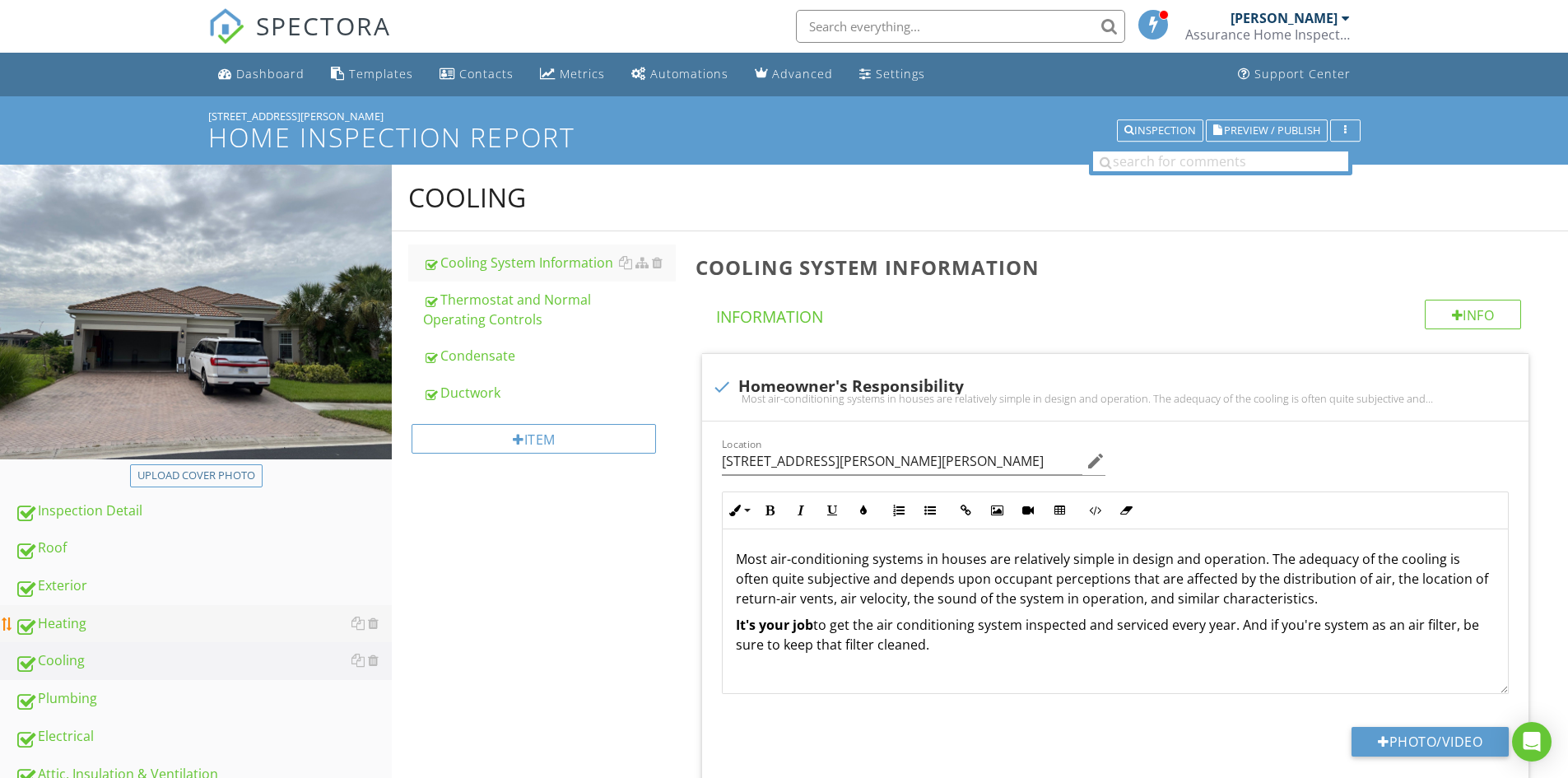
click at [52, 621] on div "Heating" at bounding box center [203, 624] width 377 height 22
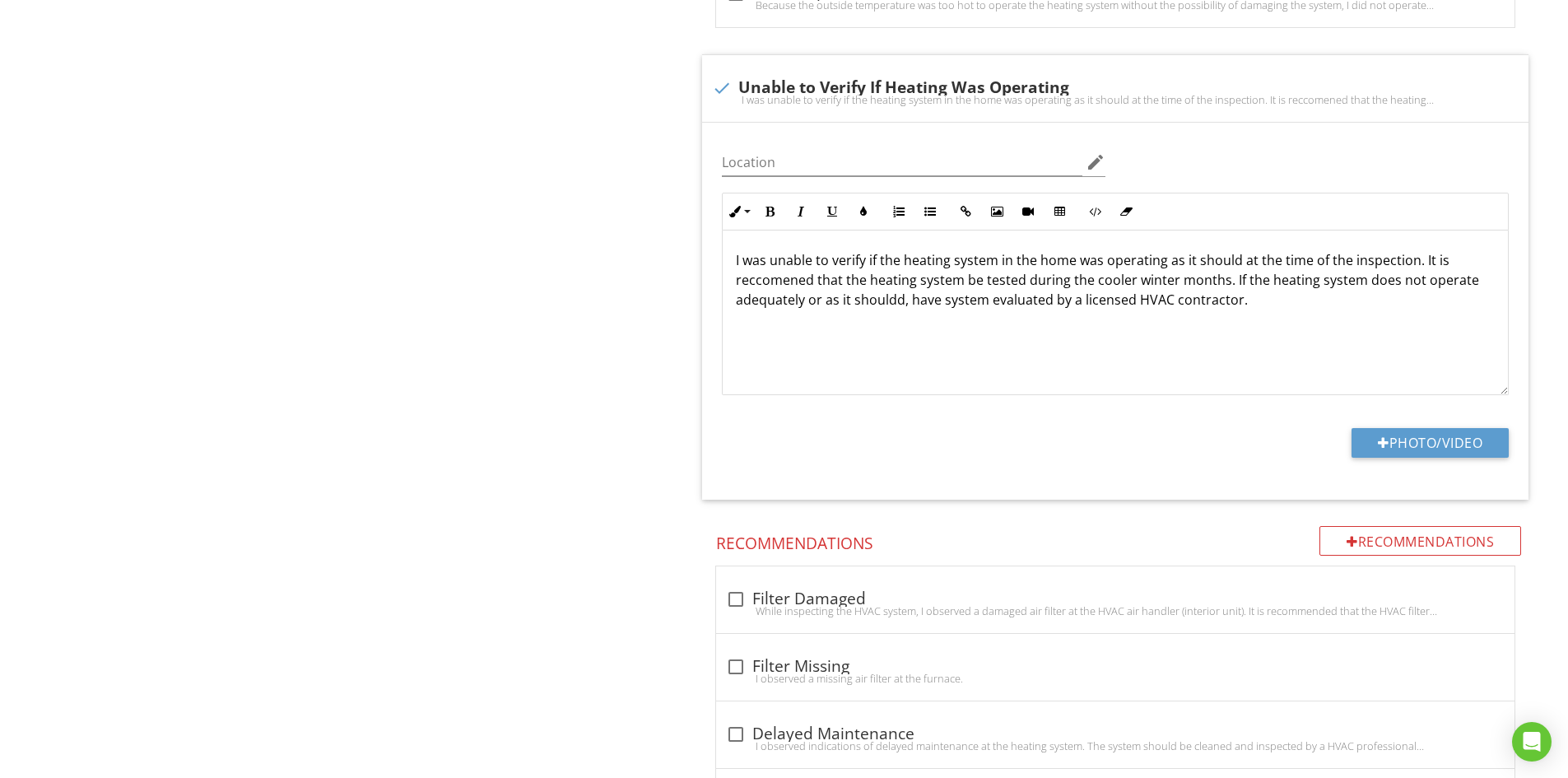
scroll to position [3867, 0]
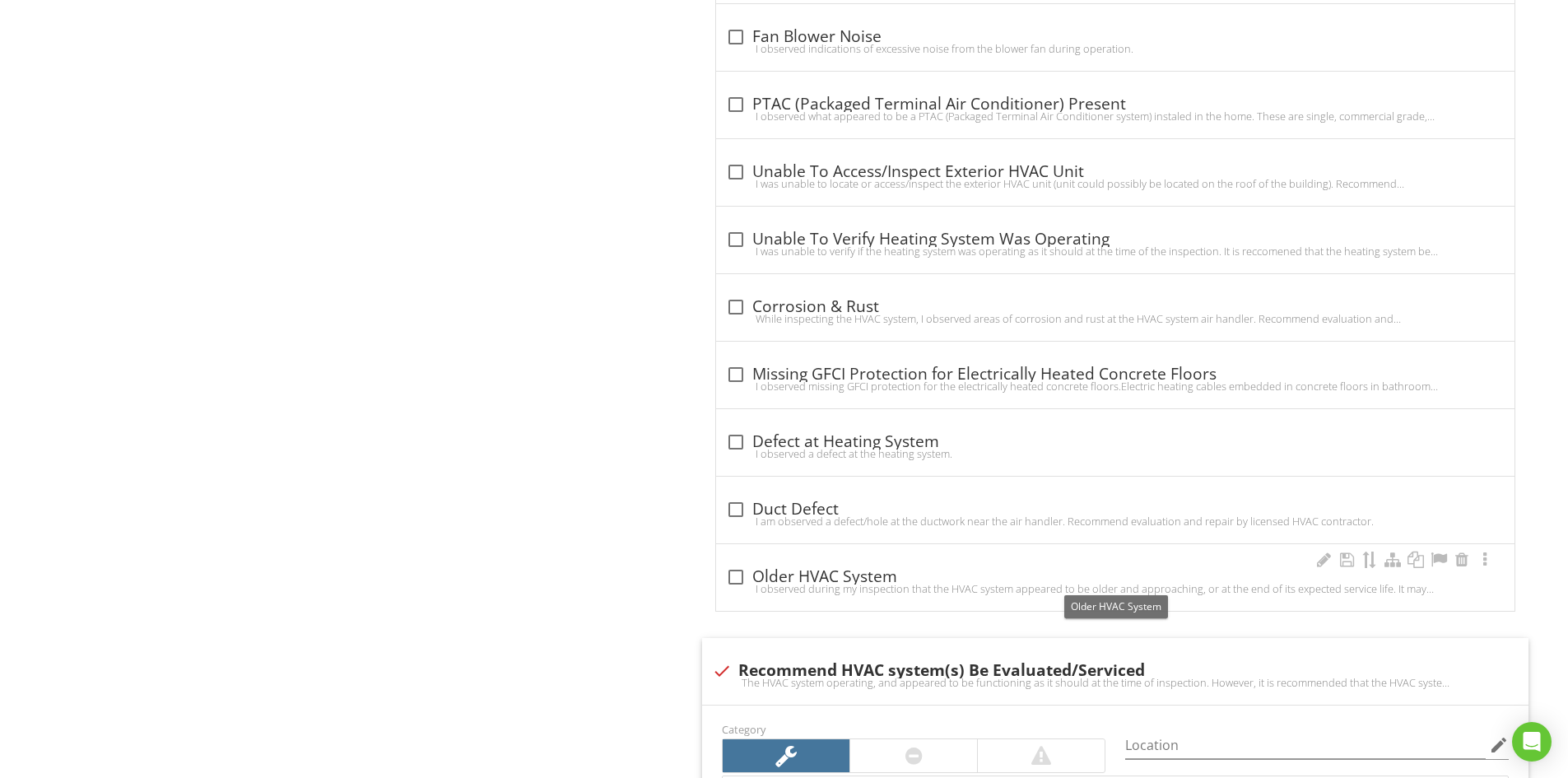
click at [739, 570] on div at bounding box center [735, 577] width 28 height 28
checkbox input "true"
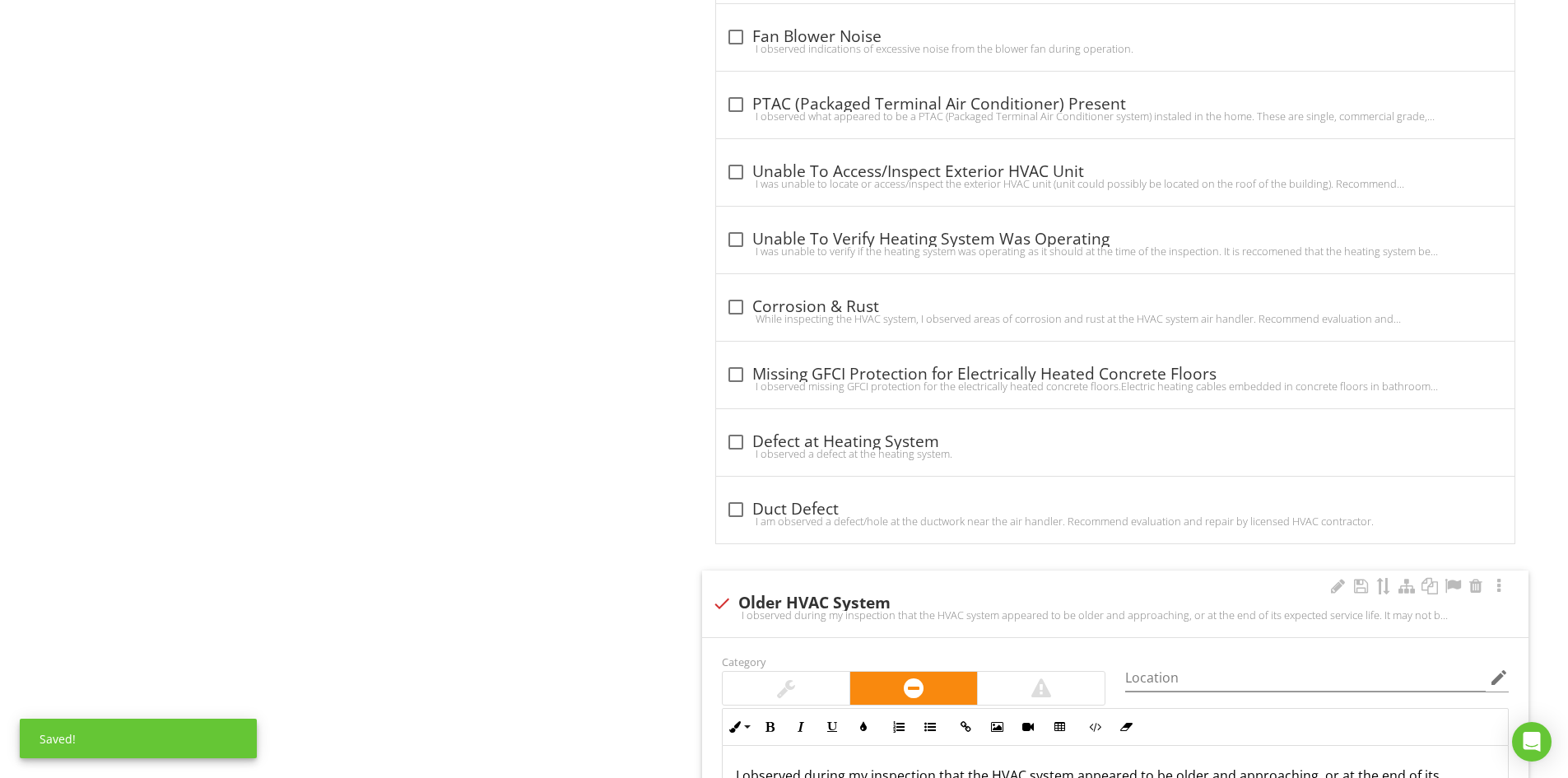
drag, startPoint x: 783, startPoint y: 681, endPoint x: 742, endPoint y: 657, distance: 47.5
click at [783, 681] on div at bounding box center [786, 688] width 18 height 20
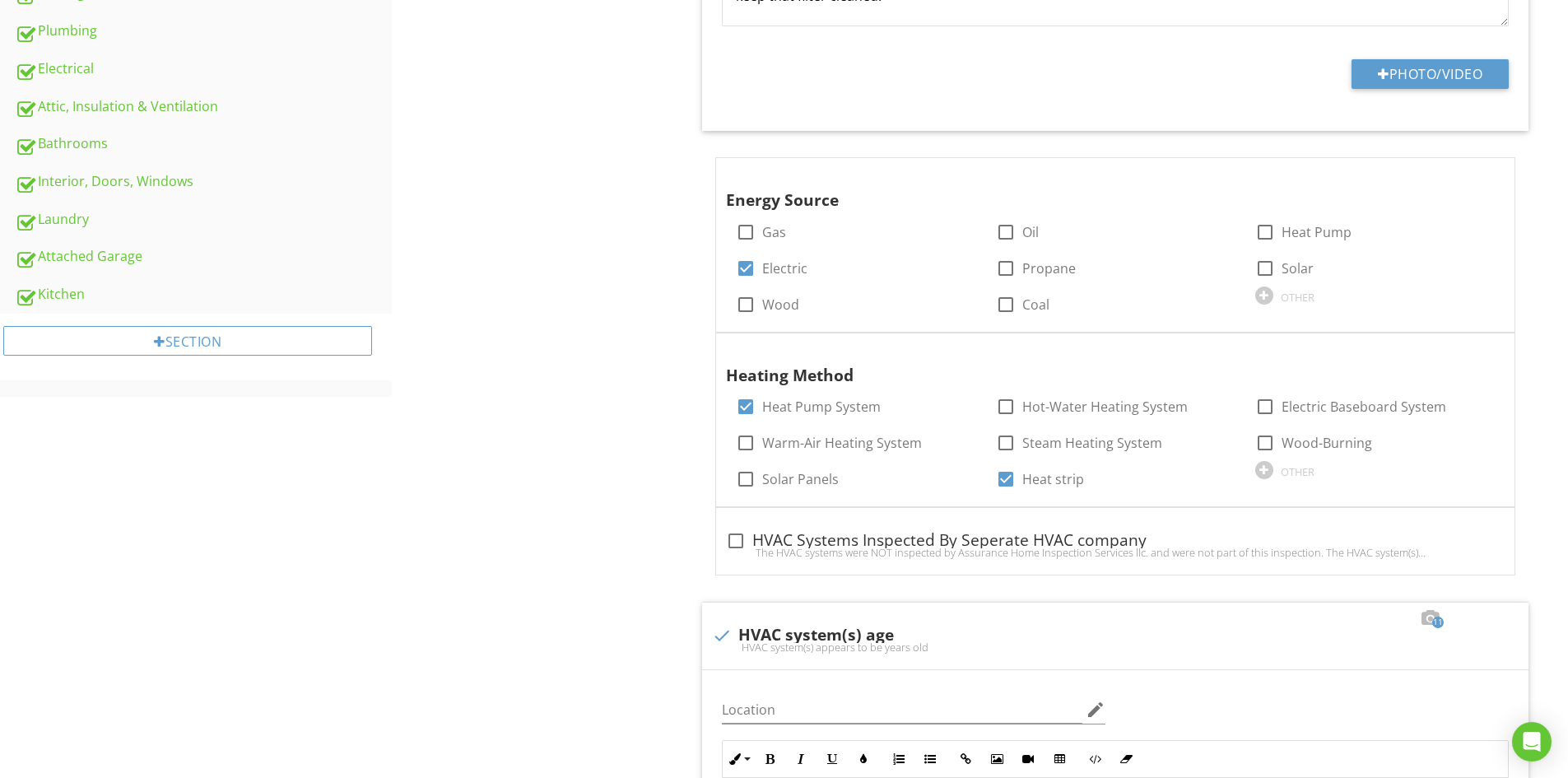
scroll to position [658, 0]
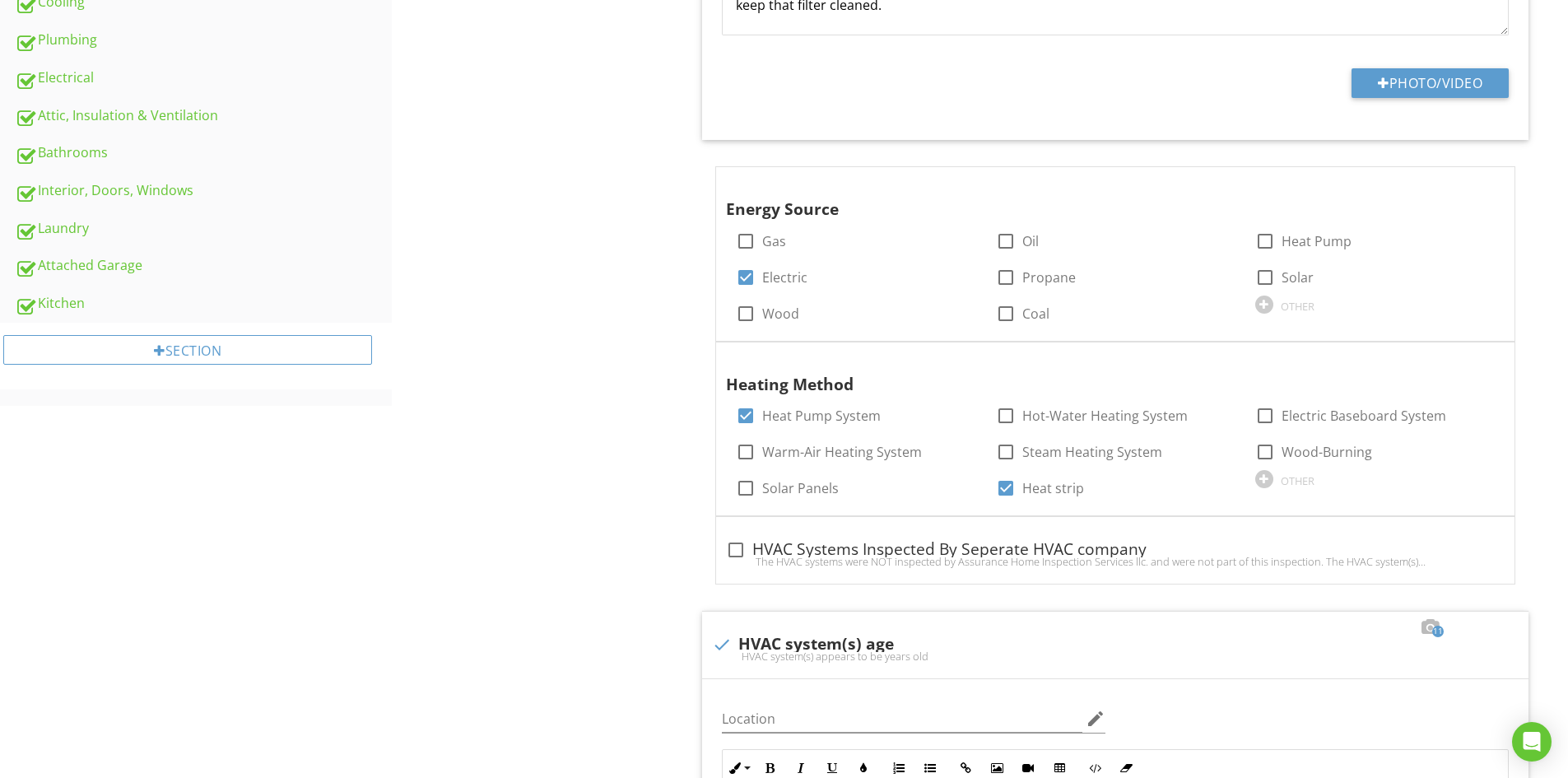
click at [56, 154] on div "Bathrooms" at bounding box center [203, 153] width 377 height 22
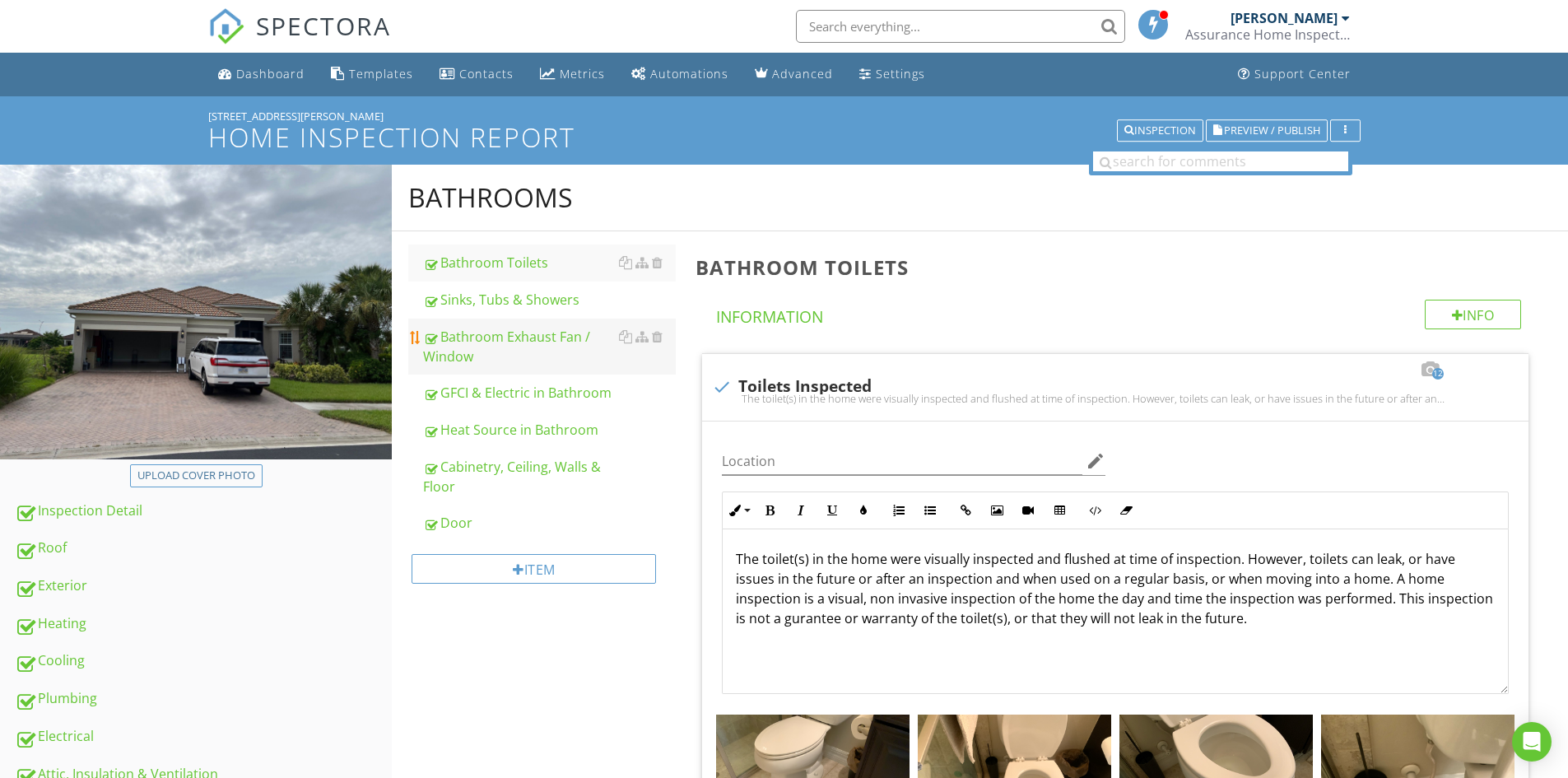
click at [483, 327] on div "Bathroom Exhaust Fan / Window" at bounding box center [549, 346] width 252 height 39
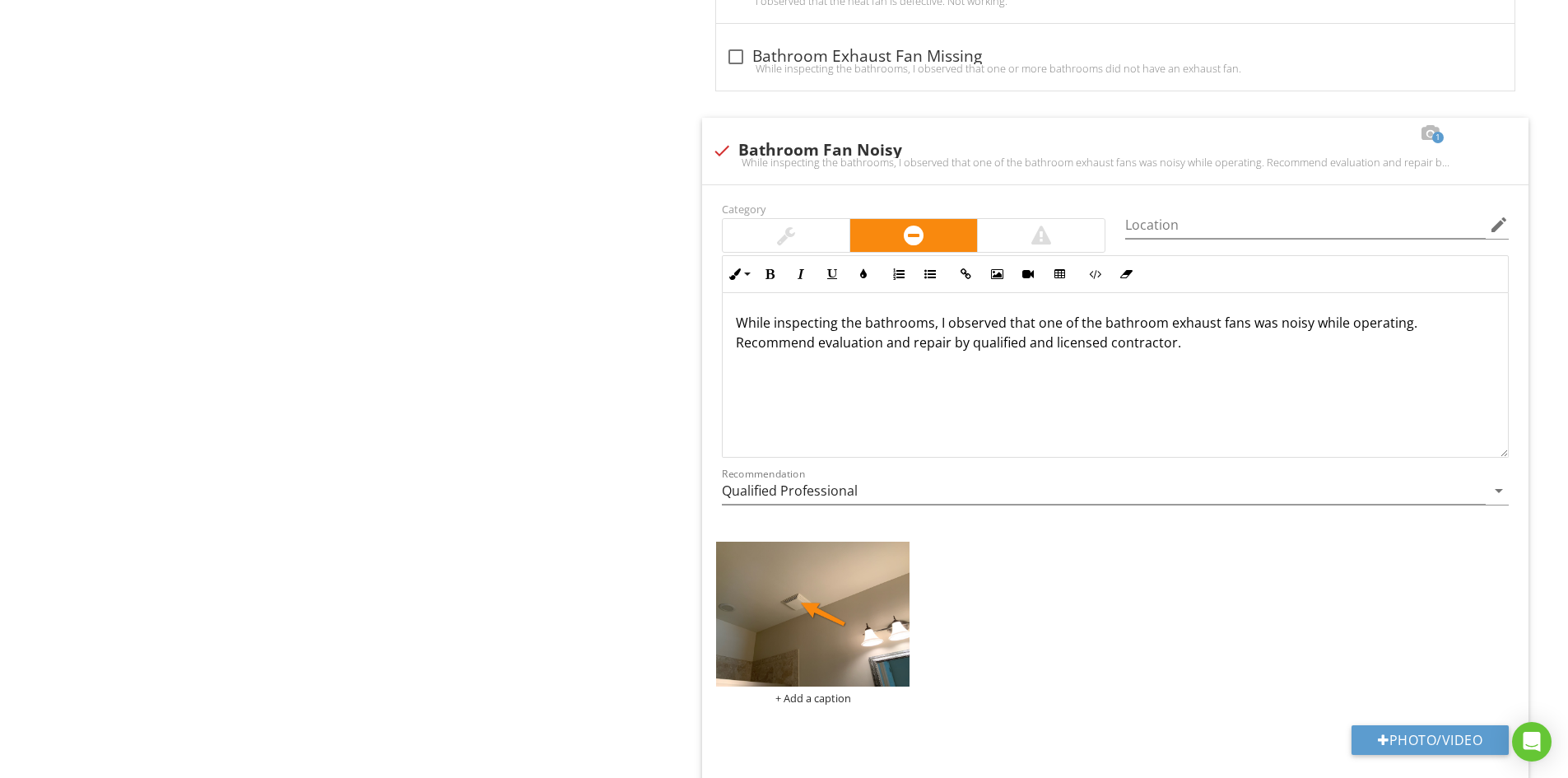
scroll to position [1768, 0]
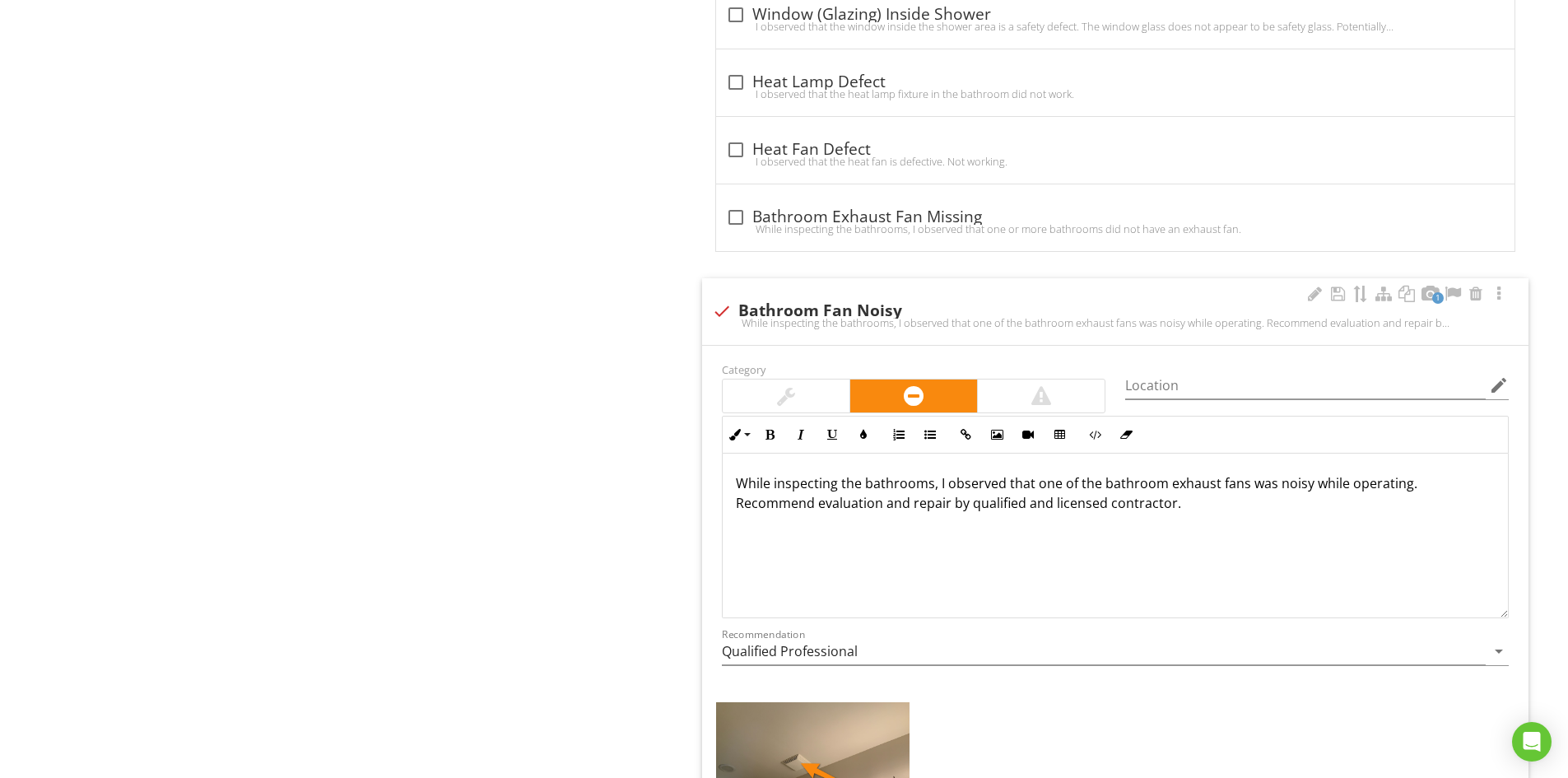
drag, startPoint x: 737, startPoint y: 477, endPoint x: 1123, endPoint y: 508, distance: 387.2
click at [1185, 505] on p "While inspecting the bathrooms, I observed that one of the bathroom exhaust fan…" at bounding box center [1115, 493] width 758 height 39
copy p "While inspecting the bathrooms, I observed that one of the bathroom exhaust fan…"
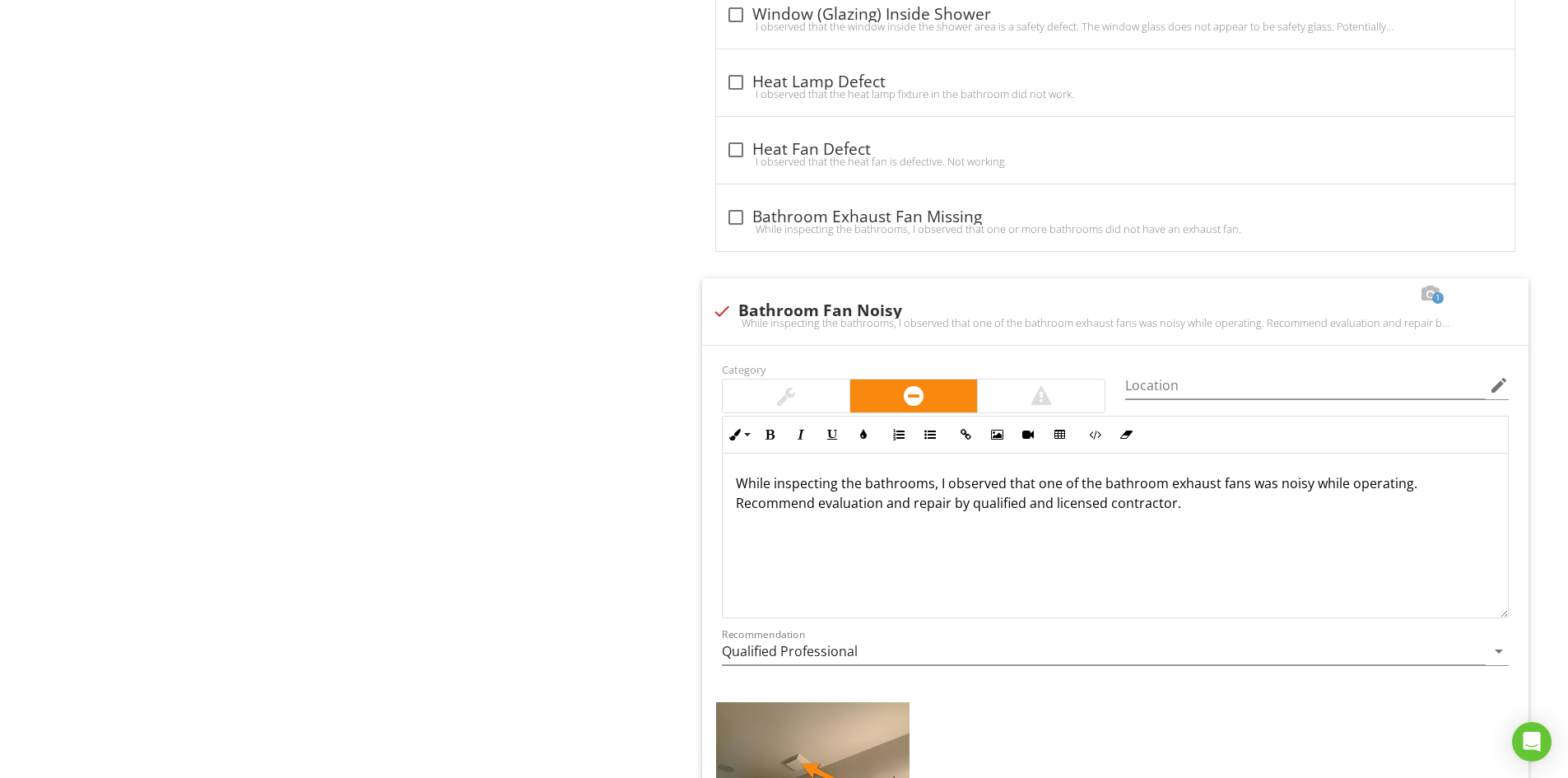
scroll to position [781, 0]
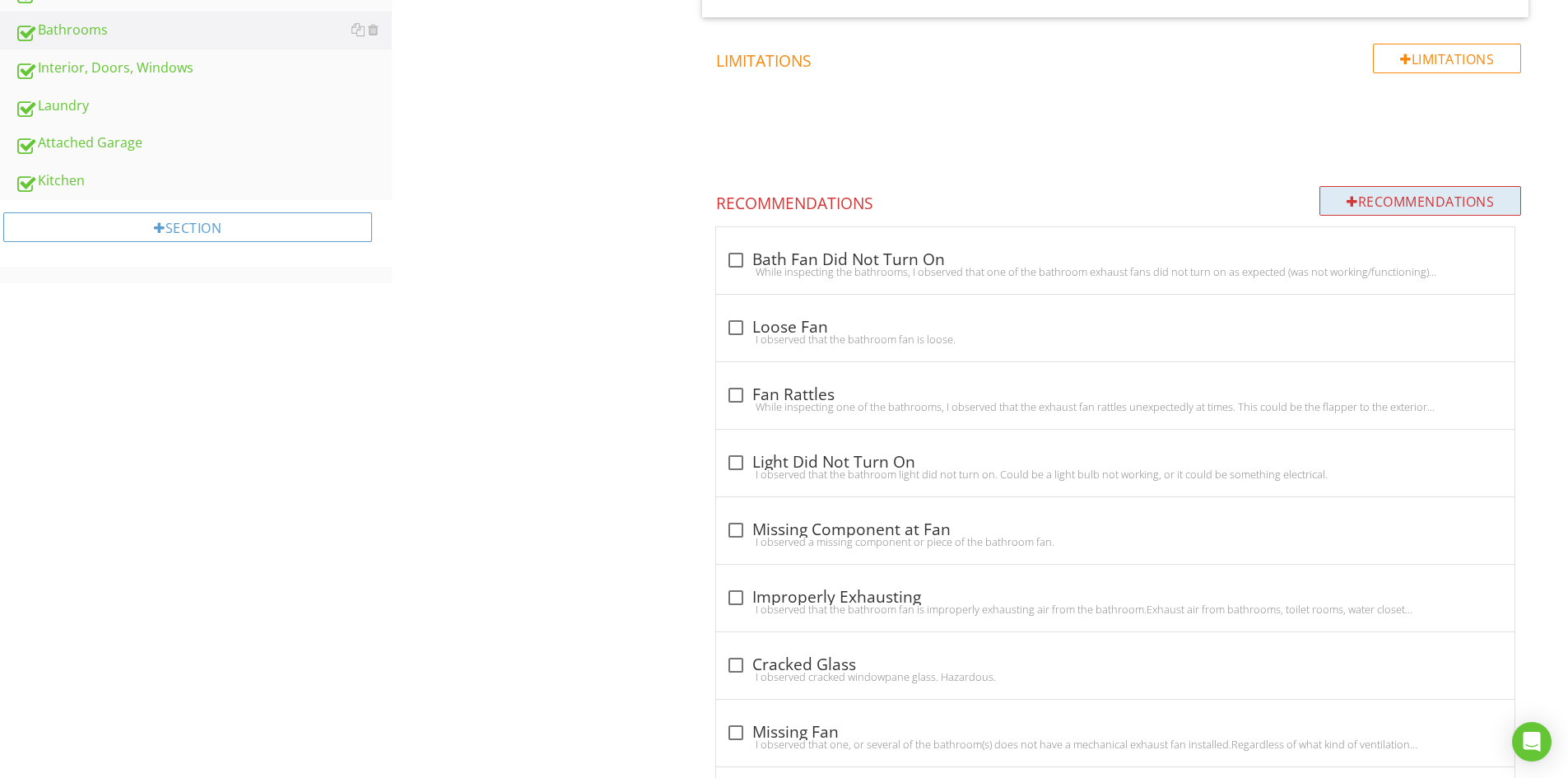
click at [1355, 198] on div "Recommendations" at bounding box center [1419, 201] width 201 height 29
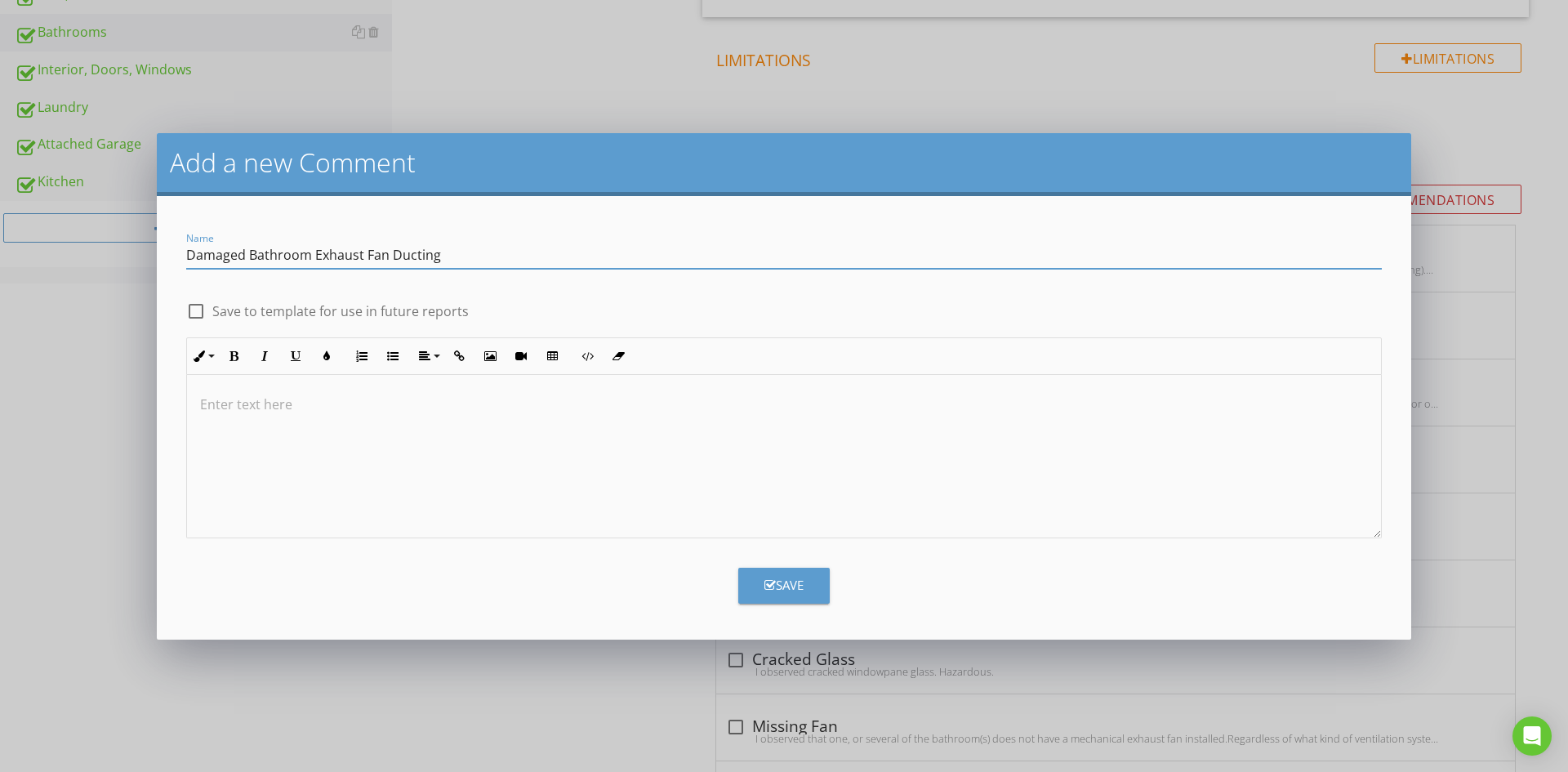
type input "Damaged Bathroom Exhaust Fan Ducting"
click at [195, 306] on div at bounding box center [196, 311] width 28 height 28
checkbox input "true"
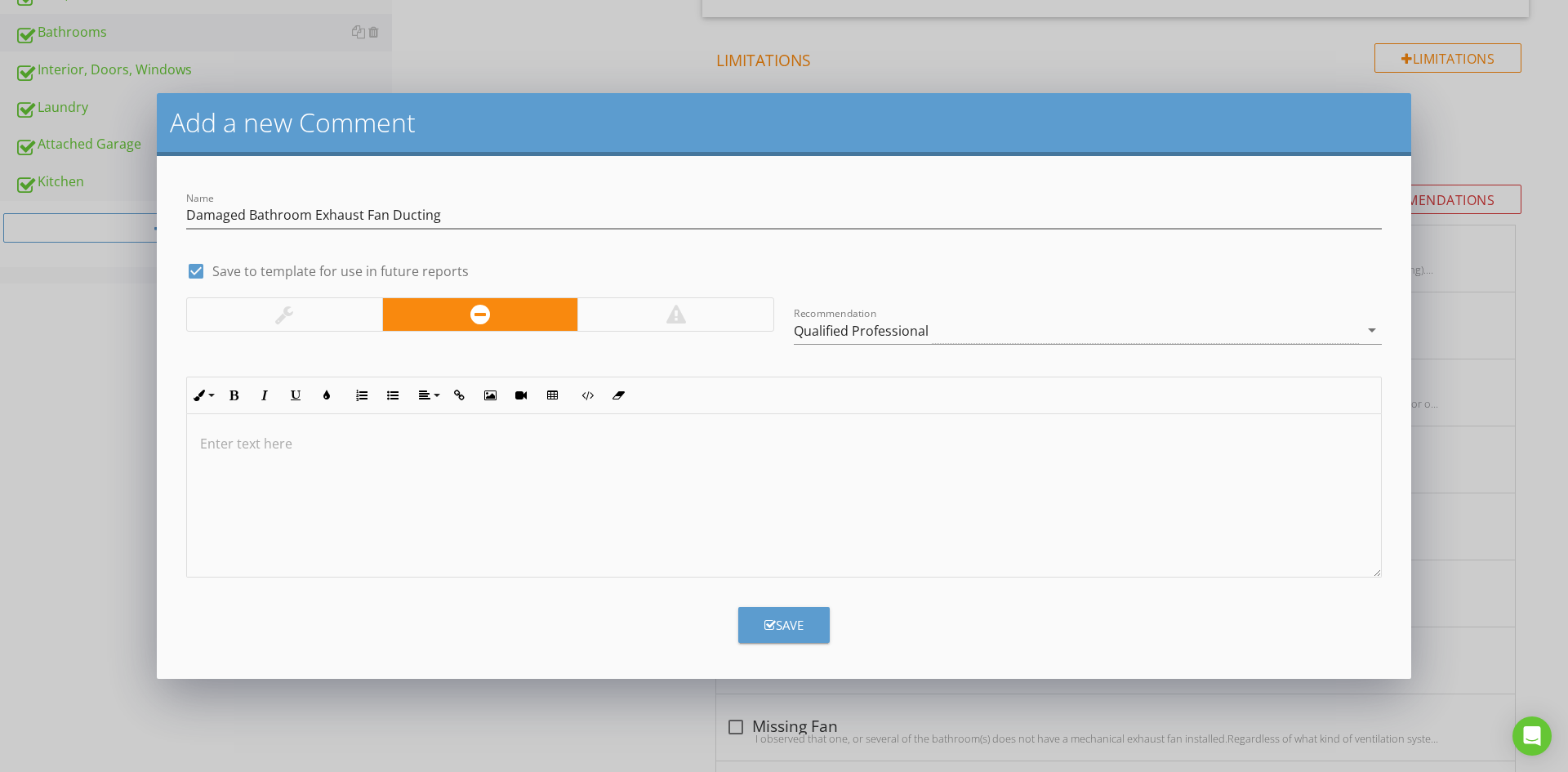
click at [318, 430] on div at bounding box center [784, 496] width 1194 height 164
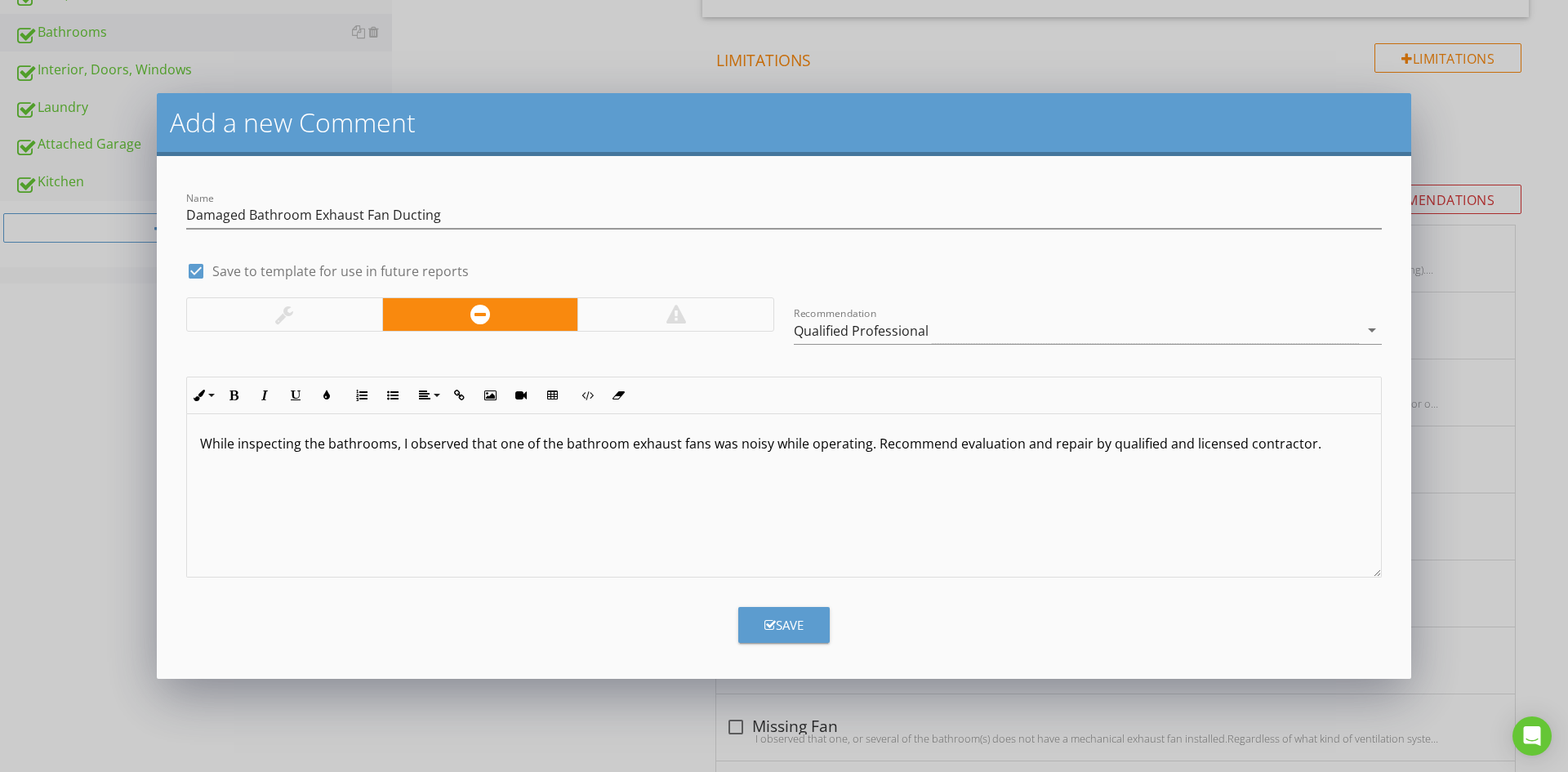
click at [393, 446] on p "While inspecting the bathrooms, I observed that one of the bathroom exhaust fan…" at bounding box center [783, 443] width 1168 height 19
click at [823, 447] on p "While inspecting the attic, I observed that one of the bathroom exhaust fans wa…" at bounding box center [783, 443] width 1168 height 19
click at [314, 461] on p "While inspecting the attic, I observed that one of the bathroom exhaust fan's d…" at bounding box center [783, 453] width 1168 height 39
click at [800, 614] on button "Save" at bounding box center [784, 624] width 92 height 36
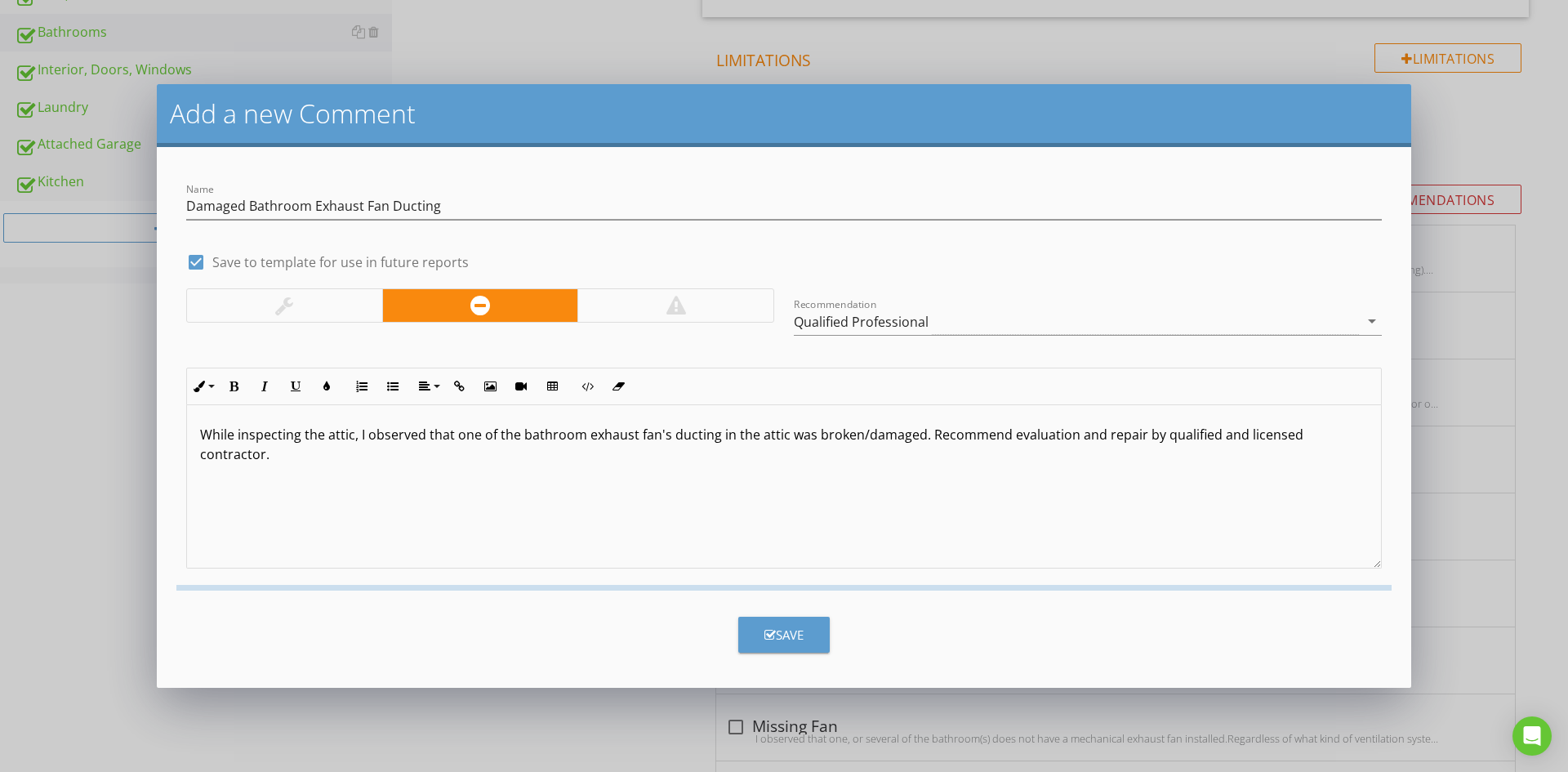
checkbox input "false"
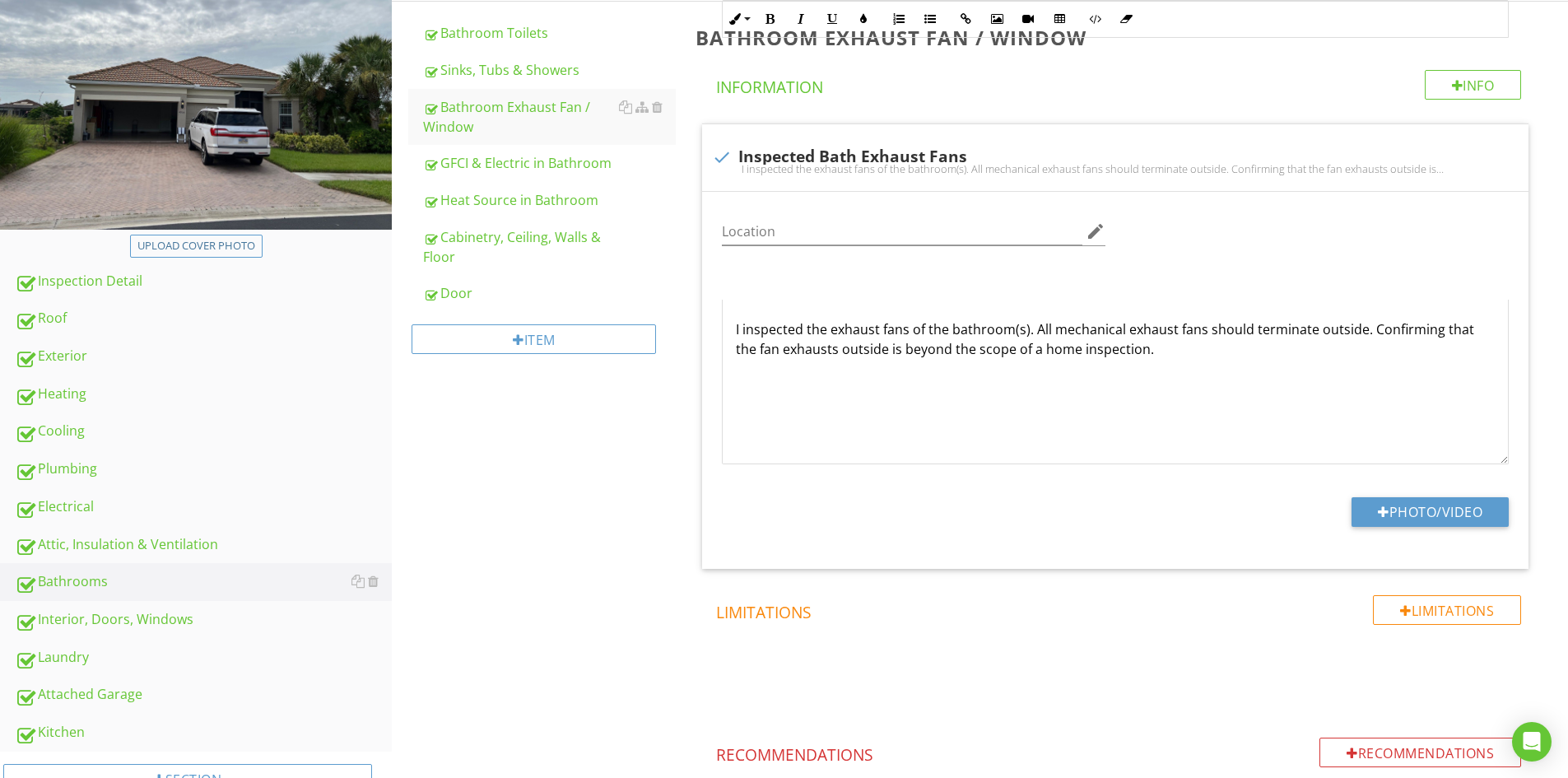
scroll to position [0, 0]
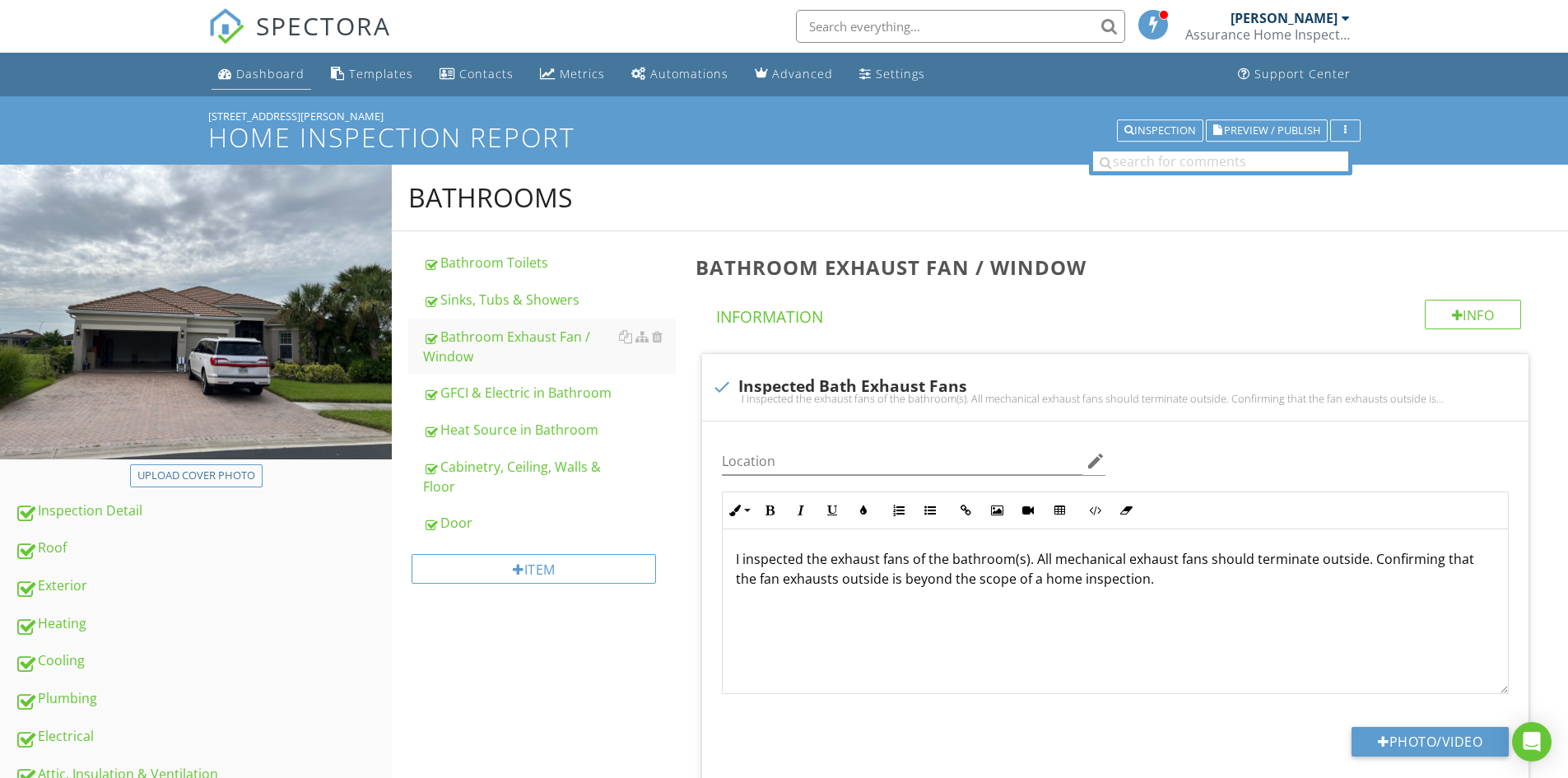
click at [247, 79] on div "Dashboard" at bounding box center [271, 74] width 69 height 16
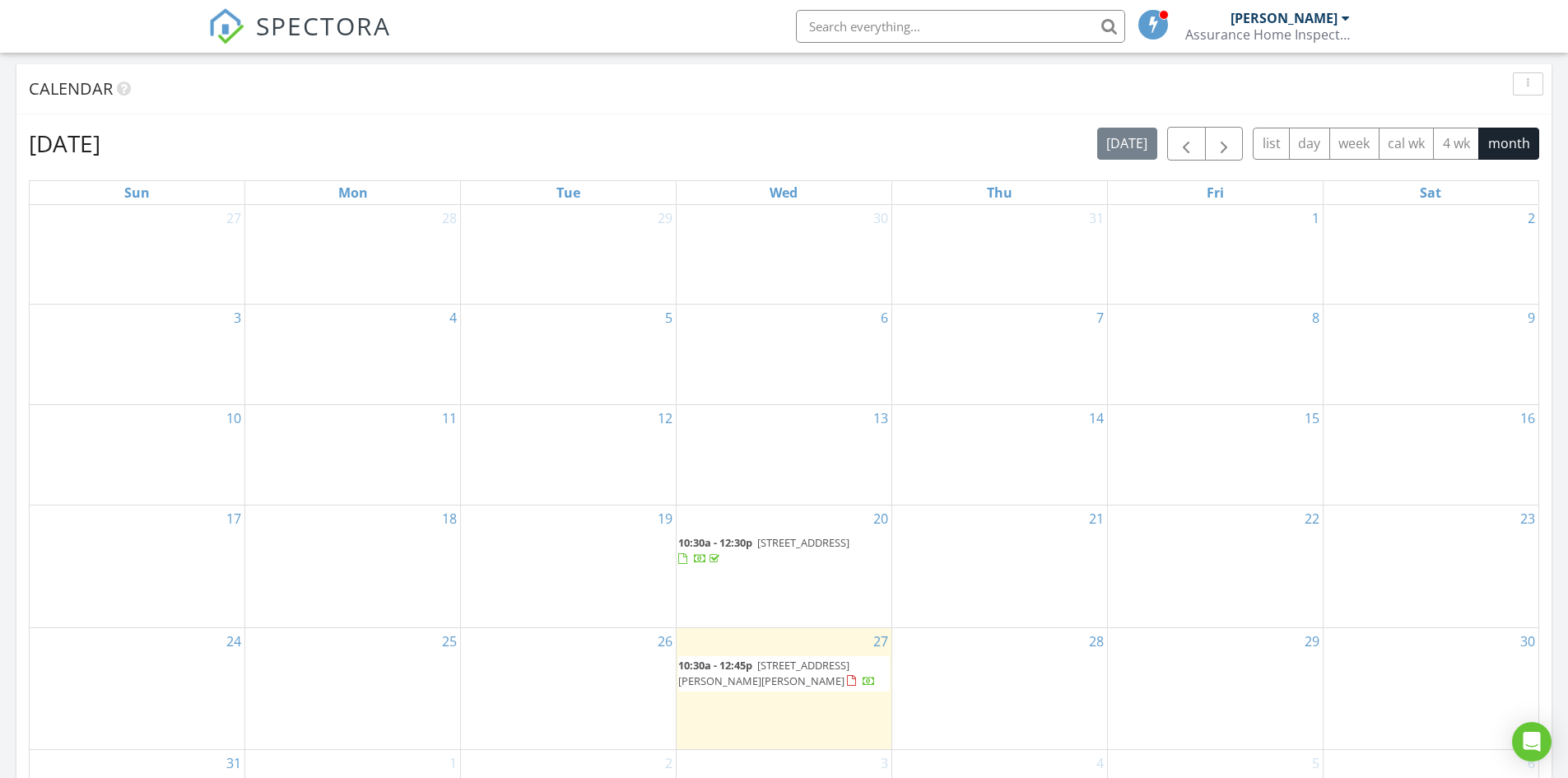
scroll to position [741, 0]
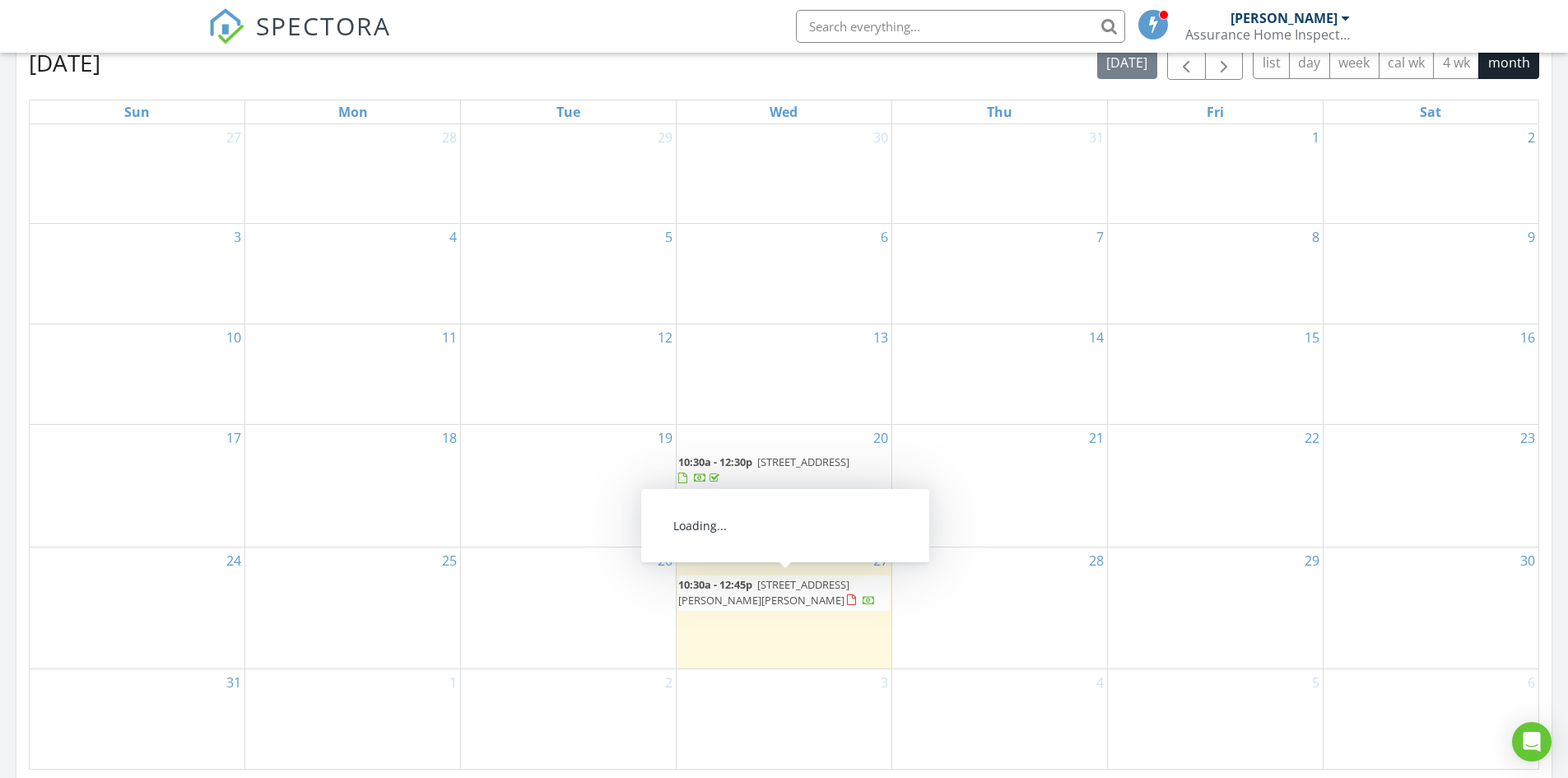
click at [819, 584] on span "4914 Lowell Dr, Ave Maria 34142" at bounding box center [763, 592] width 171 height 30
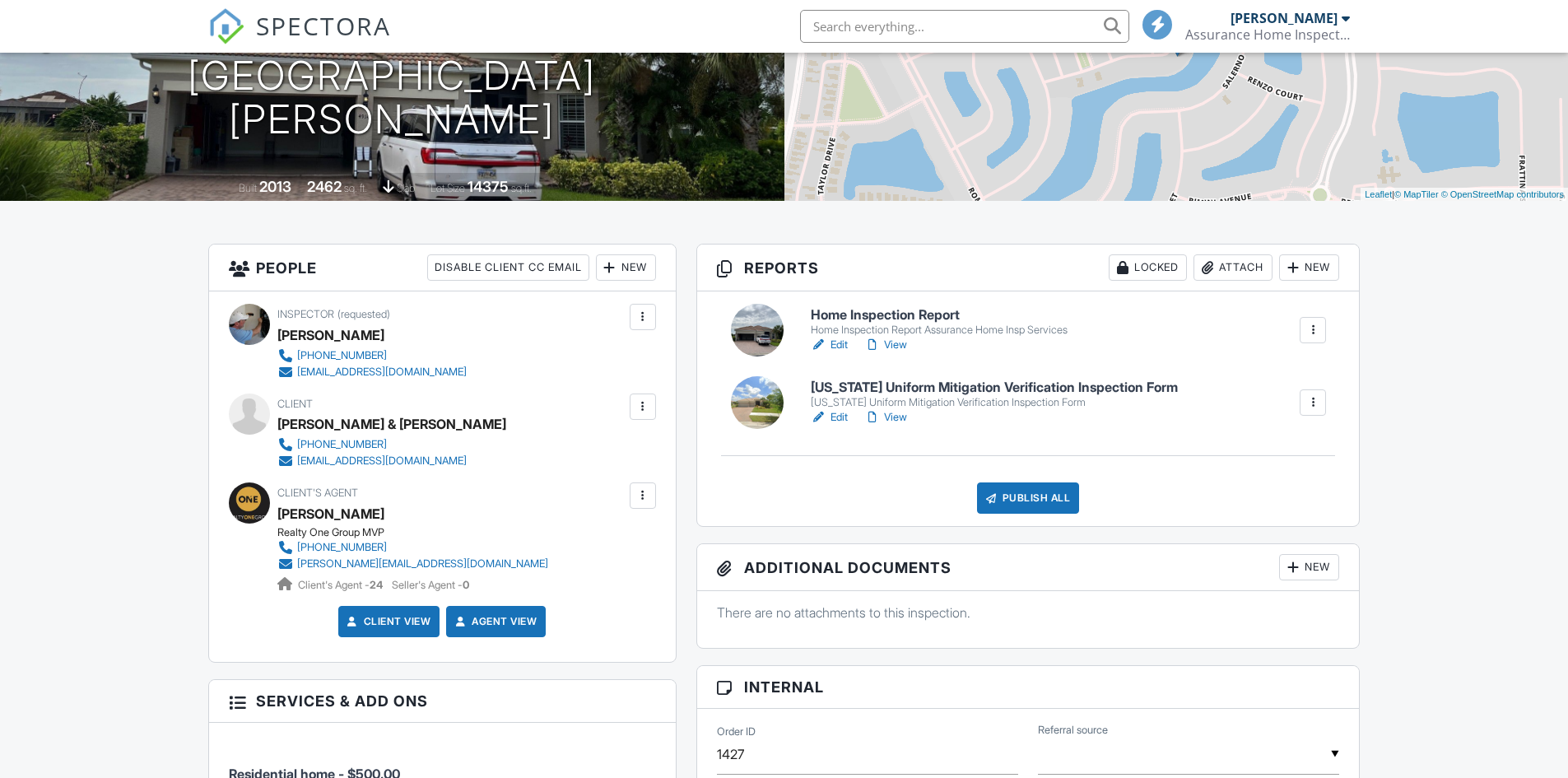
scroll to position [247, 0]
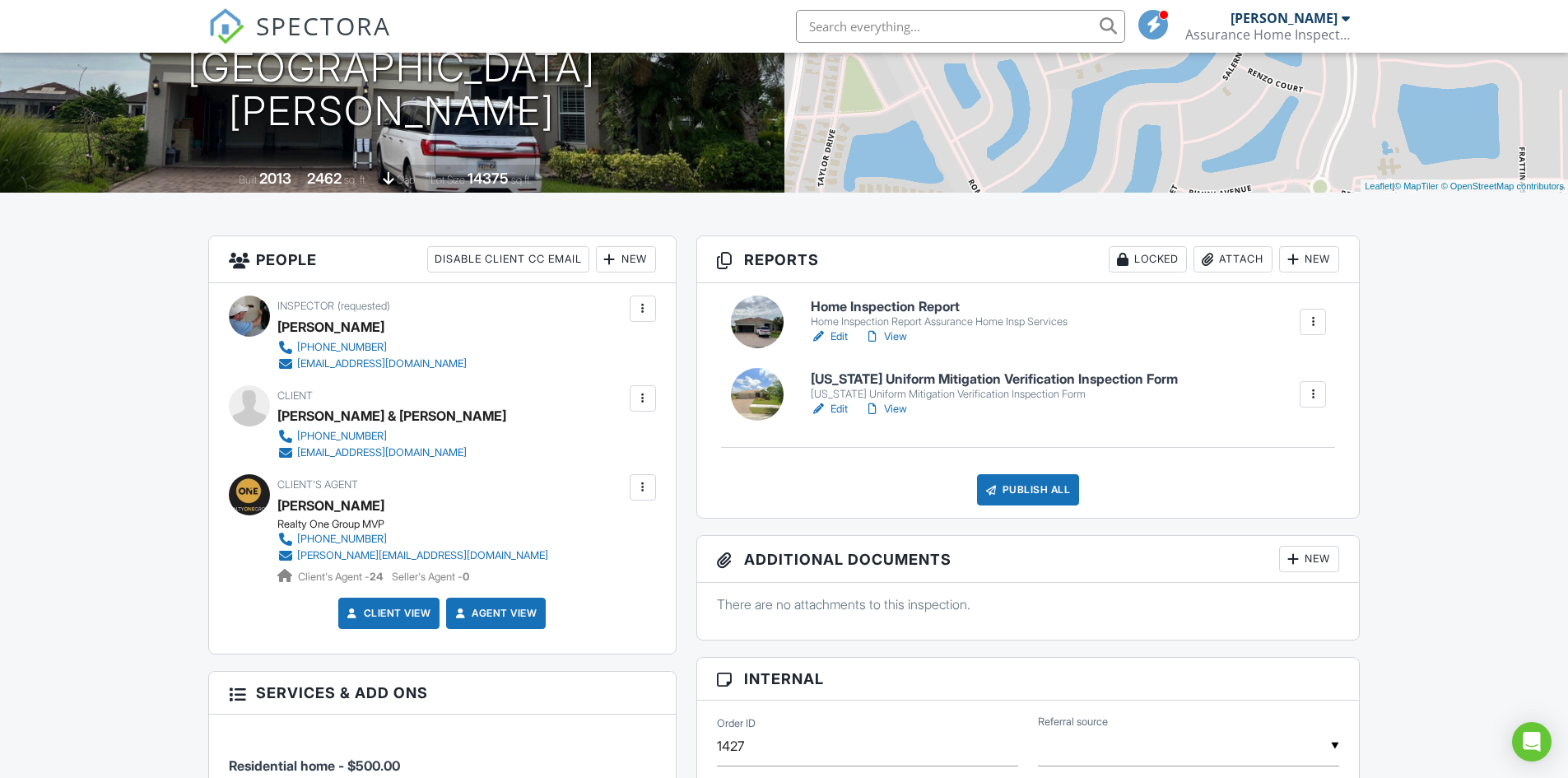
click at [910, 303] on h6 "Home Inspection Report" at bounding box center [939, 306] width 257 height 15
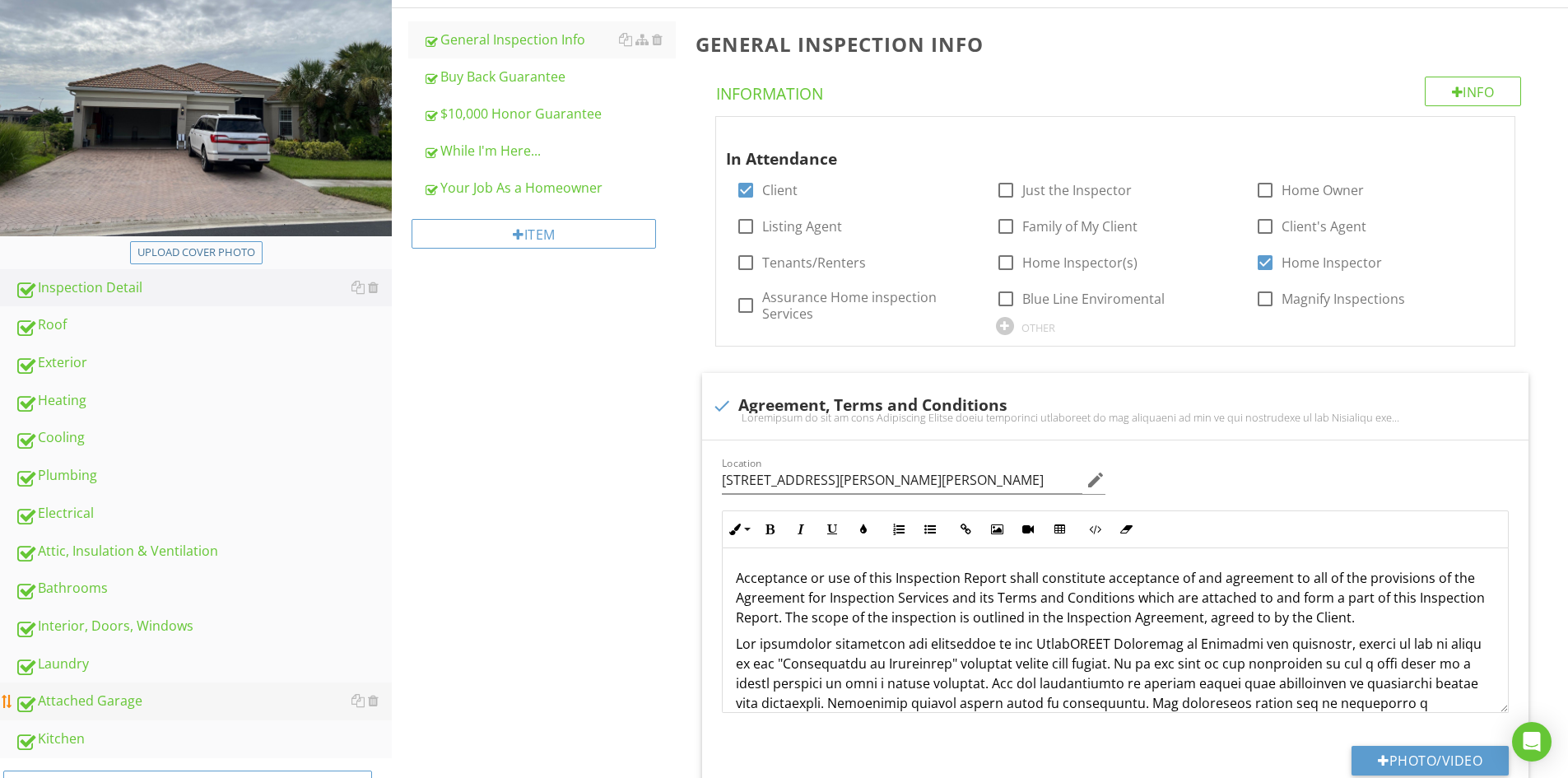
scroll to position [247, 0]
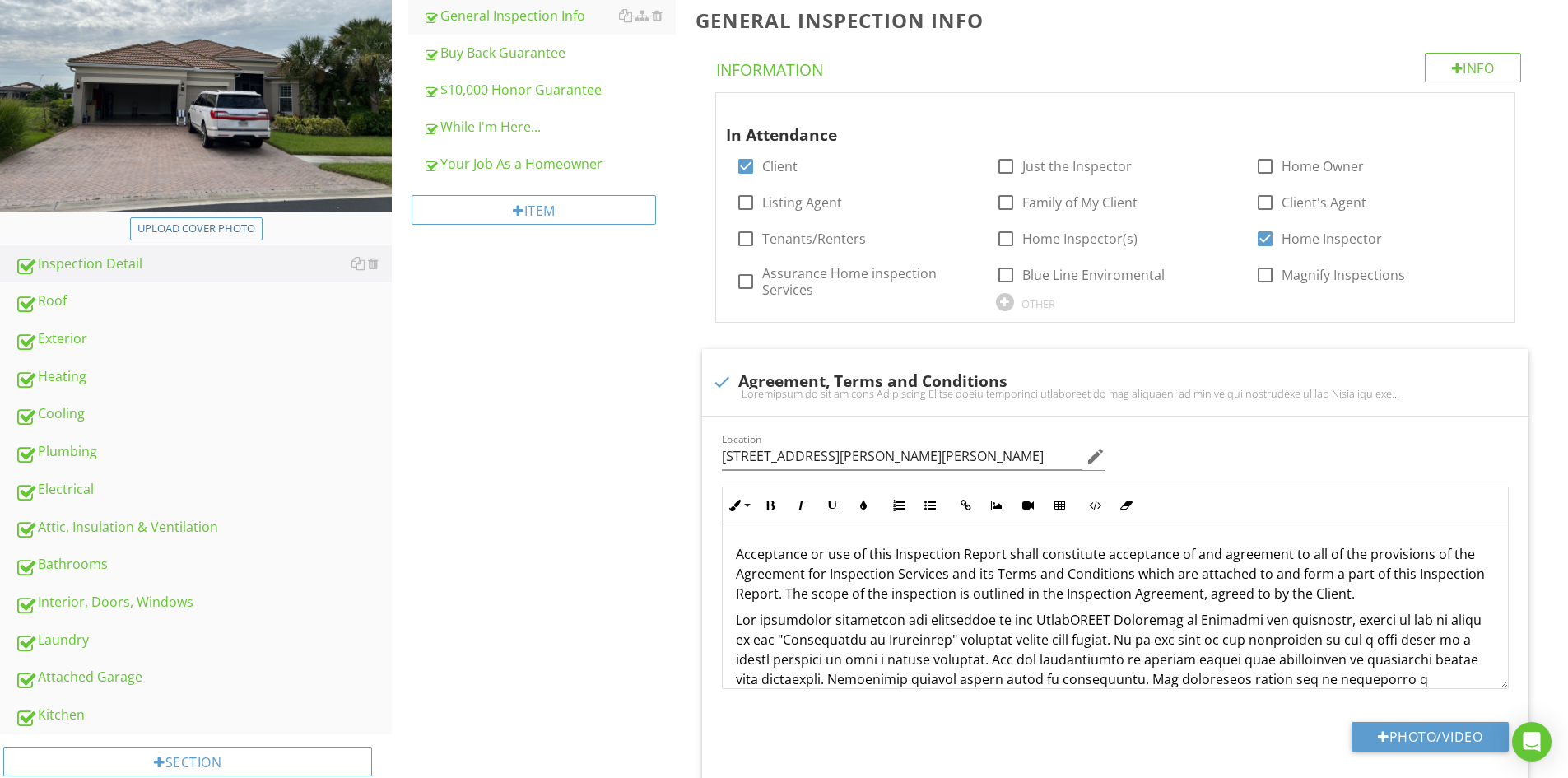
click at [84, 522] on div "Attic, Insulation & Ventilation" at bounding box center [203, 528] width 377 height 22
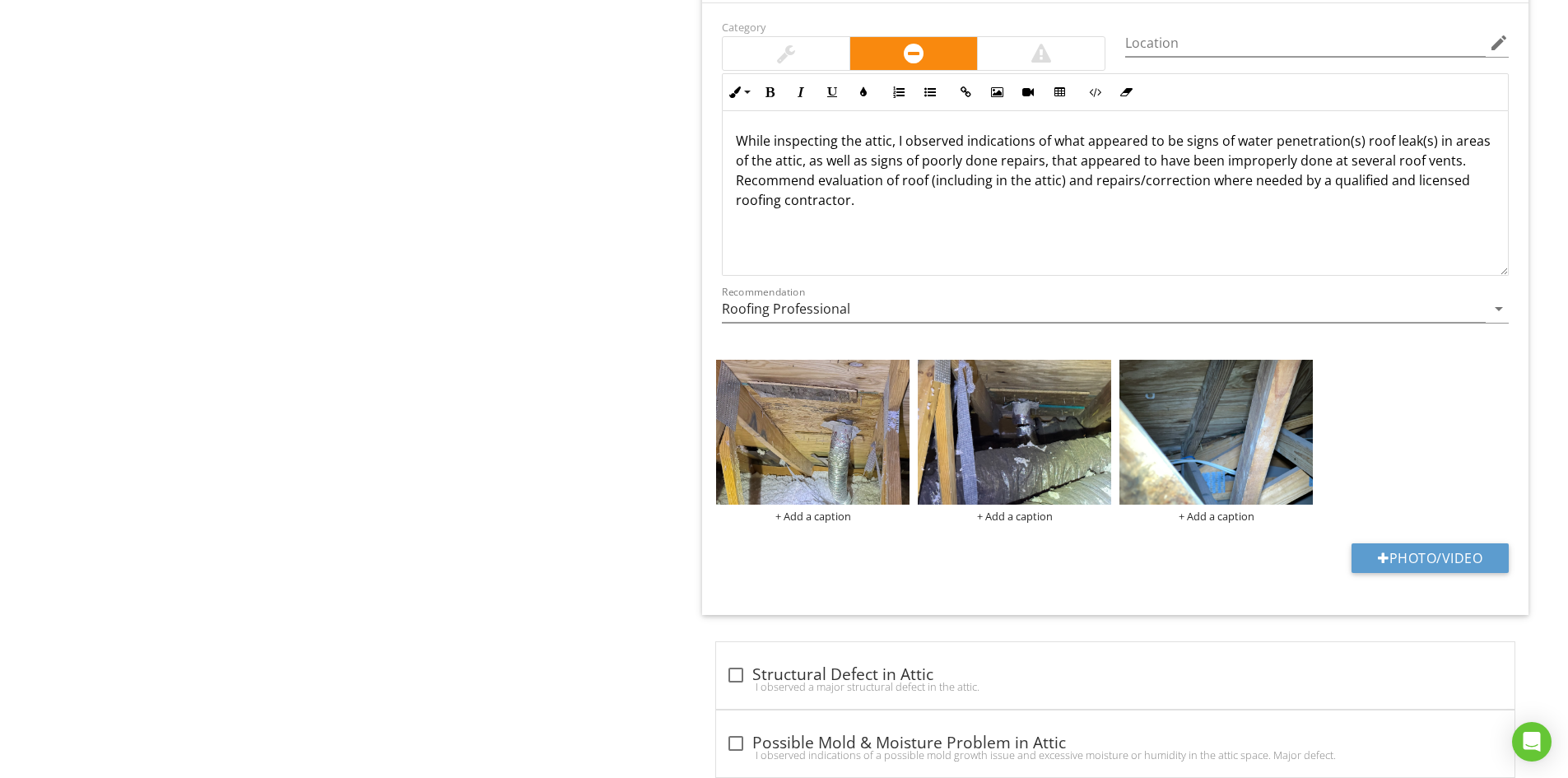
scroll to position [2221, 0]
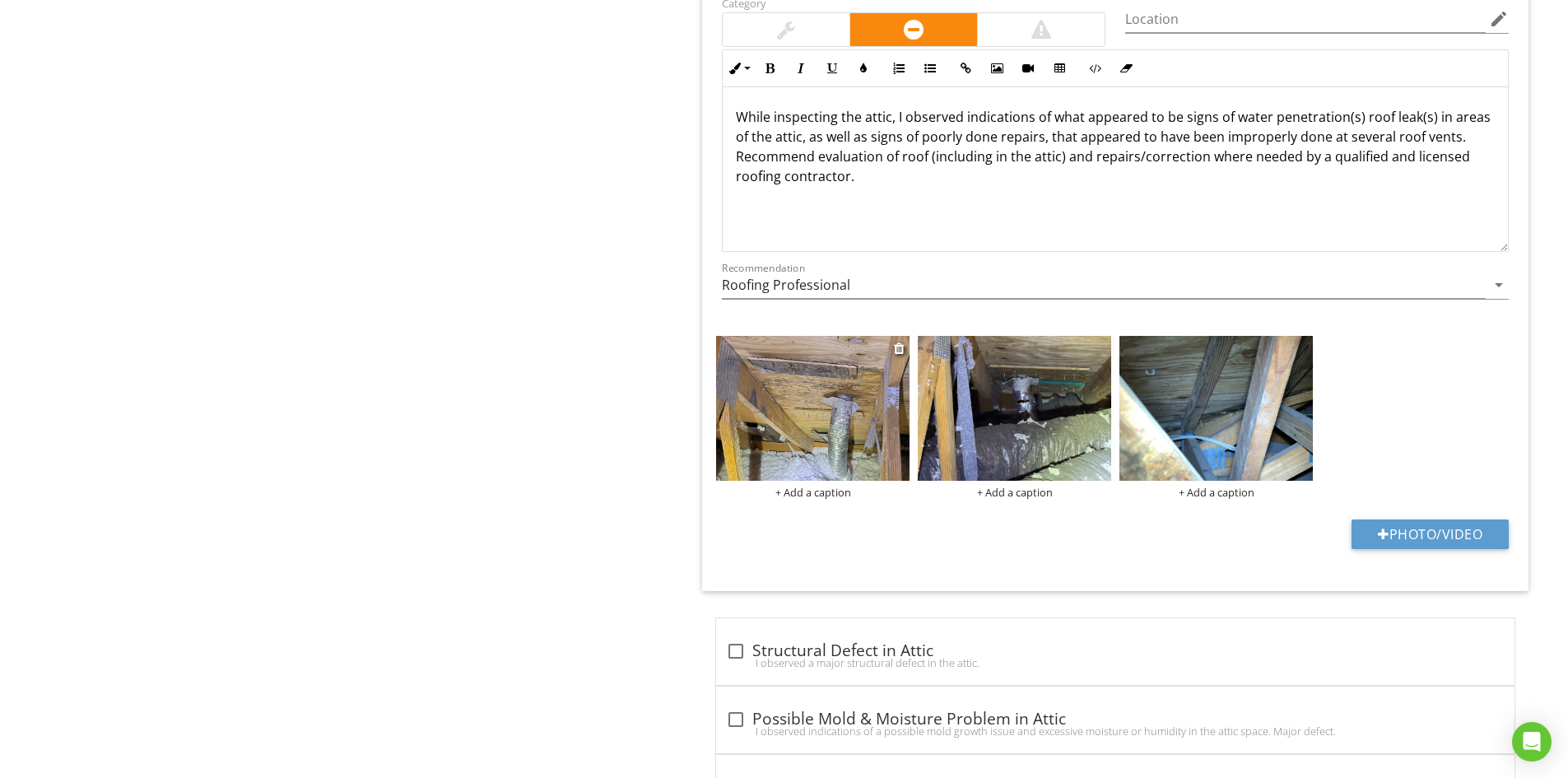
click at [840, 423] on img at bounding box center [812, 408] width 193 height 145
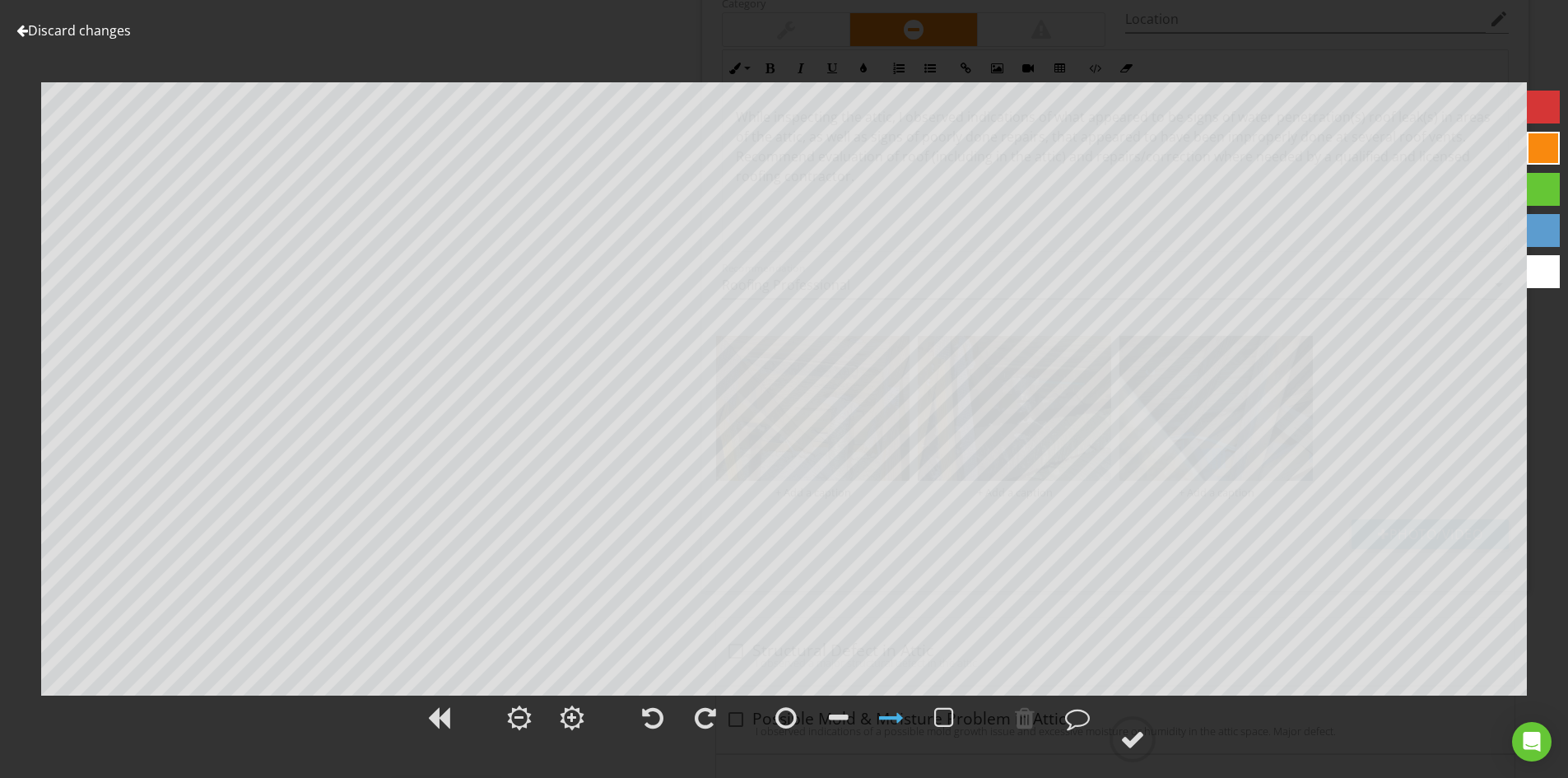
click at [1542, 107] on div at bounding box center [1543, 107] width 33 height 33
click at [1536, 148] on div at bounding box center [1543, 148] width 33 height 33
drag, startPoint x: 1127, startPoint y: 742, endPoint x: 1151, endPoint y: 735, distance: 25.0
click at [1129, 740] on div at bounding box center [1131, 739] width 25 height 25
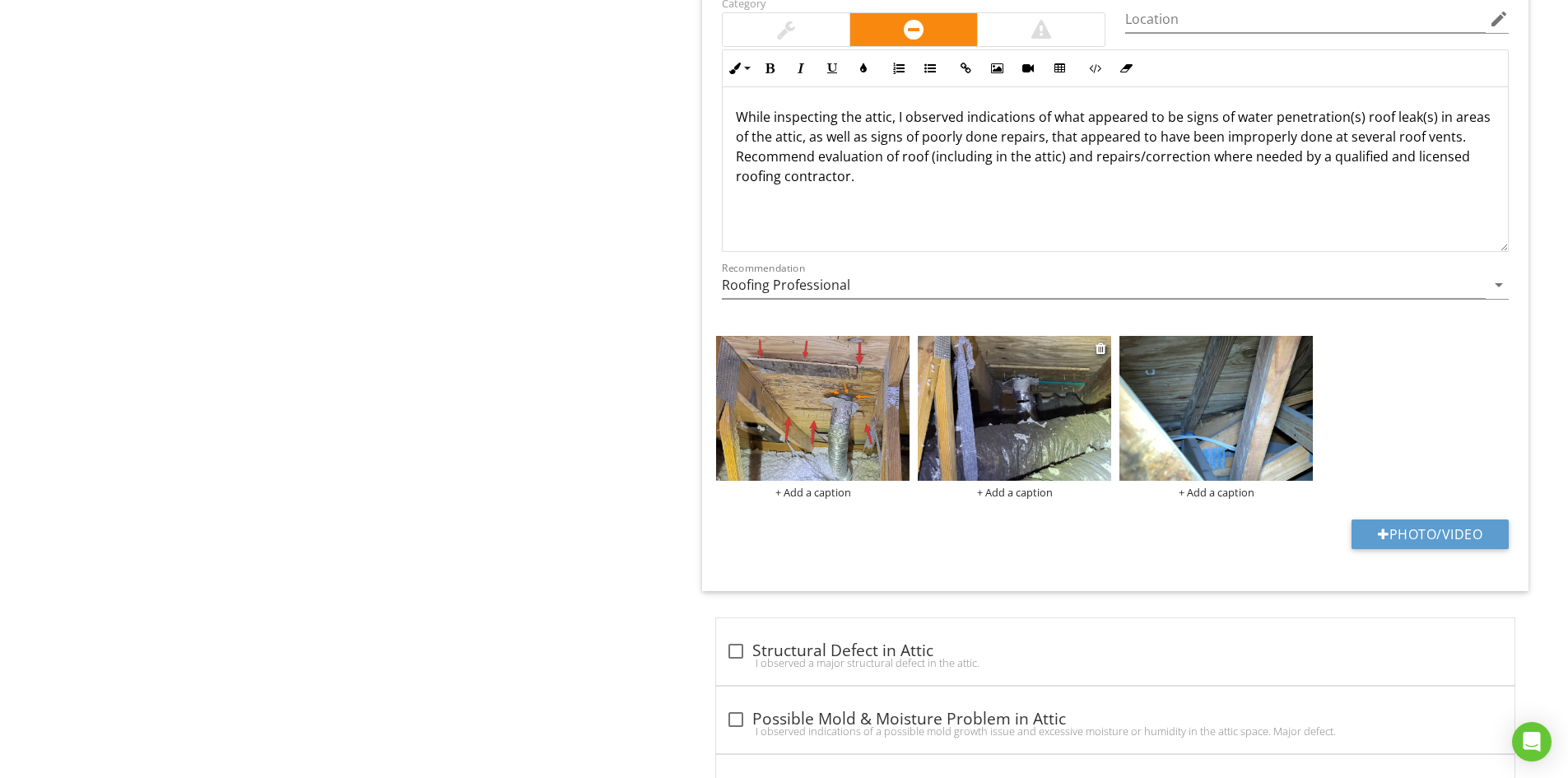
click at [1091, 386] on img at bounding box center [1014, 408] width 193 height 145
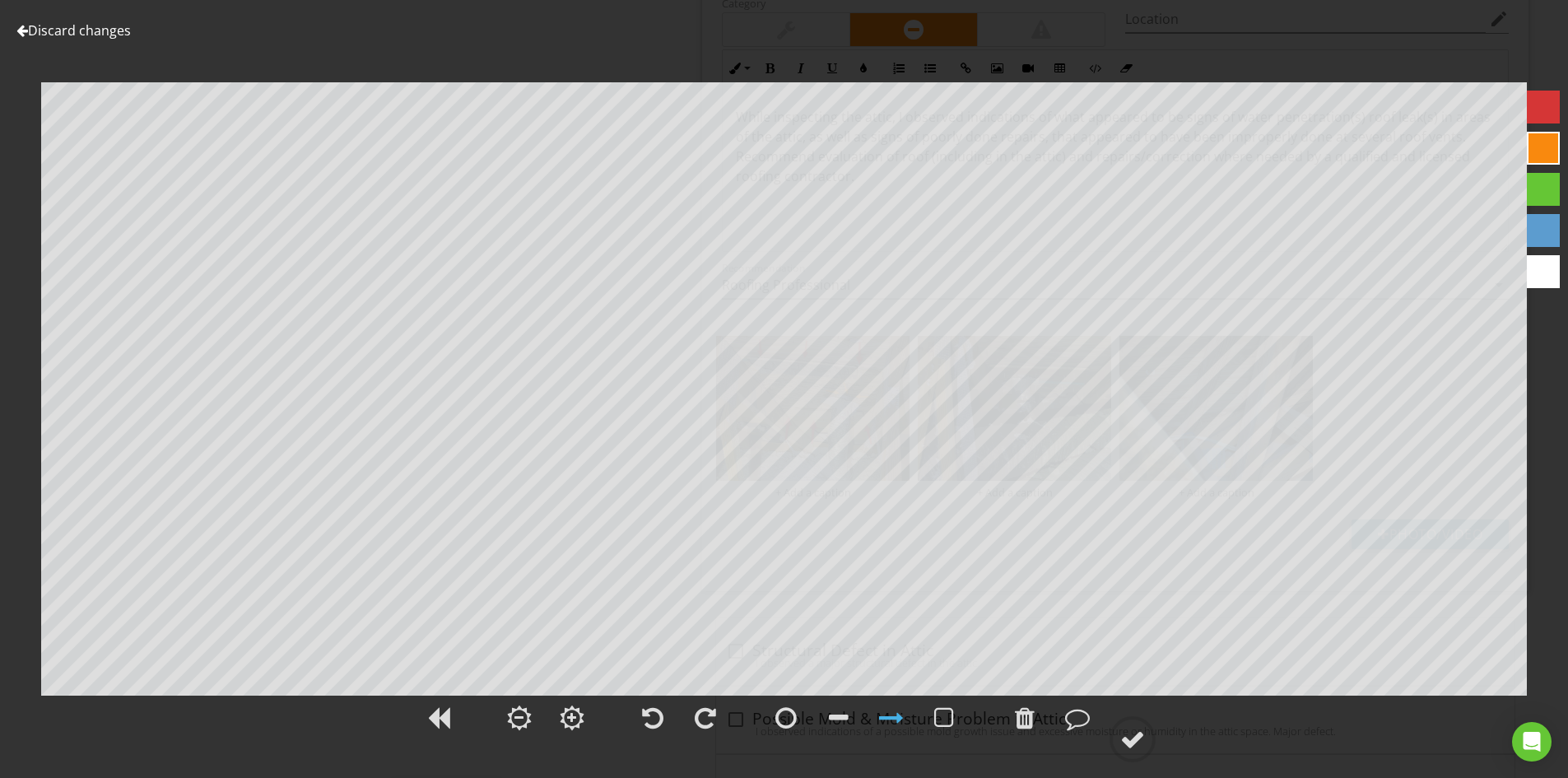
click at [1533, 107] on div at bounding box center [1543, 107] width 33 height 33
click at [1136, 736] on div at bounding box center [1131, 739] width 25 height 25
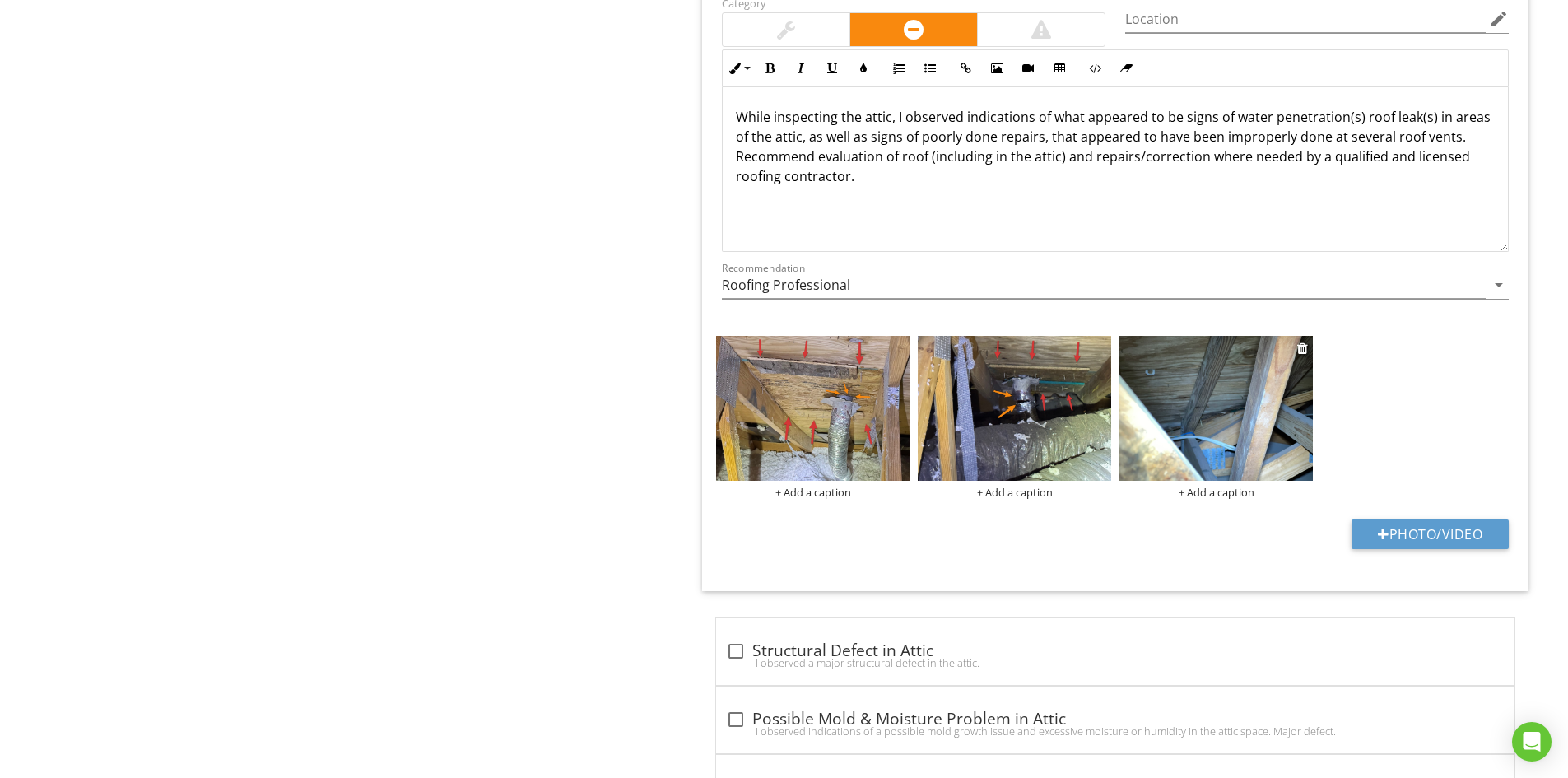
click at [1232, 384] on img at bounding box center [1216, 408] width 193 height 145
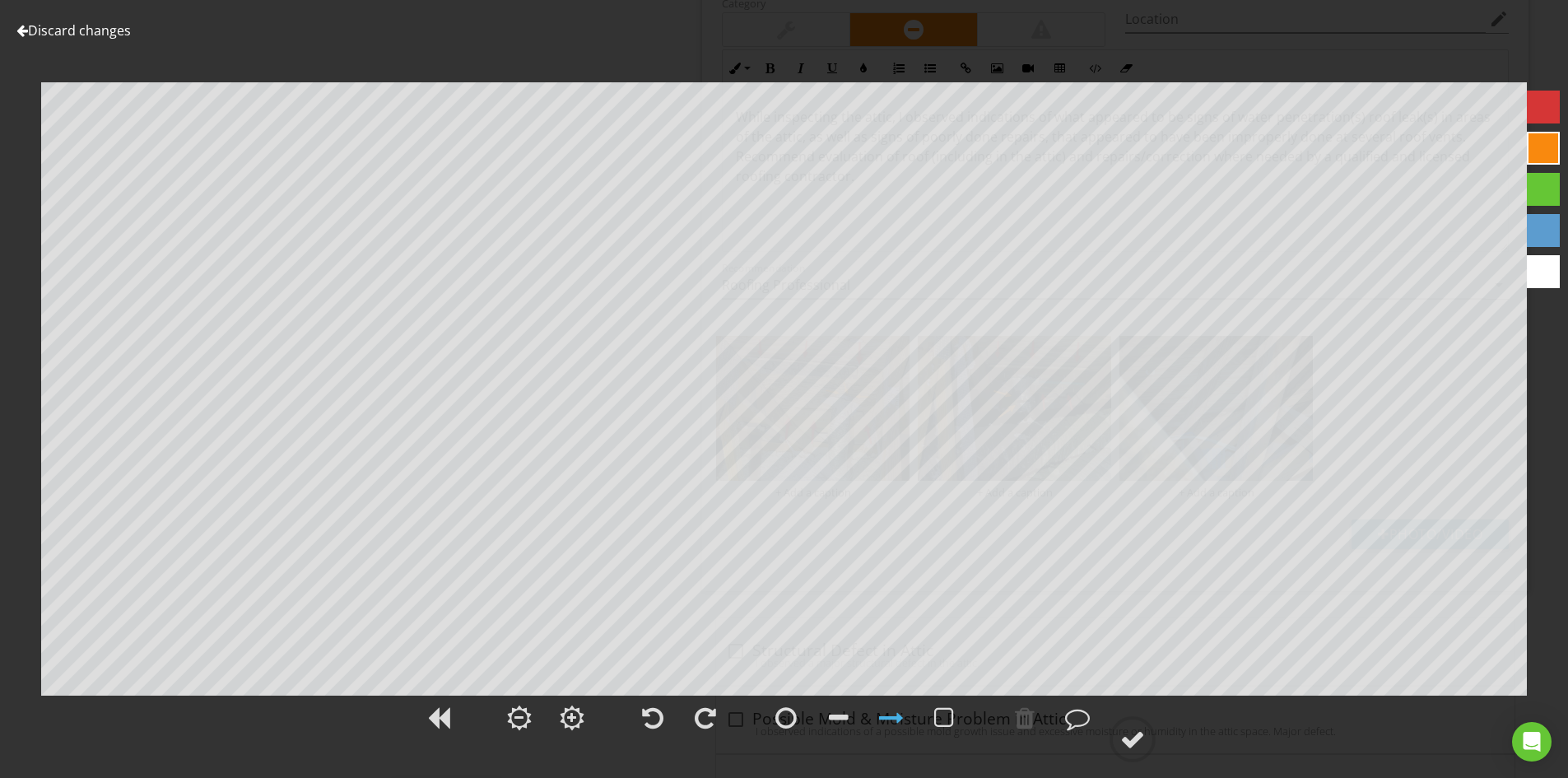
click at [1542, 105] on div at bounding box center [1543, 107] width 33 height 33
click at [1126, 737] on div at bounding box center [1131, 739] width 25 height 25
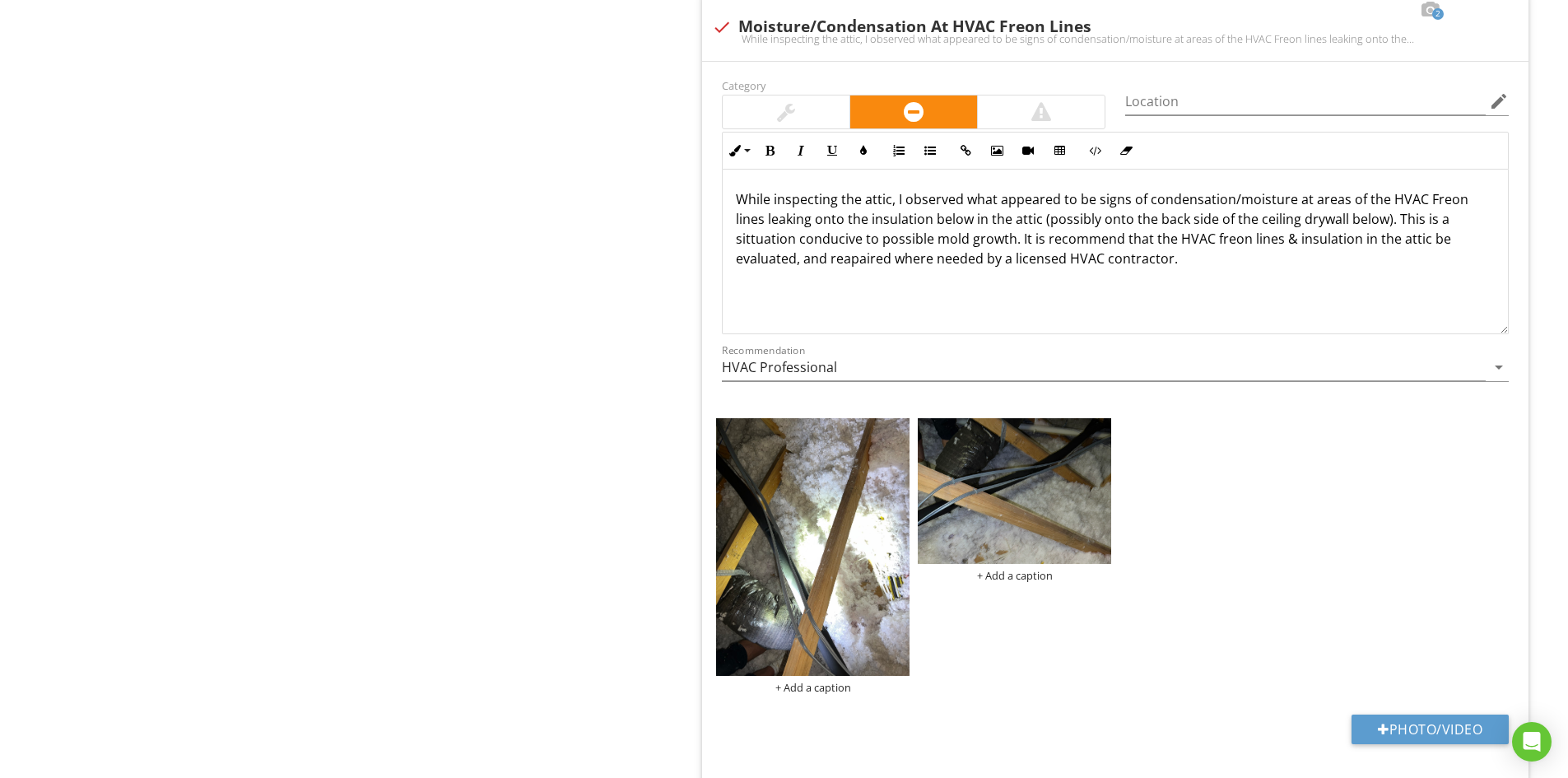
scroll to position [4196, 0]
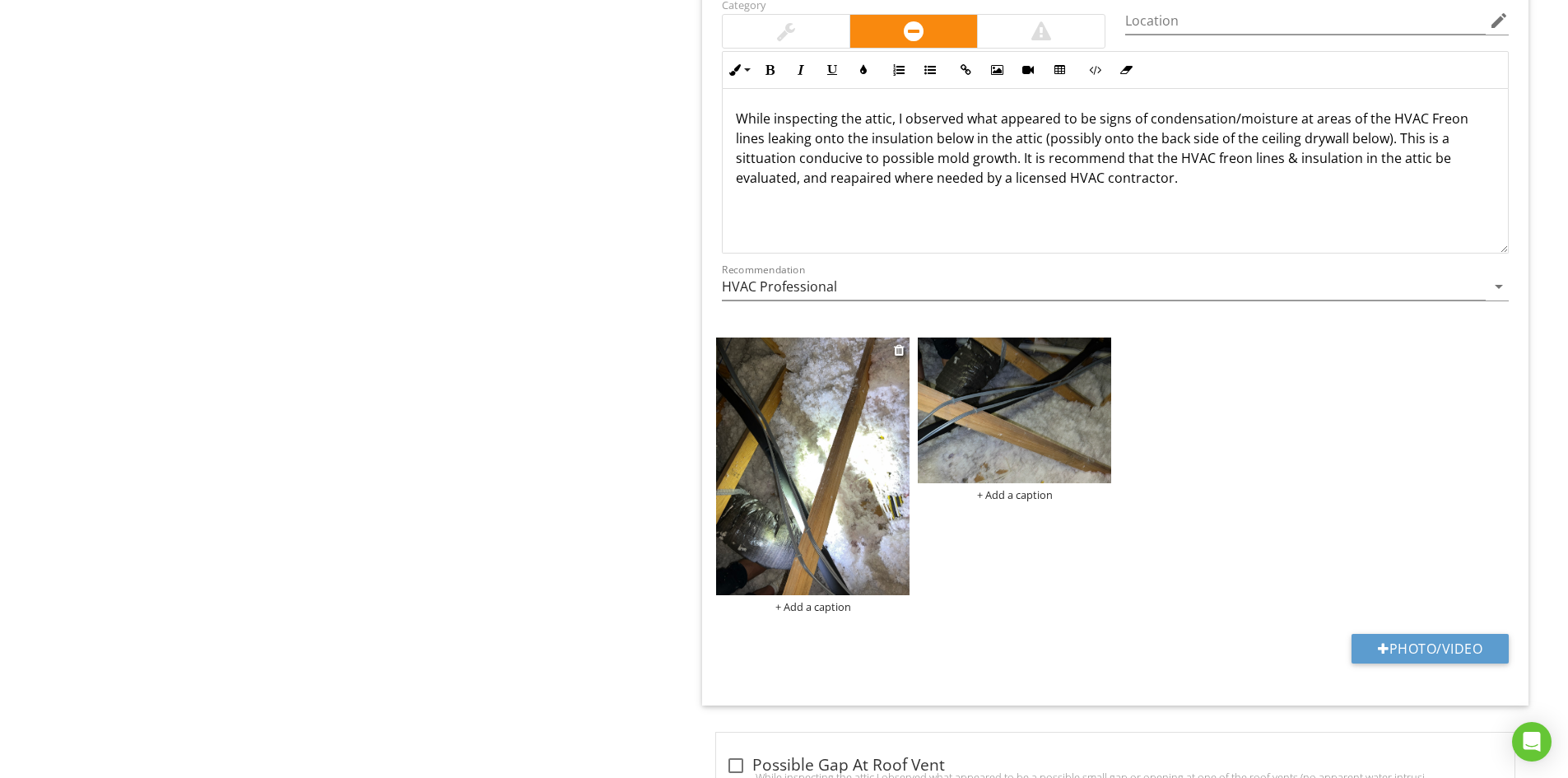
click at [821, 405] on img at bounding box center [812, 466] width 193 height 257
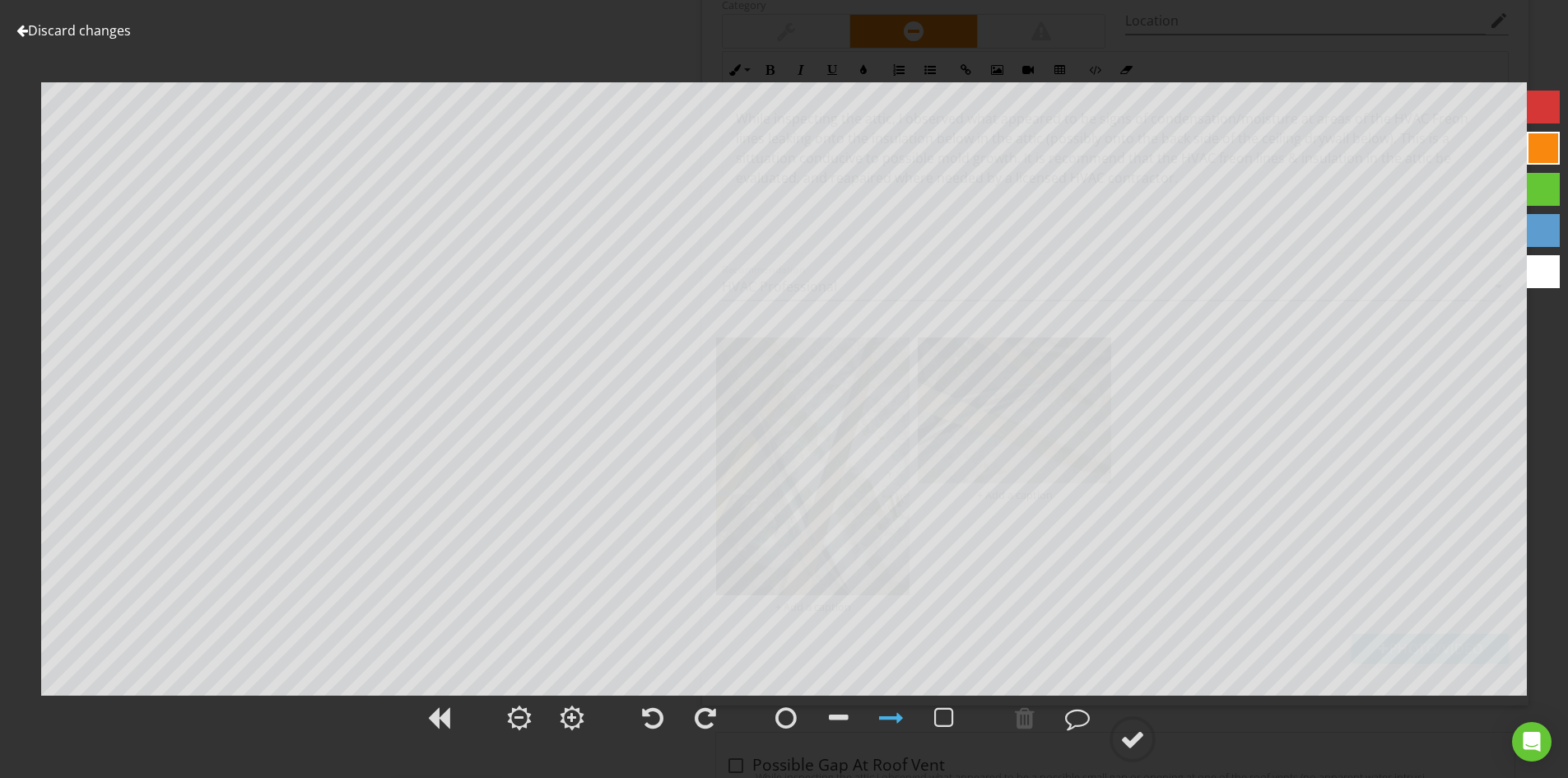
click at [1538, 140] on div at bounding box center [1543, 148] width 33 height 33
click at [1136, 727] on div at bounding box center [1131, 739] width 25 height 25
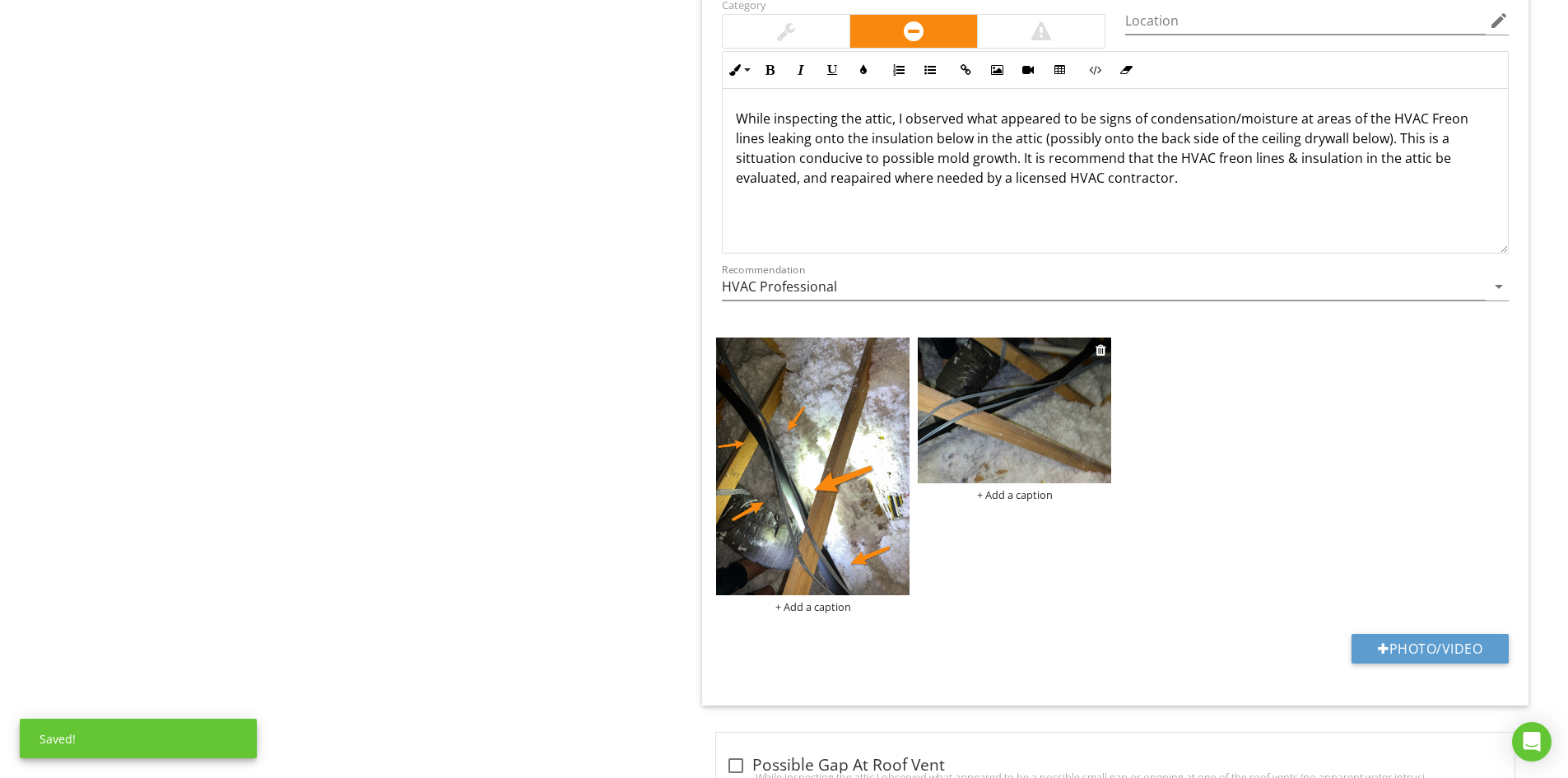
click at [1069, 432] on img at bounding box center [1014, 410] width 193 height 145
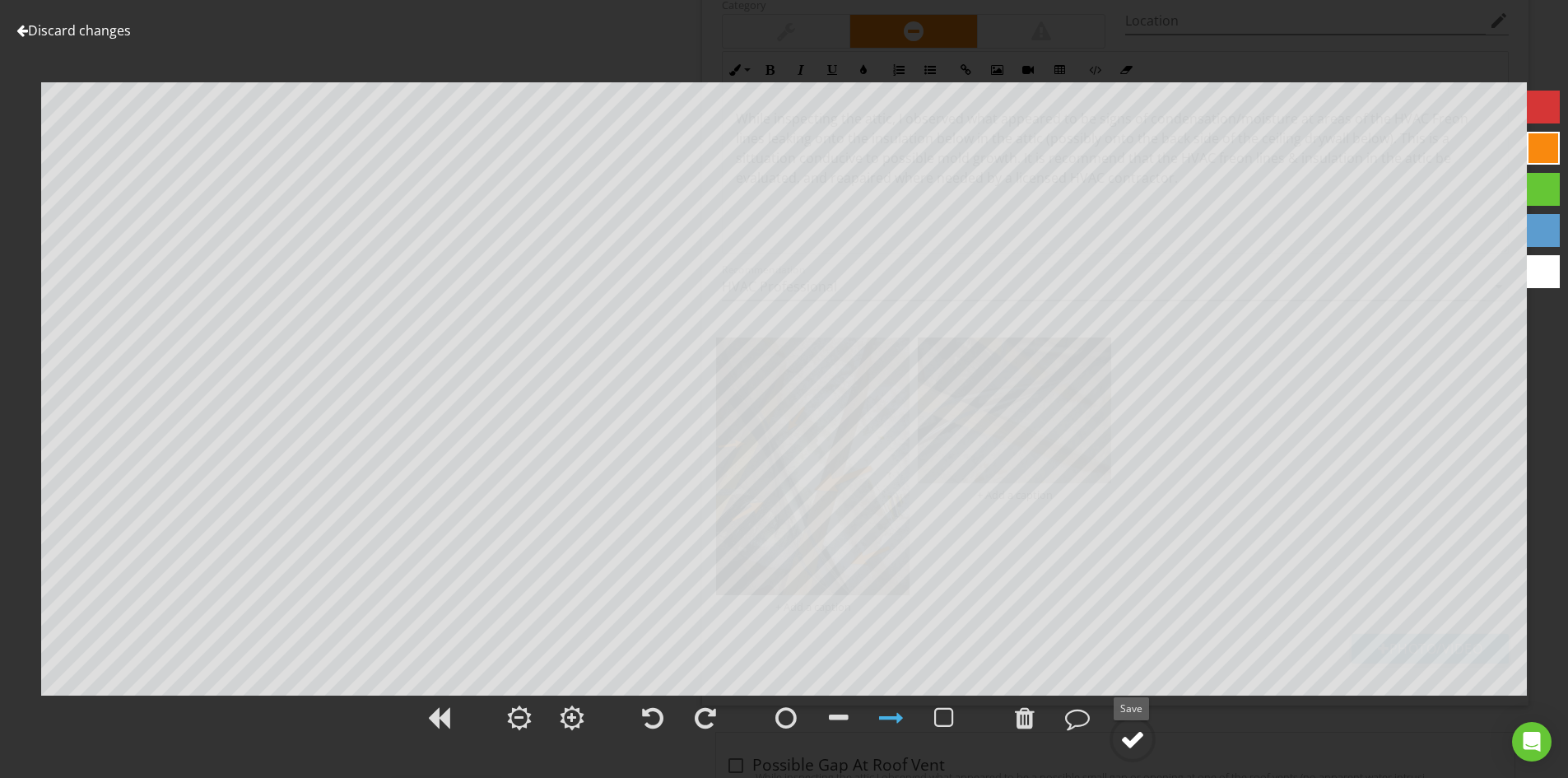
click at [1131, 745] on div at bounding box center [1131, 739] width 25 height 25
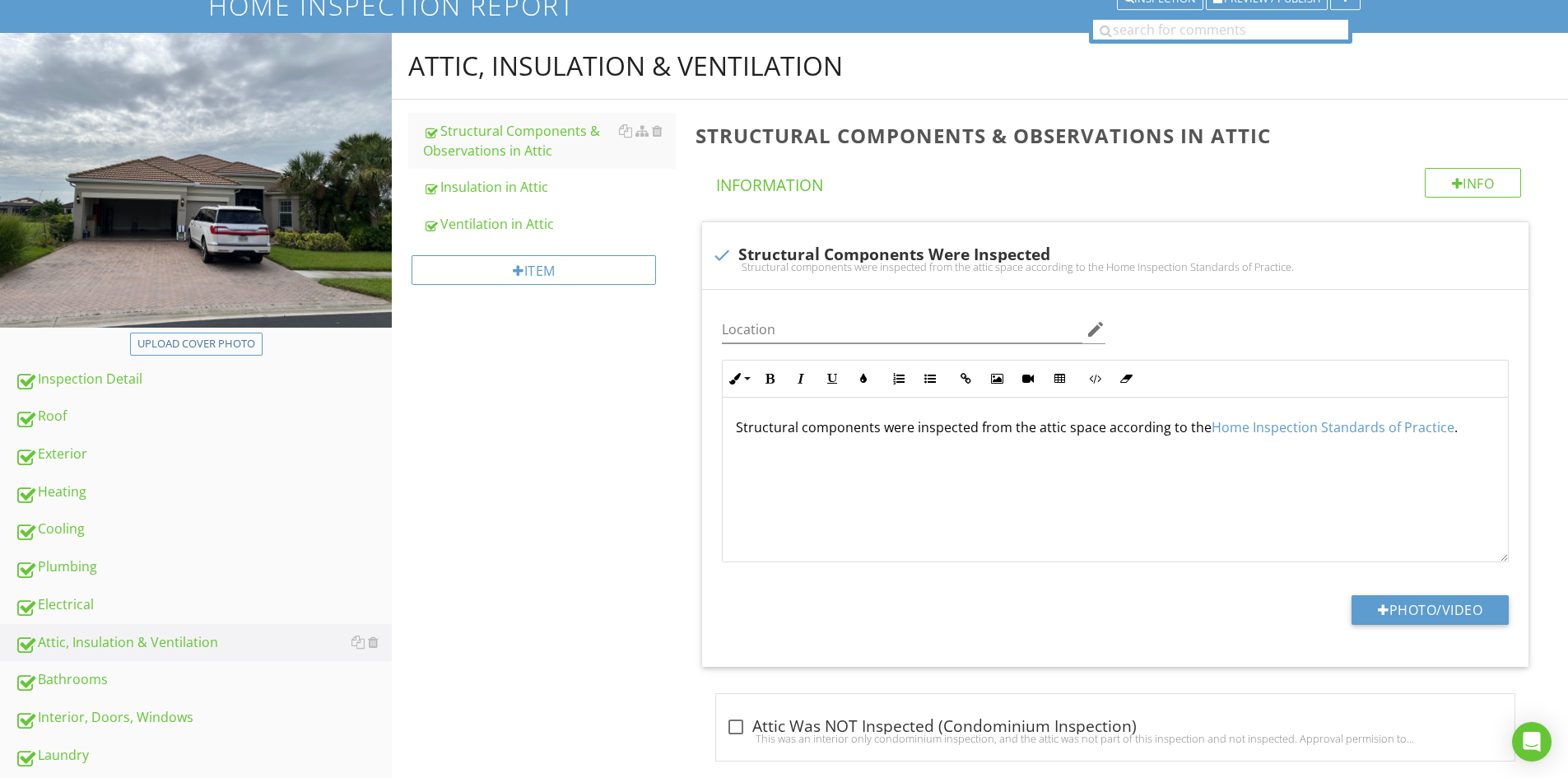
scroll to position [0, 0]
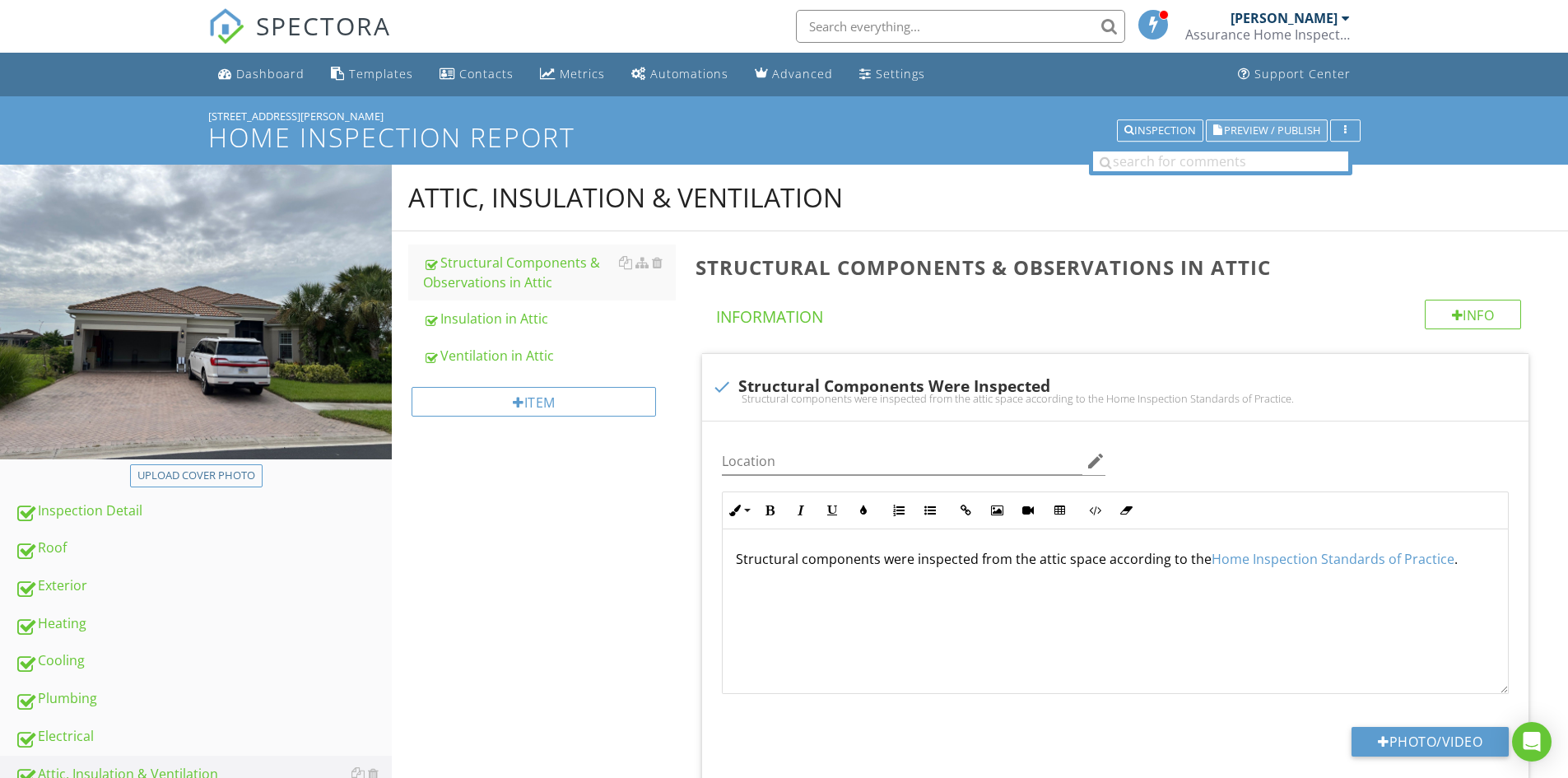
click at [1255, 130] on span "Preview / Publish" at bounding box center [1272, 130] width 96 height 11
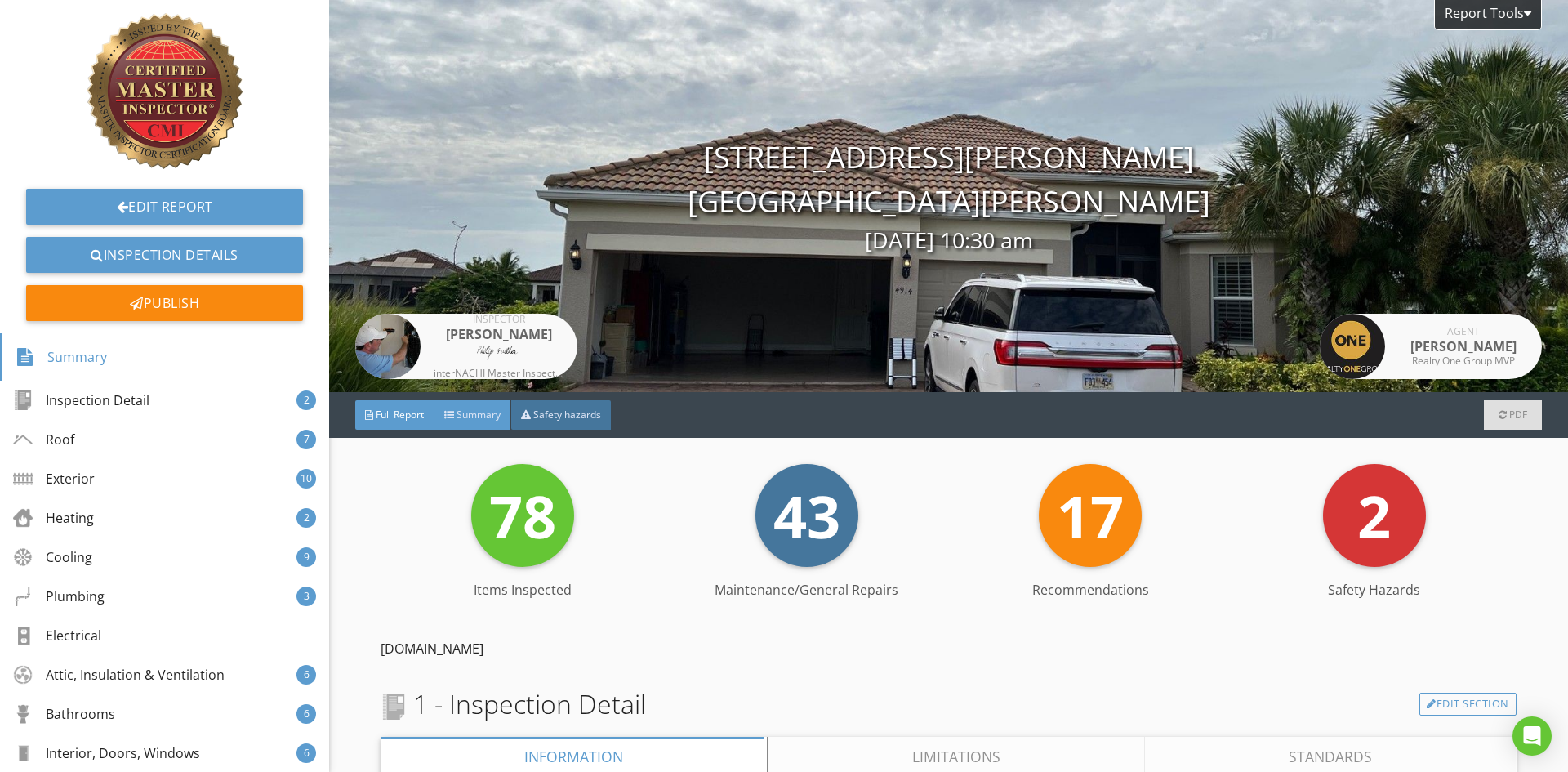
click at [479, 417] on span "Summary" at bounding box center [478, 414] width 44 height 14
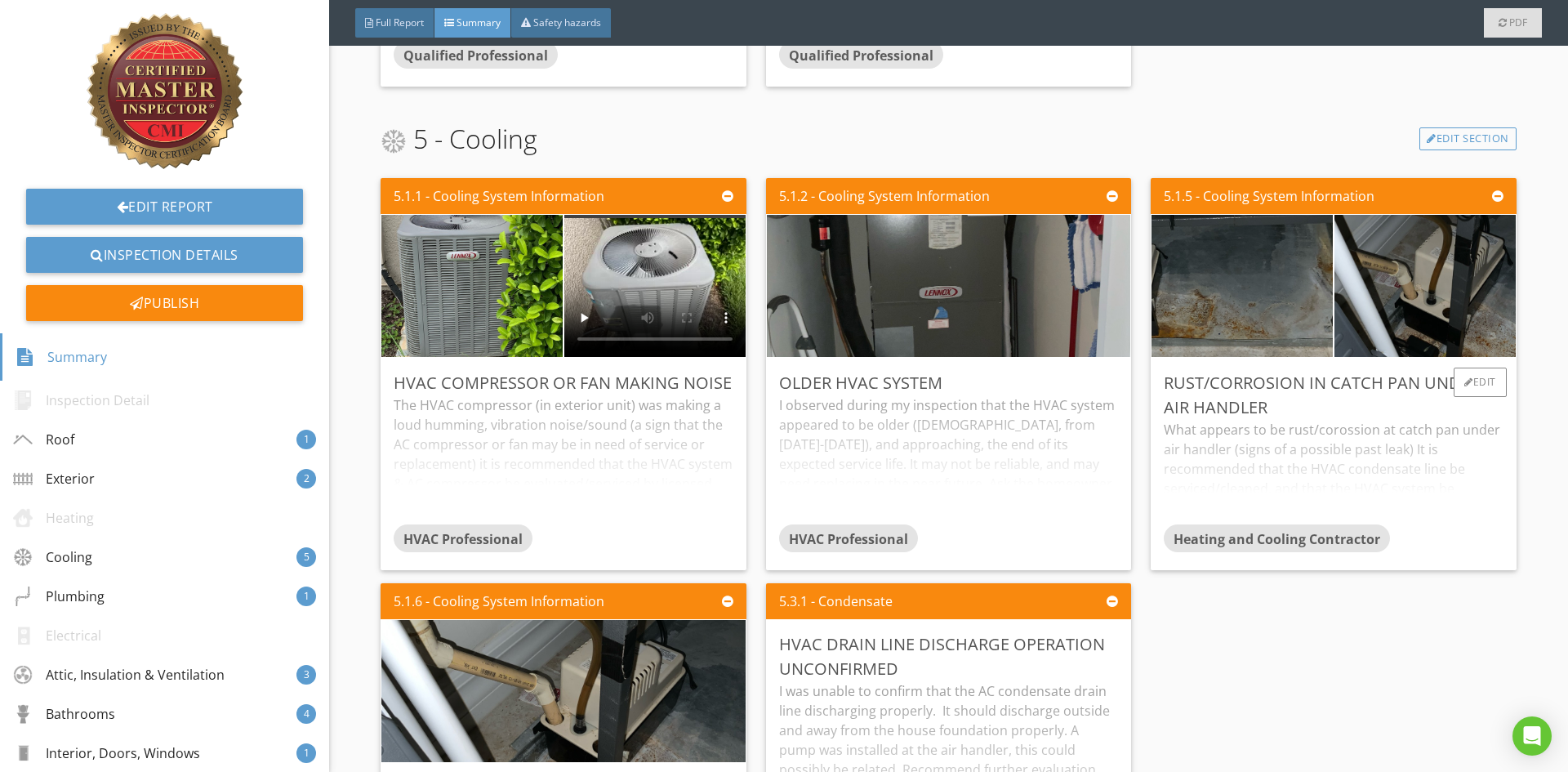
scroll to position [1388, 0]
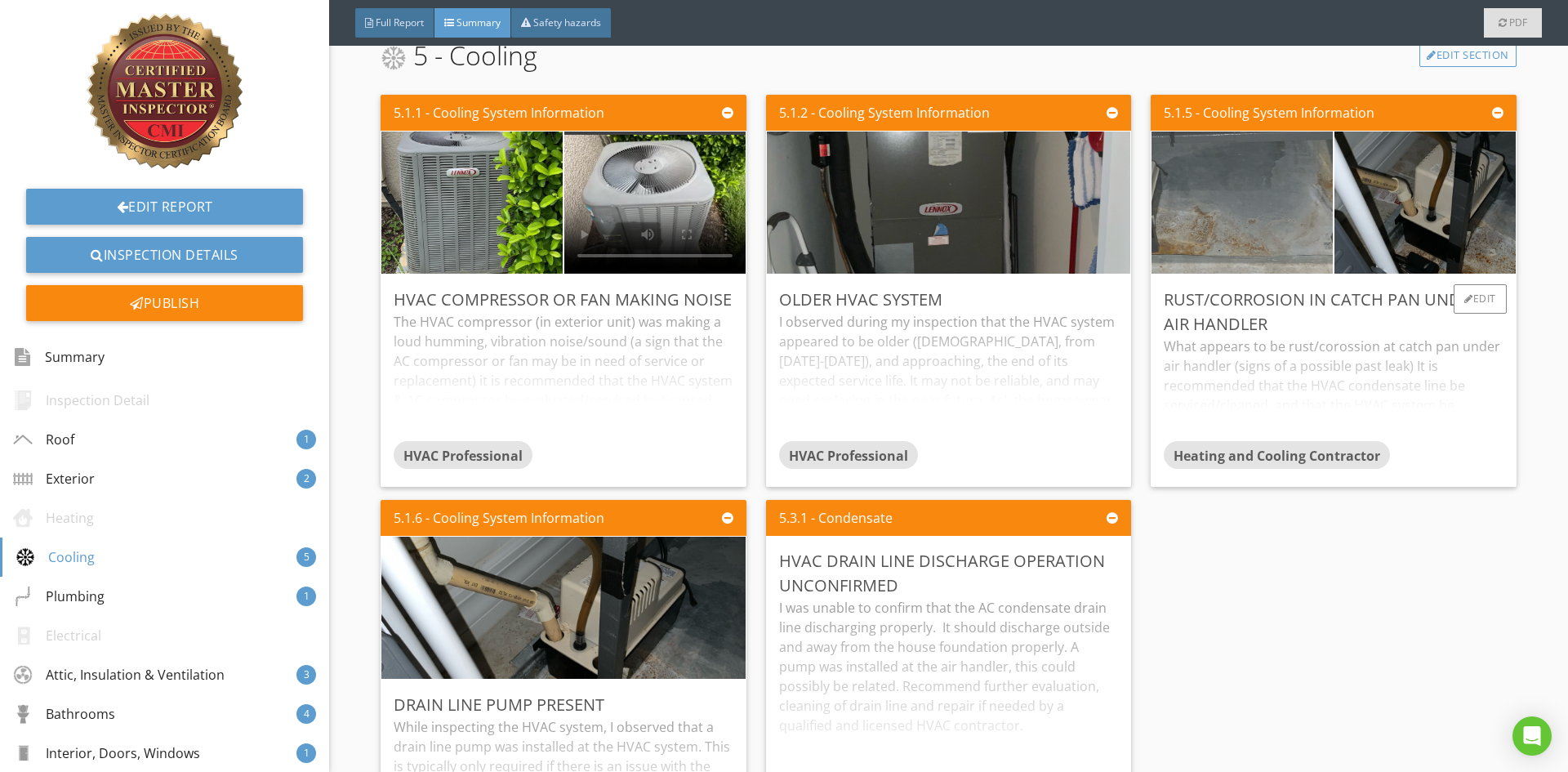
click at [1268, 230] on img at bounding box center [1242, 202] width 453 height 340
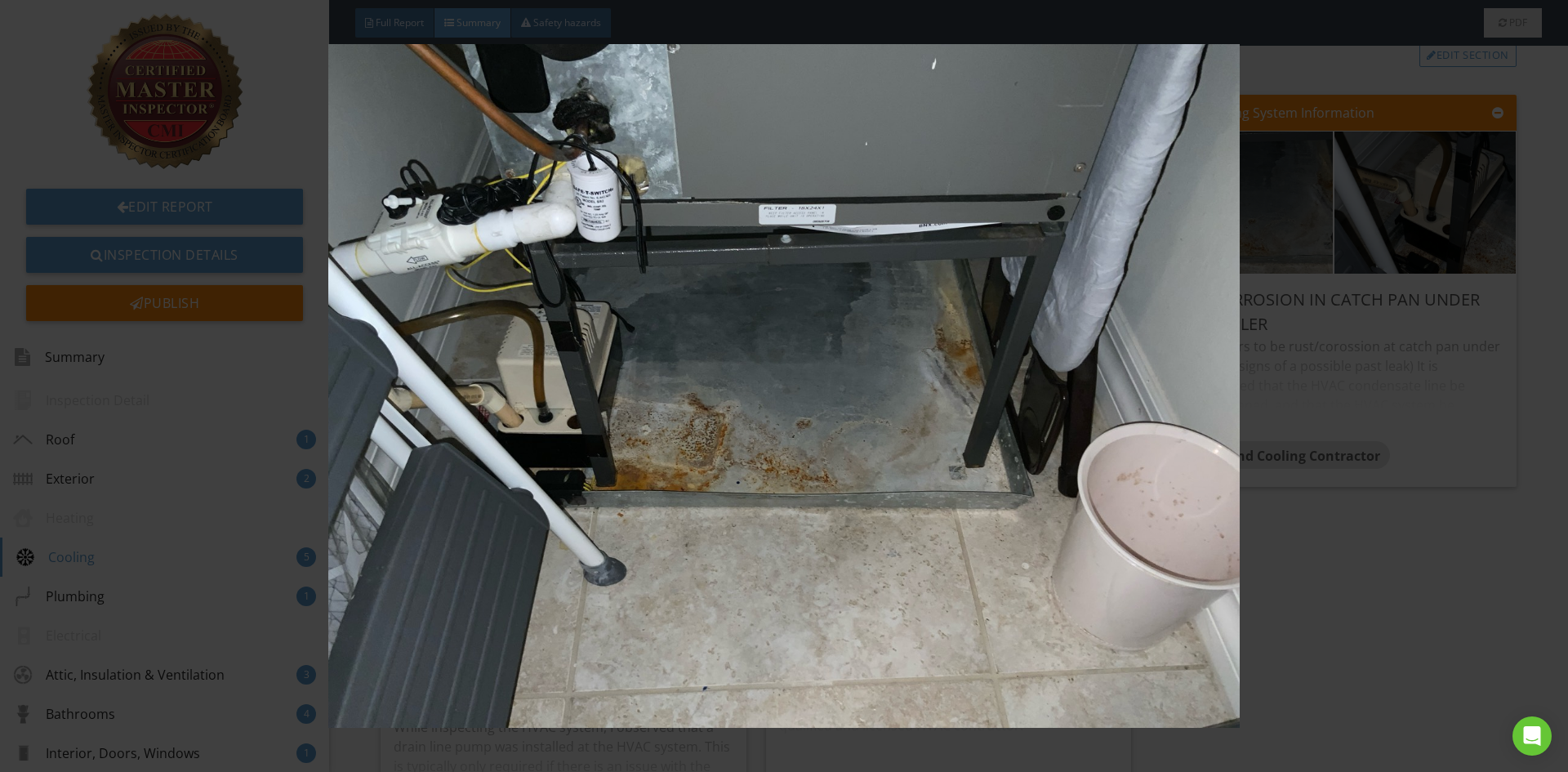
click at [1364, 596] on img at bounding box center [783, 386] width 1440 height 683
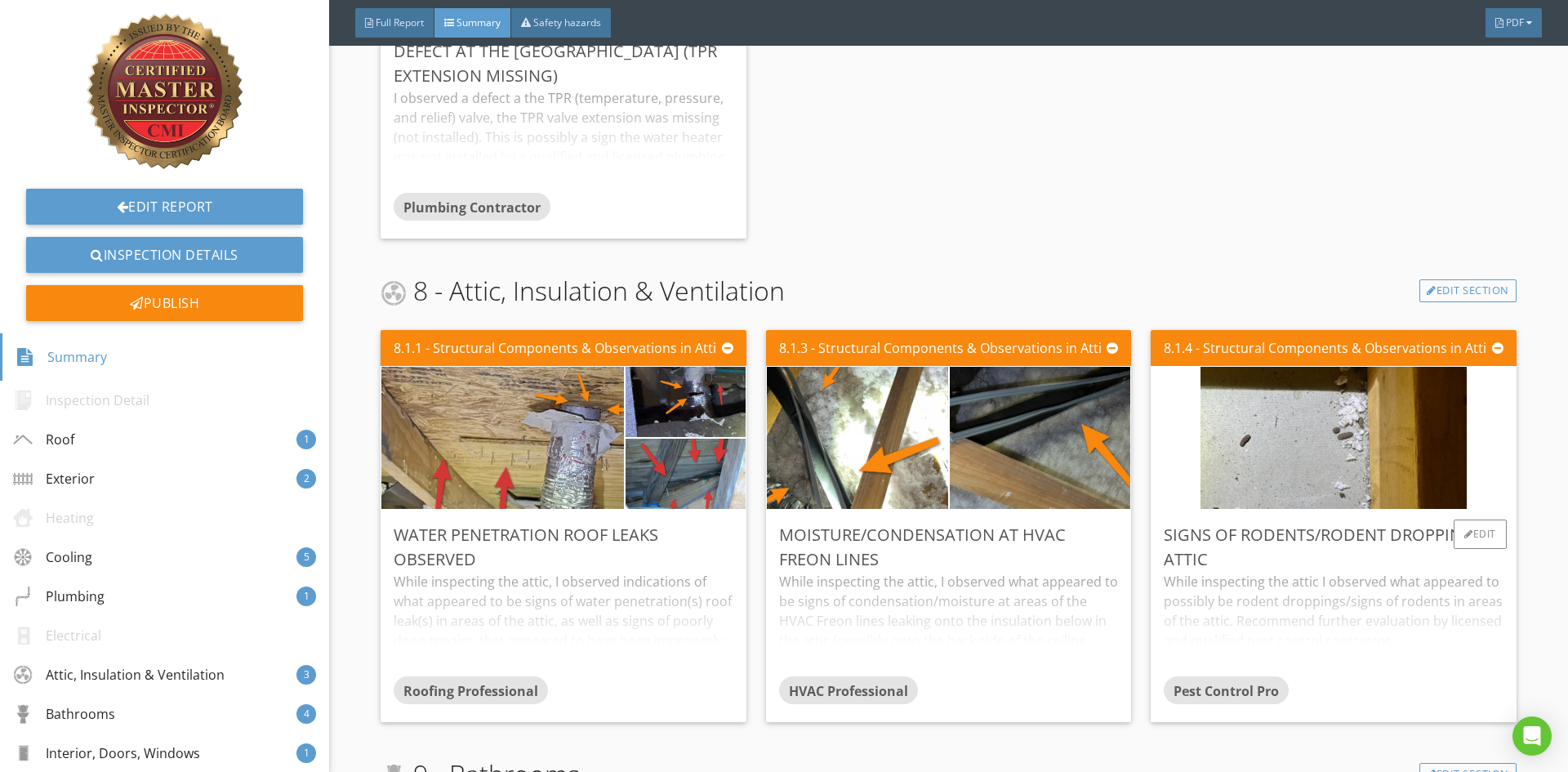
scroll to position [2531, 0]
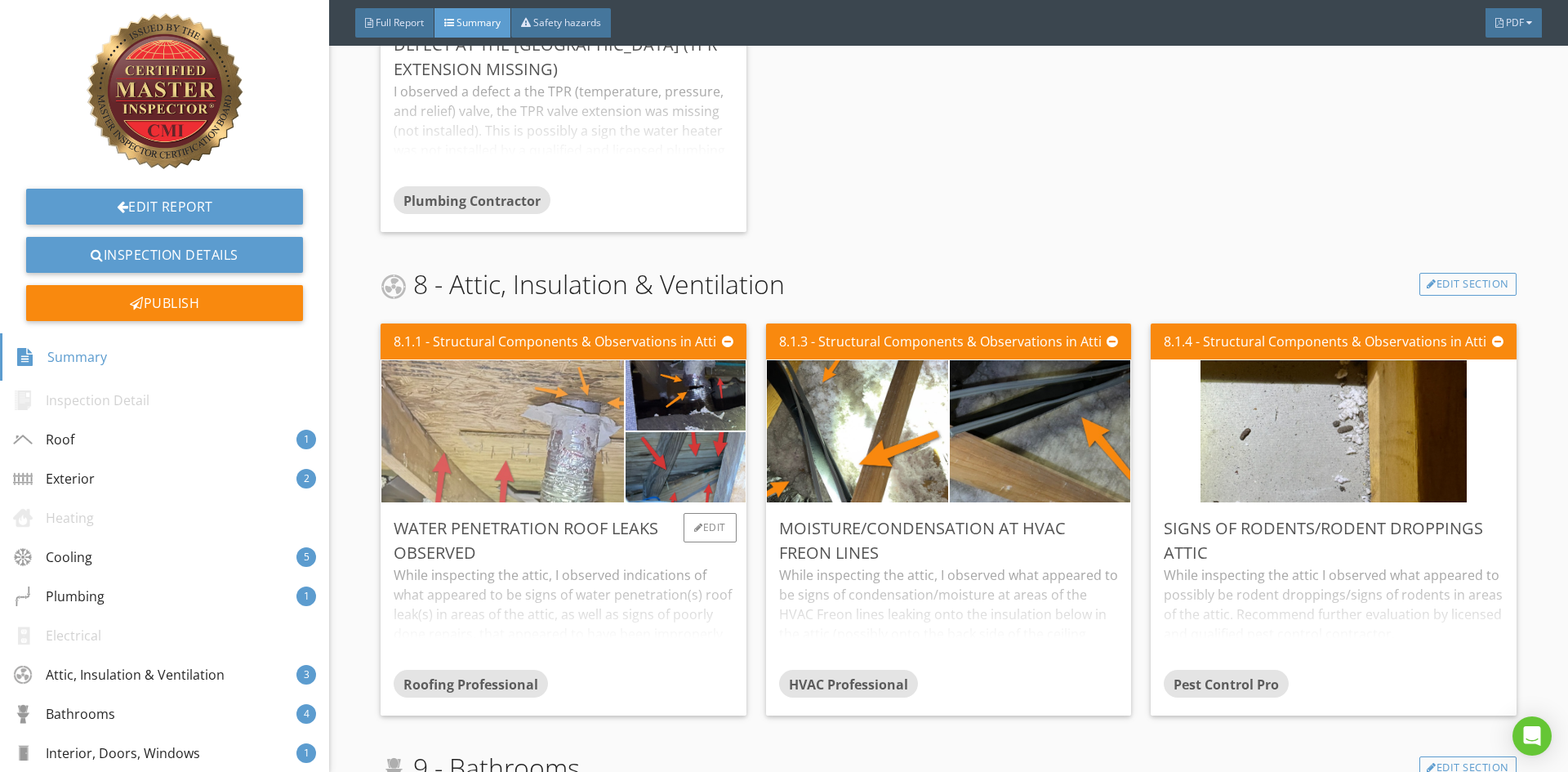
click at [541, 443] on img at bounding box center [503, 431] width 473 height 355
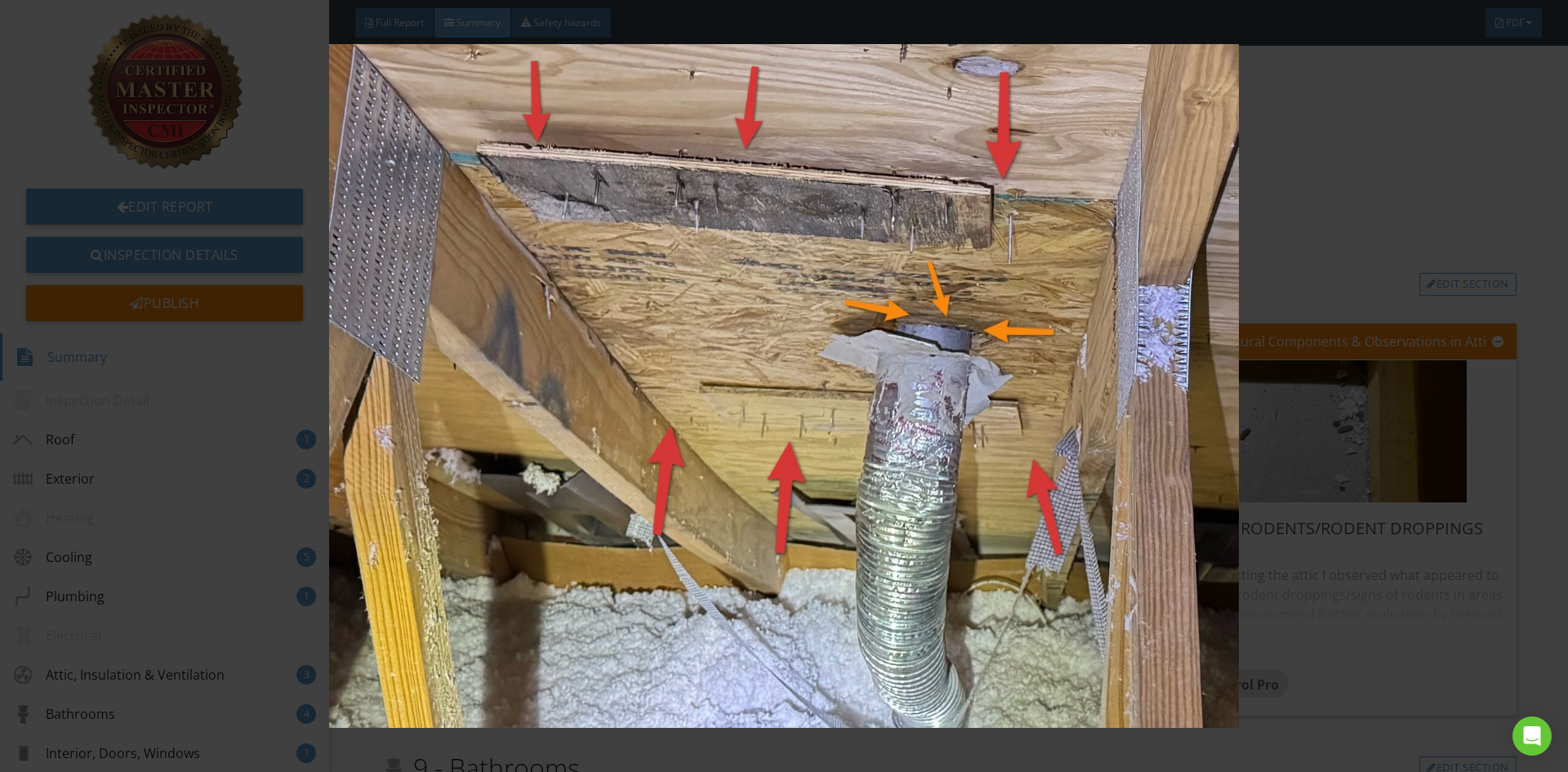
click at [1344, 680] on img at bounding box center [783, 386] width 1440 height 683
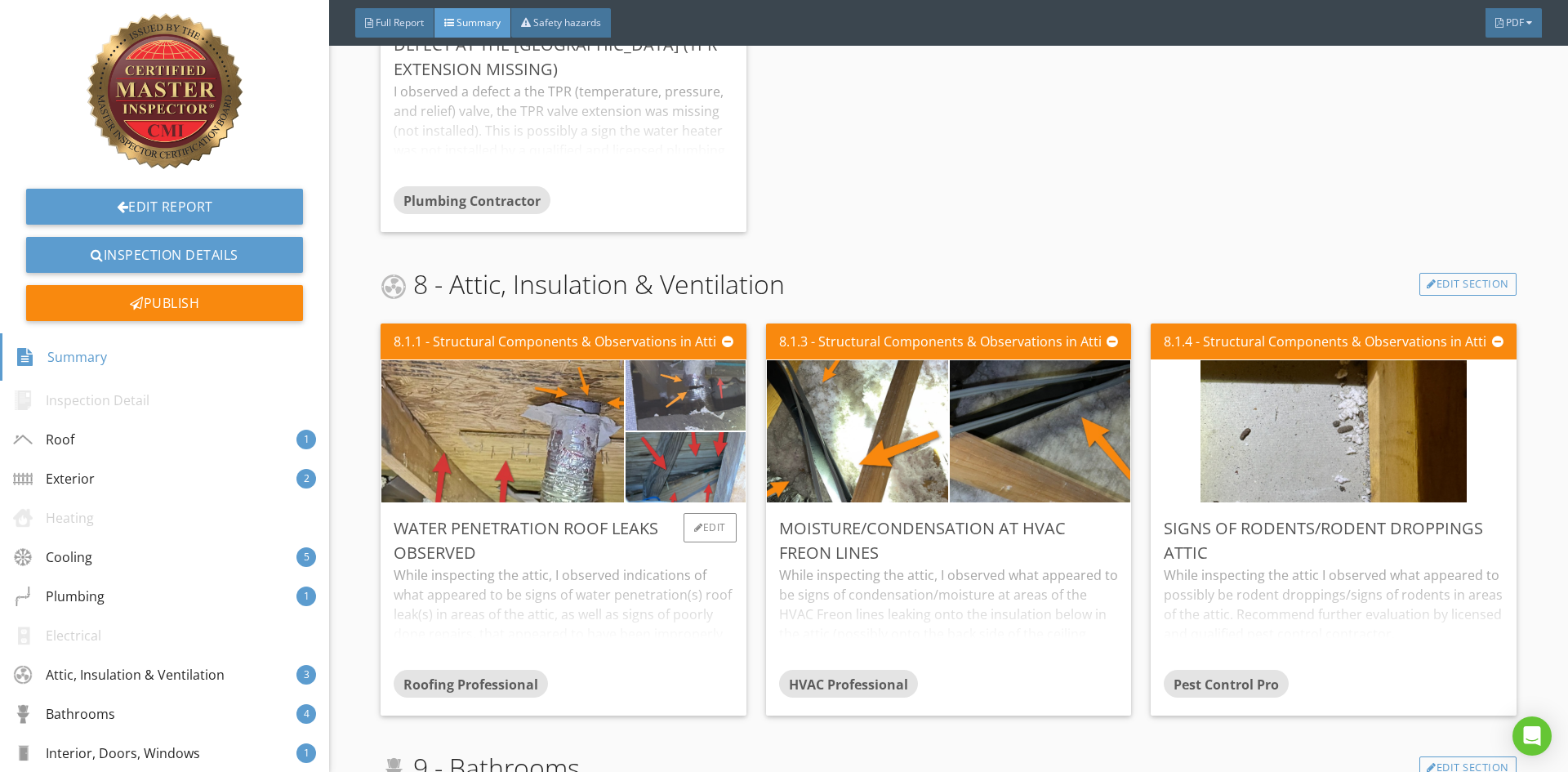
click at [718, 403] on img at bounding box center [686, 395] width 234 height 175
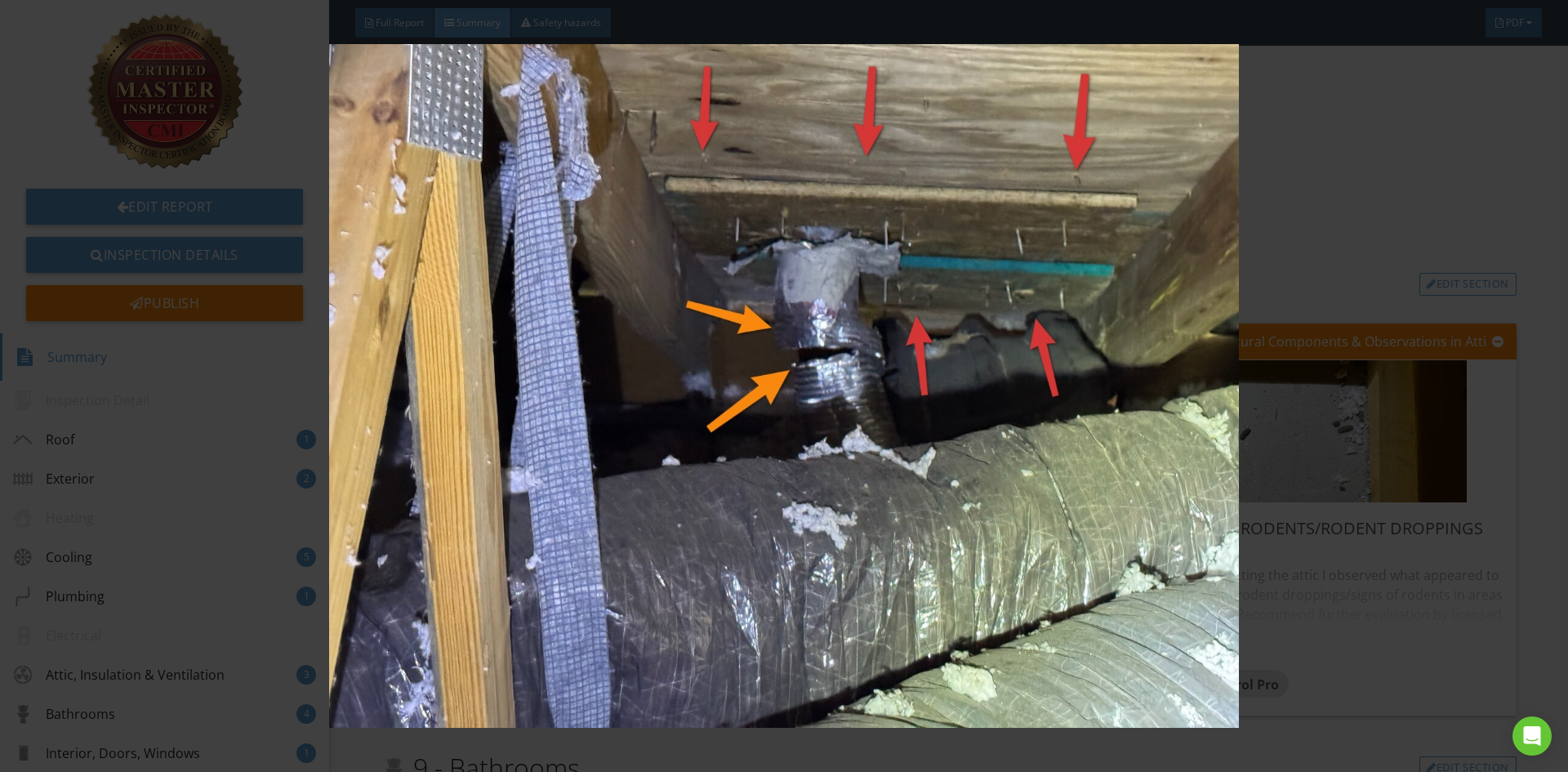
click at [1394, 667] on img at bounding box center [783, 386] width 1440 height 683
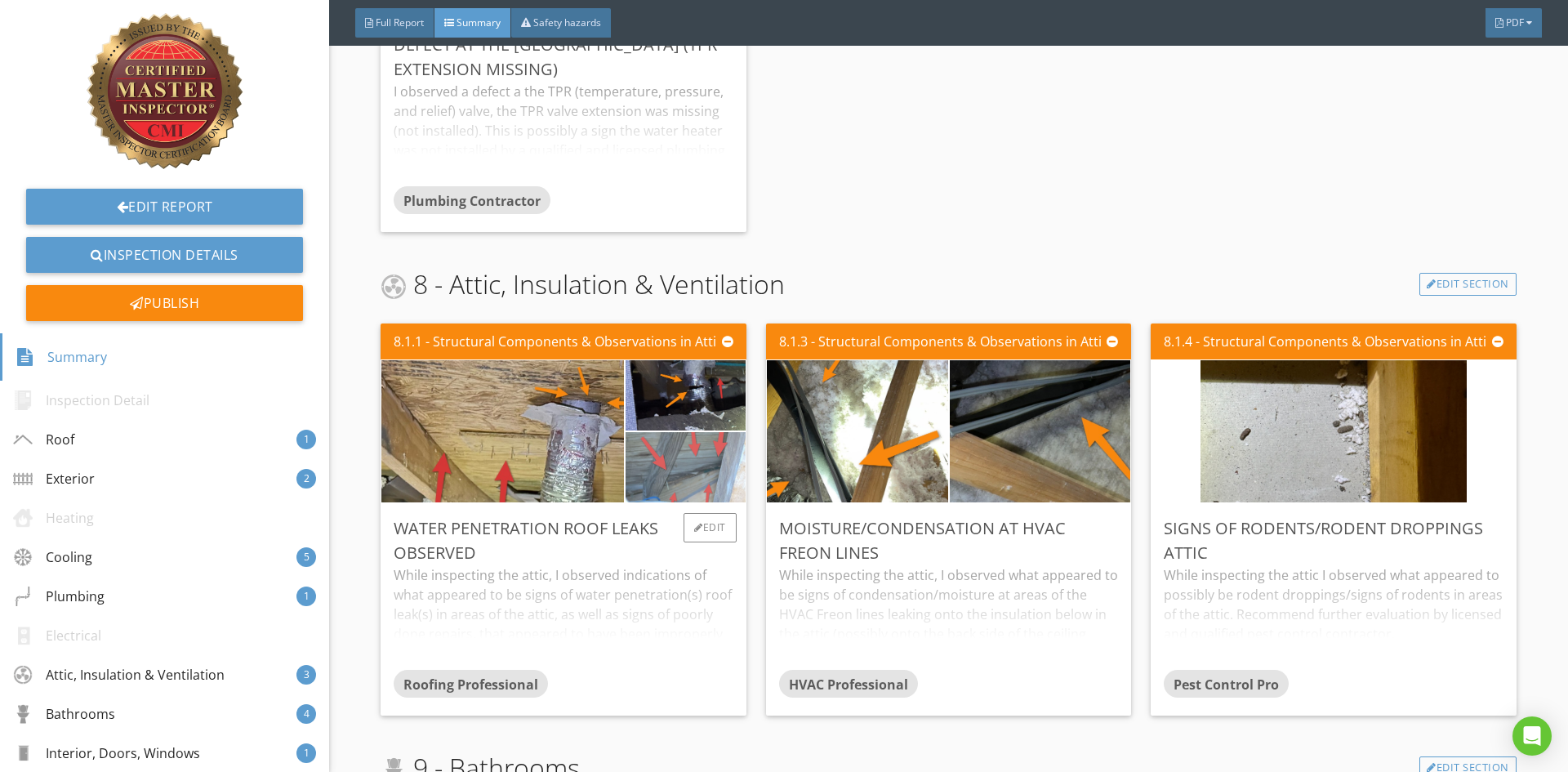
click at [706, 469] on img at bounding box center [686, 467] width 234 height 175
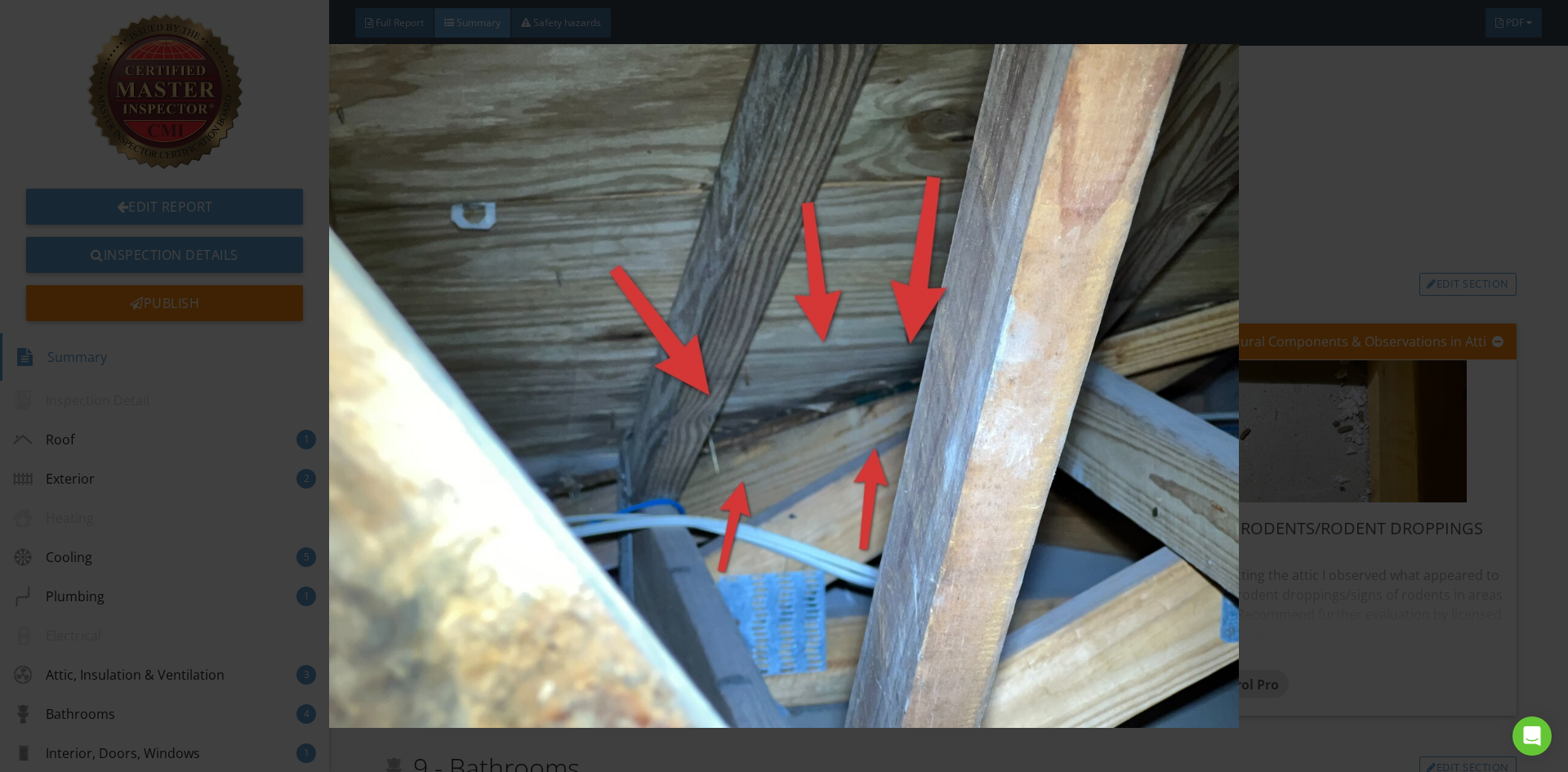
click at [1468, 190] on img at bounding box center [783, 386] width 1440 height 683
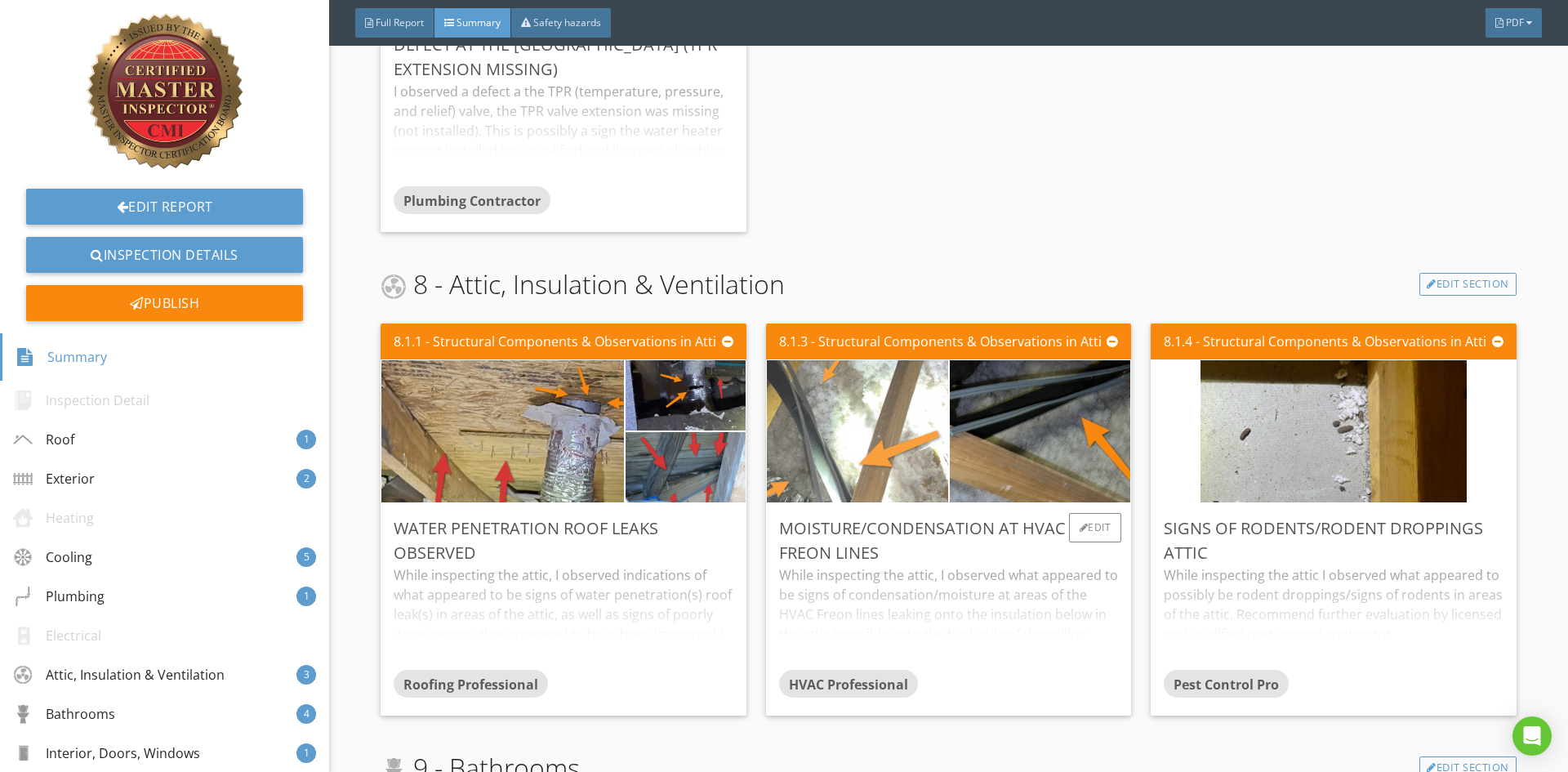
click at [904, 444] on img at bounding box center [857, 431] width 267 height 355
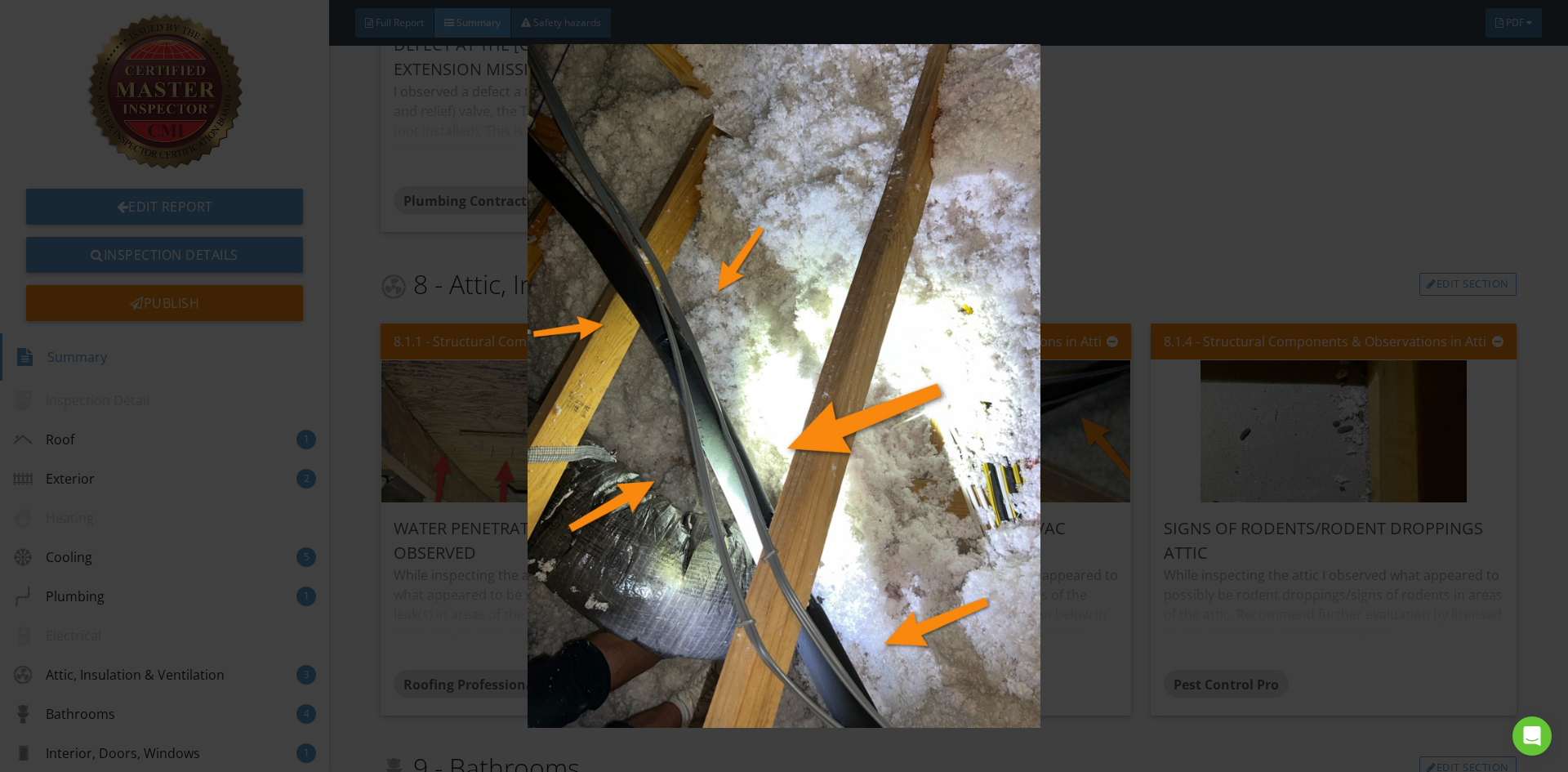
click at [1544, 579] on div at bounding box center [784, 386] width 1568 height 772
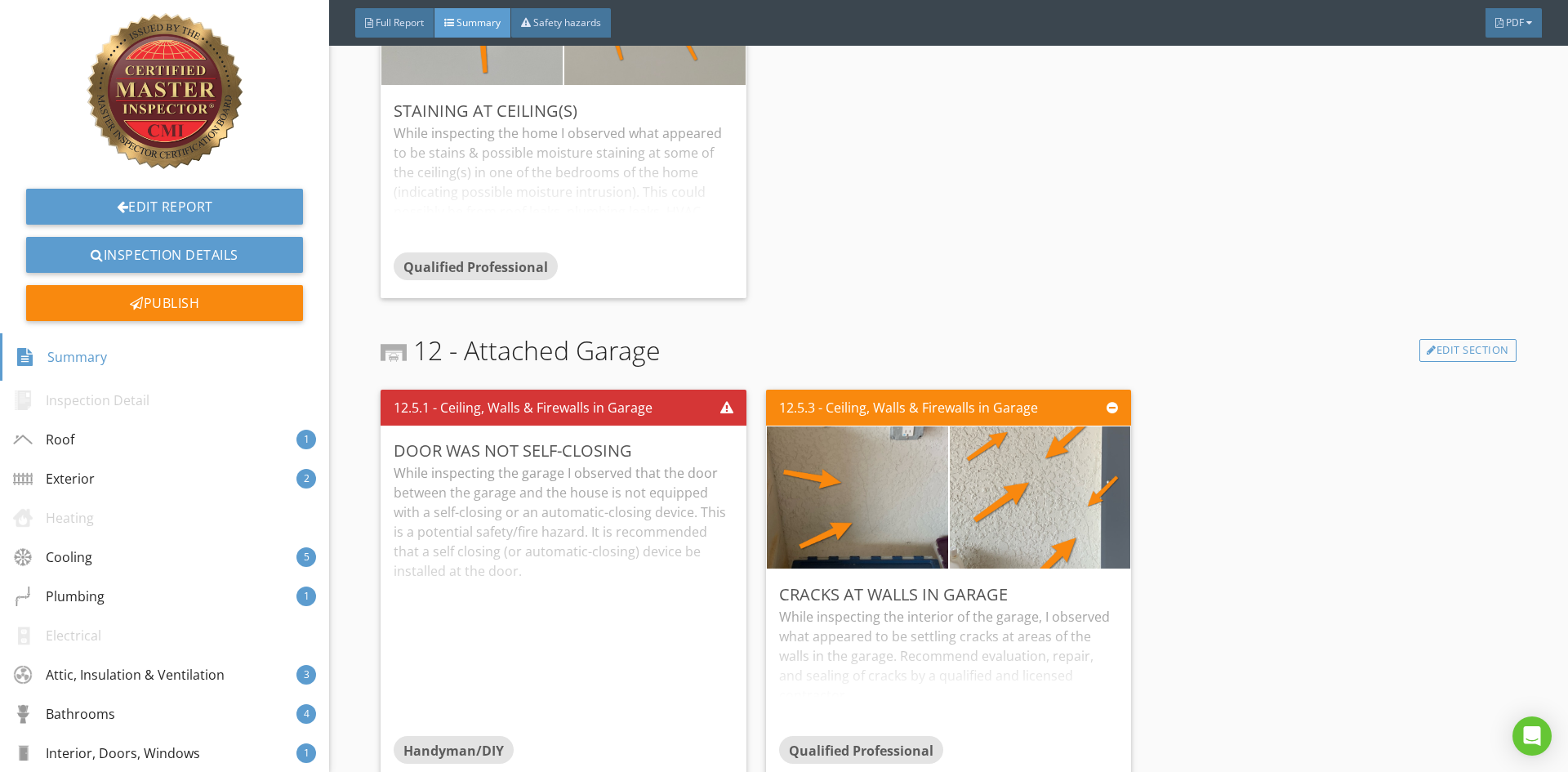
scroll to position [4349, 0]
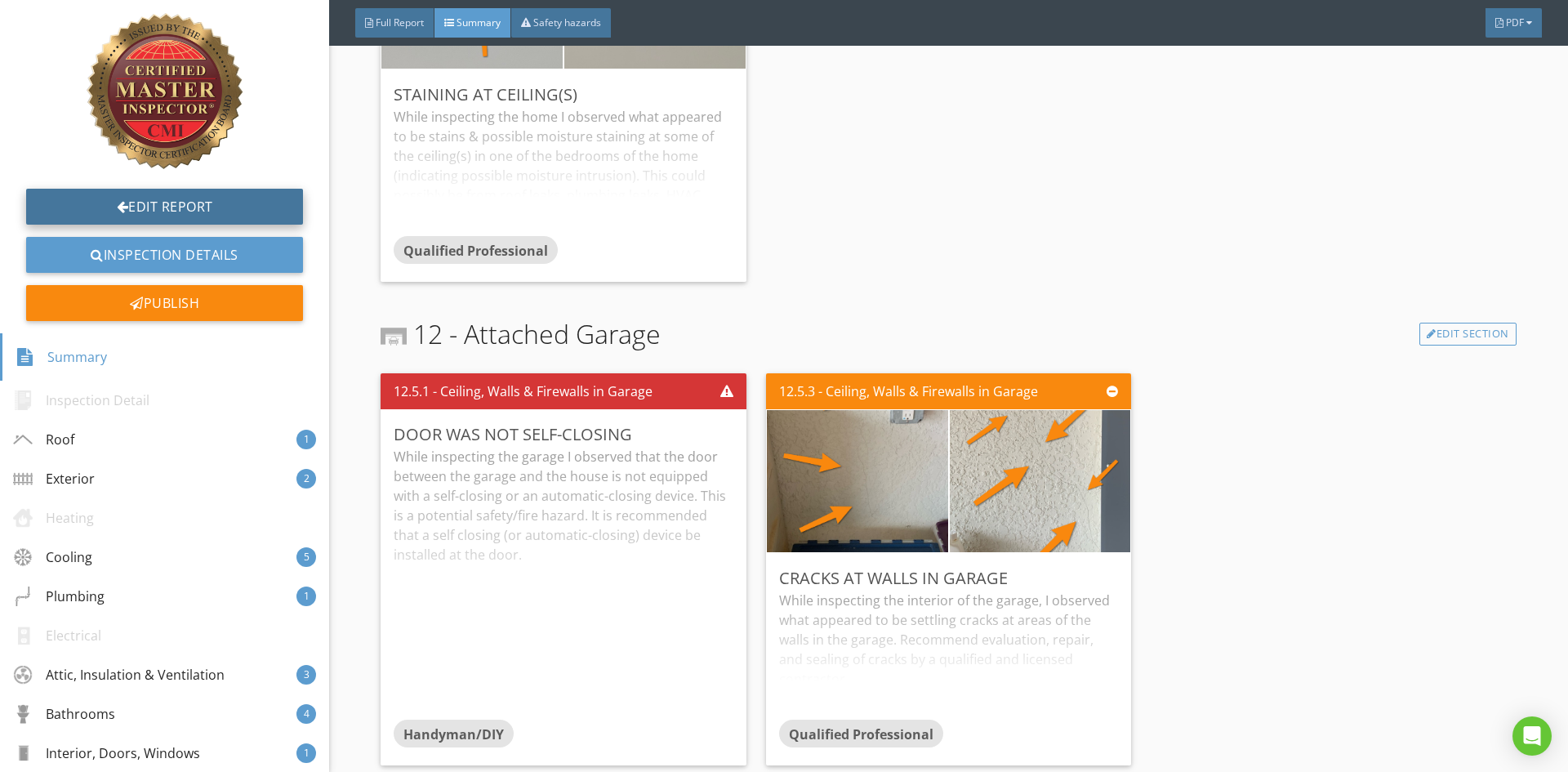
click at [117, 204] on div at bounding box center [123, 205] width 13 height 13
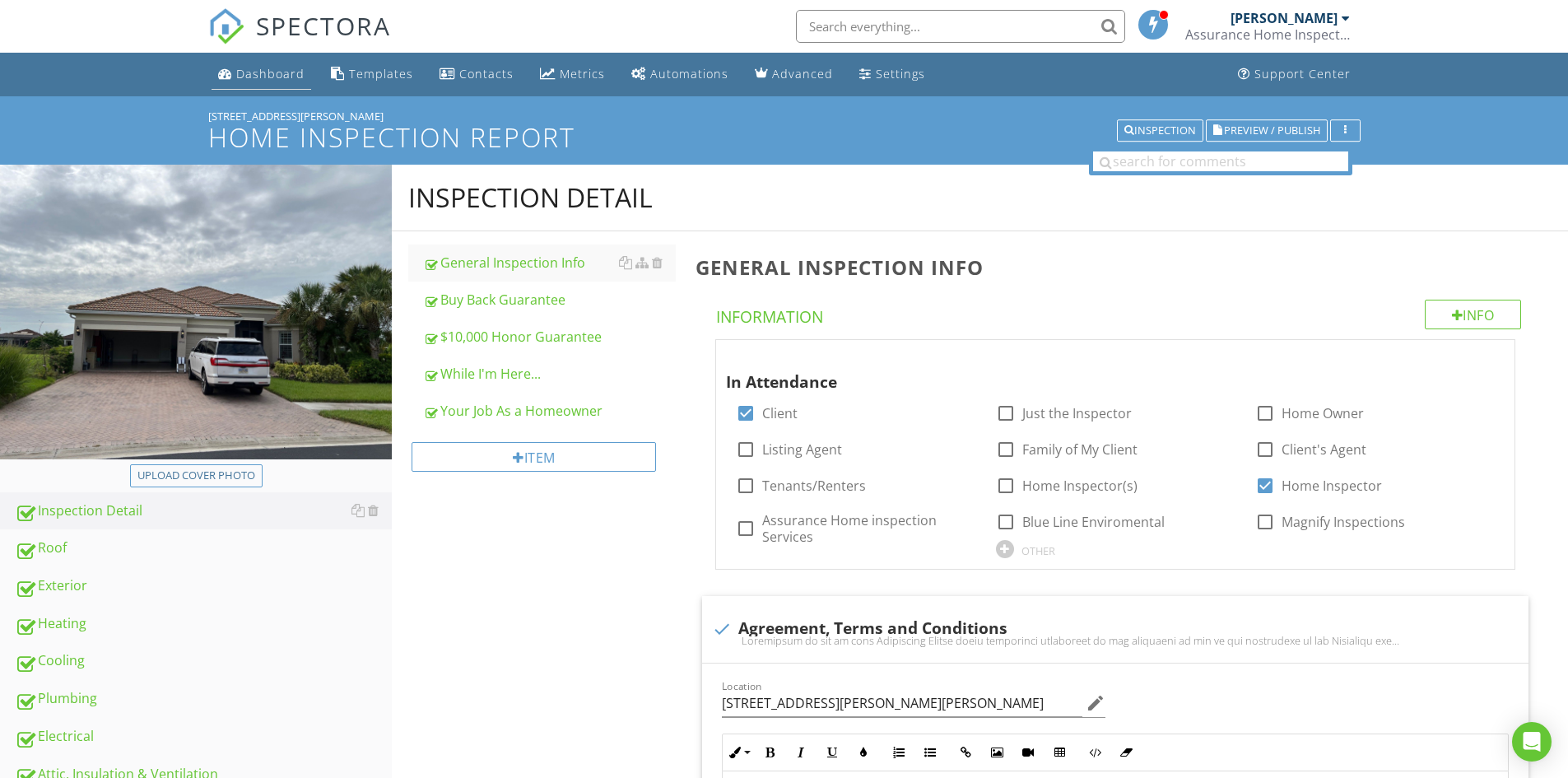
click at [270, 70] on div "Dashboard" at bounding box center [271, 74] width 69 height 16
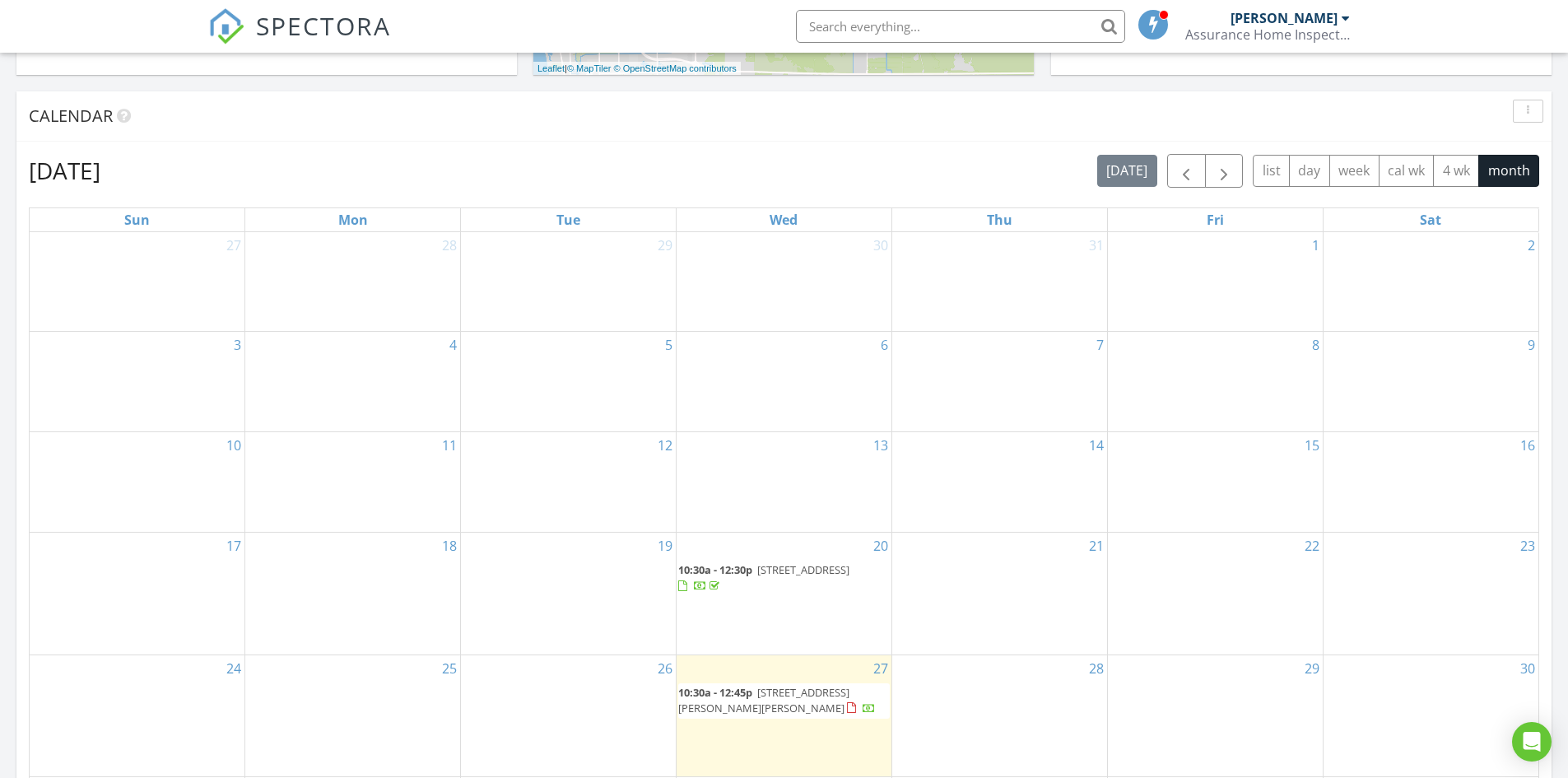
scroll to position [658, 0]
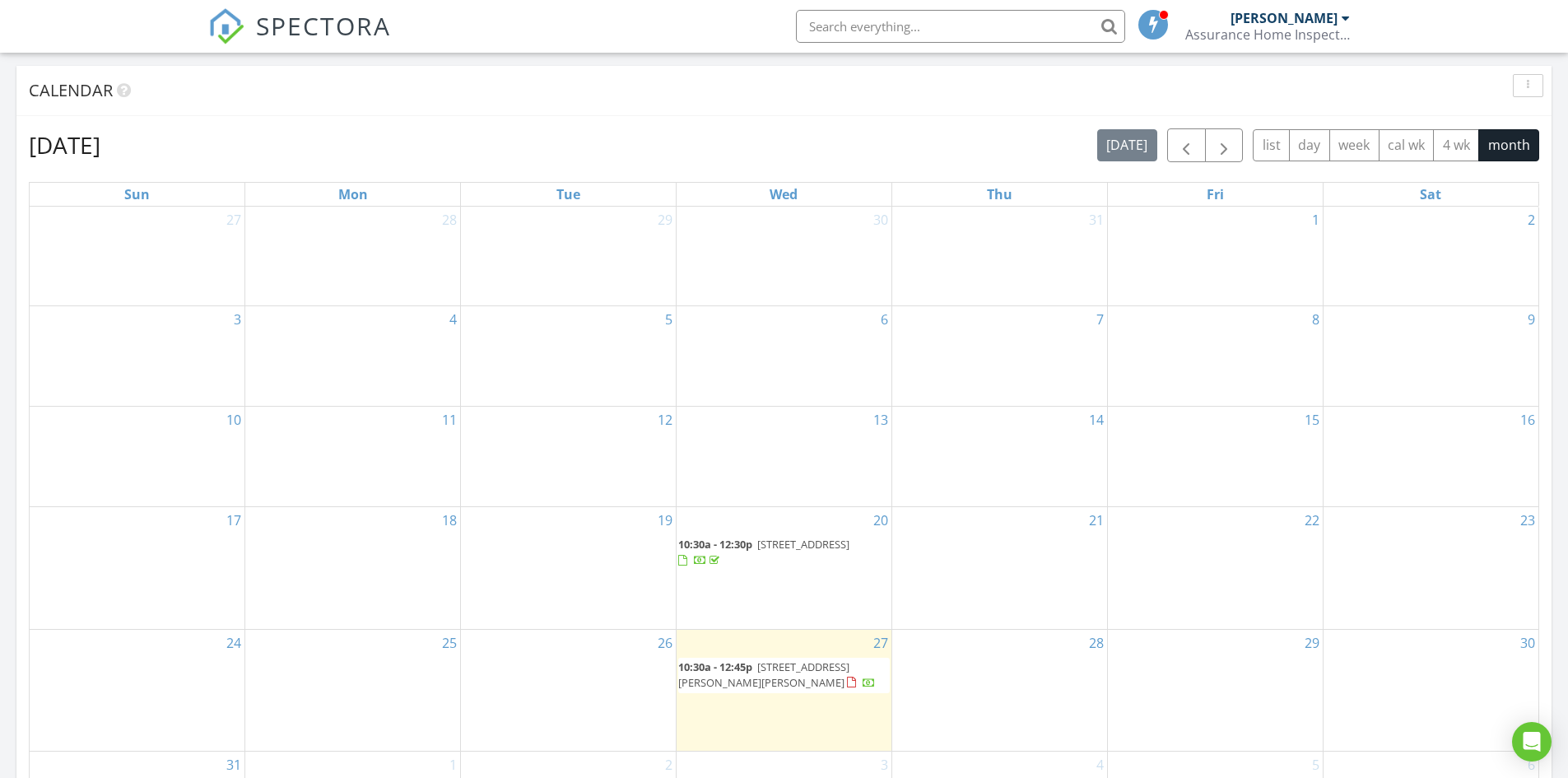
drag, startPoint x: 807, startPoint y: 655, endPoint x: 803, endPoint y: 665, distance: 10.8
click at [803, 665] on span "4914 Lowell Dr, Ave Maria 34142" at bounding box center [763, 674] width 171 height 30
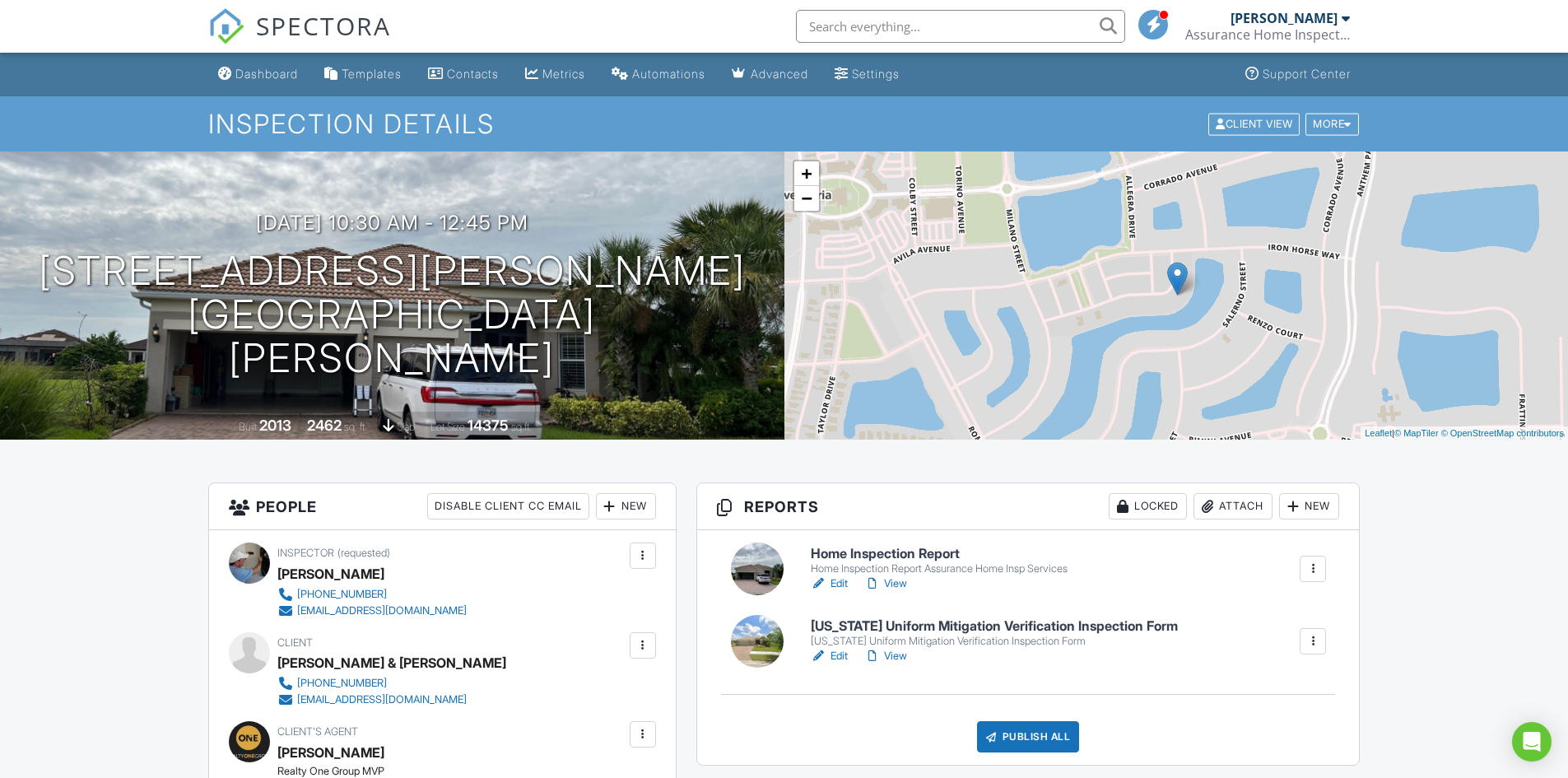
click at [961, 621] on h6 "[US_STATE] Uniform Mitigation Verification Inspection Form" at bounding box center [994, 626] width 367 height 15
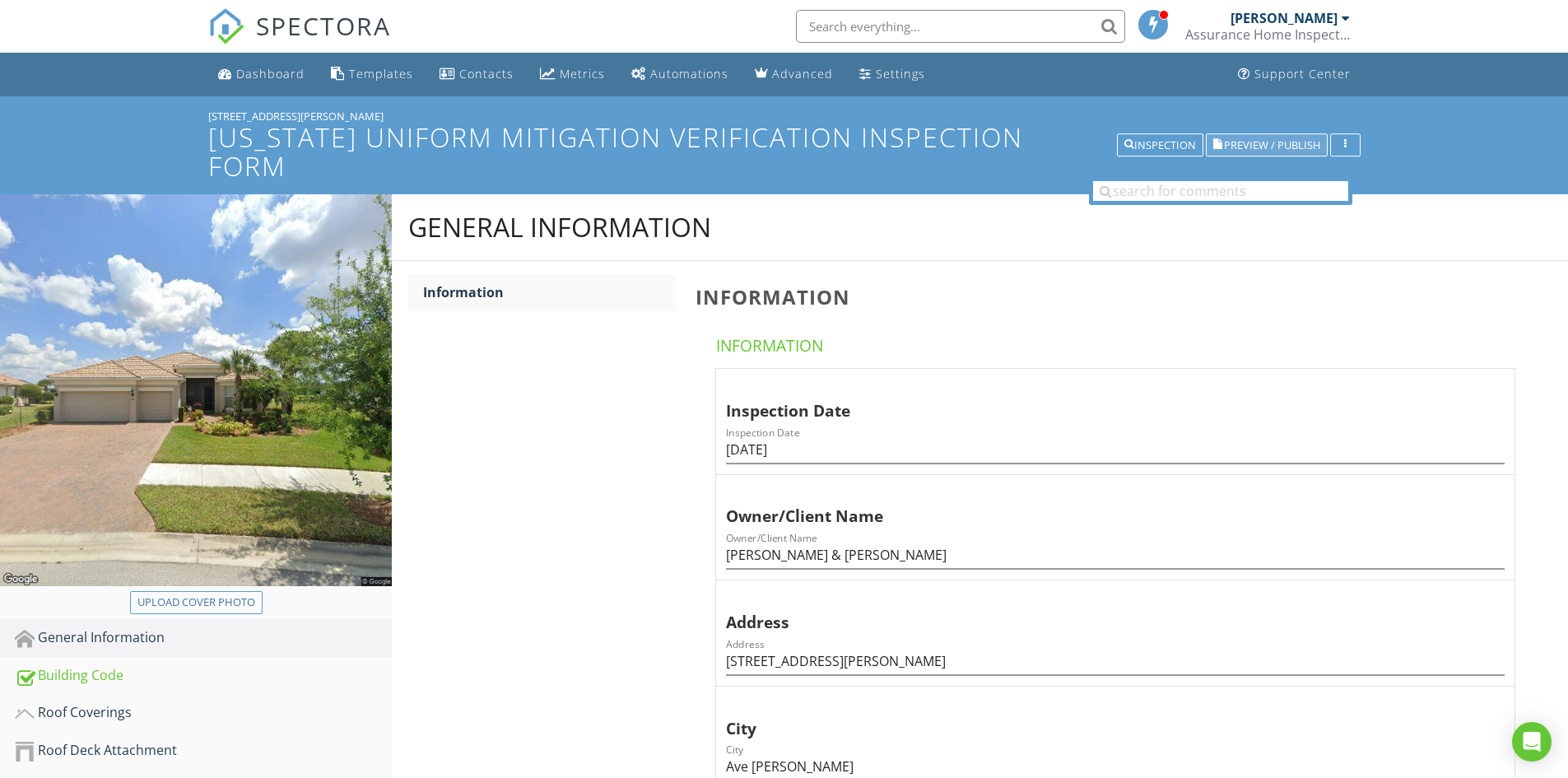
click at [1258, 140] on span "Preview / Publish" at bounding box center [1272, 145] width 96 height 11
click at [275, 77] on div "Dashboard" at bounding box center [271, 74] width 69 height 16
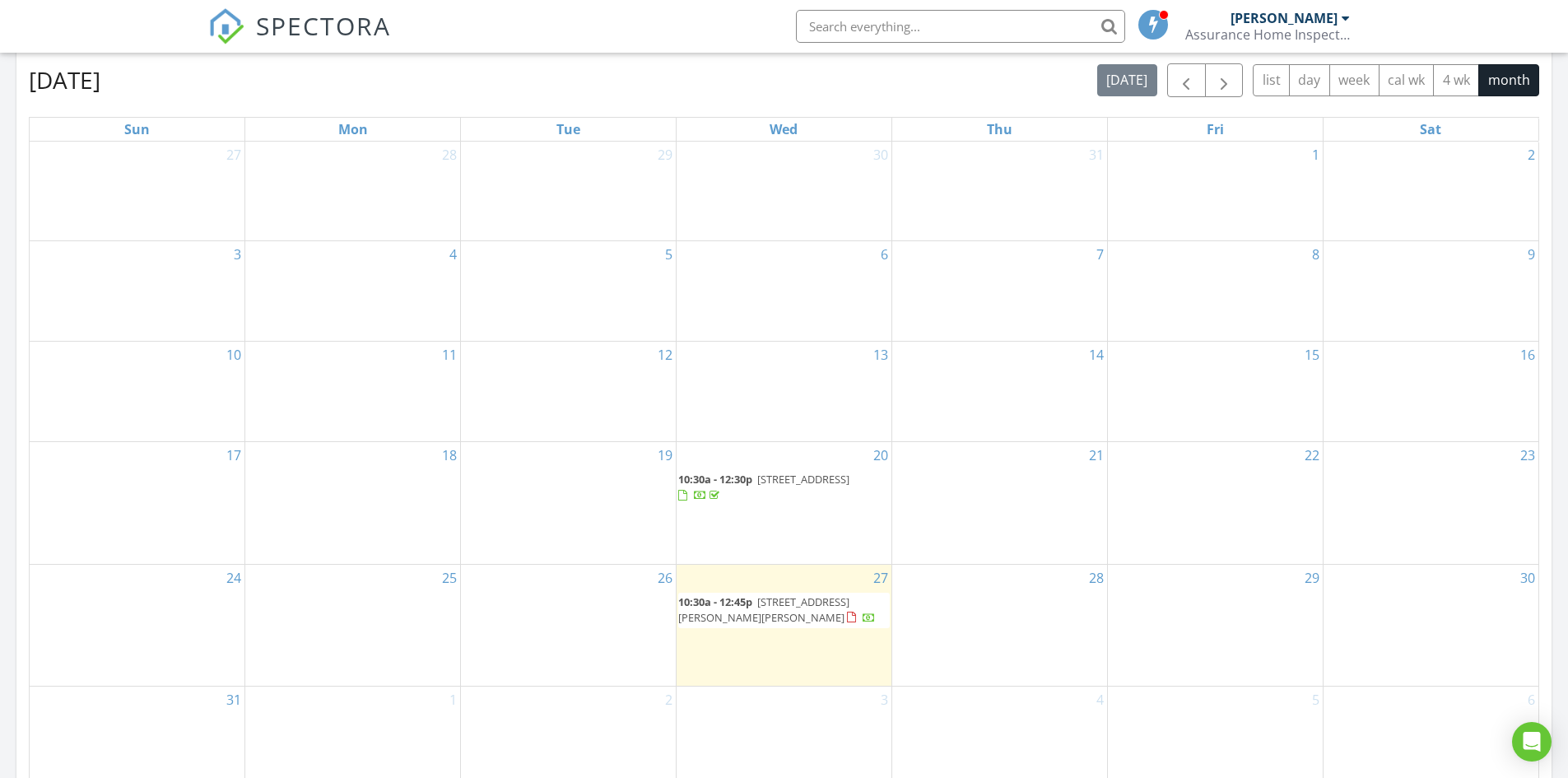
scroll to position [741, 0]
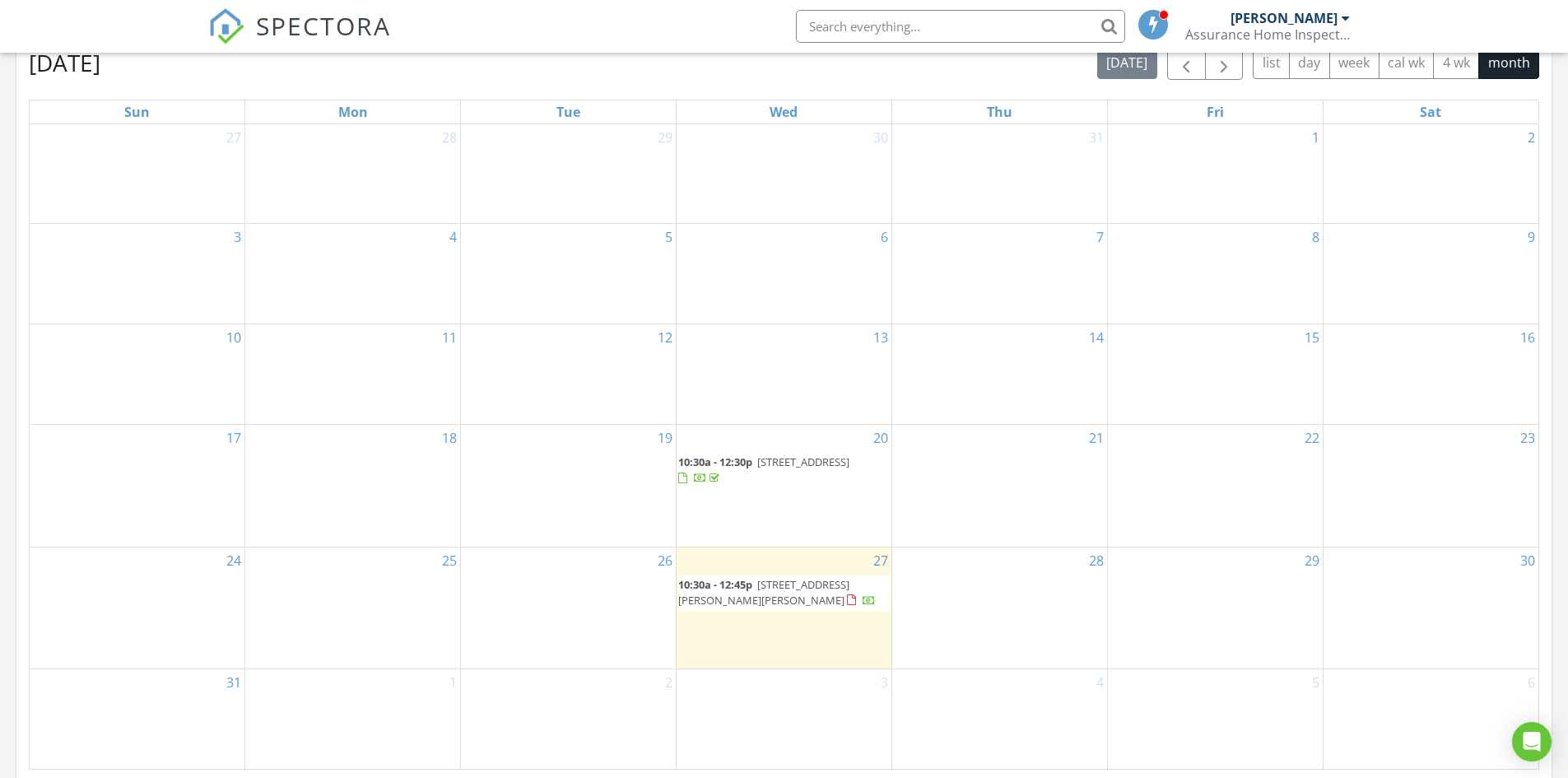
click at [779, 586] on span "[STREET_ADDRESS][PERSON_NAME][PERSON_NAME]" at bounding box center [763, 592] width 171 height 30
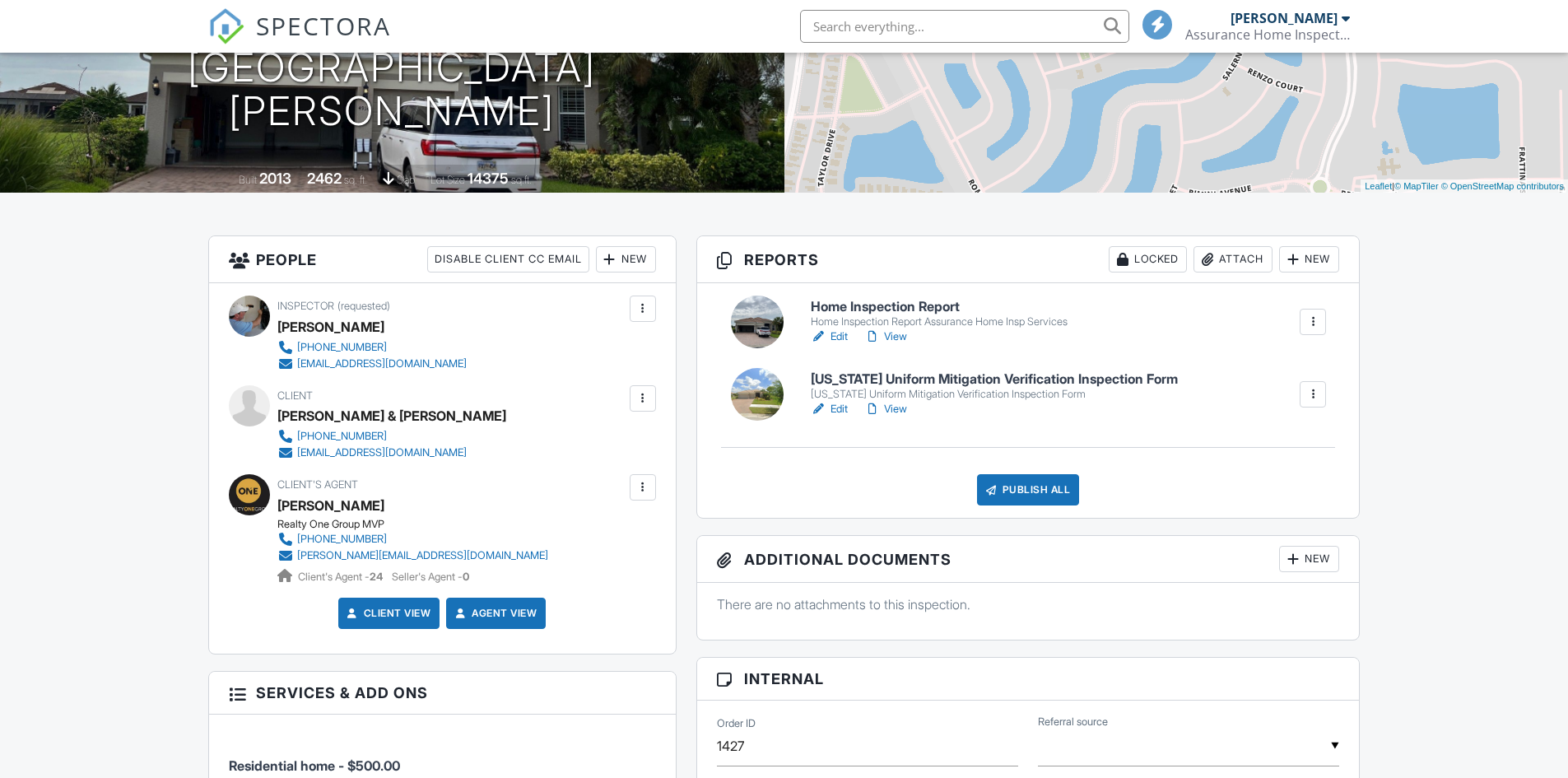
click at [1041, 488] on div "Publish All" at bounding box center [1027, 490] width 103 height 31
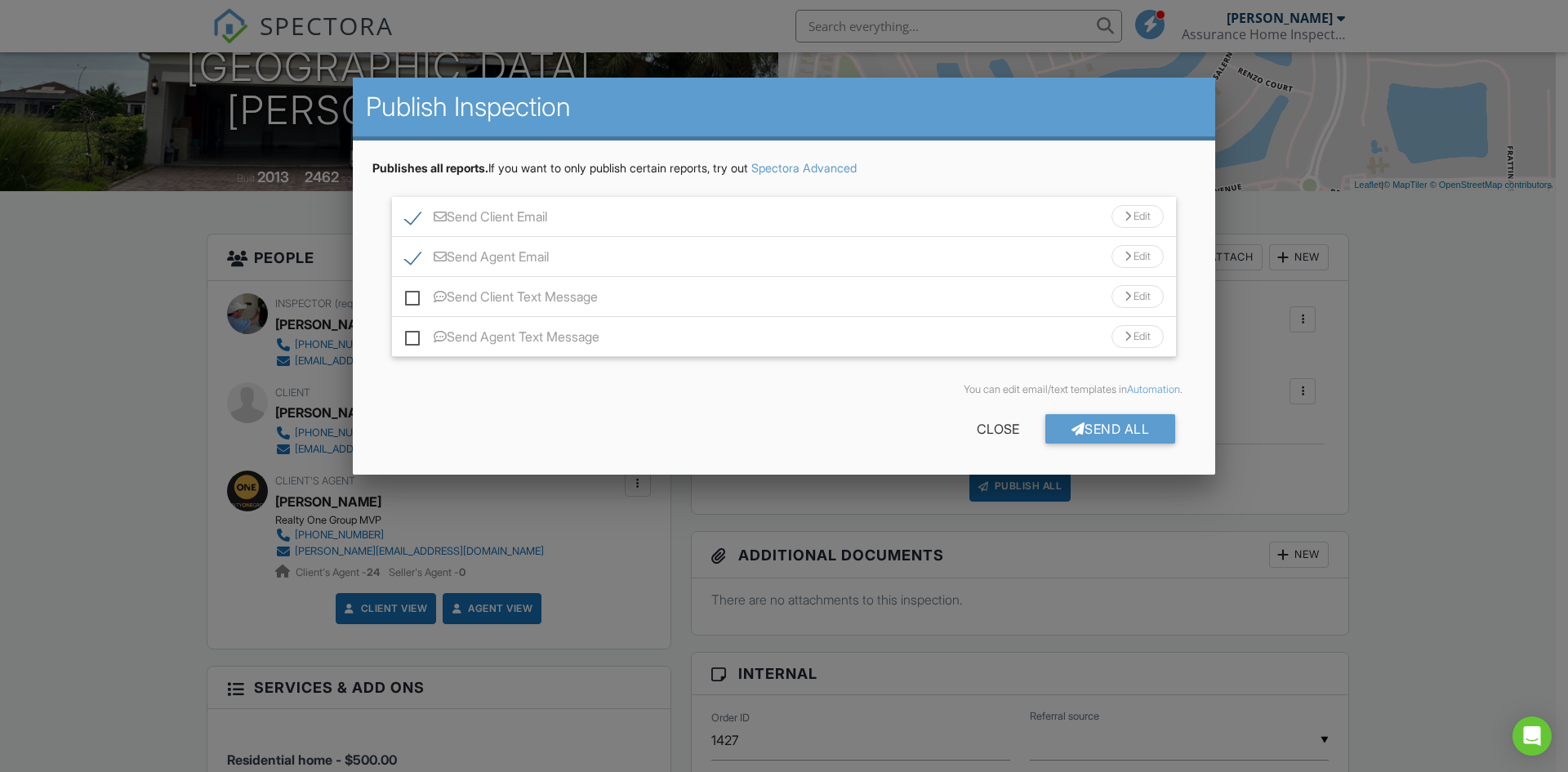
click at [413, 297] on label "Send Client Text Message" at bounding box center [502, 299] width 193 height 20
click at [413, 294] on input "Send Client Text Message" at bounding box center [410, 288] width 11 height 11
checkbox input "true"
click at [412, 340] on label "Send Agent Text Message" at bounding box center [503, 339] width 195 height 20
click at [412, 334] on input "Send Agent Text Message" at bounding box center [410, 328] width 11 height 11
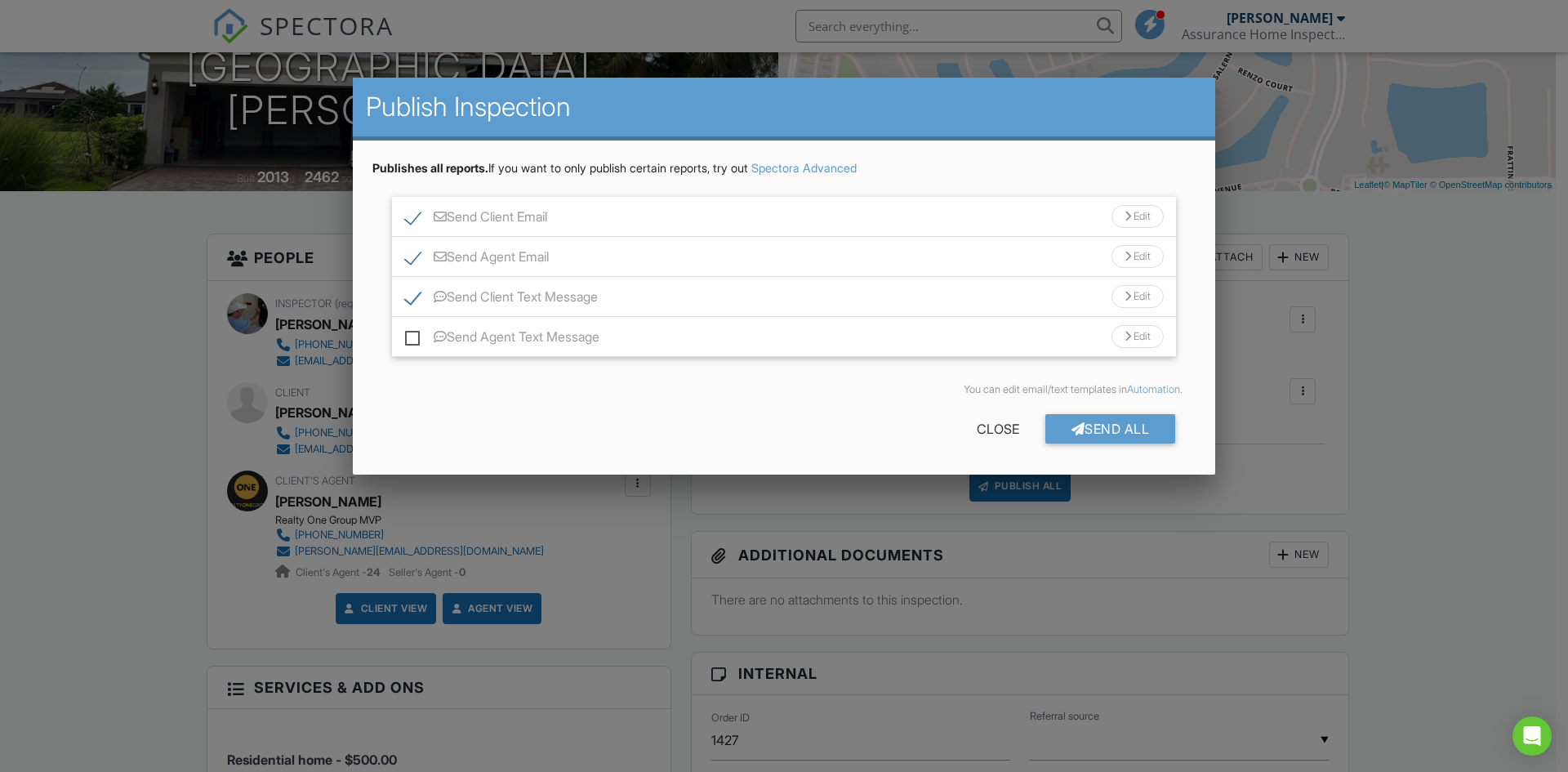
checkbox input "true"
click at [1135, 425] on div "Send All" at bounding box center [1110, 428] width 131 height 29
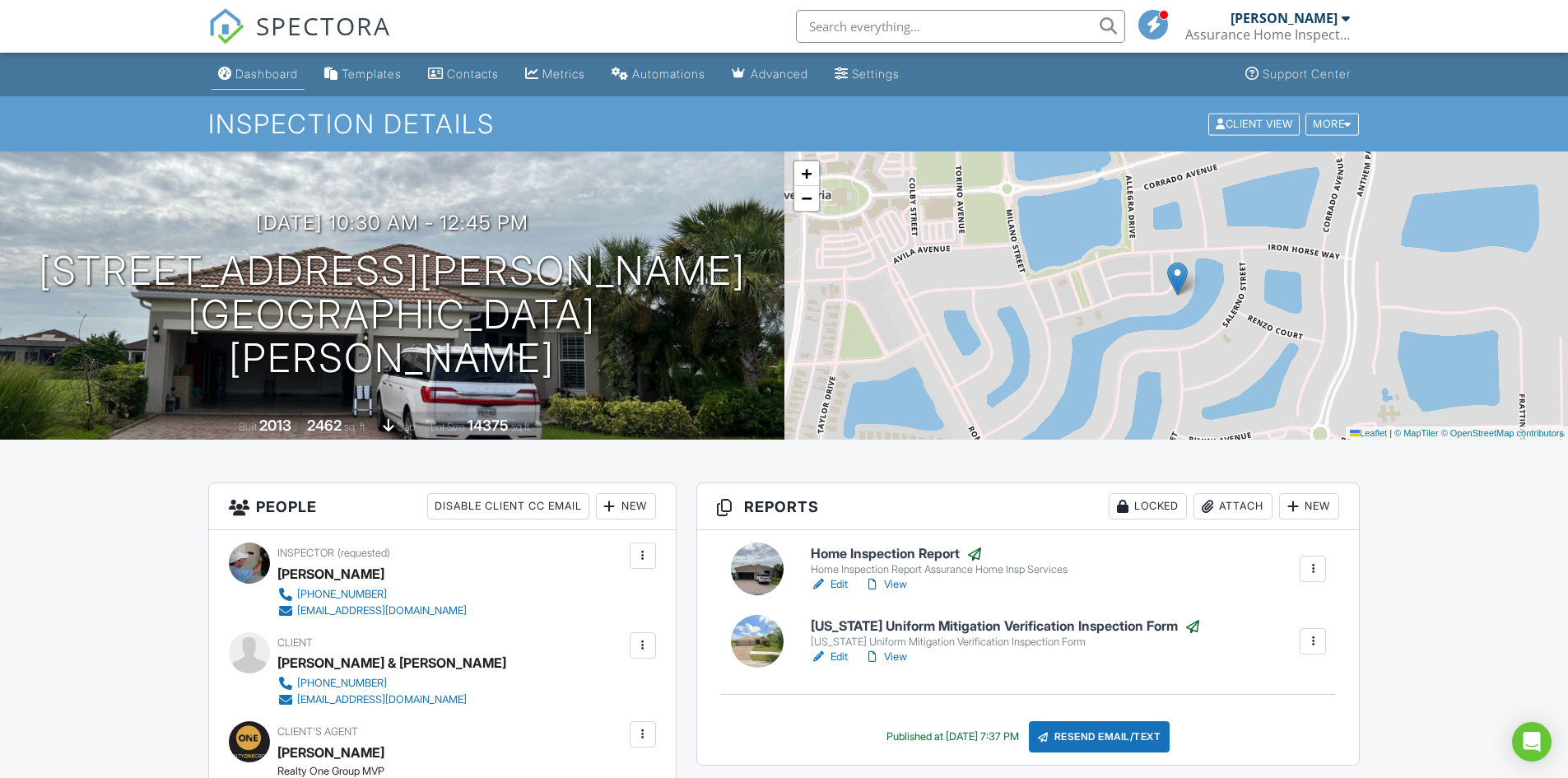
click at [268, 67] on div "Dashboard" at bounding box center [267, 74] width 63 height 14
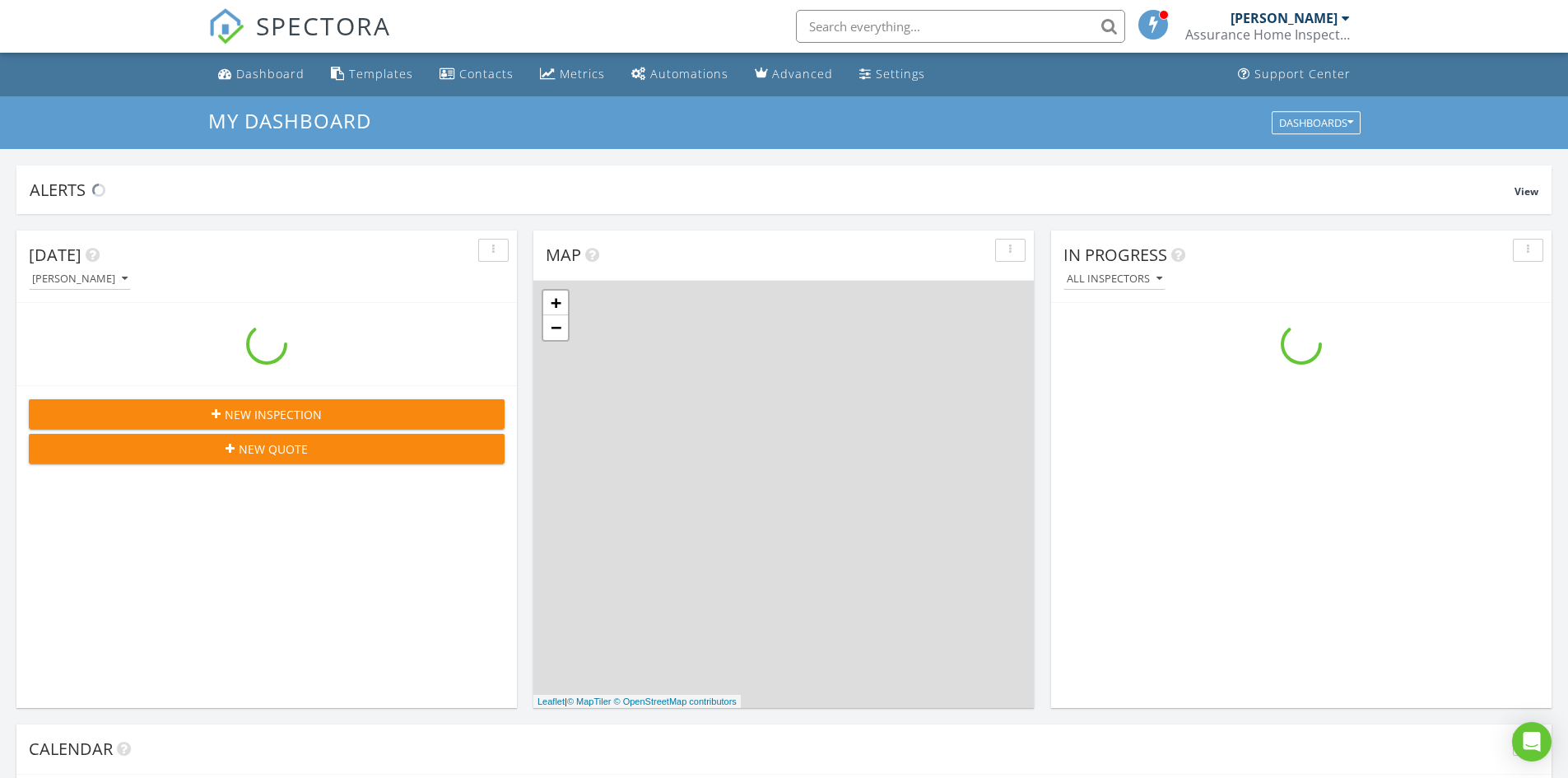
scroll to position [1523, 1594]
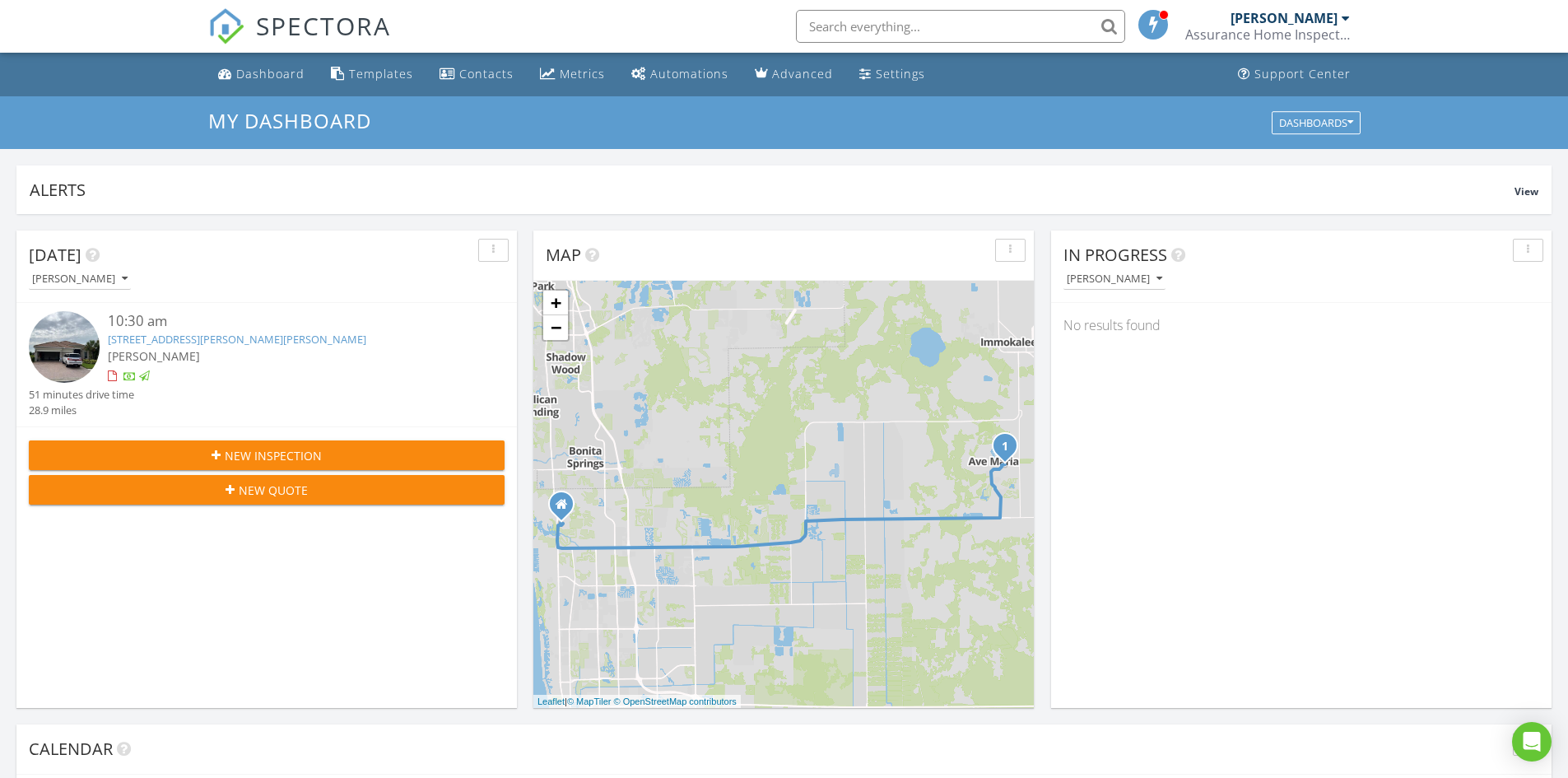
click at [1345, 18] on div at bounding box center [1345, 18] width 8 height 13
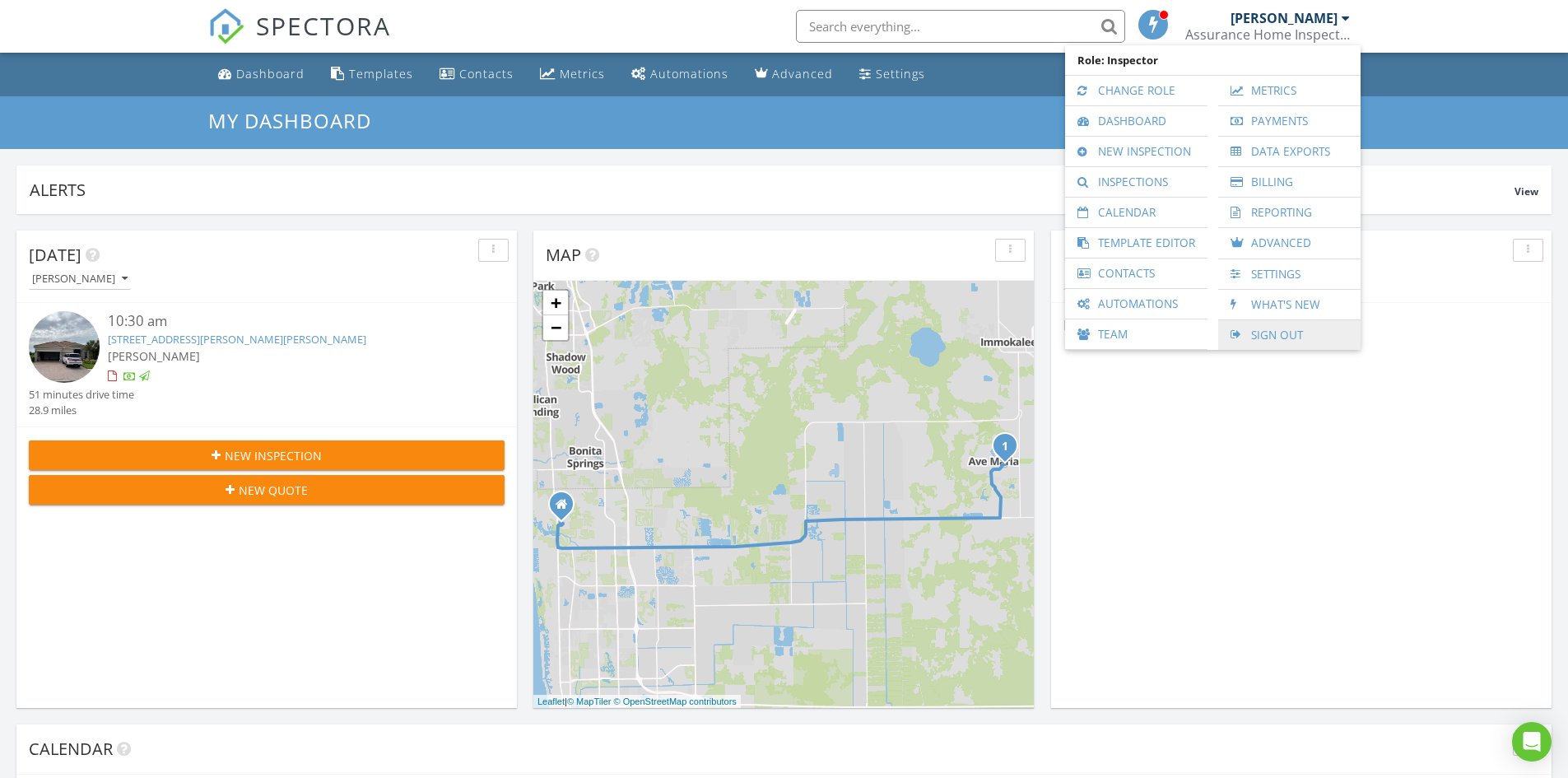
click at [1280, 332] on link "Sign Out" at bounding box center [1289, 335] width 126 height 29
